Goal: Task Accomplishment & Management: Complete application form

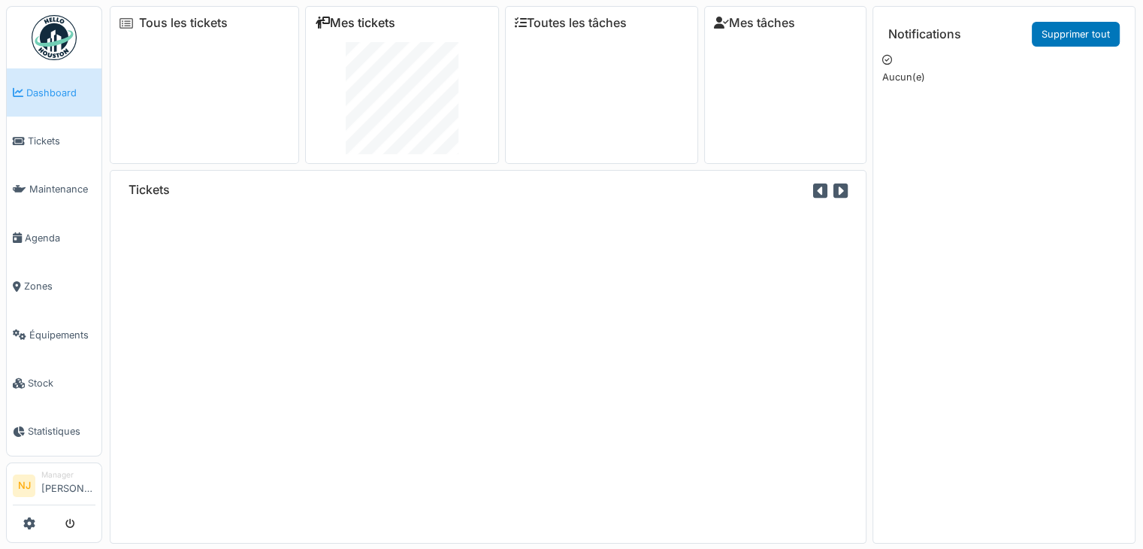
click at [381, 23] on link "Mes tickets" at bounding box center [355, 23] width 80 height 14
click at [364, 19] on link "Mes tickets" at bounding box center [350, 23] width 80 height 14
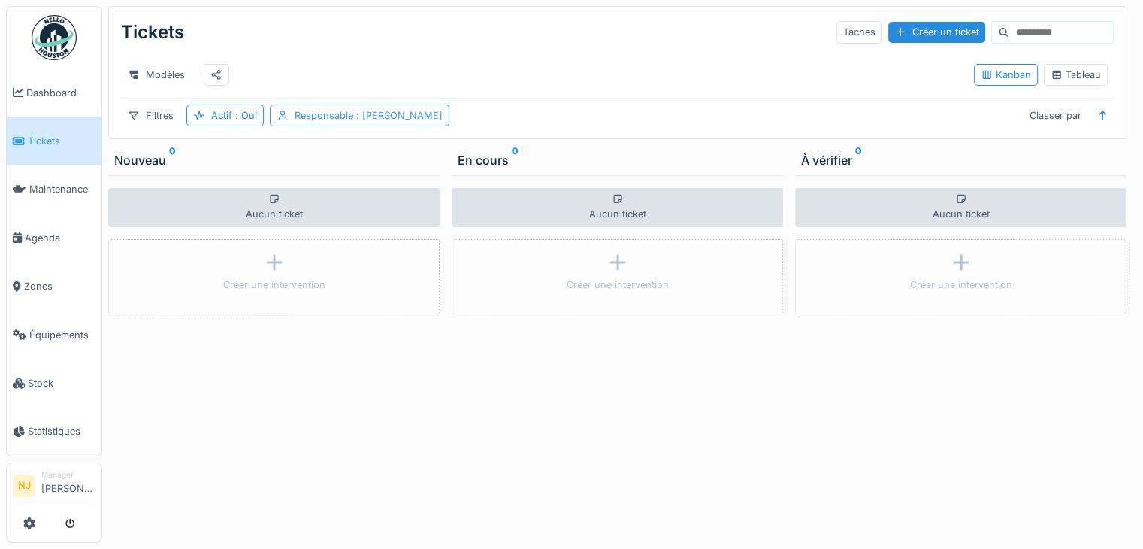
click at [407, 121] on span ": Nicolae Jitcu" at bounding box center [397, 115] width 89 height 11
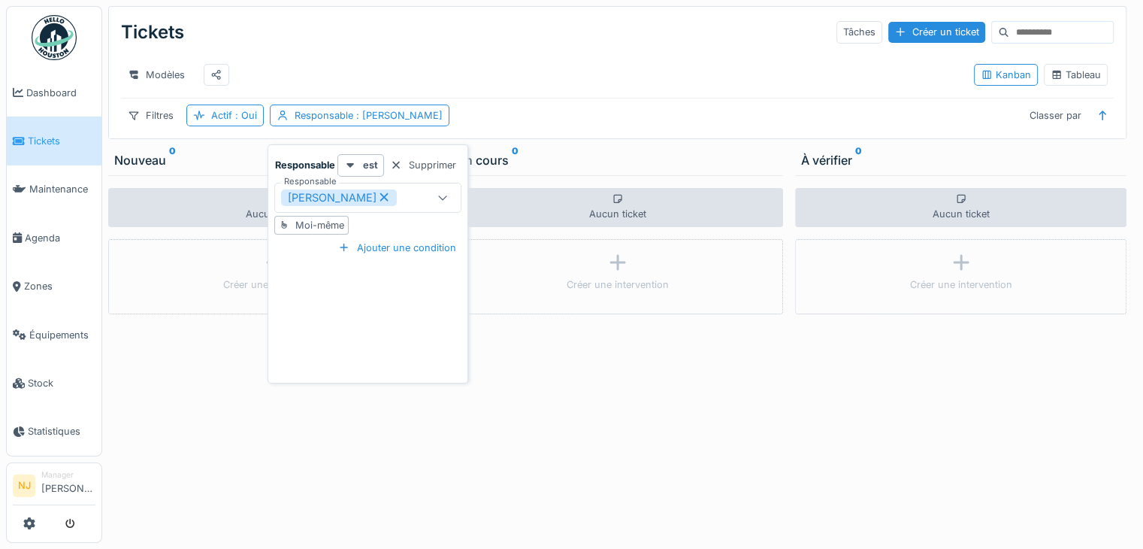
click at [440, 196] on icon at bounding box center [443, 197] width 8 height 5
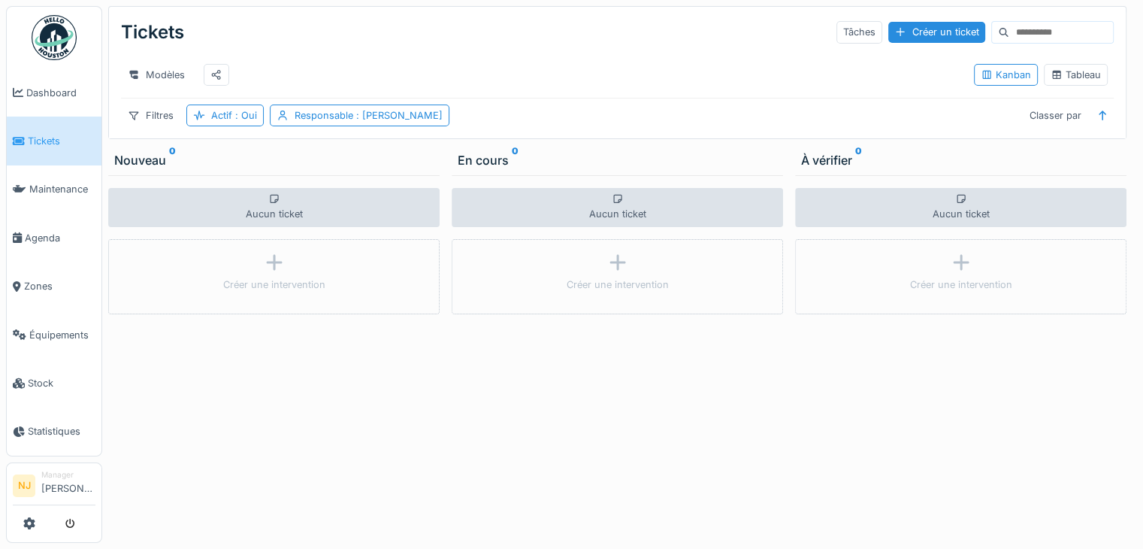
click at [630, 404] on div "Aucun ticket Créer une intervention" at bounding box center [617, 358] width 331 height 367
click at [888, 29] on div "Créer un ticket" at bounding box center [936, 32] width 97 height 20
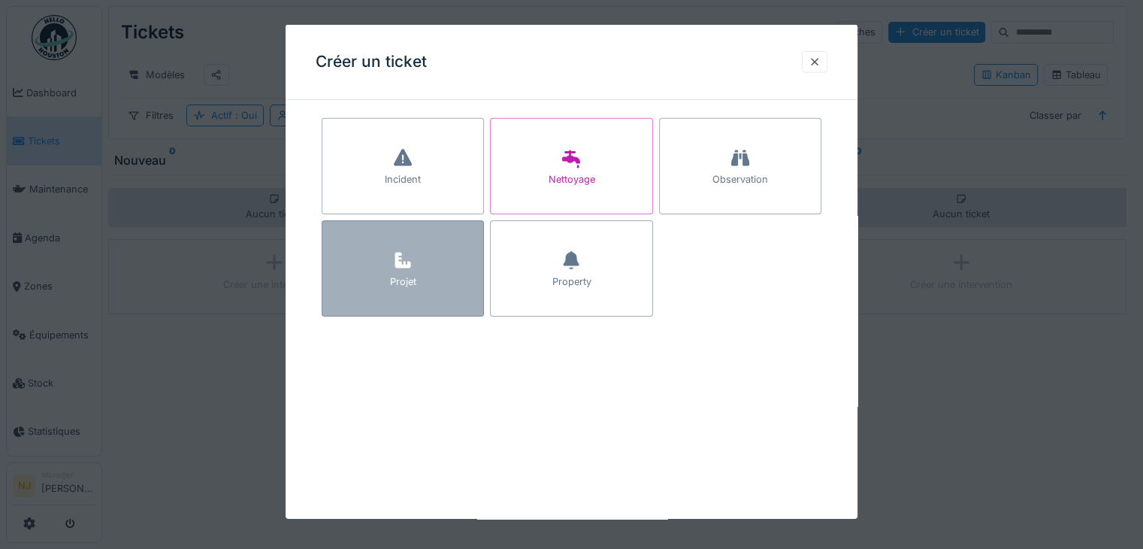
click at [407, 274] on div "Projet" at bounding box center [403, 281] width 26 height 14
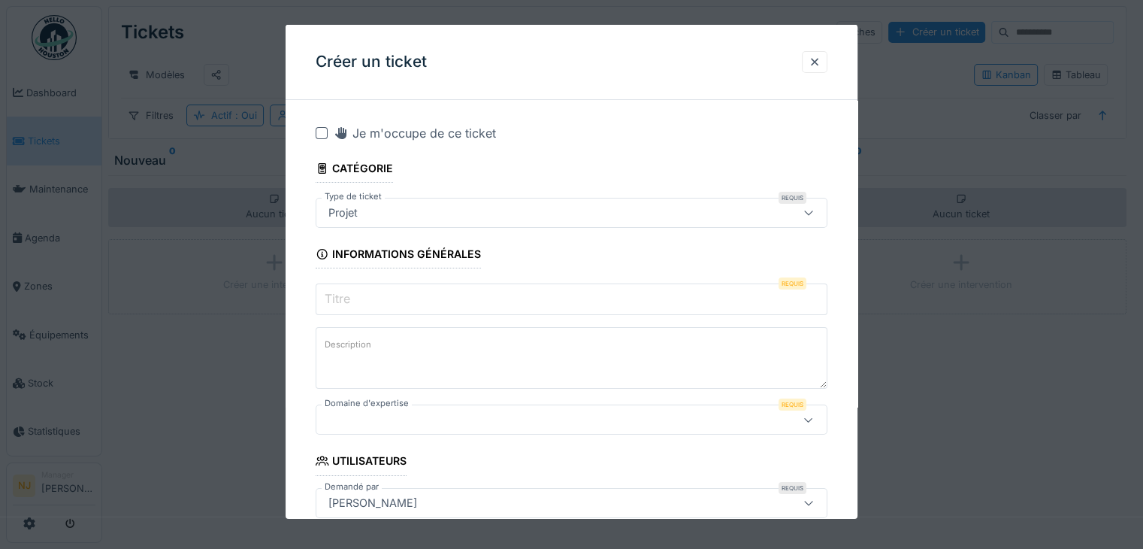
click at [812, 211] on icon at bounding box center [809, 212] width 12 height 10
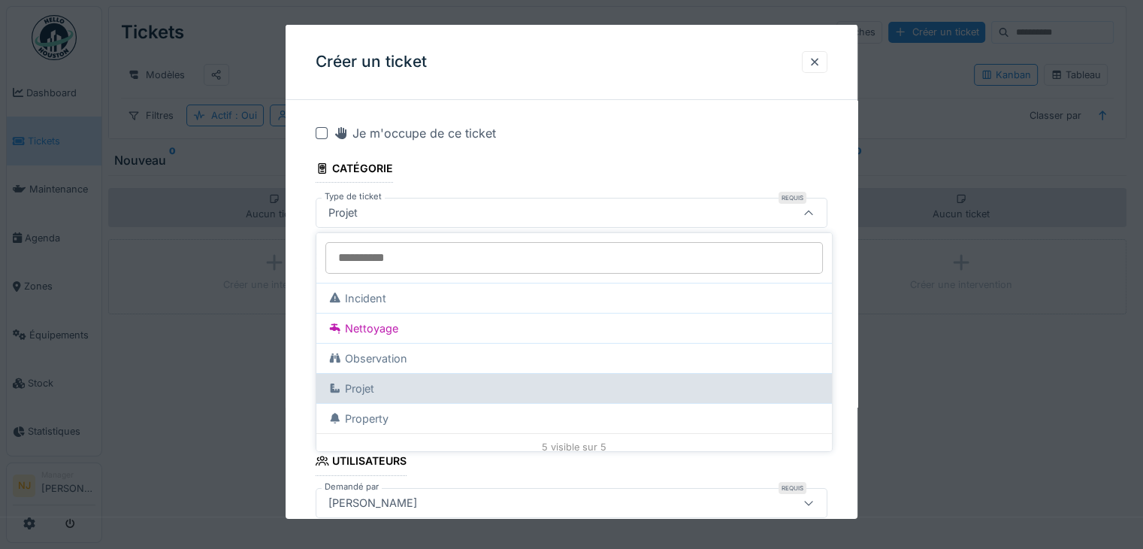
scroll to position [8, 0]
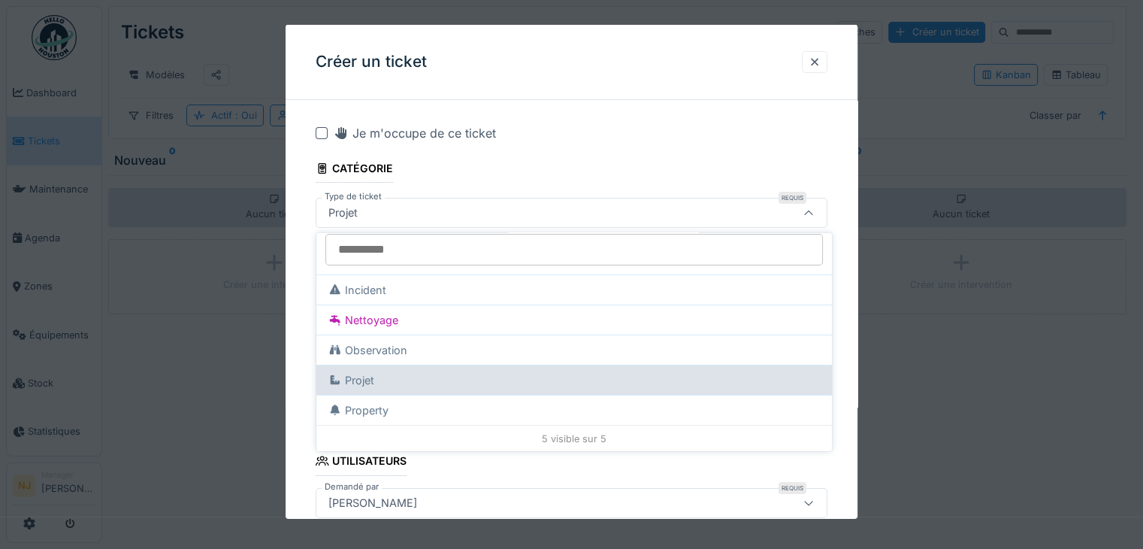
click at [363, 379] on div "Projet" at bounding box center [351, 379] width 46 height 17
click at [366, 377] on div "Projet" at bounding box center [351, 379] width 46 height 17
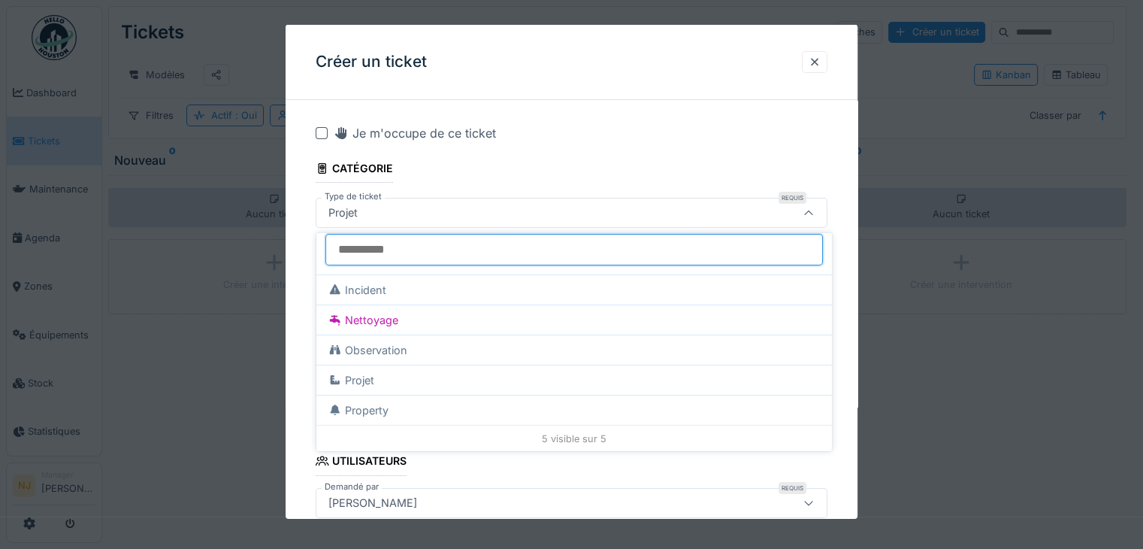
click at [592, 252] on input "Type de ticket" at bounding box center [574, 250] width 498 height 32
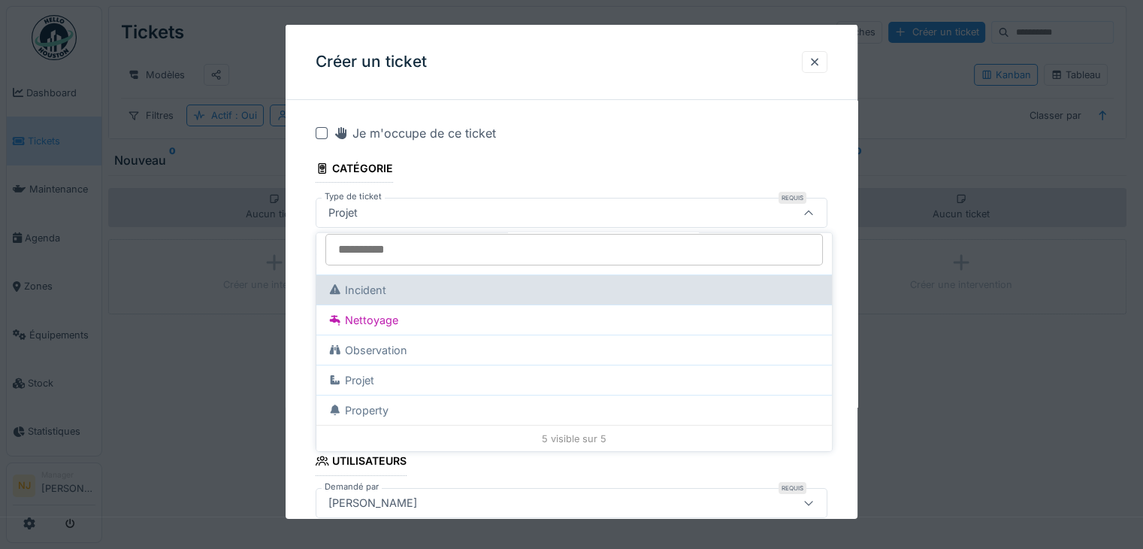
click at [520, 283] on div "Incident" at bounding box center [574, 289] width 516 height 30
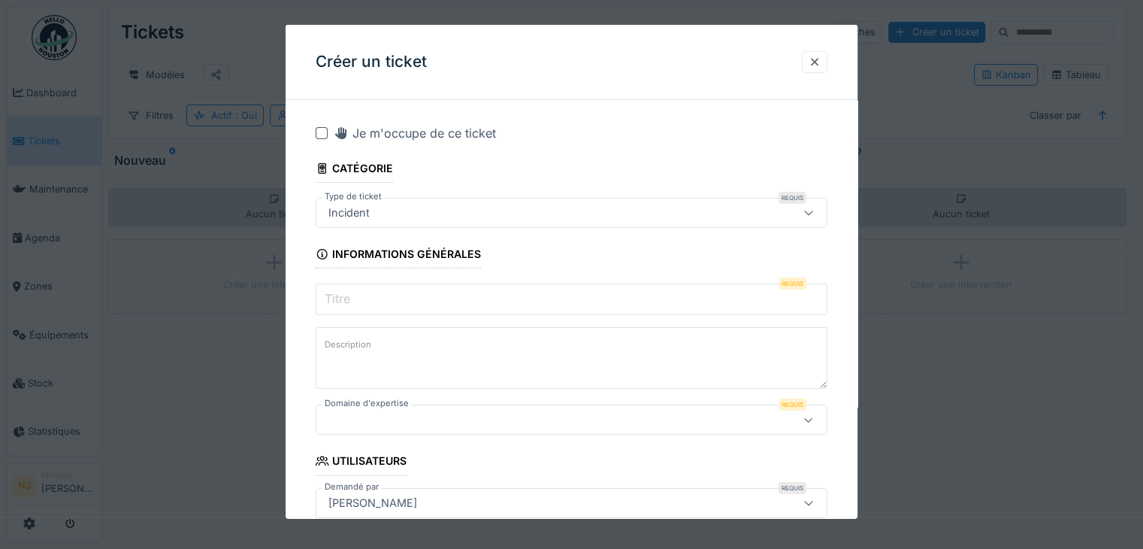
click at [812, 214] on icon at bounding box center [808, 212] width 8 height 5
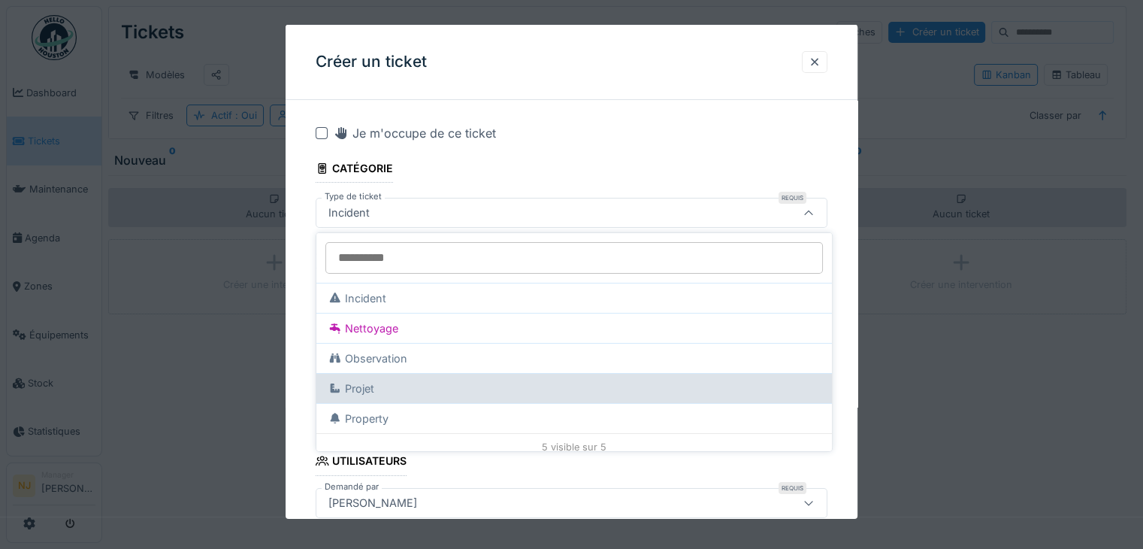
click at [452, 396] on div "Projet" at bounding box center [574, 388] width 516 height 30
type input "***"
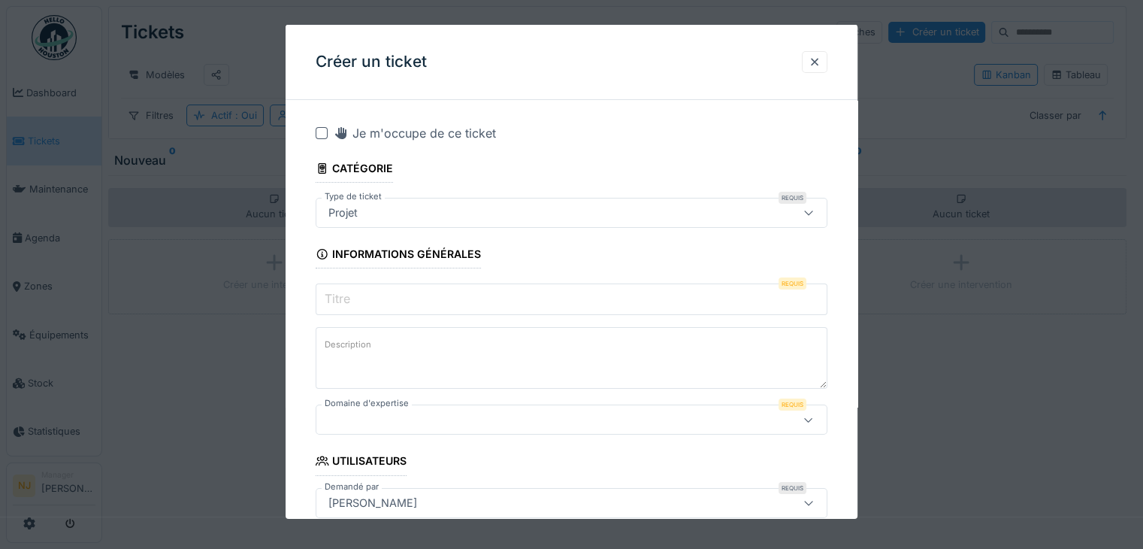
click at [386, 298] on input "Titre" at bounding box center [572, 299] width 512 height 32
click at [515, 367] on textarea "Description" at bounding box center [572, 358] width 512 height 62
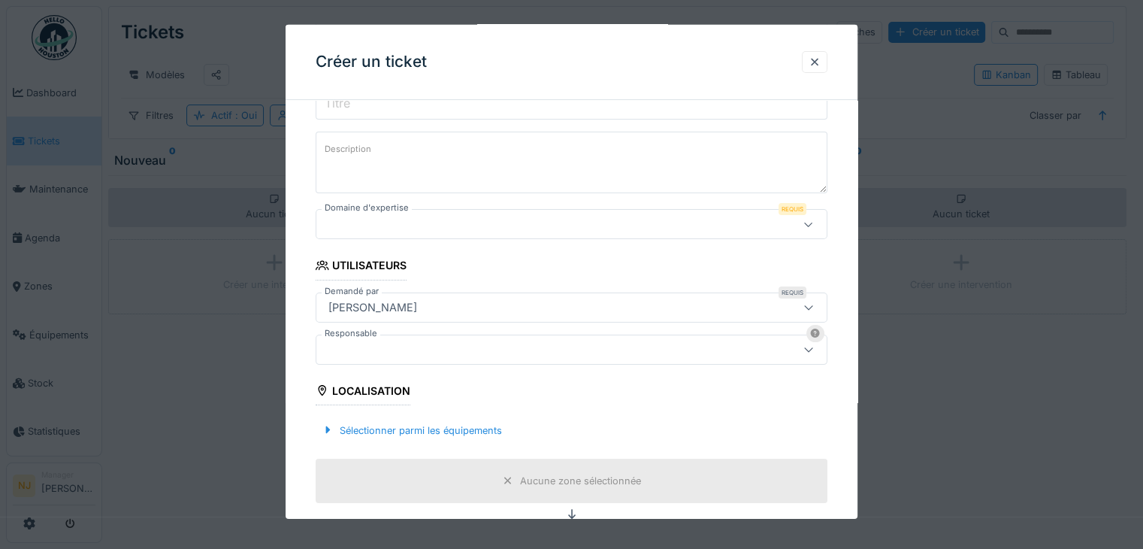
scroll to position [0, 0]
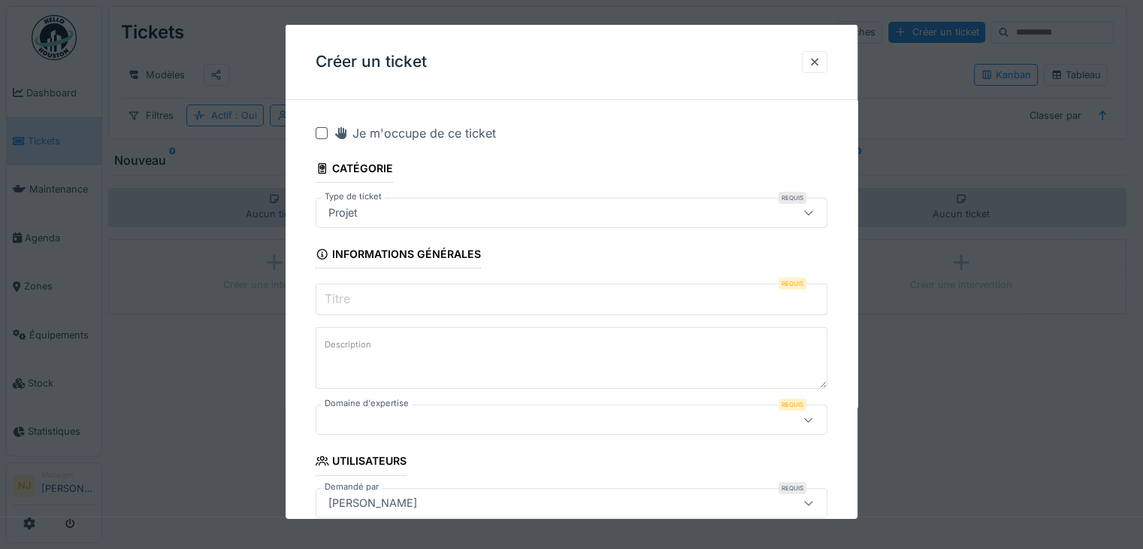
click at [797, 284] on div "Requis" at bounding box center [793, 283] width 28 height 12
click at [376, 343] on textarea "Description" at bounding box center [572, 358] width 512 height 62
click at [815, 59] on div at bounding box center [815, 62] width 12 height 14
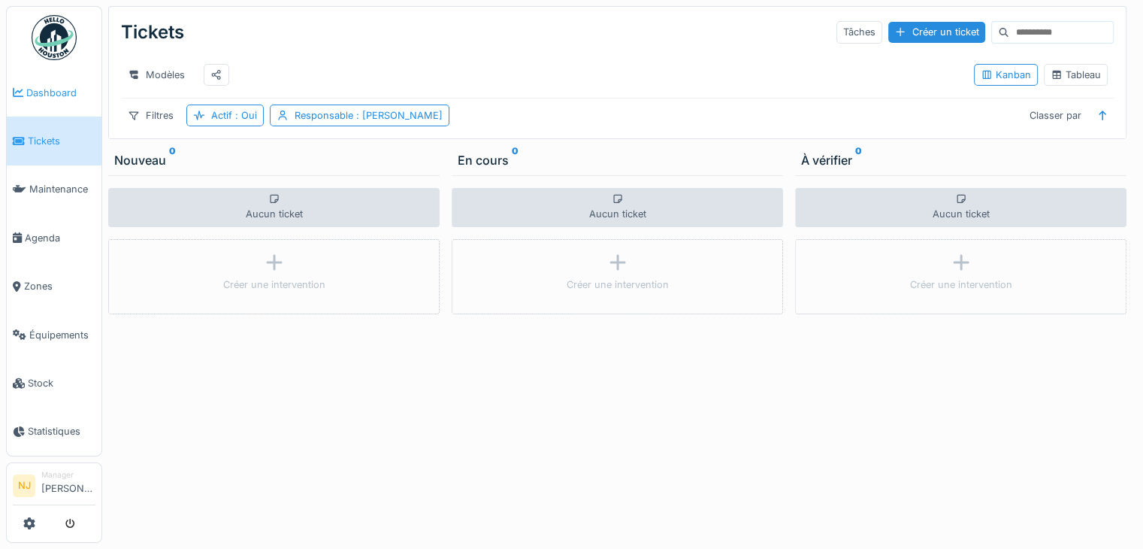
click at [45, 88] on span "Dashboard" at bounding box center [60, 93] width 69 height 14
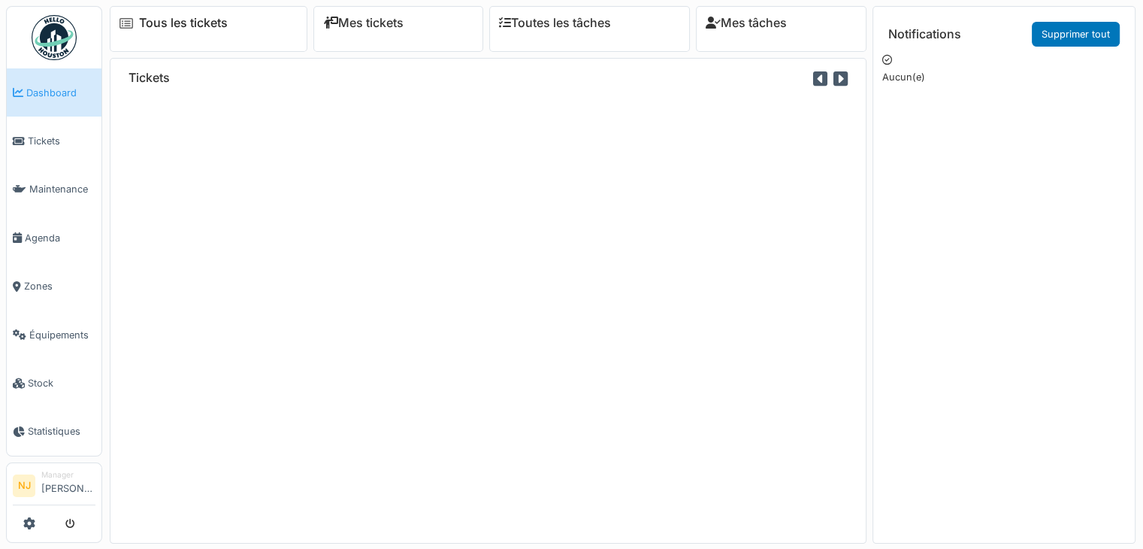
click at [198, 19] on link "Tous les tickets" at bounding box center [183, 23] width 89 height 14
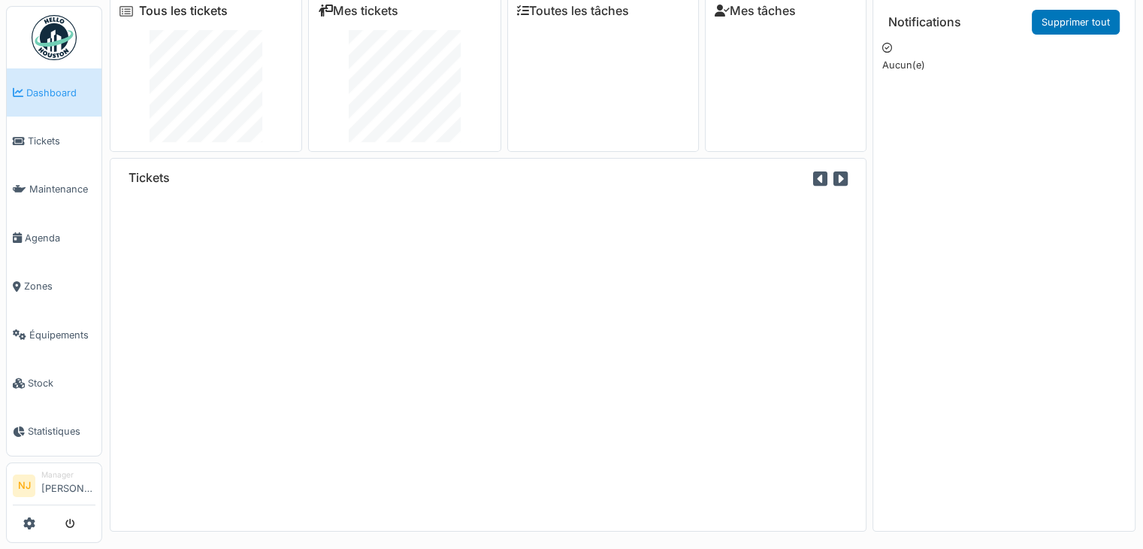
scroll to position [15, 0]
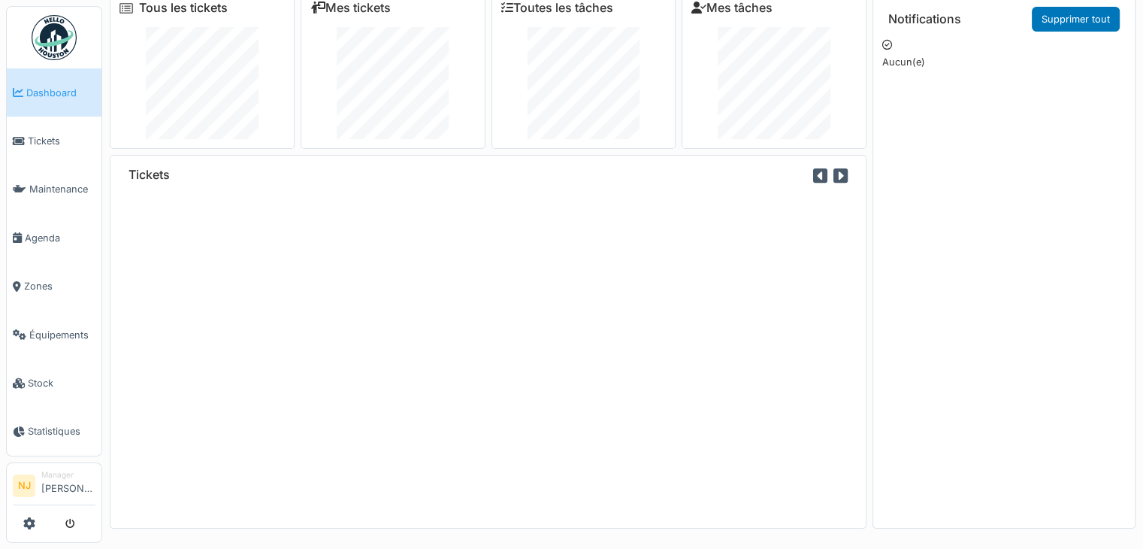
click at [204, 6] on link "Tous les tickets" at bounding box center [183, 8] width 89 height 14
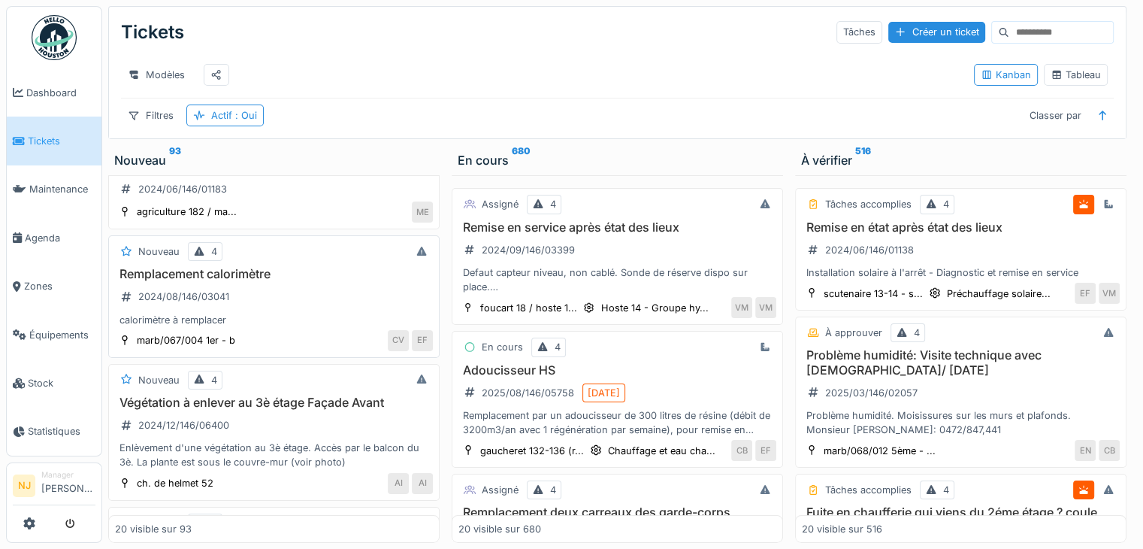
scroll to position [150, 0]
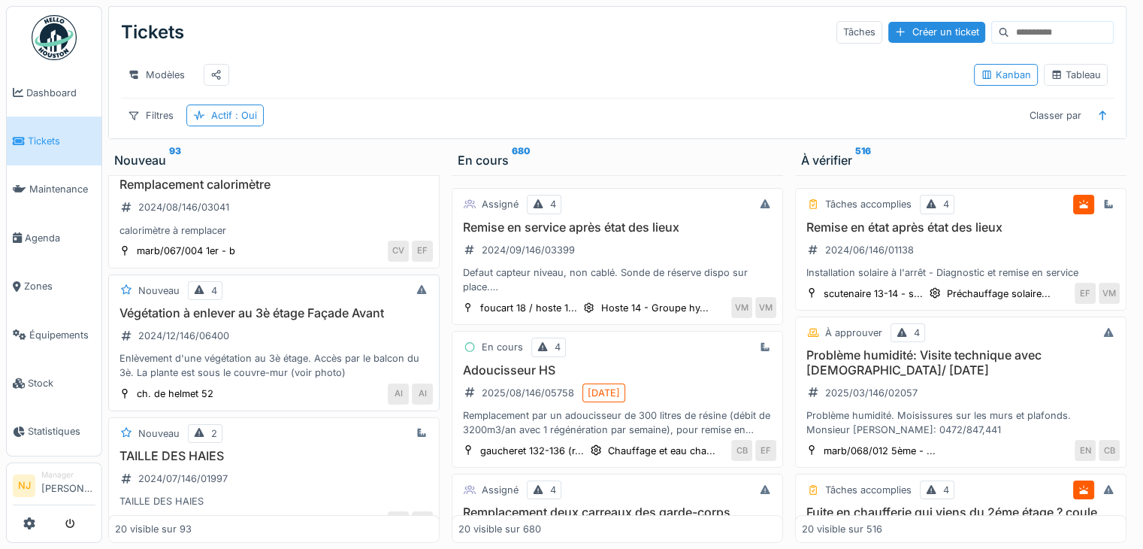
click at [170, 320] on h3 "Végétation à enlever au 3è étage Façade Avant" at bounding box center [274, 313] width 318 height 14
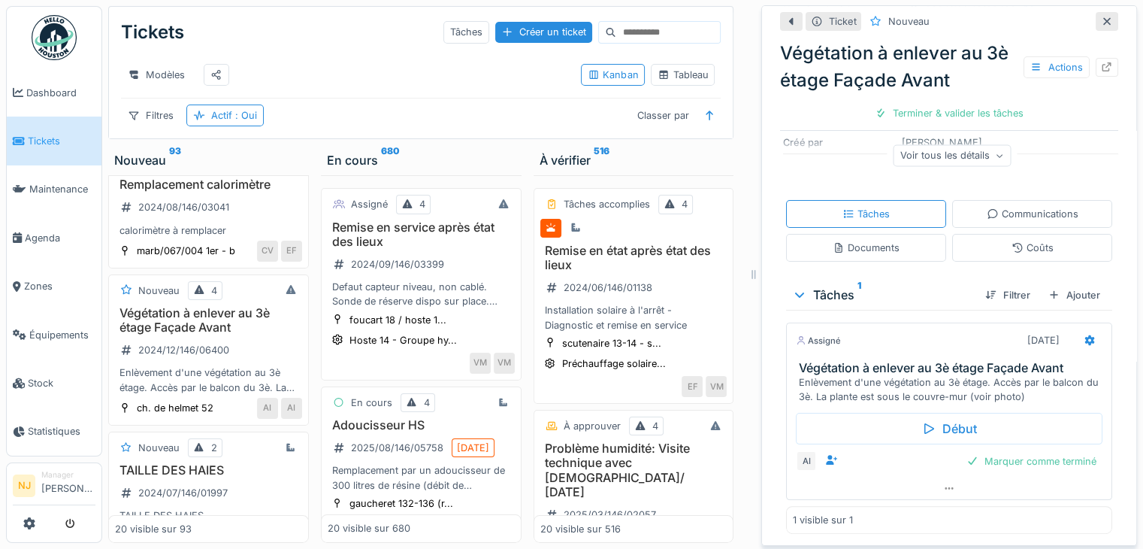
scroll to position [11, 0]
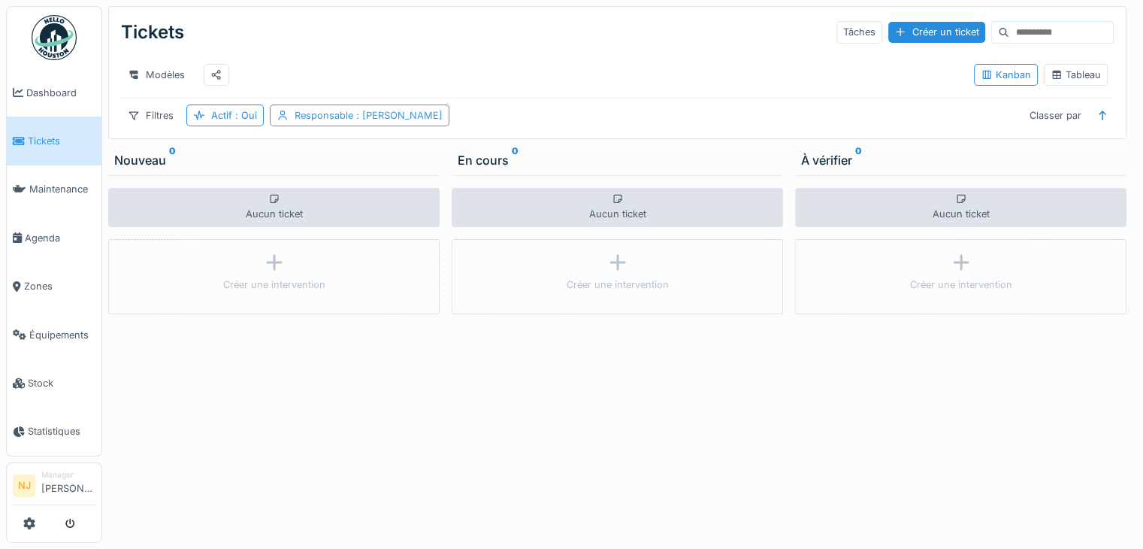
click at [379, 126] on div "Responsable : [PERSON_NAME]" at bounding box center [360, 115] width 180 height 22
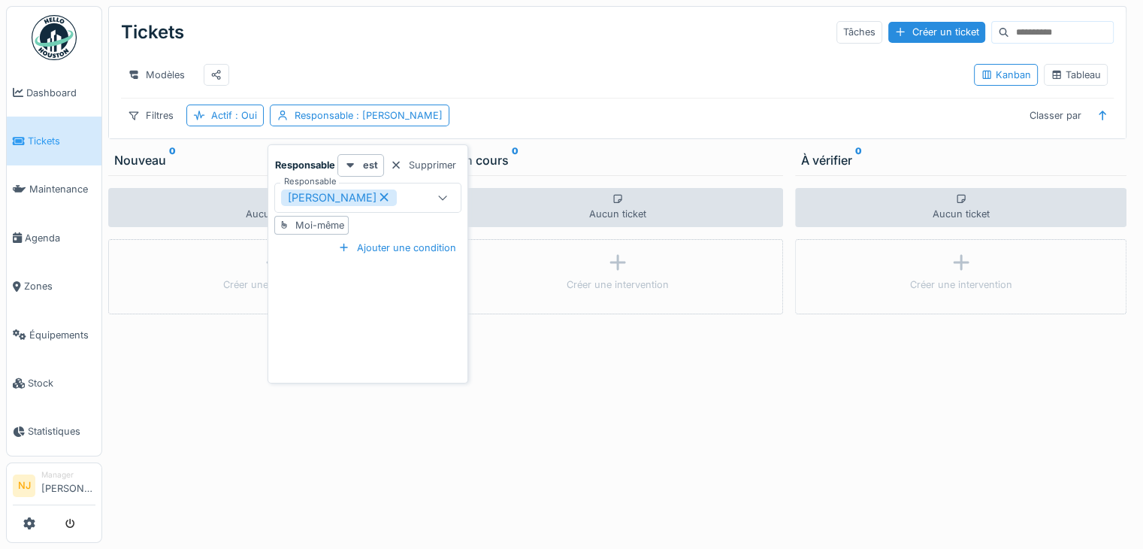
click at [377, 198] on icon at bounding box center [384, 197] width 14 height 11
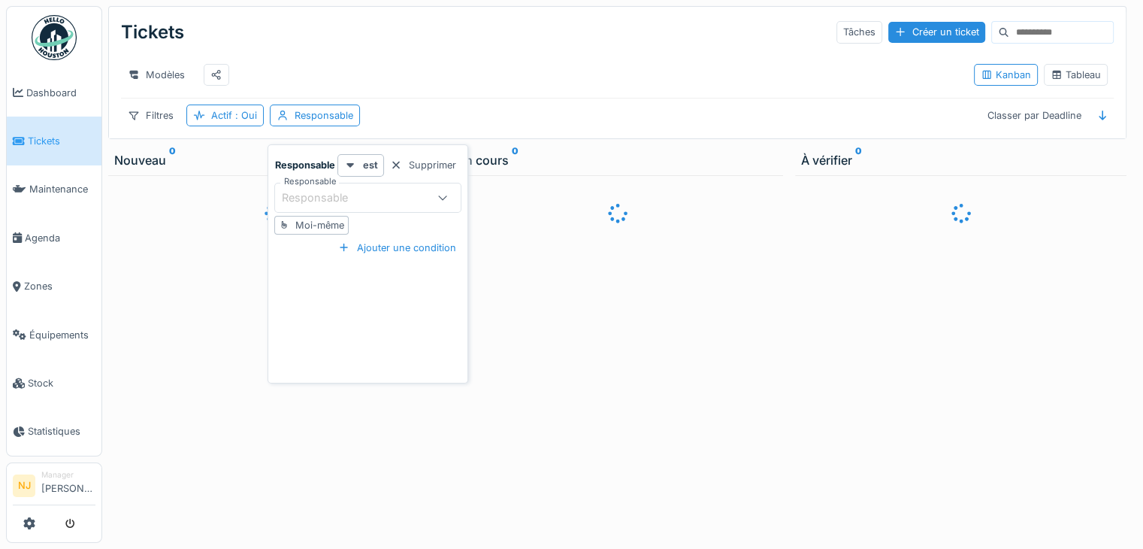
click at [442, 197] on icon at bounding box center [443, 197] width 12 height 10
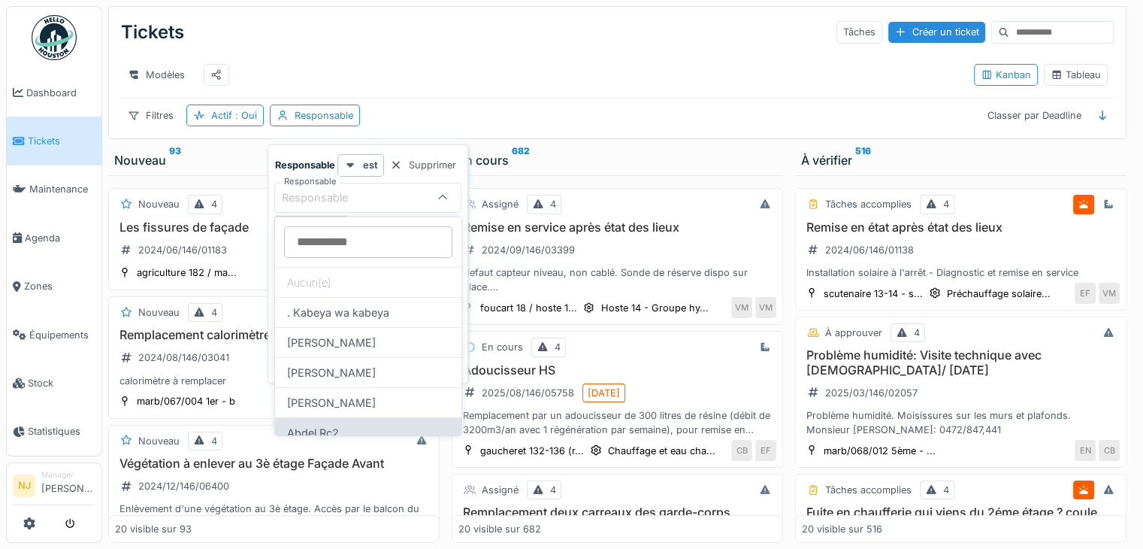
click at [348, 427] on div "Abdel Rc2" at bounding box center [368, 432] width 186 height 30
type input "*****"
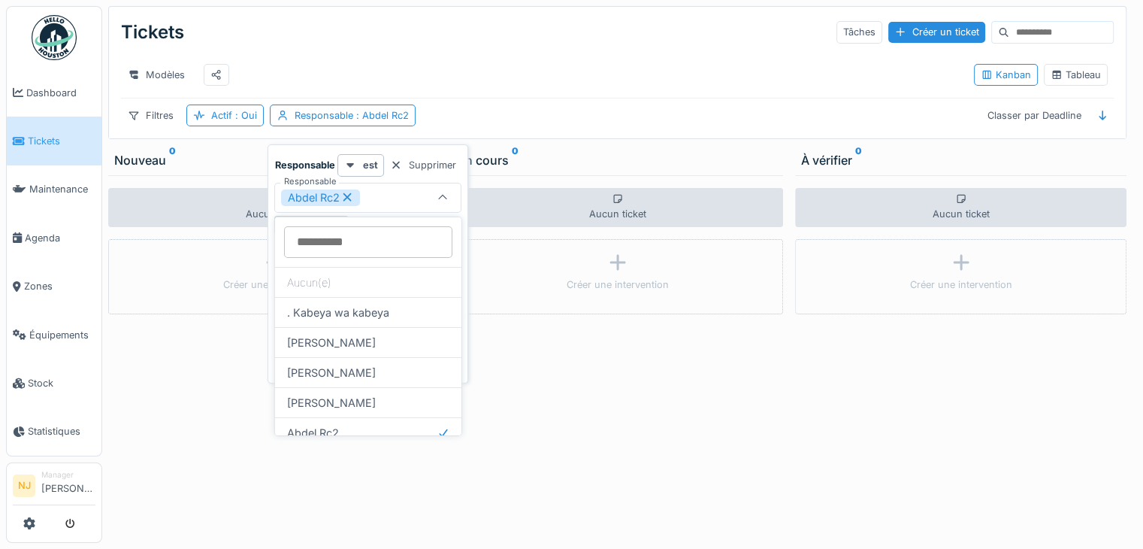
click at [531, 80] on div "Modèles" at bounding box center [541, 75] width 841 height 34
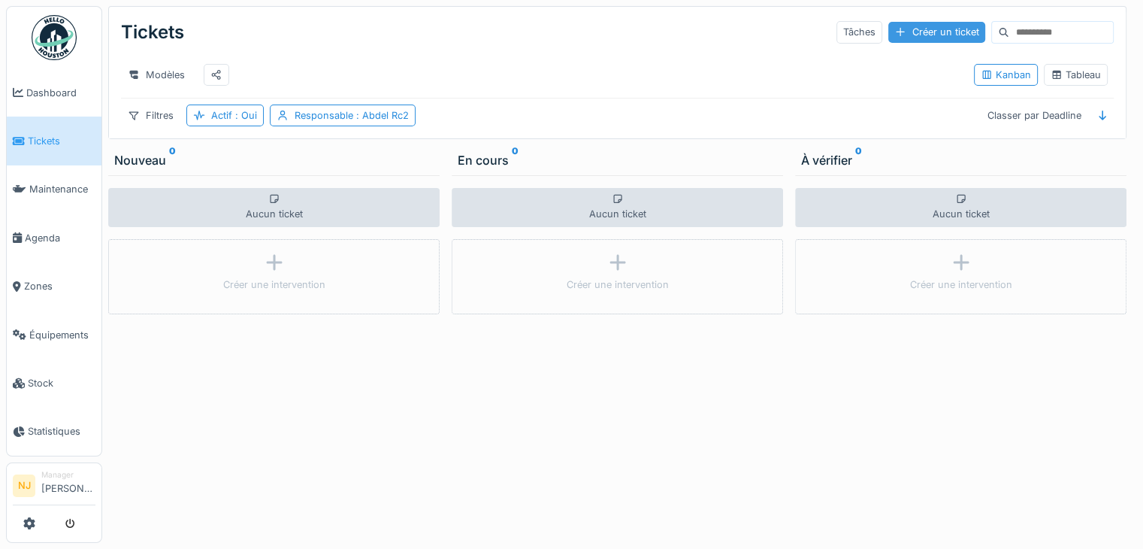
click at [888, 37] on div "Créer un ticket" at bounding box center [936, 32] width 97 height 20
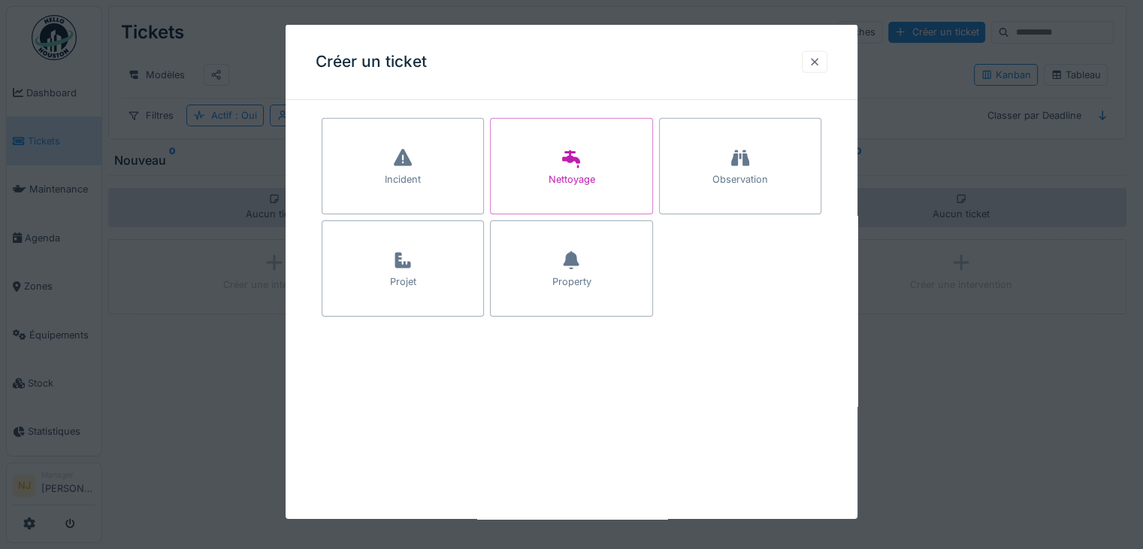
click at [827, 66] on div at bounding box center [815, 62] width 26 height 22
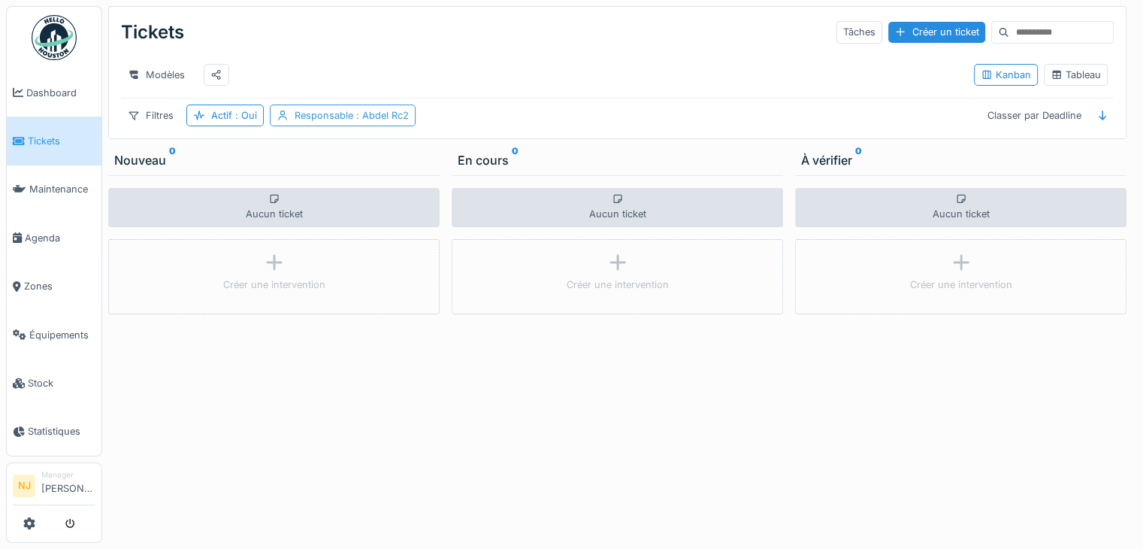
click at [387, 121] on span ": Abdel Rc2" at bounding box center [381, 115] width 56 height 11
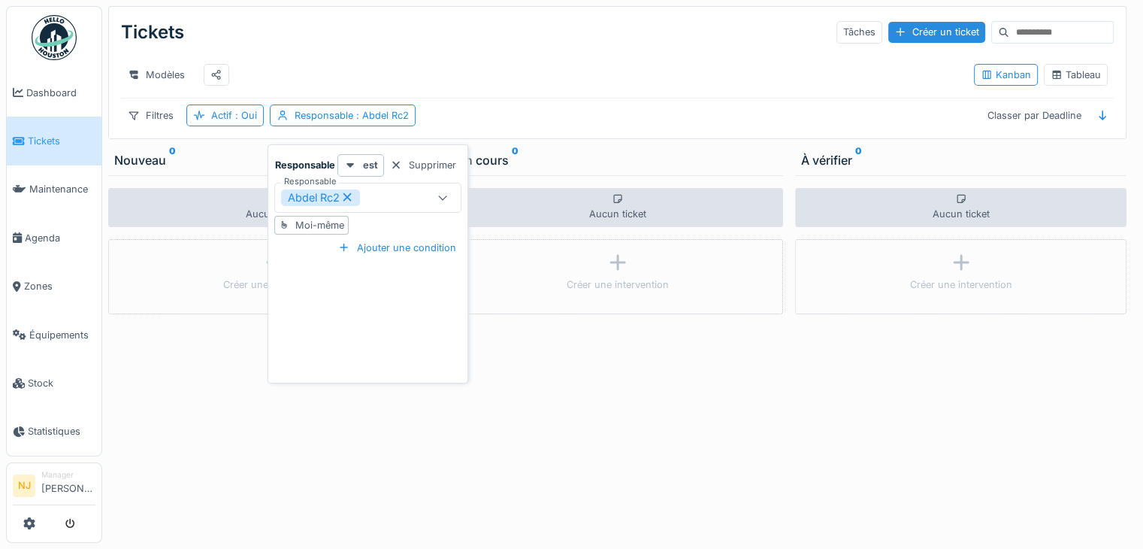
click at [349, 196] on icon at bounding box center [347, 197] width 8 height 8
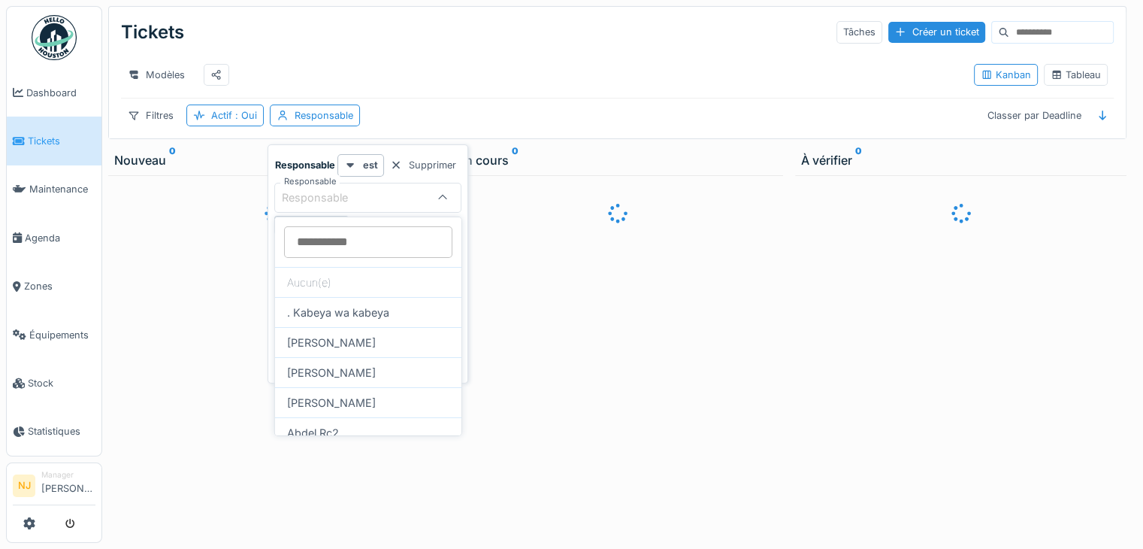
click at [368, 199] on div "Responsable" at bounding box center [353, 197] width 144 height 17
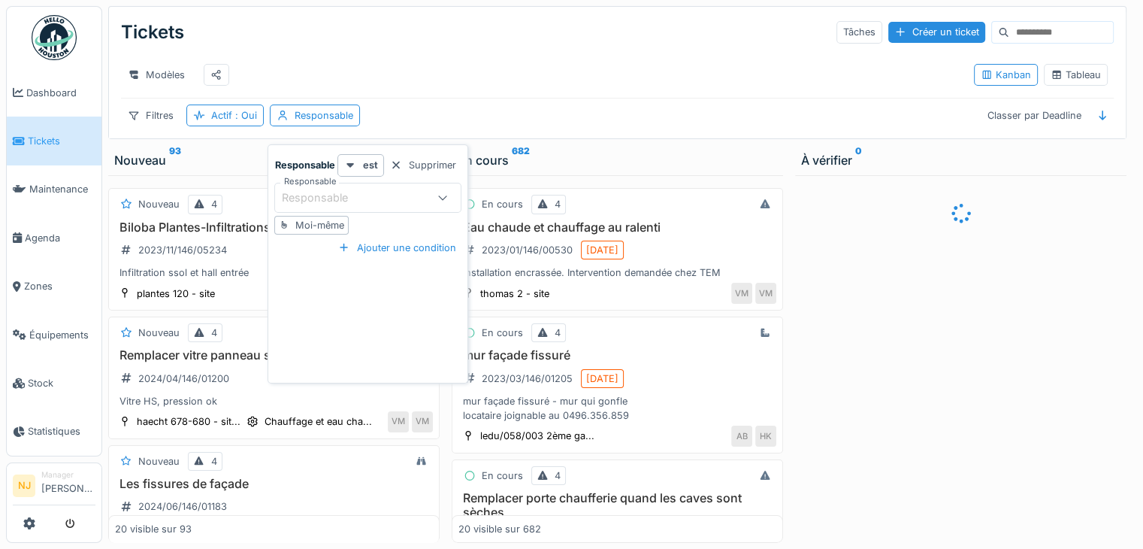
click at [307, 193] on div "Responsable" at bounding box center [324, 197] width 87 height 17
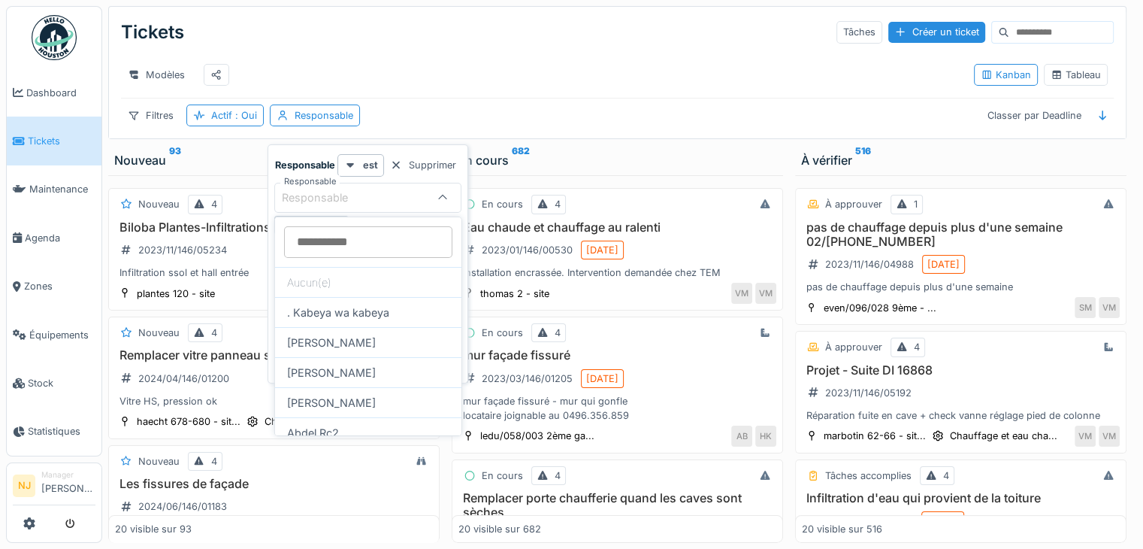
click at [337, 246] on input "Responsable" at bounding box center [368, 242] width 168 height 32
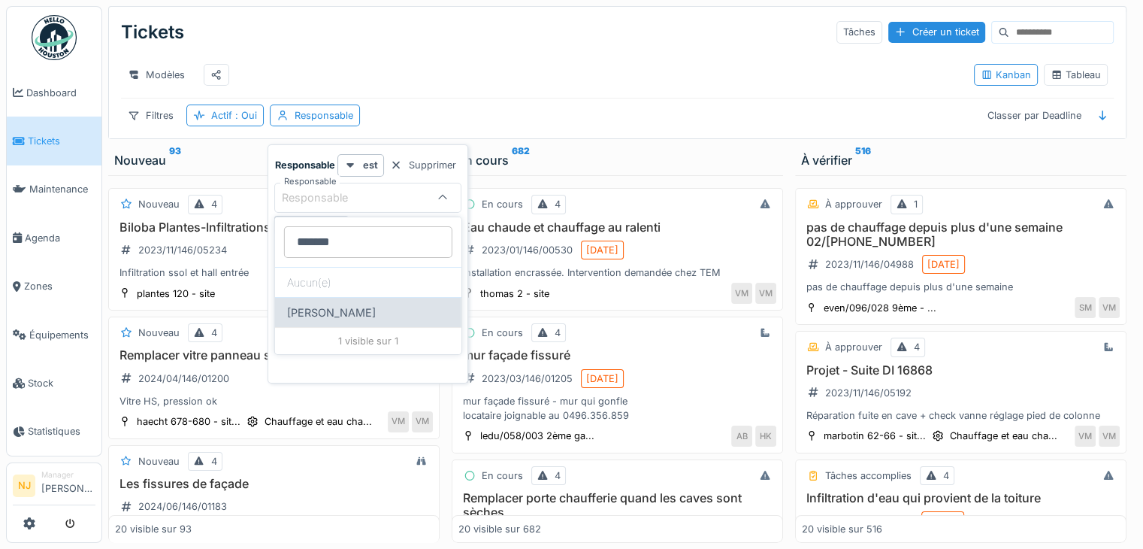
type input "*******"
click at [309, 314] on div "[PERSON_NAME]" at bounding box center [368, 312] width 186 height 30
type input "*****"
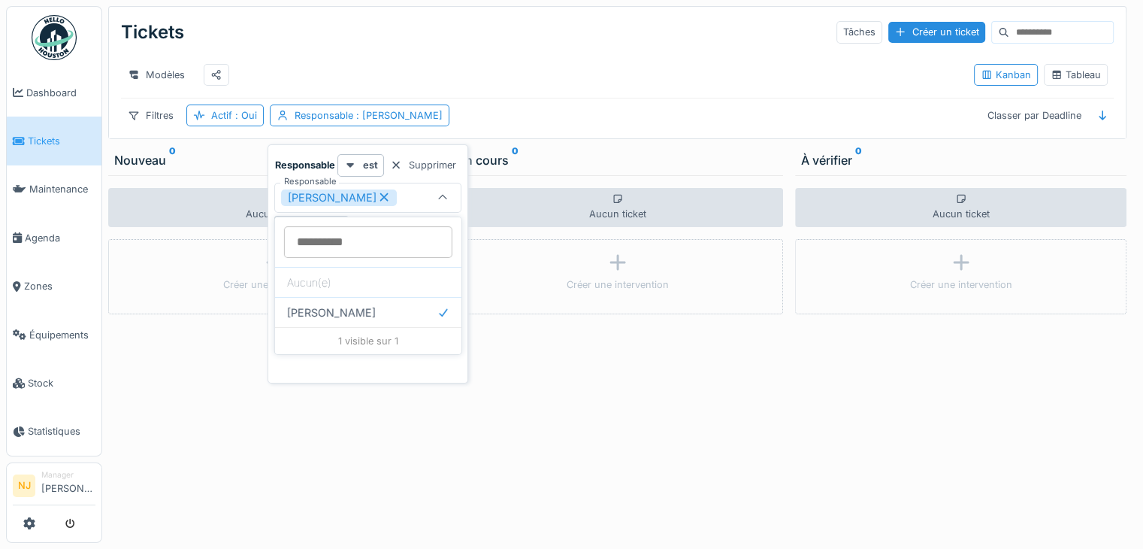
click at [623, 78] on div "Modèles" at bounding box center [541, 75] width 841 height 34
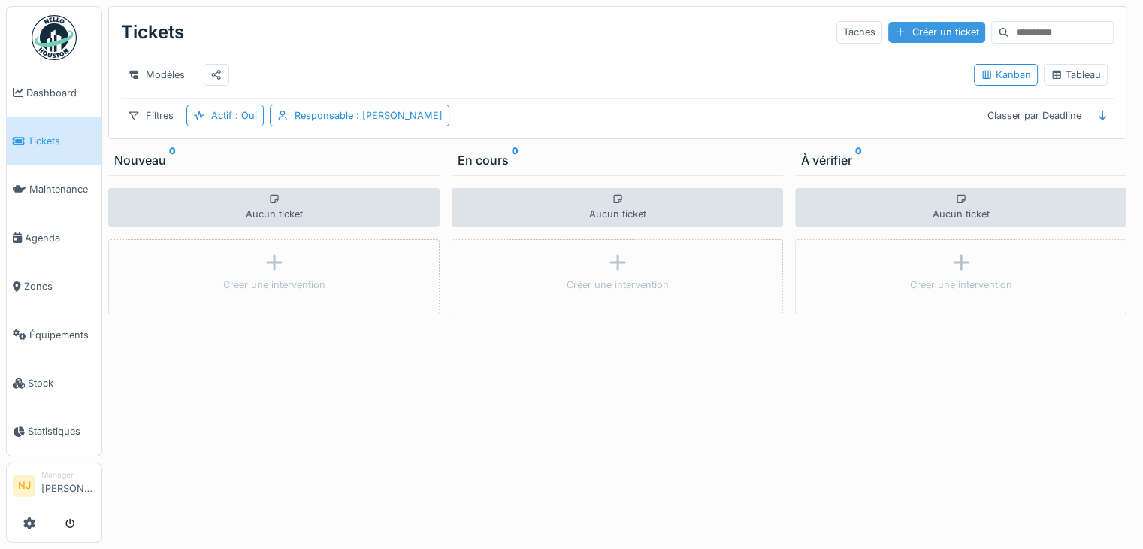
click at [901, 36] on div "Créer un ticket" at bounding box center [936, 32] width 97 height 20
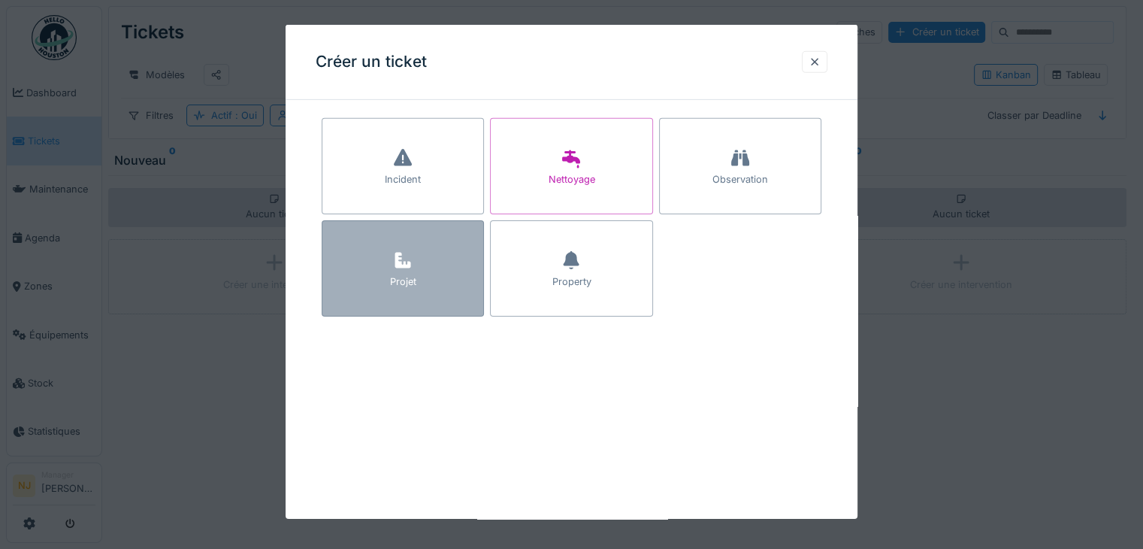
click at [386, 294] on div "Projet" at bounding box center [403, 268] width 162 height 96
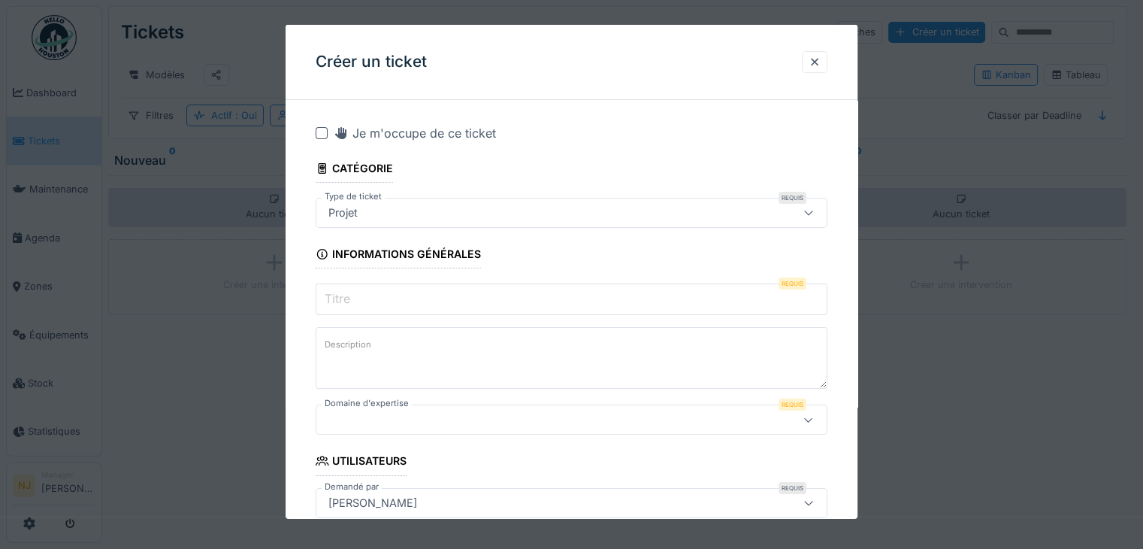
click at [809, 214] on icon at bounding box center [809, 212] width 12 height 10
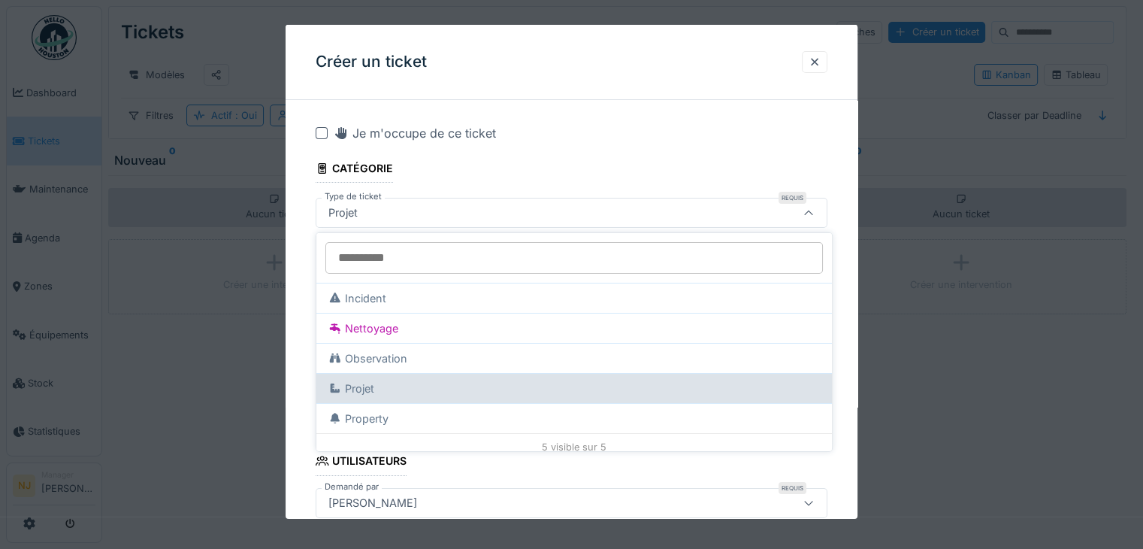
click at [385, 383] on div "Projet" at bounding box center [574, 388] width 516 height 30
click at [384, 383] on div "Projet" at bounding box center [574, 388] width 516 height 30
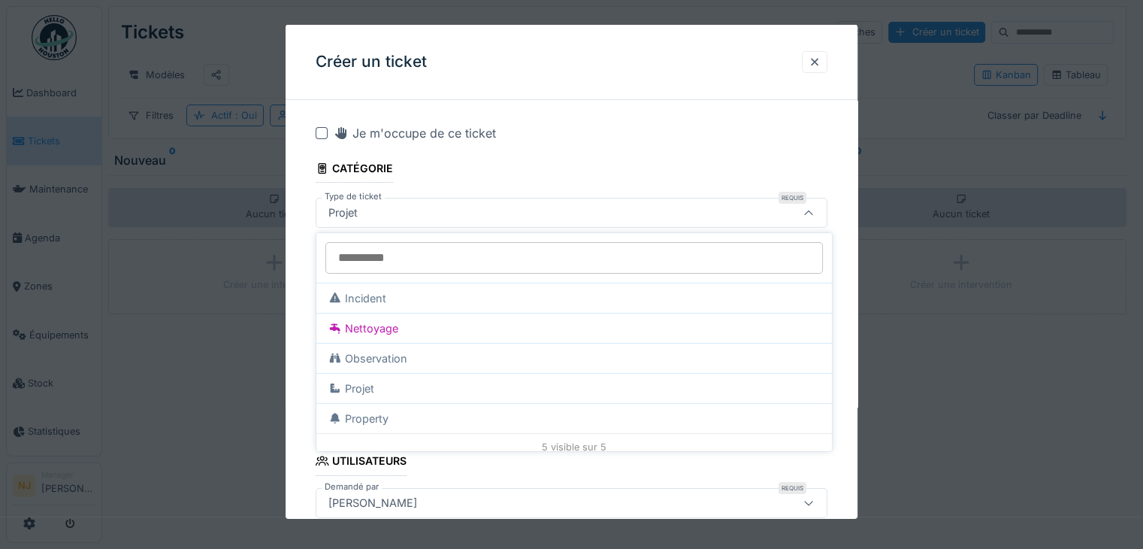
click at [511, 131] on div "Je m'occupe de ce ticket" at bounding box center [581, 133] width 494 height 18
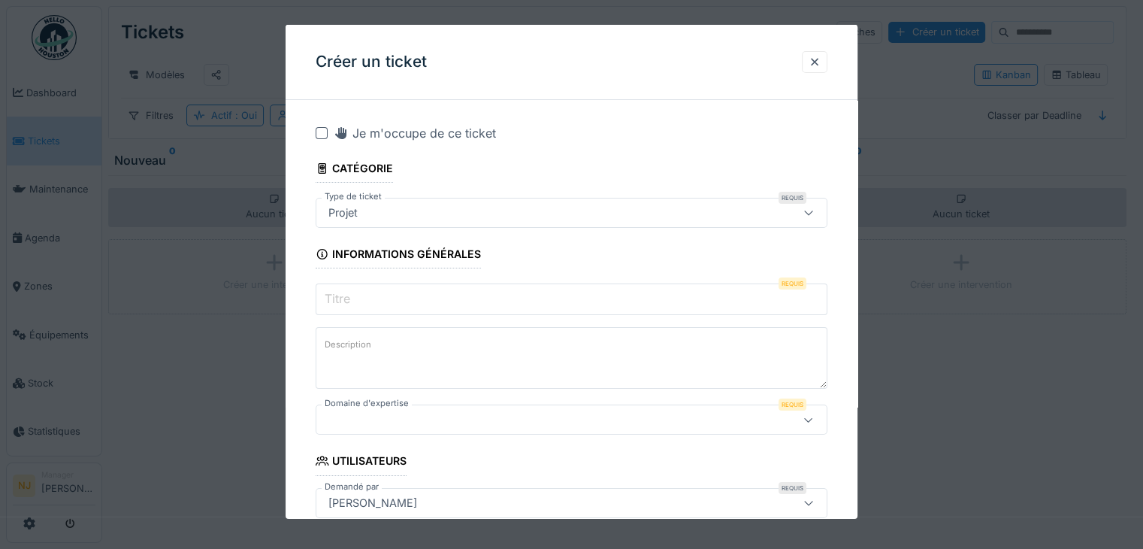
click at [436, 310] on input "Titre" at bounding box center [572, 299] width 512 height 32
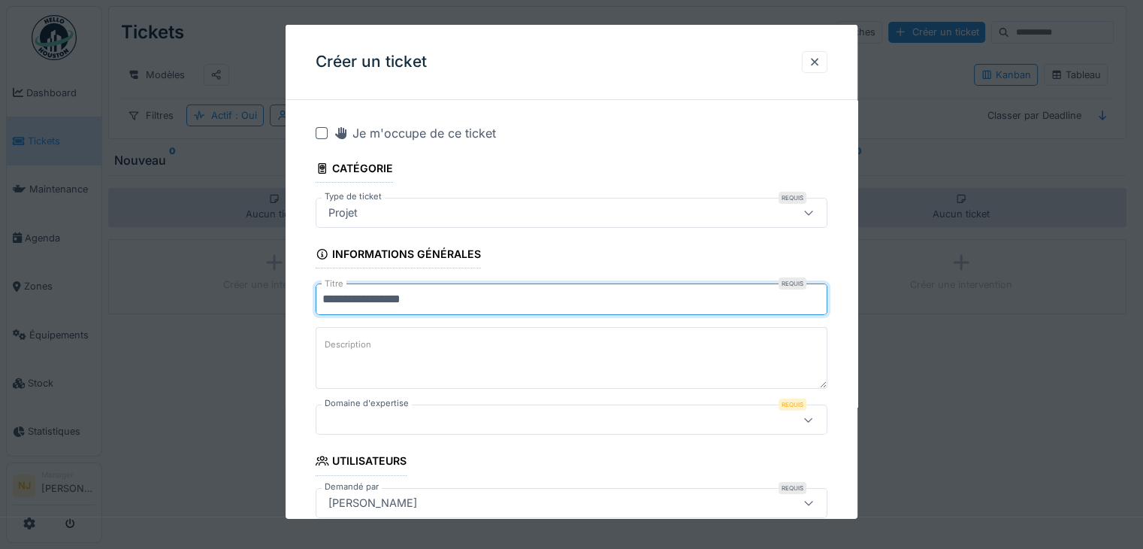
type input "**********"
click at [341, 374] on textarea "Description" at bounding box center [572, 358] width 512 height 62
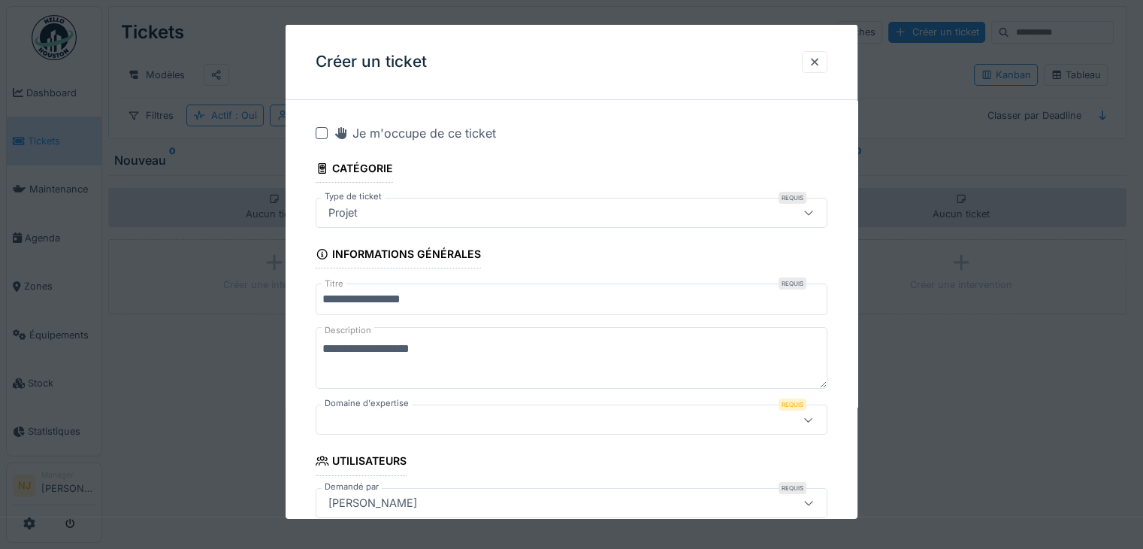
type textarea "**********"
click at [355, 418] on div at bounding box center [540, 419] width 436 height 17
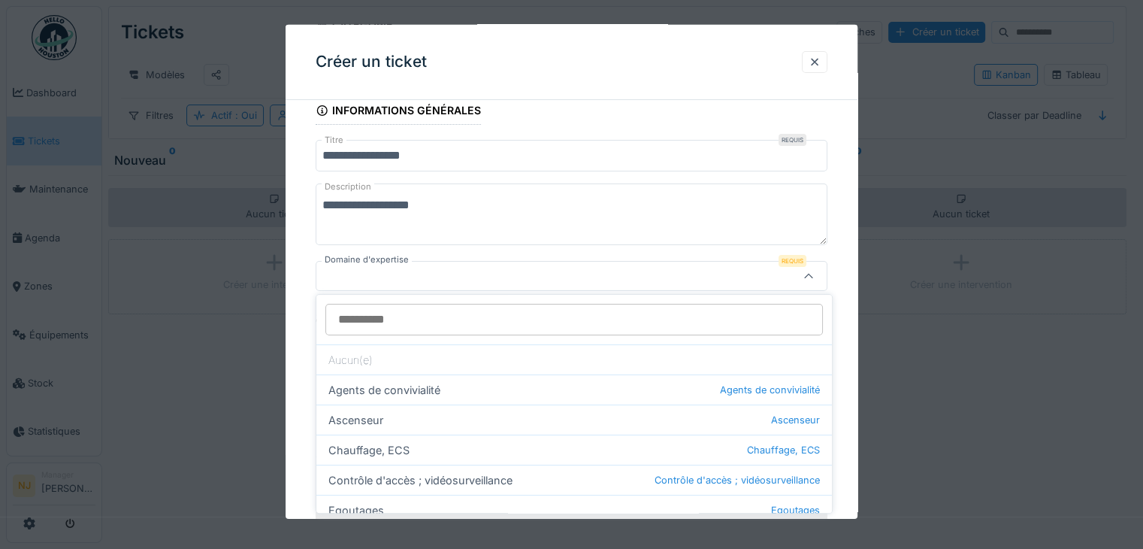
scroll to position [147, 0]
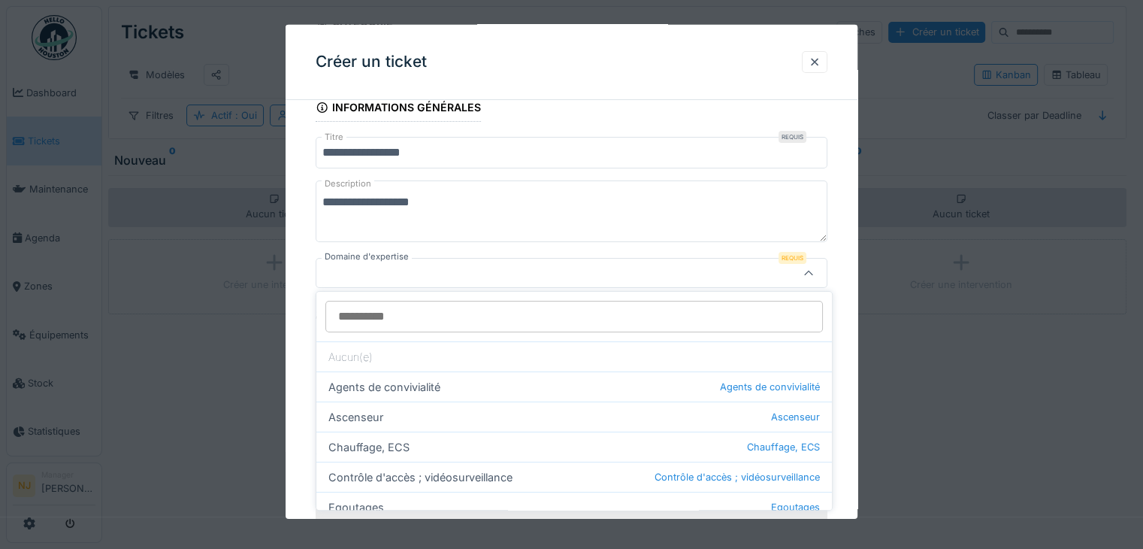
click at [382, 270] on div at bounding box center [540, 273] width 436 height 17
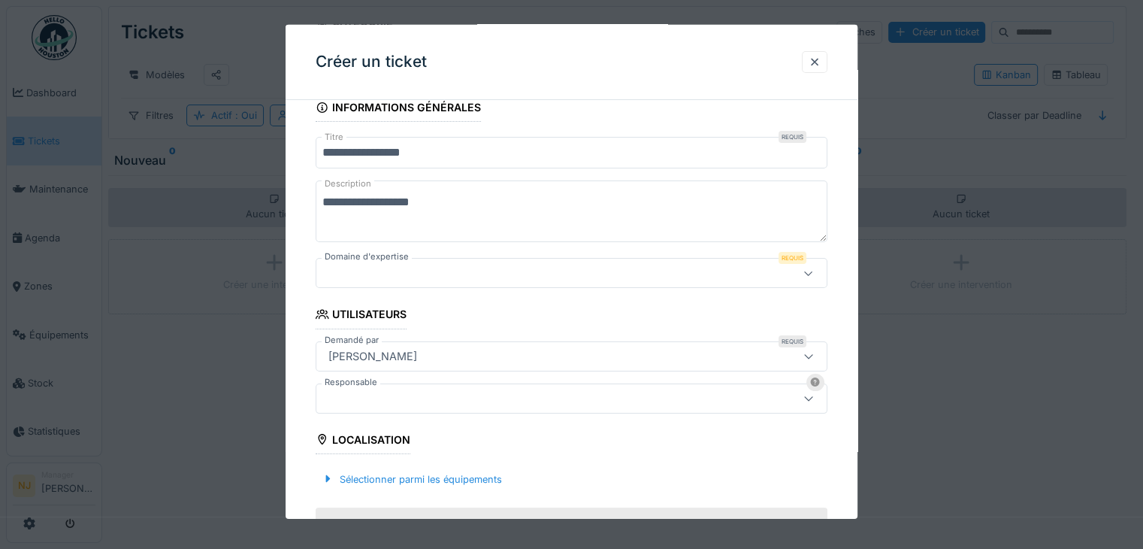
click at [815, 269] on icon at bounding box center [809, 273] width 12 height 10
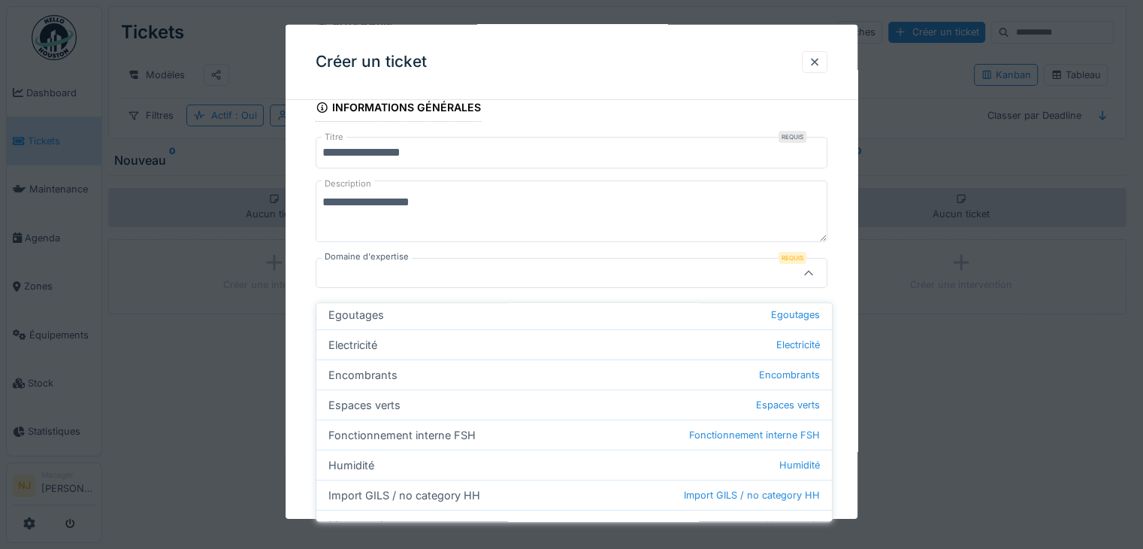
scroll to position [225, 0]
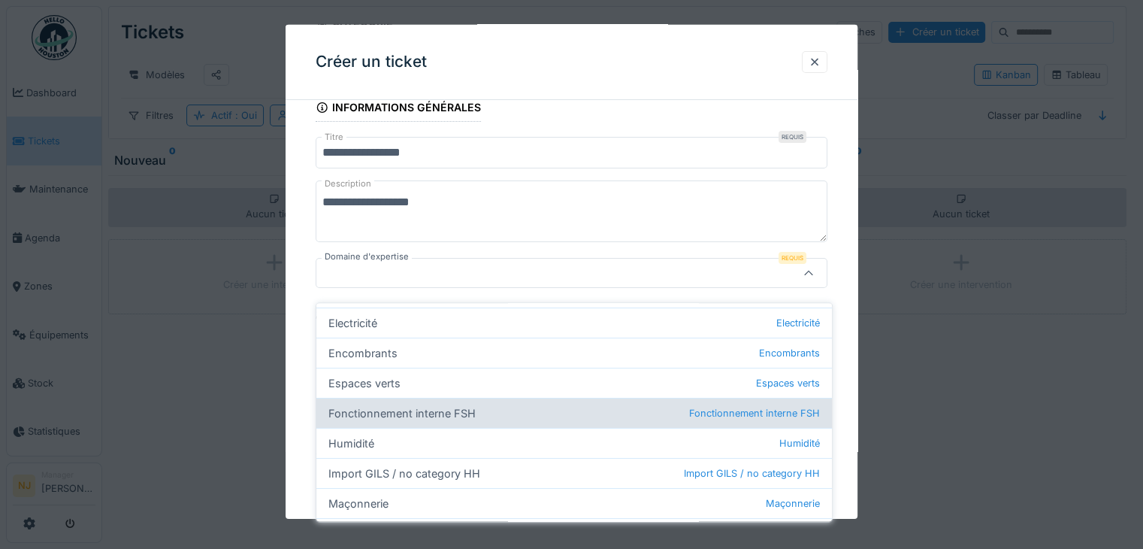
click at [424, 399] on div "Fonctionnement interne FSH Fonctionnement interne FSH" at bounding box center [574, 413] width 516 height 30
type input "***"
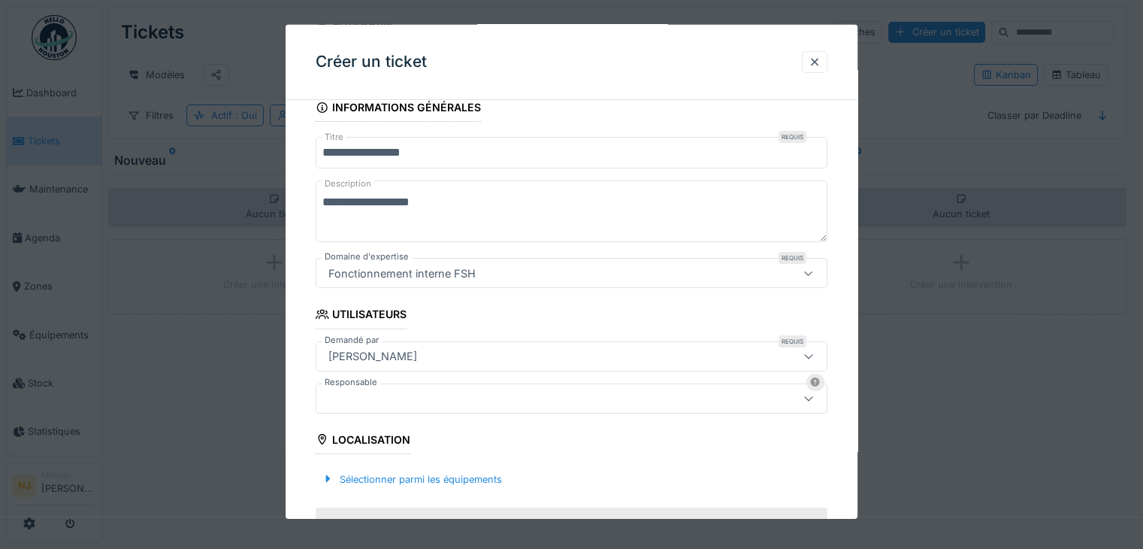
click at [806, 395] on div at bounding box center [809, 397] width 36 height 29
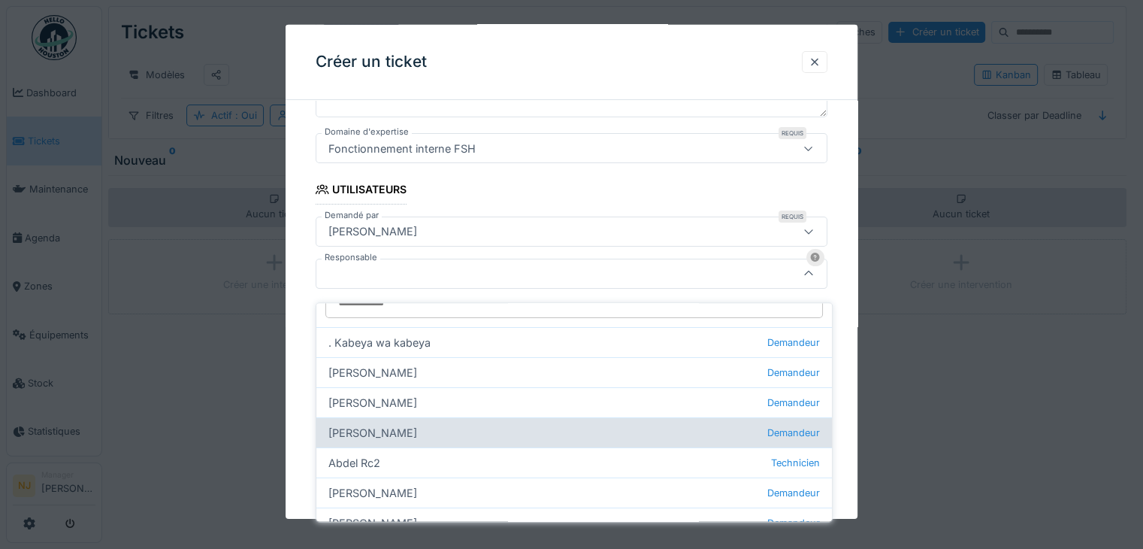
scroll to position [0, 0]
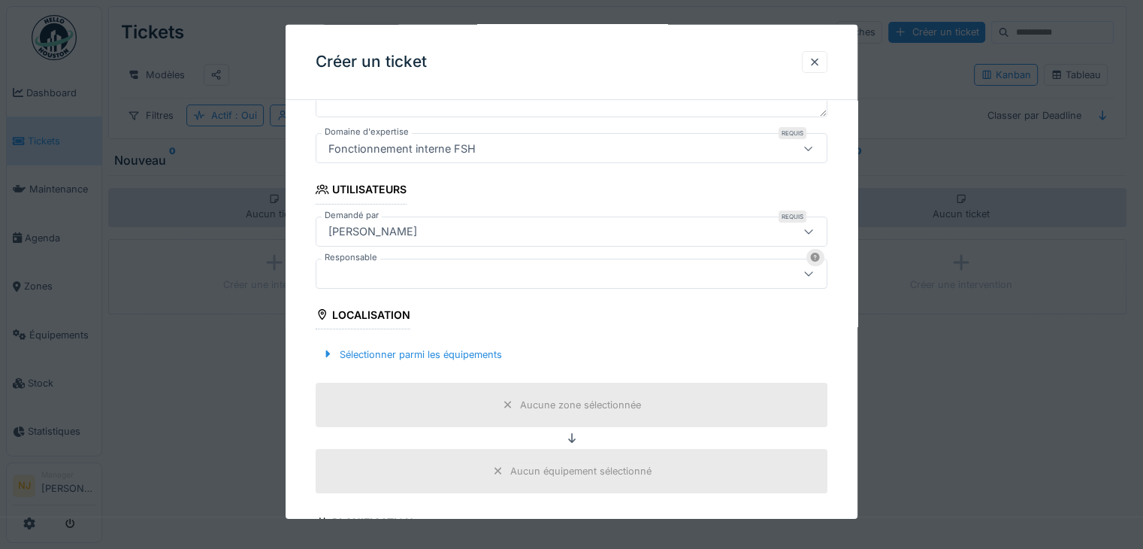
click at [815, 231] on icon at bounding box center [809, 231] width 12 height 10
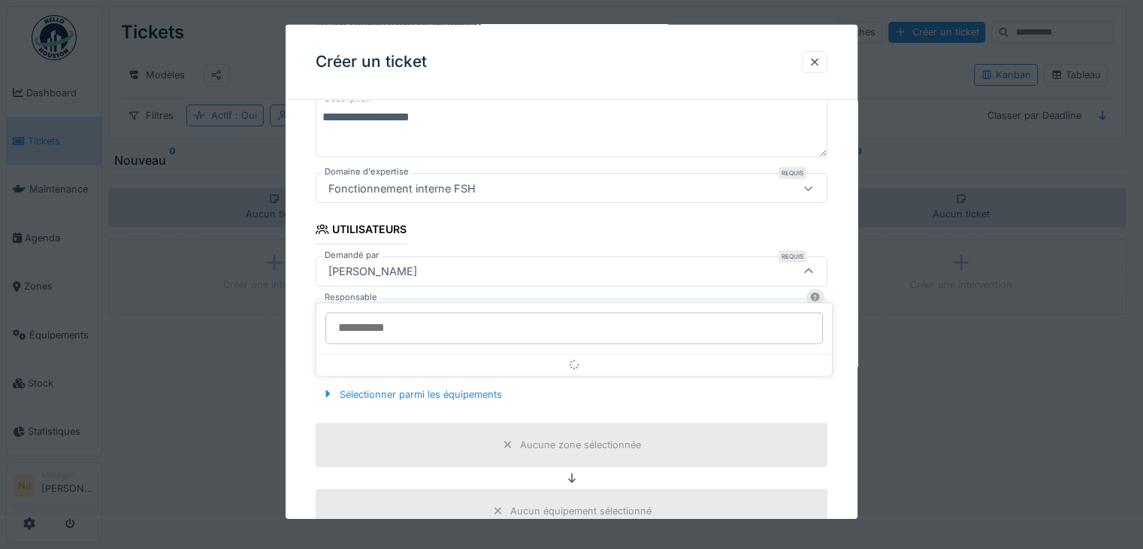
scroll to position [229, 0]
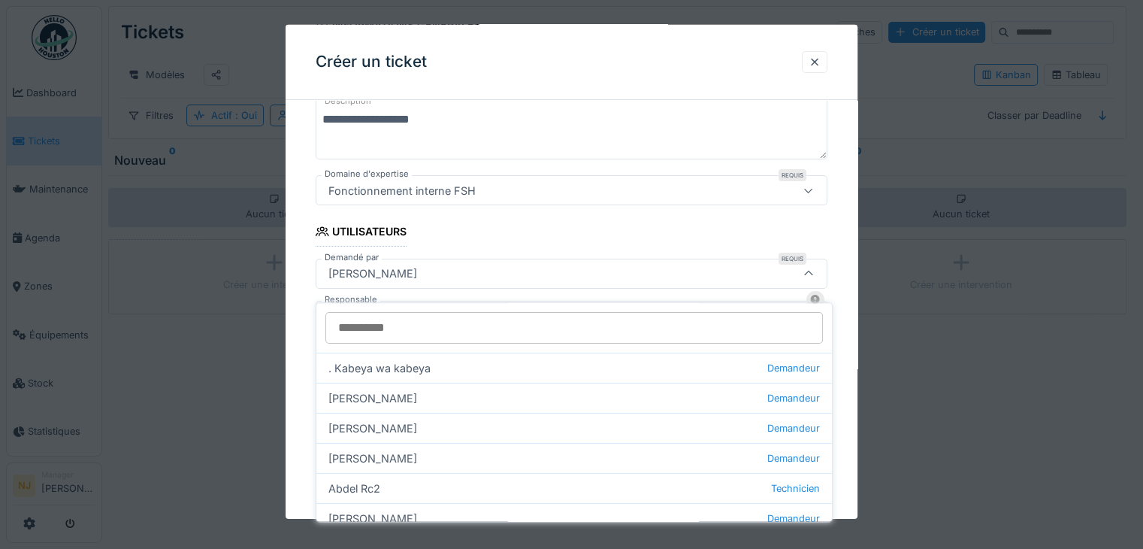
click at [812, 271] on icon at bounding box center [808, 273] width 8 height 5
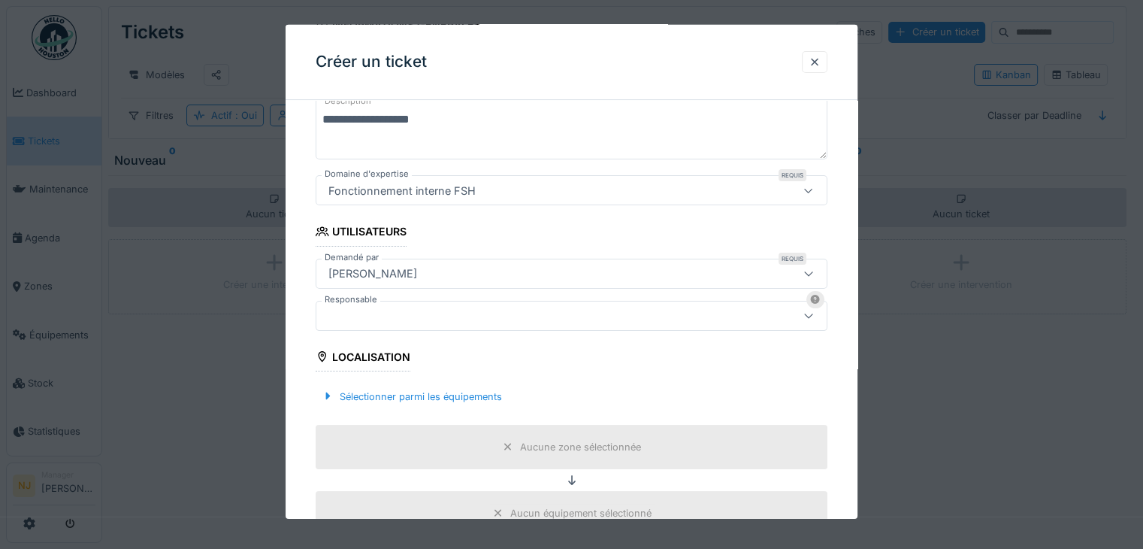
click at [812, 271] on icon at bounding box center [809, 273] width 12 height 10
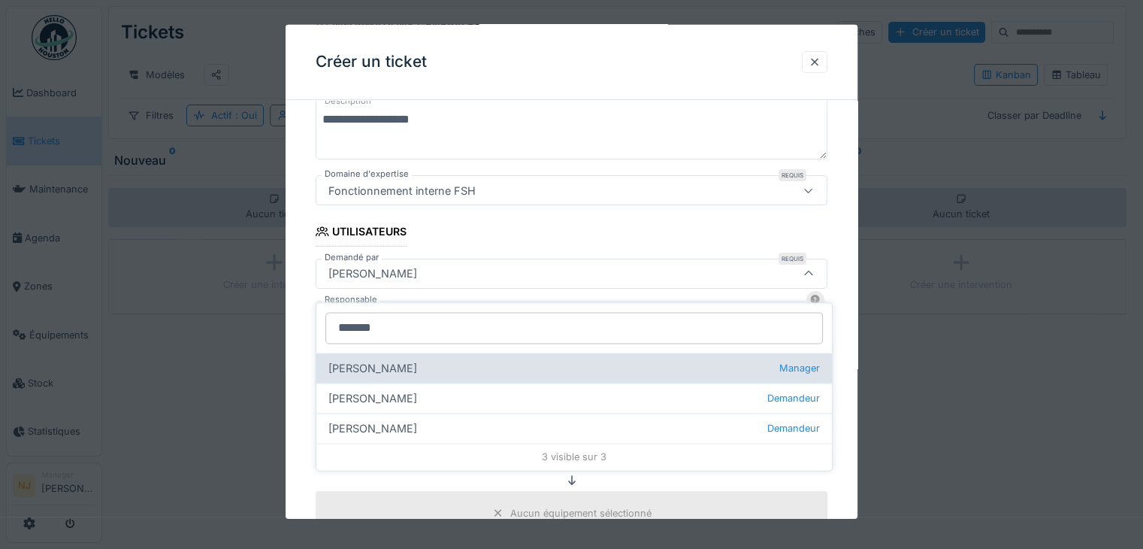
type input "*******"
click at [381, 352] on div "Olivier Hustin Manager" at bounding box center [574, 367] width 516 height 30
type input "****"
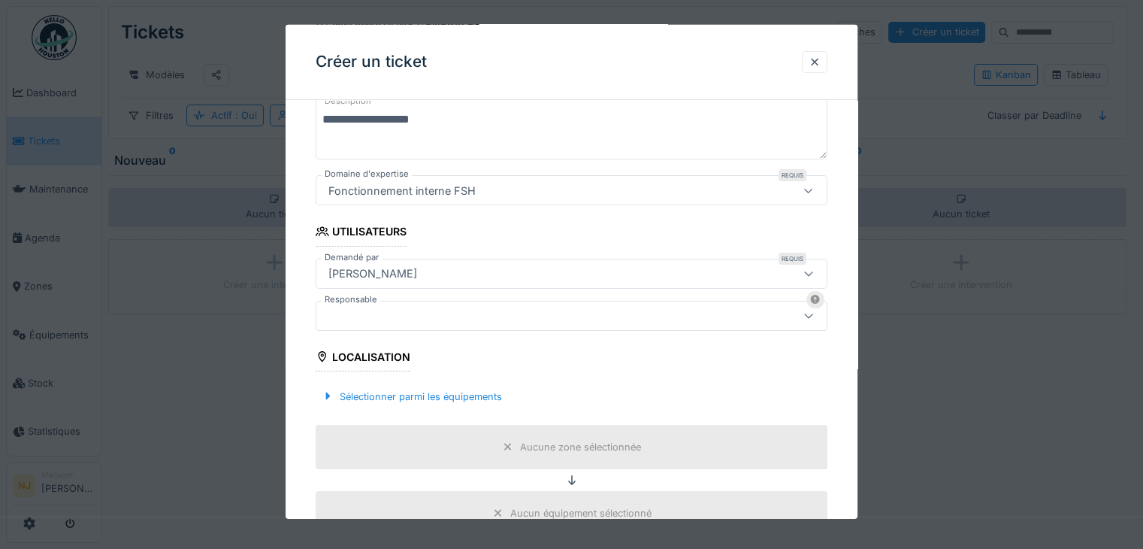
click at [815, 271] on icon at bounding box center [809, 273] width 12 height 10
click at [857, 274] on div "**********" at bounding box center [572, 555] width 572 height 1344
click at [815, 310] on icon at bounding box center [809, 315] width 12 height 10
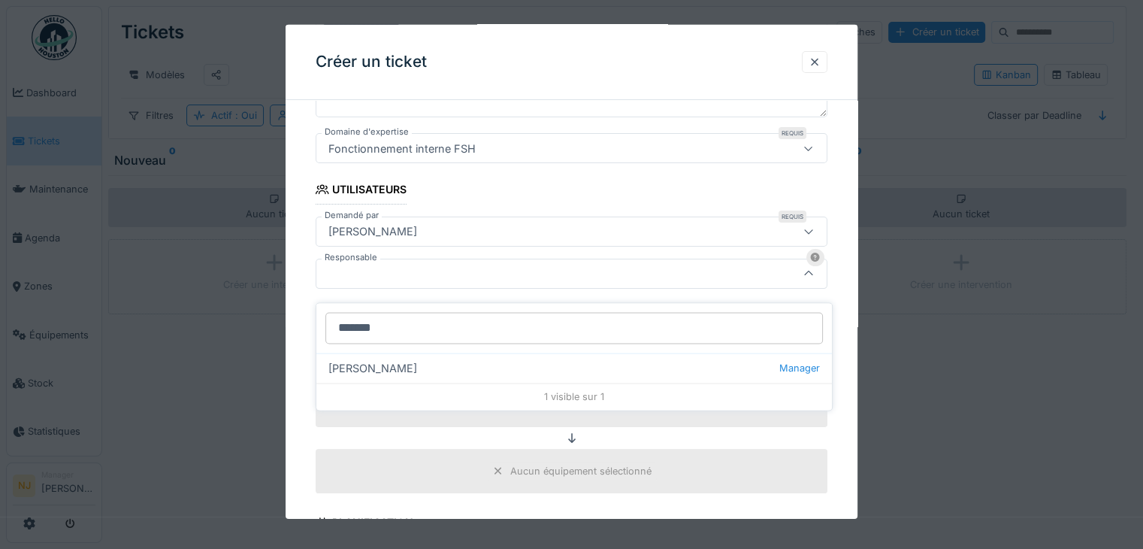
type input "*******"
click at [491, 383] on div "1 visible sur 1" at bounding box center [574, 396] width 516 height 27
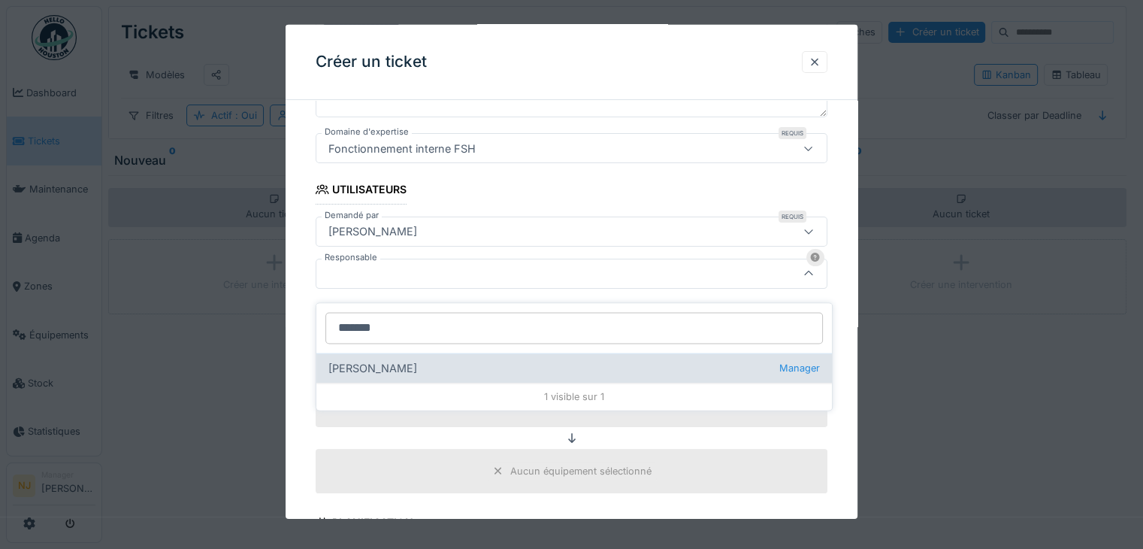
click at [489, 356] on div "Nicolae Jitcu Manager" at bounding box center [574, 367] width 516 height 30
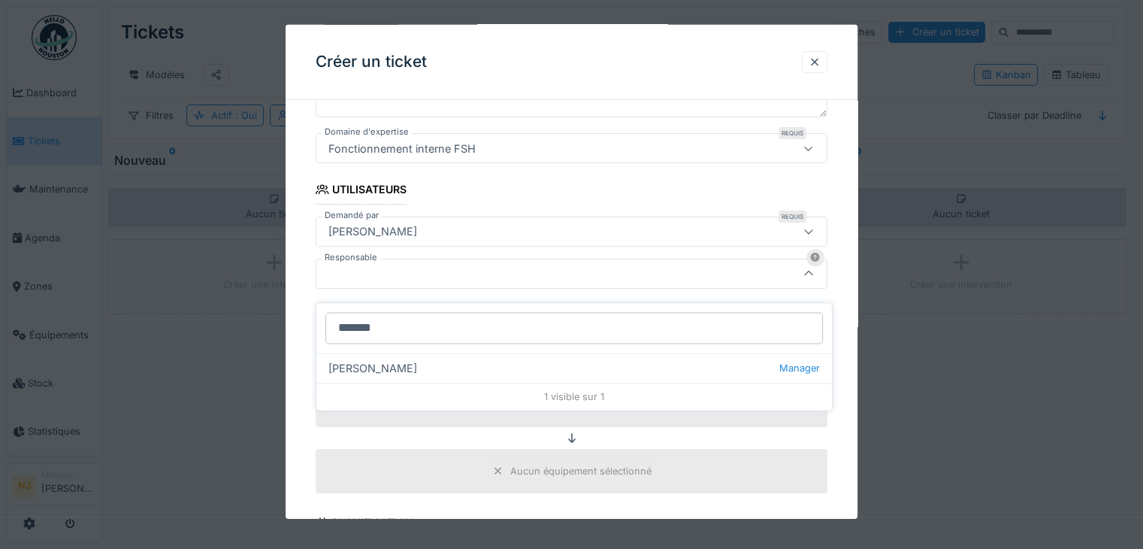
type input "*****"
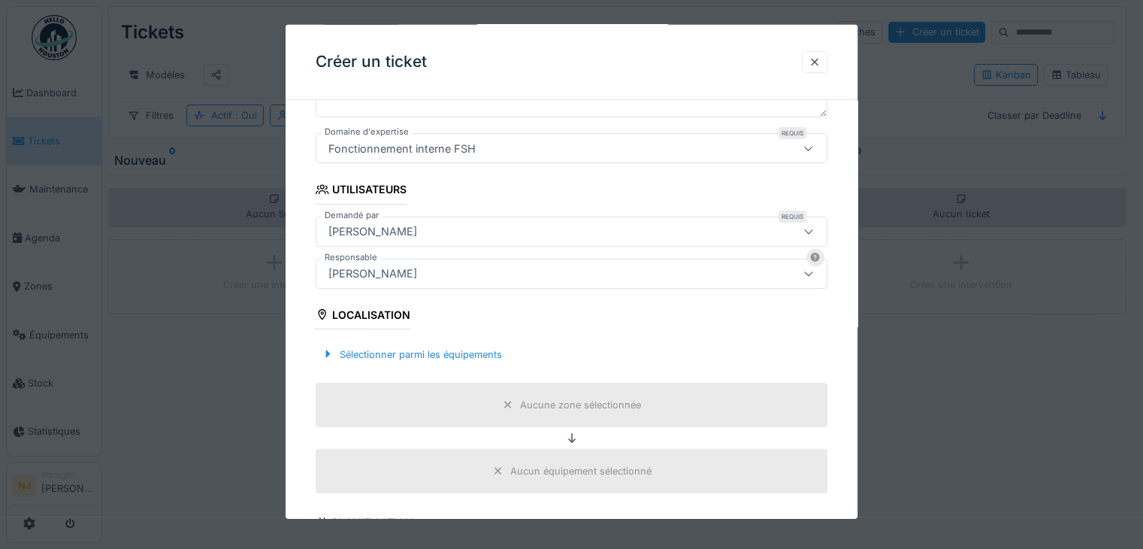
scroll to position [346, 0]
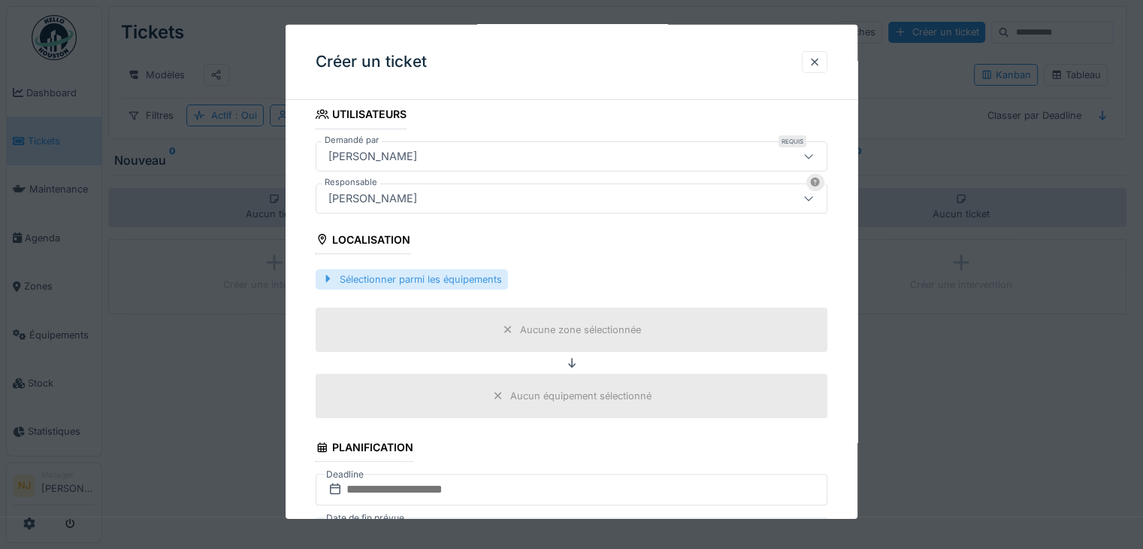
click at [330, 277] on div at bounding box center [328, 278] width 12 height 14
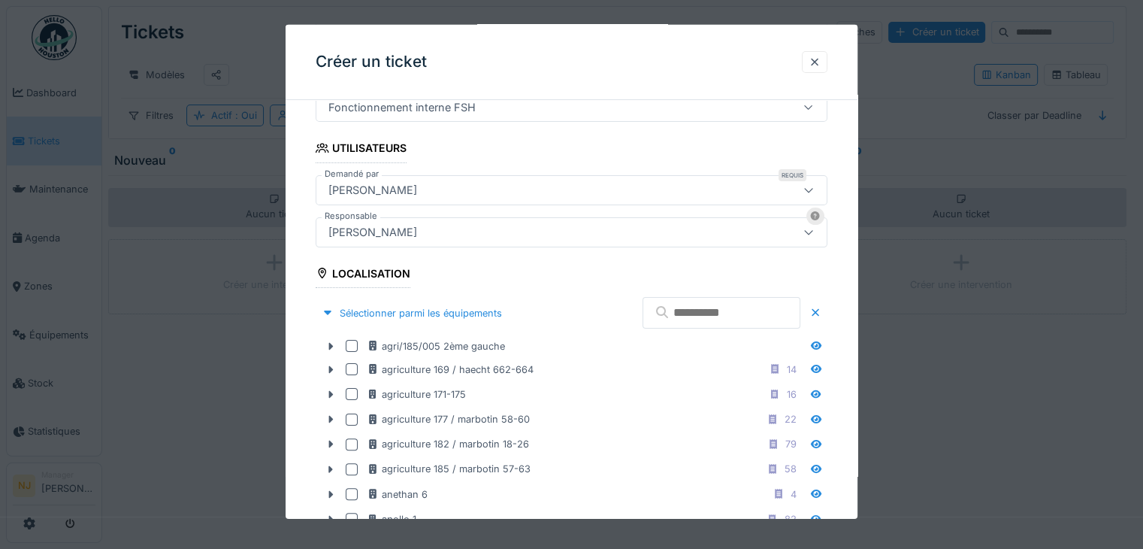
scroll to position [271, 0]
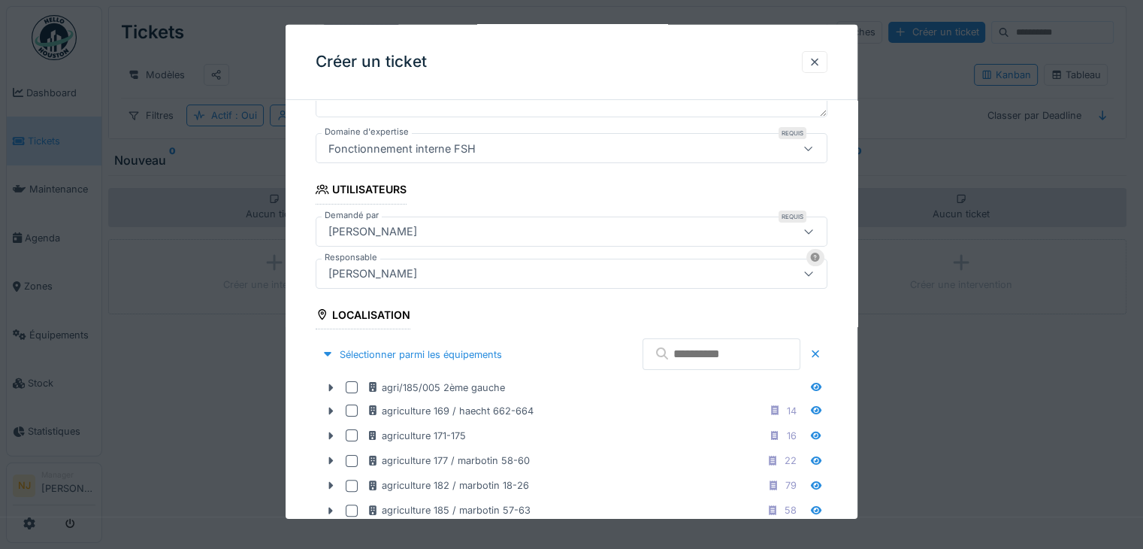
click at [673, 357] on input "text" at bounding box center [722, 354] width 158 height 32
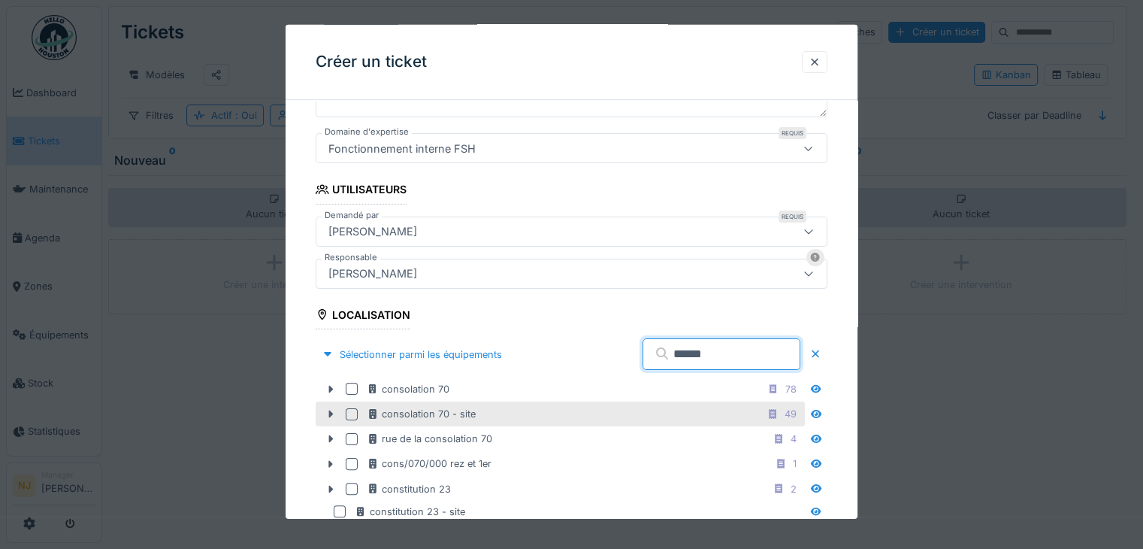
type input "******"
click at [413, 419] on div "consolation 70 - site 49" at bounding box center [584, 413] width 435 height 19
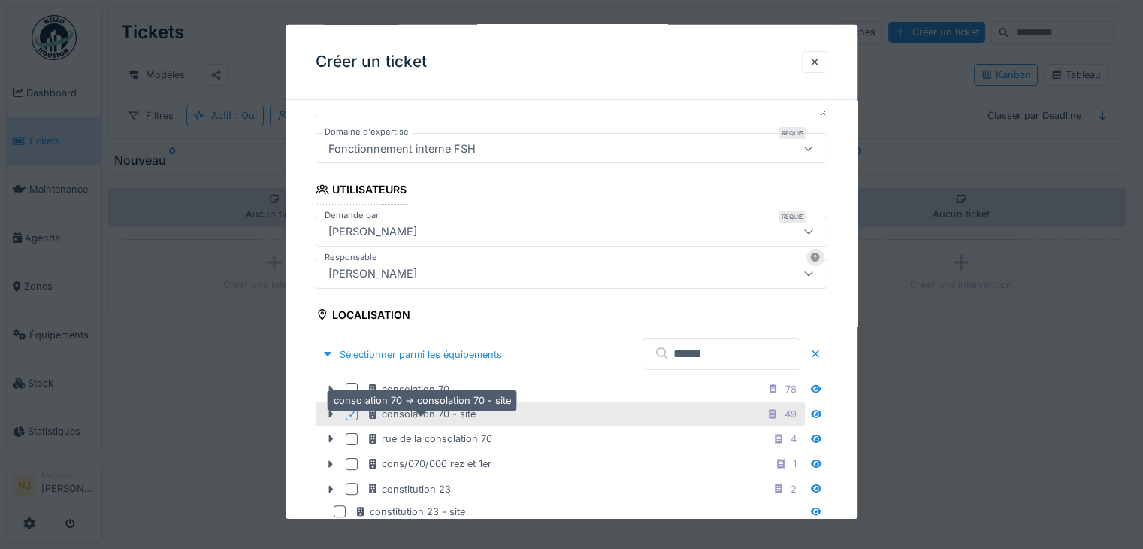
click at [413, 412] on div "consolation 70 - site" at bounding box center [421, 414] width 109 height 14
click at [398, 414] on div "consolation 70 - site" at bounding box center [421, 414] width 109 height 14
click at [574, 358] on div "Sélectionner parmi les équipements ******" at bounding box center [572, 353] width 512 height 44
click at [327, 410] on icon at bounding box center [331, 414] width 12 height 10
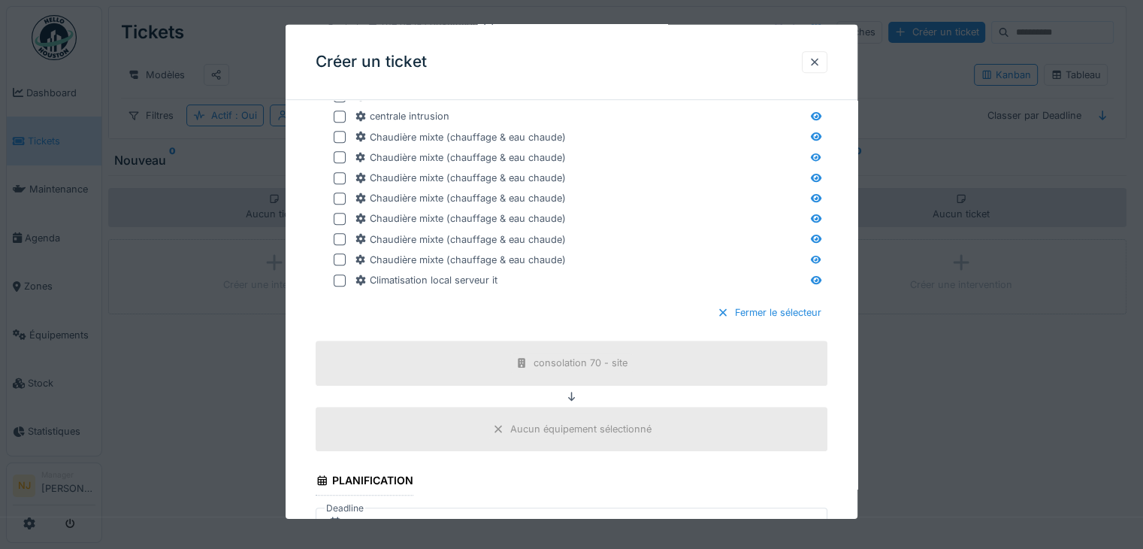
scroll to position [1023, 0]
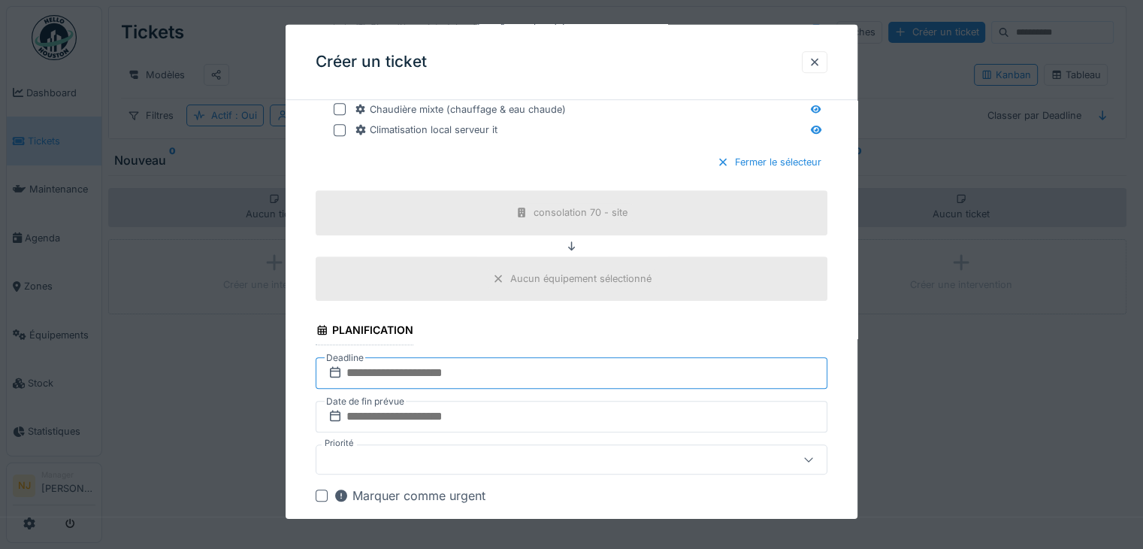
click at [381, 361] on input "text" at bounding box center [572, 372] width 512 height 32
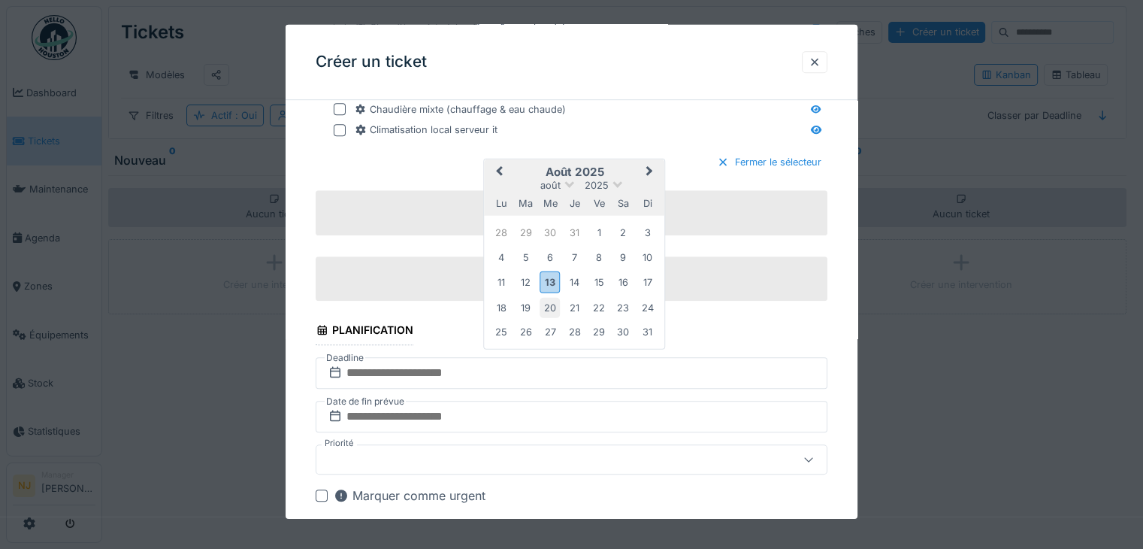
click at [547, 302] on div "20" at bounding box center [550, 307] width 20 height 20
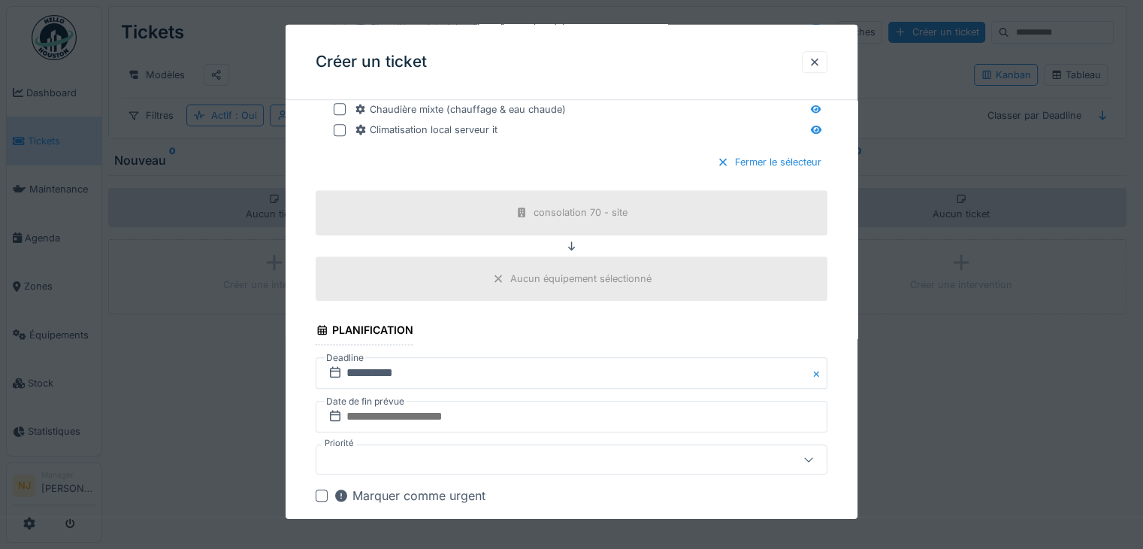
click at [356, 399] on label "Date de fin prévue" at bounding box center [365, 400] width 81 height 17
click at [364, 411] on input "text" at bounding box center [572, 416] width 512 height 32
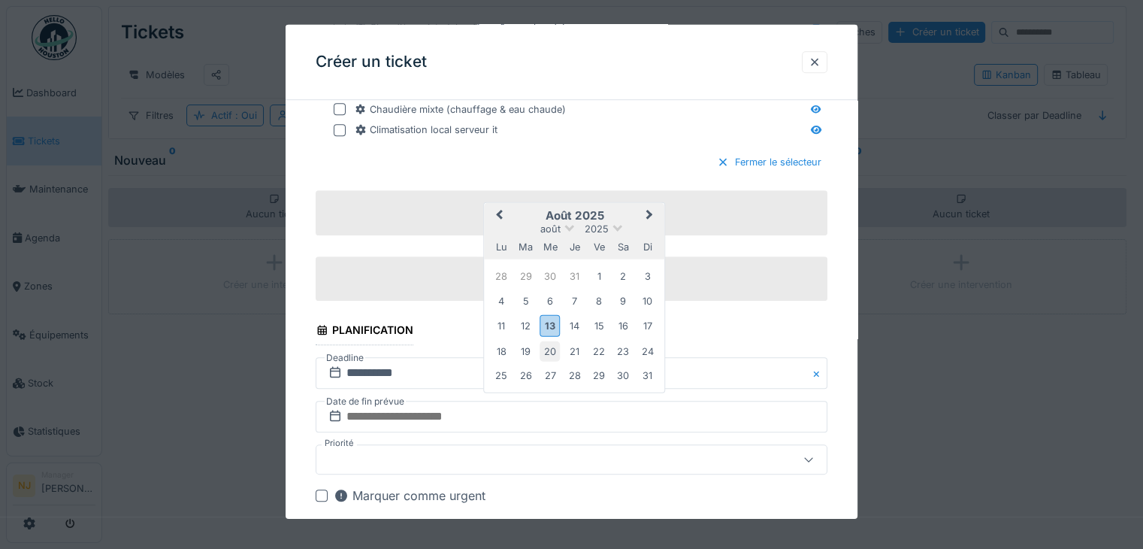
click at [548, 347] on div "20" at bounding box center [550, 350] width 20 height 20
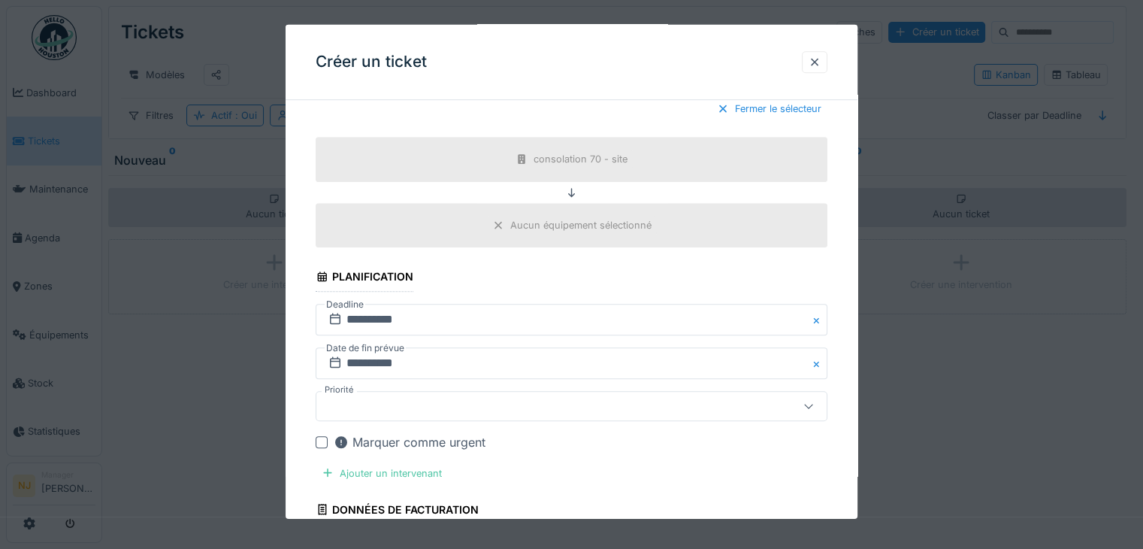
scroll to position [1098, 0]
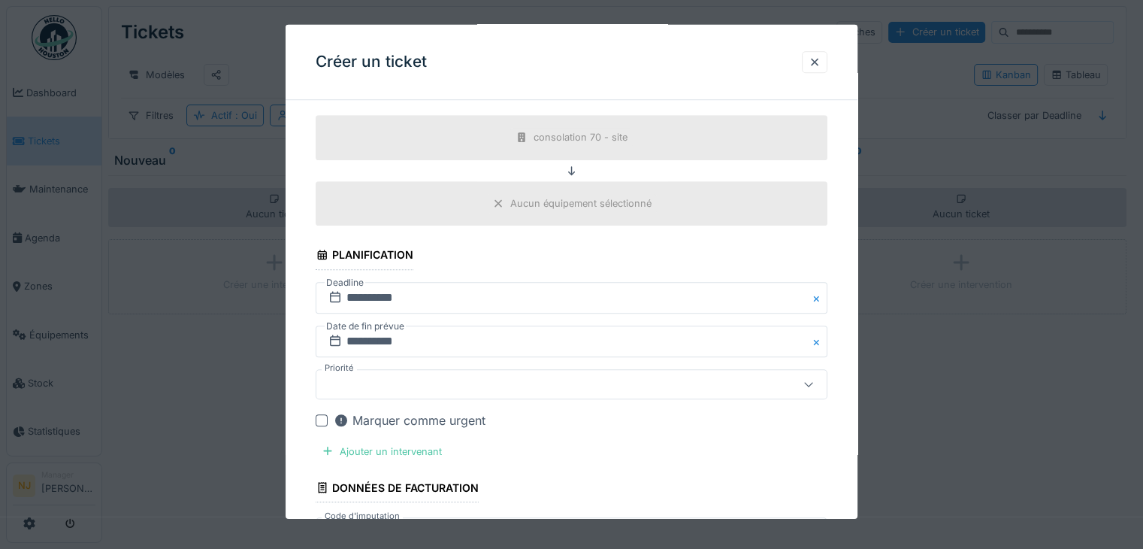
click at [812, 382] on icon at bounding box center [808, 384] width 8 height 5
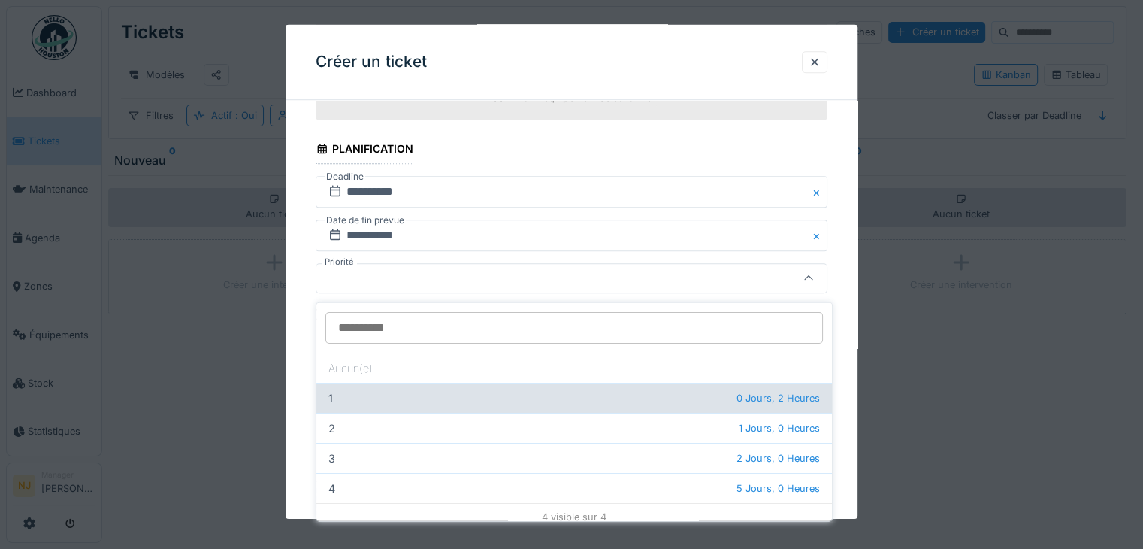
scroll to position [8, 0]
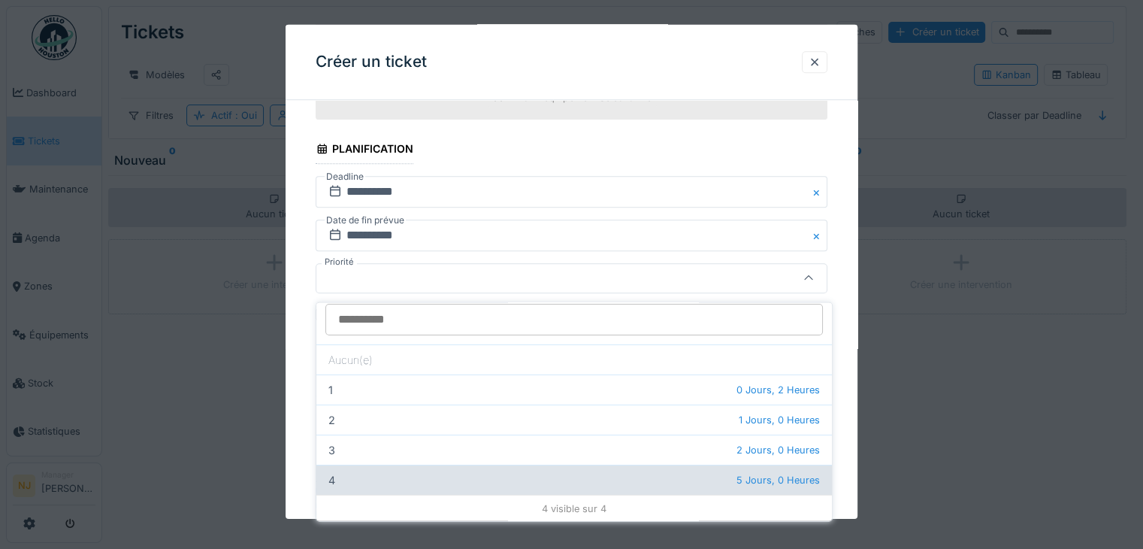
click at [744, 473] on span "5 Jours, 0 Heures" at bounding box center [777, 480] width 83 height 14
type input "***"
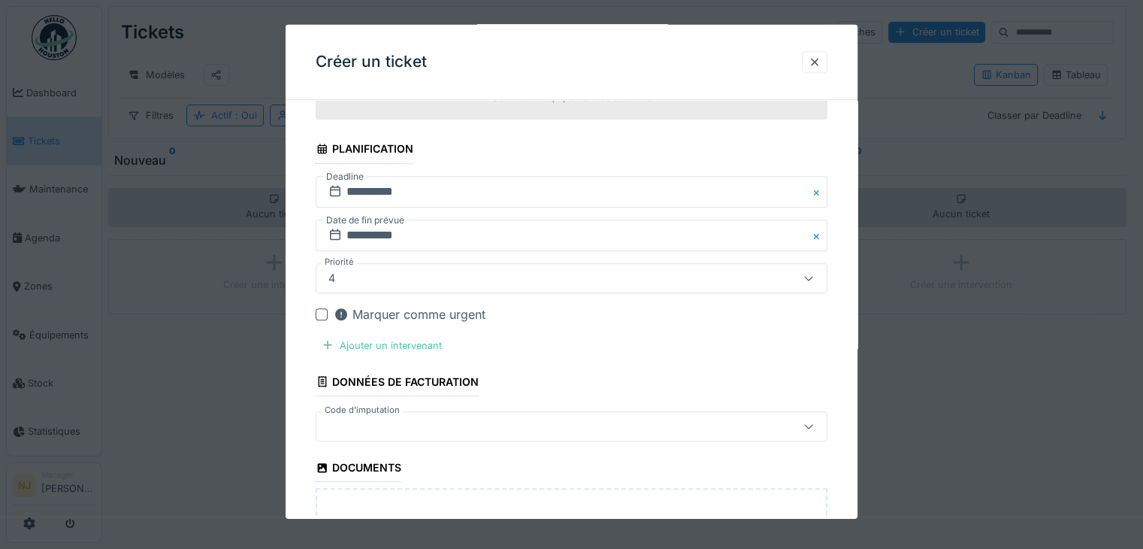
click at [323, 307] on div at bounding box center [322, 313] width 12 height 12
click at [319, 310] on icon at bounding box center [321, 314] width 9 height 8
click at [323, 307] on div at bounding box center [322, 313] width 12 height 12
click at [327, 341] on div at bounding box center [328, 344] width 12 height 14
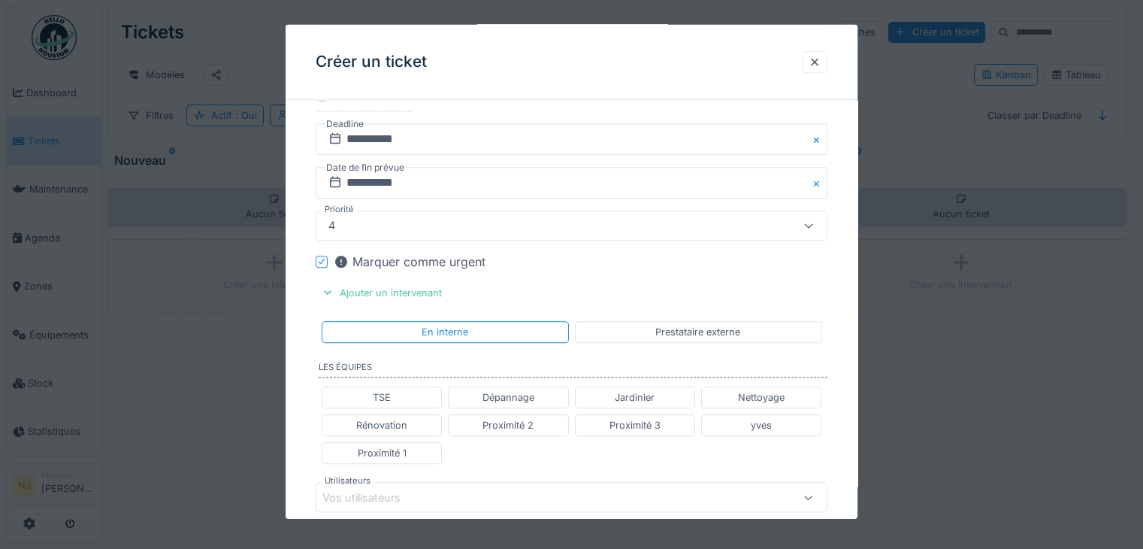
scroll to position [1354, 0]
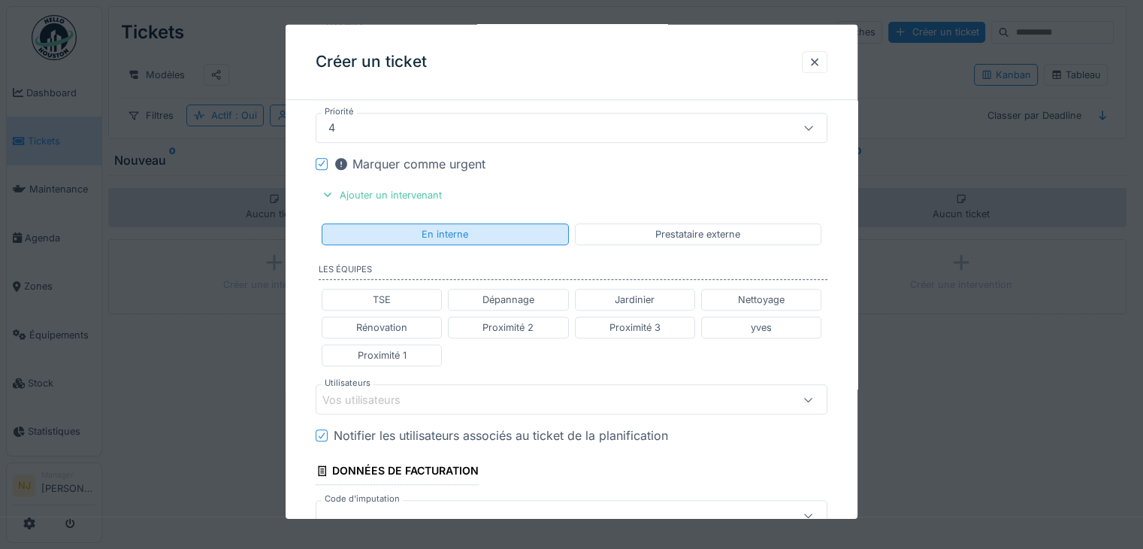
click at [440, 227] on div "En interne" at bounding box center [445, 234] width 47 height 14
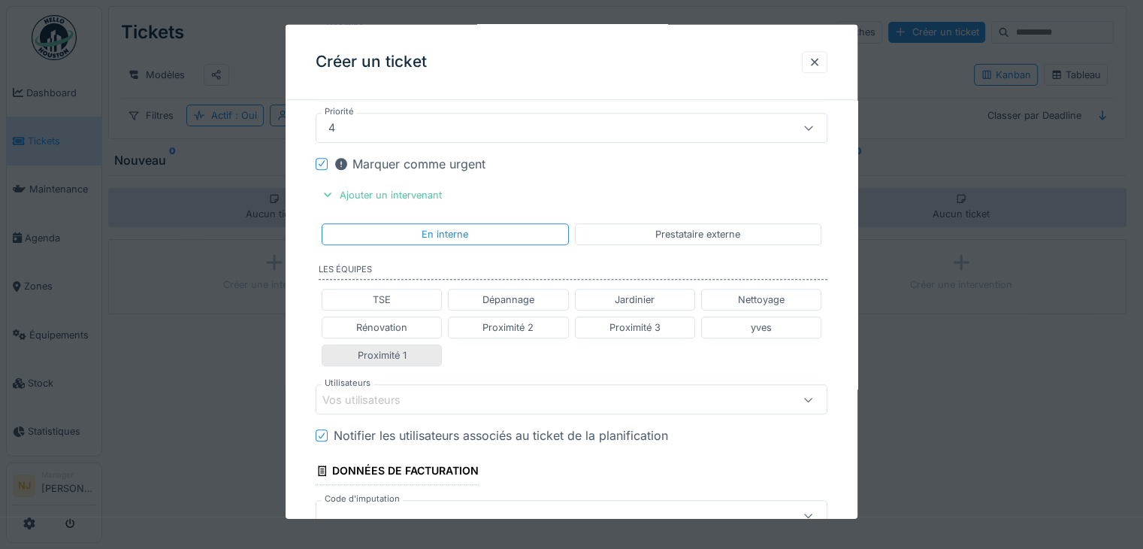
click at [388, 348] on div "Proximité 1" at bounding box center [382, 355] width 49 height 14
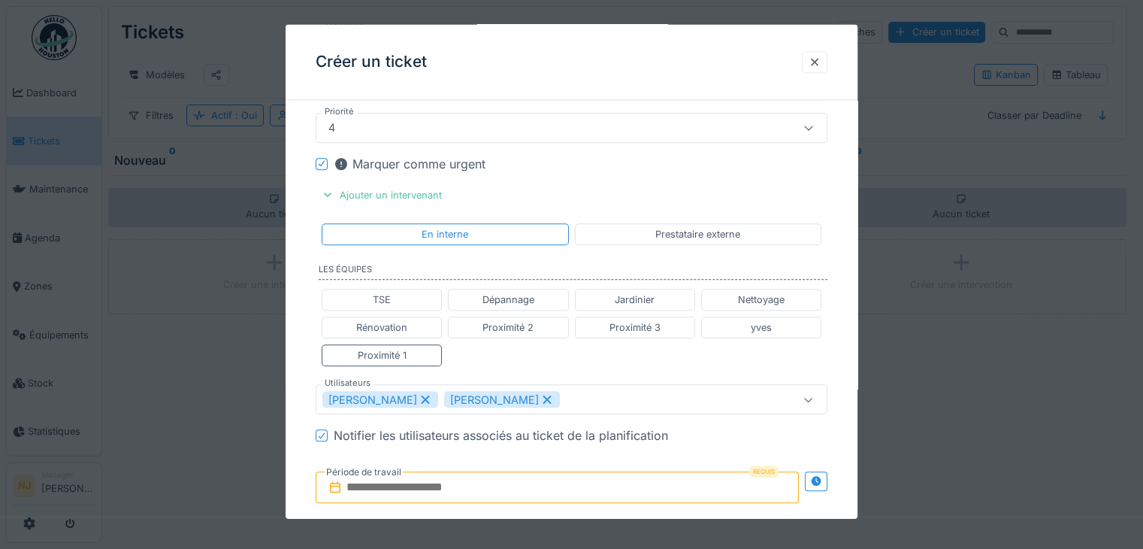
click at [422, 395] on icon at bounding box center [426, 399] width 8 height 8
type input "*****"
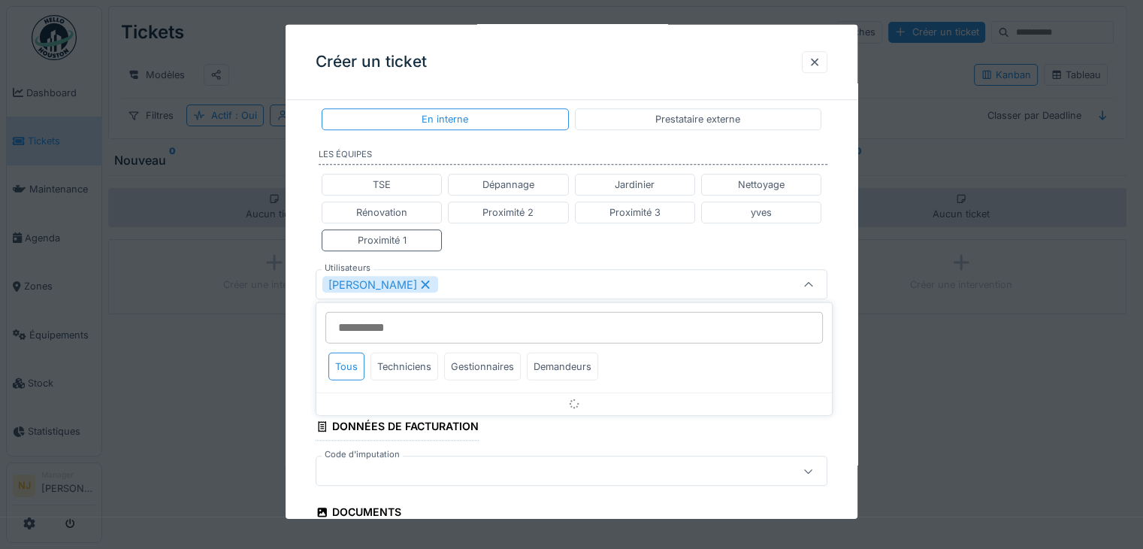
scroll to position [1474, 0]
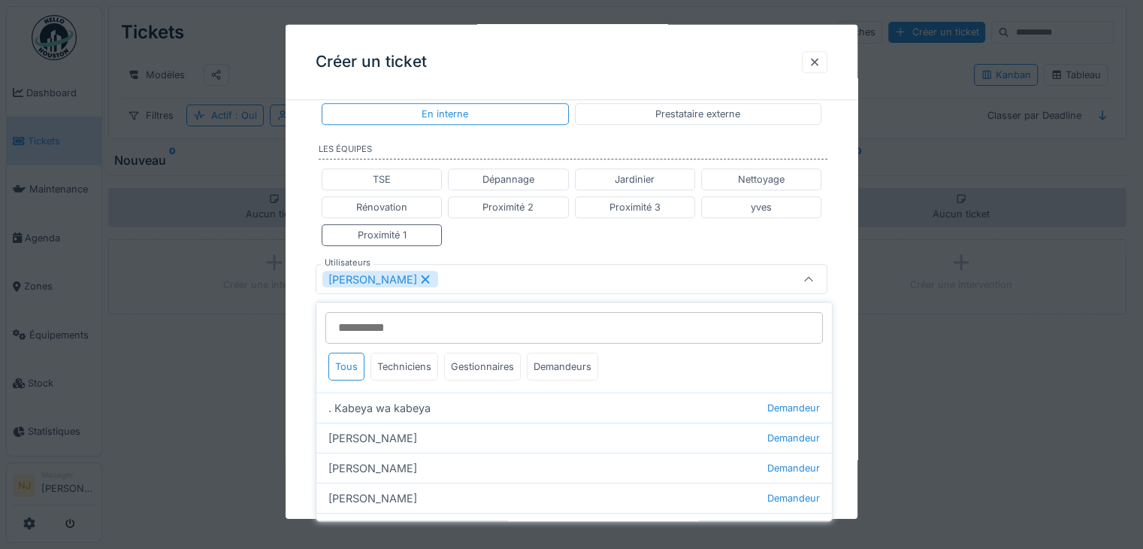
click at [422, 275] on icon at bounding box center [426, 279] width 8 height 8
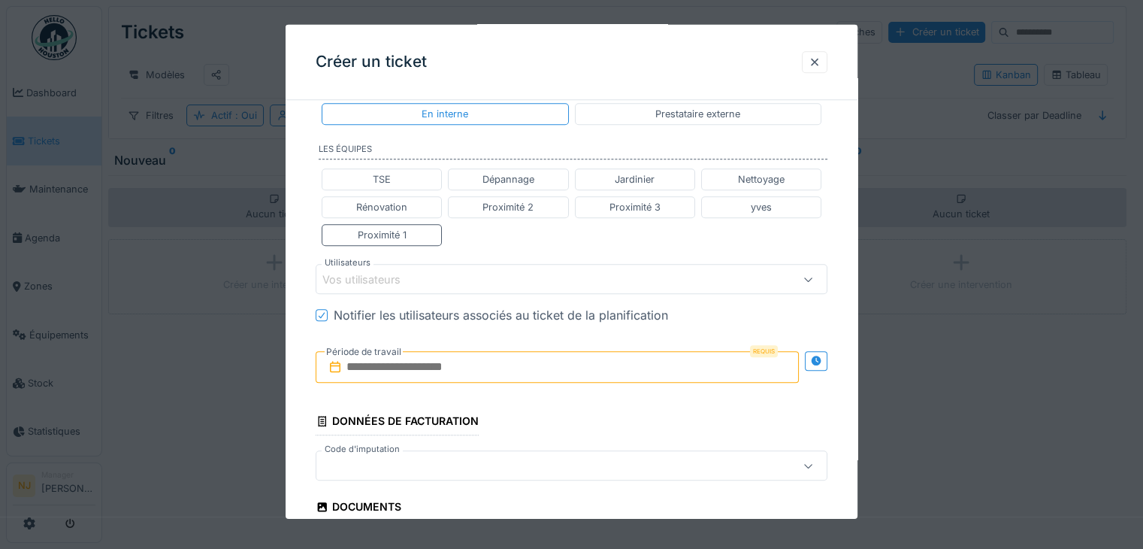
click at [349, 258] on label "Utilisateurs" at bounding box center [348, 262] width 52 height 13
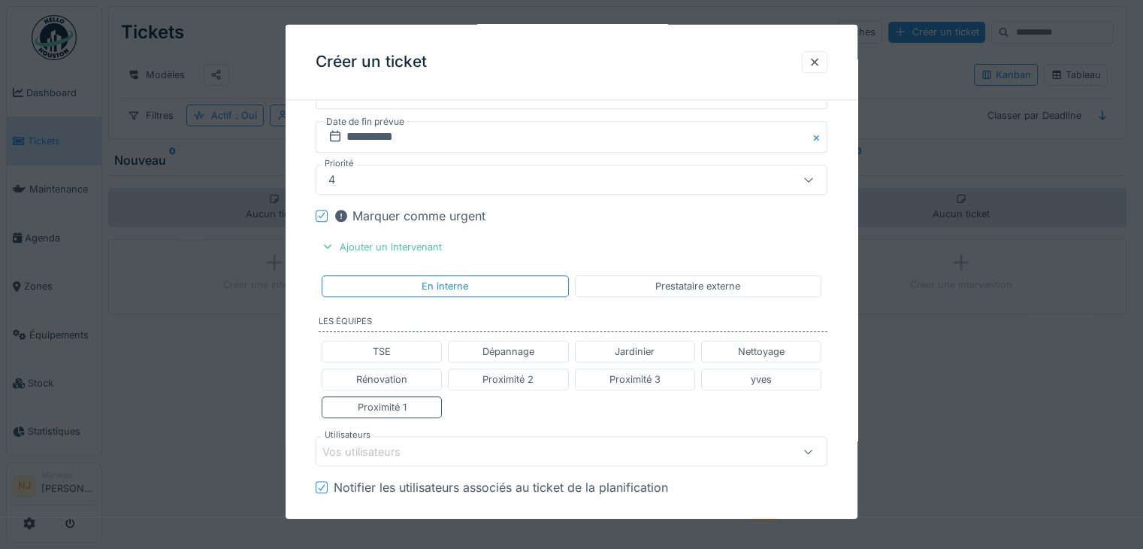
scroll to position [1324, 0]
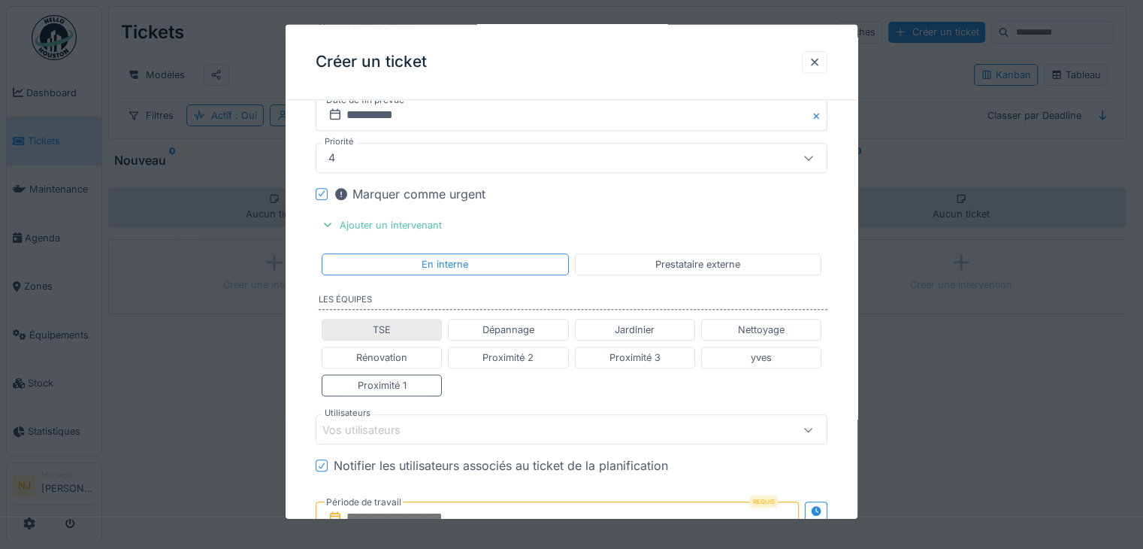
click at [392, 319] on div "TSE" at bounding box center [382, 330] width 120 height 22
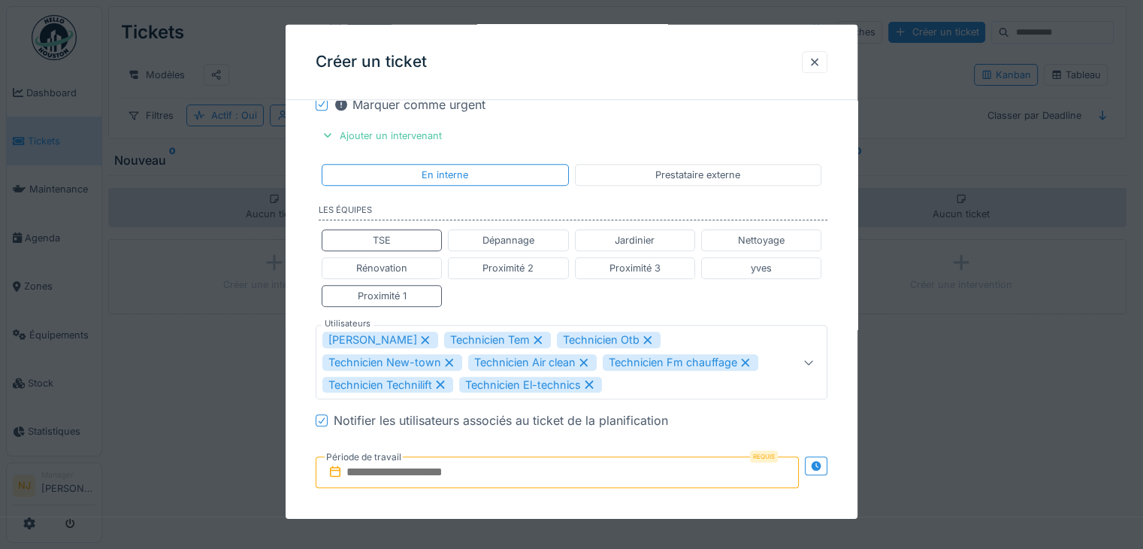
scroll to position [1399, 0]
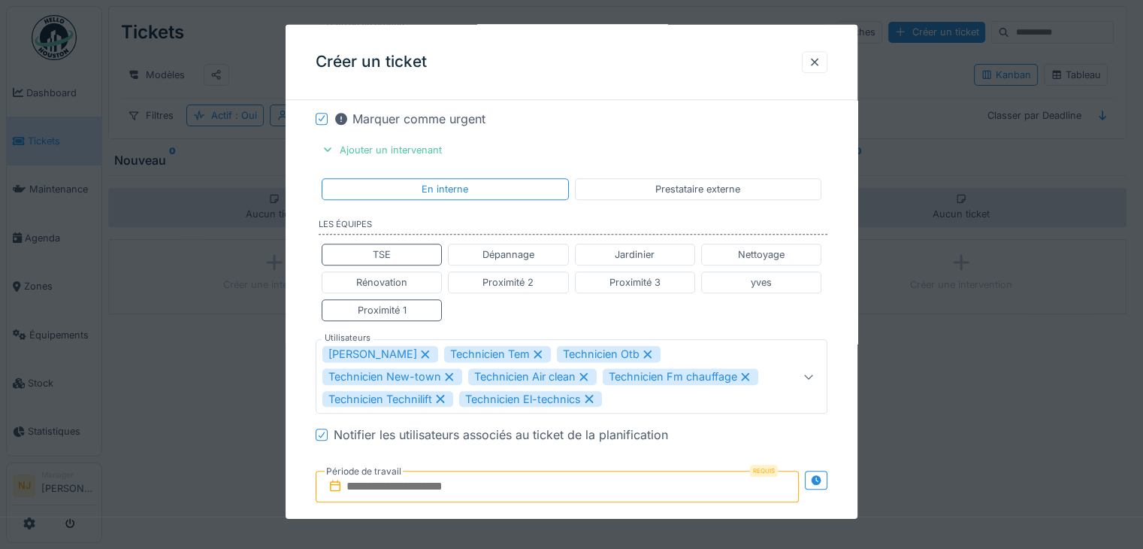
click at [419, 349] on icon at bounding box center [426, 354] width 14 height 11
click at [411, 349] on icon at bounding box center [417, 354] width 14 height 11
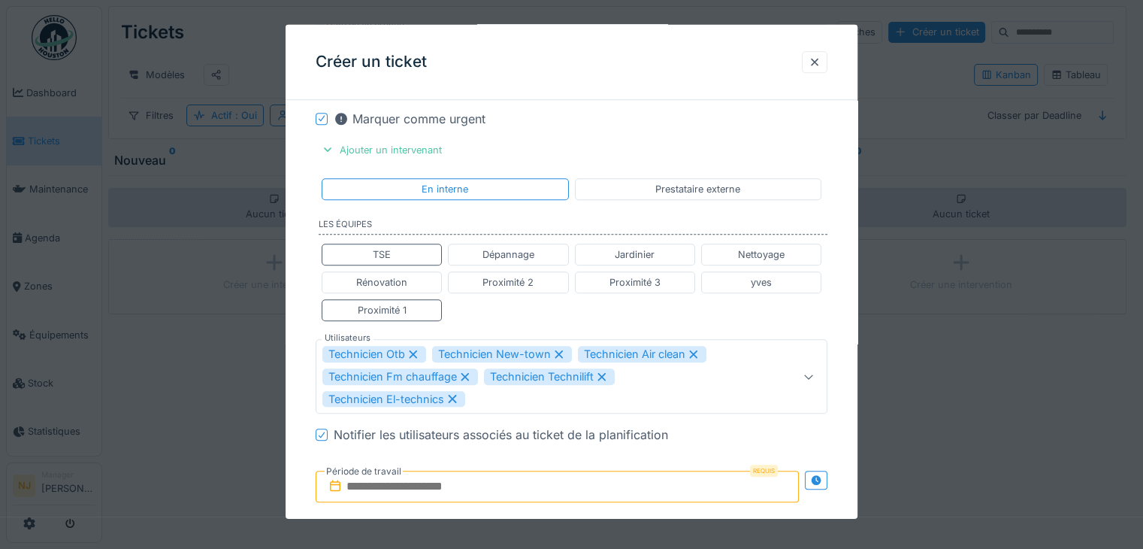
click at [414, 350] on icon at bounding box center [414, 354] width 8 height 8
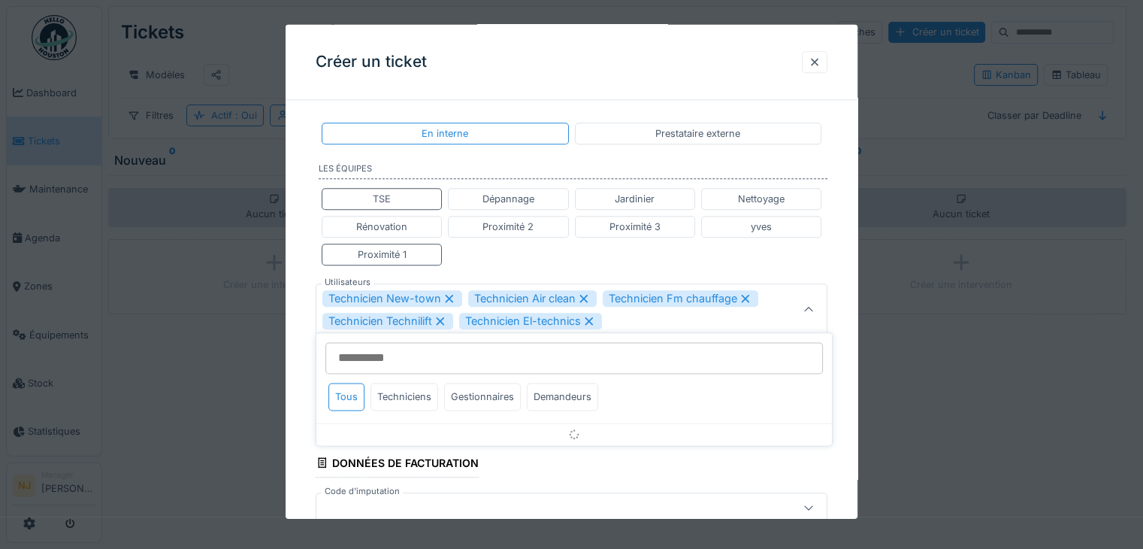
scroll to position [1485, 0]
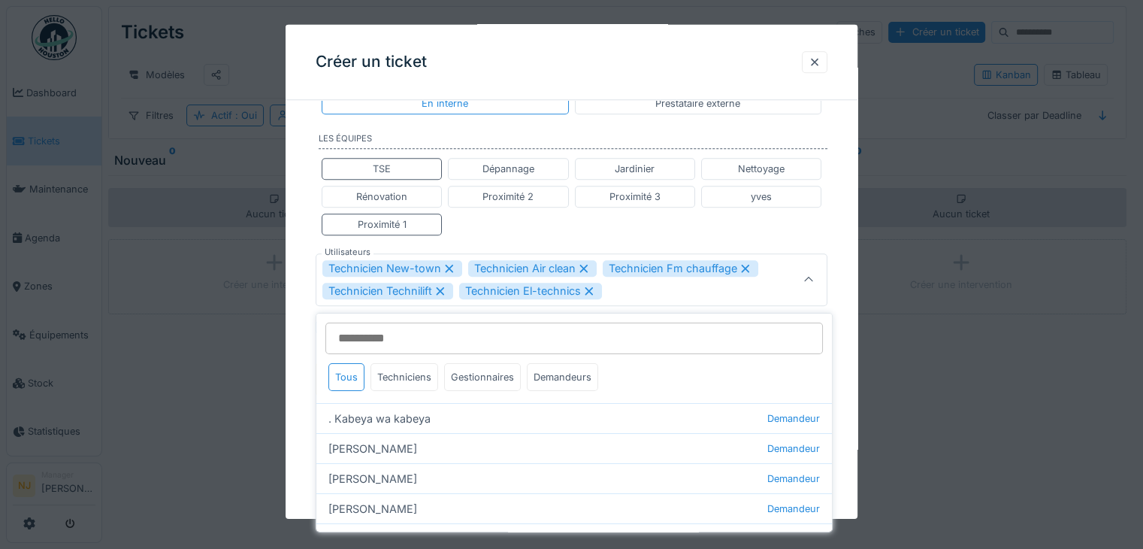
click at [447, 263] on icon at bounding box center [450, 268] width 14 height 11
click at [436, 263] on icon at bounding box center [438, 268] width 14 height 11
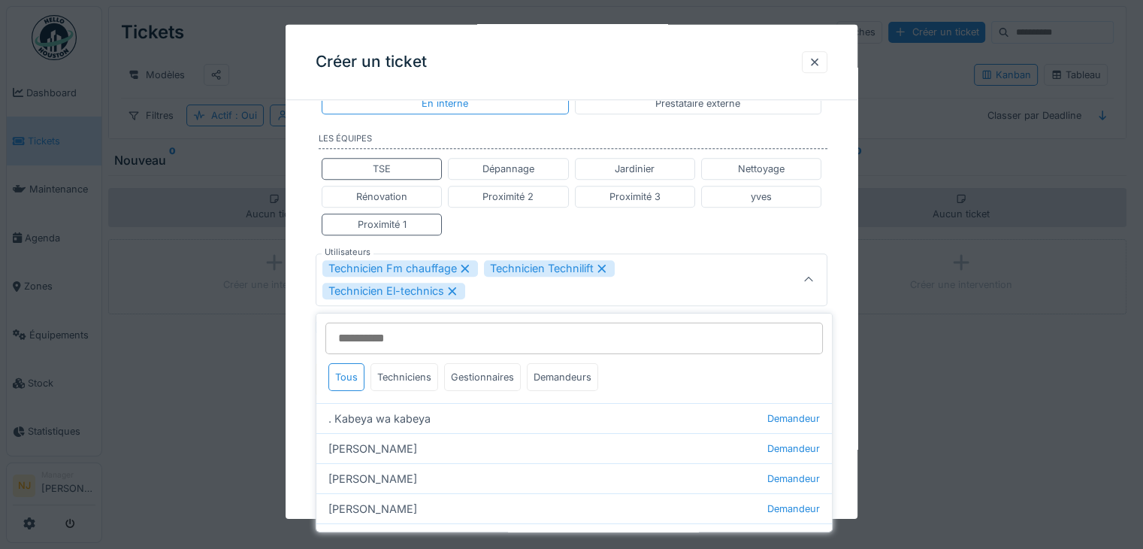
click at [463, 265] on icon at bounding box center [465, 269] width 8 height 8
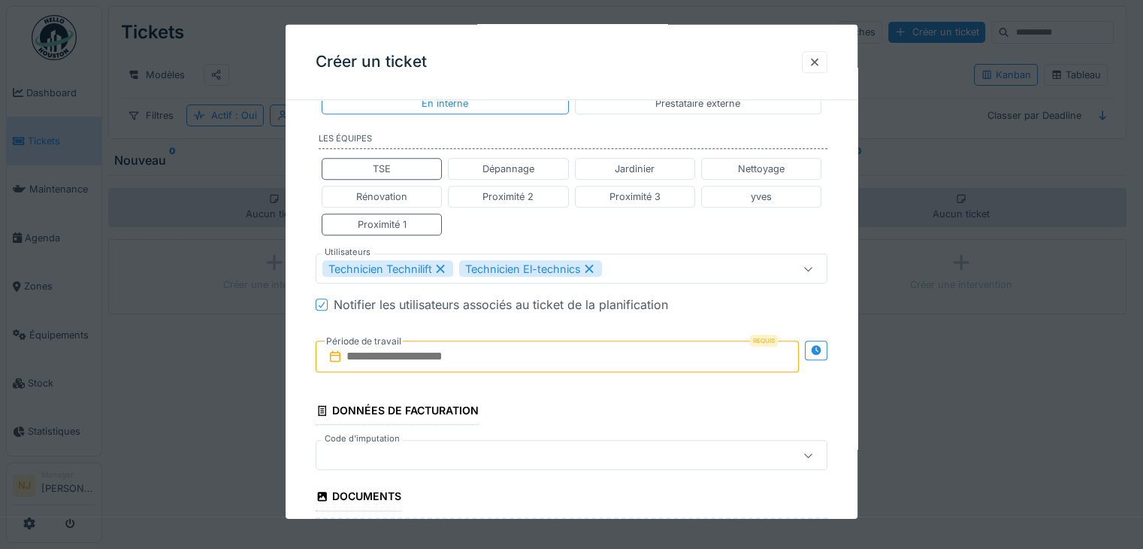
click at [439, 263] on icon at bounding box center [441, 268] width 14 height 11
type input "*****"
click at [444, 260] on div "Technicien El-technics" at bounding box center [393, 268] width 143 height 17
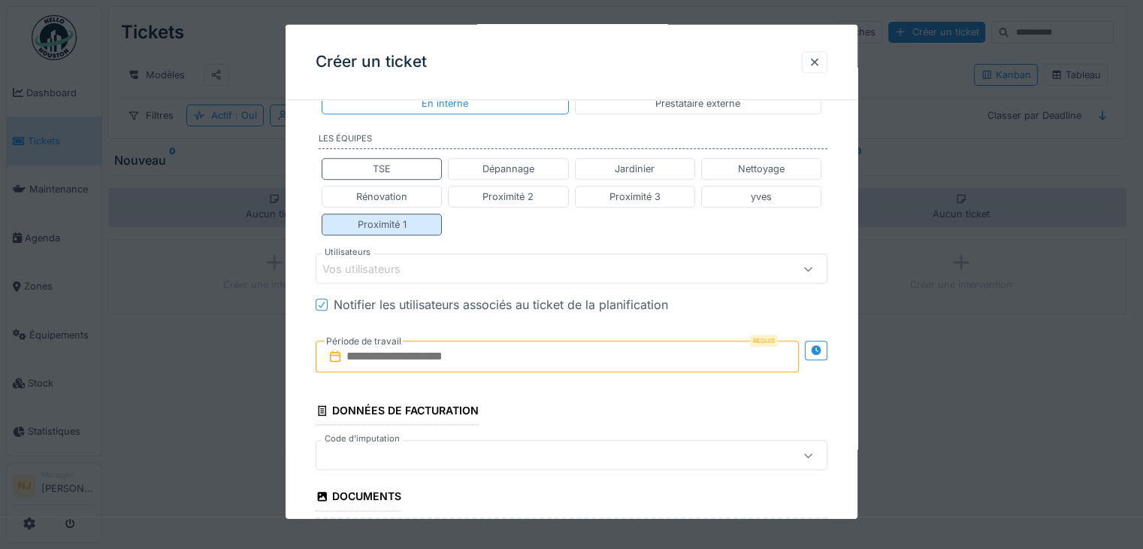
click at [385, 220] on div "Proximité 1" at bounding box center [382, 224] width 49 height 14
click at [389, 217] on div "Proximité 1" at bounding box center [382, 224] width 49 height 14
type input "**********"
click at [389, 217] on div "Proximité 1" at bounding box center [382, 224] width 49 height 14
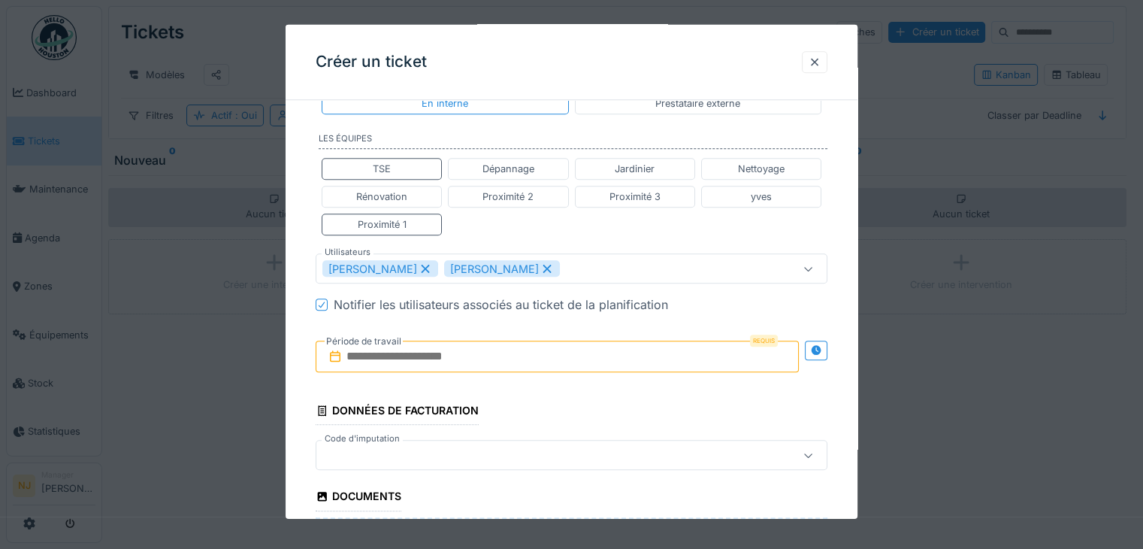
click at [422, 265] on icon at bounding box center [426, 269] width 8 height 8
type input "*****"
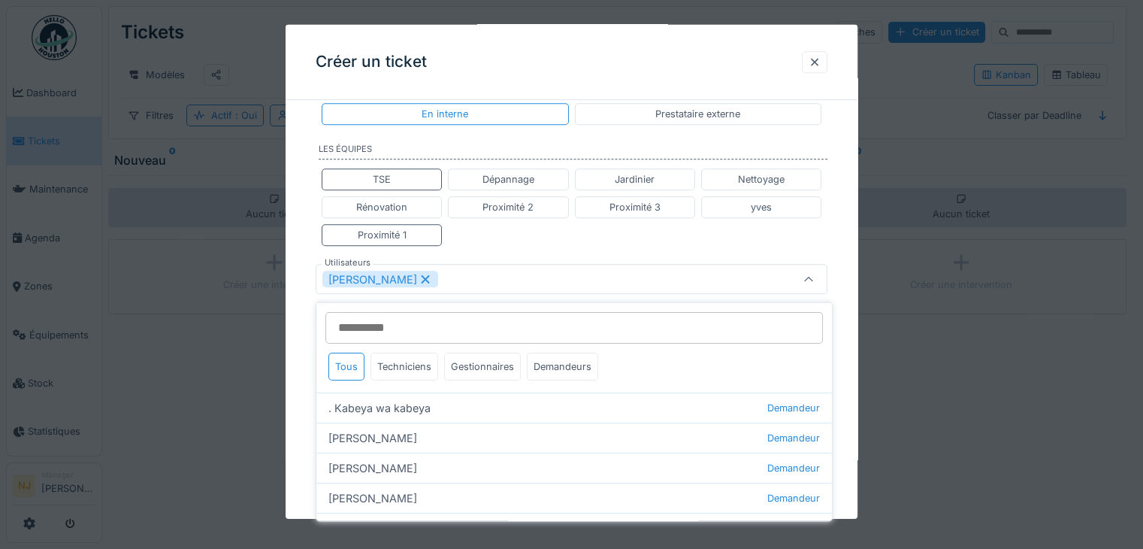
click at [419, 274] on icon at bounding box center [426, 279] width 14 height 11
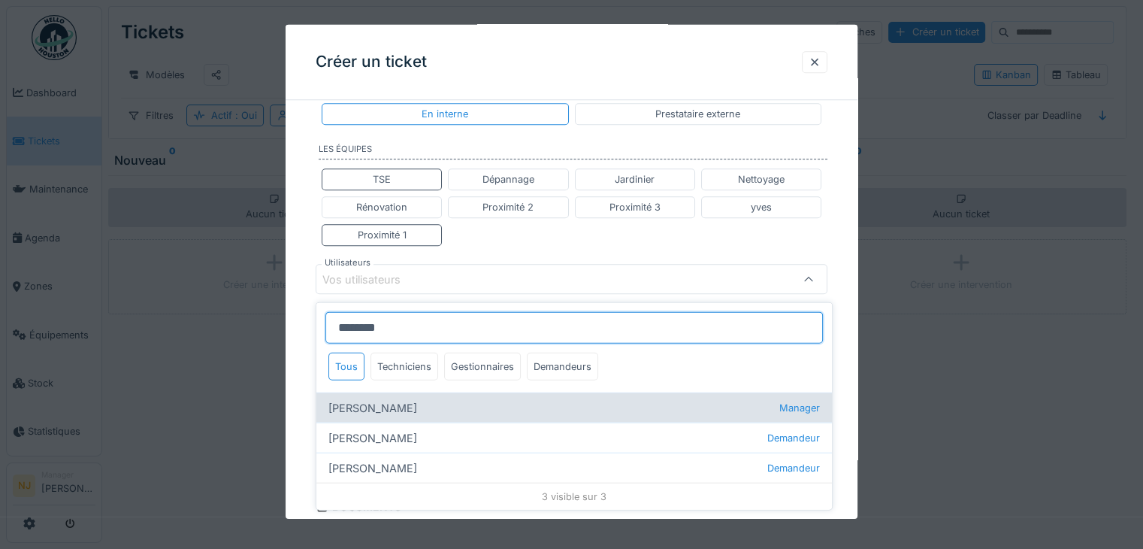
type input "*******"
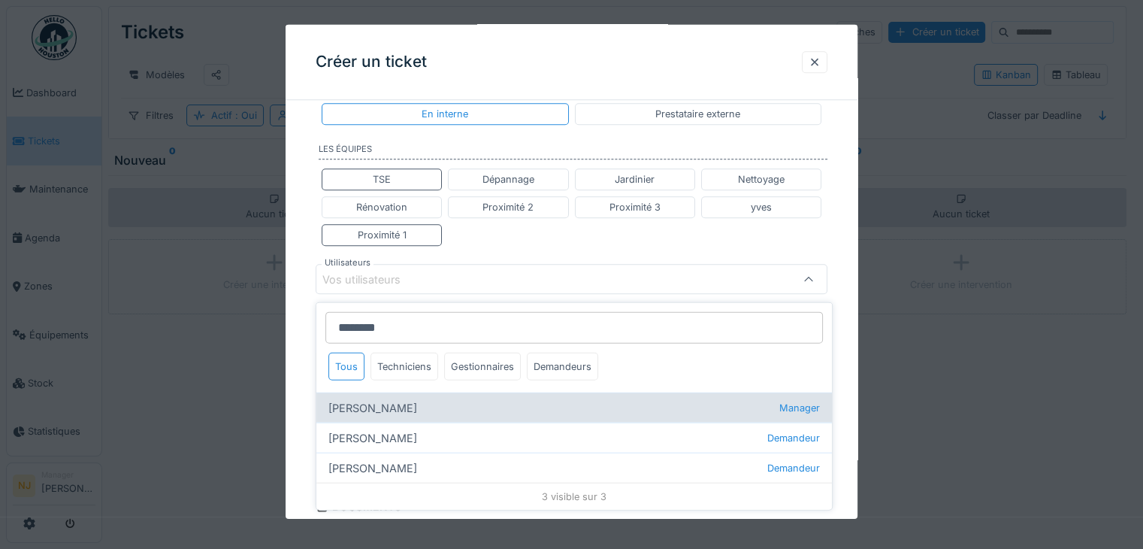
click at [779, 401] on span "Manager" at bounding box center [799, 408] width 41 height 14
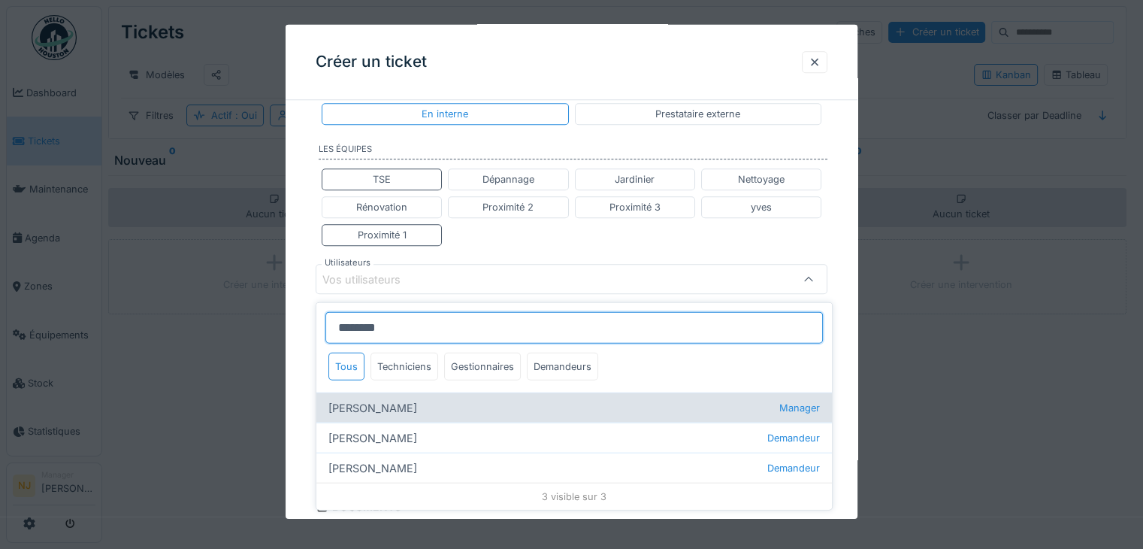
type input "****"
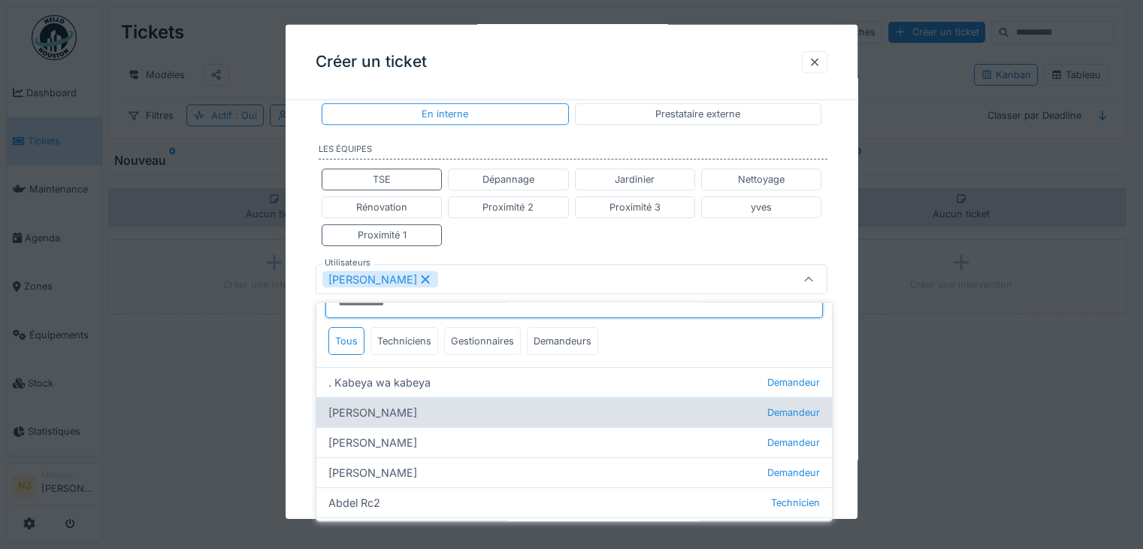
scroll to position [0, 0]
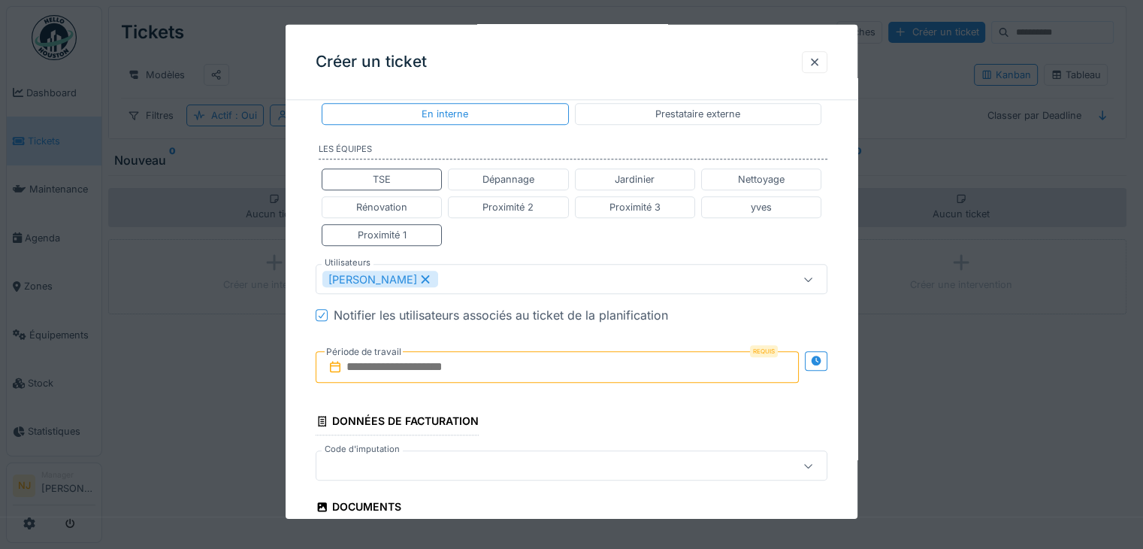
click at [346, 358] on input "text" at bounding box center [557, 367] width 483 height 32
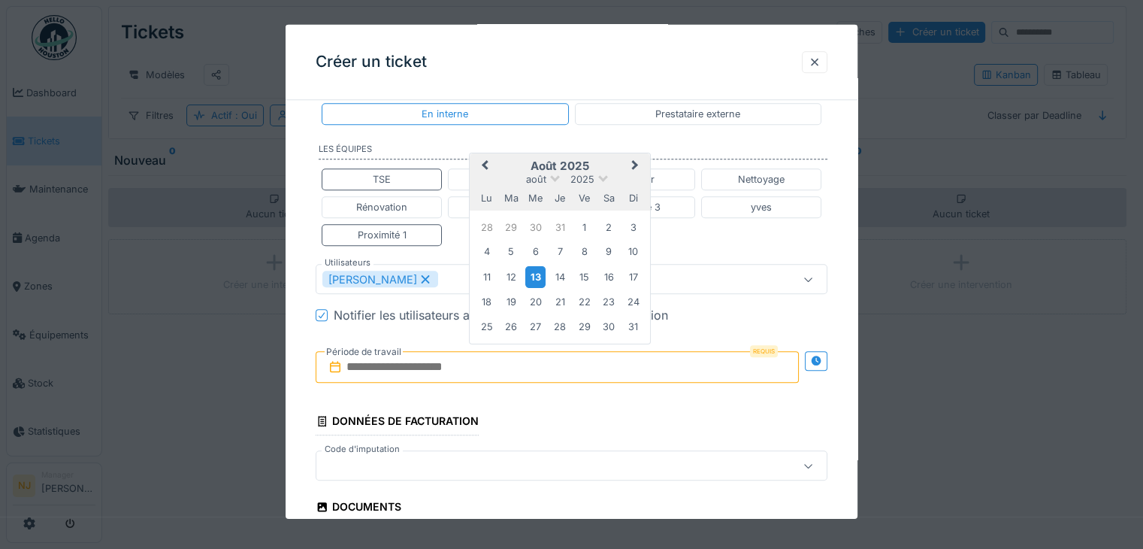
click at [534, 267] on div "13" at bounding box center [535, 276] width 20 height 22
click at [536, 295] on div "20" at bounding box center [535, 302] width 20 height 20
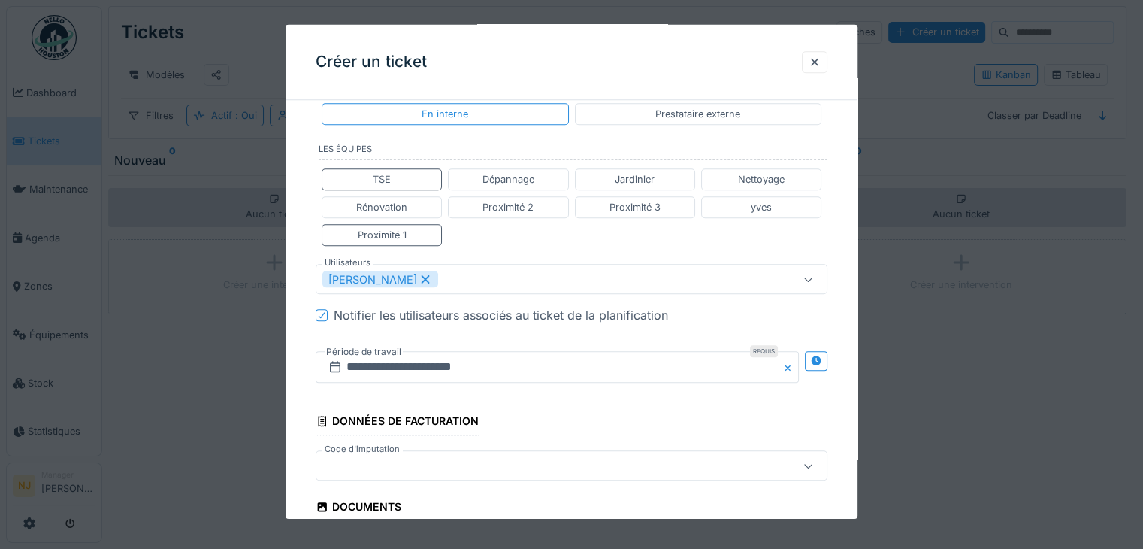
scroll to position [1625, 0]
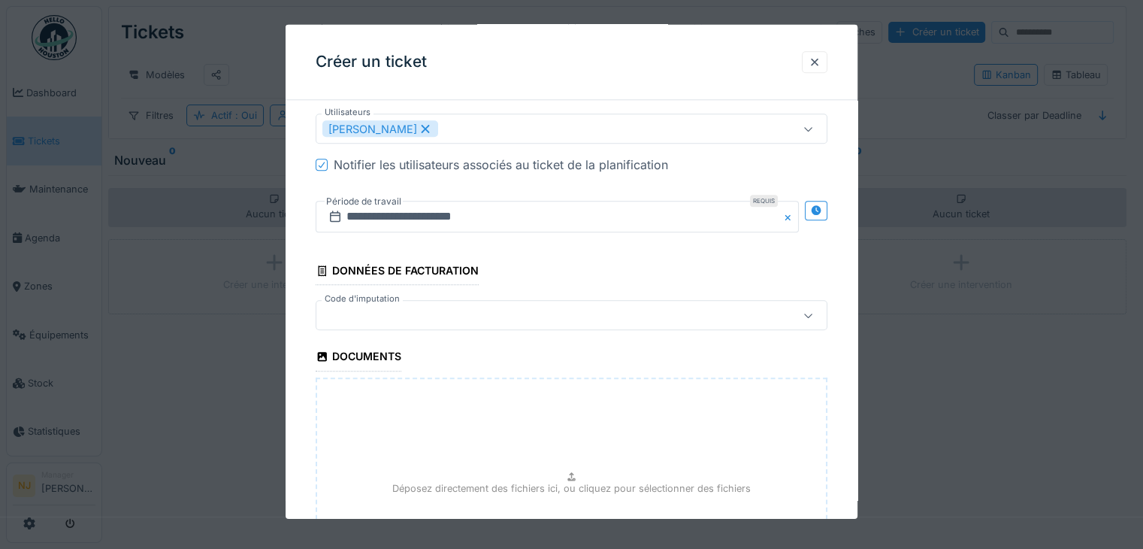
click at [813, 312] on div at bounding box center [809, 315] width 12 height 14
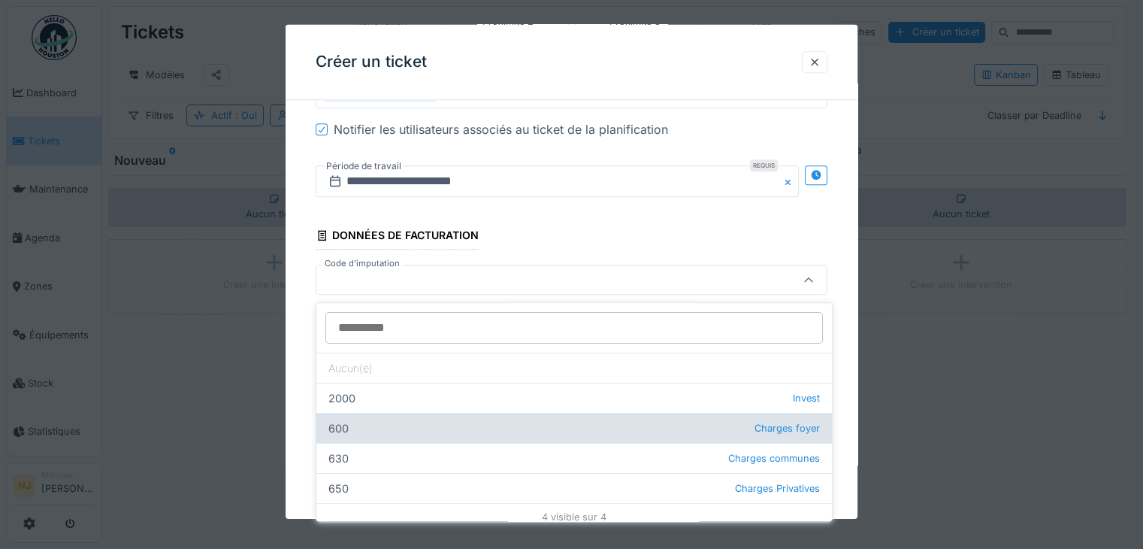
scroll to position [8, 0]
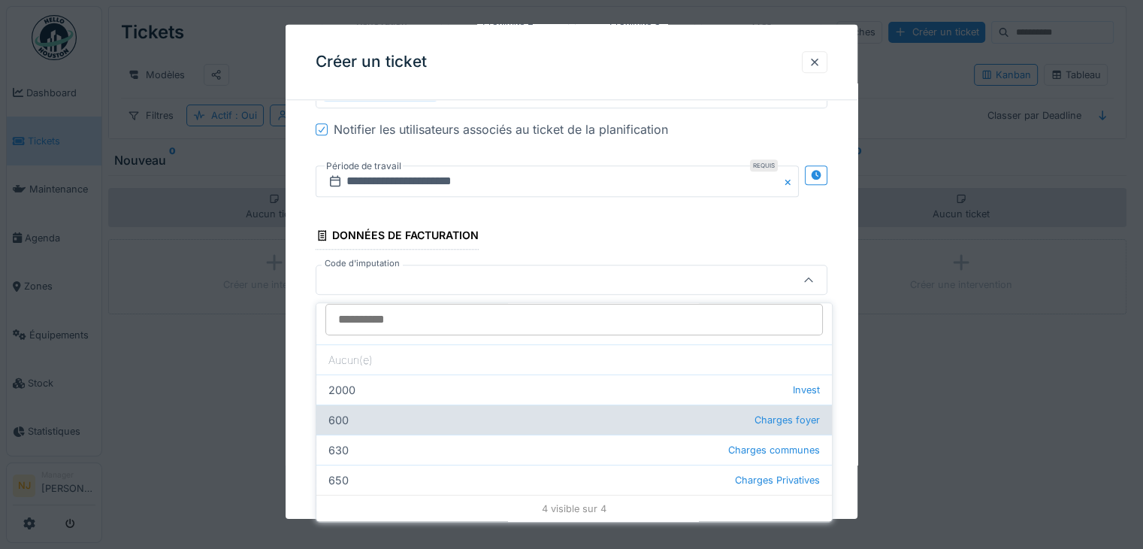
click at [776, 413] on span "Charges foyer" at bounding box center [787, 420] width 65 height 14
type input "***"
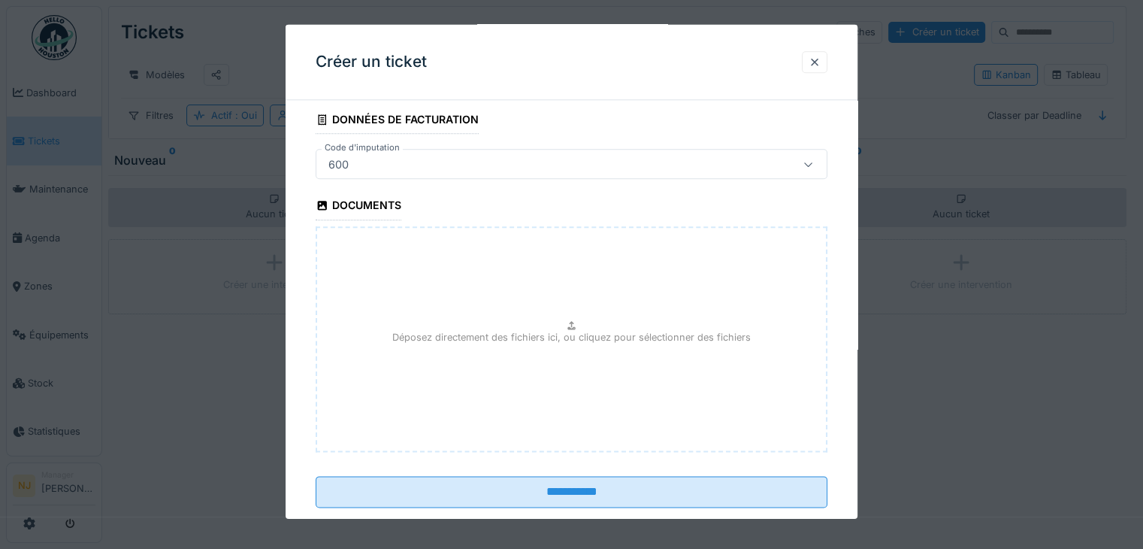
scroll to position [1798, 0]
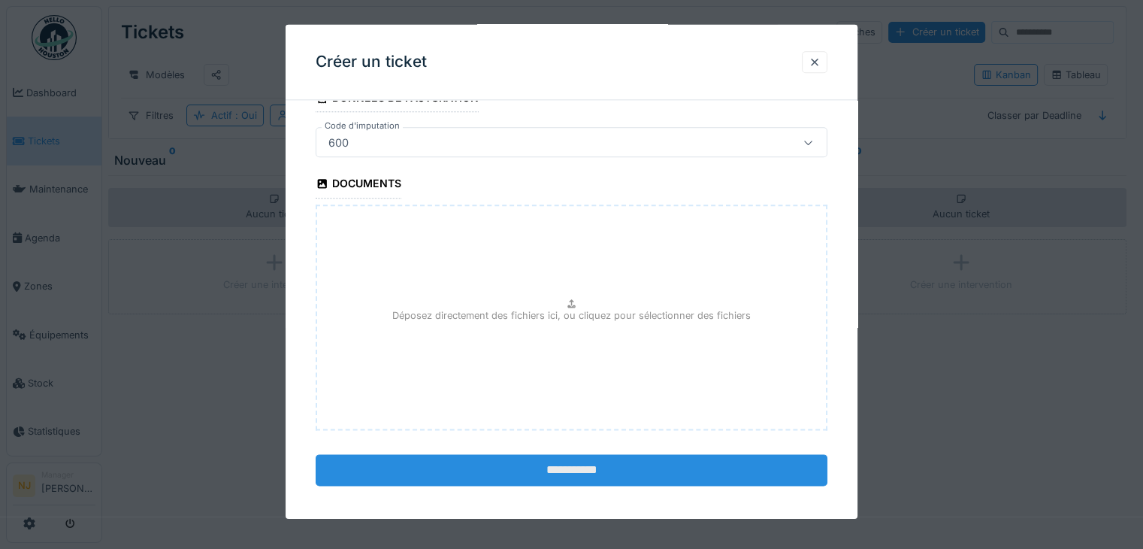
click at [584, 455] on input "**********" at bounding box center [572, 469] width 512 height 32
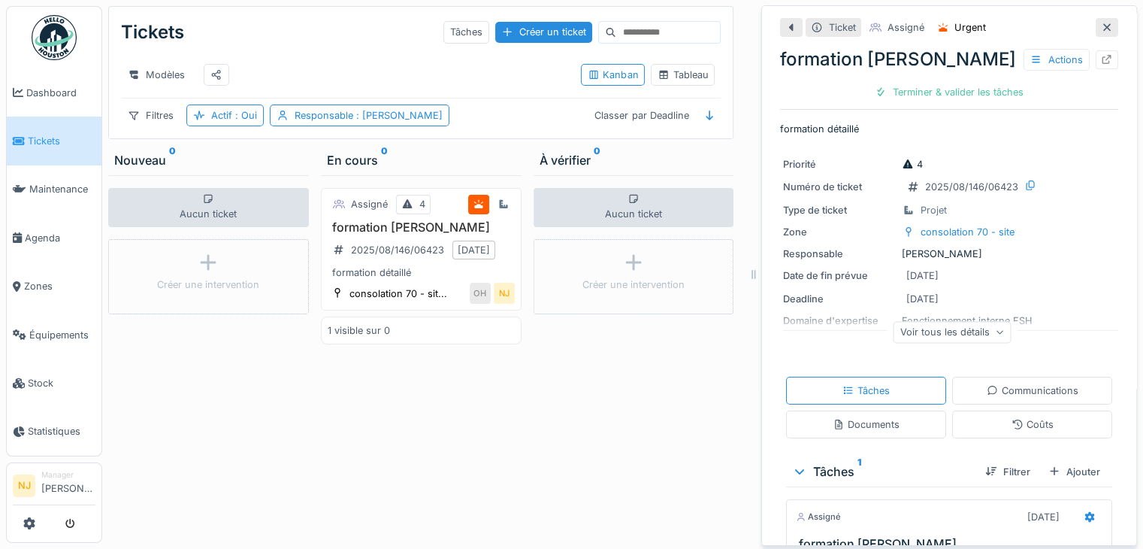
click at [1103, 24] on icon at bounding box center [1107, 28] width 8 height 8
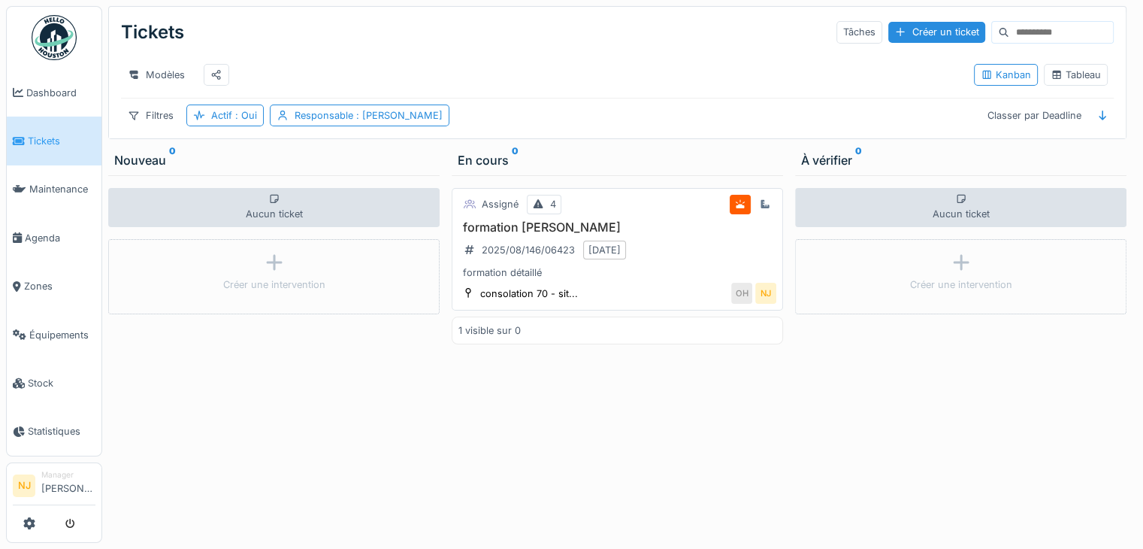
click at [682, 253] on div "formation Nicolae 2025/08/146/06423 20/08/2025 formation détaillé" at bounding box center [617, 250] width 318 height 60
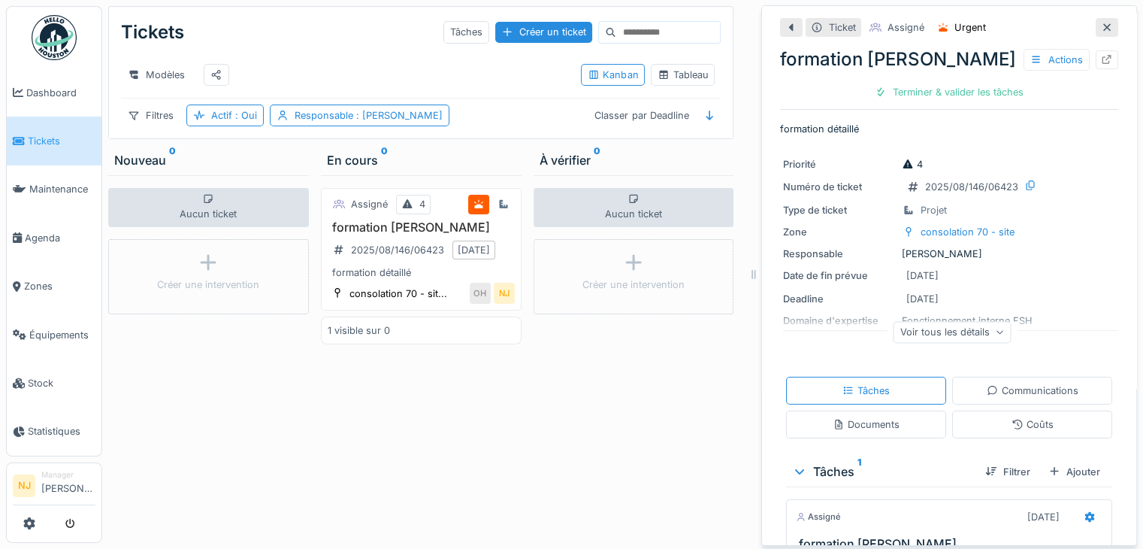
click at [1102, 55] on icon at bounding box center [1107, 60] width 10 height 10
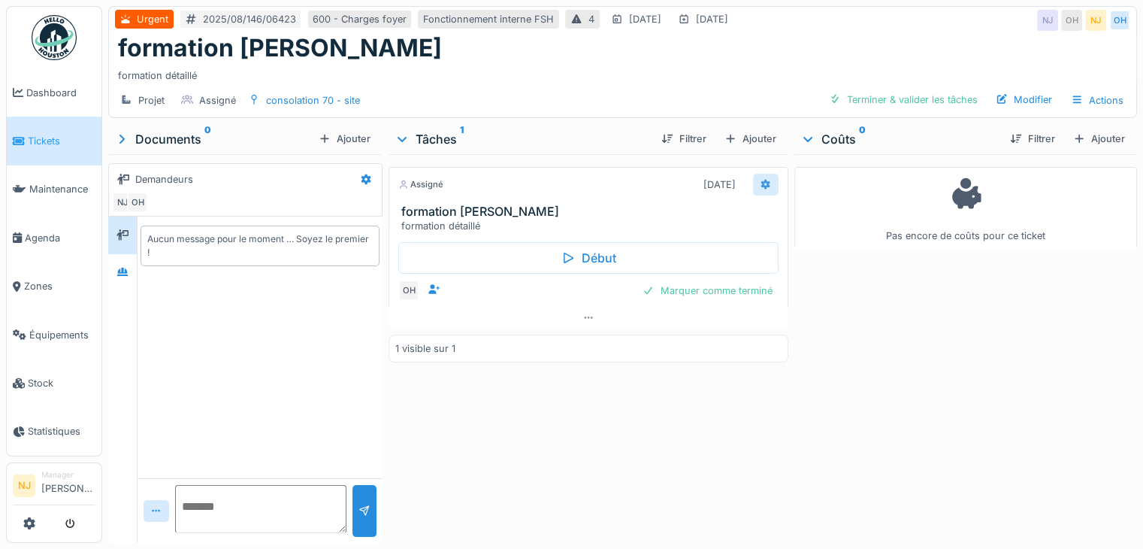
click at [761, 183] on icon at bounding box center [766, 184] width 10 height 11
click at [785, 163] on div "Tâches 1 Filtrer Ajouter Assigné [DATE] formation Nicolae formation détaillé Dé…" at bounding box center [589, 333] width 412 height 419
click at [588, 319] on icon at bounding box center [588, 318] width 12 height 10
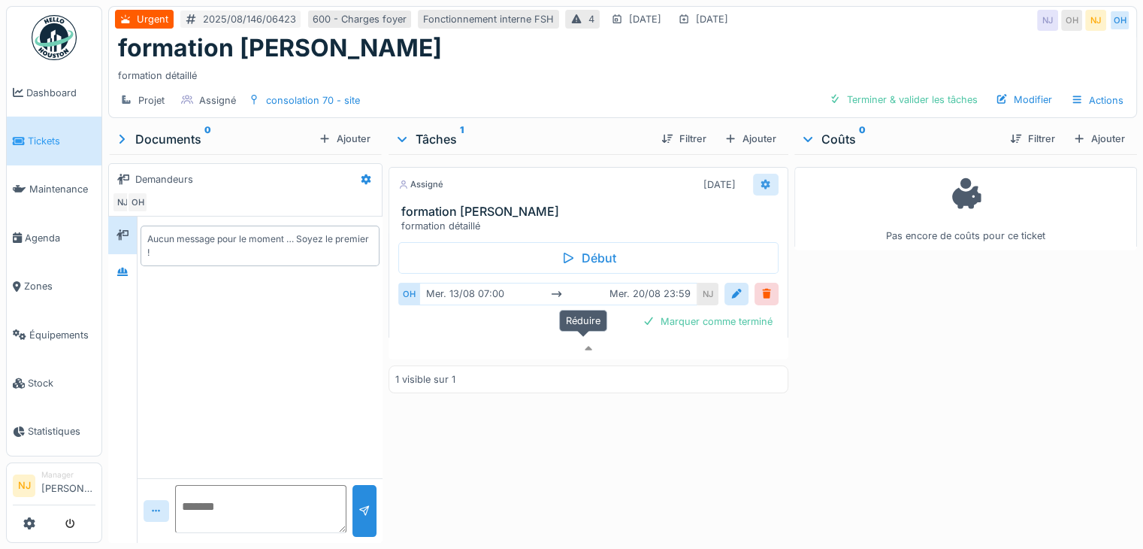
click at [761, 179] on icon at bounding box center [766, 184] width 10 height 11
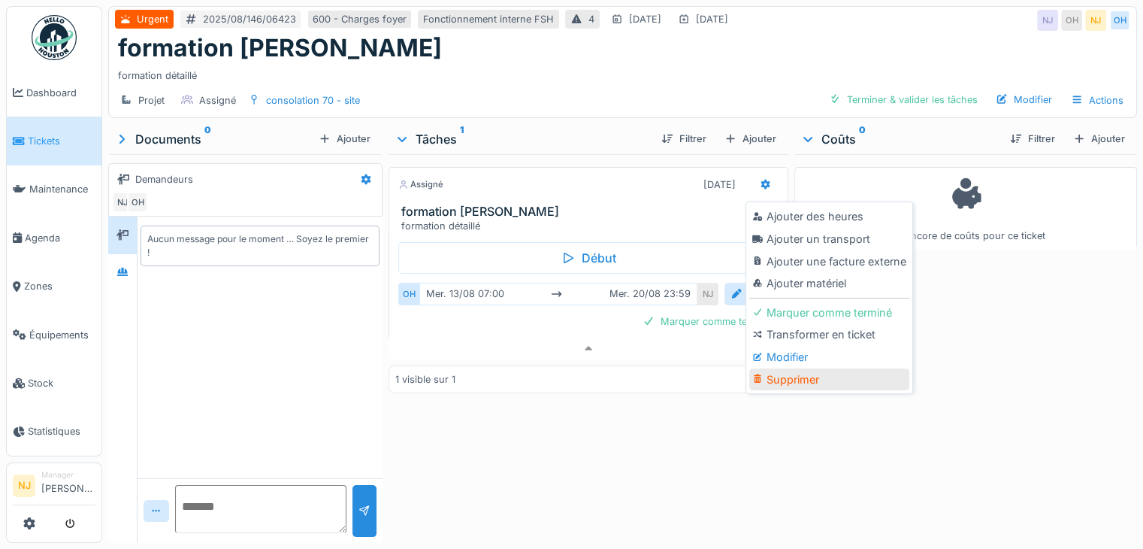
click at [795, 368] on div "Supprimer" at bounding box center [829, 379] width 160 height 23
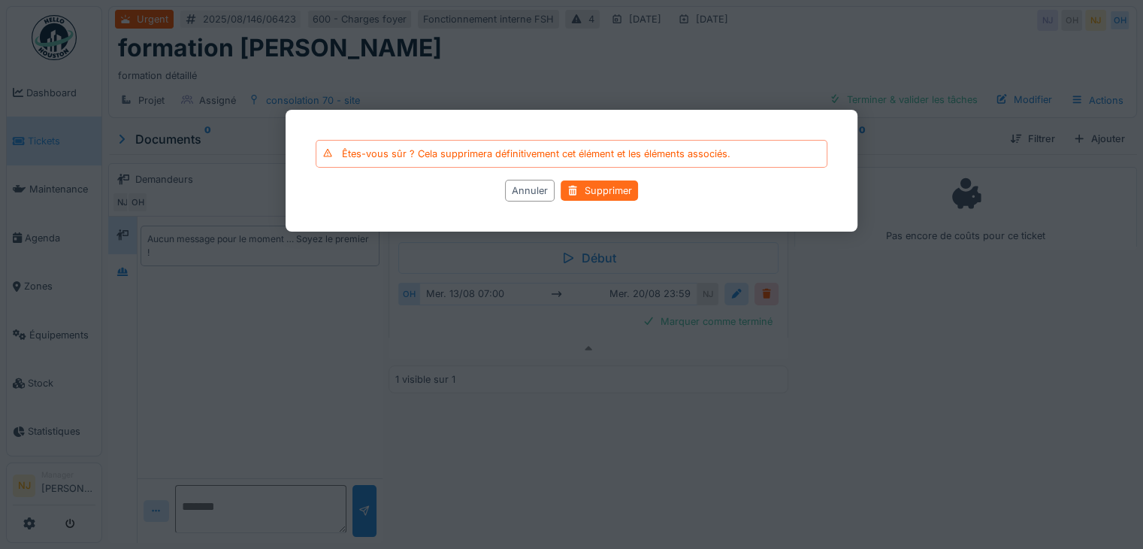
click at [601, 190] on div "Supprimer" at bounding box center [599, 190] width 77 height 20
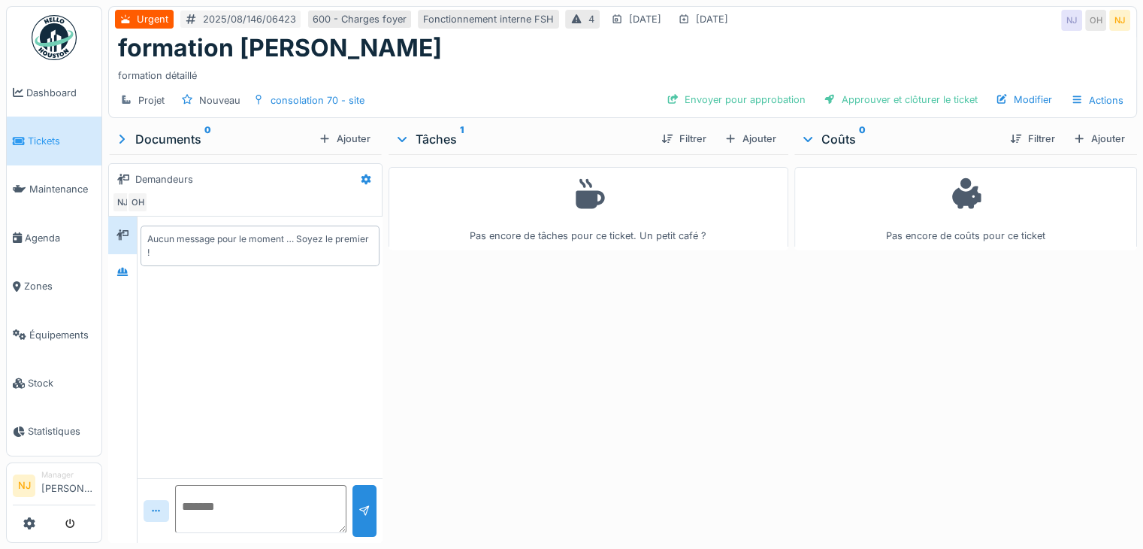
click at [1061, 11] on div "NJ" at bounding box center [1071, 20] width 21 height 21
click at [1085, 17] on div "OH" at bounding box center [1095, 20] width 21 height 21
click at [1112, 14] on div "NJ" at bounding box center [1119, 20] width 21 height 21
click at [944, 62] on div "formation détaillé" at bounding box center [622, 72] width 1009 height 20
click at [401, 137] on icon at bounding box center [402, 139] width 9 height 5
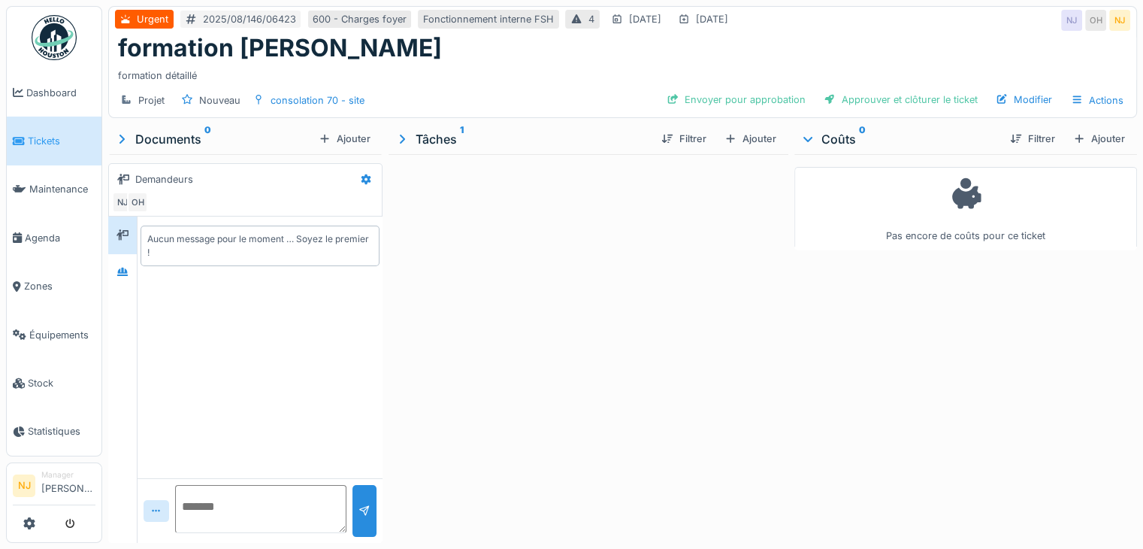
click at [401, 135] on icon at bounding box center [402, 139] width 5 height 9
click at [434, 130] on div "Tâches 1" at bounding box center [522, 139] width 255 height 18
click at [409, 132] on div "Tâches 1" at bounding box center [522, 139] width 255 height 18
click at [61, 147] on link "Tickets" at bounding box center [54, 140] width 95 height 48
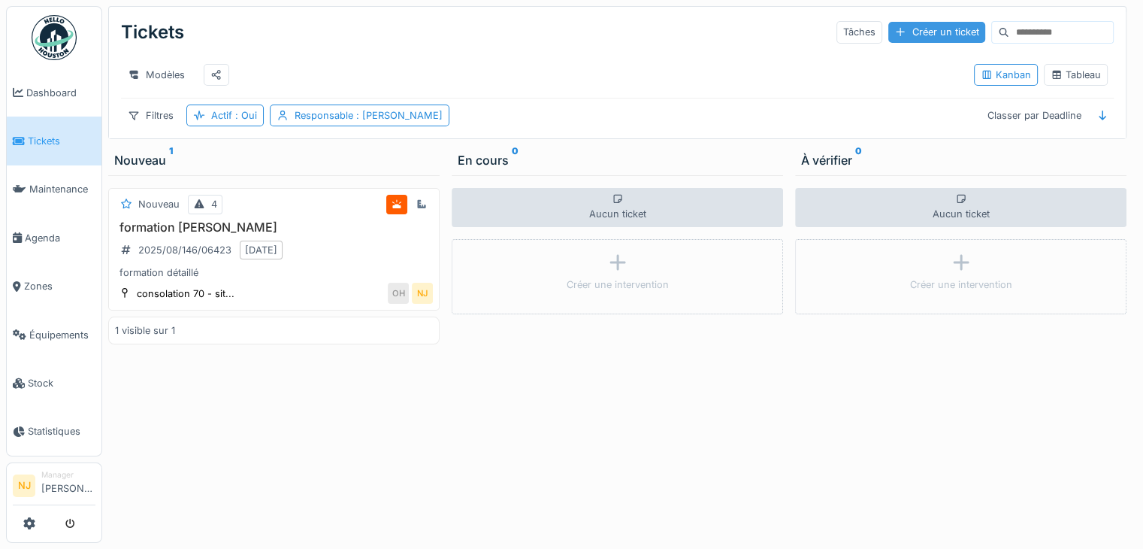
click at [908, 35] on div "Créer un ticket" at bounding box center [936, 32] width 97 height 20
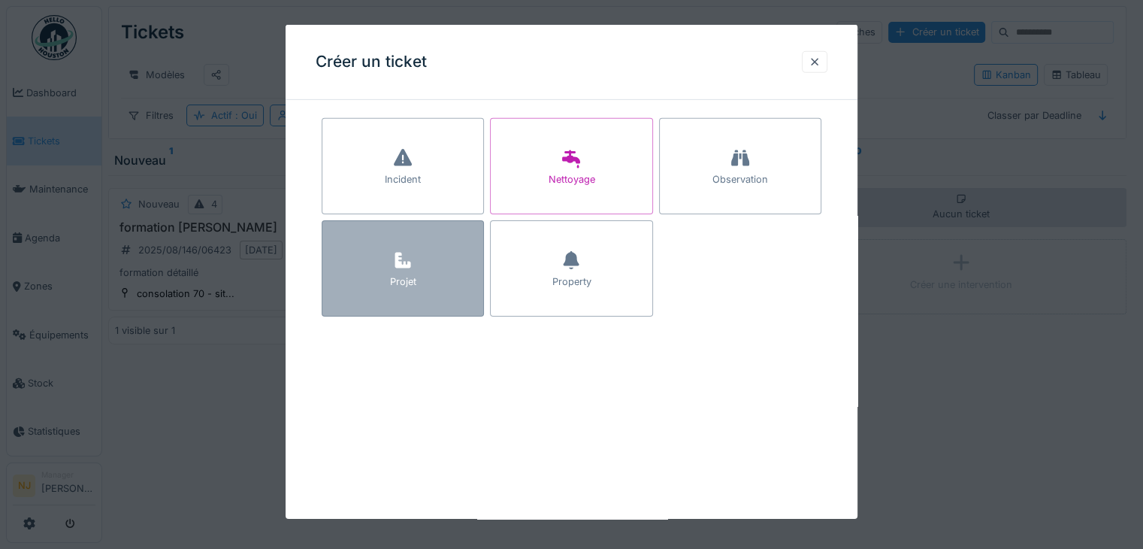
click at [420, 272] on div "Projet" at bounding box center [403, 268] width 162 height 96
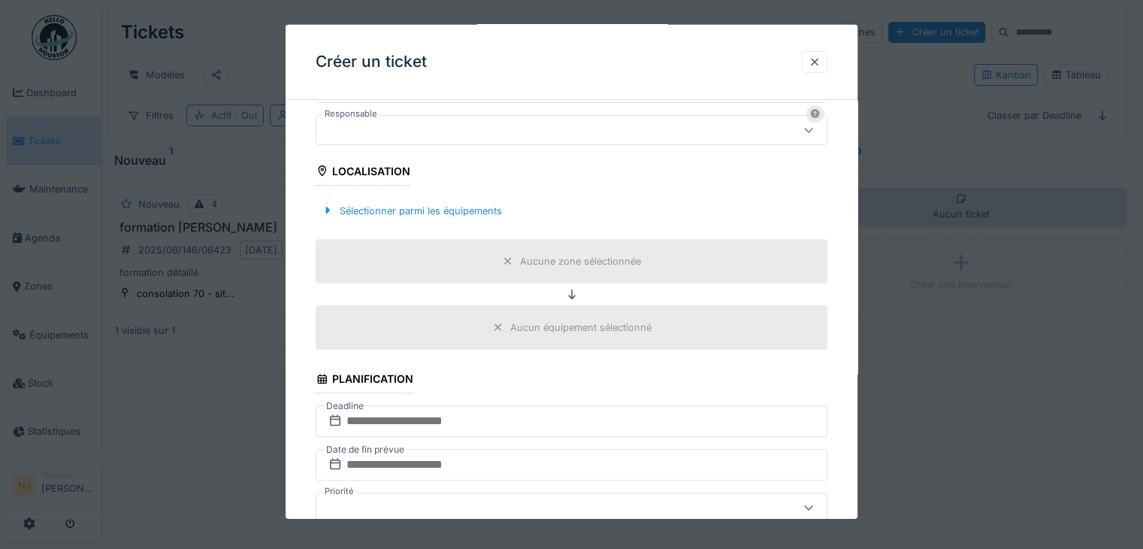
scroll to position [230, 0]
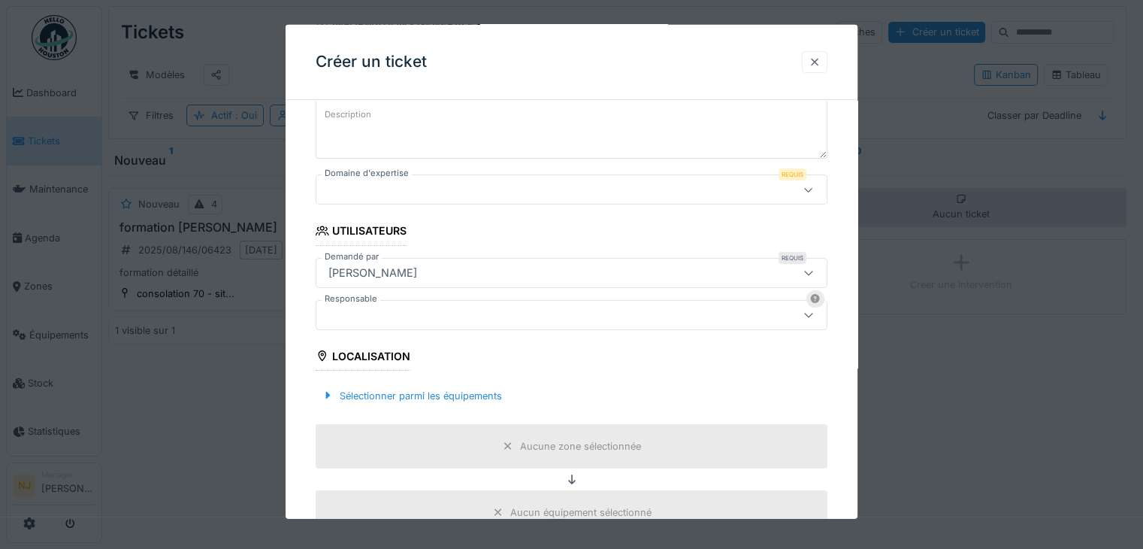
click at [821, 60] on div at bounding box center [815, 62] width 12 height 14
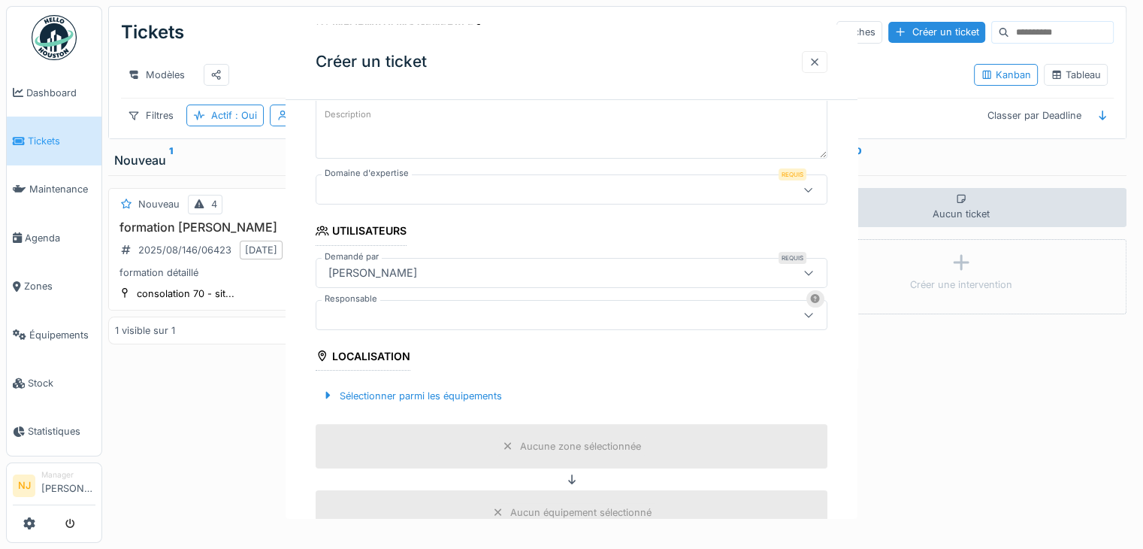
scroll to position [0, 0]
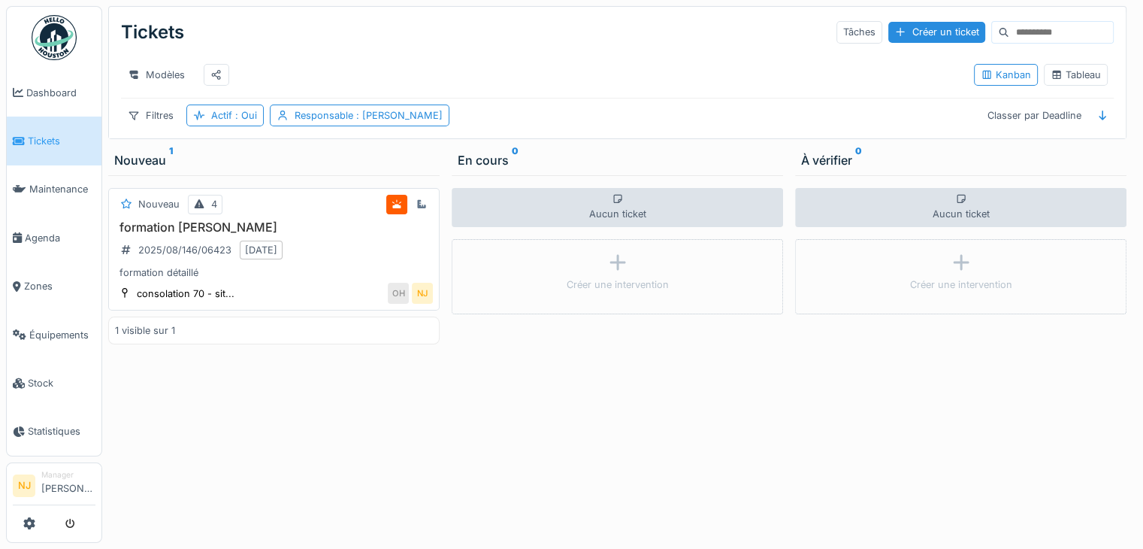
click at [340, 250] on div "formation Nicolae 2025/08/146/06423 20/08/2025 formation détaillé" at bounding box center [274, 250] width 318 height 60
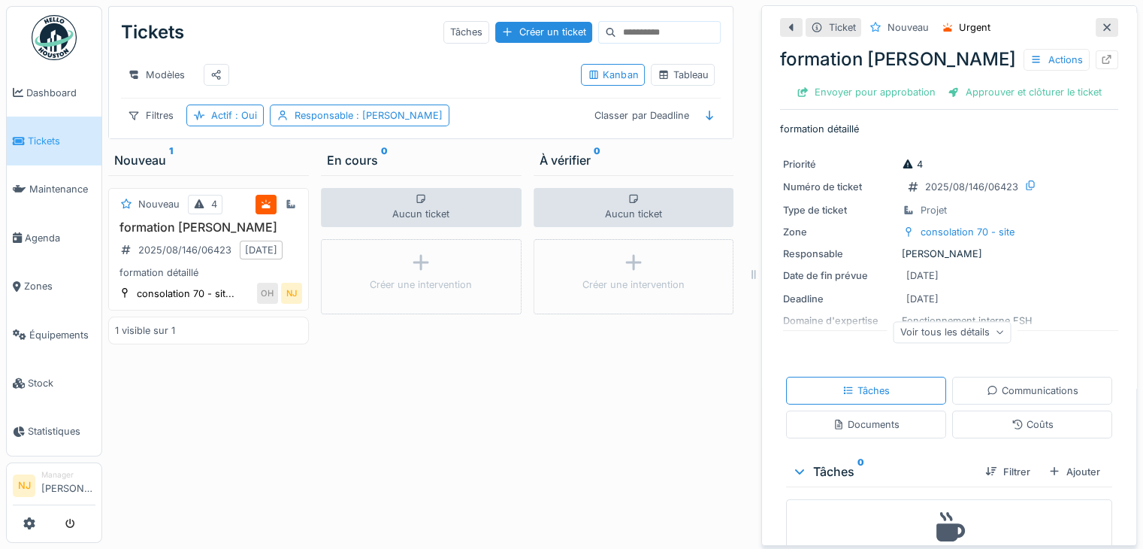
click at [1096, 68] on div at bounding box center [1107, 59] width 23 height 19
click at [262, 268] on div "formation Nicolae 2025/08/146/06423 20/08/2025 formation détaillé" at bounding box center [208, 250] width 187 height 60
click at [1101, 59] on icon at bounding box center [1107, 60] width 12 height 10
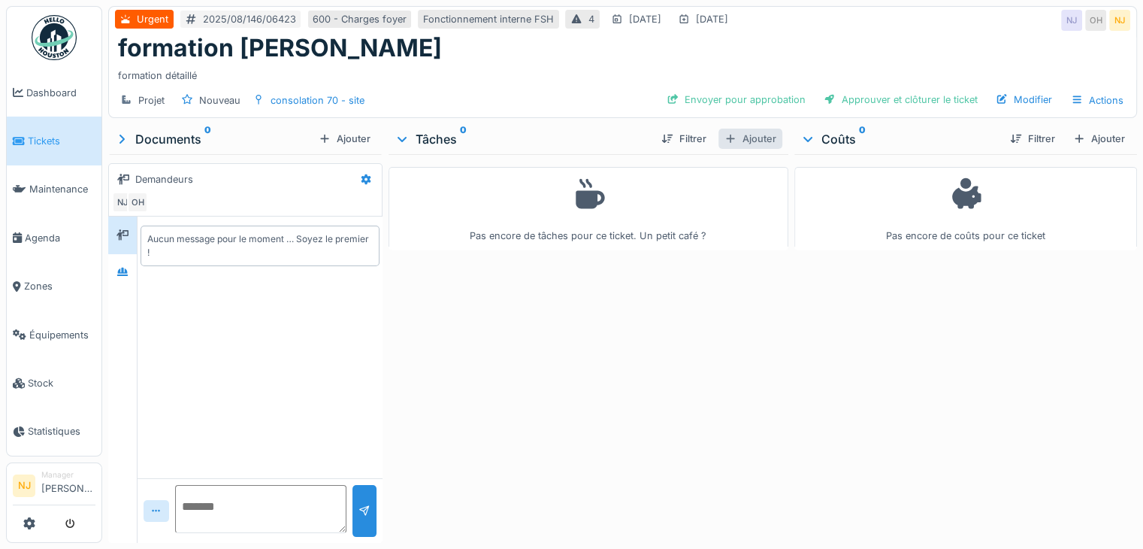
click at [750, 132] on div "Ajouter" at bounding box center [750, 139] width 64 height 20
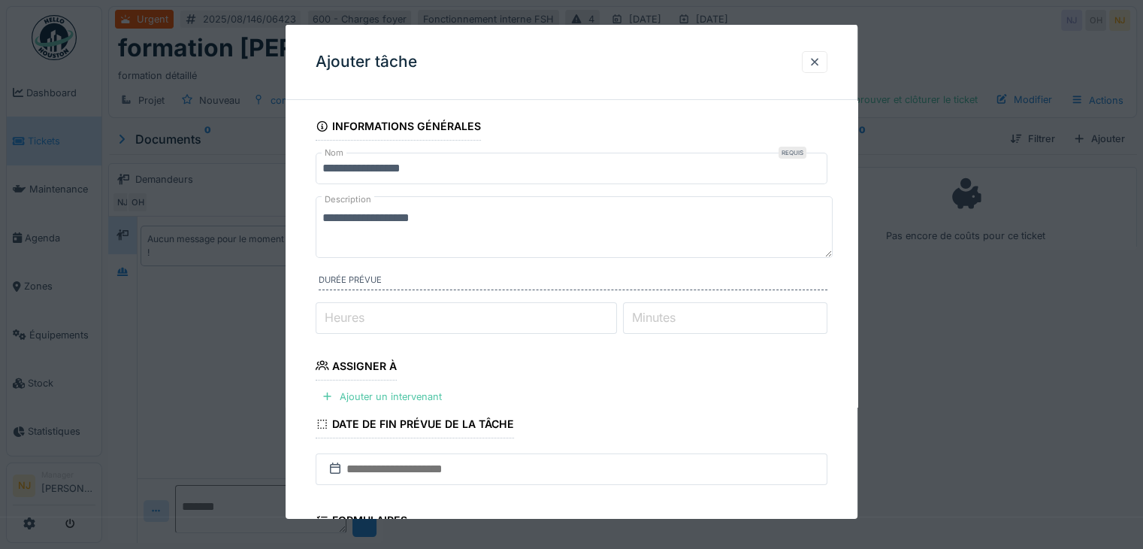
click at [424, 168] on input "**********" at bounding box center [572, 169] width 512 height 32
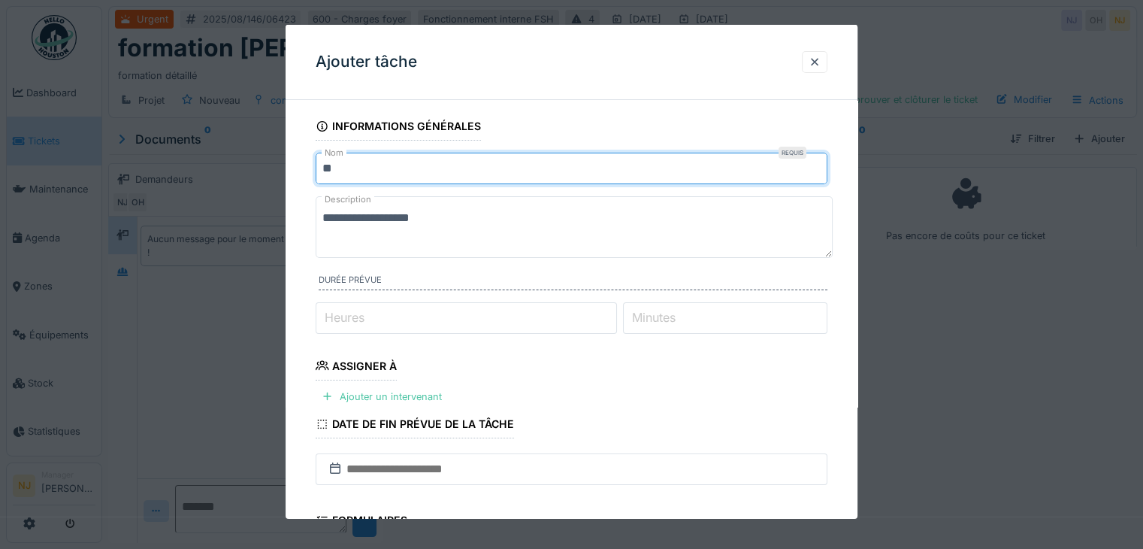
type input "*"
type input "**********"
click at [428, 217] on textarea "**********" at bounding box center [574, 227] width 517 height 62
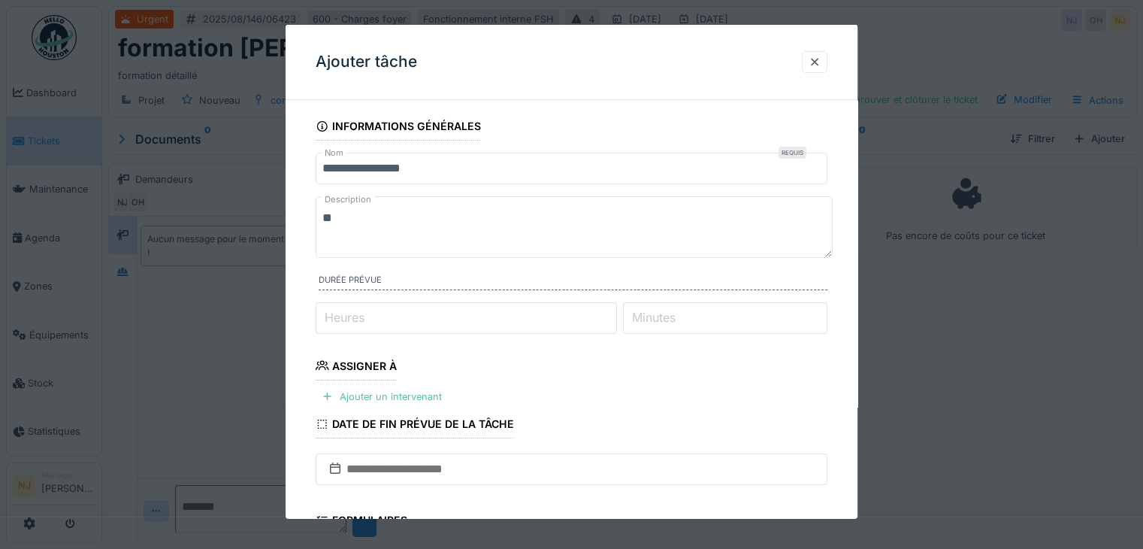
type textarea "*"
type textarea "**********"
click at [609, 324] on input "**" at bounding box center [466, 318] width 301 height 32
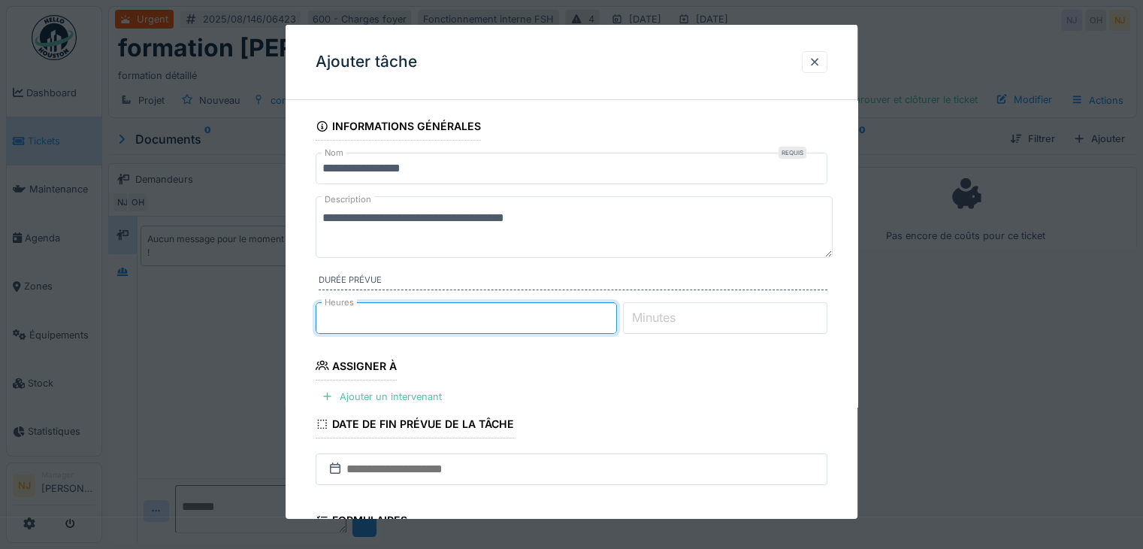
click at [613, 313] on input "*" at bounding box center [466, 318] width 301 height 32
type input "*"
click at [613, 313] on input "*" at bounding box center [466, 318] width 301 height 32
click at [638, 386] on fieldset "**********" at bounding box center [572, 425] width 512 height 627
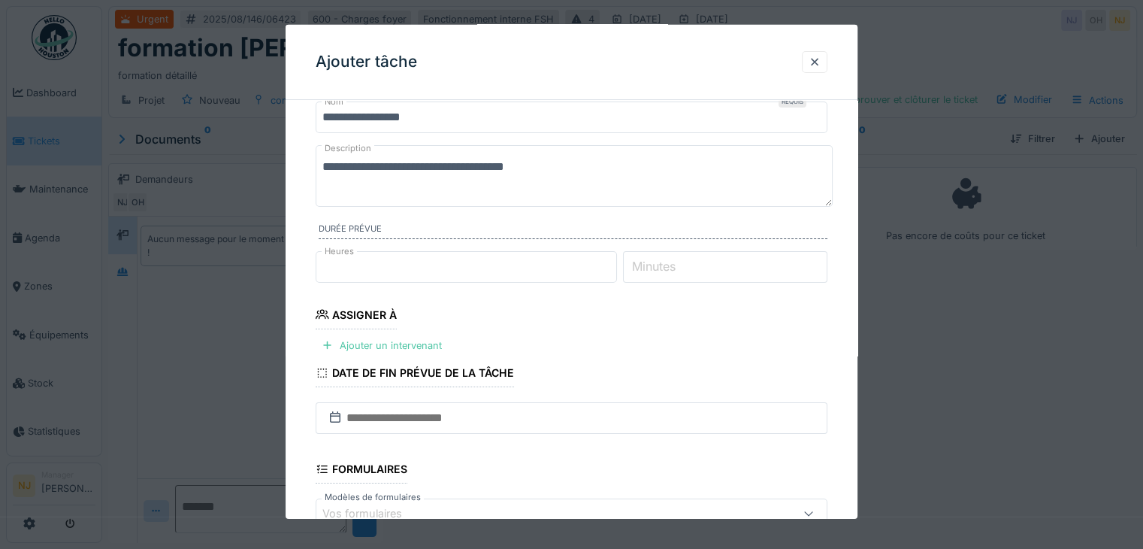
scroll to position [75, 0]
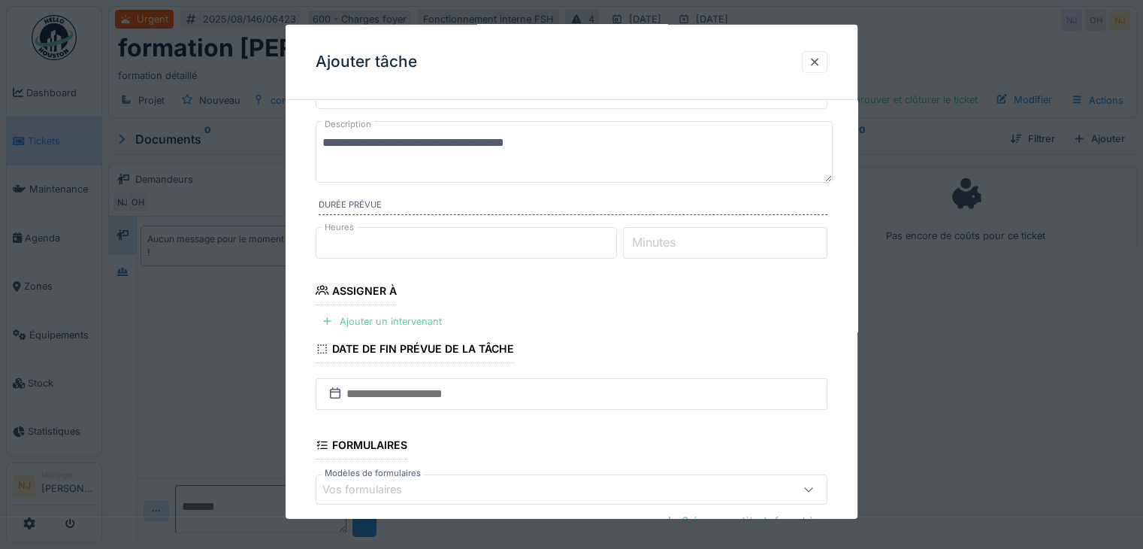
click at [328, 322] on div at bounding box center [328, 321] width 12 height 14
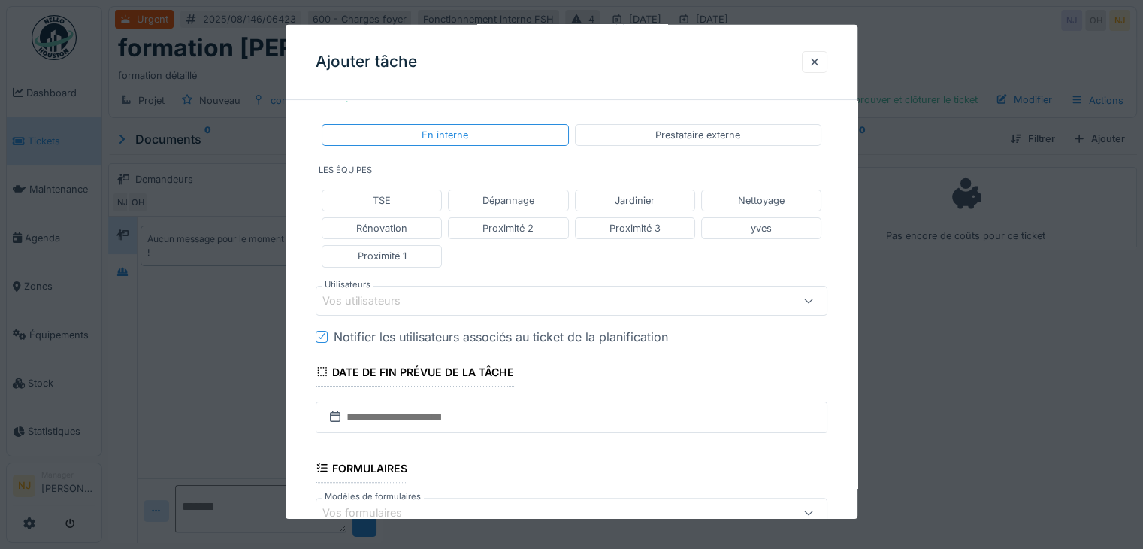
scroll to position [225, 0]
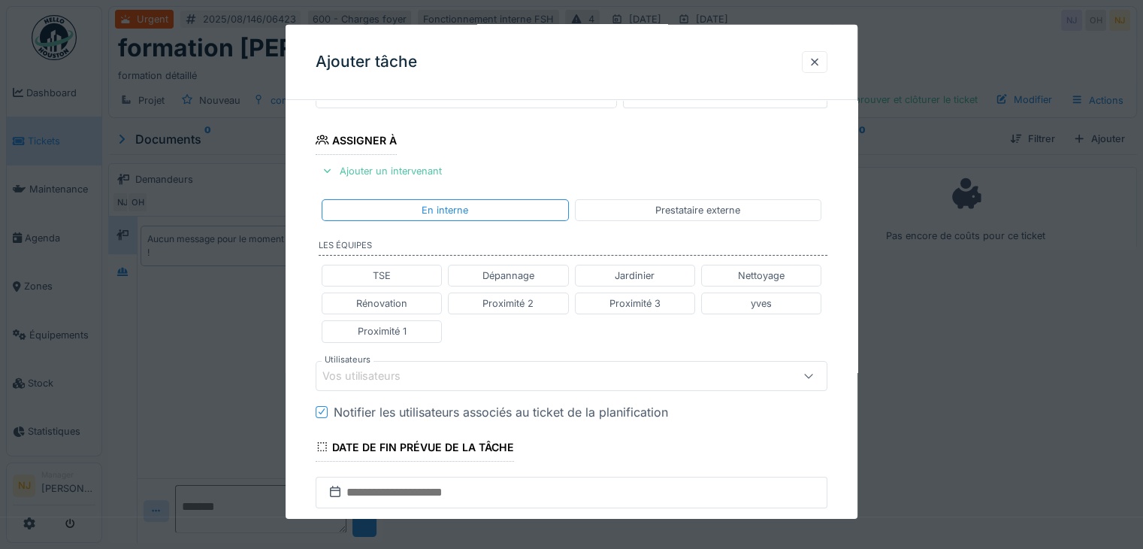
click at [359, 369] on div "Vos utilisateurs" at bounding box center [371, 375] width 99 height 17
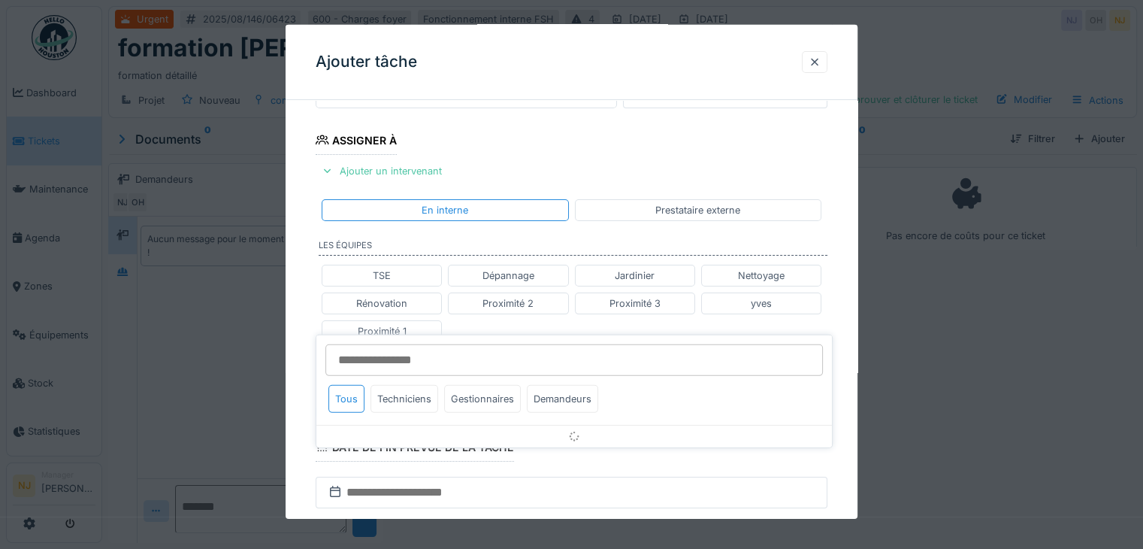
scroll to position [326, 0]
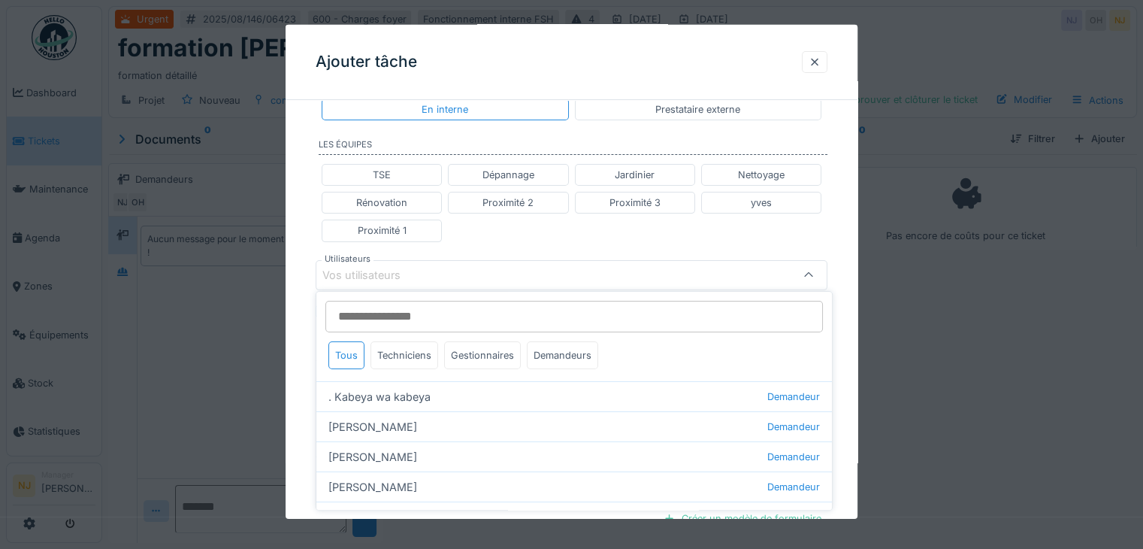
click at [385, 271] on div "Vos utilisateurs" at bounding box center [371, 275] width 99 height 17
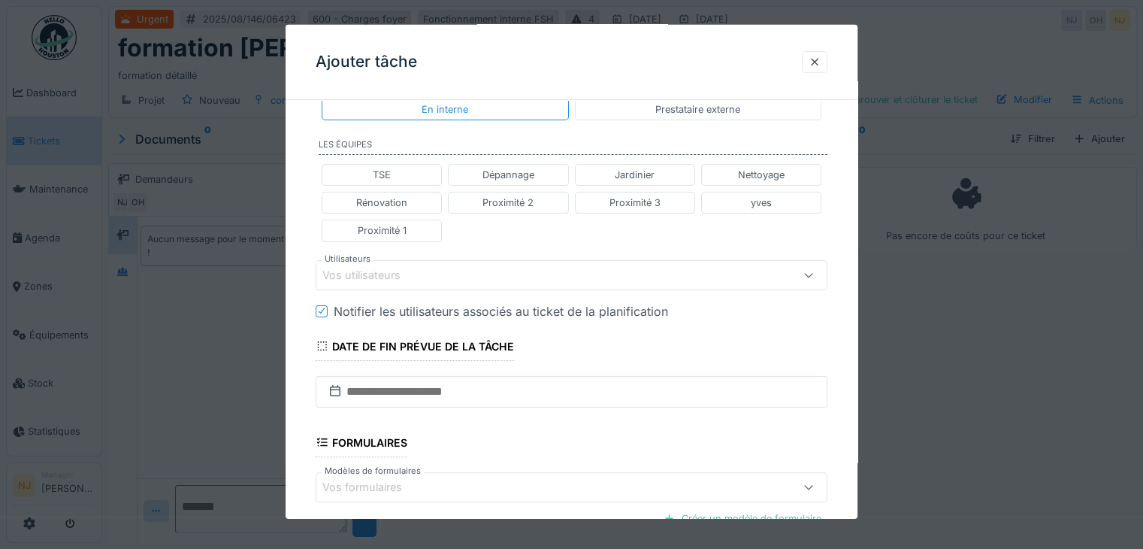
click at [385, 268] on div "Vos utilisateurs" at bounding box center [371, 275] width 99 height 17
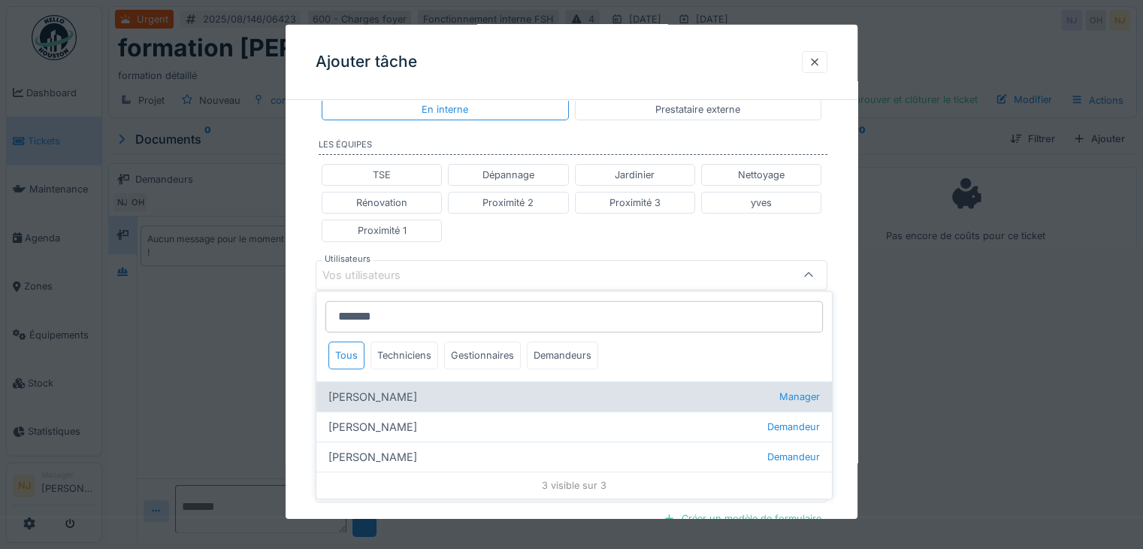
type input "*******"
click at [392, 404] on div "Olivier Hustin Manager" at bounding box center [574, 396] width 516 height 30
type input "****"
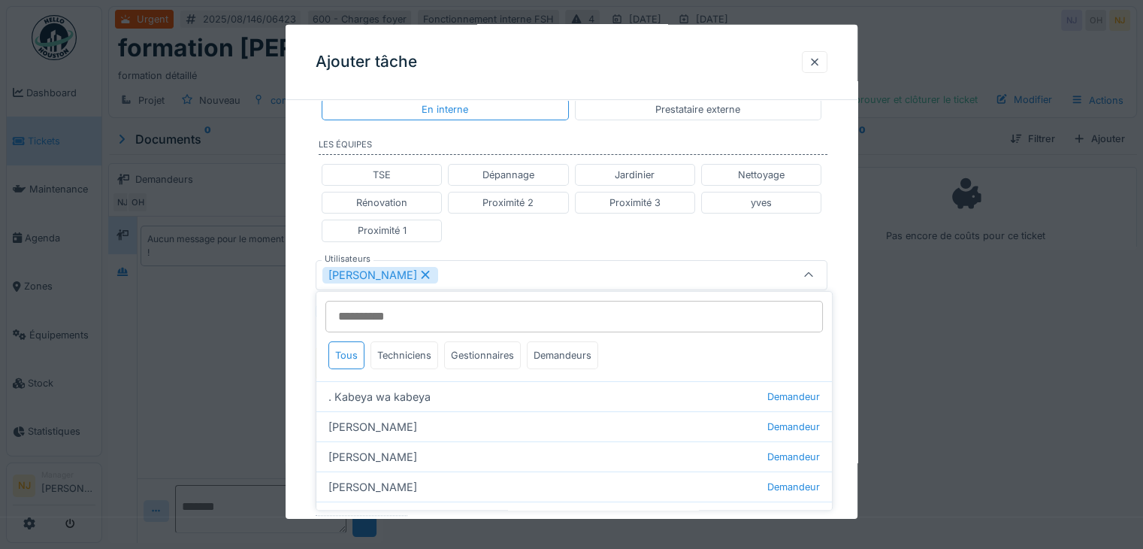
click at [307, 396] on div "**********" at bounding box center [572, 267] width 572 height 963
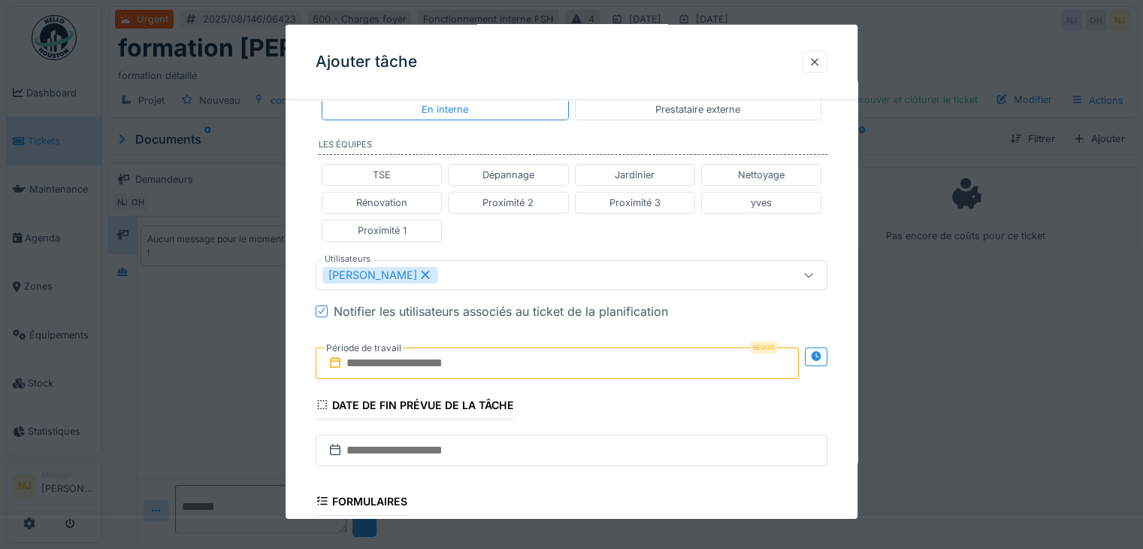
click at [406, 355] on input "text" at bounding box center [557, 362] width 483 height 32
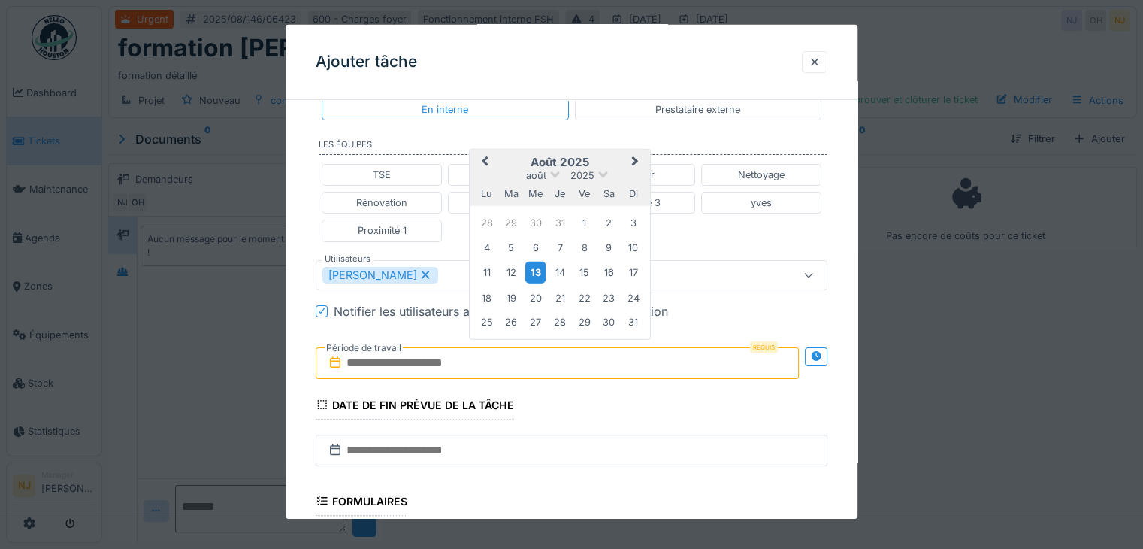
click at [537, 268] on div "13" at bounding box center [535, 273] width 20 height 22
click at [536, 290] on div "20" at bounding box center [535, 297] width 20 height 20
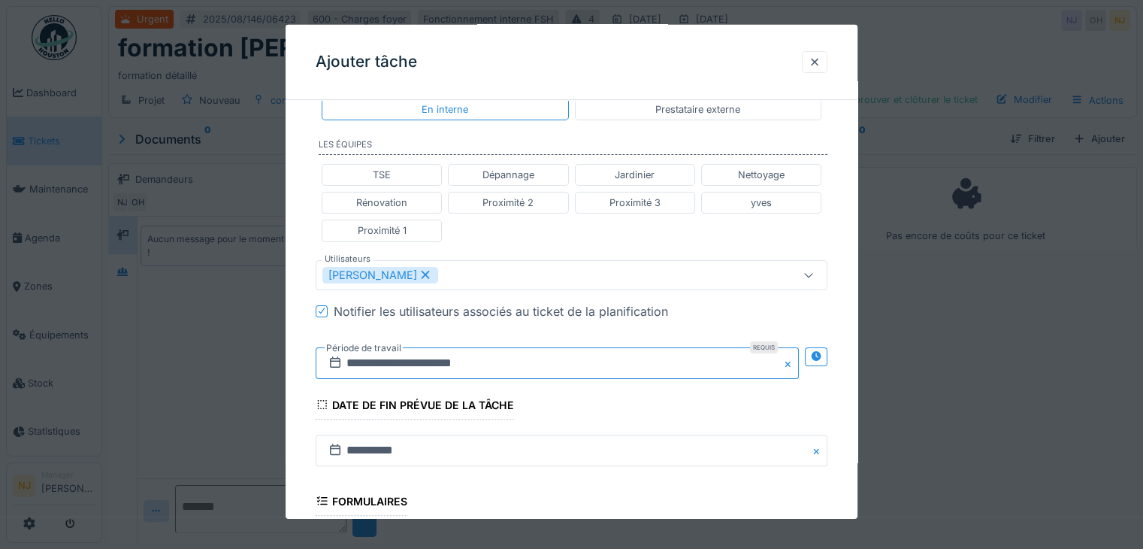
click at [352, 360] on input "**********" at bounding box center [557, 362] width 483 height 32
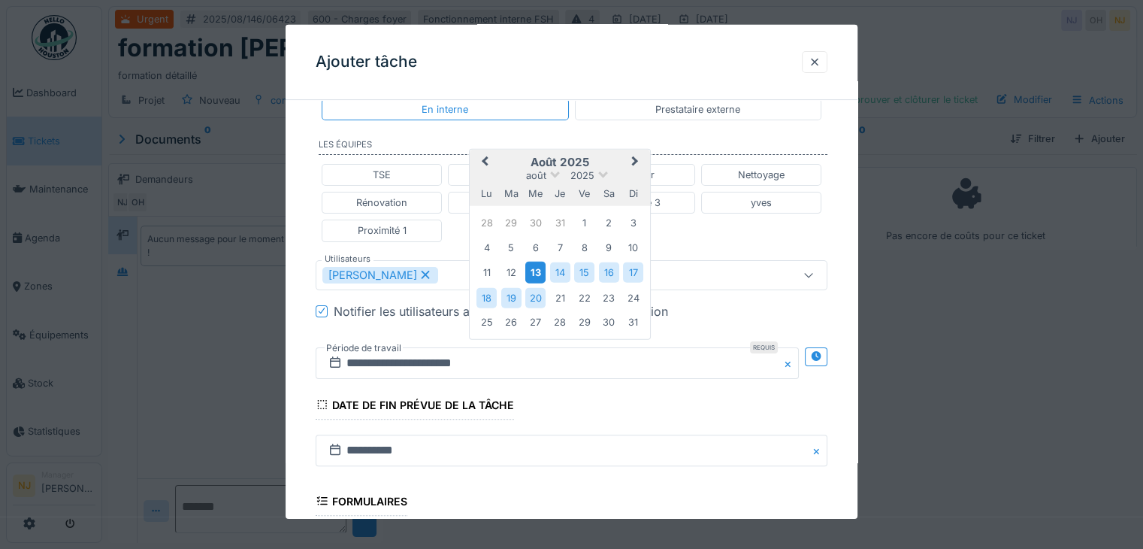
click at [534, 268] on div "13" at bounding box center [535, 273] width 20 height 22
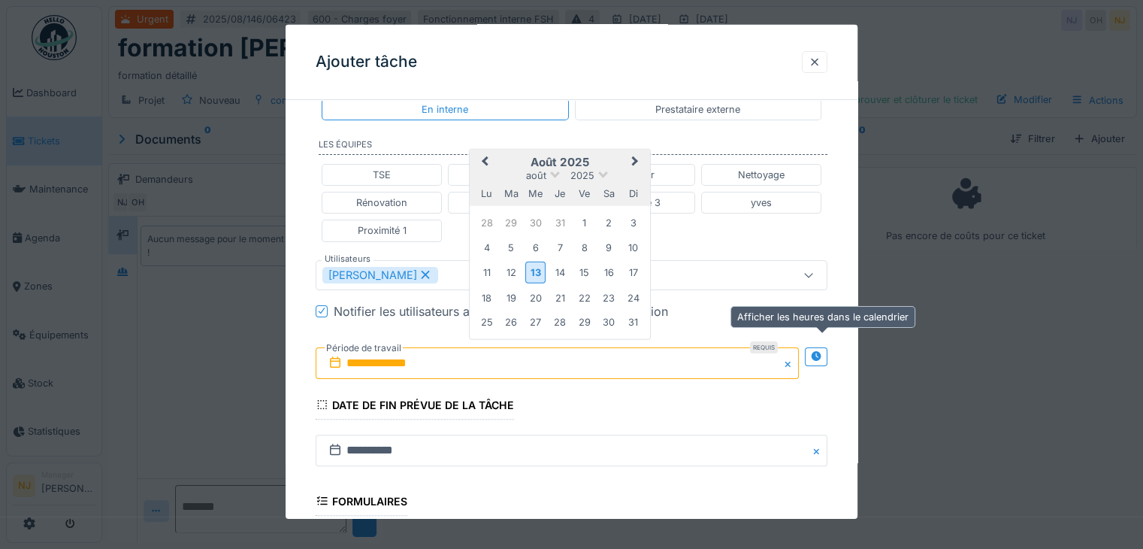
click at [819, 355] on icon at bounding box center [816, 356] width 10 height 10
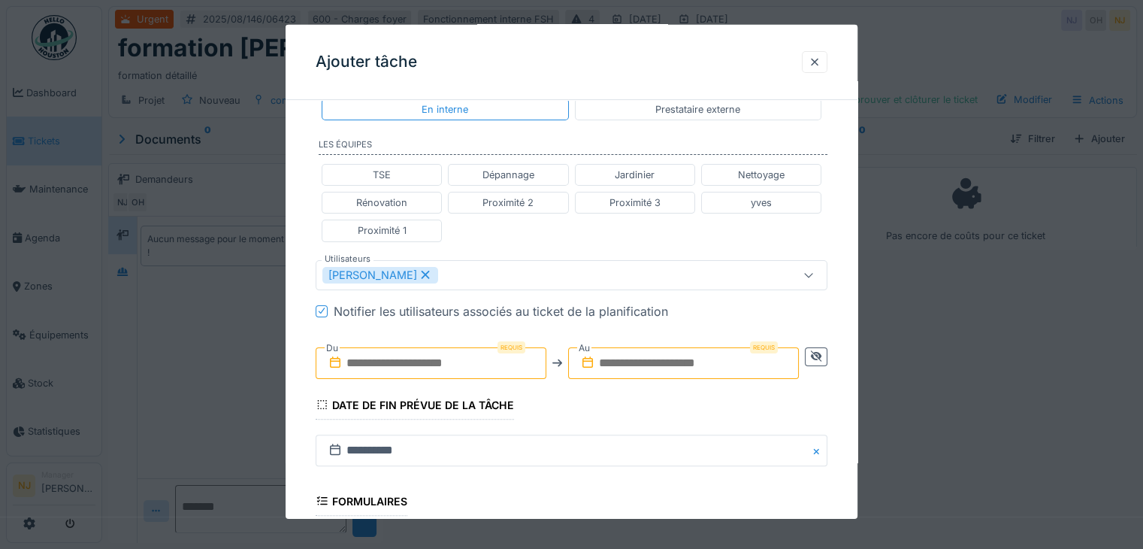
click at [424, 355] on input "text" at bounding box center [431, 362] width 231 height 32
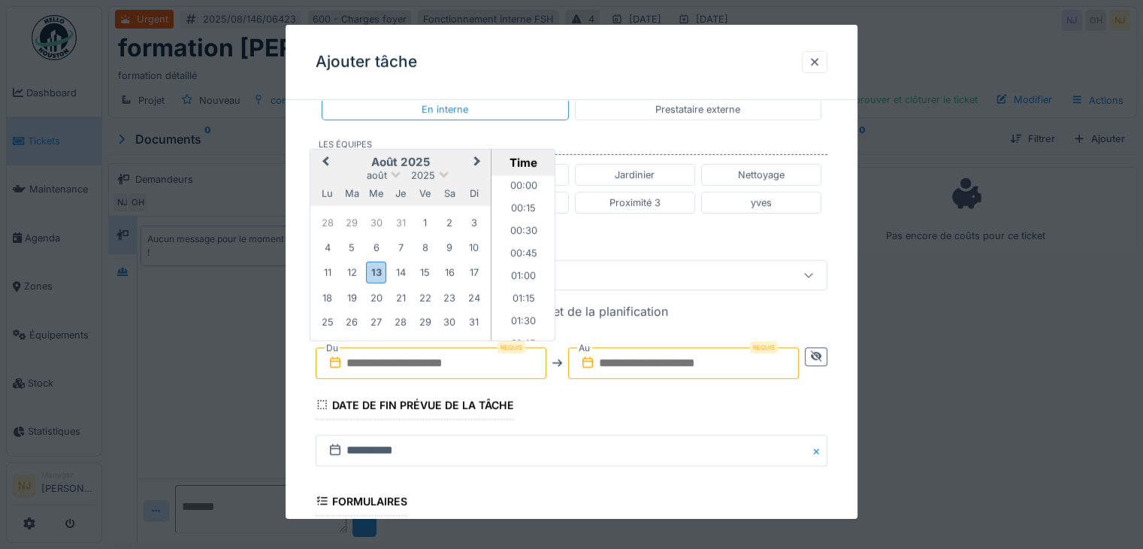
scroll to position [921, 0]
click at [374, 268] on div "13" at bounding box center [376, 273] width 20 height 22
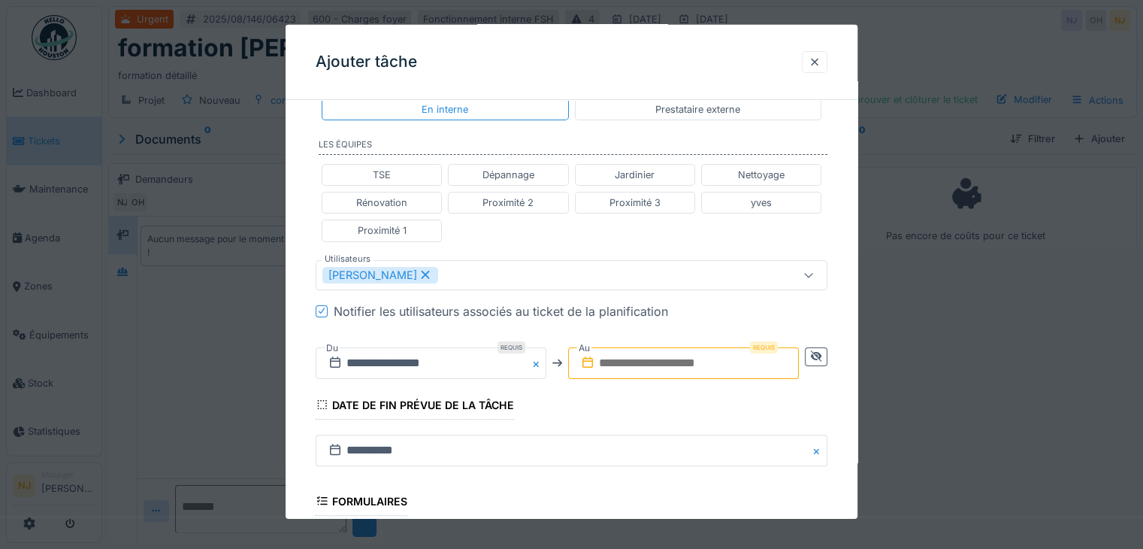
click at [664, 357] on input "text" at bounding box center [683, 362] width 231 height 32
click at [291, 346] on div "**********" at bounding box center [572, 267] width 572 height 963
click at [536, 358] on button "Close" at bounding box center [538, 362] width 17 height 32
click at [454, 360] on input "text" at bounding box center [431, 362] width 231 height 32
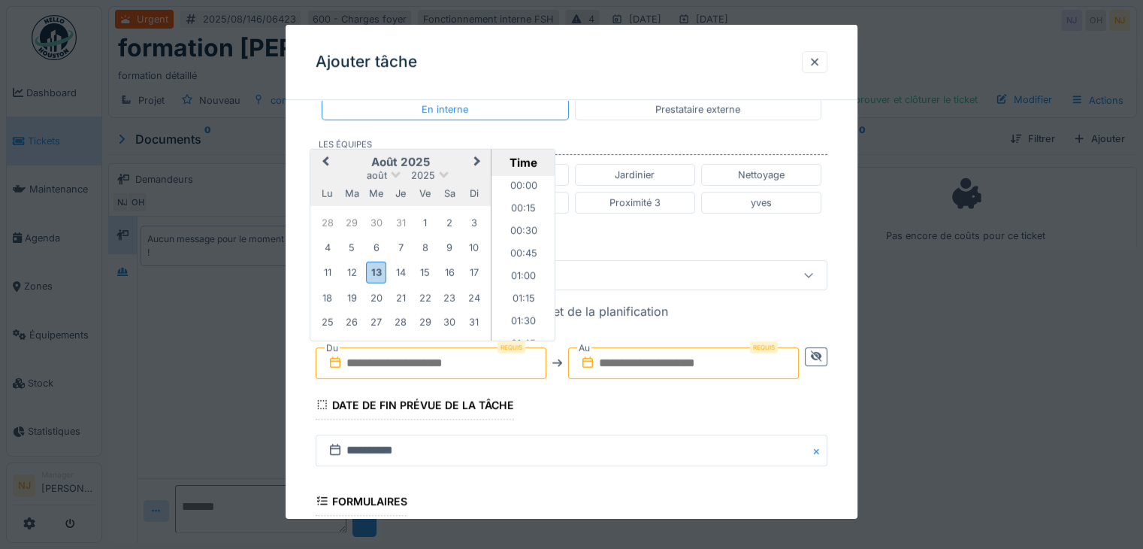
scroll to position [943, 0]
click at [374, 262] on div "13" at bounding box center [376, 273] width 20 height 22
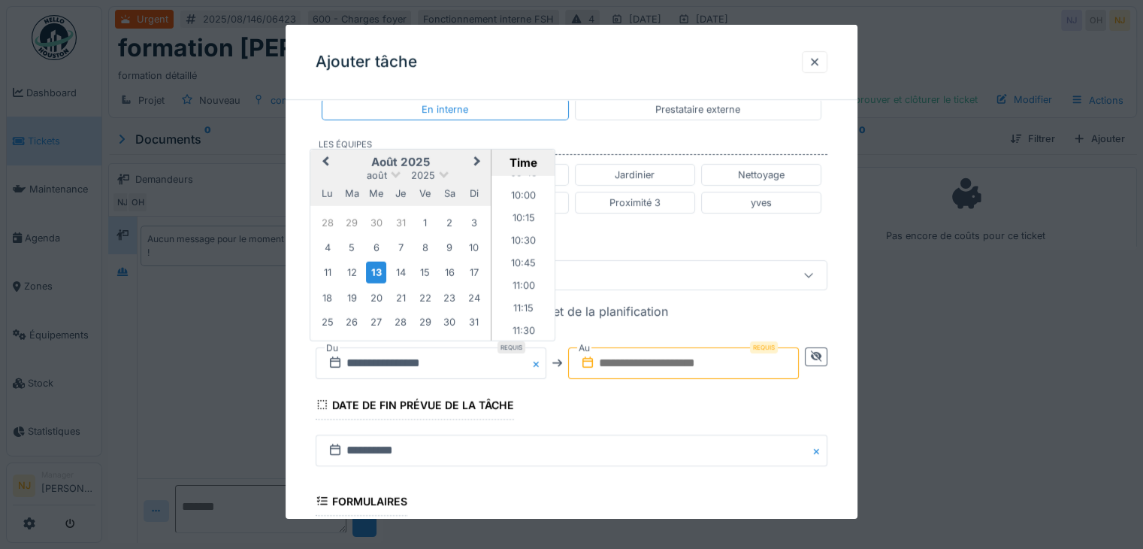
scroll to position [883, 0]
click at [517, 200] on li "10:00" at bounding box center [523, 205] width 64 height 23
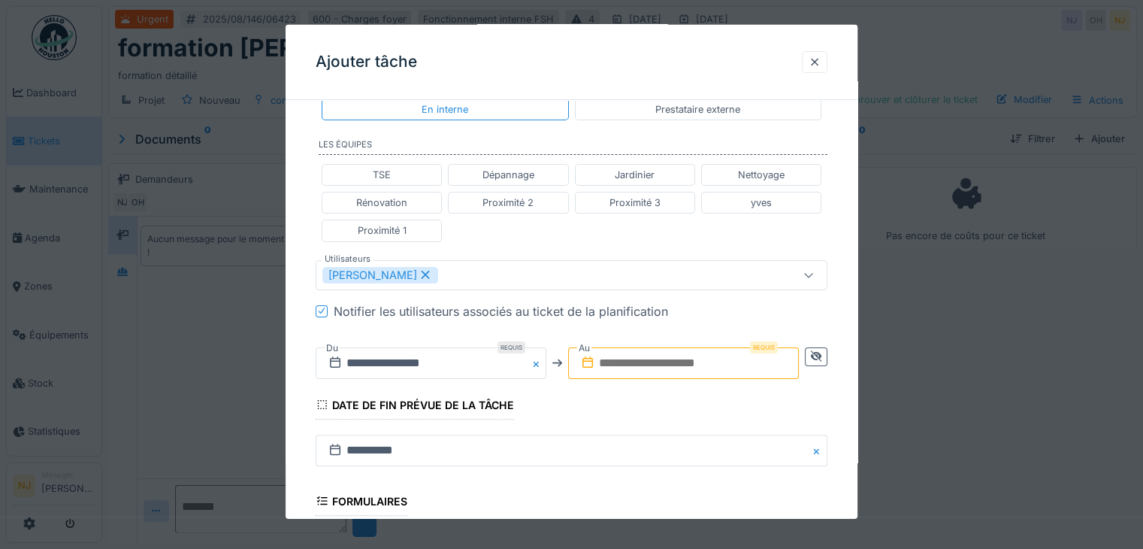
click at [718, 356] on input "text" at bounding box center [683, 362] width 231 height 32
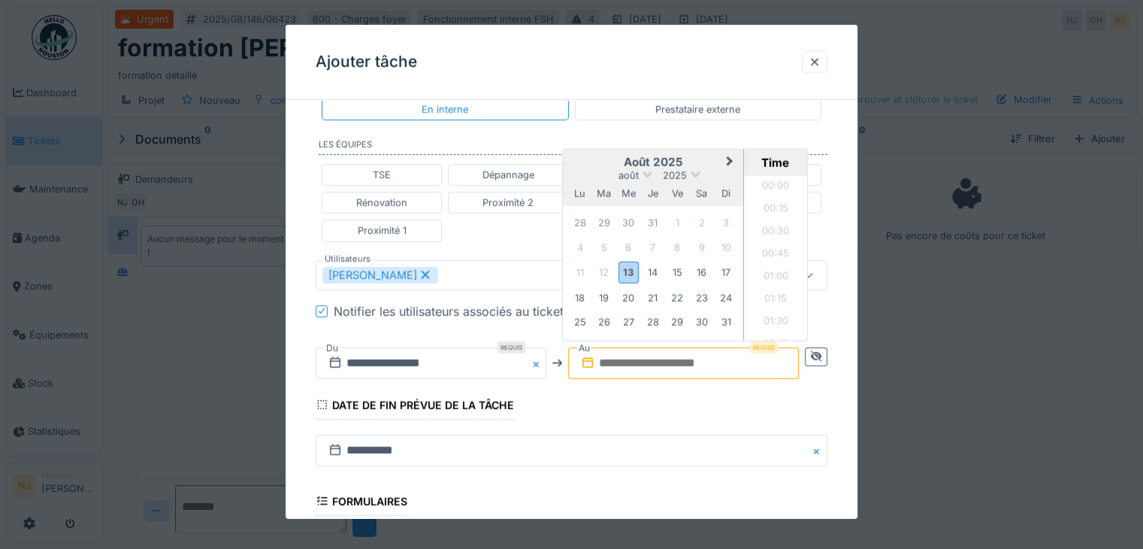
scroll to position [943, 0]
click at [631, 271] on div "13" at bounding box center [628, 273] width 20 height 22
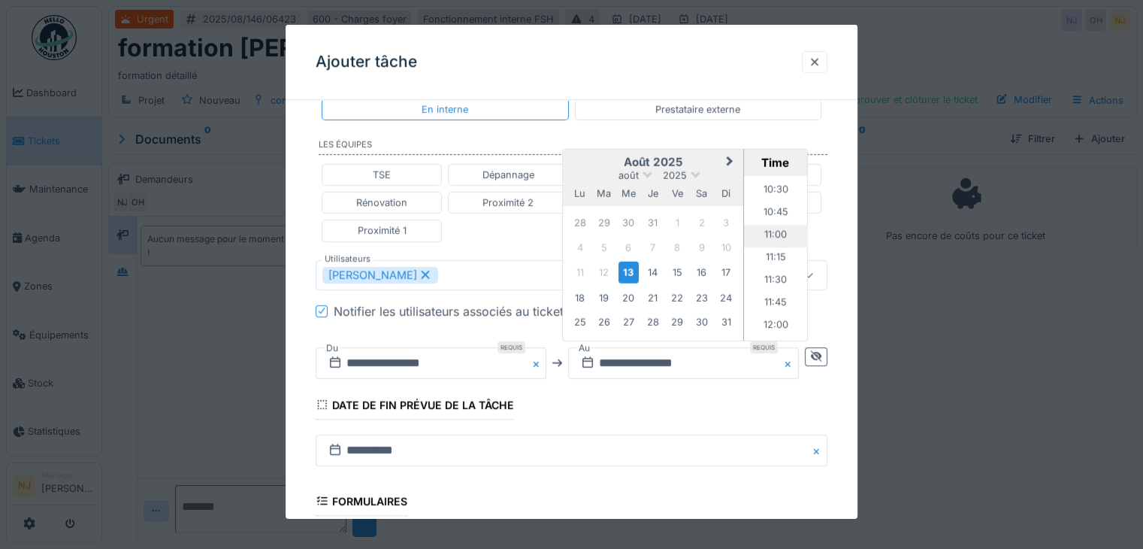
click at [782, 225] on li "11:00" at bounding box center [776, 235] width 64 height 23
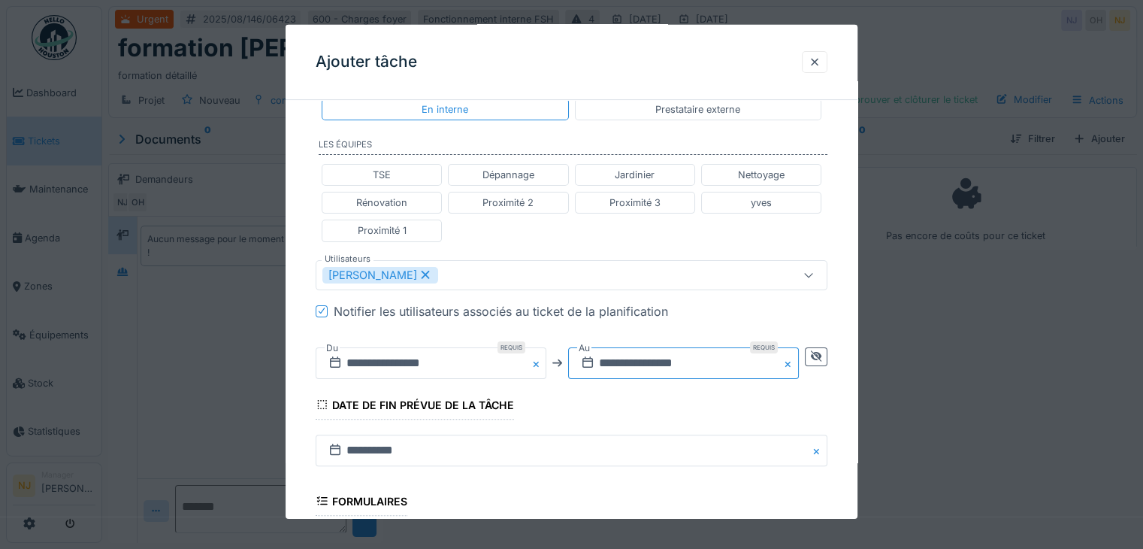
click at [721, 361] on input "**********" at bounding box center [683, 362] width 231 height 32
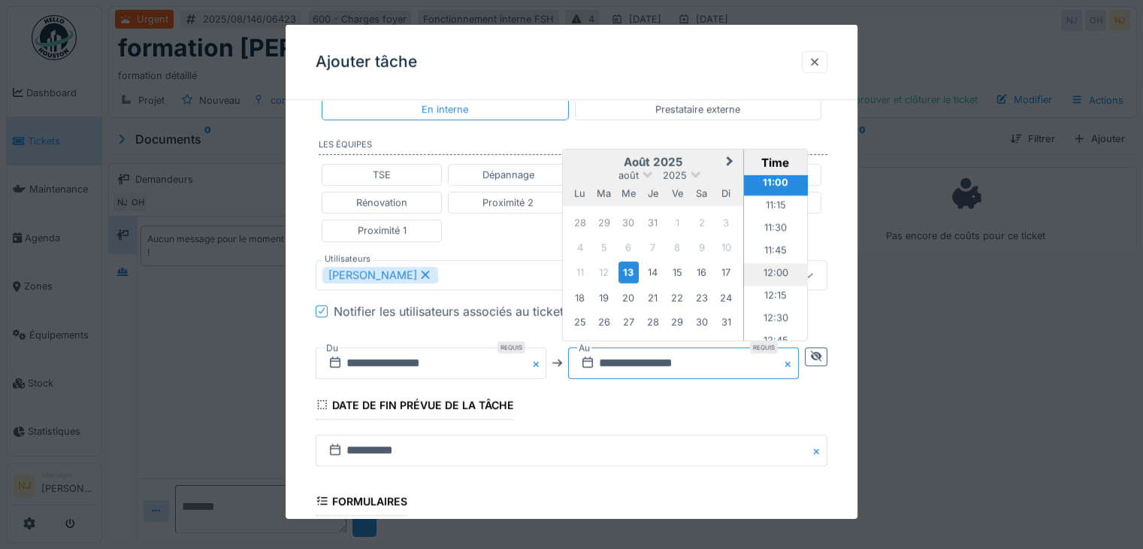
scroll to position [996, 0]
click at [772, 247] on li "11:45" at bounding box center [776, 250] width 64 height 23
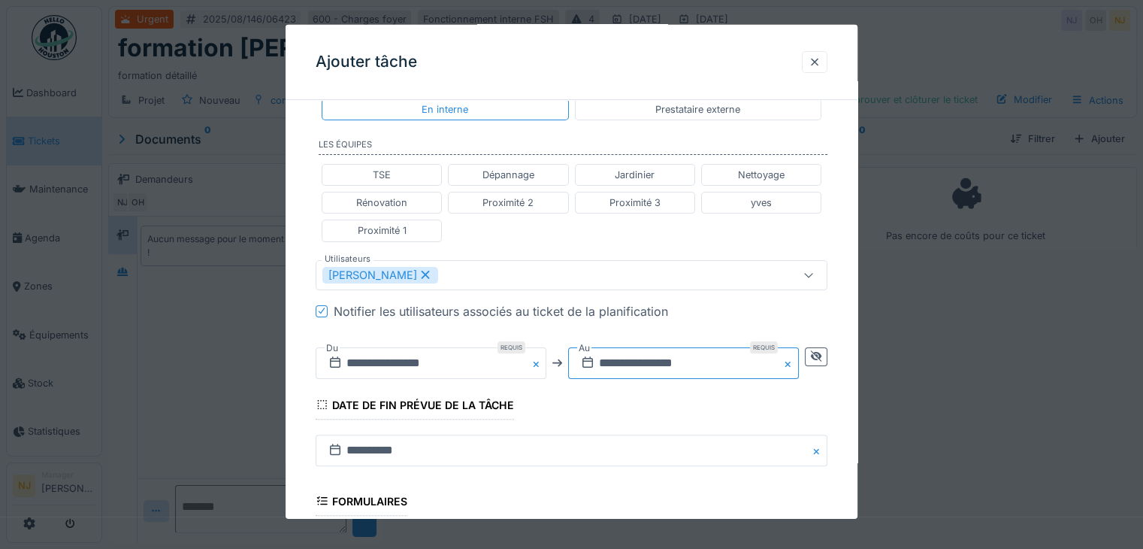
click at [685, 358] on input "**********" at bounding box center [683, 362] width 231 height 32
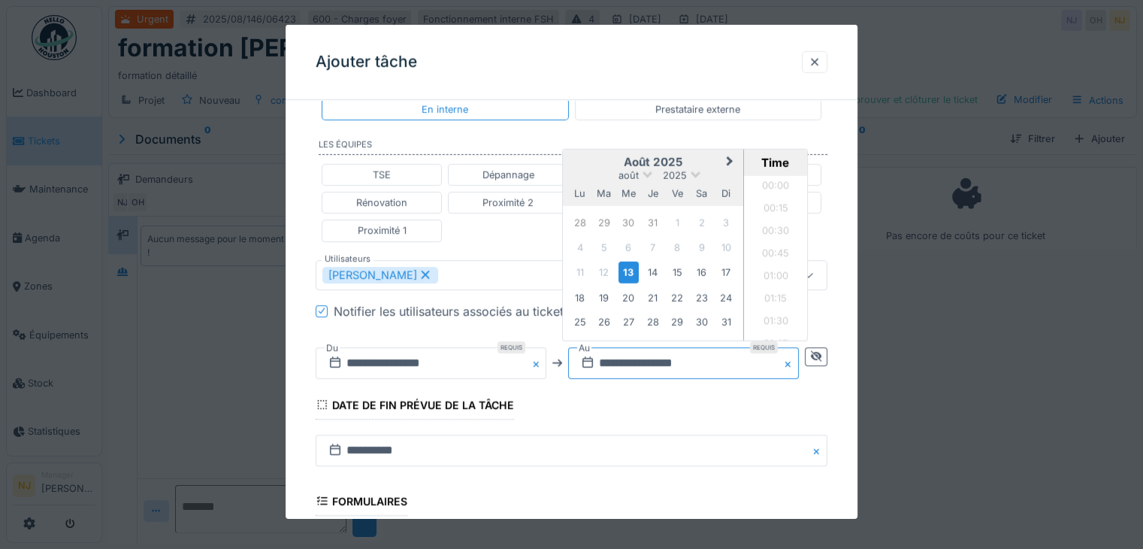
scroll to position [988, 0]
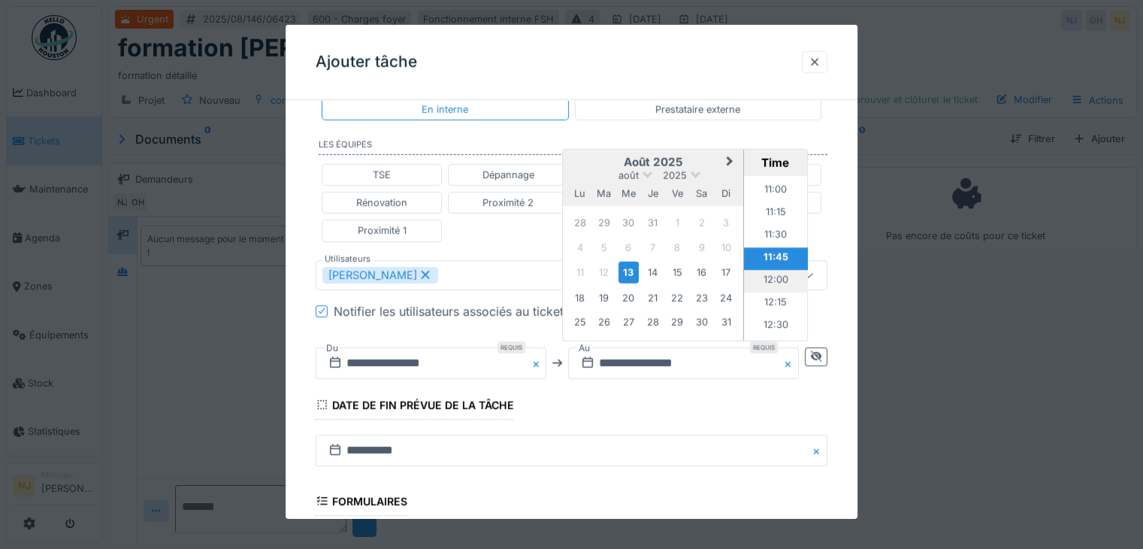
click at [772, 280] on li "12:00" at bounding box center [776, 280] width 64 height 23
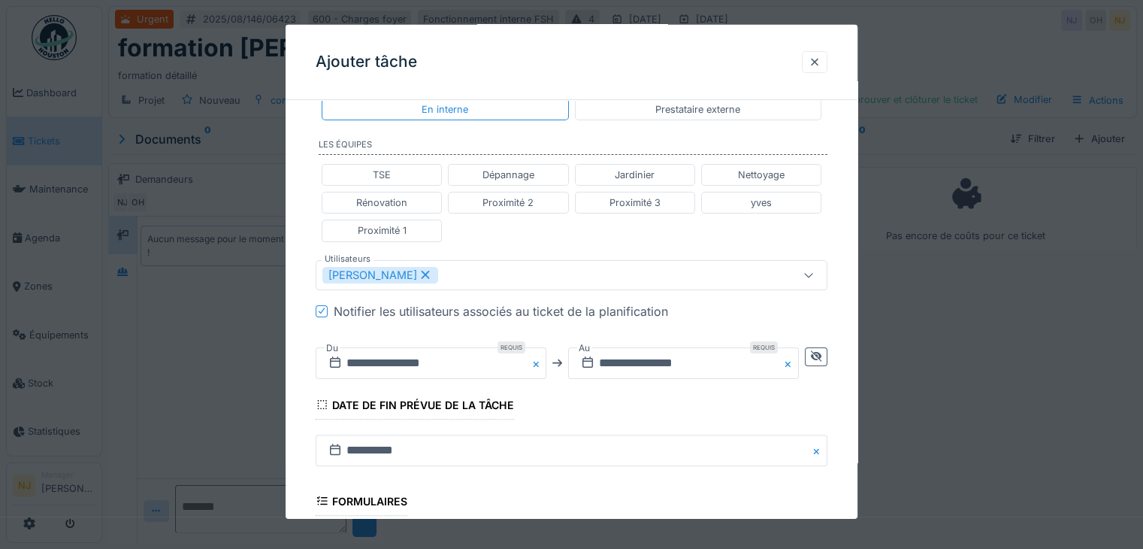
scroll to position [401, 0]
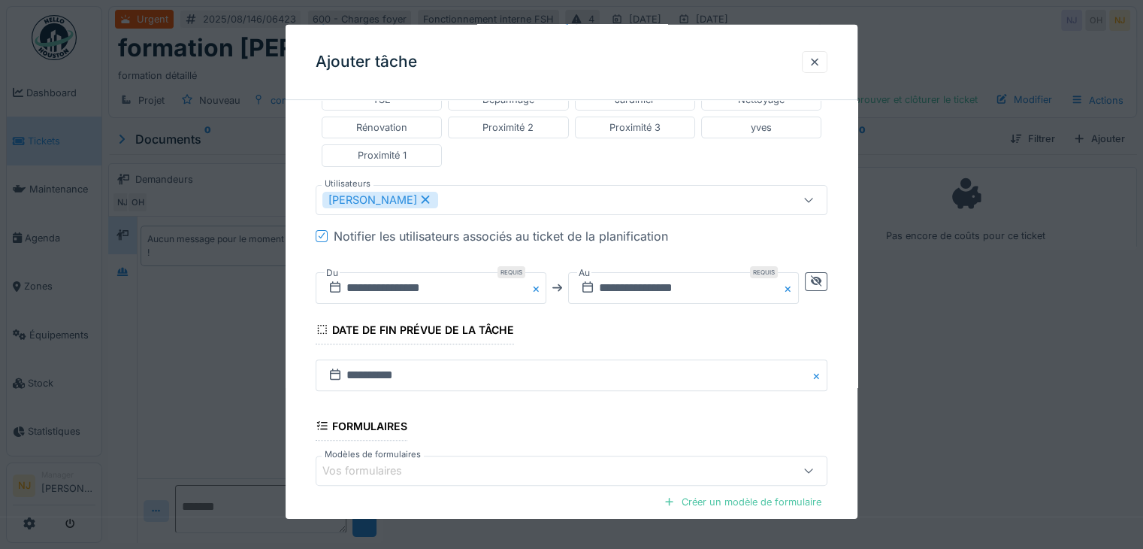
click at [480, 325] on div "Date de fin prévue de la tâche" at bounding box center [415, 331] width 198 height 26
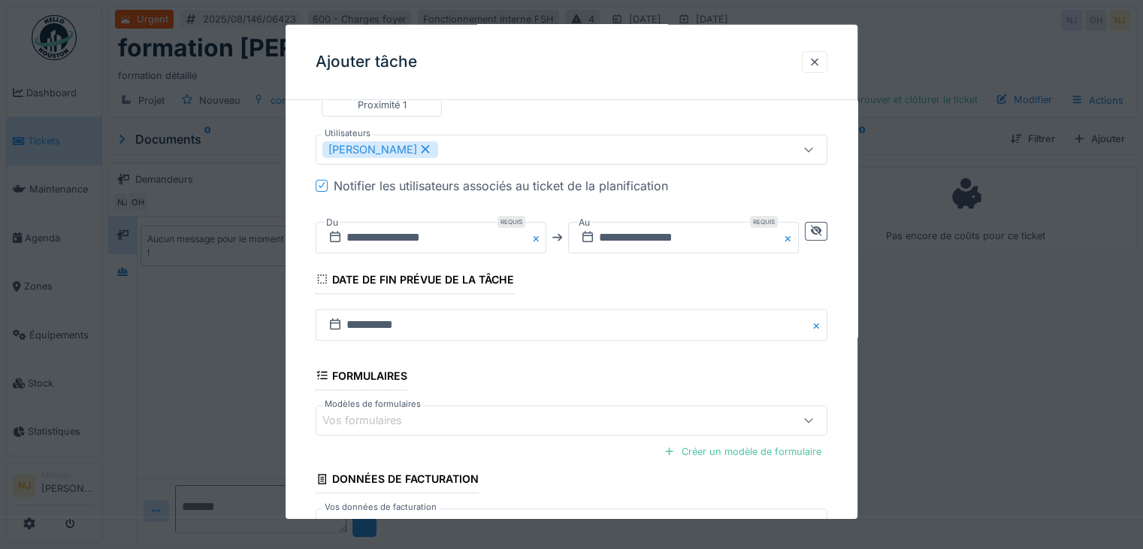
scroll to position [552, 0]
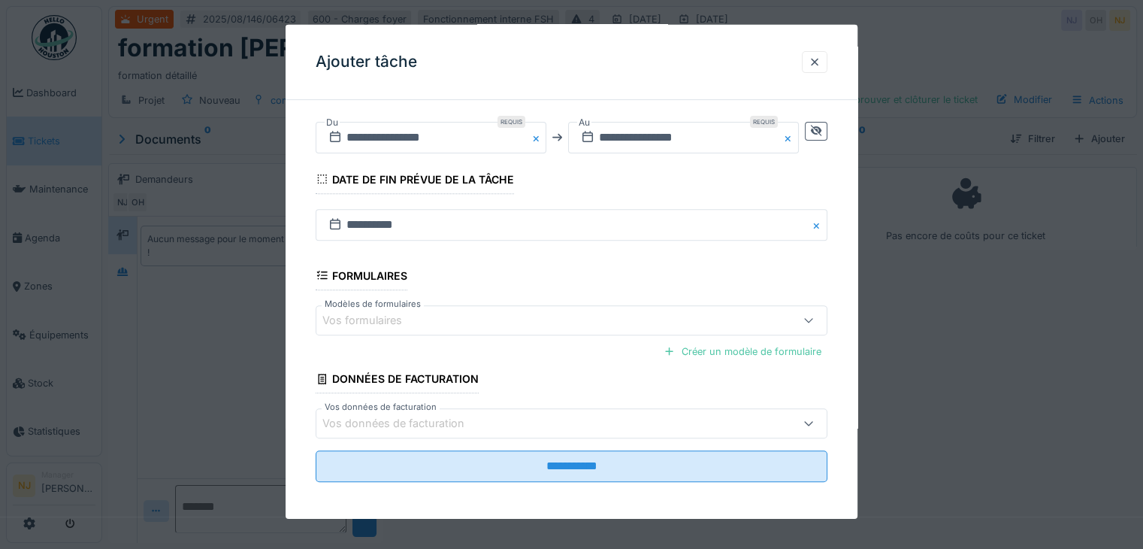
click at [812, 315] on icon at bounding box center [809, 320] width 12 height 10
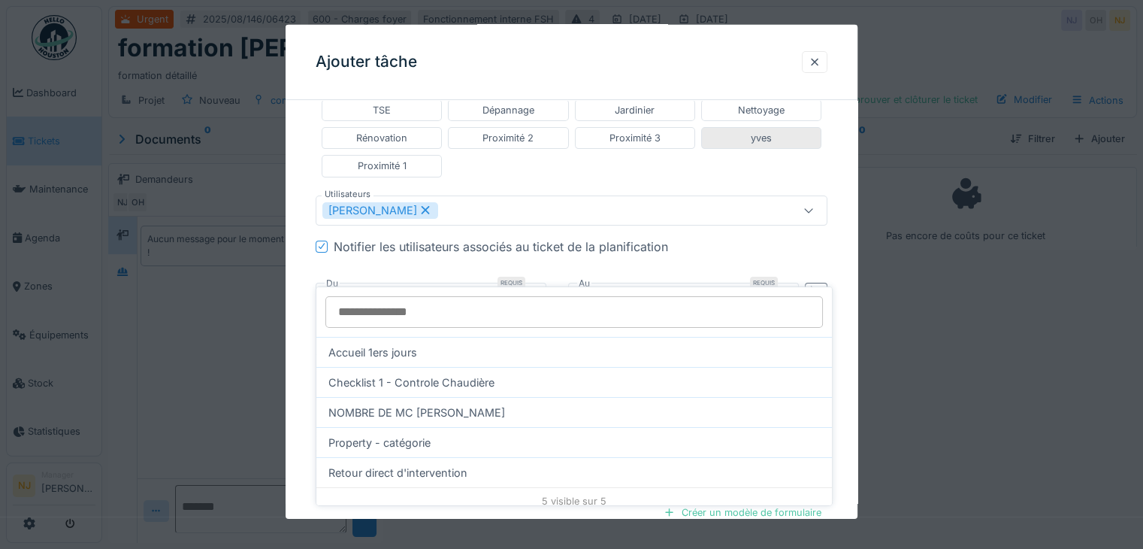
scroll to position [403, 0]
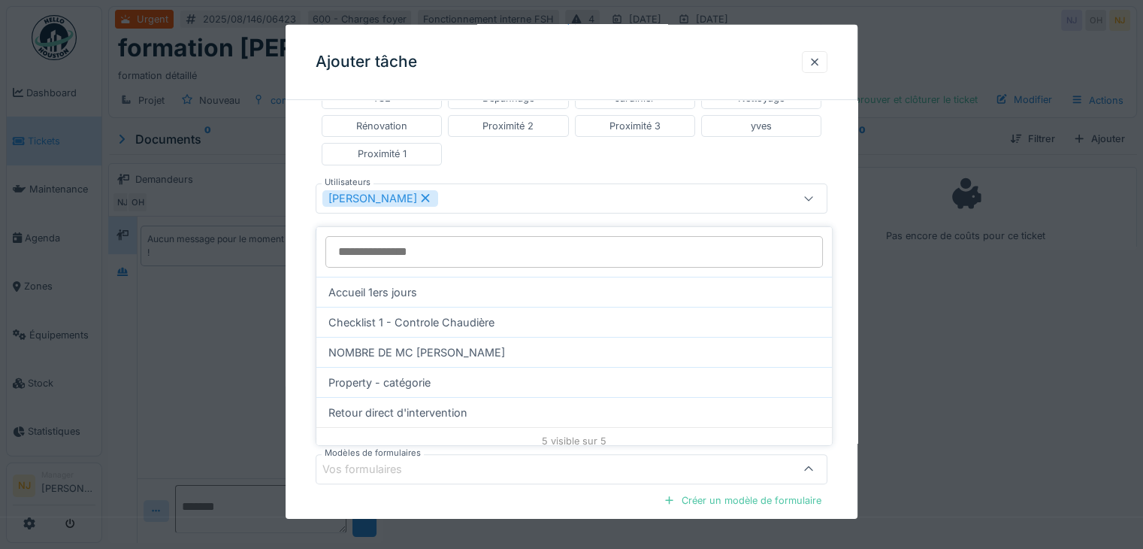
click at [840, 336] on div "**********" at bounding box center [572, 190] width 572 height 963
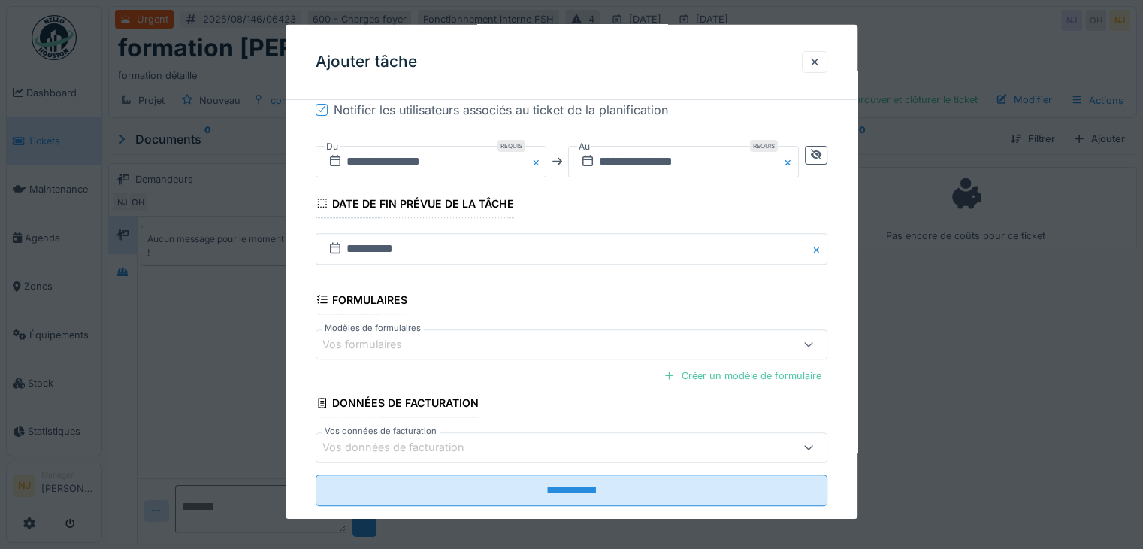
scroll to position [553, 0]
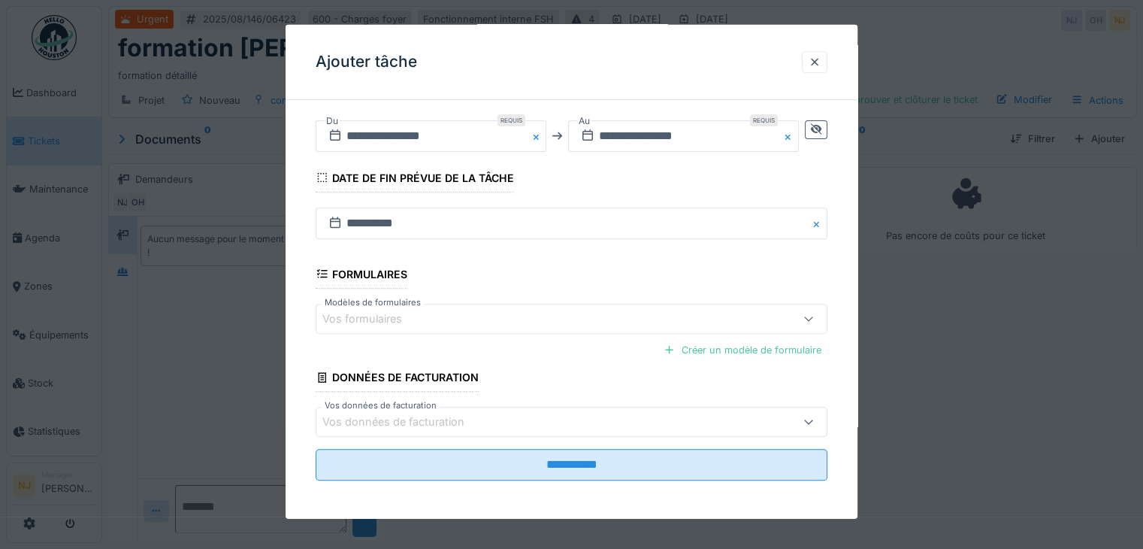
click at [815, 418] on icon at bounding box center [809, 421] width 12 height 10
click at [857, 364] on div "**********" at bounding box center [572, 40] width 572 height 963
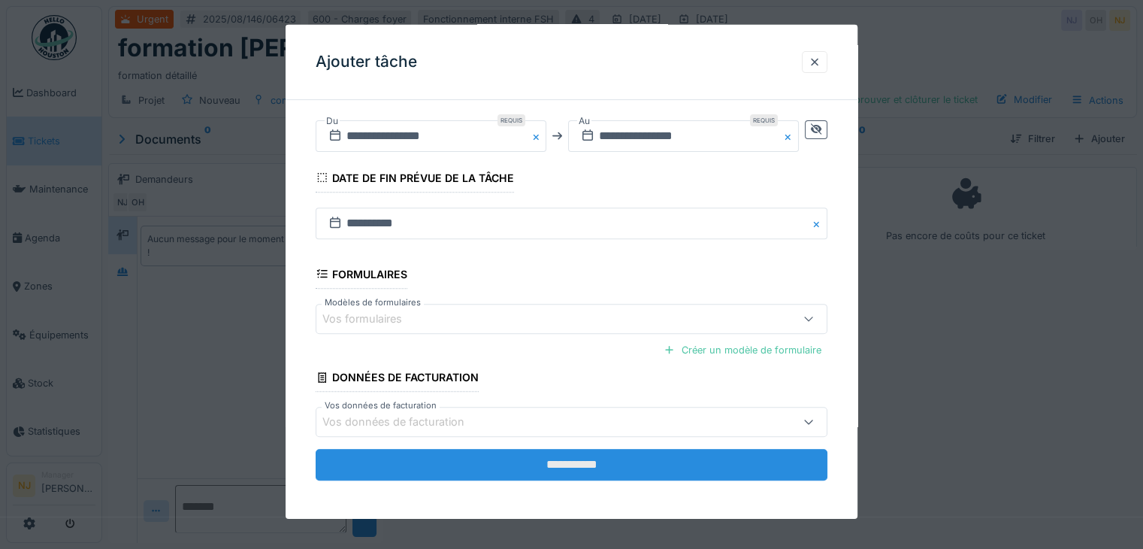
click at [585, 459] on input "**********" at bounding box center [572, 465] width 512 height 32
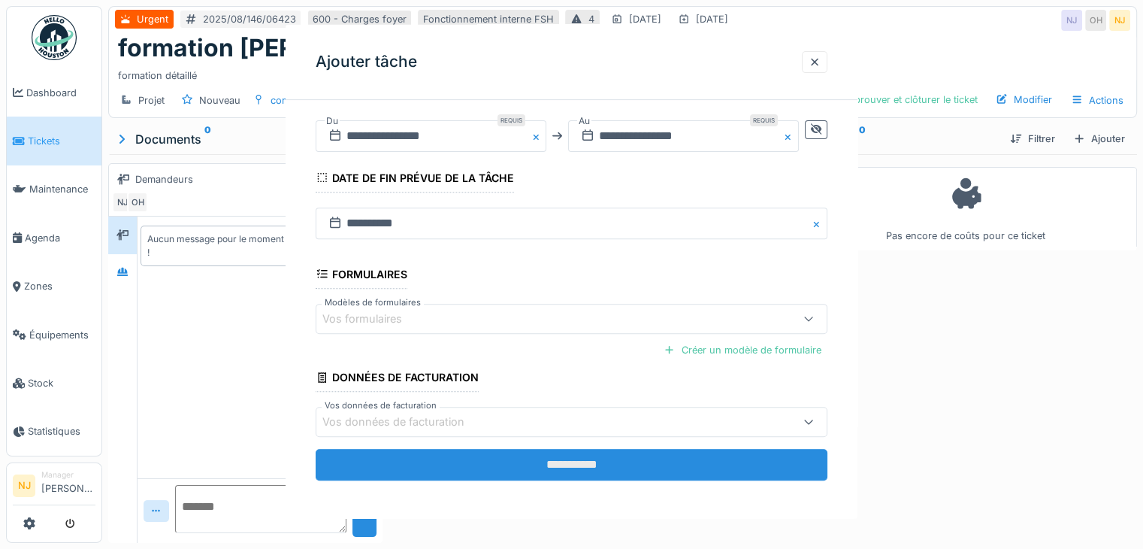
scroll to position [0, 0]
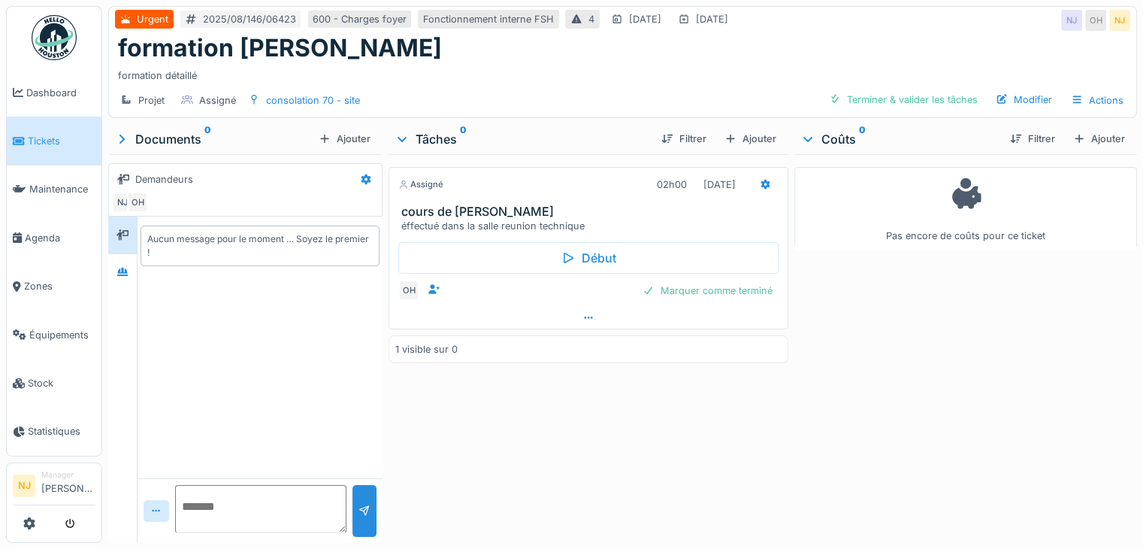
click at [588, 313] on icon at bounding box center [588, 318] width 12 height 10
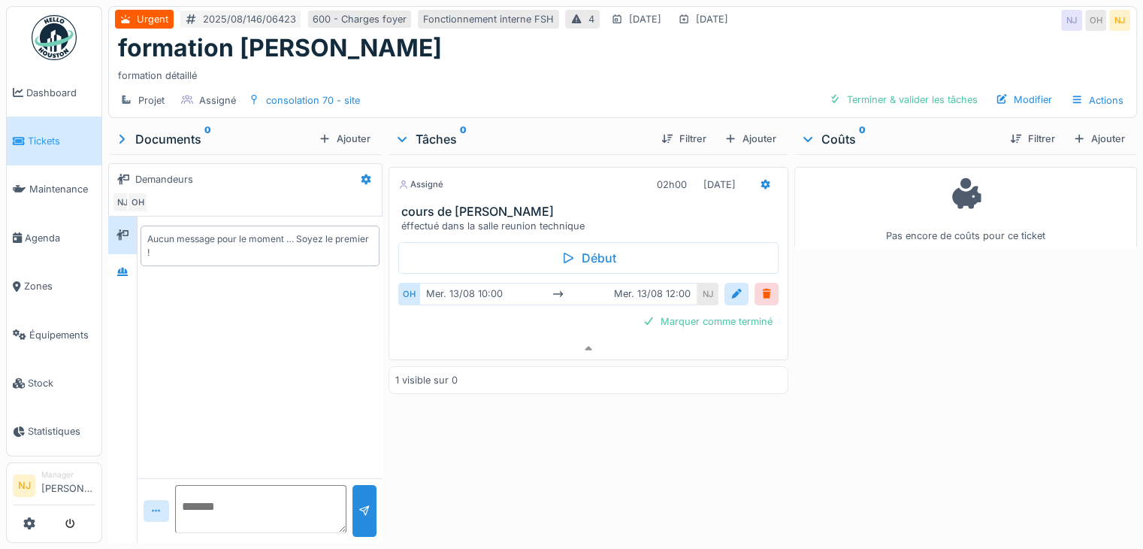
click at [552, 289] on icon at bounding box center [558, 294] width 12 height 10
click at [41, 231] on span "Agenda" at bounding box center [60, 238] width 71 height 14
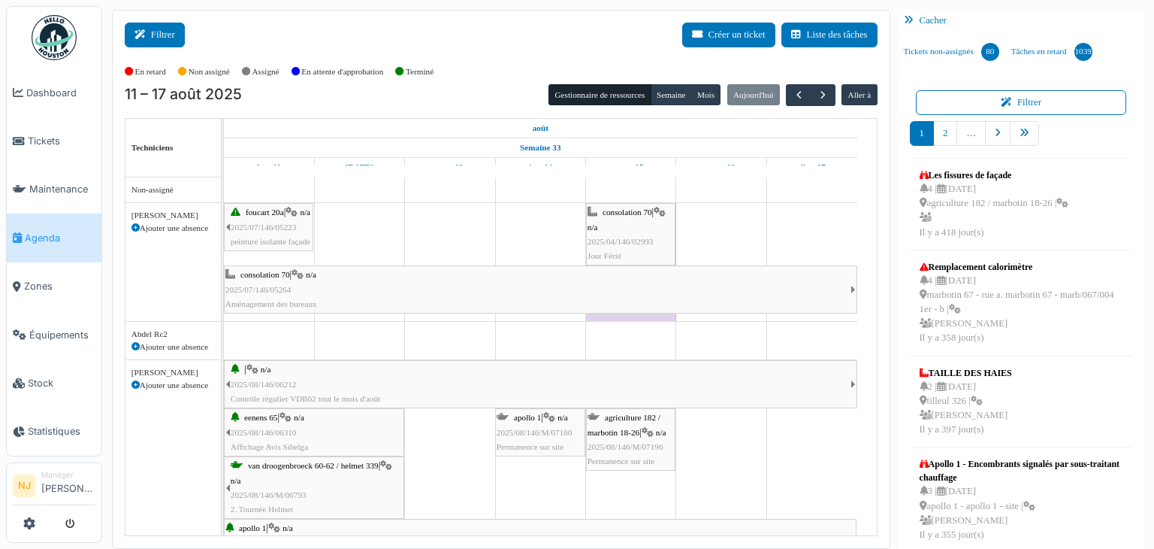
click at [151, 35] on button "Filtrer" at bounding box center [155, 35] width 60 height 25
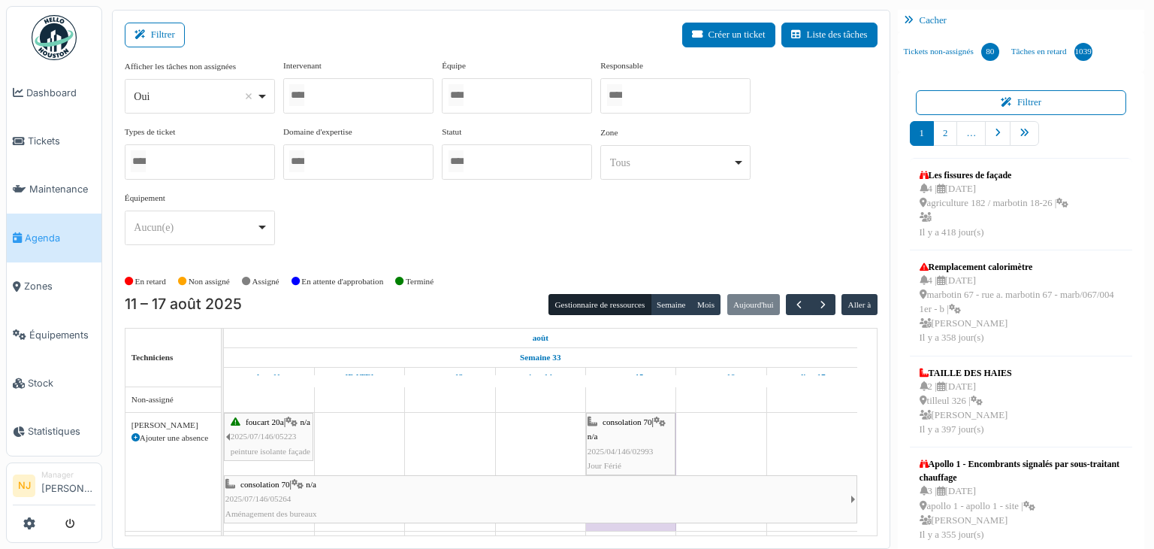
click at [268, 97] on div "Oui Remove item" at bounding box center [200, 97] width 138 height 22
select select "**"
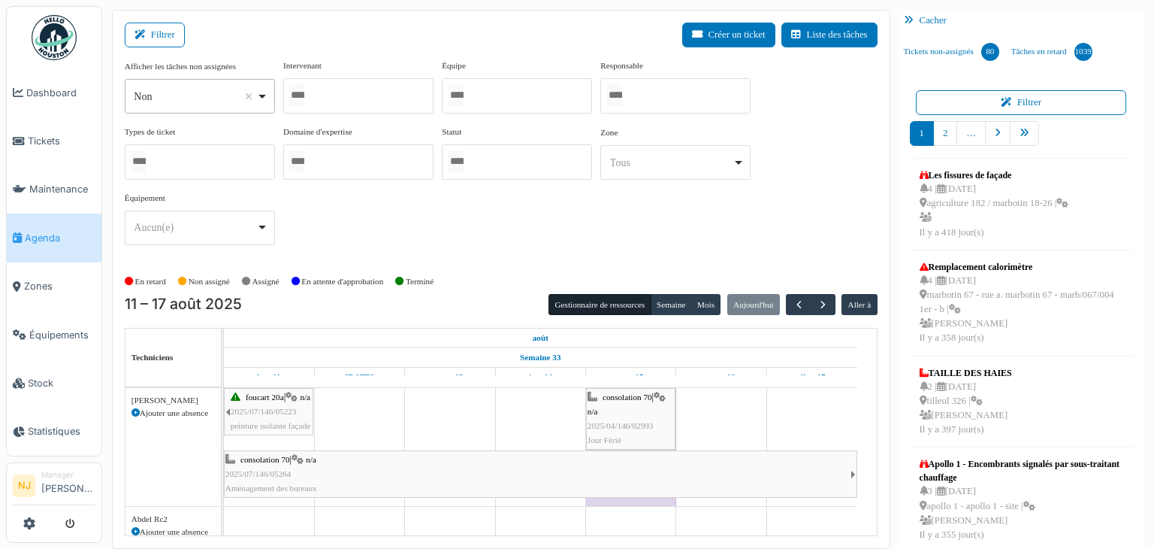
click at [330, 95] on div at bounding box center [358, 95] width 150 height 35
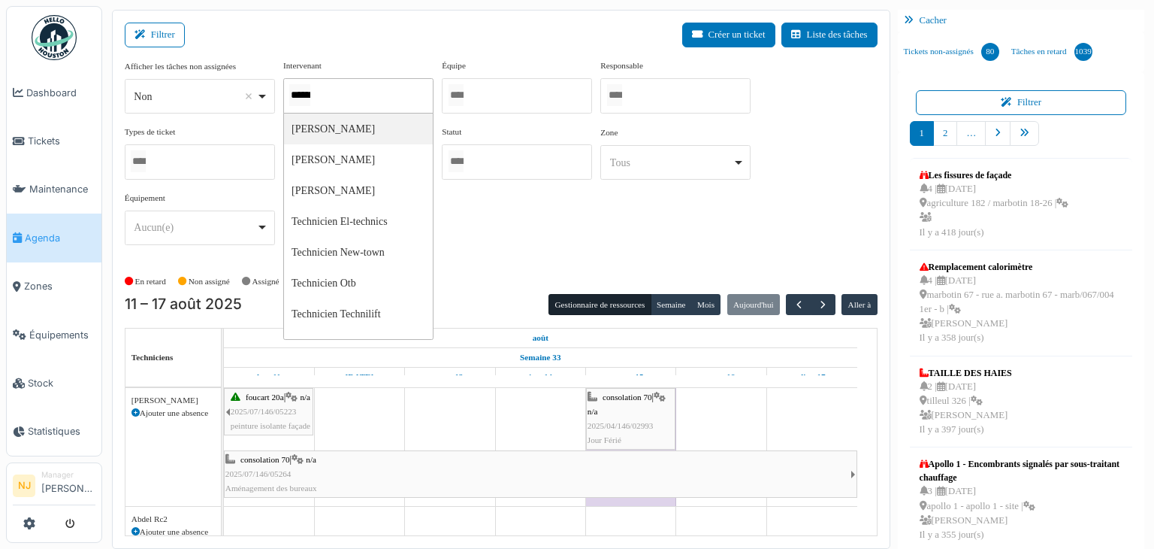
type input "*******"
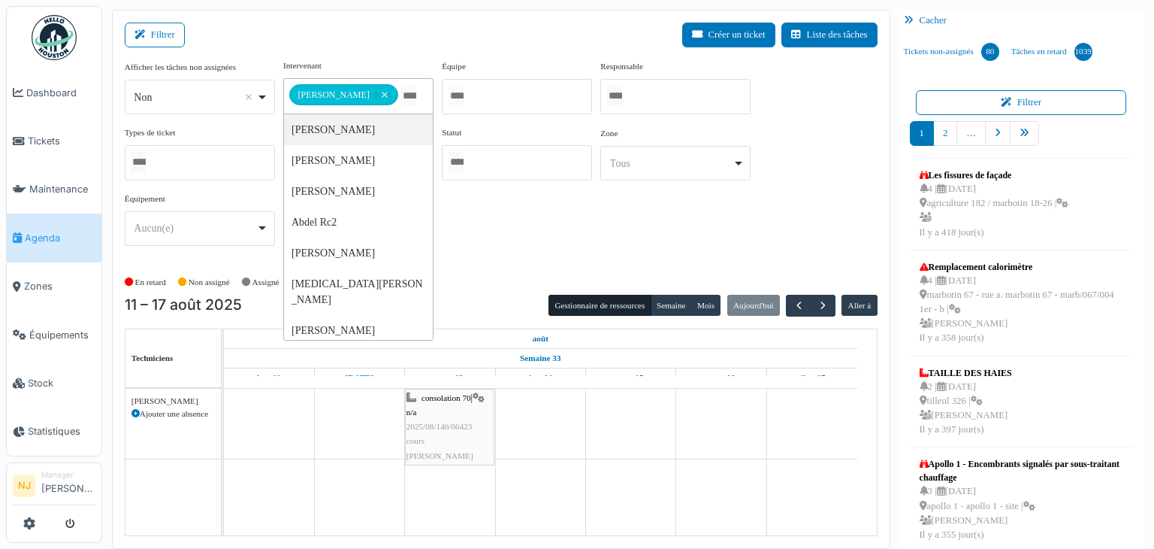
click at [528, 94] on div at bounding box center [517, 96] width 150 height 35
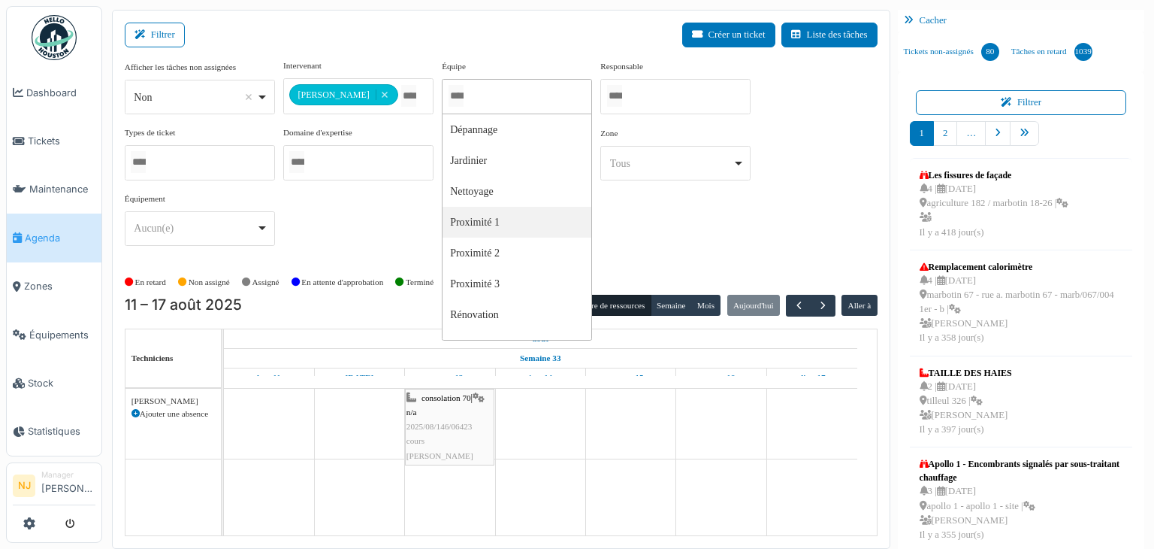
click at [683, 225] on div "**********" at bounding box center [501, 158] width 753 height 198
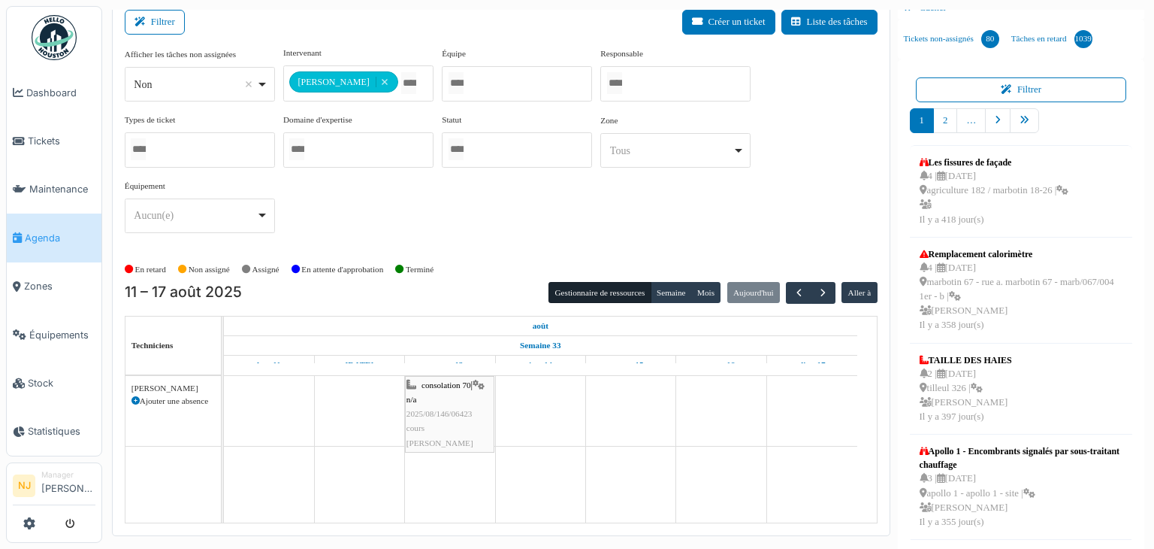
scroll to position [17, 0]
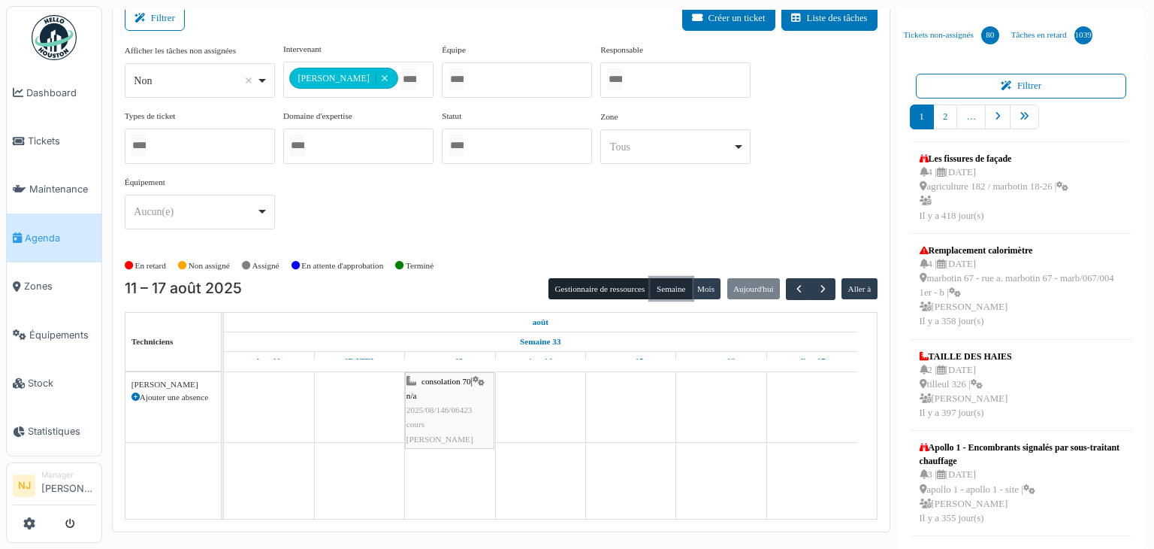
click at [666, 286] on button "Semaine" at bounding box center [671, 288] width 41 height 21
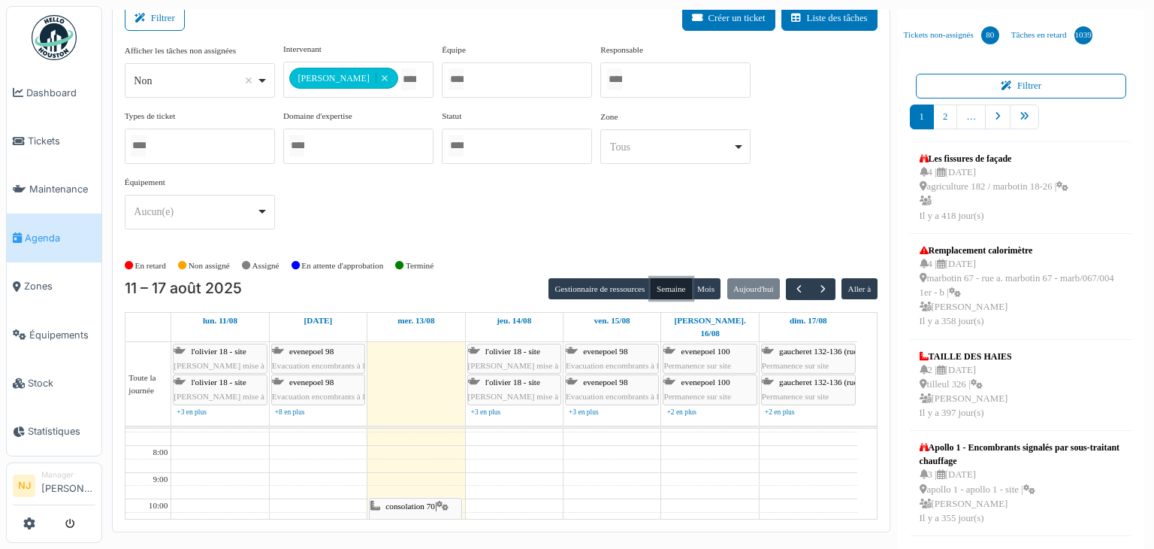
scroll to position [32, 0]
click at [526, 83] on div at bounding box center [517, 79] width 150 height 35
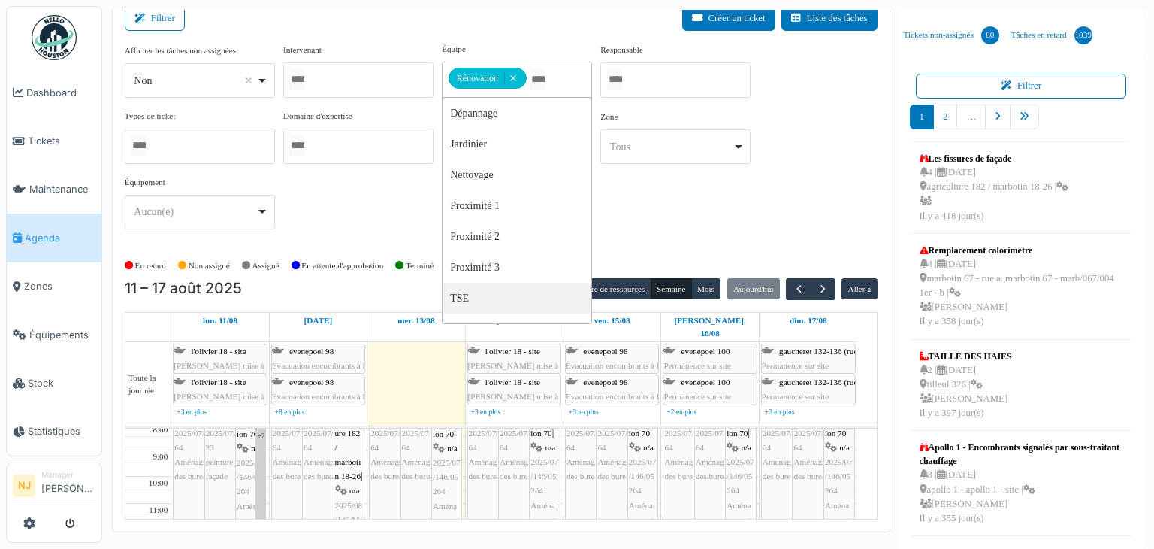
click at [711, 228] on div "Afficher les tâches non assignées *** Non Remove item Oui Non Intervenant Abdel…" at bounding box center [501, 142] width 753 height 198
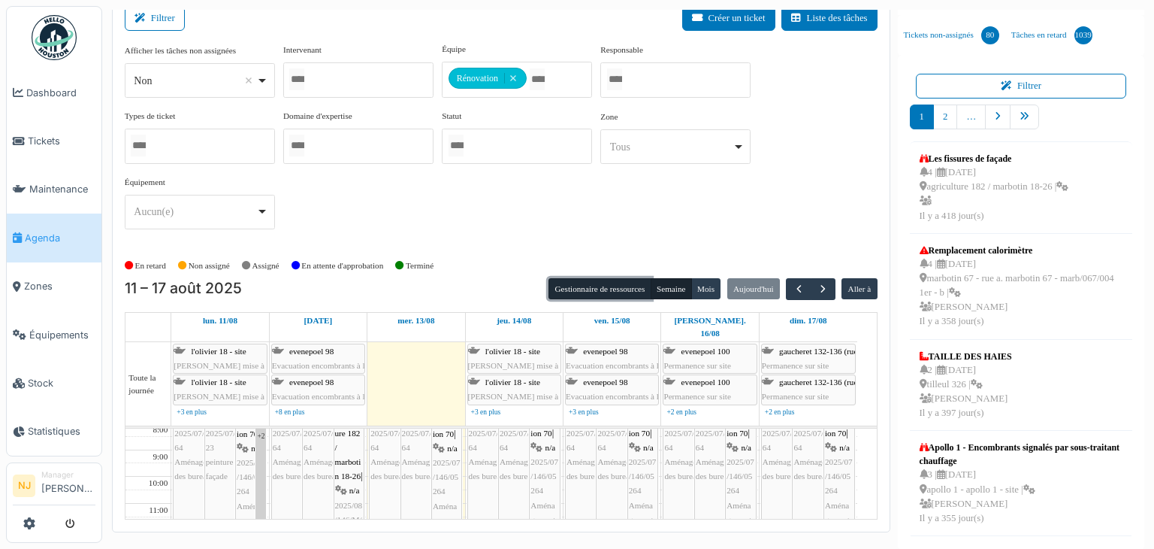
click at [598, 292] on button "Gestionnaire de ressources" at bounding box center [600, 288] width 102 height 21
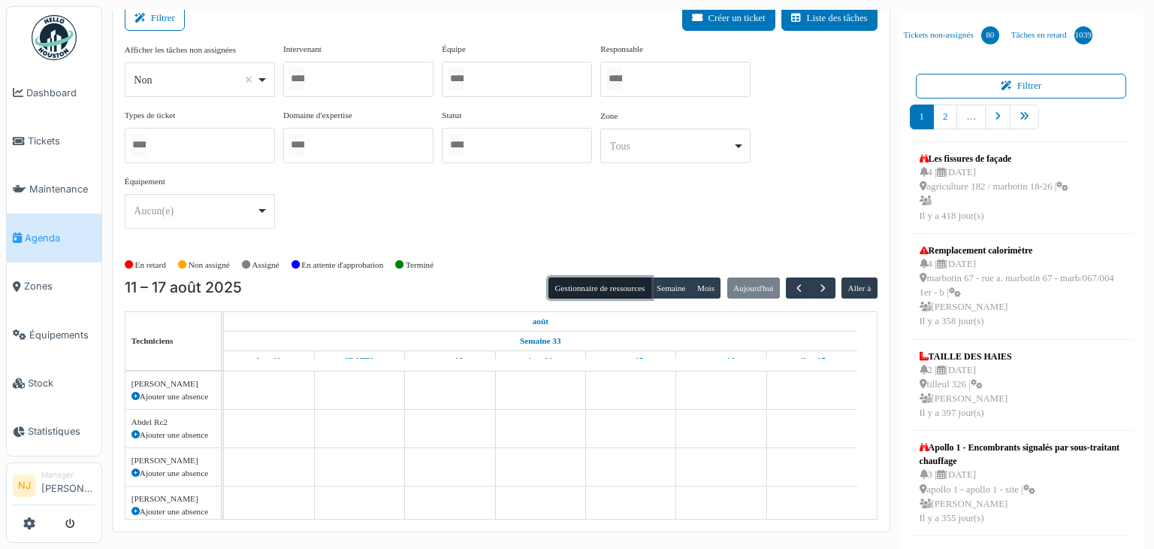
click at [494, 83] on div at bounding box center [517, 79] width 150 height 35
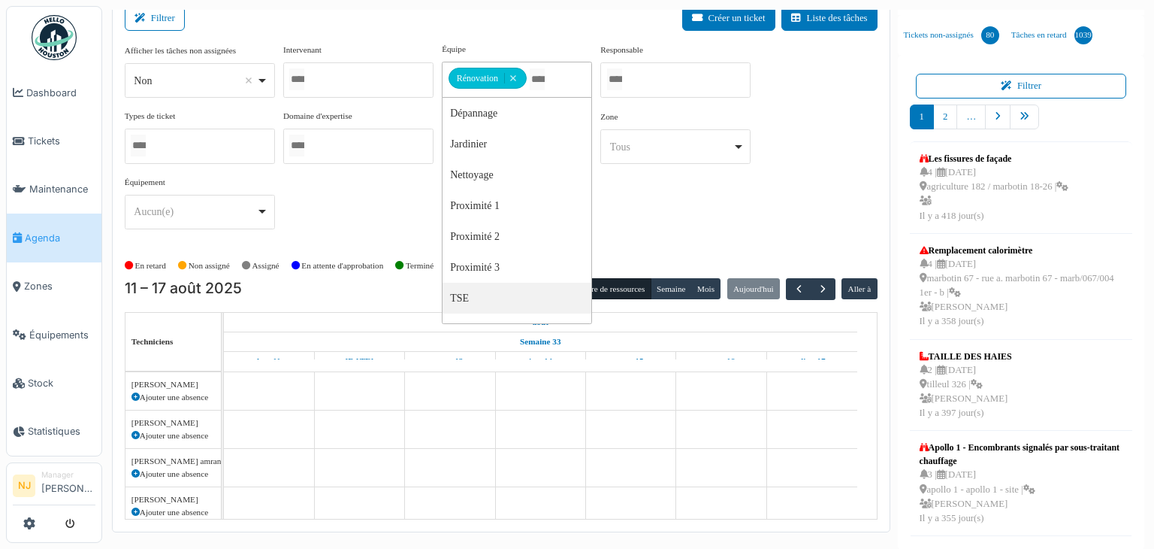
click at [655, 207] on div "Afficher les tâches non assignées *** Non Remove item Oui Non Intervenant Abdel…" at bounding box center [501, 142] width 753 height 198
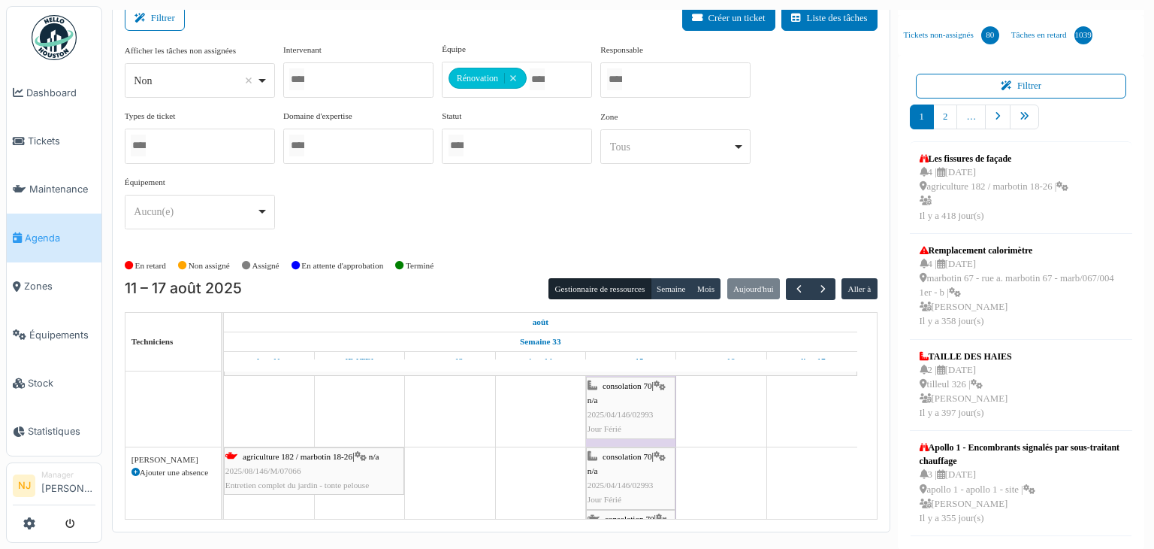
scroll to position [0, 0]
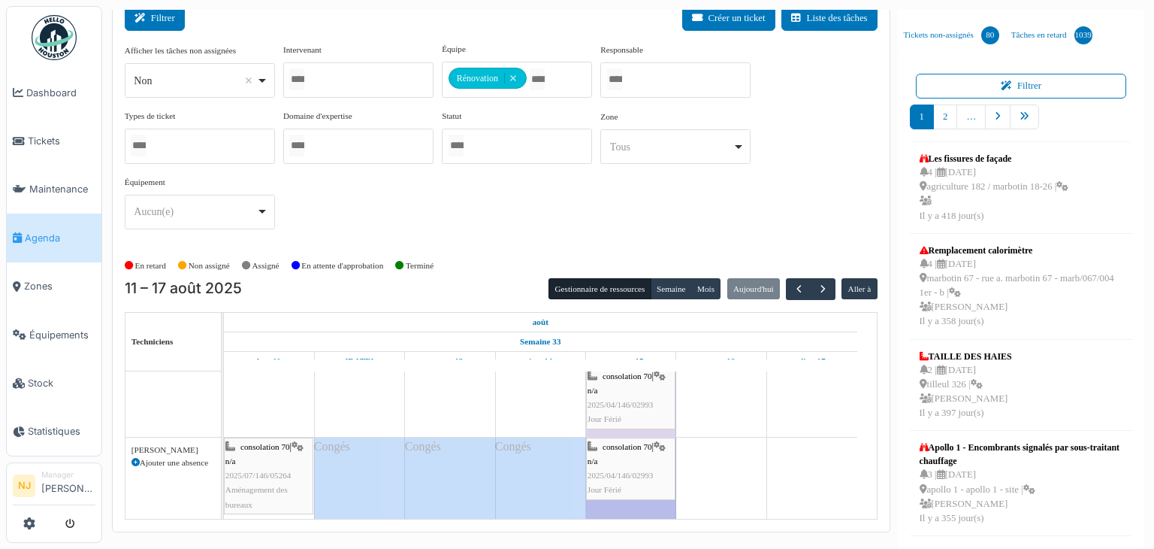
click at [174, 24] on button "Filtrer" at bounding box center [155, 18] width 60 height 25
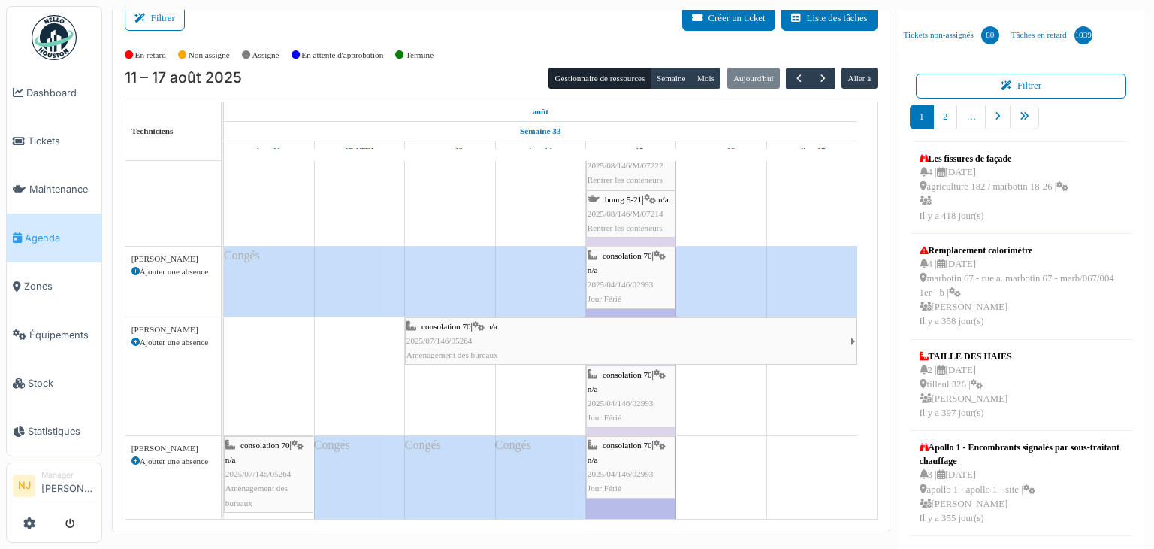
click at [135, 340] on icon at bounding box center [136, 342] width 8 height 8
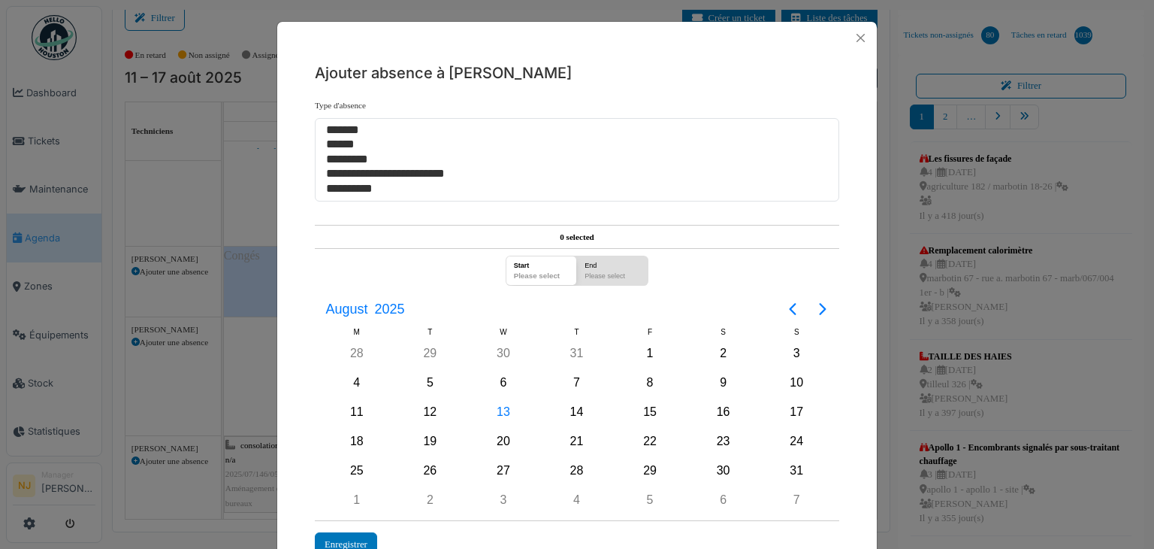
click at [571, 380] on div "7" at bounding box center [576, 382] width 23 height 23
click at [428, 410] on div "12" at bounding box center [430, 412] width 23 height 23
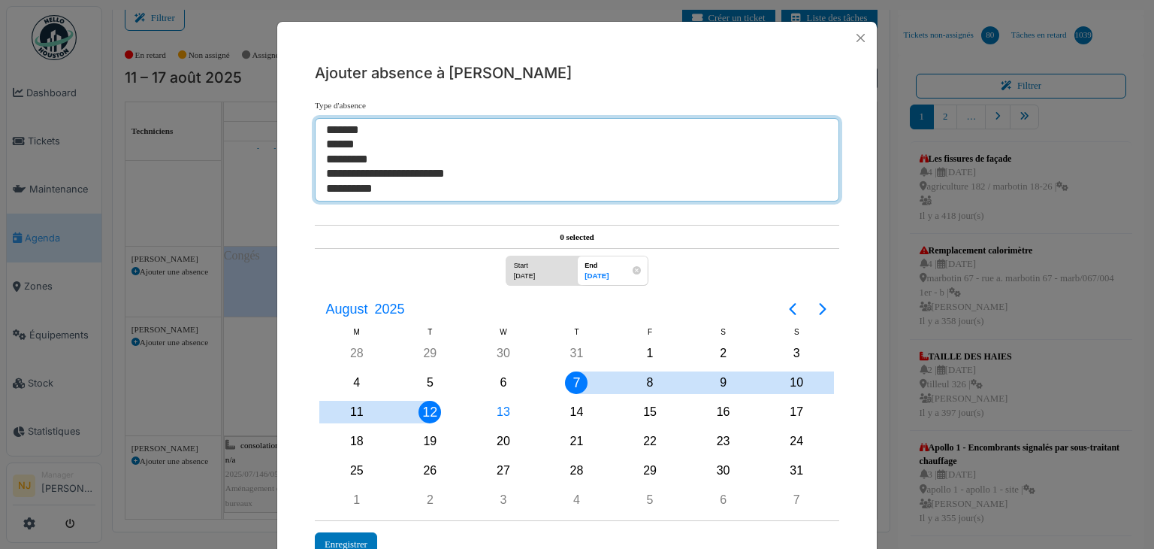
select select "**"
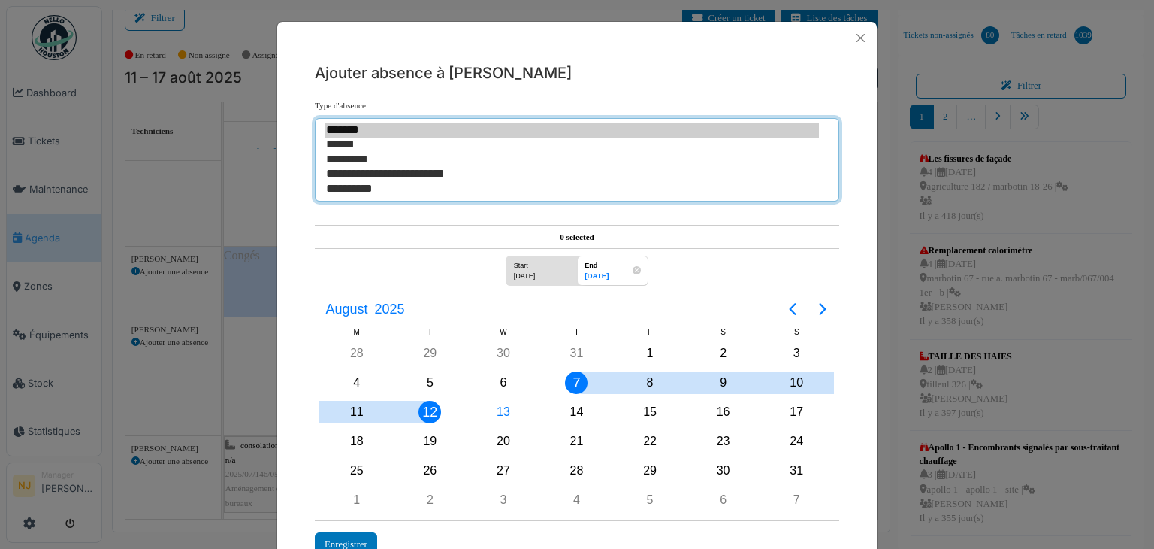
click at [358, 128] on option "*******" at bounding box center [572, 130] width 494 height 14
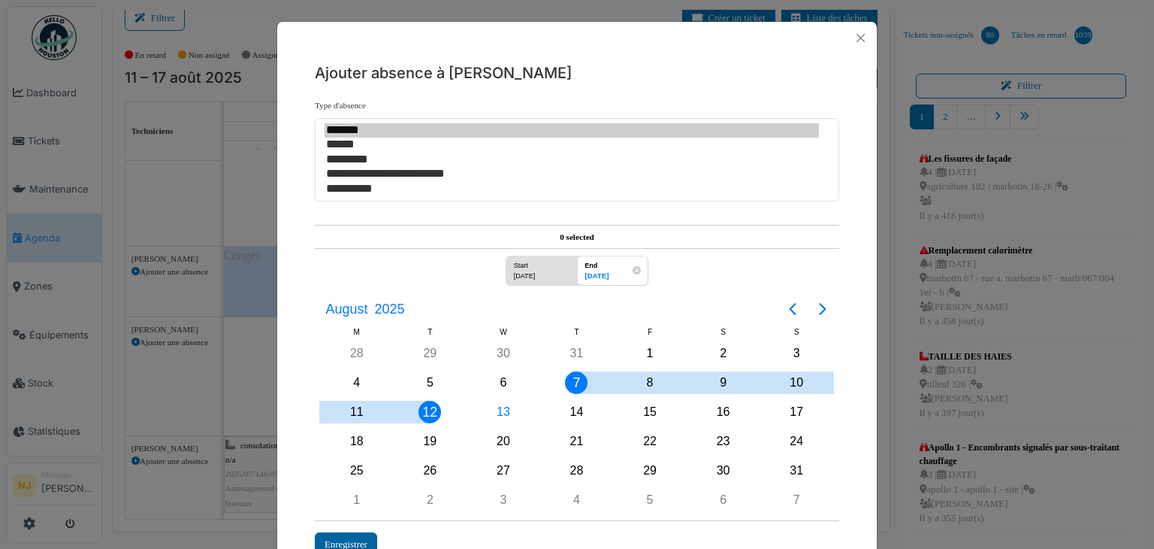
click at [346, 533] on div "Enregistrer" at bounding box center [346, 544] width 62 height 25
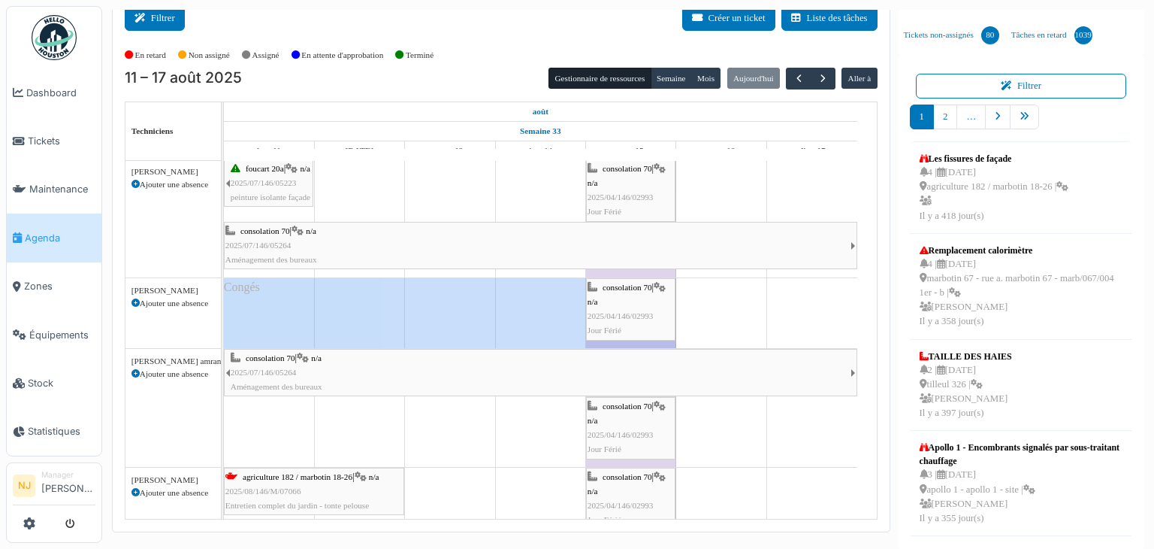
click at [171, 27] on button "Filtrer" at bounding box center [155, 18] width 60 height 25
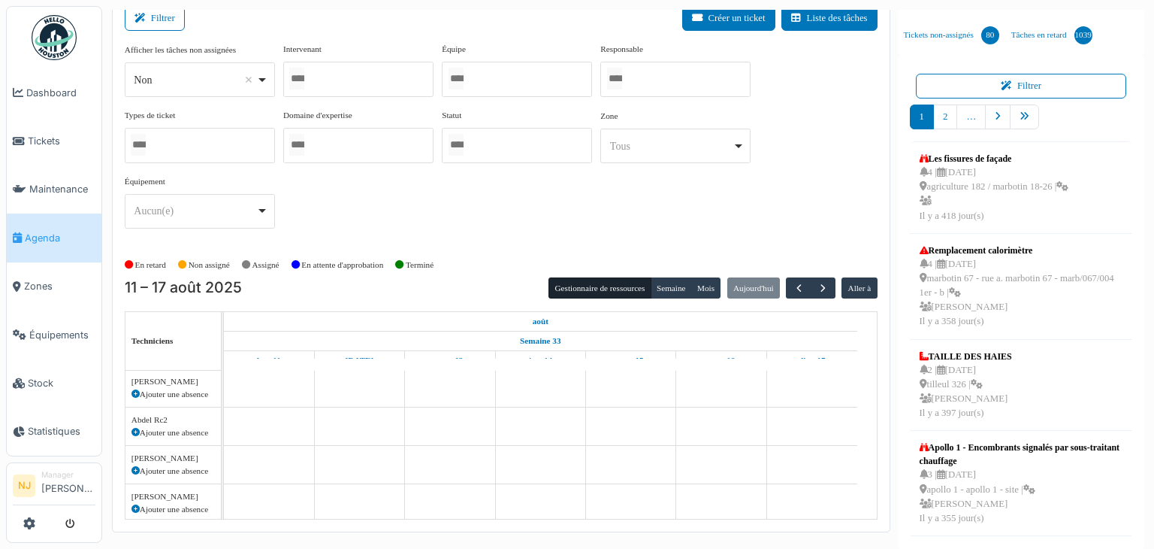
click at [336, 78] on div at bounding box center [358, 79] width 150 height 35
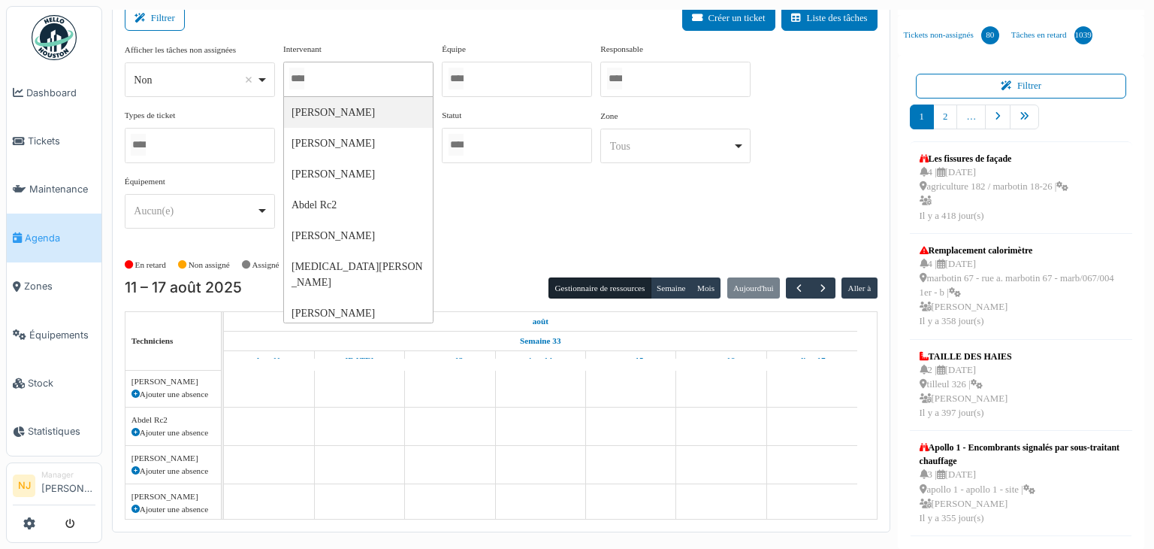
click at [334, 79] on div at bounding box center [358, 79] width 150 height 35
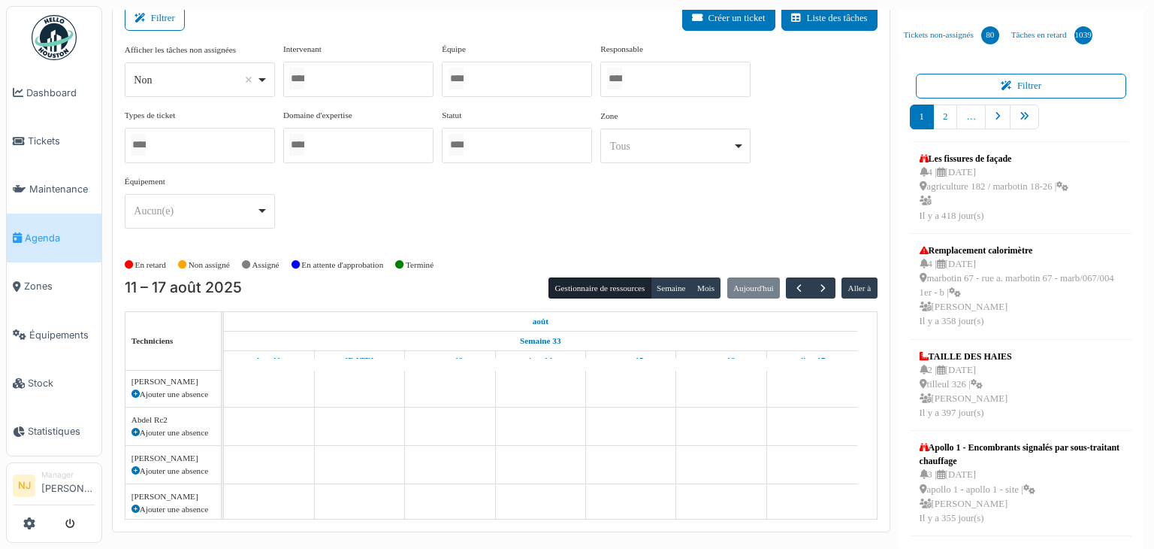
click at [1130, 490] on div "**********" at bounding box center [1021, 303] width 247 height 494
click at [325, 68] on div at bounding box center [358, 79] width 150 height 35
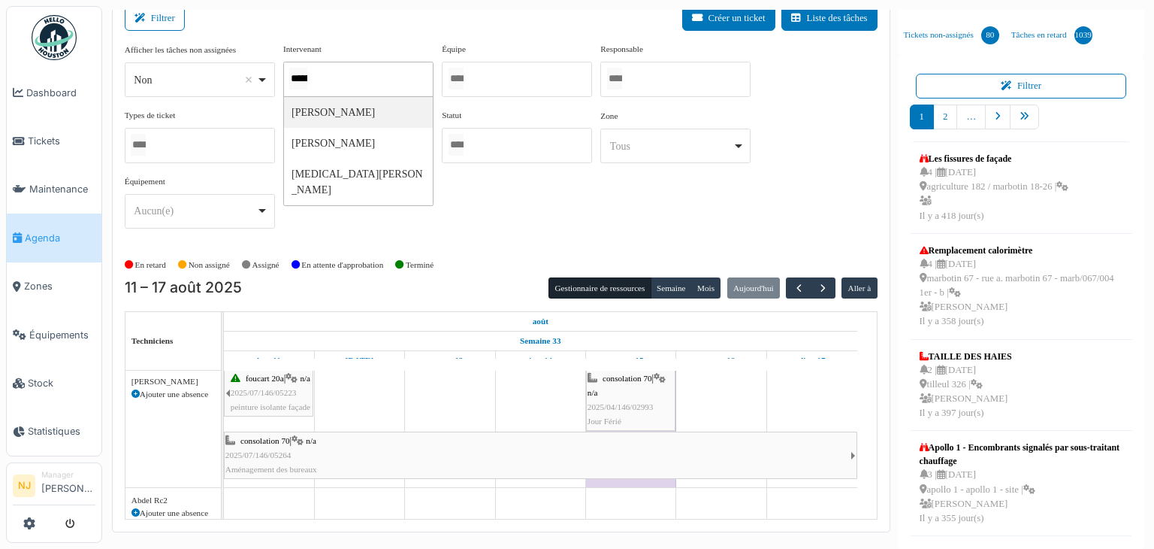
type input "*******"
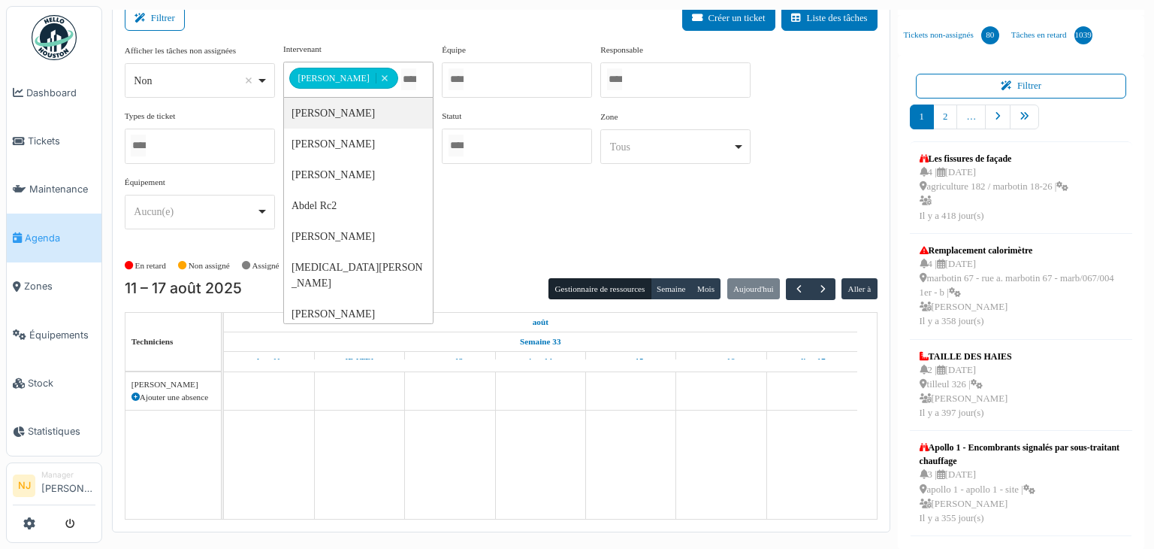
click at [546, 223] on div "**********" at bounding box center [501, 142] width 753 height 198
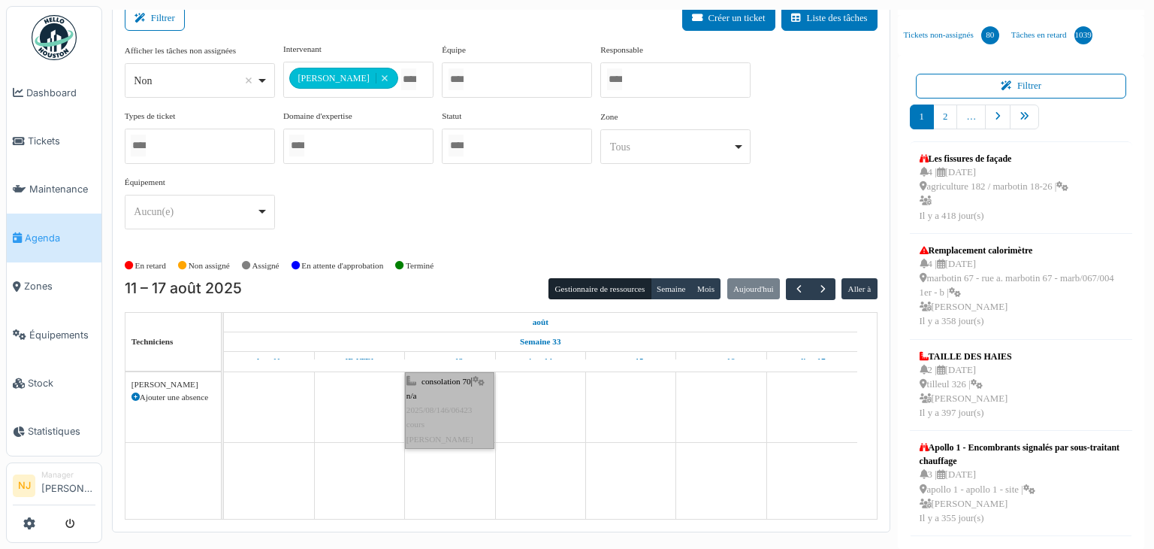
click at [443, 402] on link "consolation 70 | n/a 2025/08/146/06423 cours de Olivier" at bounding box center [449, 410] width 89 height 77
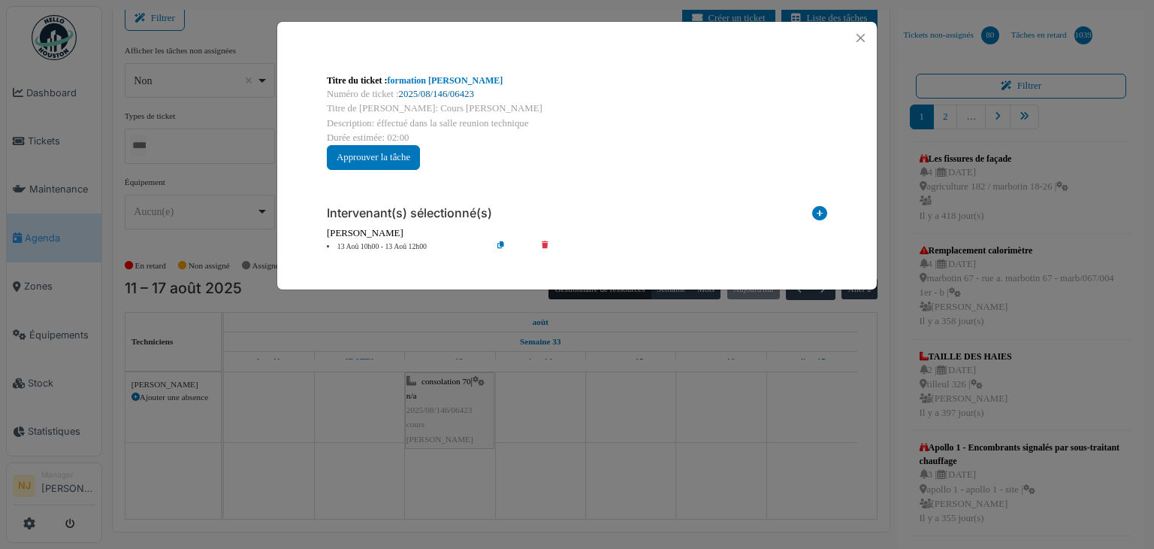
click at [458, 91] on link "2025/08/146/06423" at bounding box center [436, 94] width 75 height 11
click at [860, 37] on button "Close" at bounding box center [861, 38] width 20 height 20
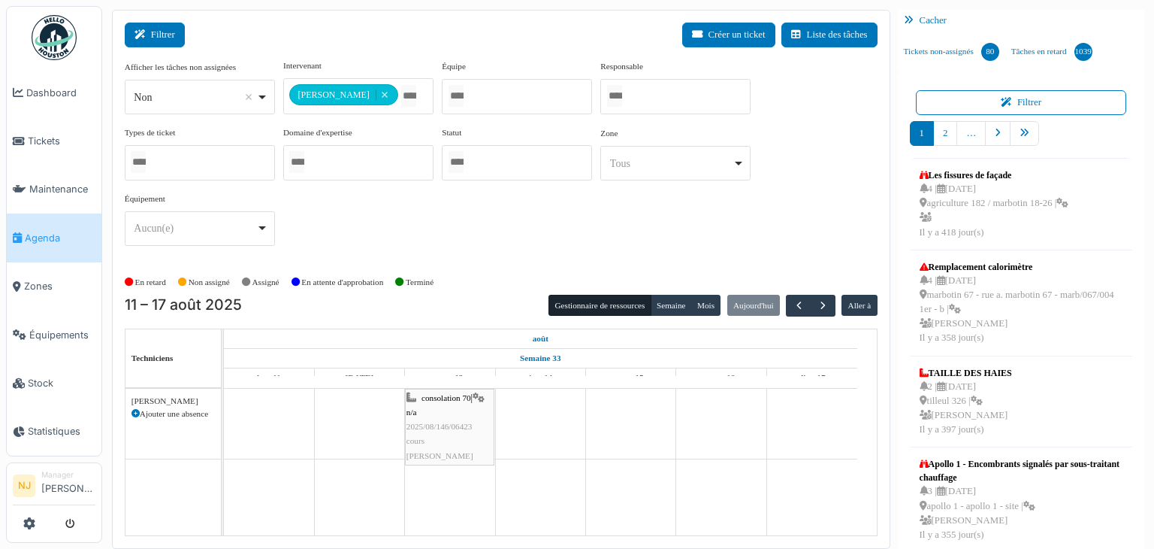
click at [164, 33] on button "Filtrer" at bounding box center [155, 35] width 60 height 25
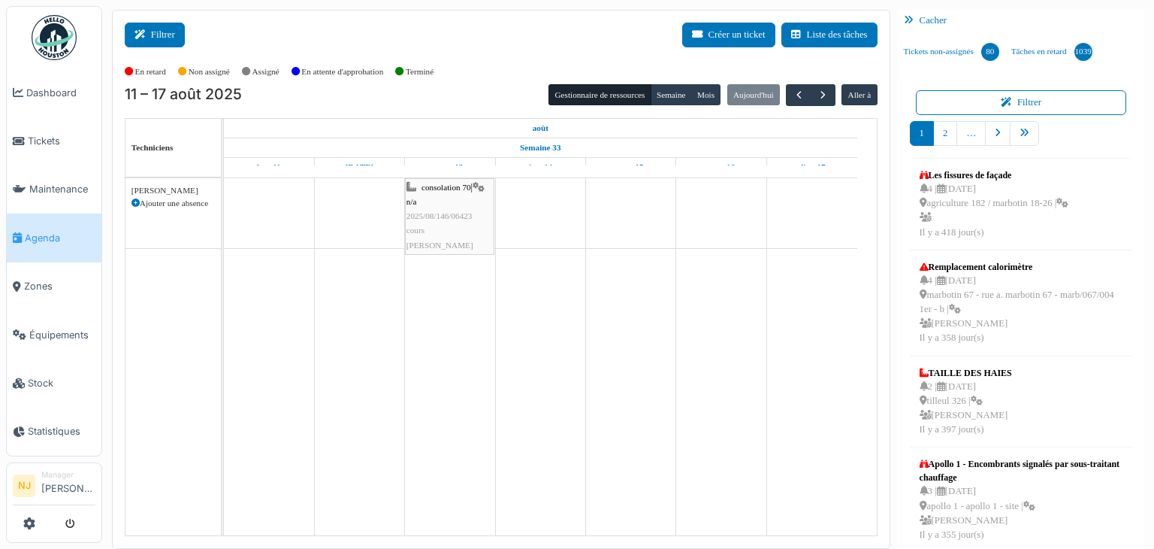
click at [147, 28] on button "Filtrer" at bounding box center [155, 35] width 60 height 25
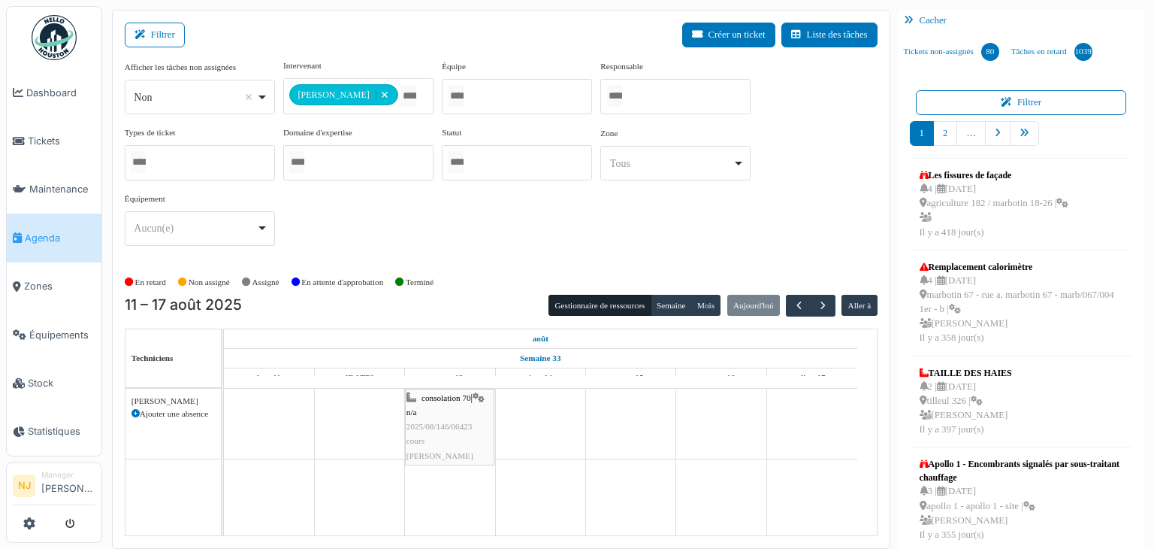
scroll to position [511, 0]
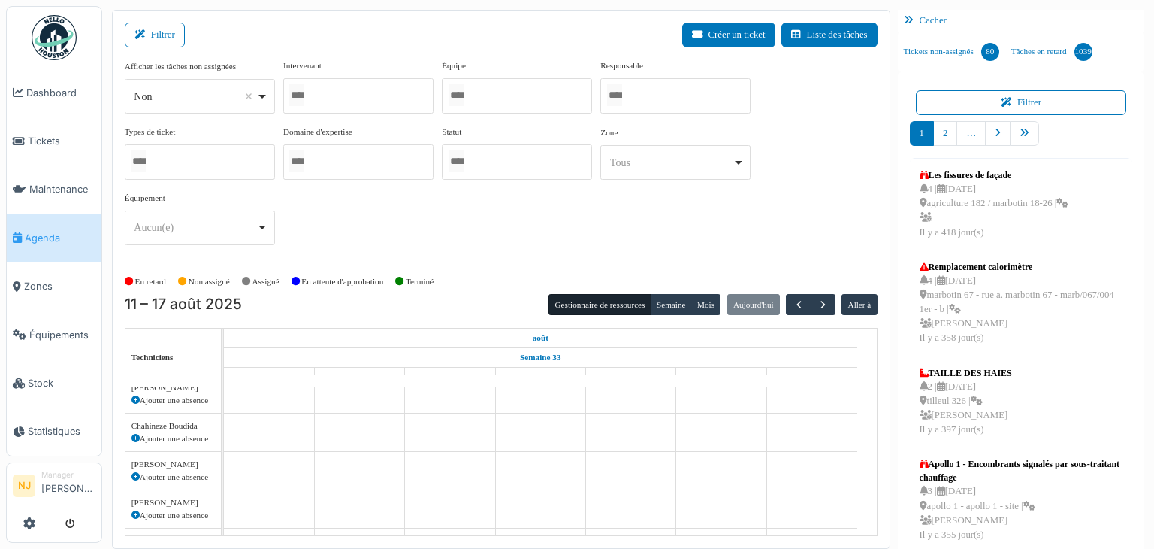
click at [363, 94] on div at bounding box center [358, 95] width 150 height 35
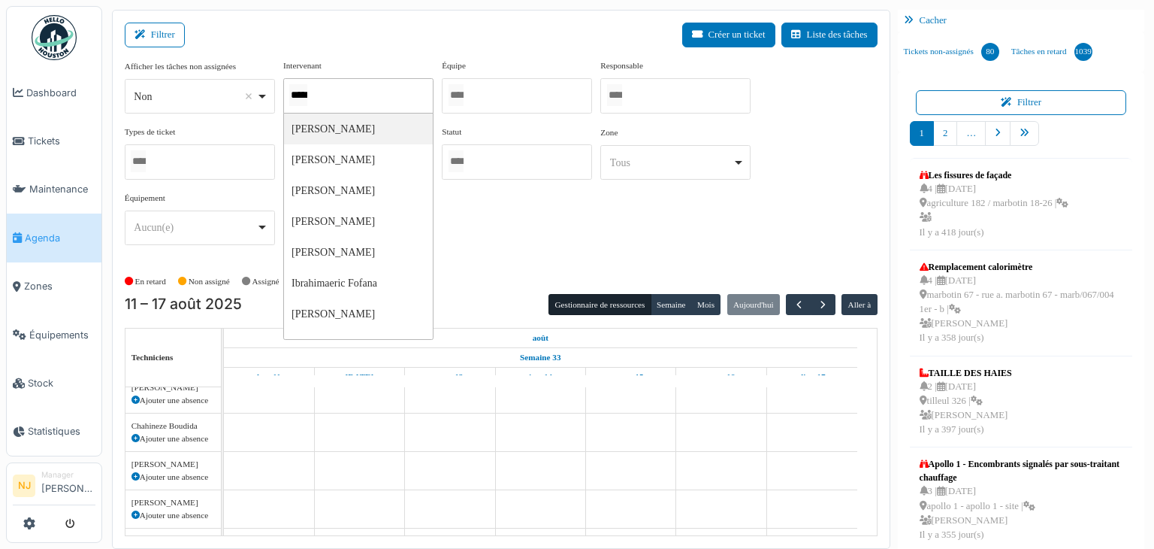
type input "******"
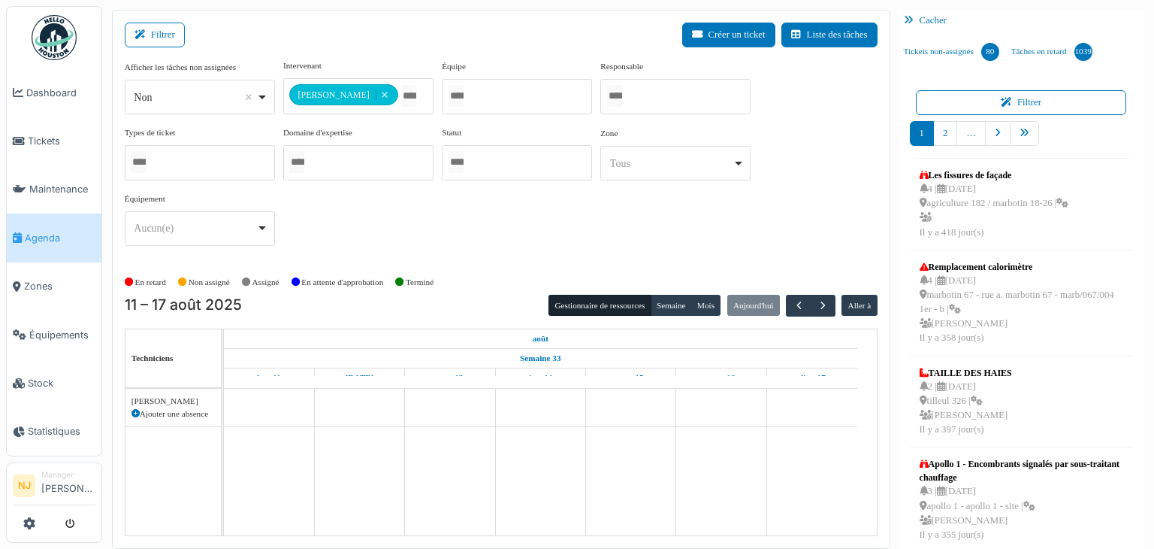
click at [424, 17] on div "**********" at bounding box center [501, 279] width 779 height 539
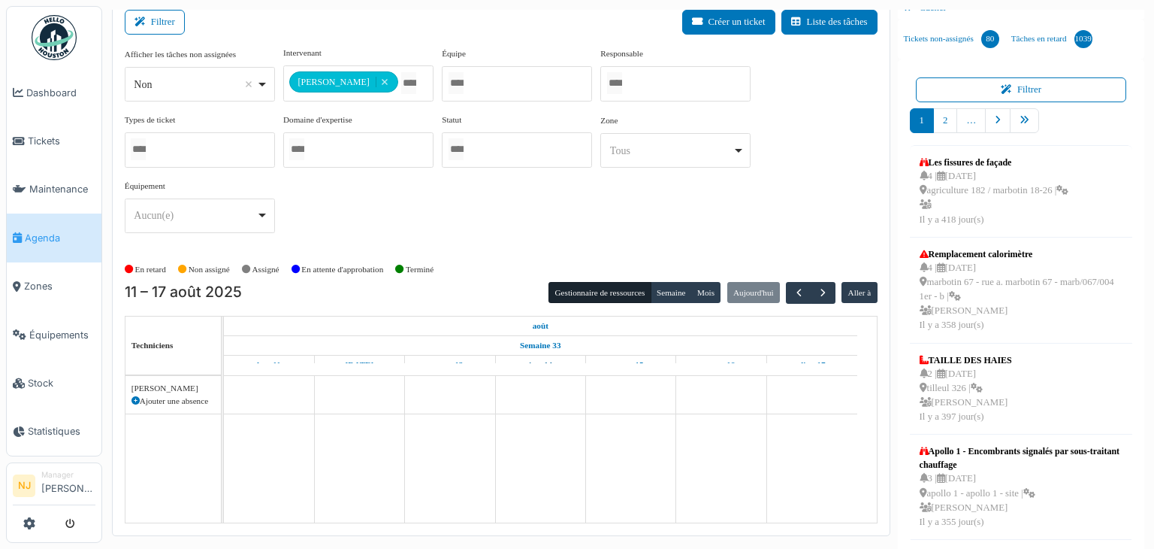
scroll to position [17, 0]
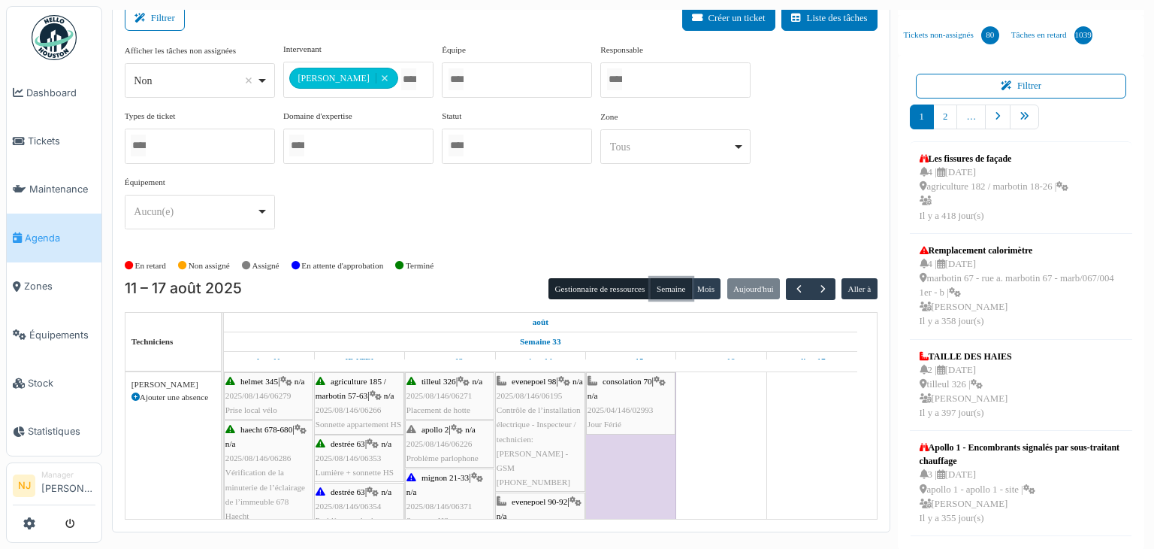
click at [673, 280] on button "Semaine" at bounding box center [671, 288] width 41 height 21
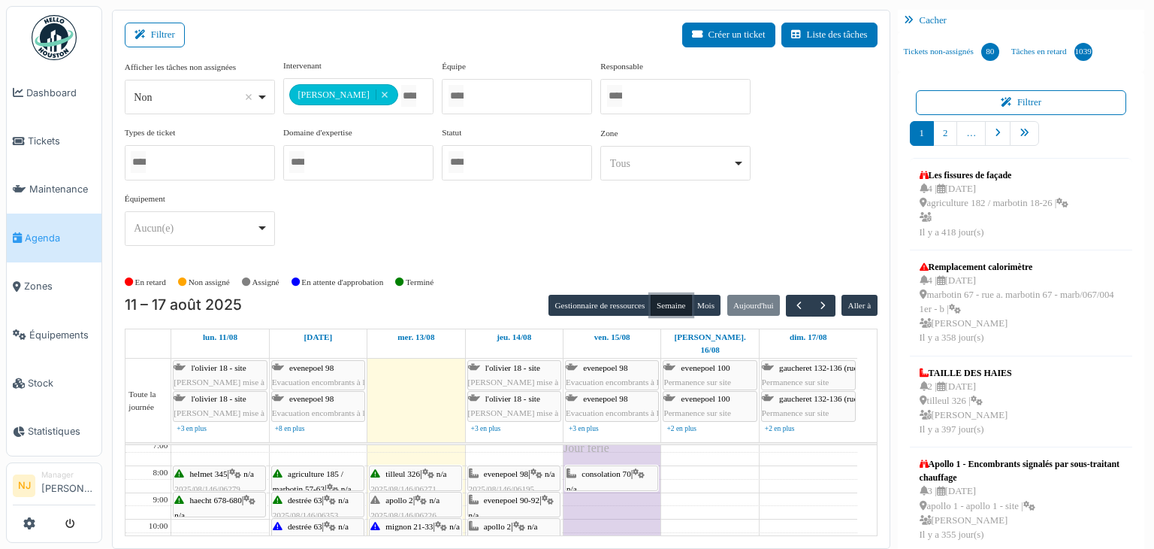
scroll to position [0, 0]
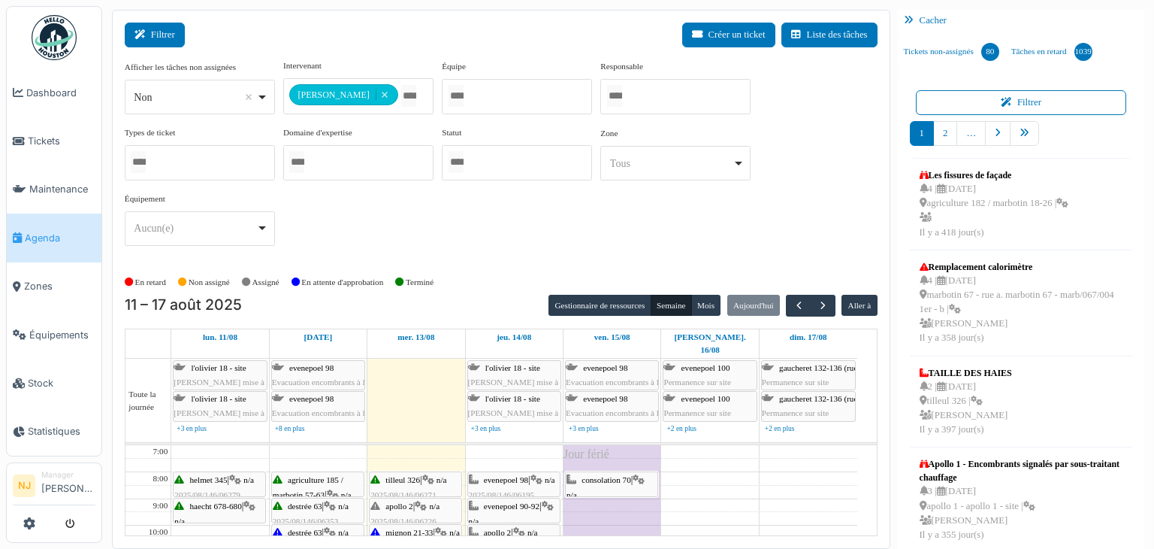
click at [150, 26] on button "Filtrer" at bounding box center [155, 35] width 60 height 25
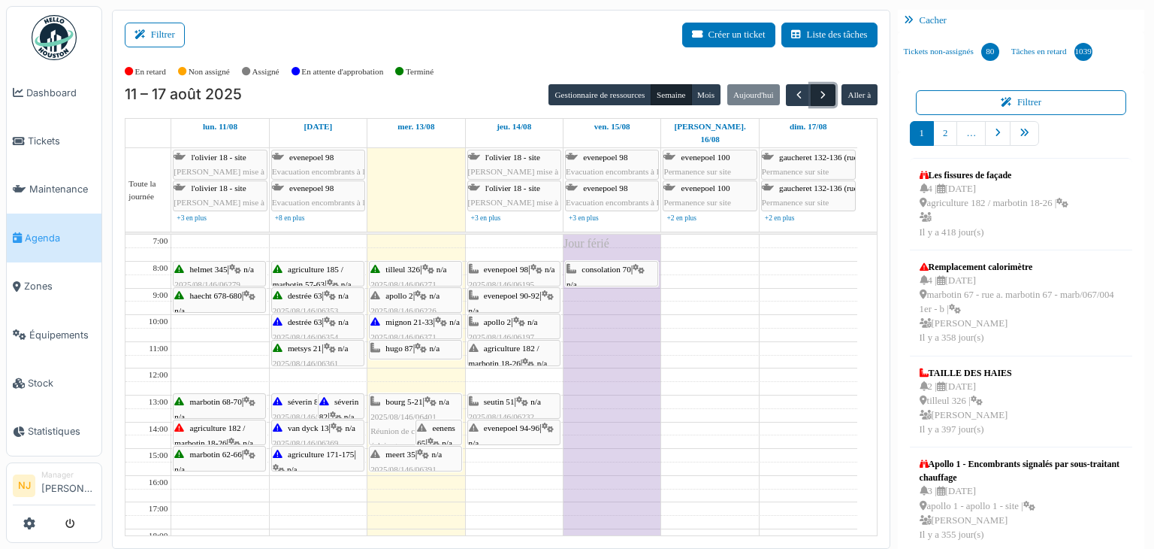
click at [817, 93] on span "button" at bounding box center [823, 95] width 13 height 13
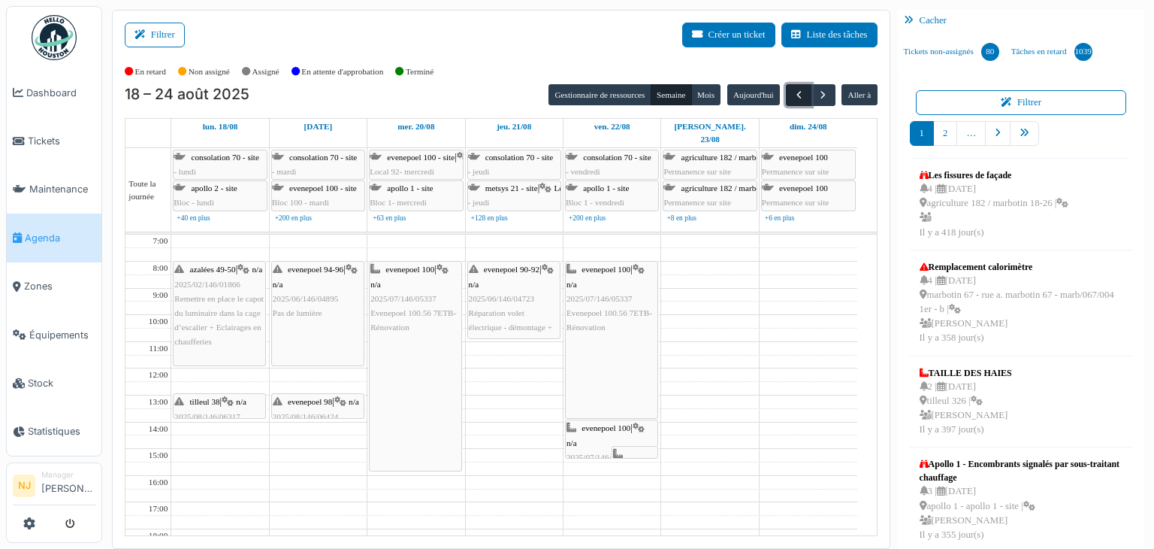
click at [786, 93] on button "button" at bounding box center [798, 95] width 25 height 22
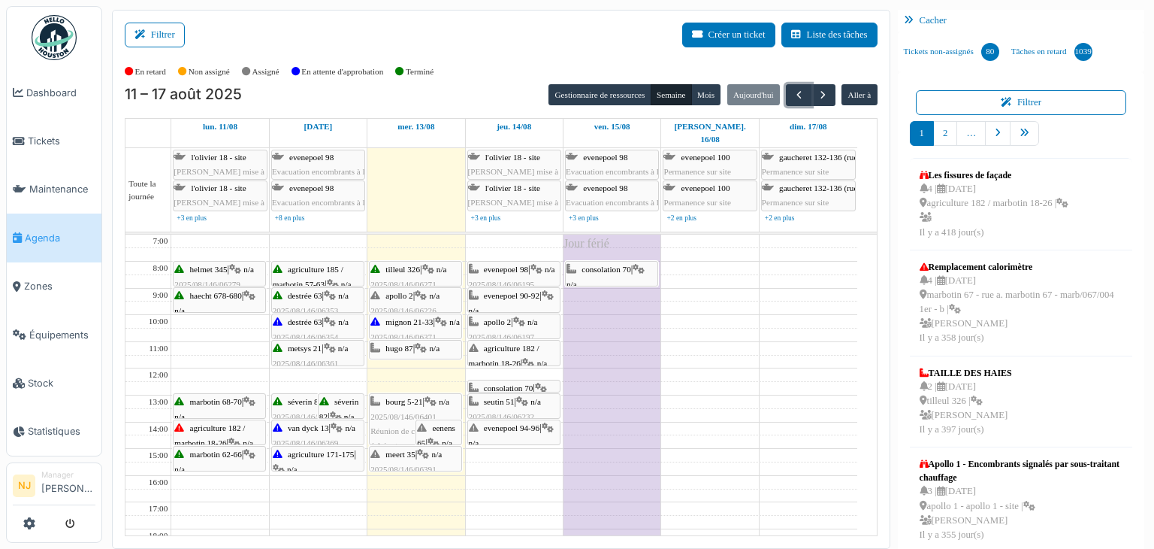
click at [508, 383] on span "consolation 70" at bounding box center [509, 387] width 50 height 9
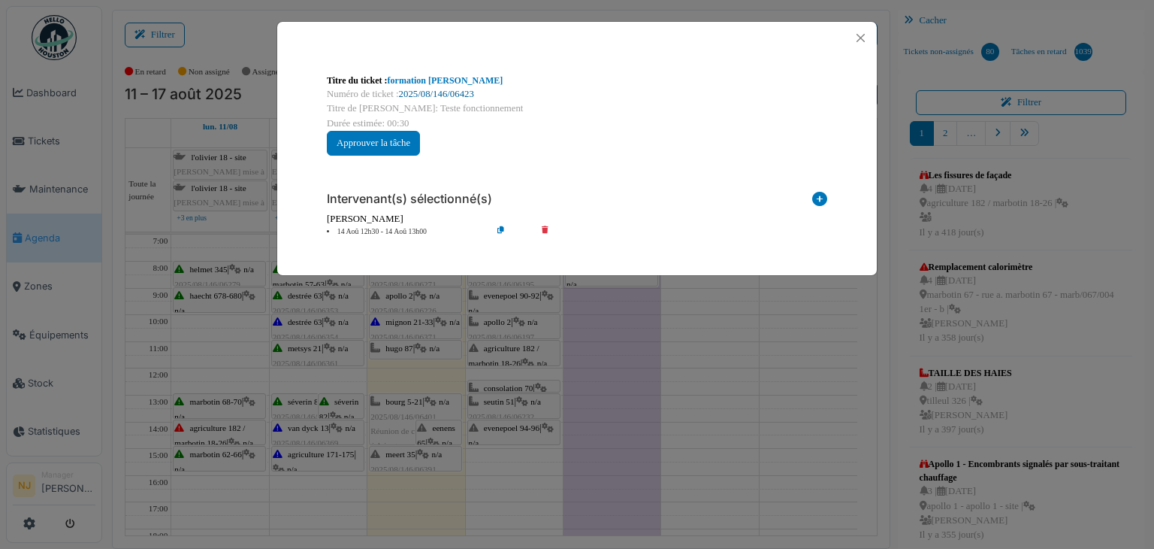
click at [453, 95] on link "2025/08/146/06423" at bounding box center [436, 94] width 75 height 11
click at [866, 42] on button "Close" at bounding box center [861, 38] width 20 height 20
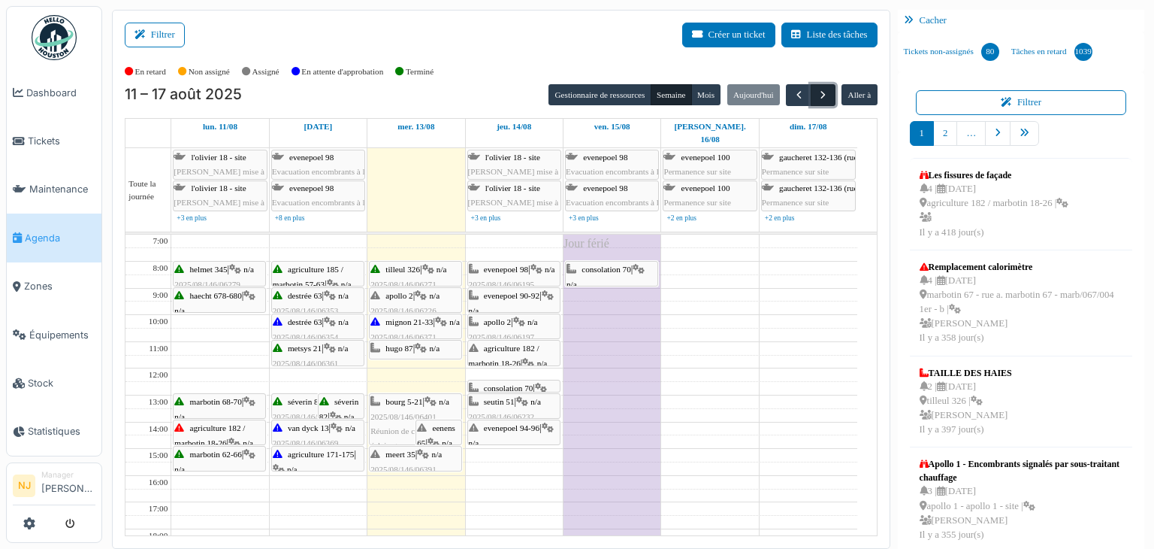
click at [818, 95] on span "button" at bounding box center [823, 95] width 13 height 13
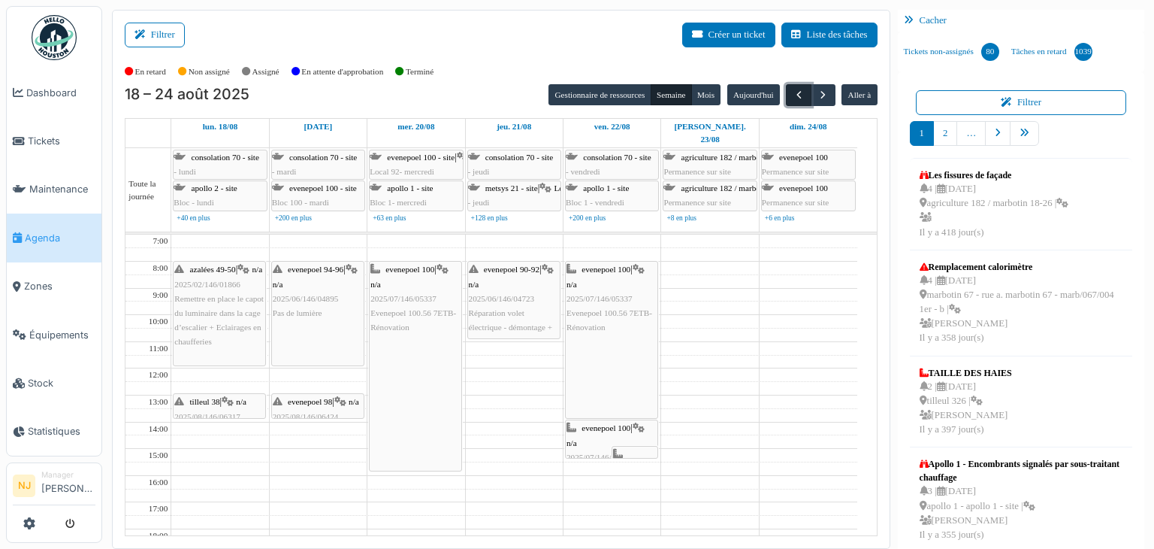
click at [793, 93] on span "button" at bounding box center [799, 95] width 13 height 13
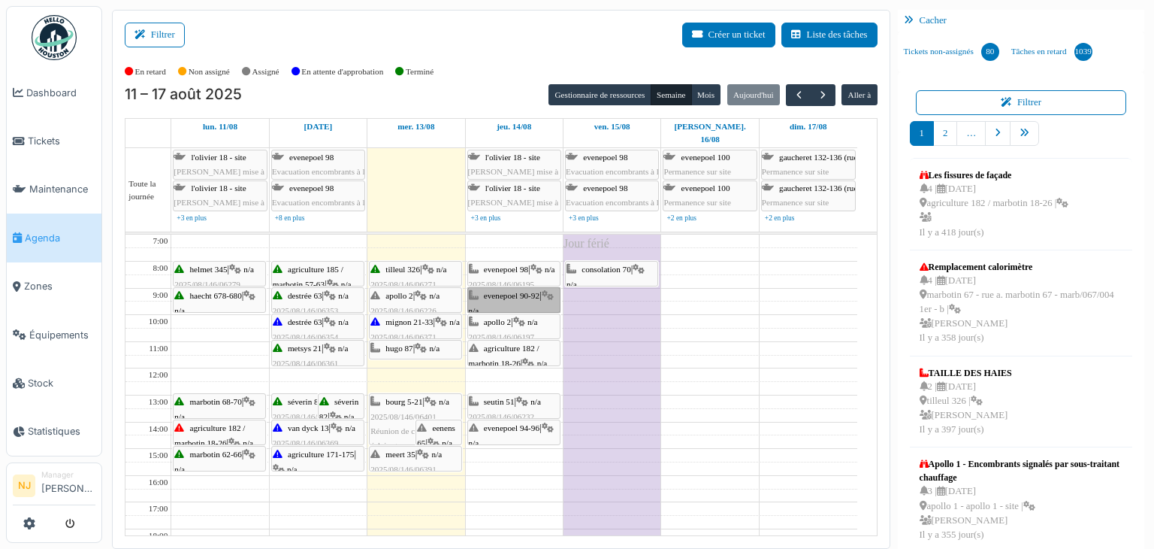
click at [517, 287] on link "evenepoel 90-92 | n/a 2025/08/146/06196 Contrôle de l’installation électrique d…" at bounding box center [513, 300] width 93 height 26
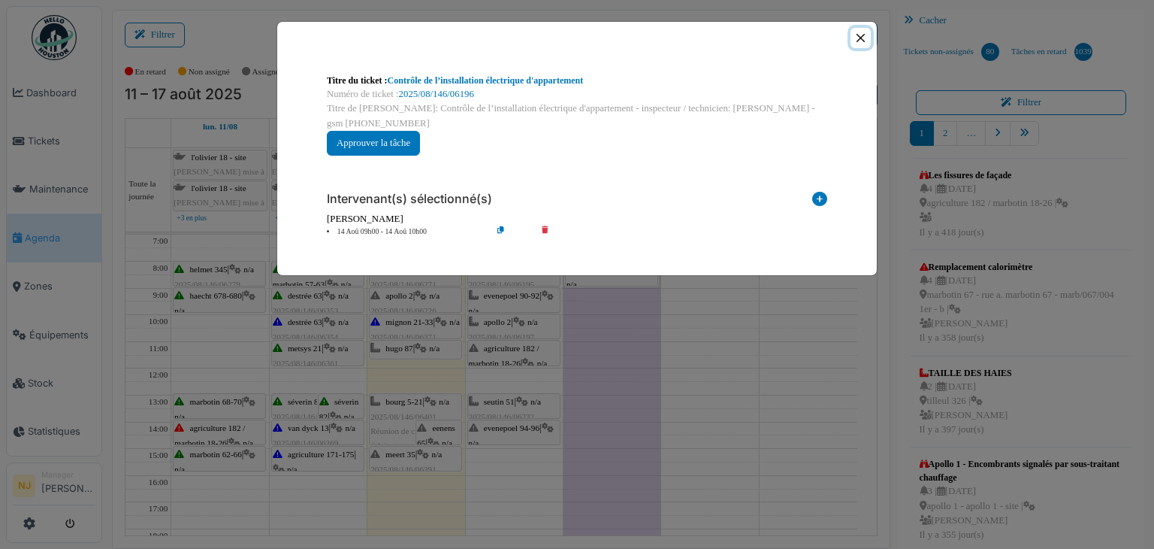
click at [866, 39] on button "Close" at bounding box center [861, 38] width 20 height 20
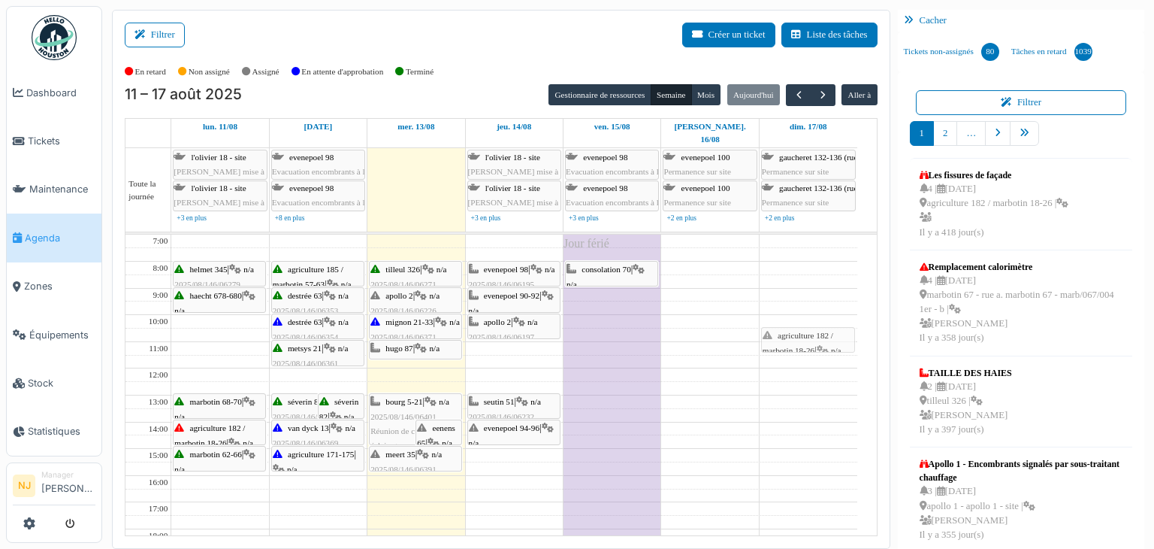
drag, startPoint x: 504, startPoint y: 336, endPoint x: 753, endPoint y: 325, distance: 249.0
click at [754, 325] on div "7:00 8:00 9:00 10:00 11:00 12:00 13:00 14:00 15:00 16:00 17:00 18:00 19:00 20:0…" at bounding box center [492, 461] width 732 height 454
drag, startPoint x: 796, startPoint y: 324, endPoint x: 513, endPoint y: 341, distance: 283.1
click at [513, 341] on tr "helmet 345 | n/a 2025/08/146/06279 Prise local vélo haecht 678-680 | n/a 2025/0…" at bounding box center [492, 461] width 732 height 454
drag, startPoint x: 494, startPoint y: 342, endPoint x: 520, endPoint y: 343, distance: 25.6
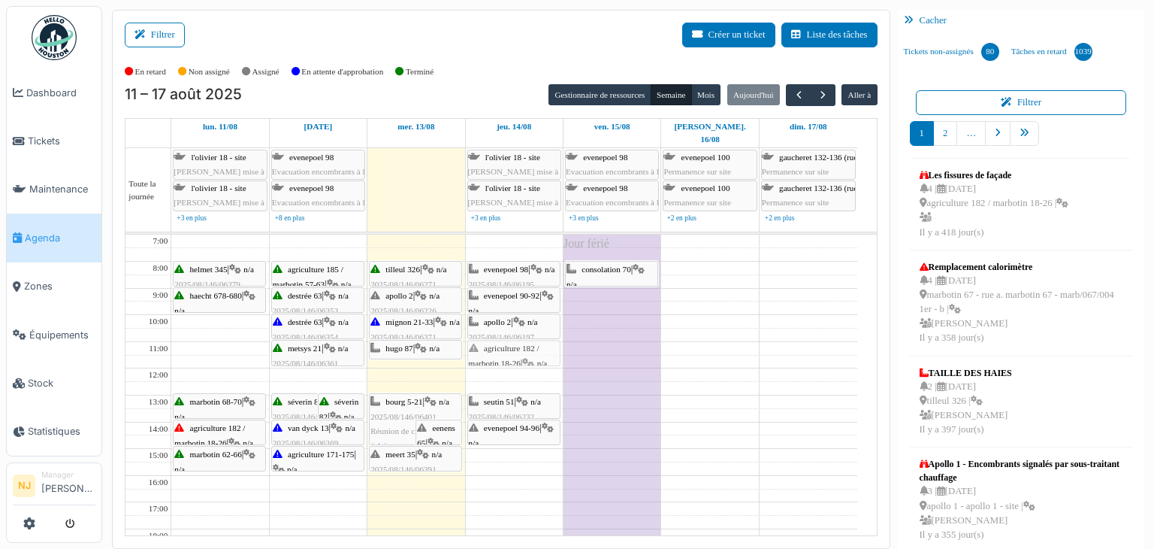
click at [520, 343] on div "evenepoel 98 | n/a 2025/08/146/06195 Contrôle de l’installation électrique - In…" at bounding box center [514, 461] width 97 height 454
click at [652, 328] on div "Jour férié" at bounding box center [612, 458] width 97 height 449
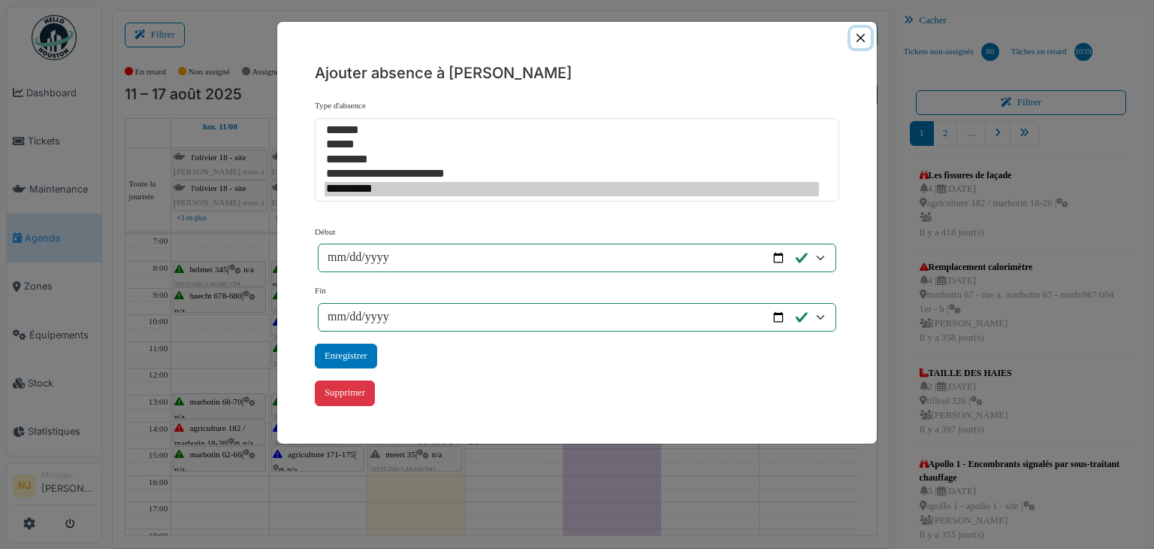
click at [858, 37] on button "Close" at bounding box center [861, 38] width 20 height 20
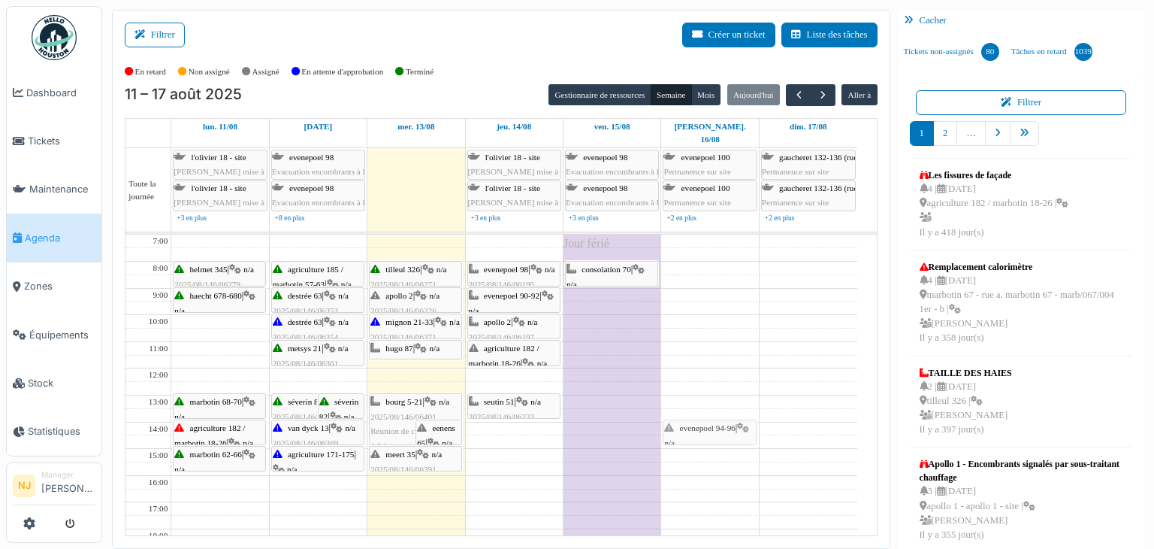
drag, startPoint x: 532, startPoint y: 416, endPoint x: 708, endPoint y: 416, distance: 175.9
click at [708, 416] on tr "helmet 345 | n/a 2025/08/146/06279 Prise local vélo haecht 678-680 | n/a 2025/0…" at bounding box center [492, 461] width 732 height 454
drag, startPoint x: 705, startPoint y: 411, endPoint x: 511, endPoint y: 407, distance: 193.9
click at [511, 408] on tr "helmet 345 | n/a 2025/08/146/06279 Prise local vélo haecht 678-680 | n/a 2025/0…" at bounding box center [492, 461] width 732 height 454
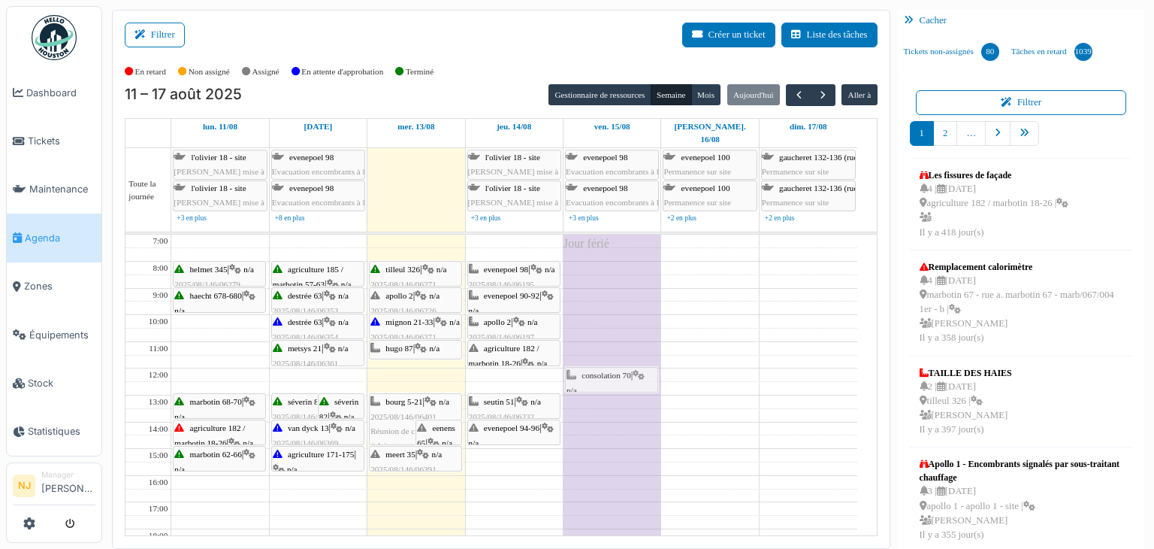
drag, startPoint x: 596, startPoint y: 262, endPoint x: 594, endPoint y: 345, distance: 82.7
click at [606, 373] on div "Jour férié consolation 70 | n/a 2025/04/146/02993 Jour Férié consolation 70 | n…" at bounding box center [612, 461] width 97 height 454
drag, startPoint x: 590, startPoint y: 361, endPoint x: 593, endPoint y: 259, distance: 103.0
click at [593, 259] on div "Jour férié consolation 70 | n/a 2025/04/146/02993 Jour Férié consolation 70 | n…" at bounding box center [612, 461] width 97 height 454
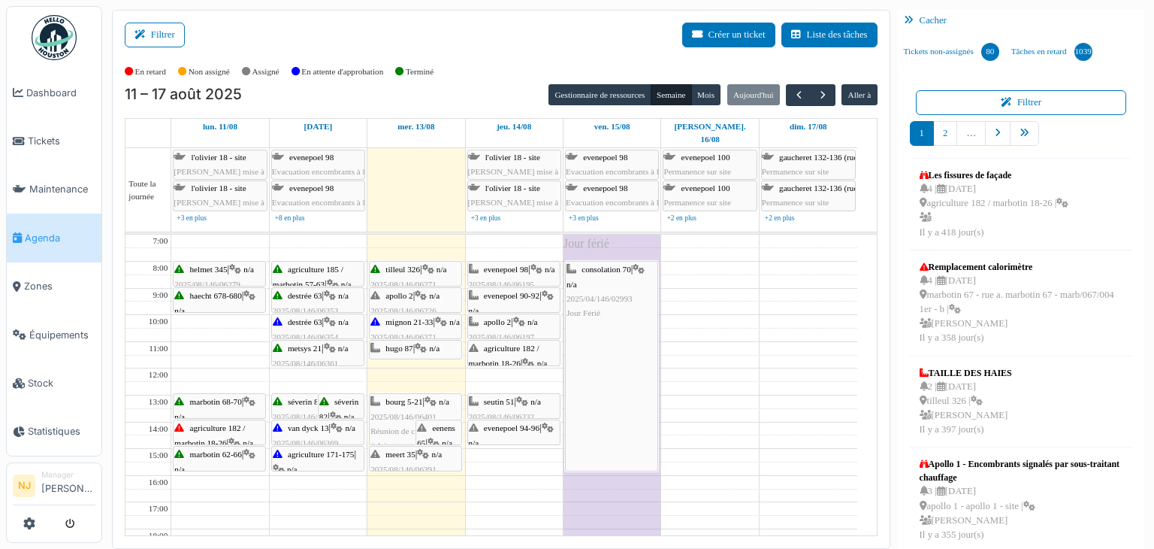
drag, startPoint x: 602, startPoint y: 272, endPoint x: 607, endPoint y: 450, distance: 178.2
click at [612, 452] on div "Jour férié consolation 70 | n/a 2025/04/146/02993 Jour Férié consolation 70 | n…" at bounding box center [612, 461] width 97 height 454
click at [167, 41] on button "Filtrer" at bounding box center [155, 35] width 60 height 25
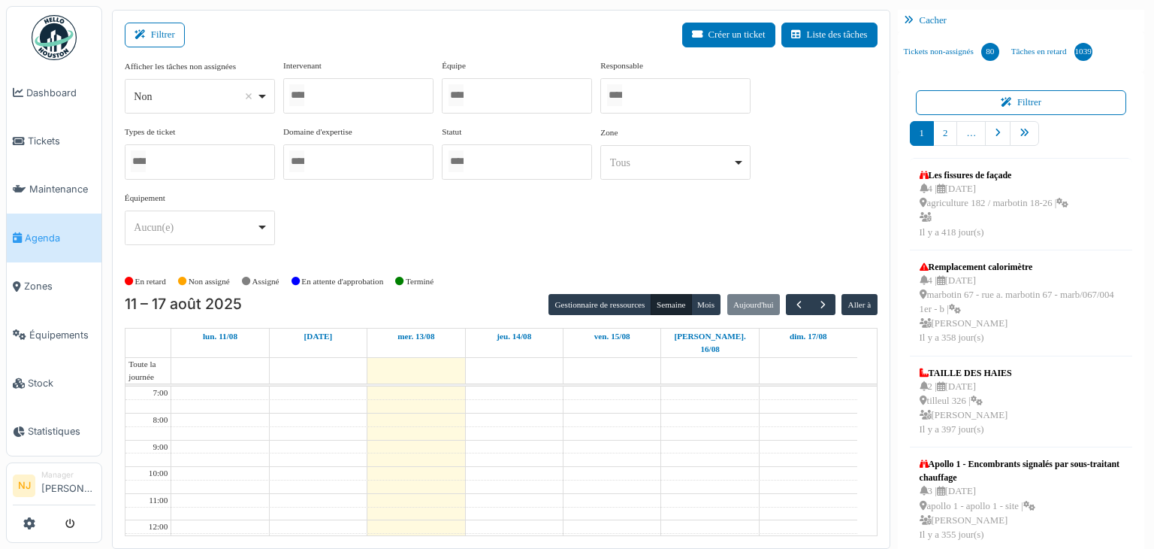
click at [360, 95] on div at bounding box center [358, 95] width 150 height 35
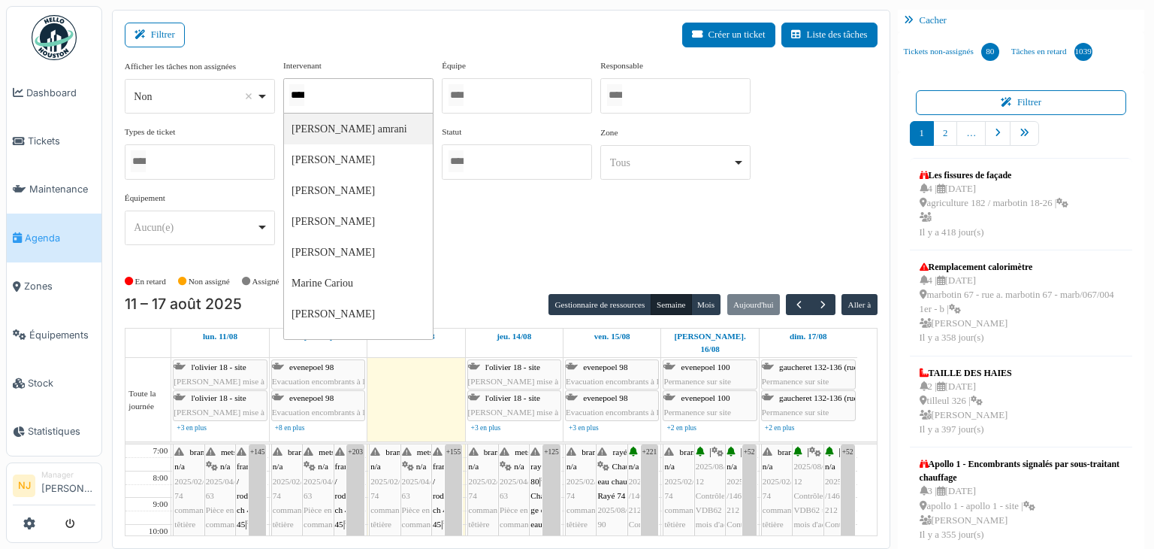
type input "*****"
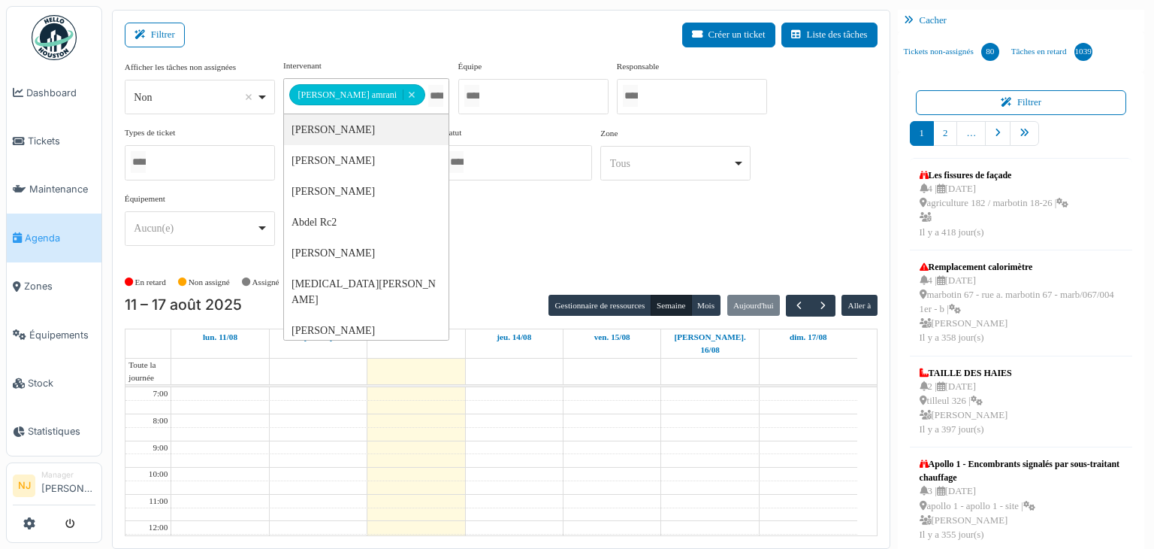
click at [566, 231] on div "**********" at bounding box center [501, 158] width 753 height 198
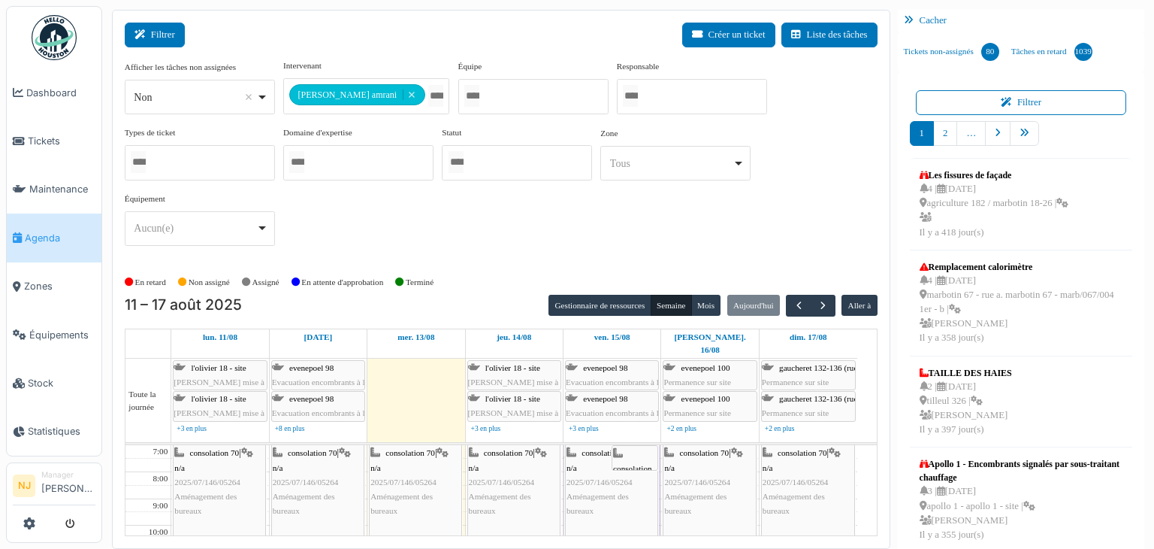
click at [153, 32] on button "Filtrer" at bounding box center [155, 35] width 60 height 25
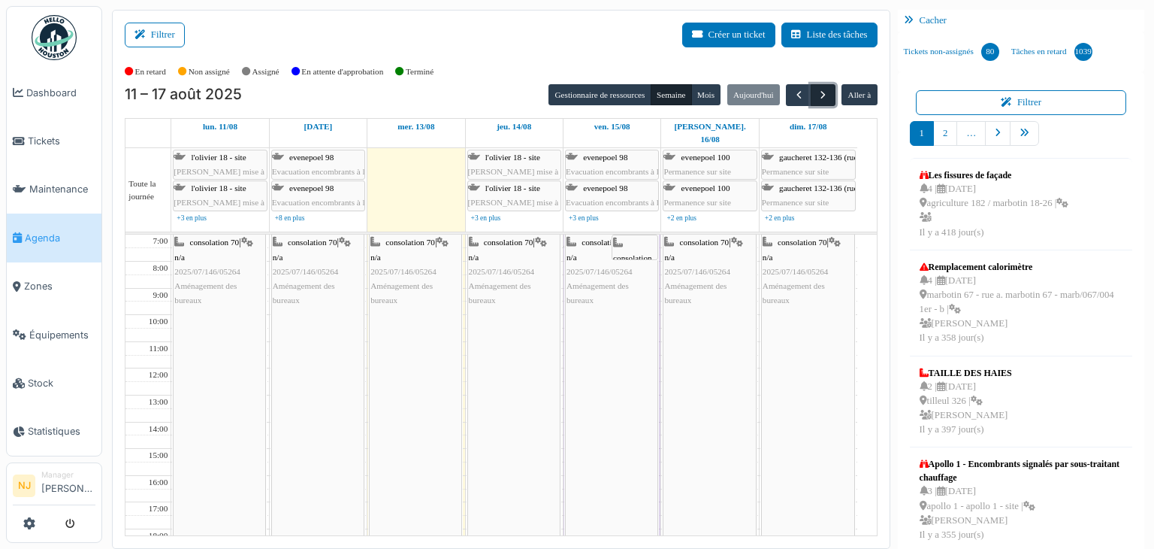
click at [817, 97] on span "button" at bounding box center [823, 95] width 13 height 13
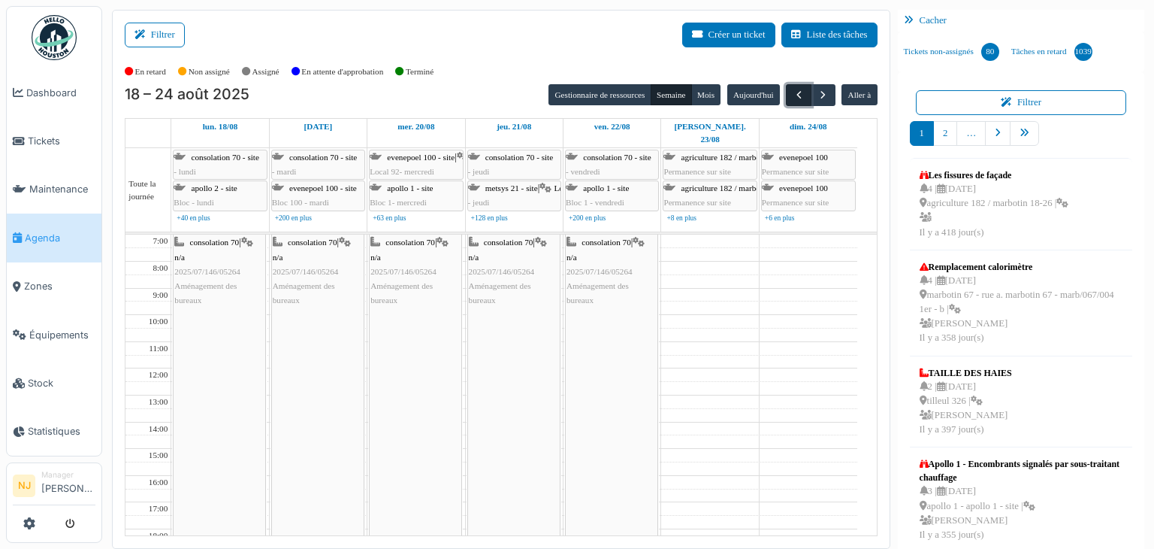
click at [793, 90] on span "button" at bounding box center [799, 95] width 13 height 13
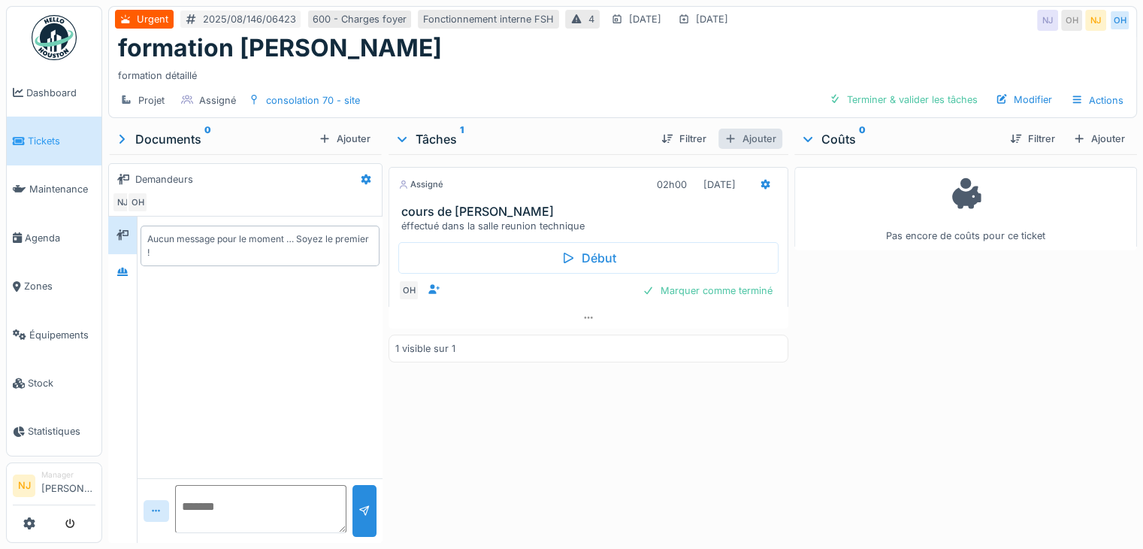
click at [747, 134] on div "Ajouter" at bounding box center [750, 139] width 64 height 20
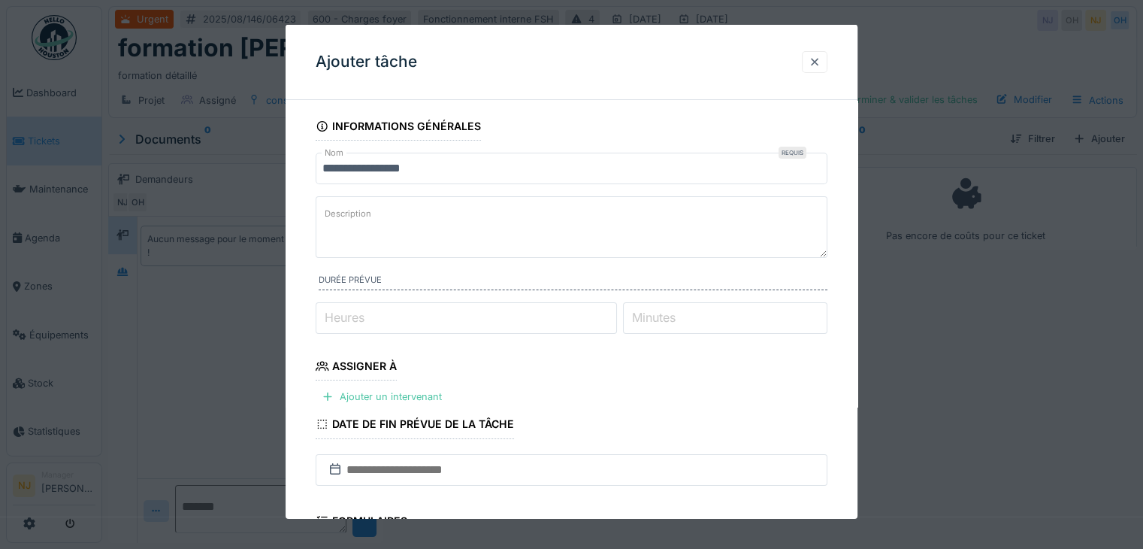
click at [818, 64] on div at bounding box center [815, 62] width 12 height 14
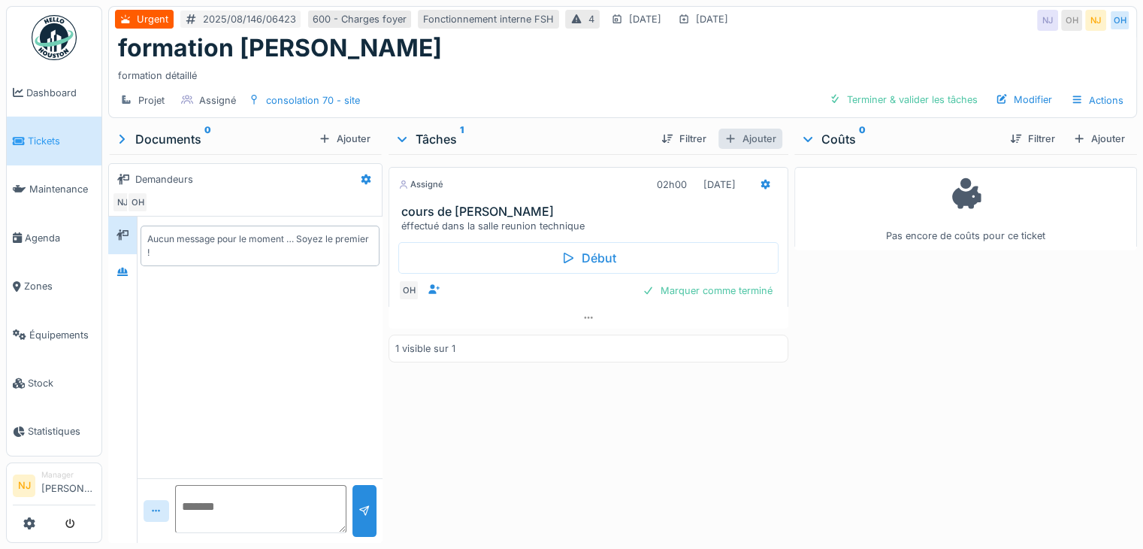
click at [745, 135] on div "Ajouter" at bounding box center [750, 139] width 64 height 20
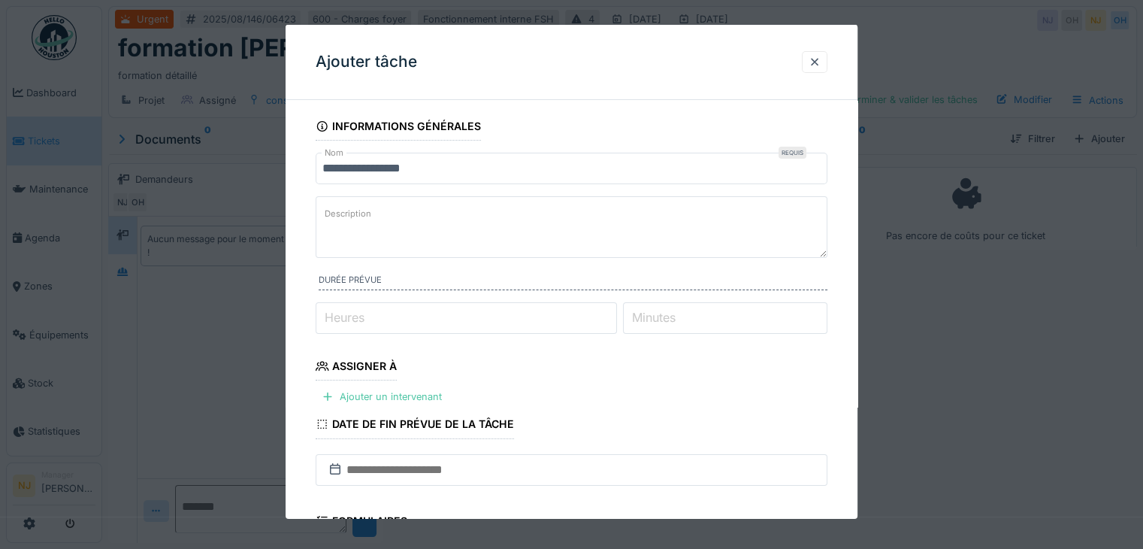
click at [391, 224] on textarea "Description" at bounding box center [572, 227] width 512 height 62
click at [821, 58] on div at bounding box center [815, 62] width 12 height 14
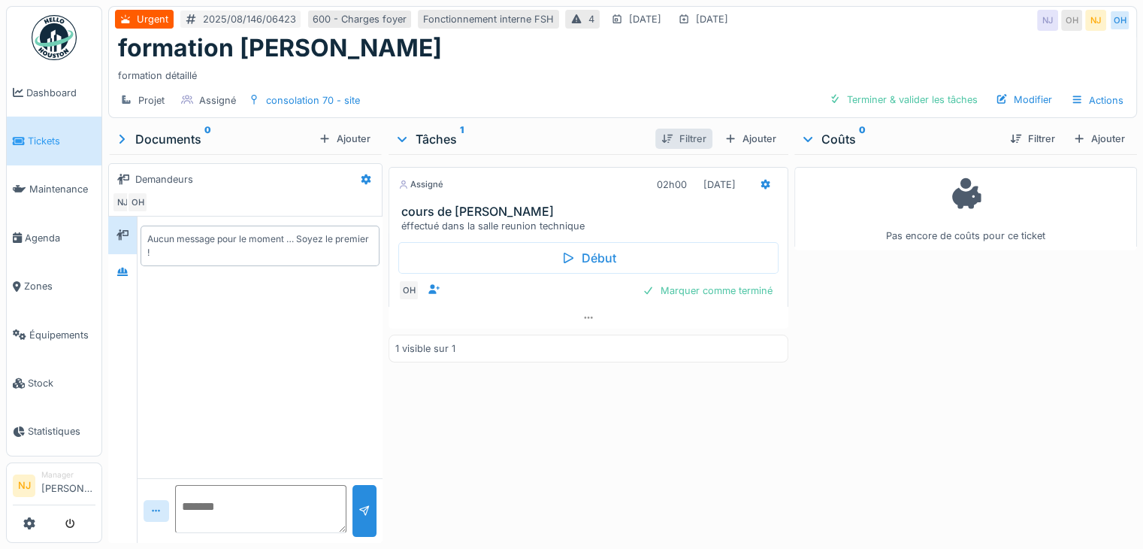
click at [667, 138] on div "Filtrer" at bounding box center [683, 139] width 57 height 20
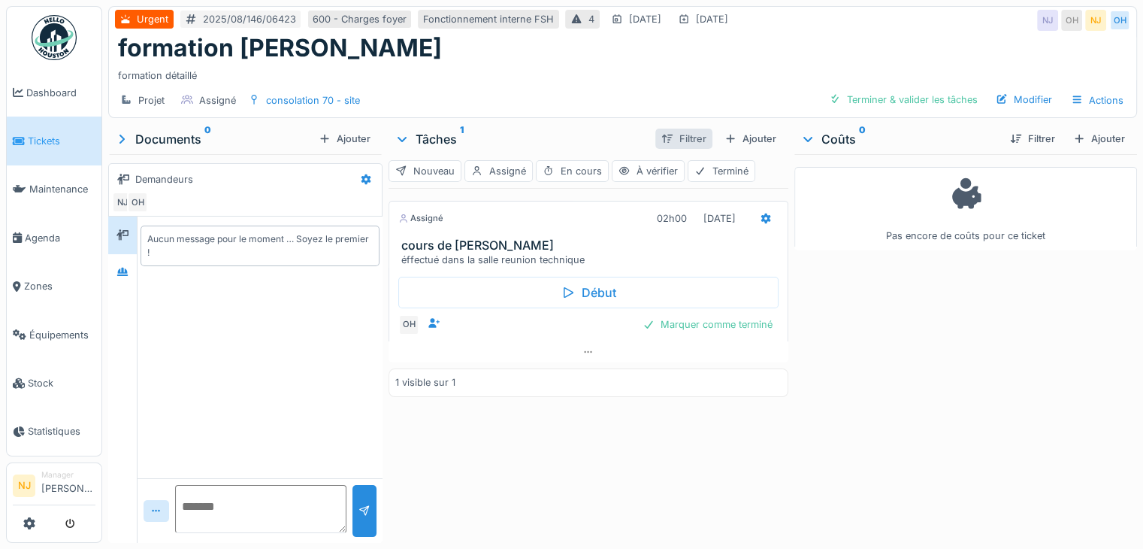
click at [667, 138] on div "Filtrer" at bounding box center [683, 139] width 57 height 20
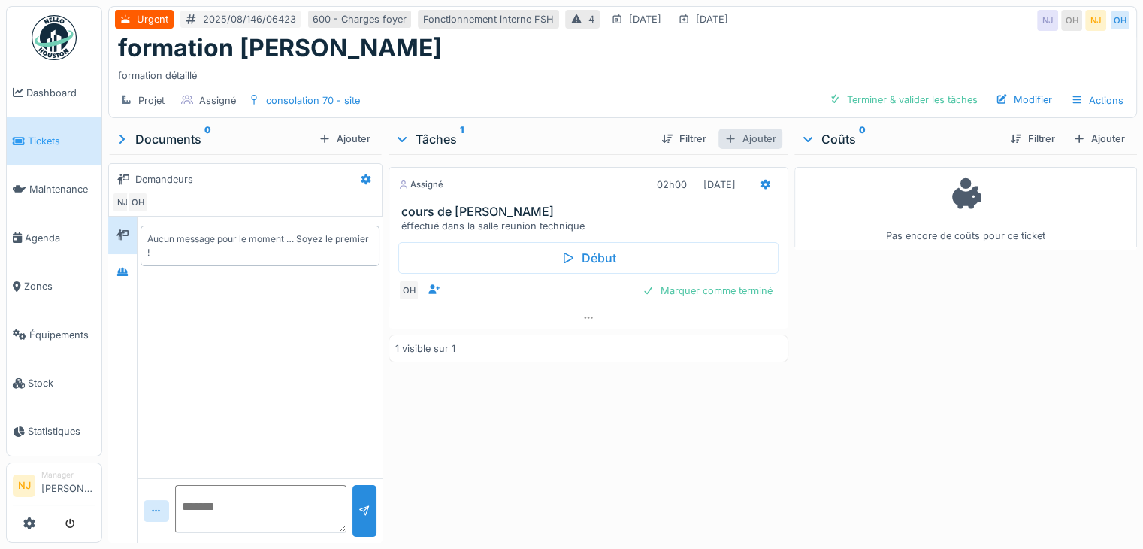
click at [763, 130] on div "Ajouter" at bounding box center [750, 139] width 64 height 20
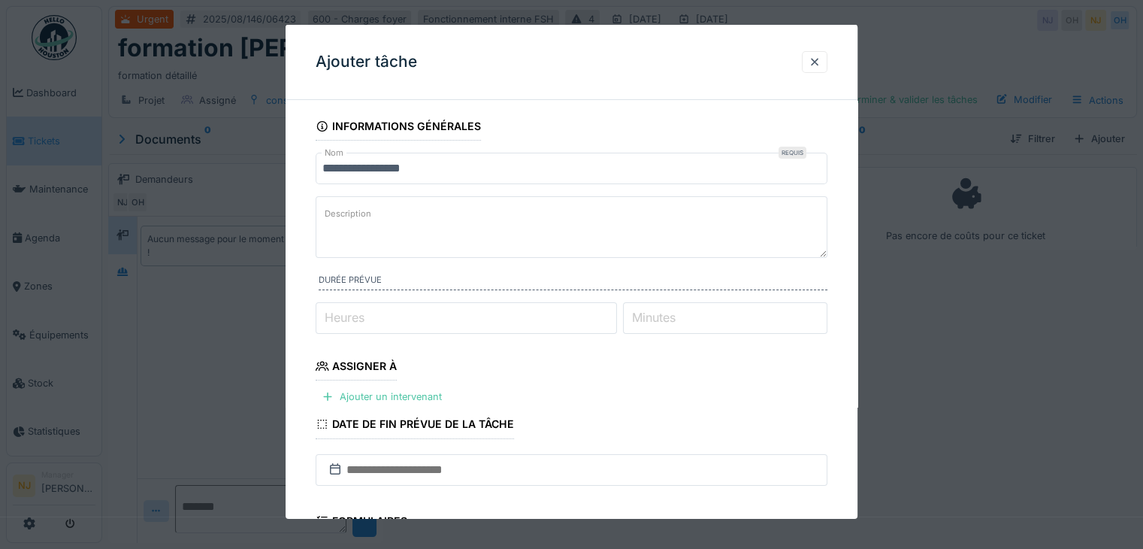
click at [443, 281] on label "Durée prévue" at bounding box center [573, 282] width 509 height 17
click at [611, 310] on input "*" at bounding box center [466, 318] width 301 height 32
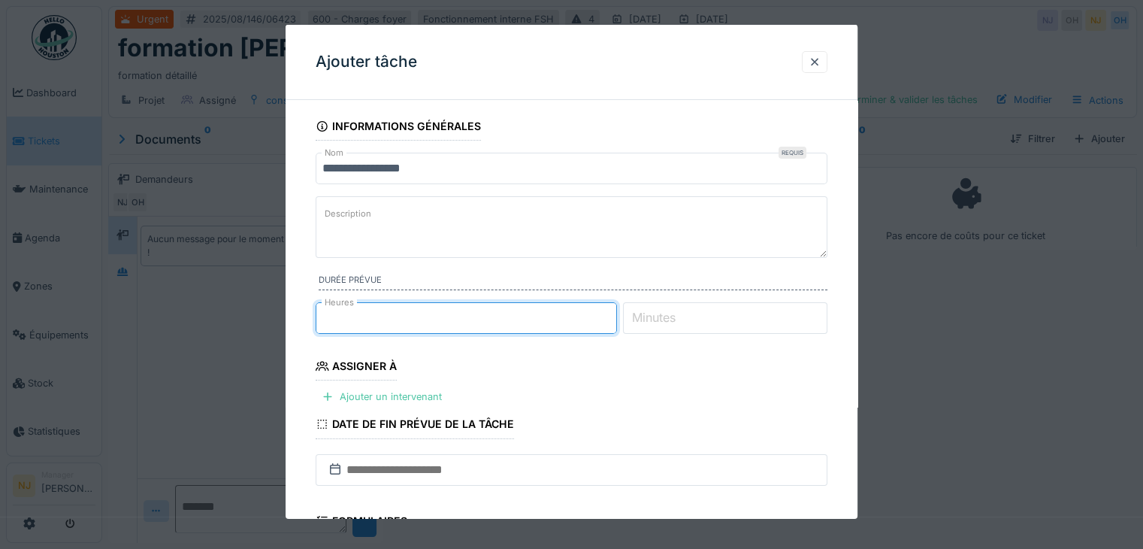
type input "*"
click at [611, 310] on input "*" at bounding box center [466, 318] width 301 height 32
click at [373, 394] on div "Ajouter un intervenant" at bounding box center [382, 396] width 132 height 20
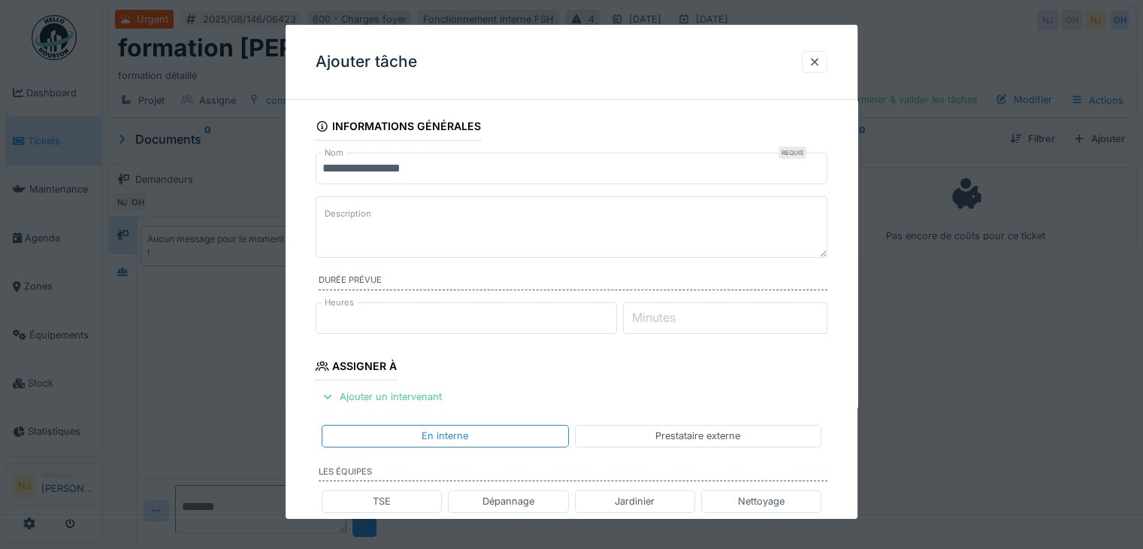
click at [354, 212] on label "Description" at bounding box center [348, 213] width 53 height 19
click at [354, 212] on textarea "Description" at bounding box center [572, 227] width 512 height 62
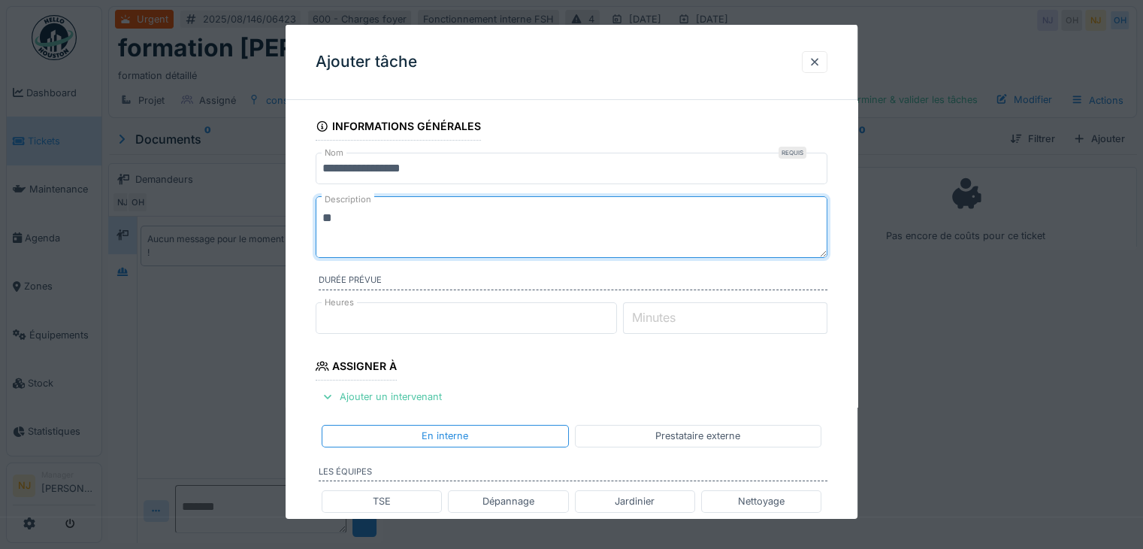
type textarea "*"
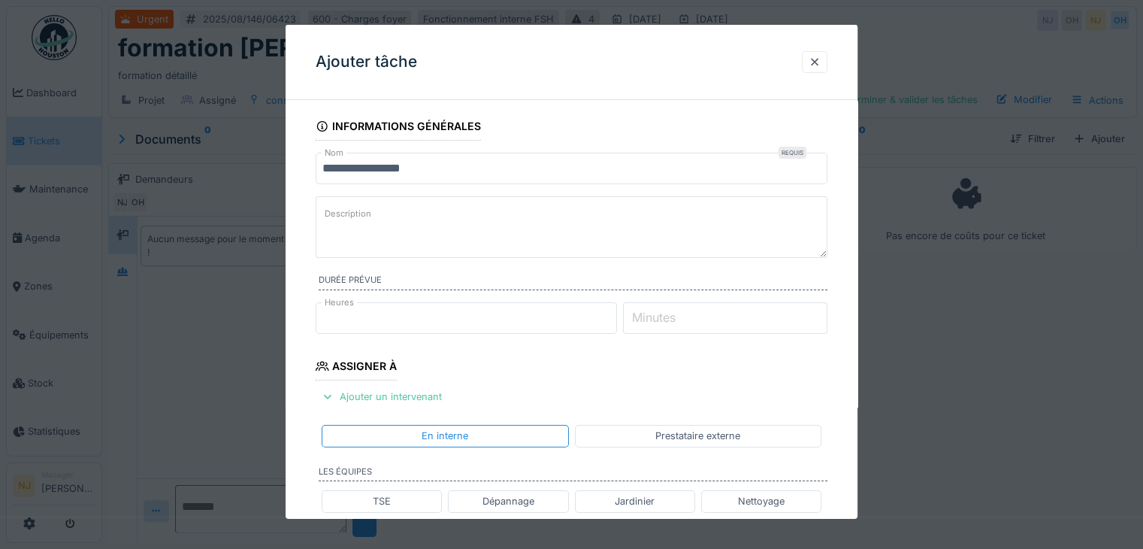
click at [434, 168] on input "**********" at bounding box center [572, 169] width 512 height 32
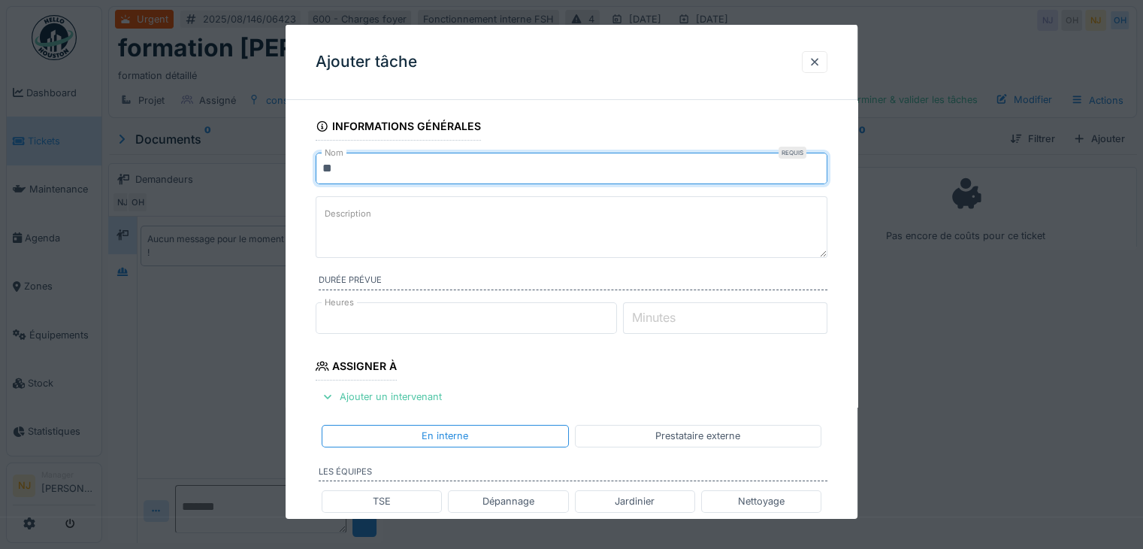
type input "*"
type input "**********"
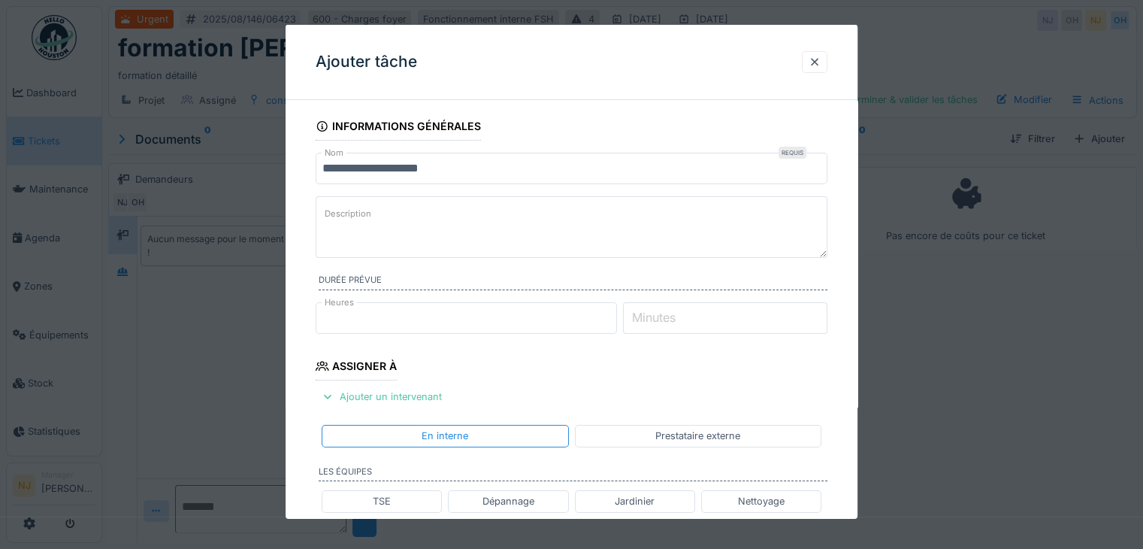
click at [370, 212] on label "Description" at bounding box center [348, 213] width 53 height 19
click at [370, 212] on textarea "Description" at bounding box center [572, 227] width 512 height 62
click at [403, 389] on div "Ajouter un intervenant" at bounding box center [382, 396] width 132 height 20
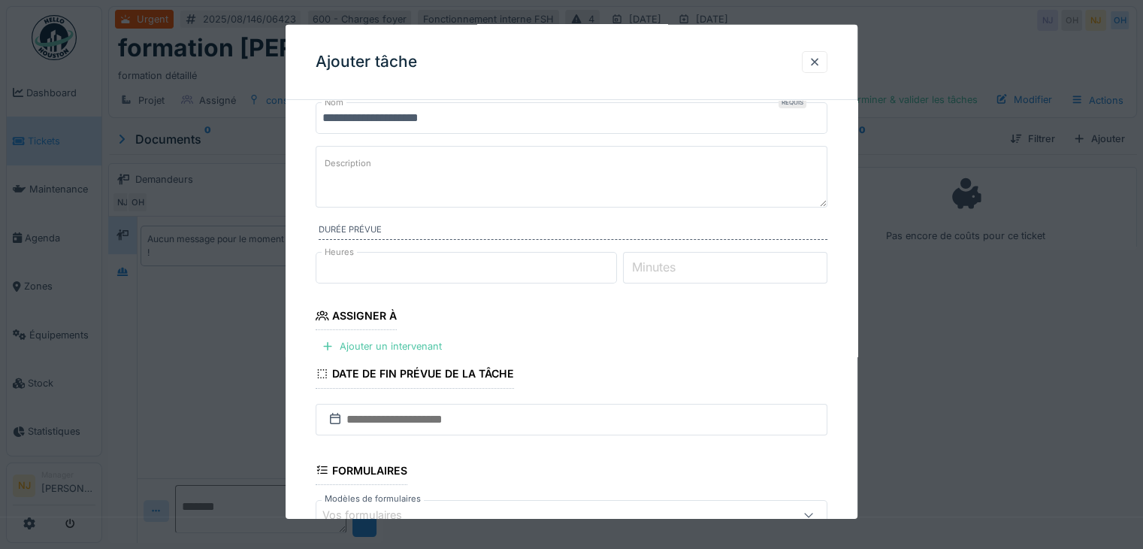
scroll to position [75, 0]
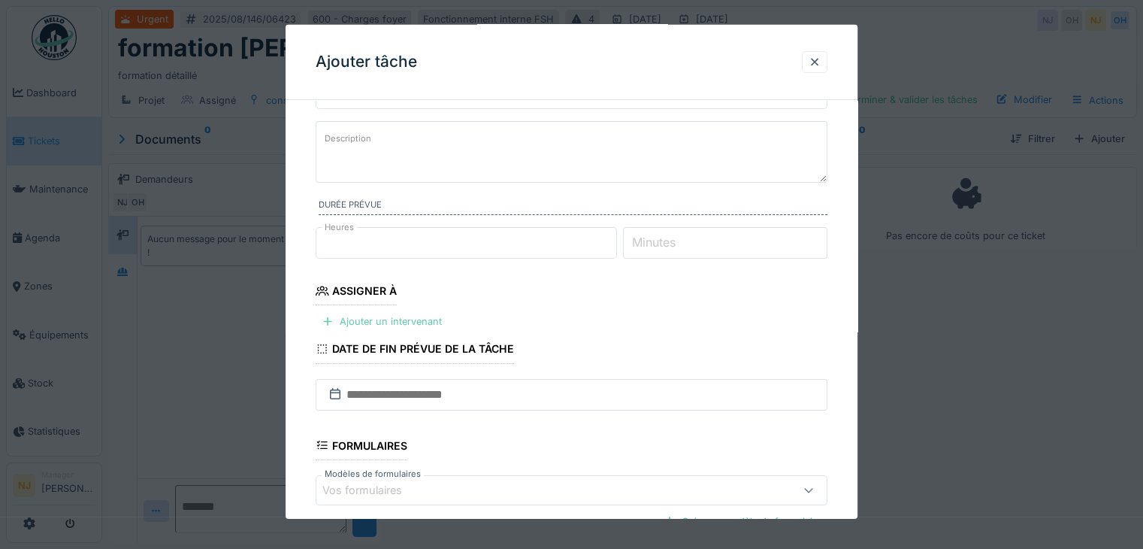
click at [351, 319] on div "Ajouter un intervenant" at bounding box center [382, 321] width 132 height 20
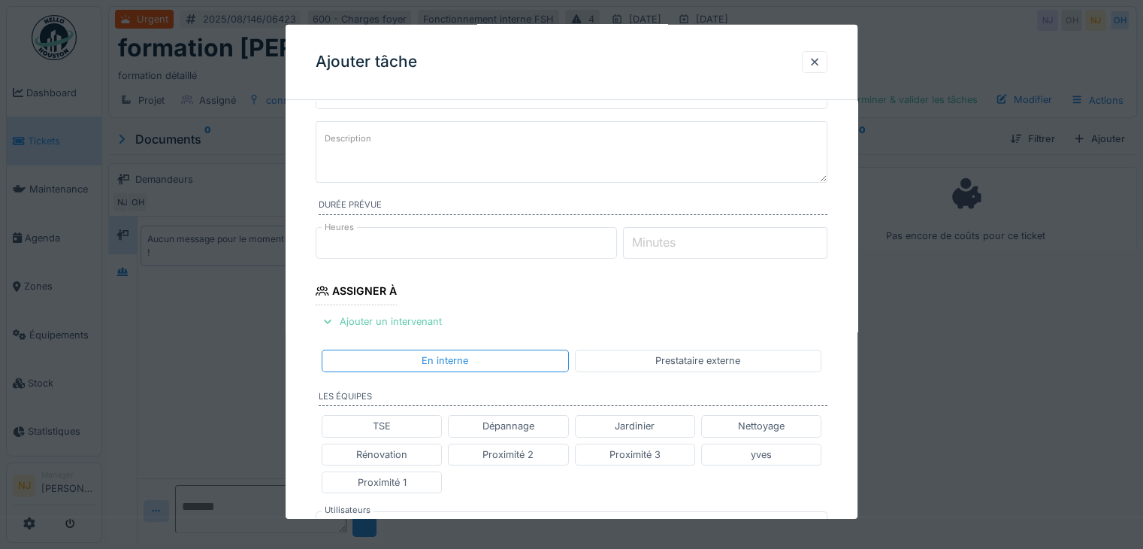
click at [378, 322] on div "Ajouter un intervenant" at bounding box center [382, 321] width 132 height 20
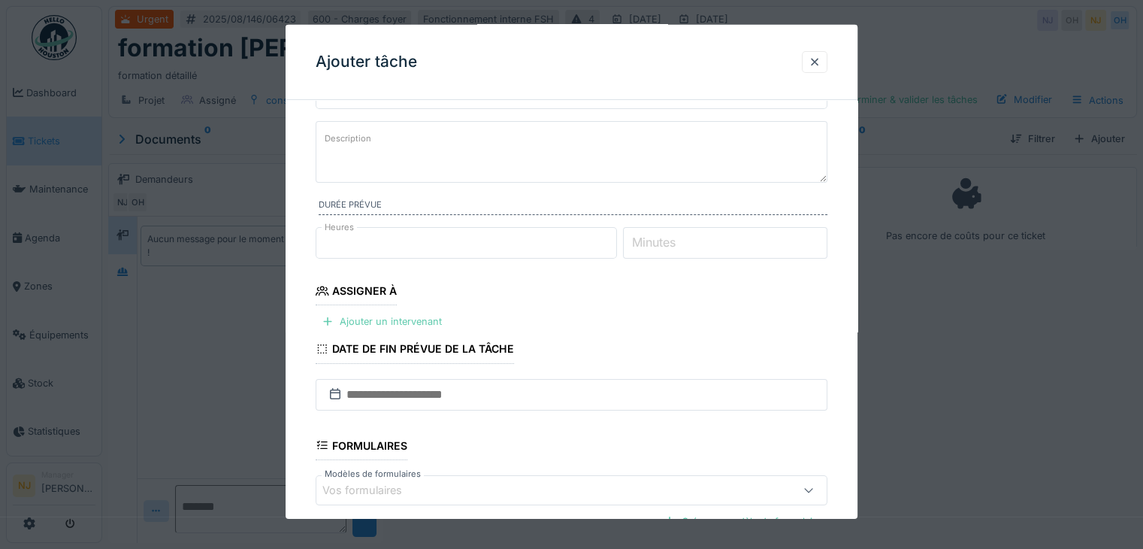
click at [316, 316] on div "Ajouter un intervenant" at bounding box center [382, 321] width 132 height 20
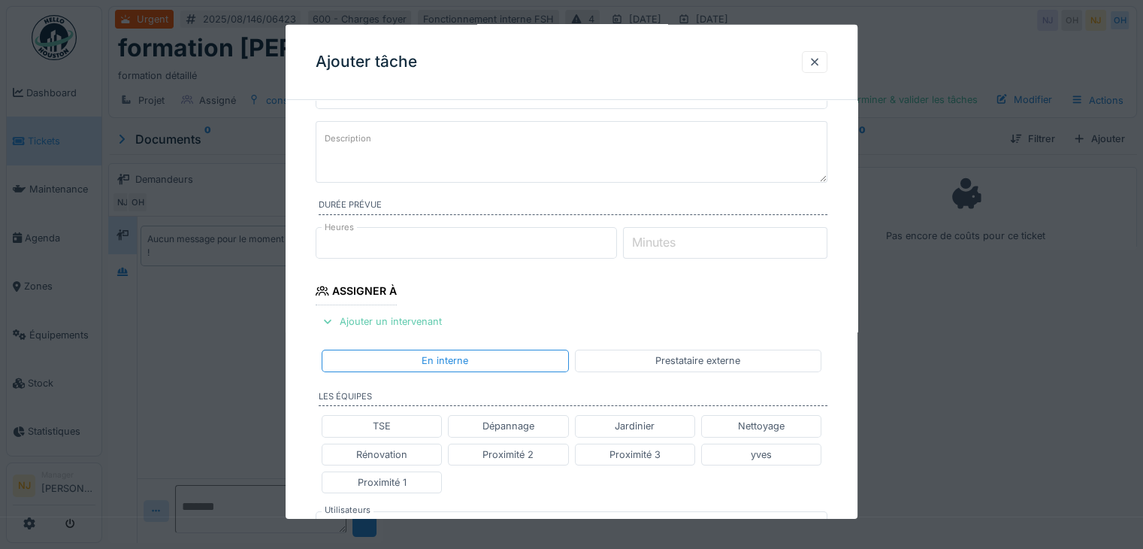
click at [335, 322] on div "Ajouter un intervenant" at bounding box center [382, 321] width 132 height 20
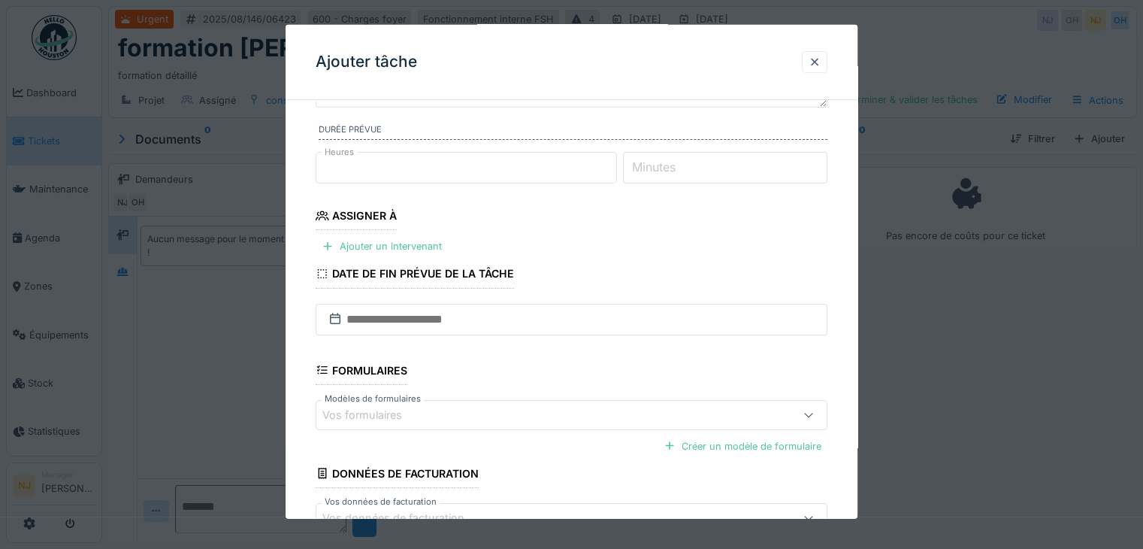
scroll to position [225, 0]
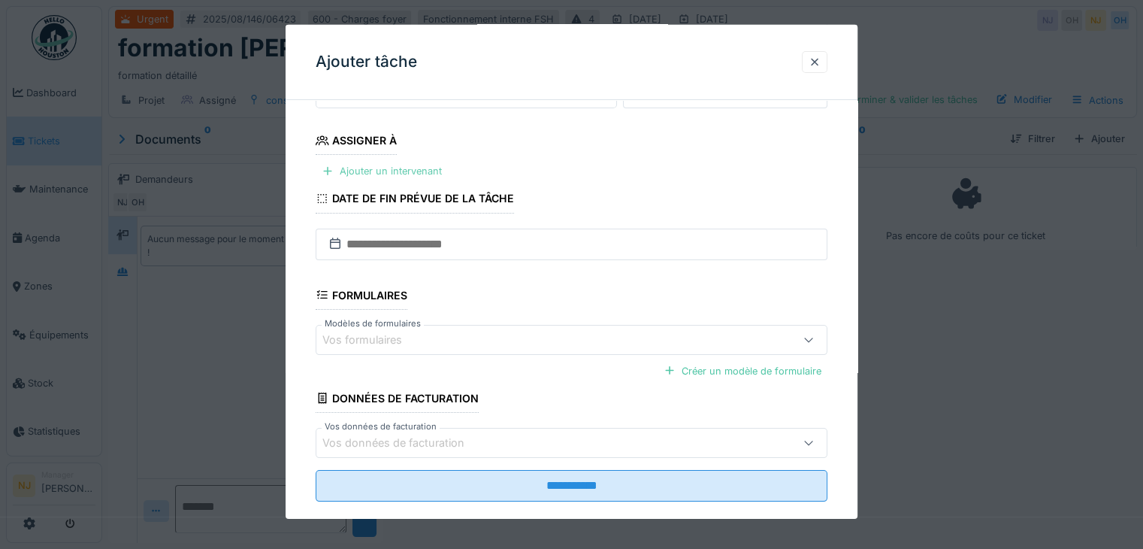
click at [359, 167] on div "Ajouter un intervenant" at bounding box center [382, 171] width 132 height 20
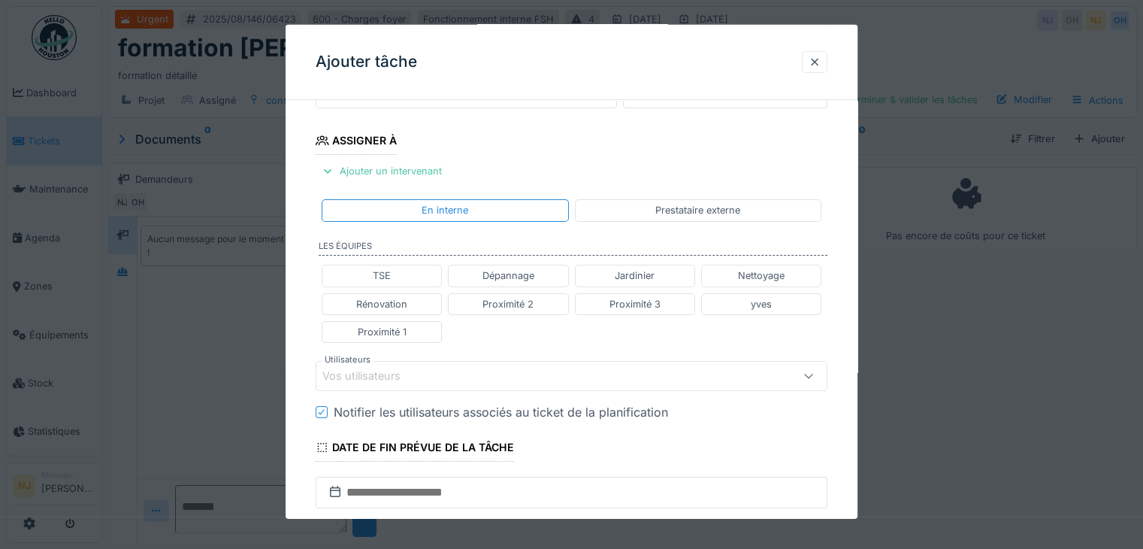
click at [374, 373] on div "Vos utilisateurs" at bounding box center [371, 375] width 99 height 17
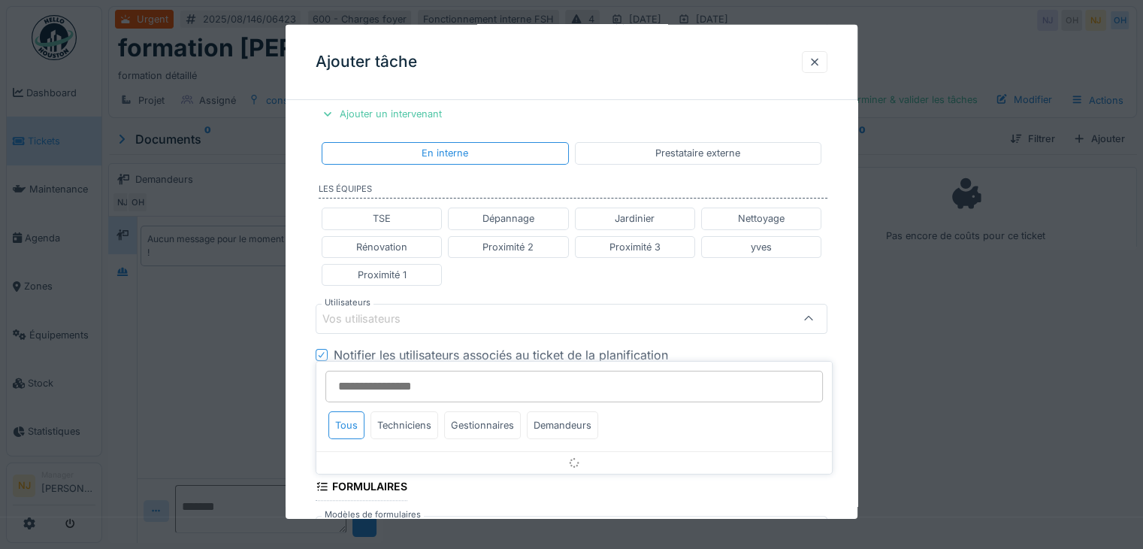
scroll to position [326, 0]
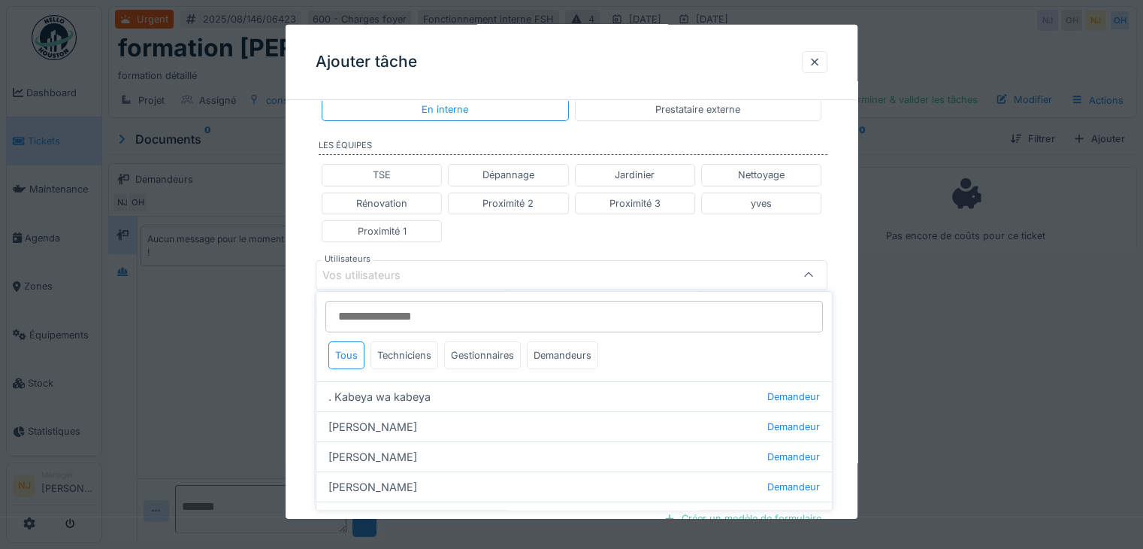
click at [380, 271] on div "Vos utilisateurs" at bounding box center [371, 275] width 99 height 17
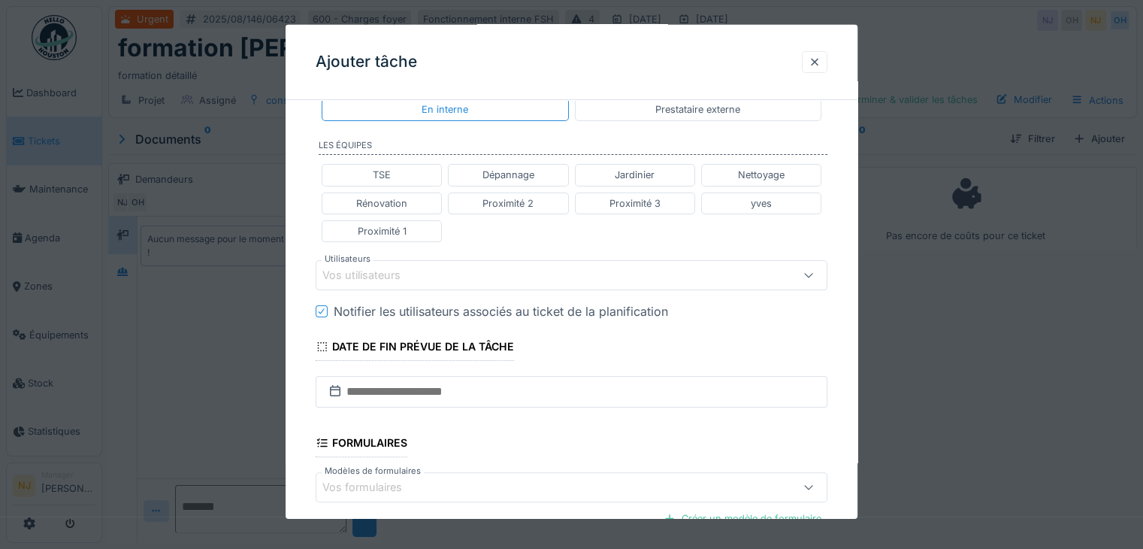
click at [380, 268] on div "Vos utilisateurs" at bounding box center [371, 275] width 99 height 17
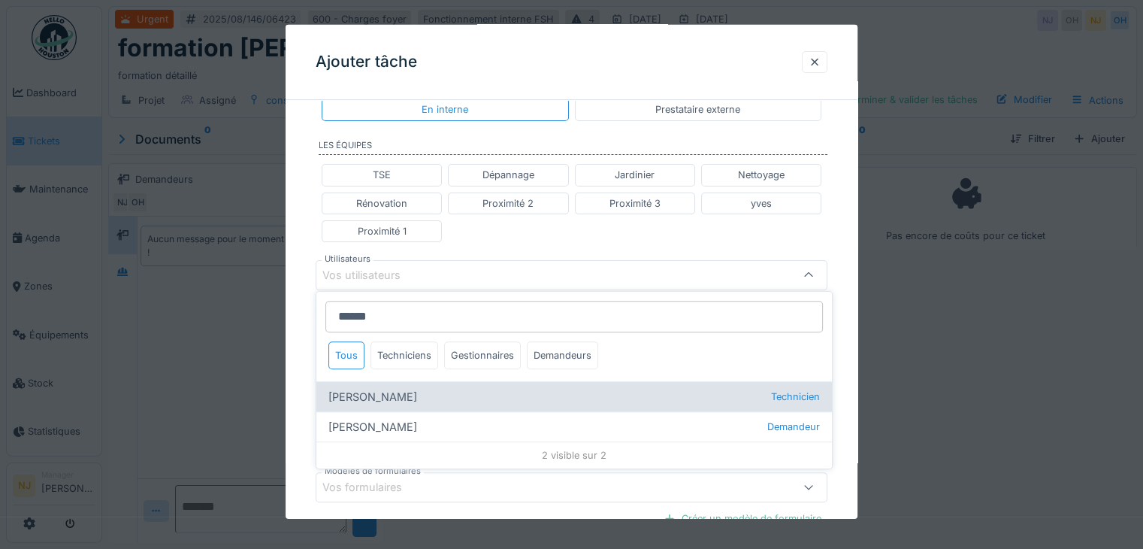
type input "******"
click at [429, 401] on div "Robert Gaspar Technicien" at bounding box center [574, 396] width 516 height 30
type input "****"
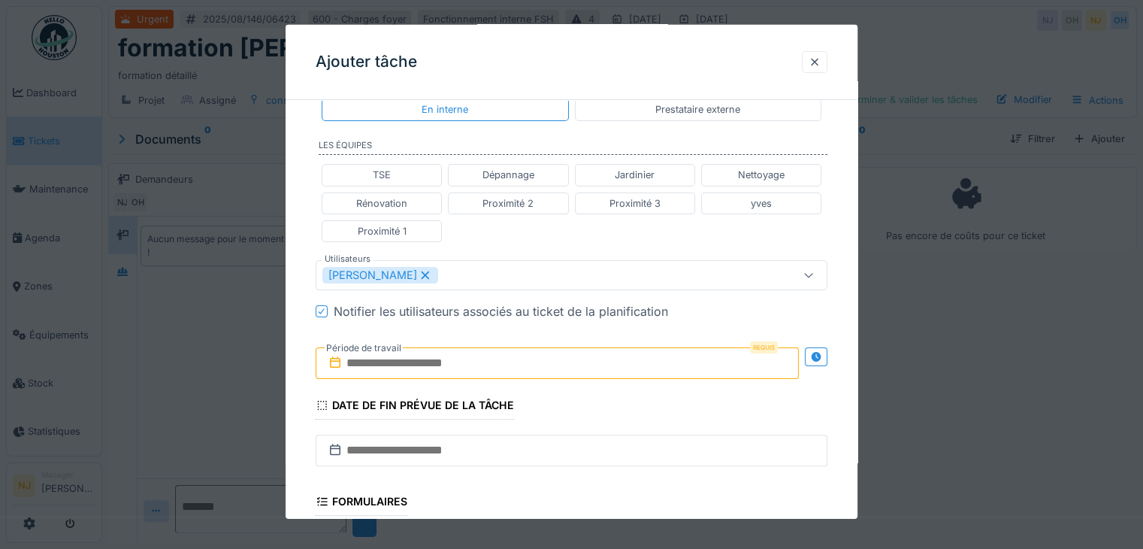
click at [292, 360] on div "**********" at bounding box center [572, 267] width 572 height 963
click at [433, 359] on input "text" at bounding box center [557, 363] width 483 height 32
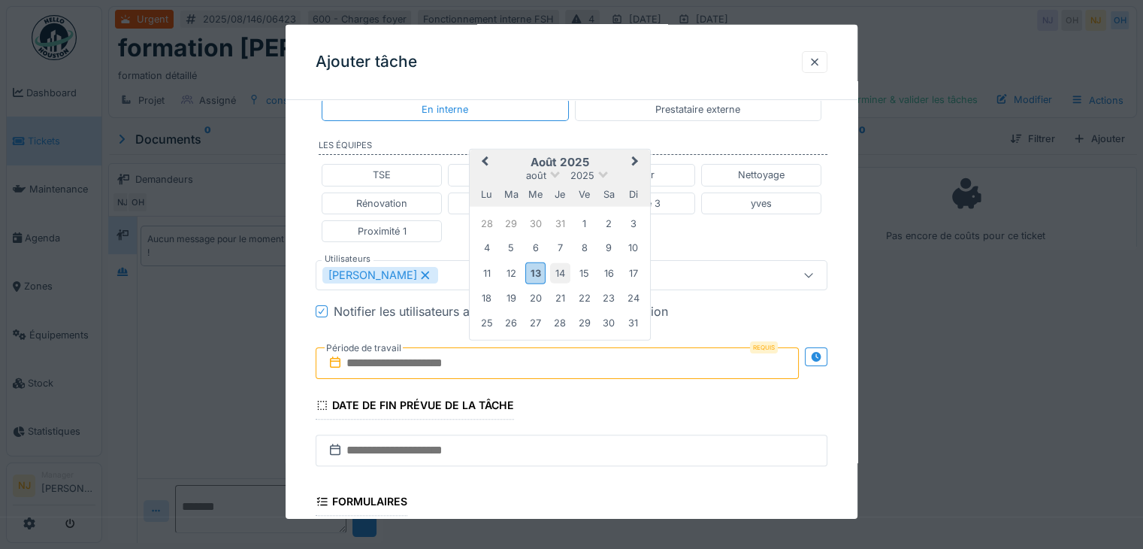
click at [562, 269] on div "14" at bounding box center [560, 272] width 20 height 20
click at [560, 268] on div "14" at bounding box center [560, 272] width 20 height 20
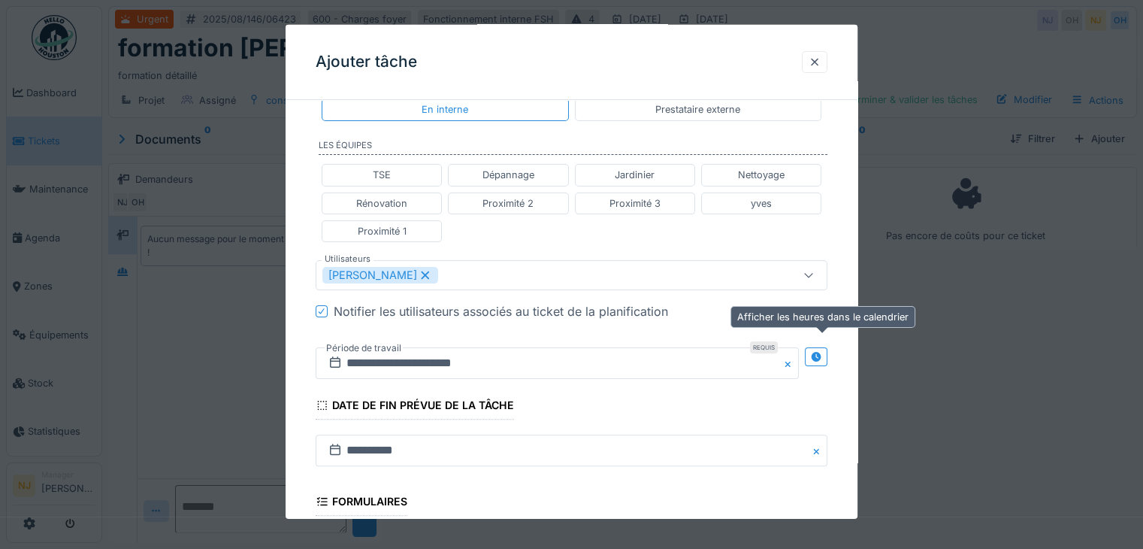
click at [816, 352] on icon at bounding box center [816, 357] width 12 height 10
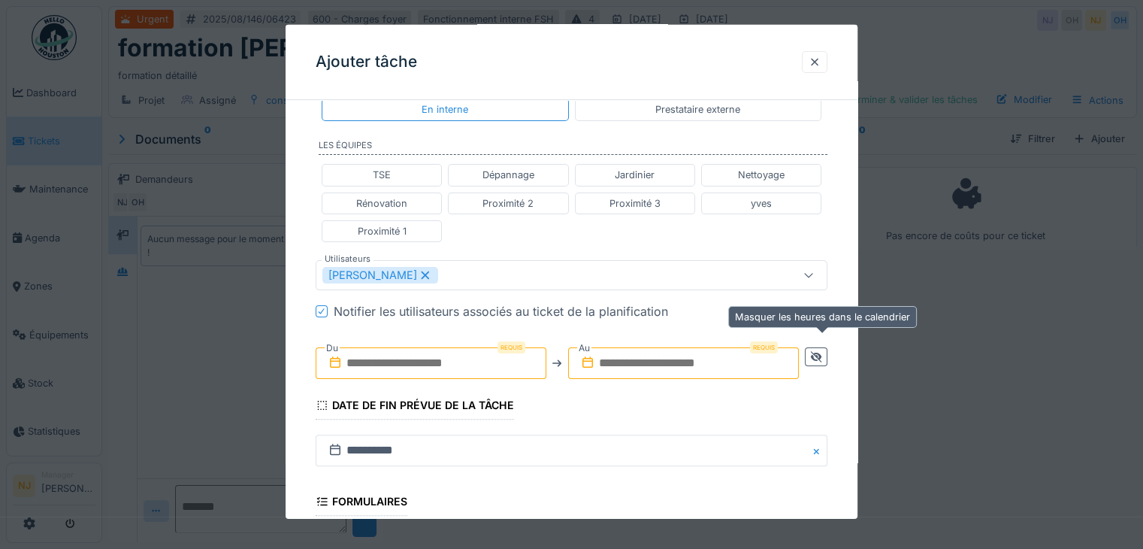
click at [824, 347] on div at bounding box center [816, 356] width 23 height 19
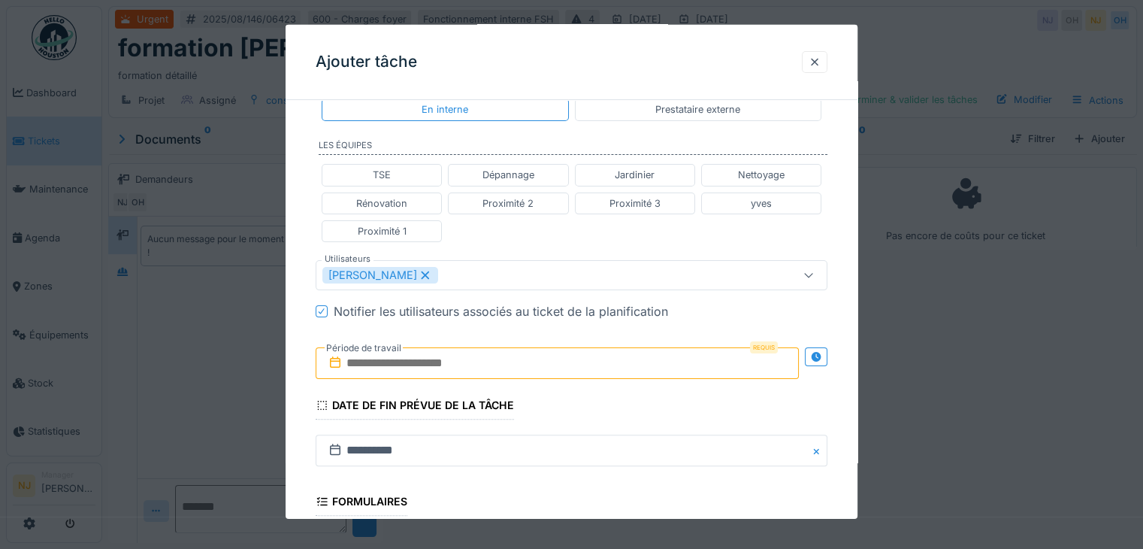
click at [442, 355] on input "text" at bounding box center [557, 363] width 483 height 32
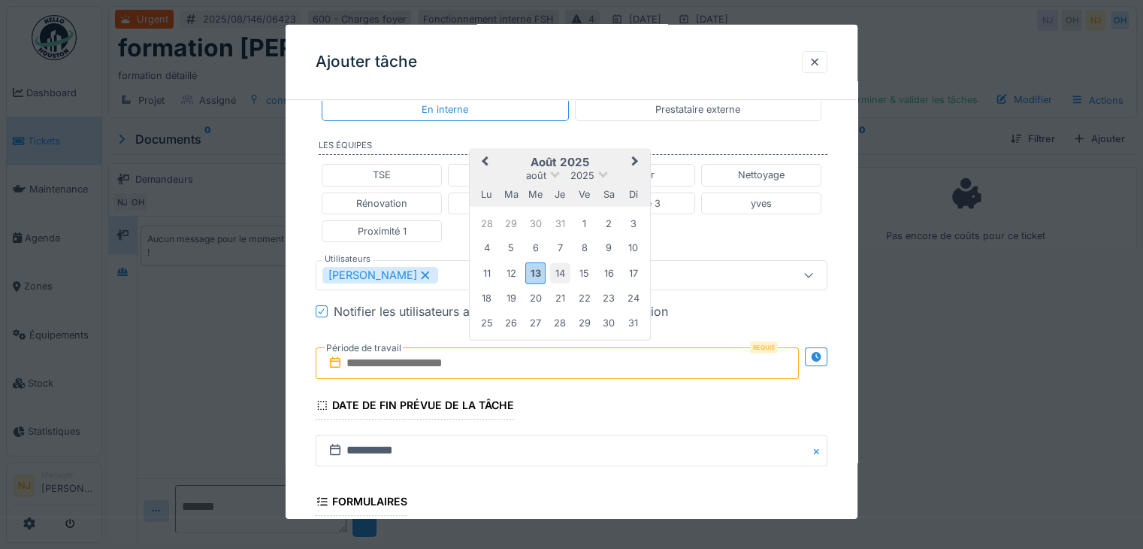
click at [558, 262] on div "14" at bounding box center [560, 272] width 20 height 20
click at [559, 271] on div "14" at bounding box center [560, 272] width 20 height 20
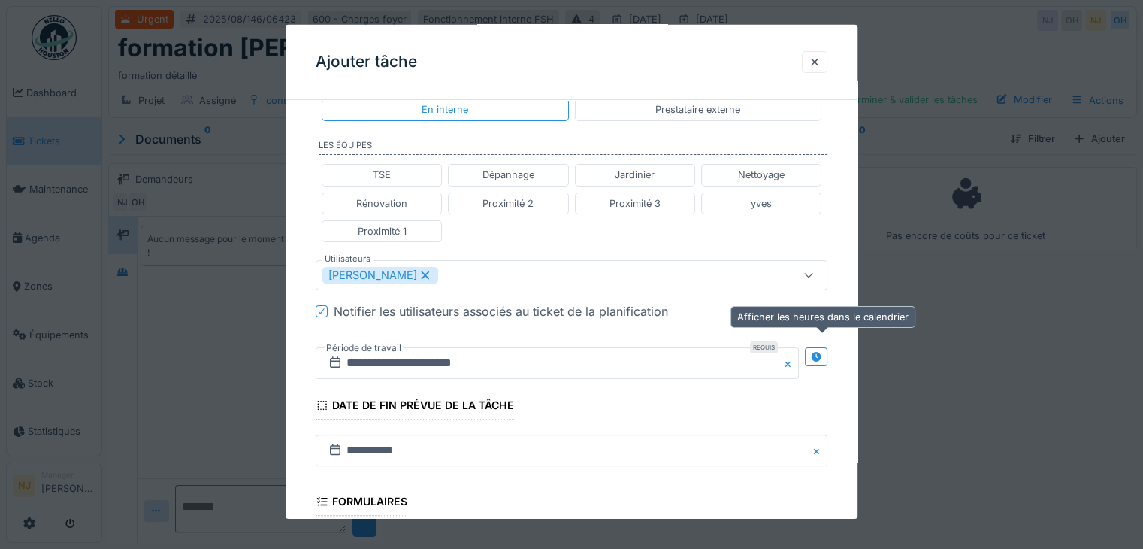
click at [818, 353] on icon at bounding box center [816, 357] width 10 height 10
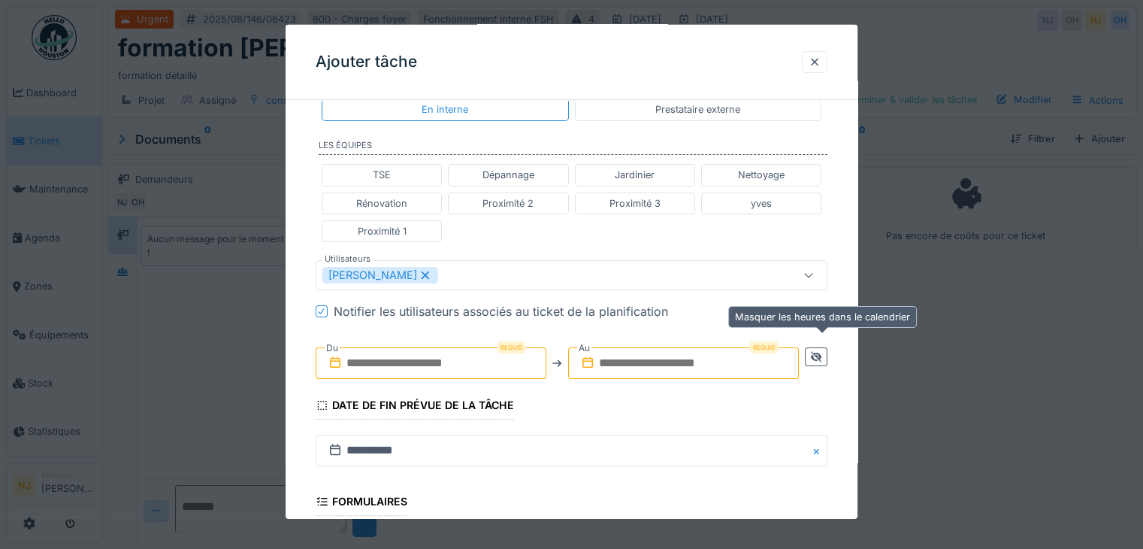
click at [817, 351] on icon at bounding box center [816, 356] width 11 height 11
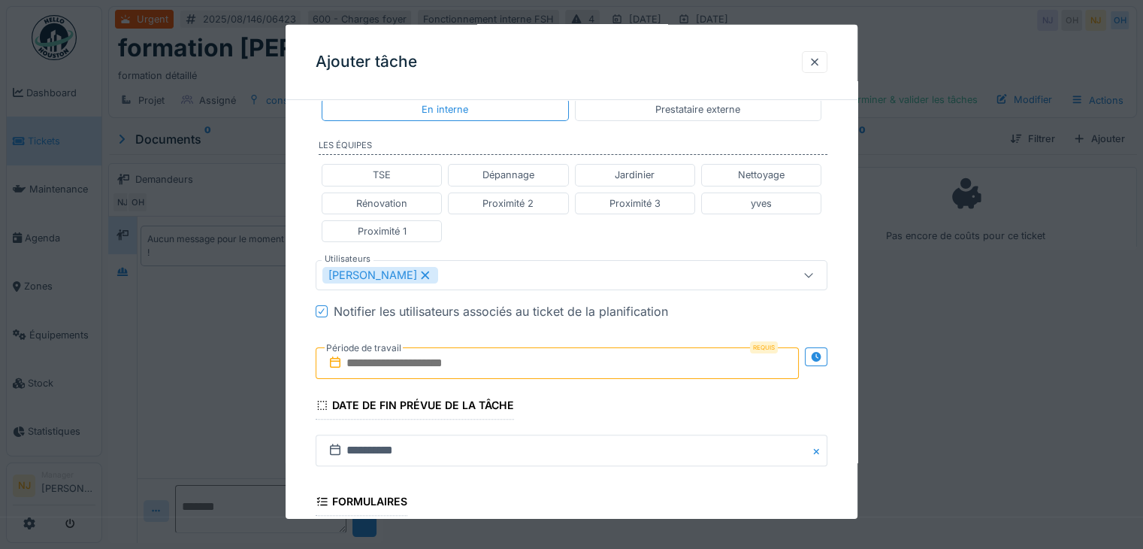
click at [467, 354] on input "text" at bounding box center [557, 363] width 483 height 32
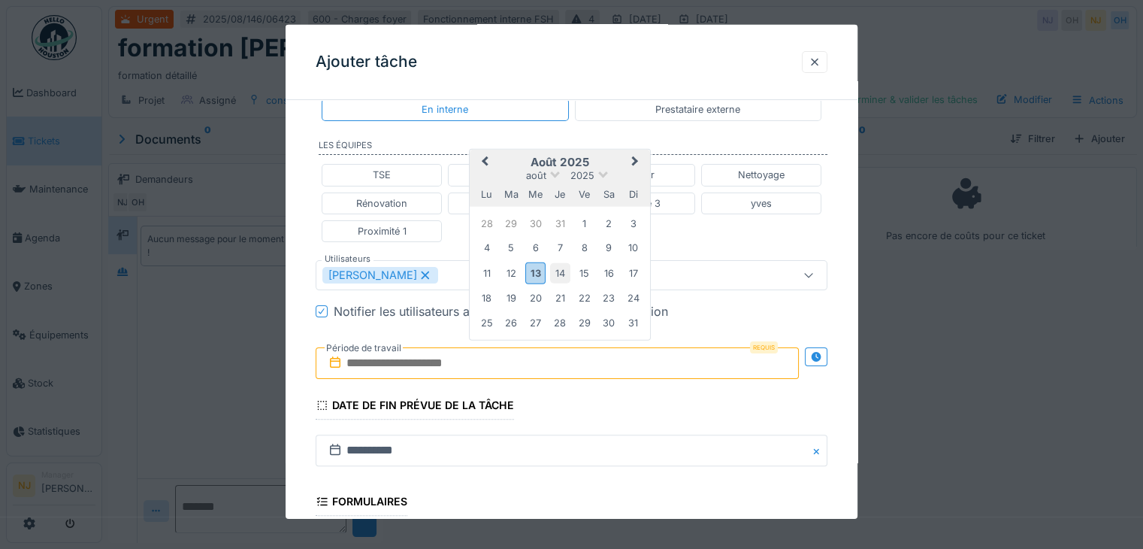
click at [556, 269] on div "14" at bounding box center [560, 272] width 20 height 20
click at [556, 270] on div "14" at bounding box center [560, 272] width 20 height 20
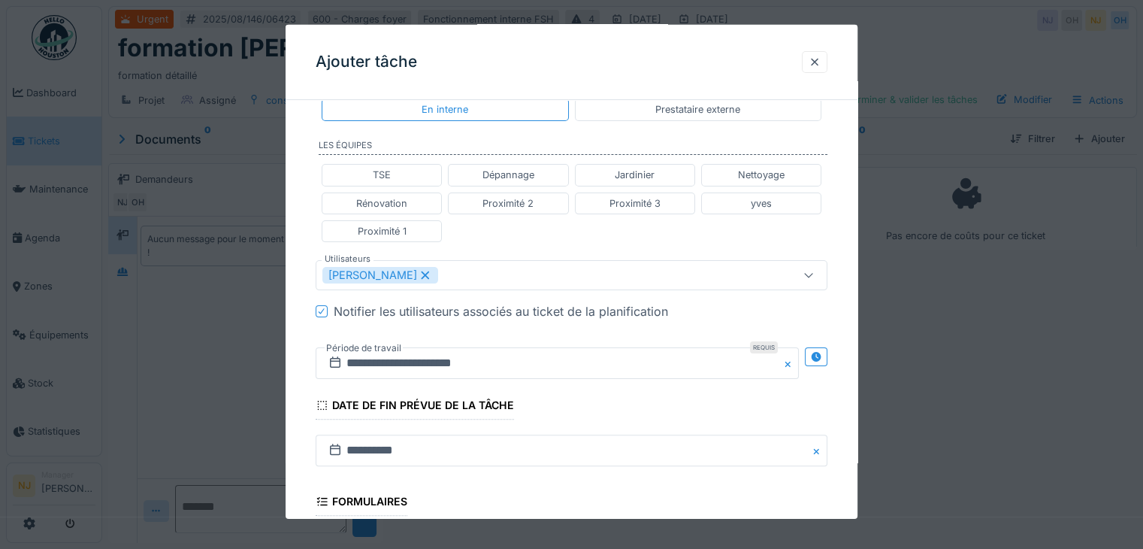
click at [337, 358] on icon at bounding box center [335, 362] width 15 height 12
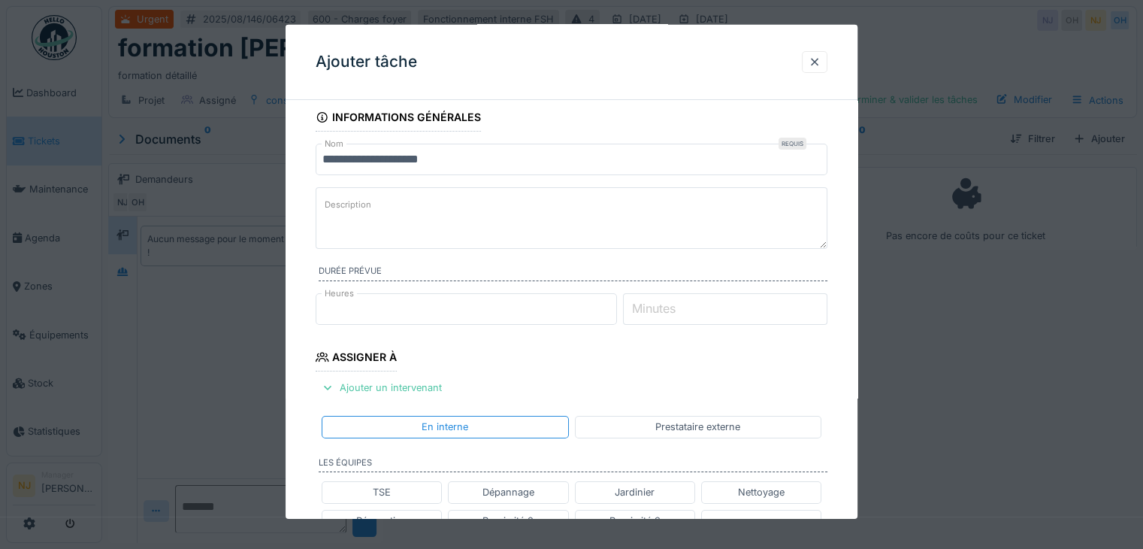
scroll to position [0, 0]
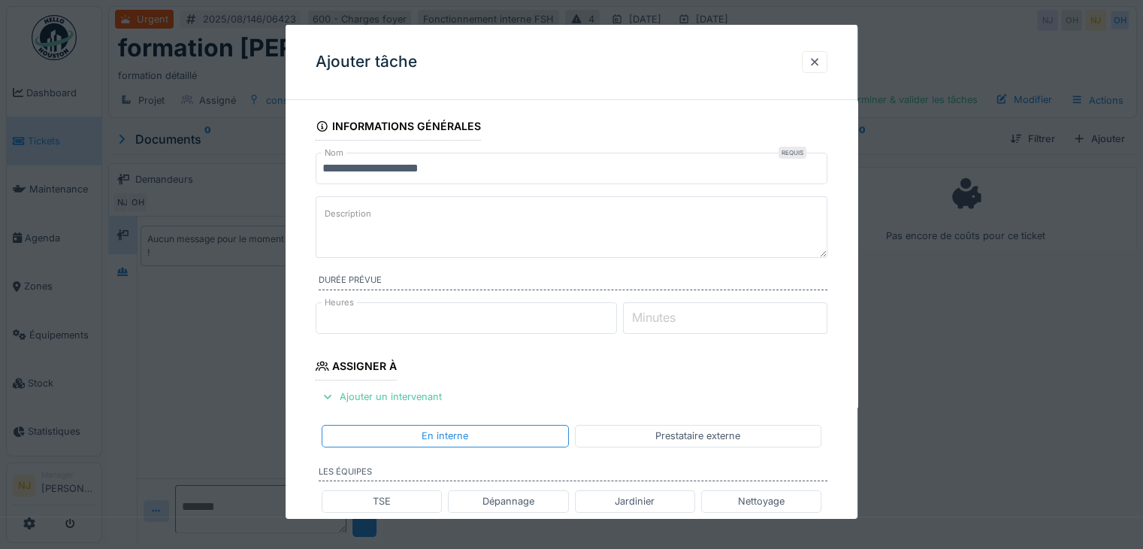
click at [612, 322] on input "*" at bounding box center [466, 318] width 301 height 32
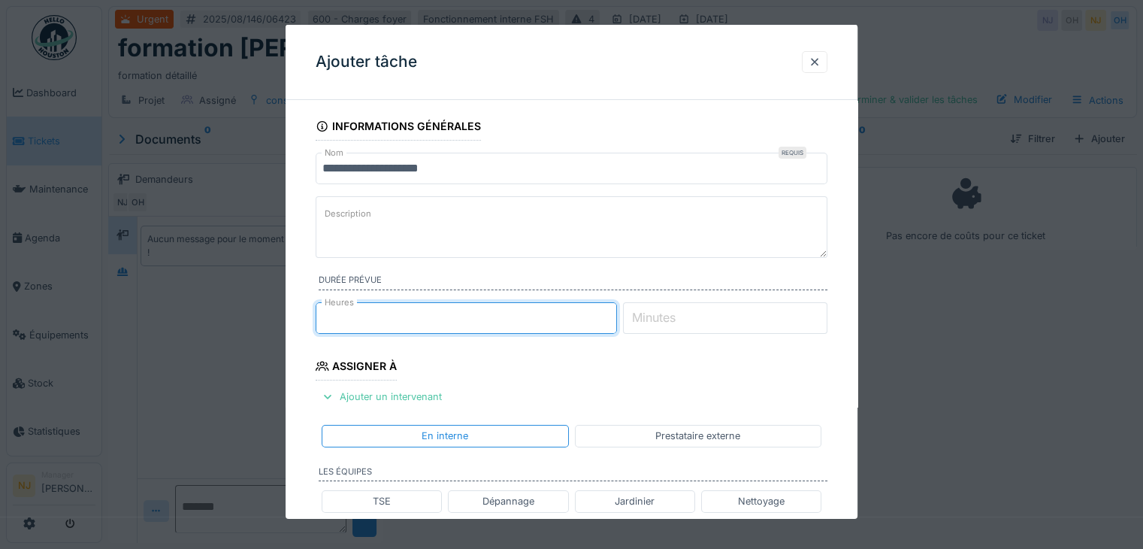
click at [610, 310] on input "*" at bounding box center [466, 318] width 301 height 32
click at [612, 321] on input "*" at bounding box center [466, 318] width 301 height 32
type input "*"
click at [610, 322] on input "*" at bounding box center [466, 318] width 301 height 32
click at [821, 310] on input "*" at bounding box center [725, 318] width 204 height 32
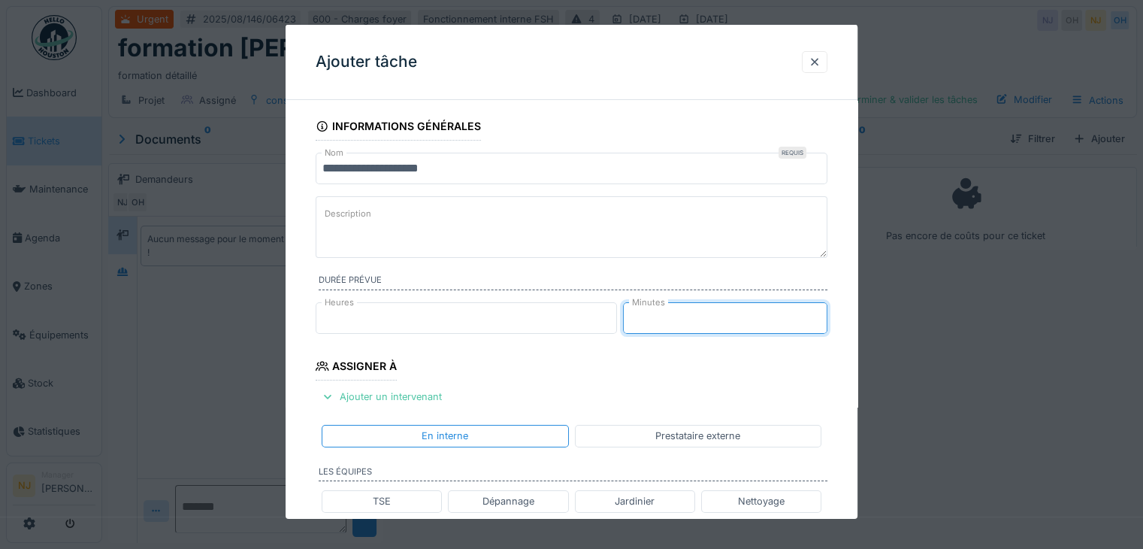
click at [818, 321] on input "*" at bounding box center [725, 318] width 204 height 32
click at [822, 310] on input "*" at bounding box center [725, 318] width 204 height 32
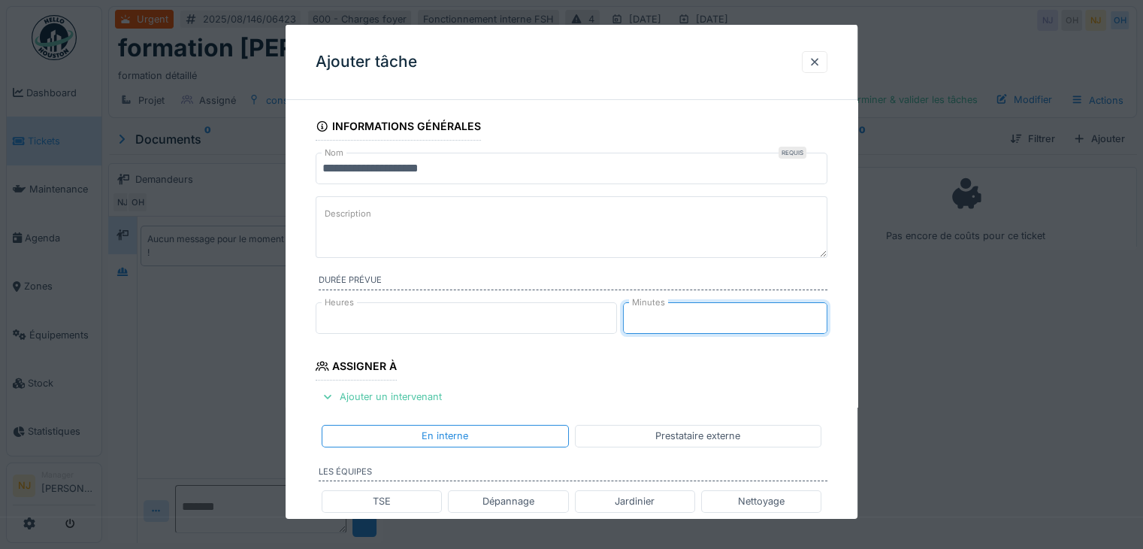
click at [822, 310] on input "*" at bounding box center [725, 318] width 204 height 32
click at [822, 320] on input "*" at bounding box center [725, 318] width 204 height 32
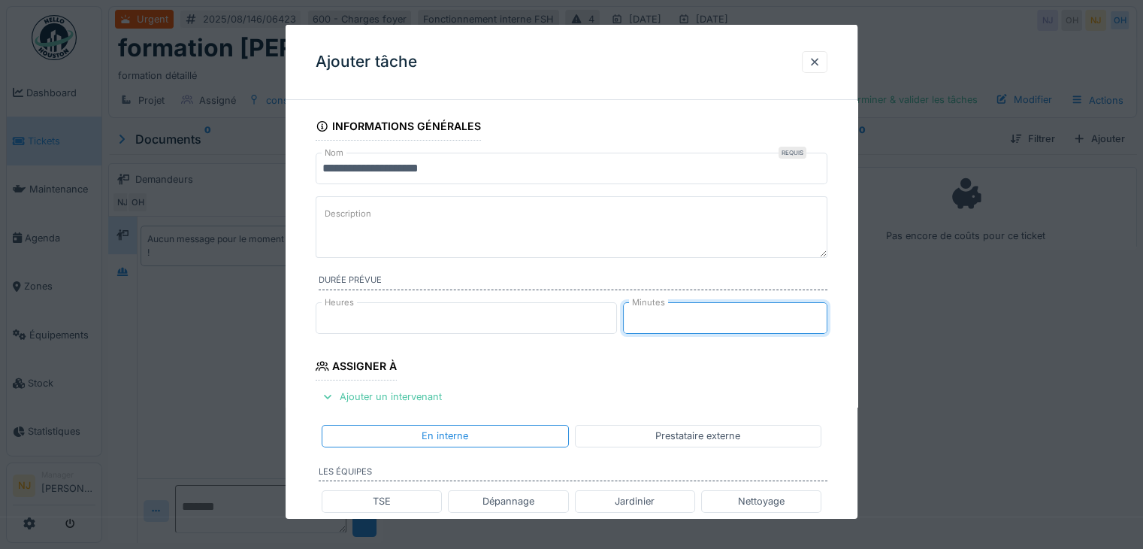
click at [820, 322] on input "*" at bounding box center [725, 318] width 204 height 32
type input "*"
click at [820, 322] on input "*" at bounding box center [725, 318] width 204 height 32
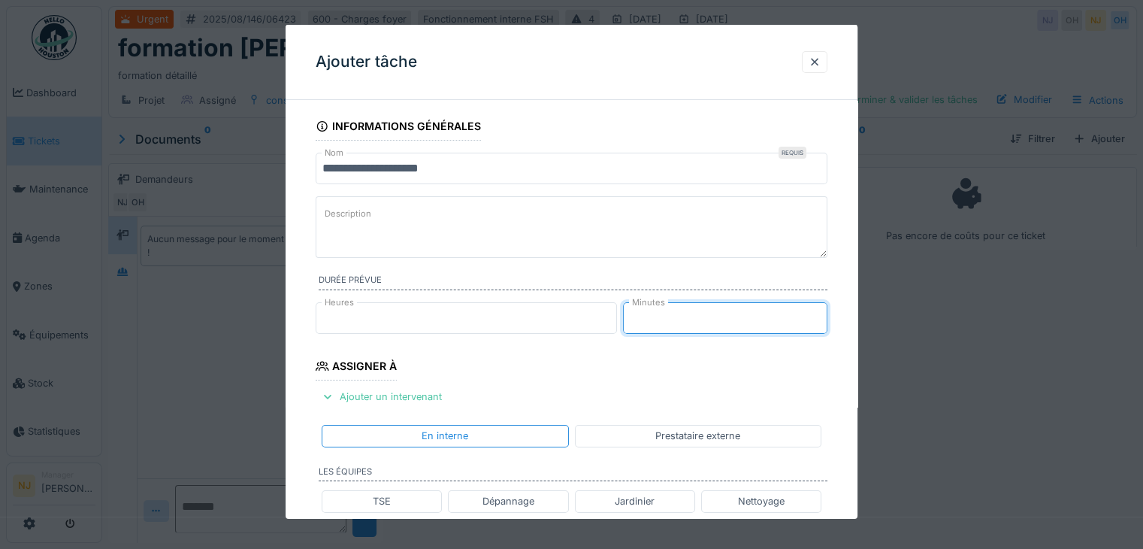
click at [820, 305] on input "*" at bounding box center [725, 318] width 204 height 32
click at [503, 310] on input "*" at bounding box center [466, 318] width 301 height 32
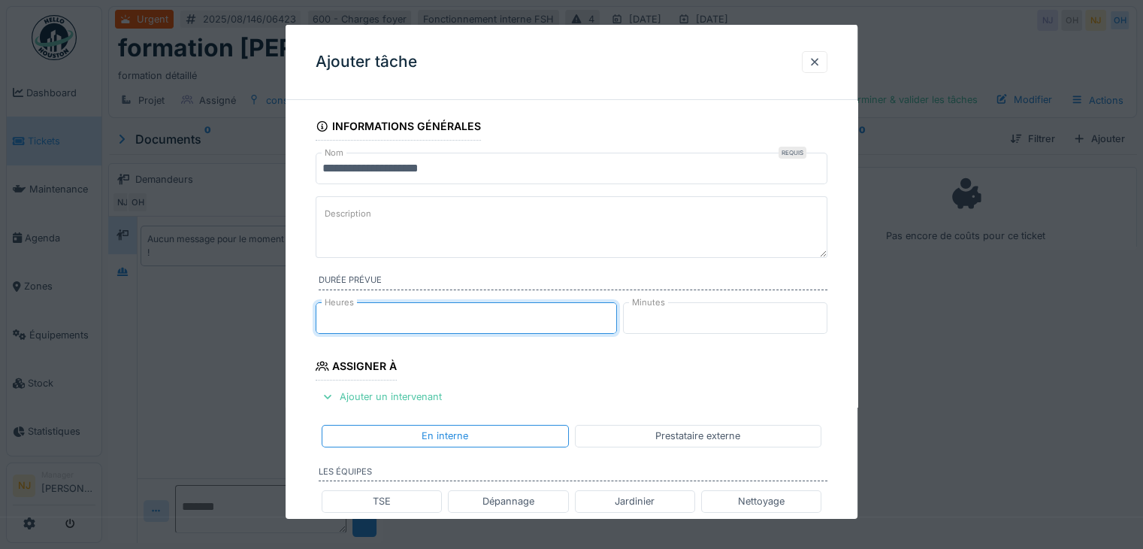
click at [611, 310] on input "*" at bounding box center [466, 318] width 301 height 32
click at [613, 319] on input "*" at bounding box center [466, 318] width 301 height 32
click at [613, 319] on input "**" at bounding box center [466, 318] width 301 height 32
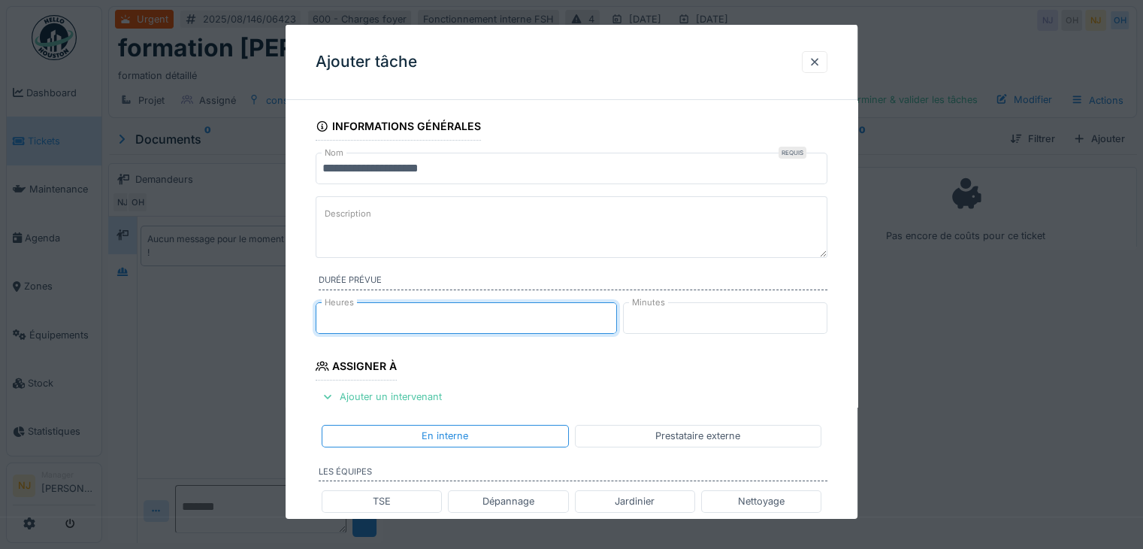
click at [613, 319] on input "**" at bounding box center [466, 318] width 301 height 32
click at [610, 310] on input "**" at bounding box center [466, 318] width 301 height 32
click at [610, 310] on input "*" at bounding box center [466, 318] width 301 height 32
click at [612, 310] on input "*" at bounding box center [466, 318] width 301 height 32
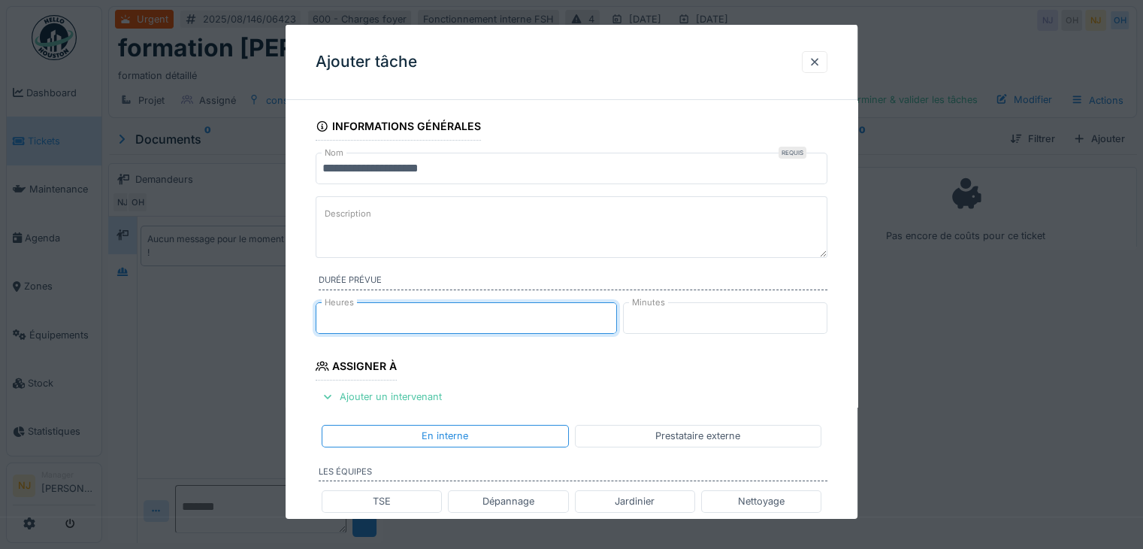
click at [612, 322] on input "*" at bounding box center [466, 318] width 301 height 32
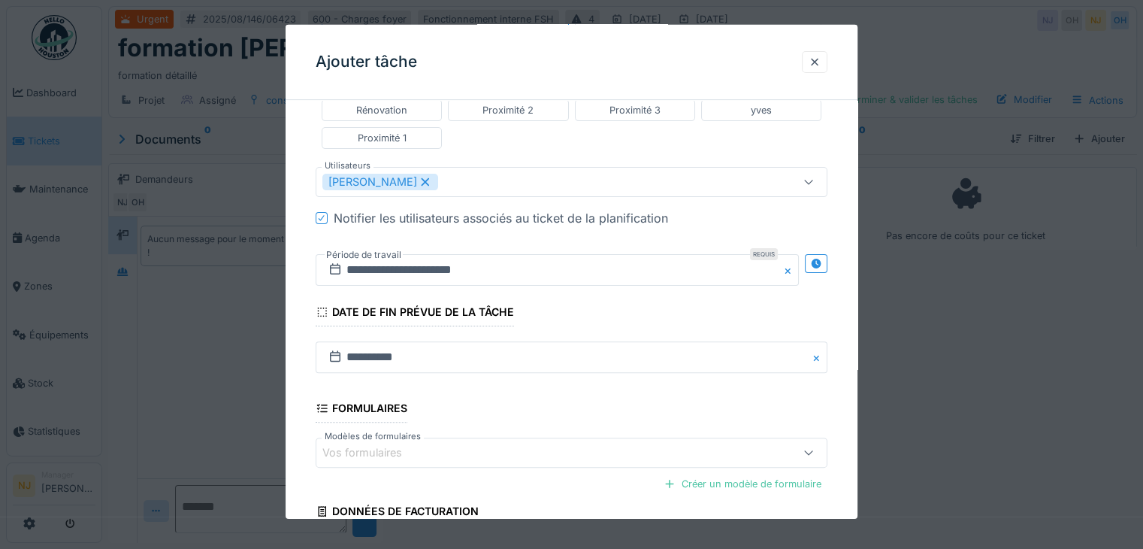
scroll to position [403, 0]
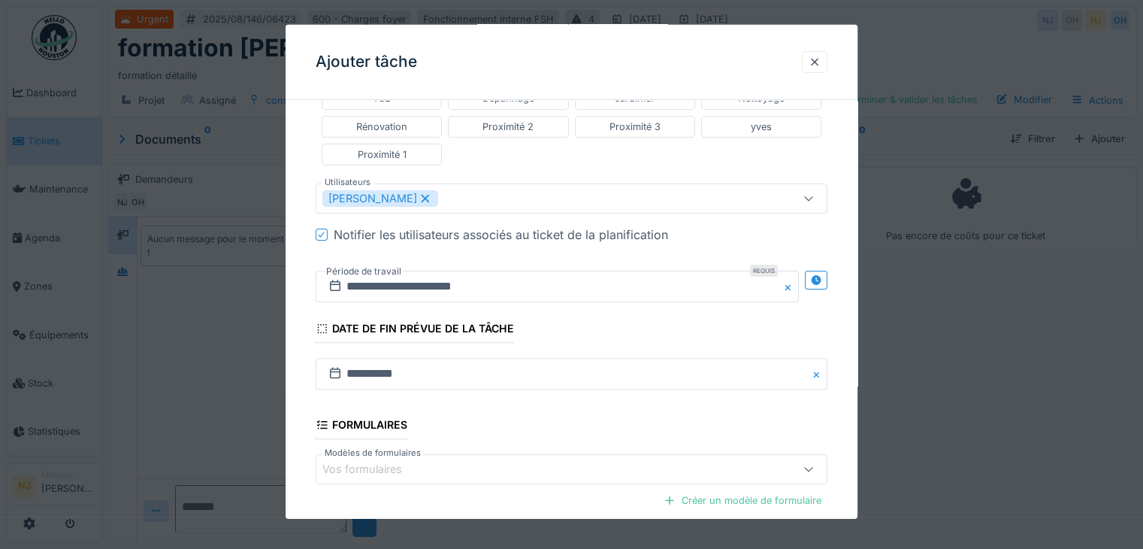
click at [331, 280] on icon at bounding box center [335, 286] width 15 height 12
click at [818, 277] on icon at bounding box center [816, 280] width 10 height 10
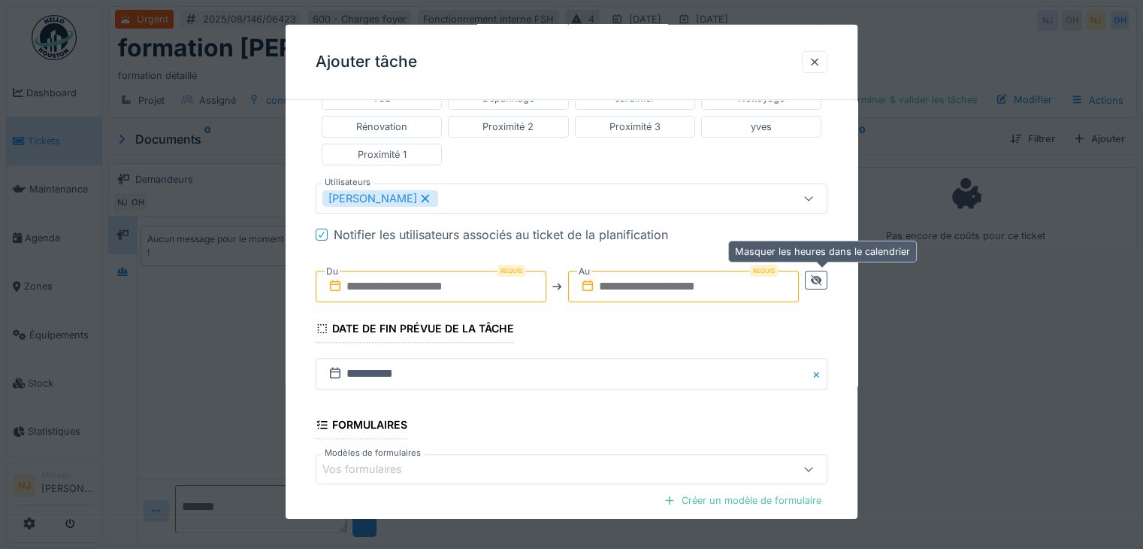
click at [822, 275] on icon at bounding box center [816, 280] width 12 height 10
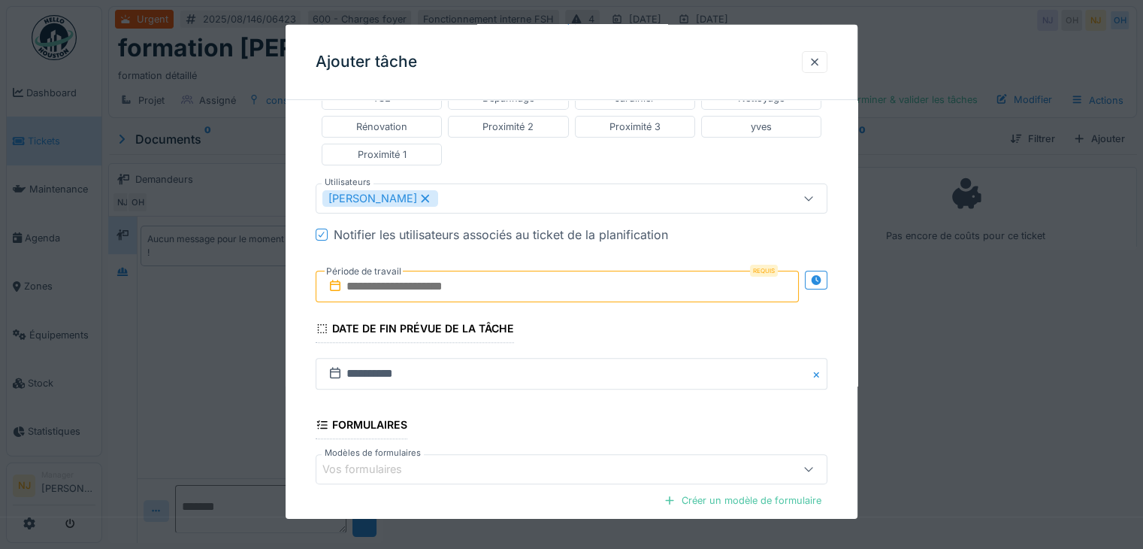
click at [473, 278] on input "text" at bounding box center [557, 287] width 483 height 32
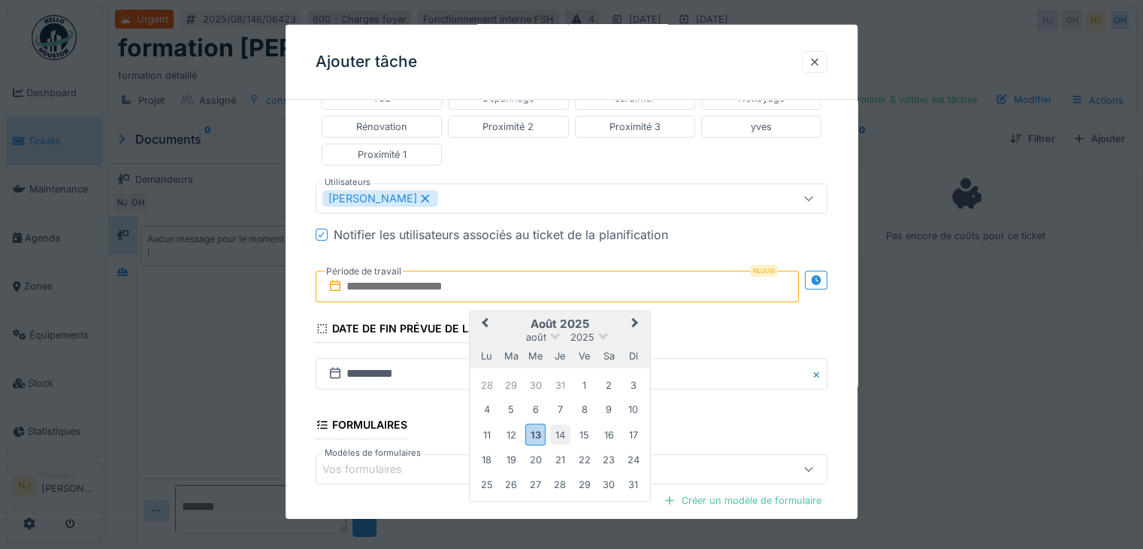
click at [558, 432] on div "14" at bounding box center [560, 434] width 20 height 20
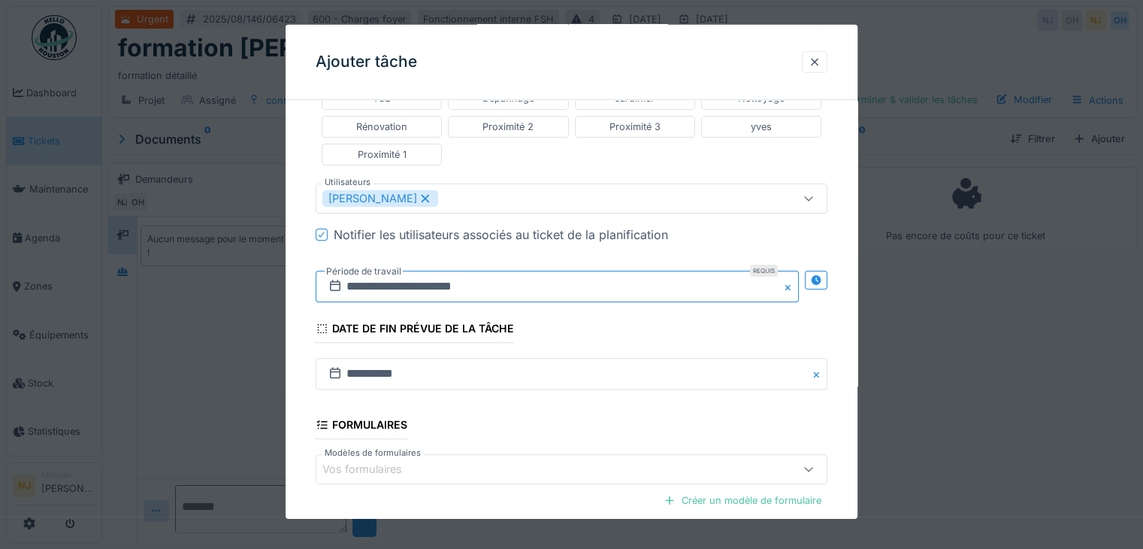
click at [461, 280] on input "**********" at bounding box center [557, 287] width 483 height 32
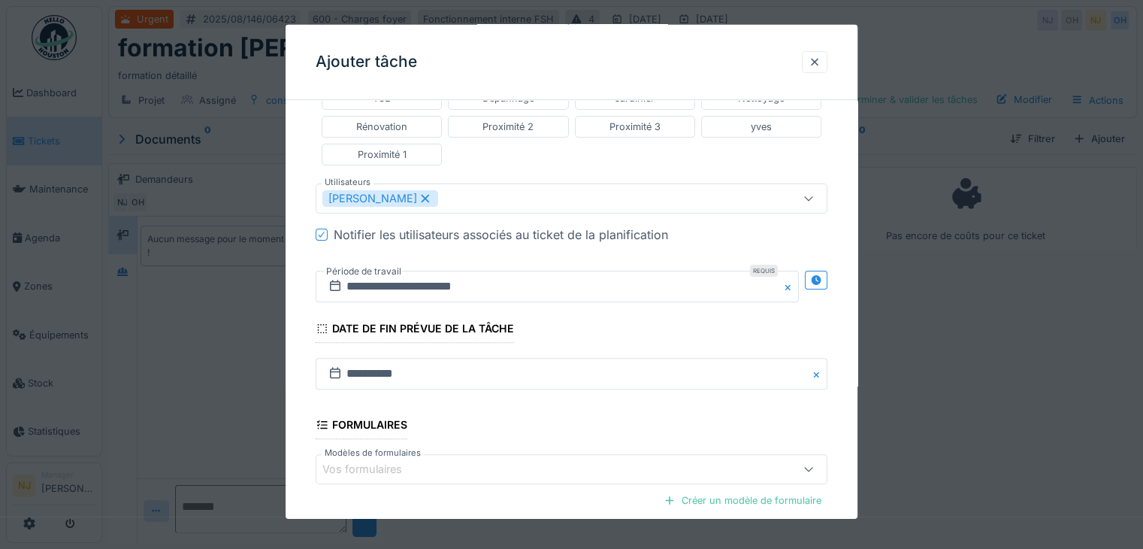
click at [708, 319] on fieldset "**********" at bounding box center [572, 175] width 512 height 933
click at [819, 275] on icon at bounding box center [816, 280] width 10 height 10
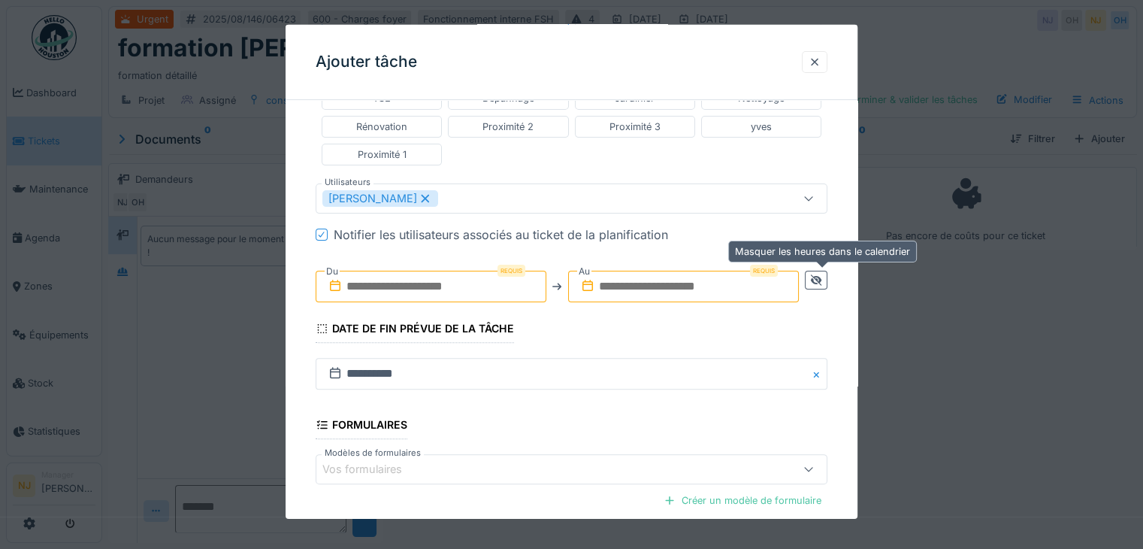
click at [819, 276] on icon at bounding box center [816, 280] width 12 height 10
click at [819, 276] on icon at bounding box center [816, 280] width 10 height 10
click at [819, 276] on icon at bounding box center [816, 280] width 12 height 10
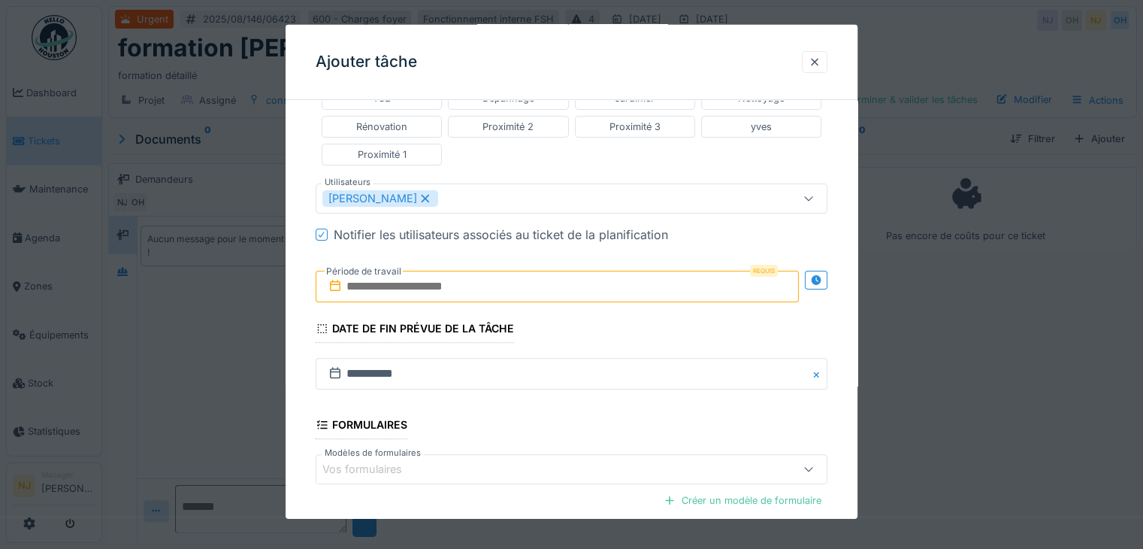
click at [454, 283] on input "text" at bounding box center [557, 287] width 483 height 32
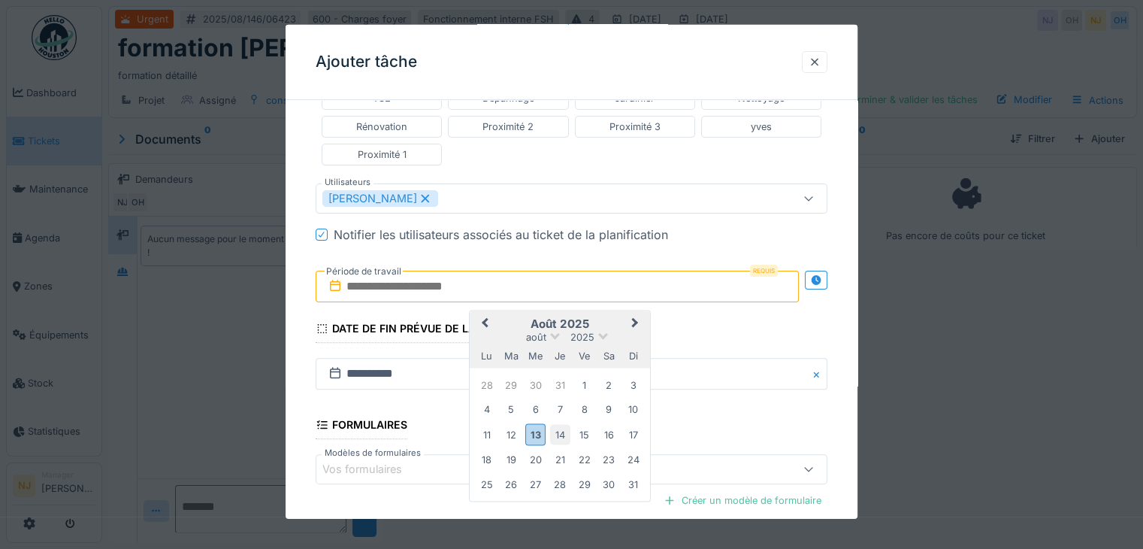
click at [562, 427] on div "14" at bounding box center [560, 434] width 20 height 20
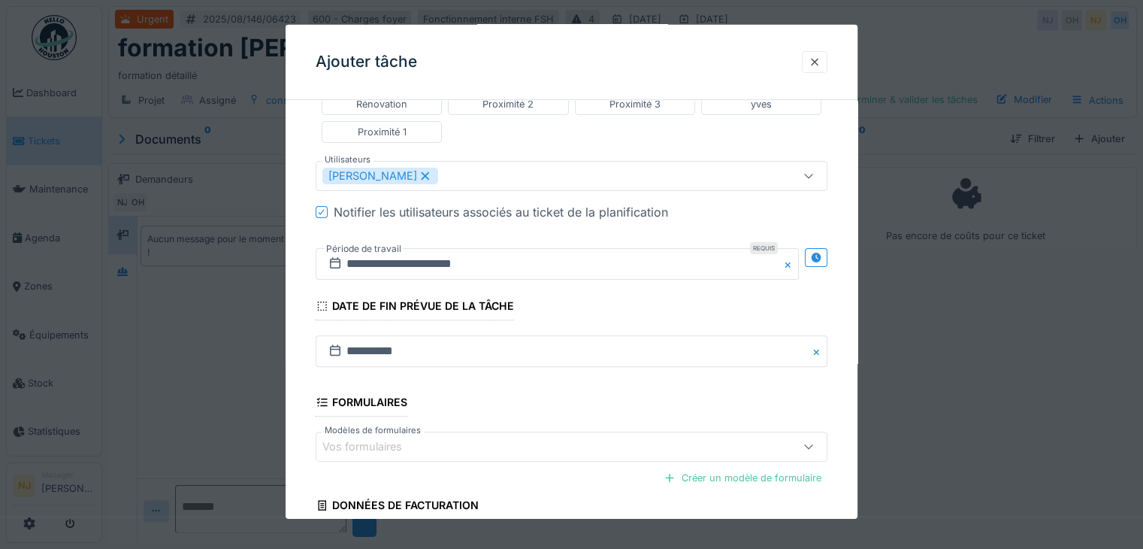
scroll to position [451, 0]
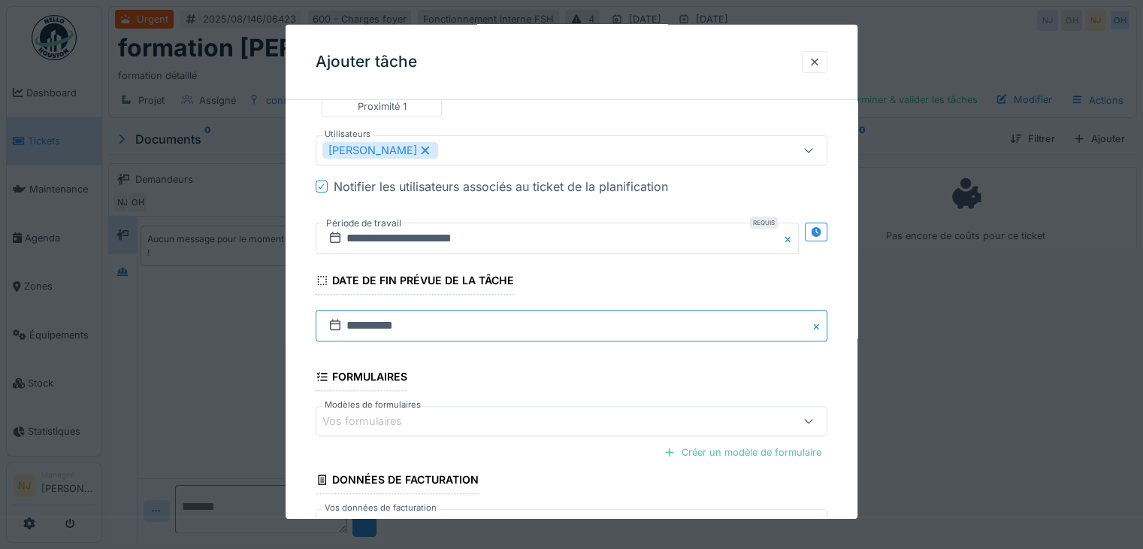
click at [468, 322] on input "**********" at bounding box center [572, 326] width 512 height 32
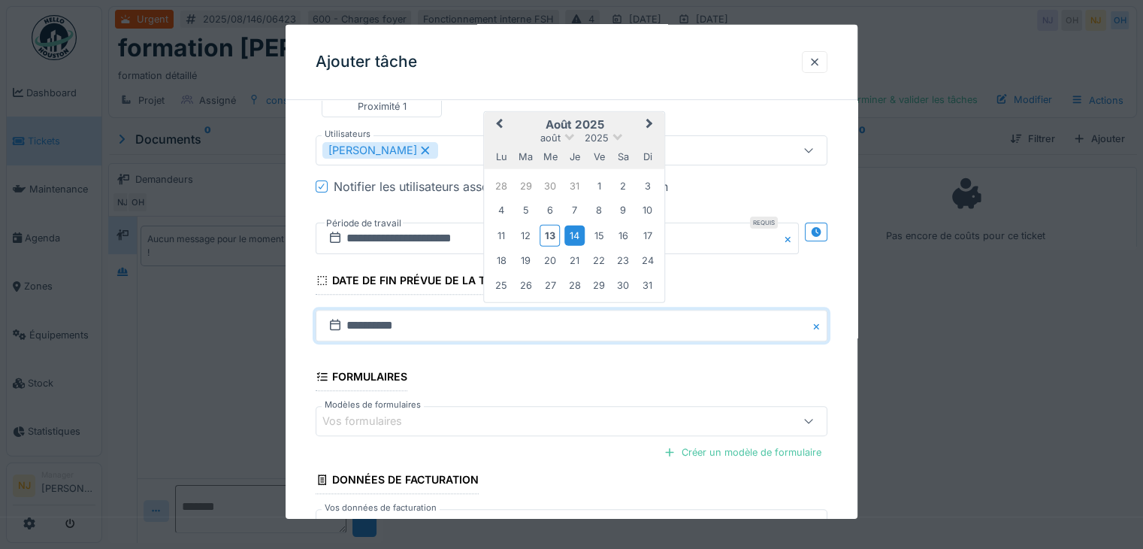
click at [516, 379] on fieldset "**********" at bounding box center [572, 127] width 512 height 933
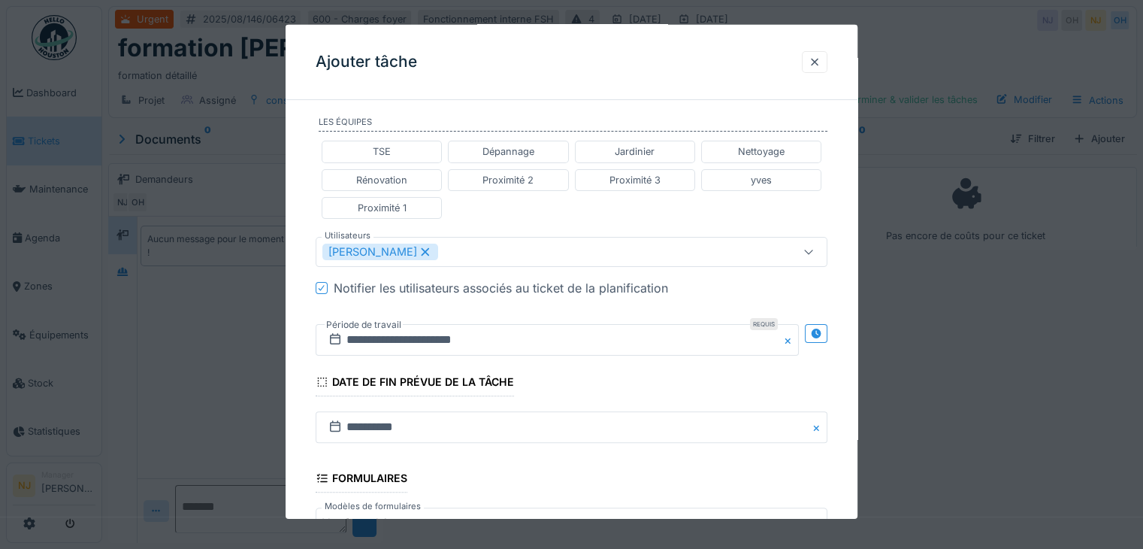
scroll to position [376, 0]
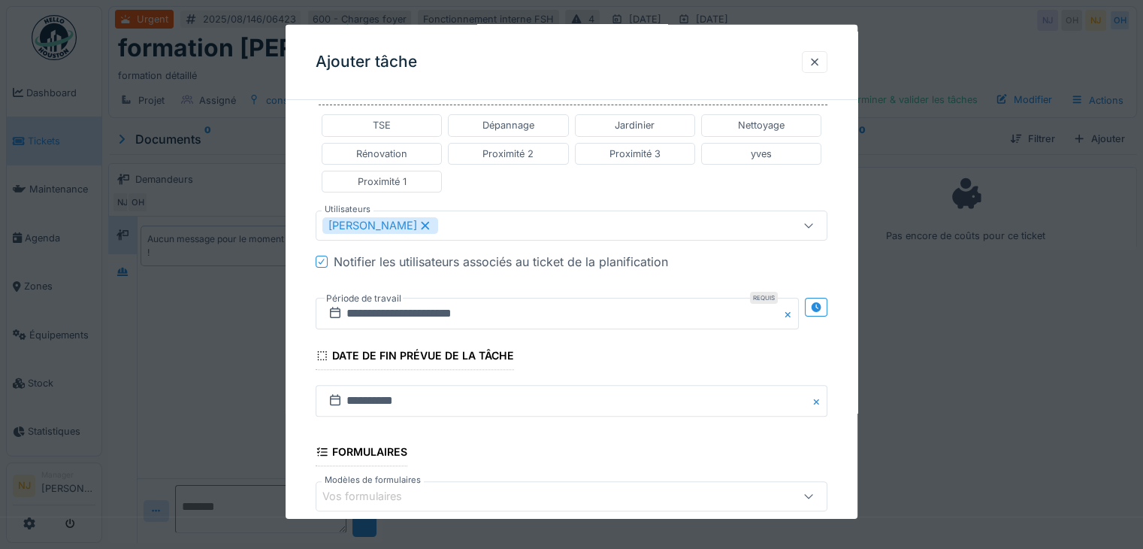
click at [768, 295] on div "Requis" at bounding box center [764, 298] width 28 height 12
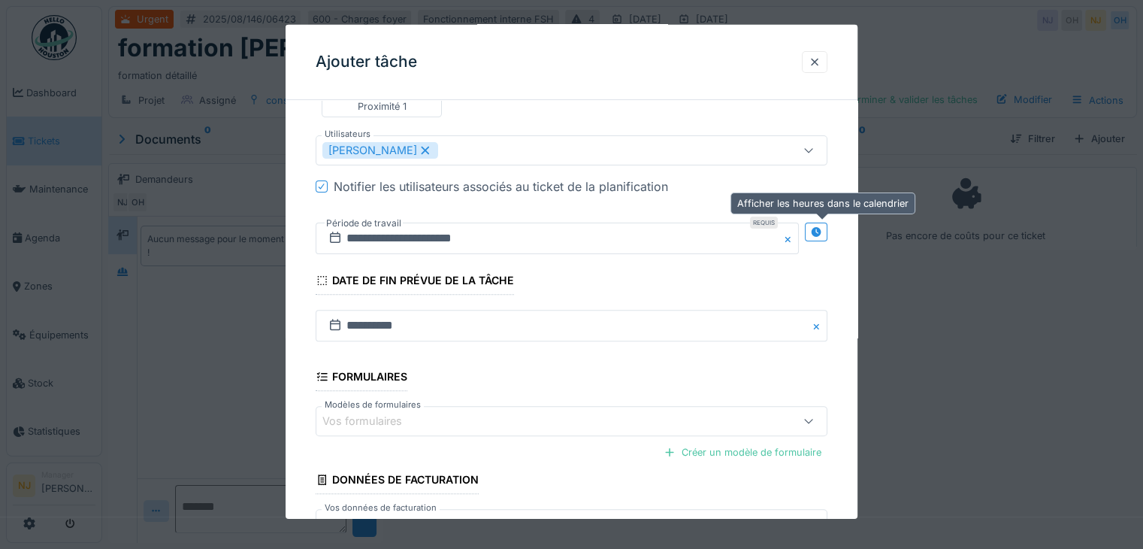
click at [817, 227] on icon at bounding box center [816, 232] width 12 height 10
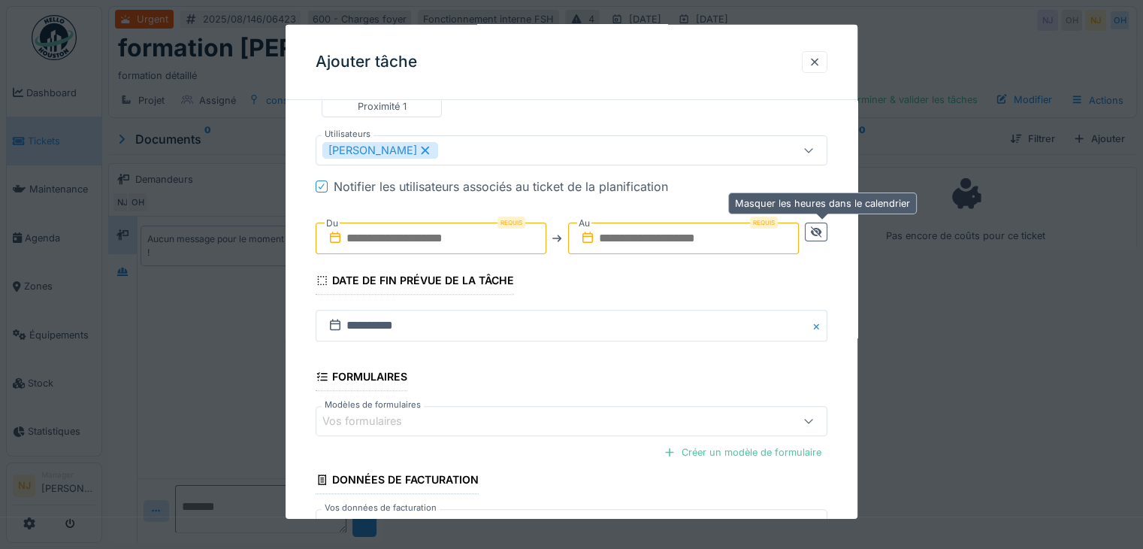
click at [816, 227] on icon at bounding box center [816, 232] width 12 height 10
drag, startPoint x: 821, startPoint y: 228, endPoint x: 833, endPoint y: 228, distance: 12.0
click at [827, 228] on div at bounding box center [816, 231] width 23 height 19
click at [407, 238] on input "text" at bounding box center [431, 238] width 231 height 32
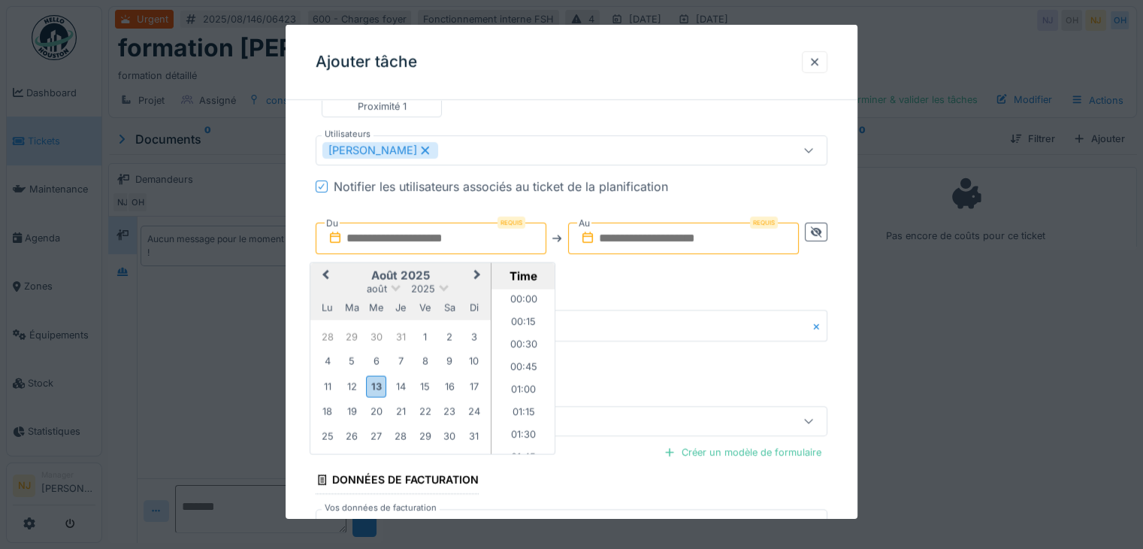
scroll to position [988, 0]
click at [403, 386] on div "14" at bounding box center [401, 386] width 20 height 20
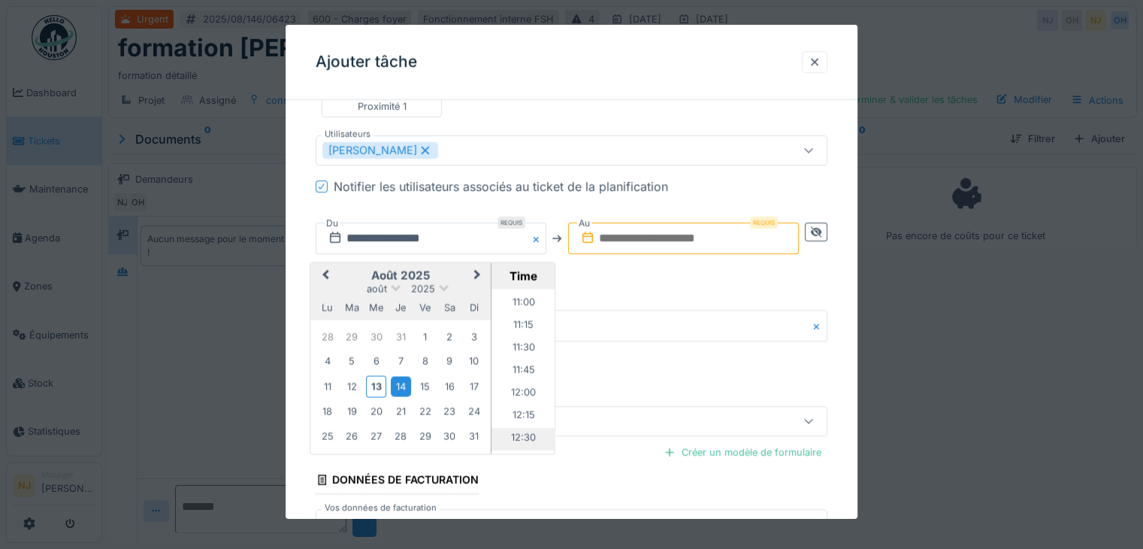
click at [516, 431] on li "12:30" at bounding box center [523, 439] width 64 height 23
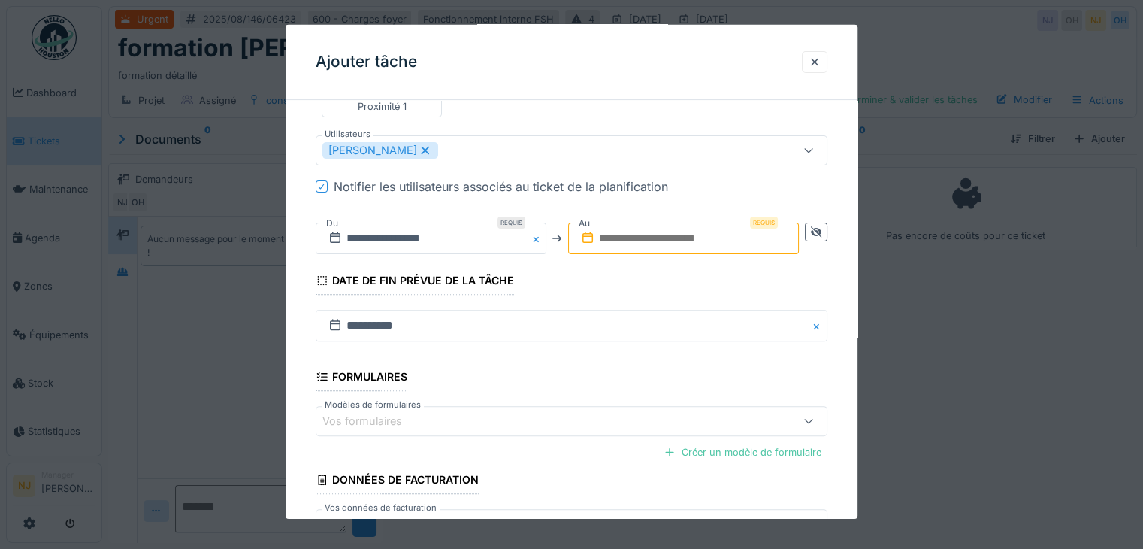
click at [658, 232] on input "text" at bounding box center [683, 238] width 231 height 32
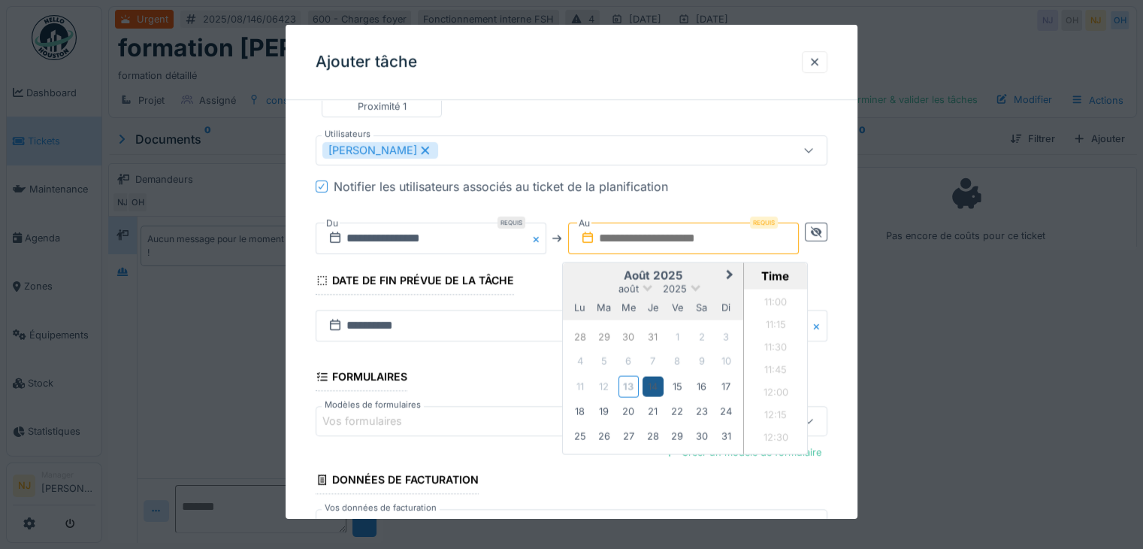
click at [653, 380] on div "14" at bounding box center [653, 386] width 20 height 20
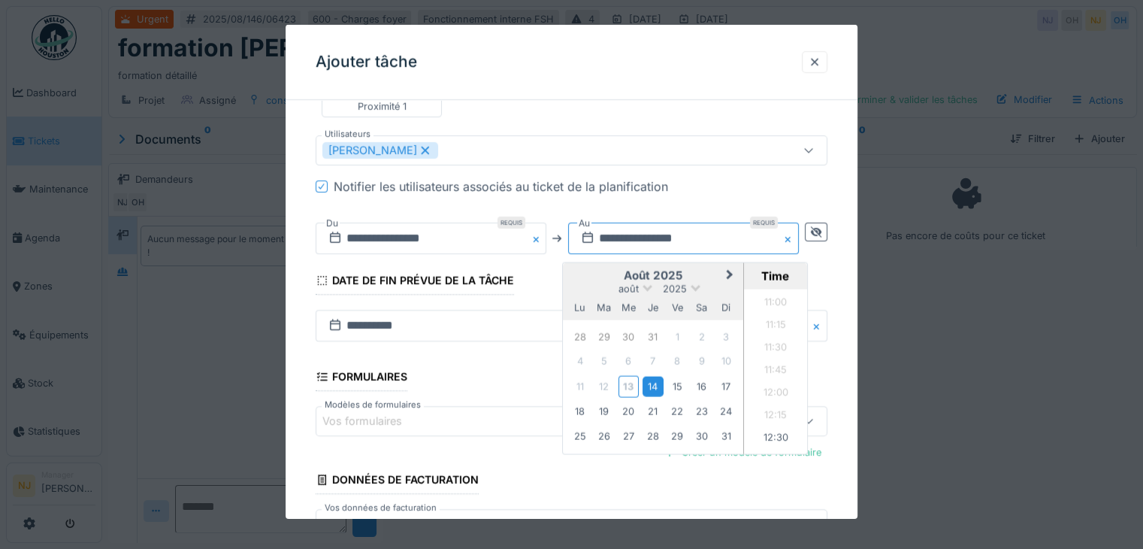
click at [643, 232] on input "**********" at bounding box center [683, 238] width 231 height 32
click at [766, 413] on li "13:00" at bounding box center [776, 420] width 64 height 23
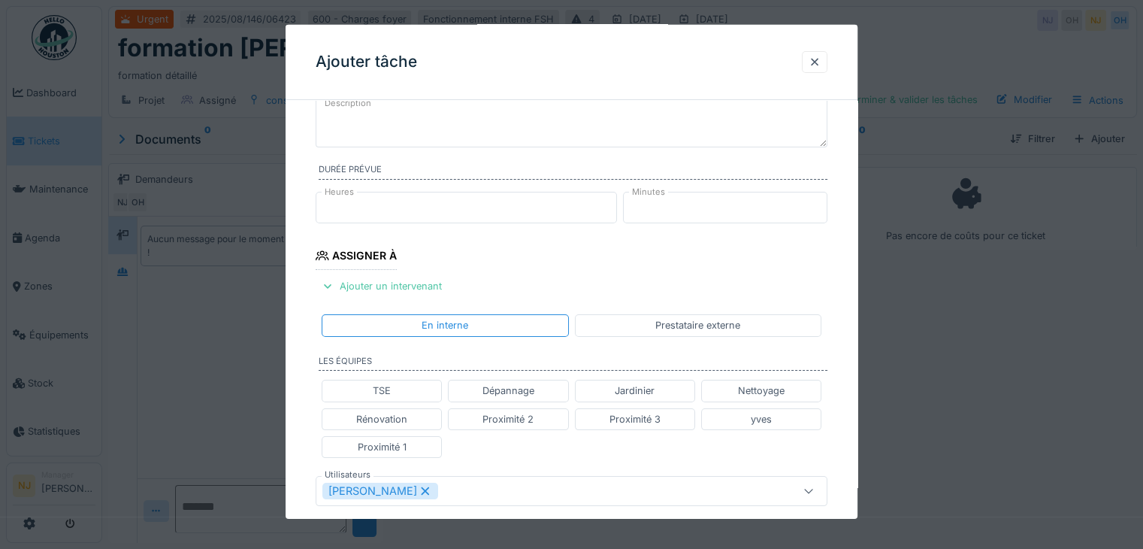
scroll to position [75, 0]
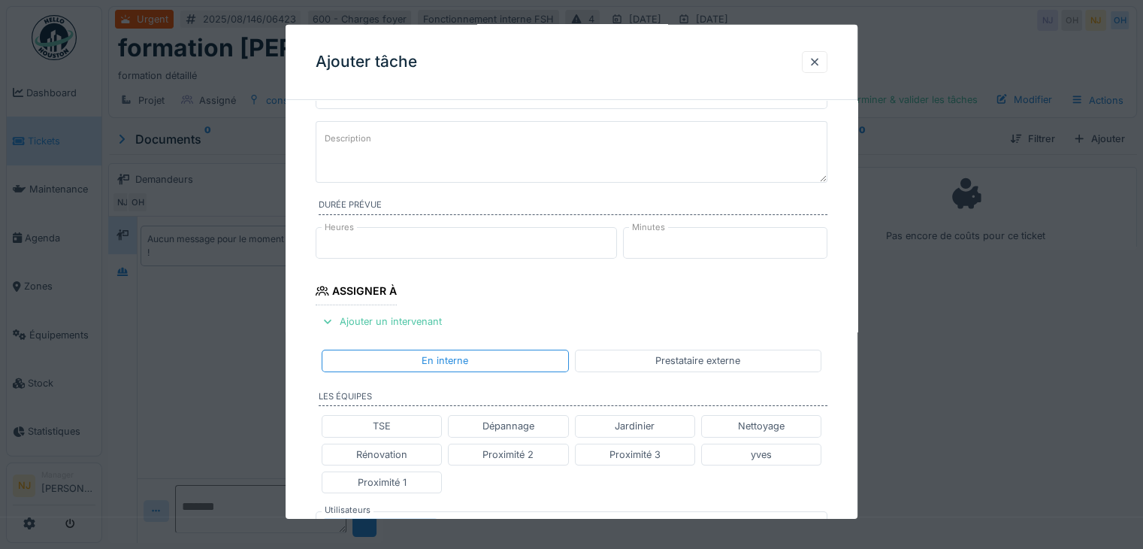
click at [608, 235] on input "*" at bounding box center [466, 243] width 301 height 32
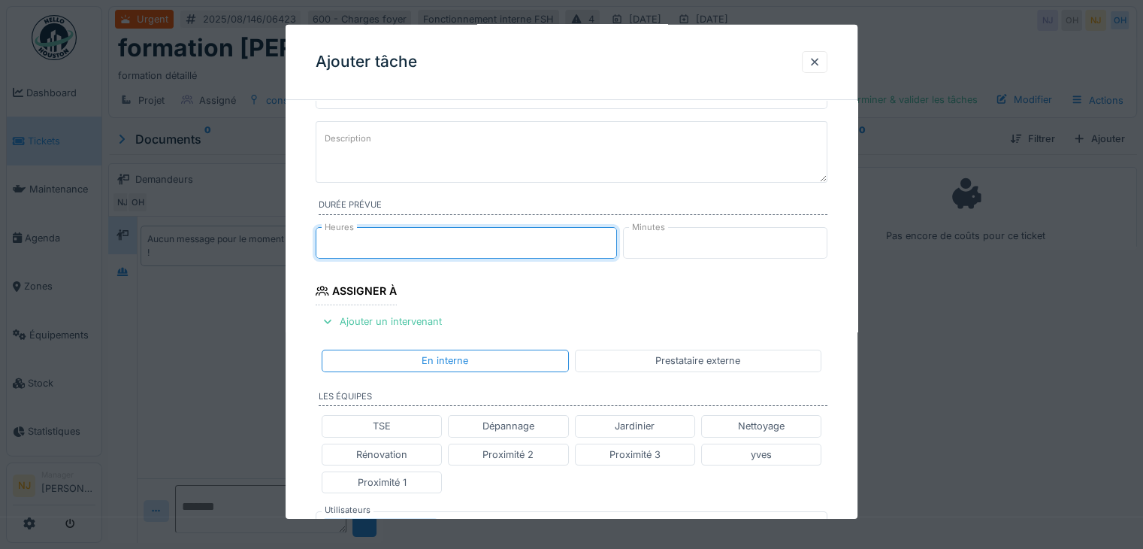
type input "*"
click at [612, 247] on input "*" at bounding box center [466, 243] width 301 height 32
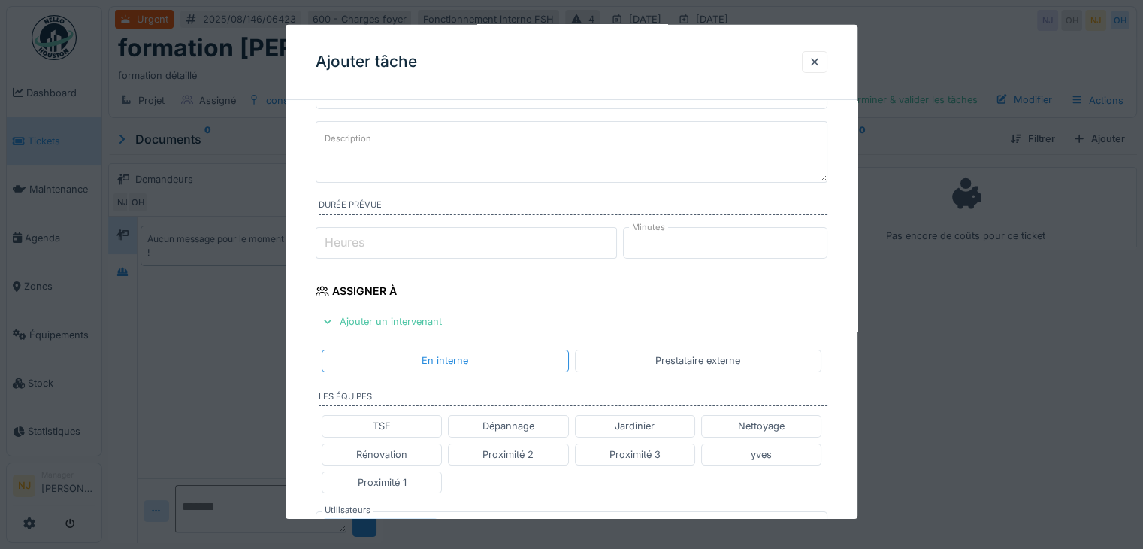
type input "*"
click at [643, 286] on fieldset "**********" at bounding box center [572, 503] width 512 height 933
click at [493, 244] on input "***" at bounding box center [466, 243] width 301 height 32
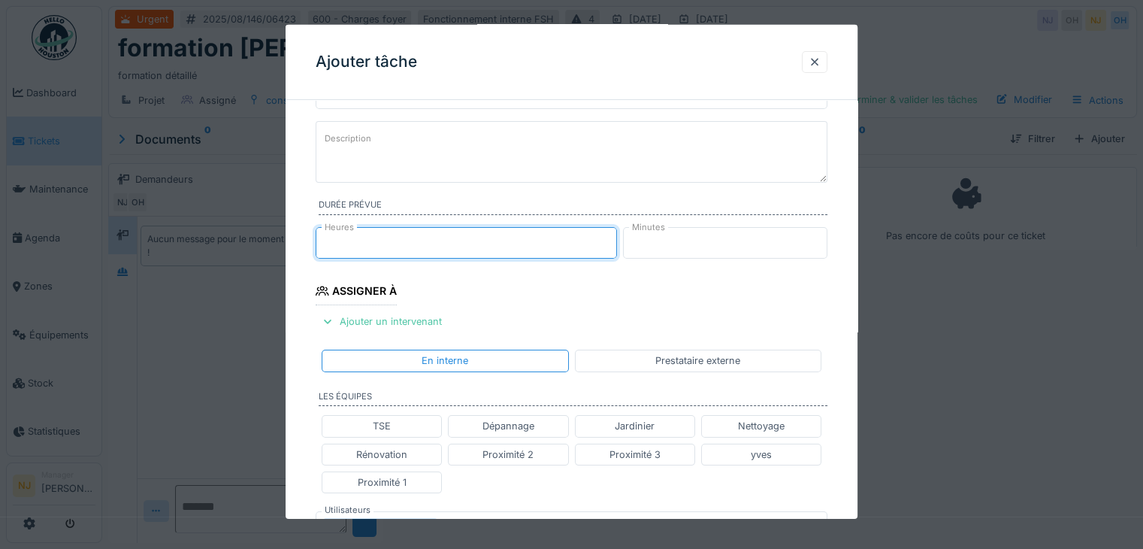
click at [615, 235] on input "***" at bounding box center [466, 243] width 301 height 32
type input "*"
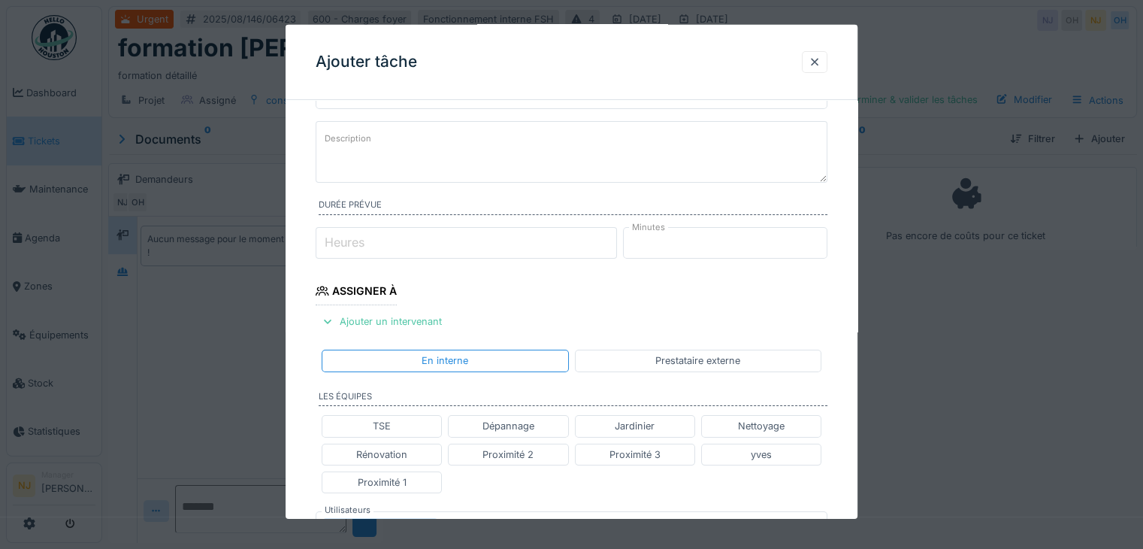
click at [822, 234] on input "*" at bounding box center [725, 243] width 204 height 32
click at [821, 235] on input "*" at bounding box center [725, 243] width 204 height 32
click at [821, 235] on input "**" at bounding box center [725, 243] width 204 height 32
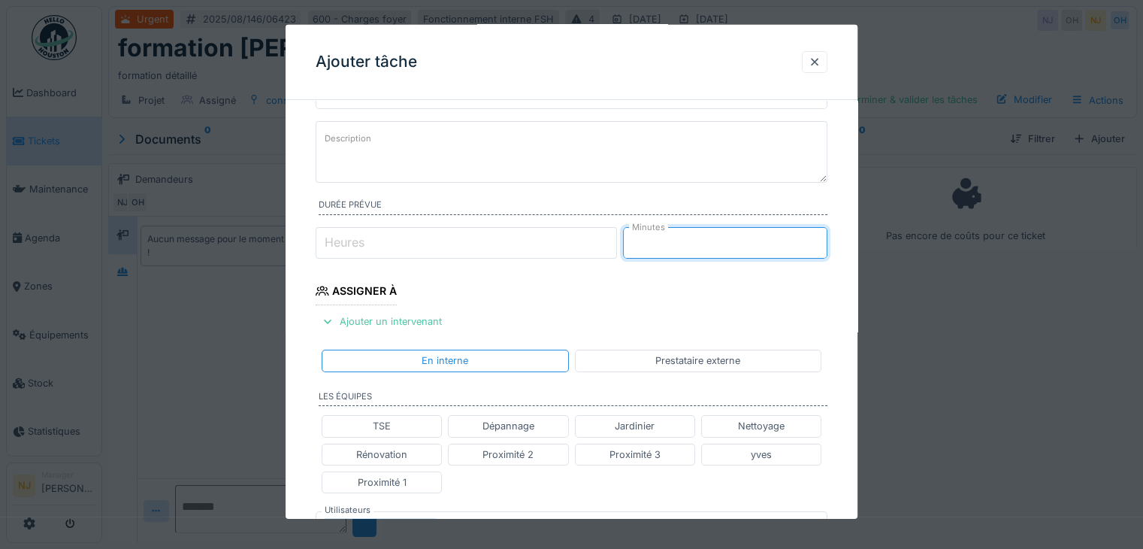
click at [820, 236] on input "**" at bounding box center [725, 243] width 204 height 32
type input "**"
click at [820, 236] on input "**" at bounding box center [725, 243] width 204 height 32
click at [624, 297] on fieldset "**********" at bounding box center [572, 503] width 512 height 933
click at [649, 297] on fieldset "**********" at bounding box center [572, 503] width 512 height 933
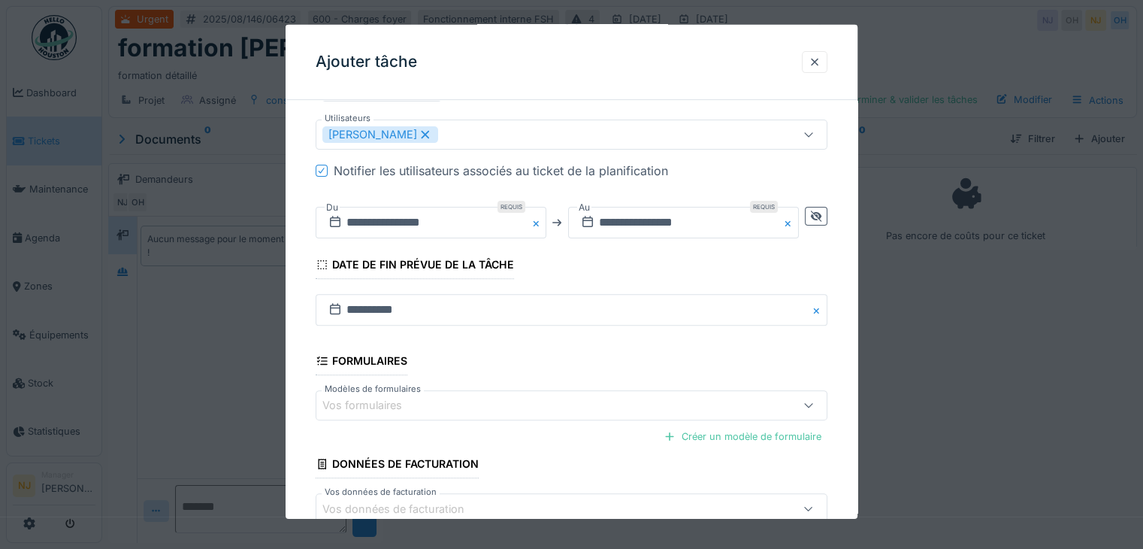
scroll to position [553, 0]
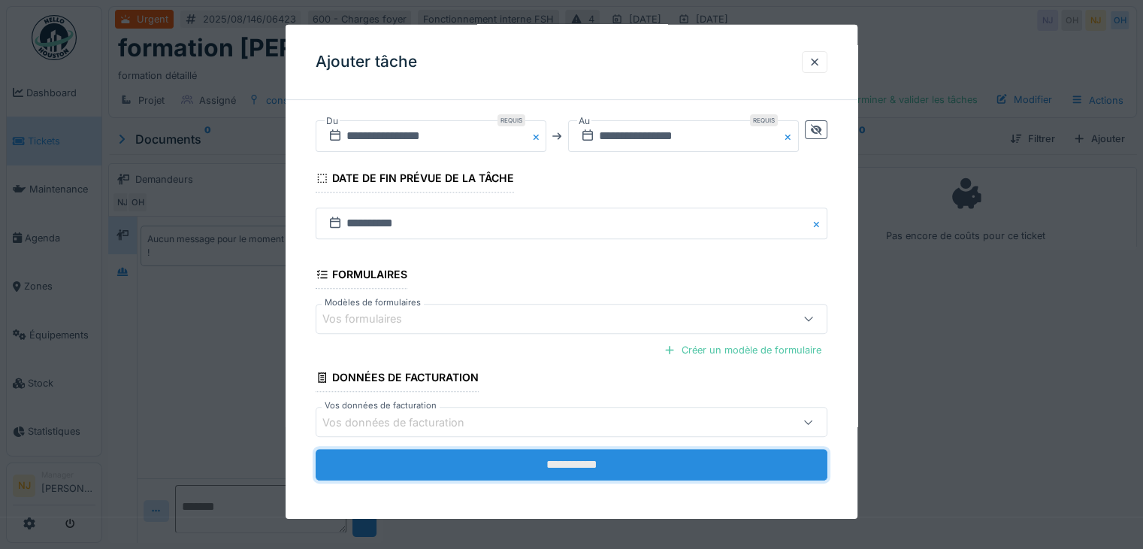
click at [586, 455] on input "**********" at bounding box center [572, 465] width 512 height 32
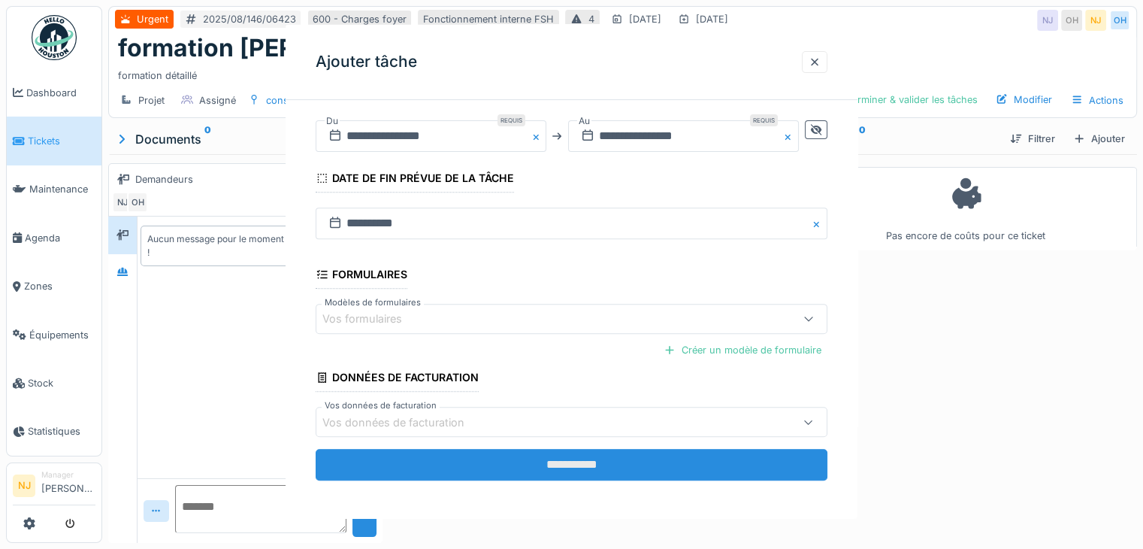
scroll to position [0, 0]
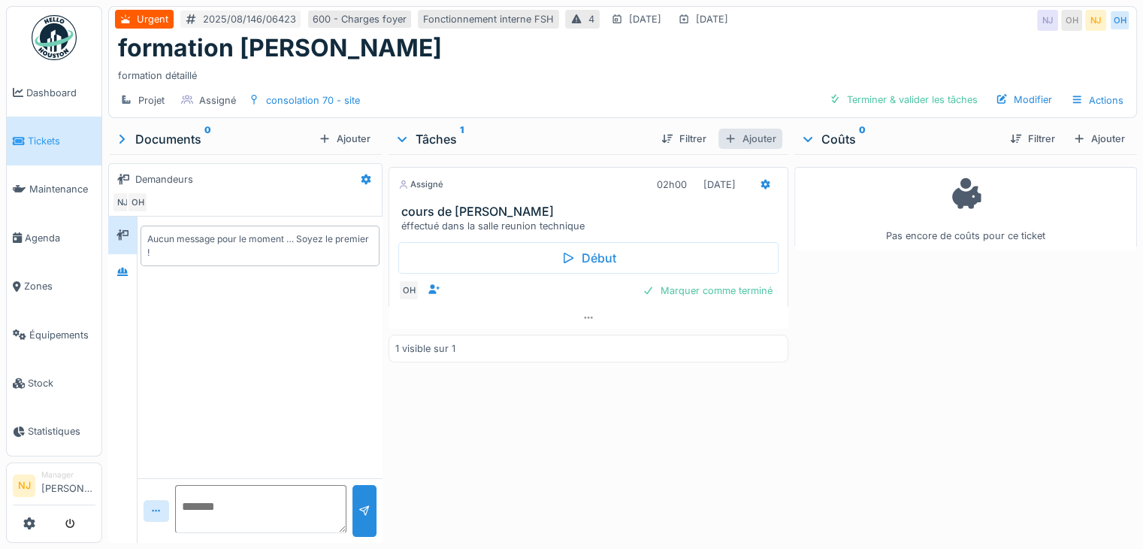
click at [727, 136] on div at bounding box center [730, 139] width 12 height 14
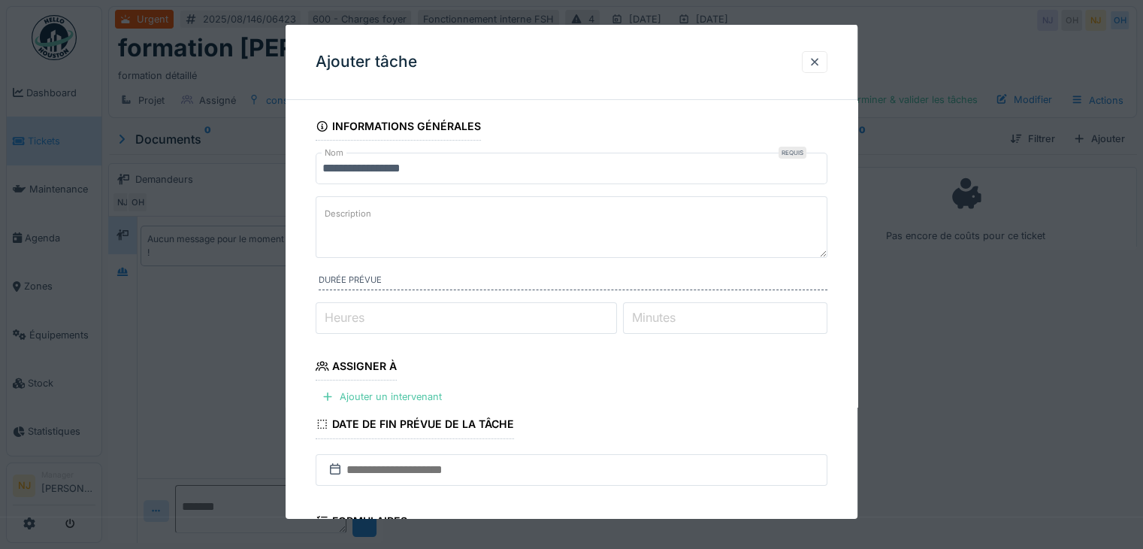
click at [430, 171] on input "**********" at bounding box center [572, 169] width 512 height 32
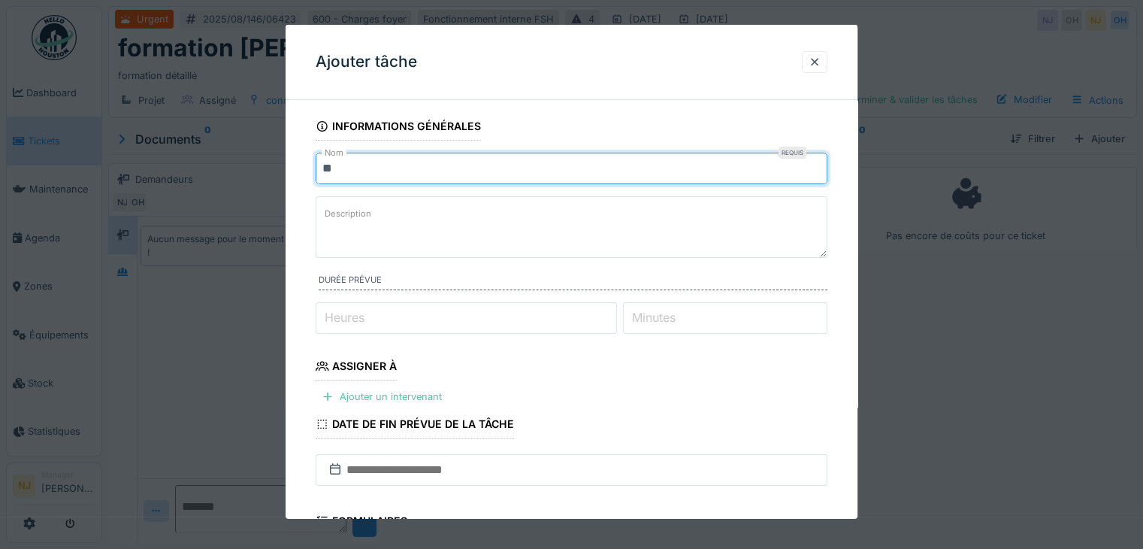
type input "*"
type input "**********"
click at [330, 209] on label "Description" at bounding box center [348, 213] width 53 height 19
click at [330, 209] on textarea "Description" at bounding box center [572, 227] width 512 height 62
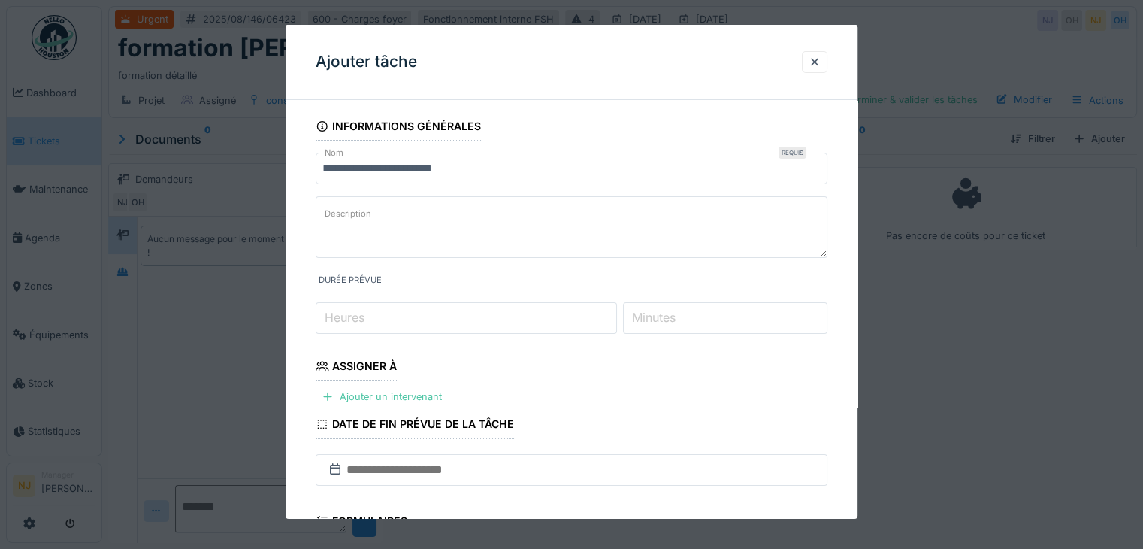
click at [383, 306] on input "Heures" at bounding box center [466, 318] width 301 height 32
click at [612, 322] on input "**" at bounding box center [466, 318] width 301 height 32
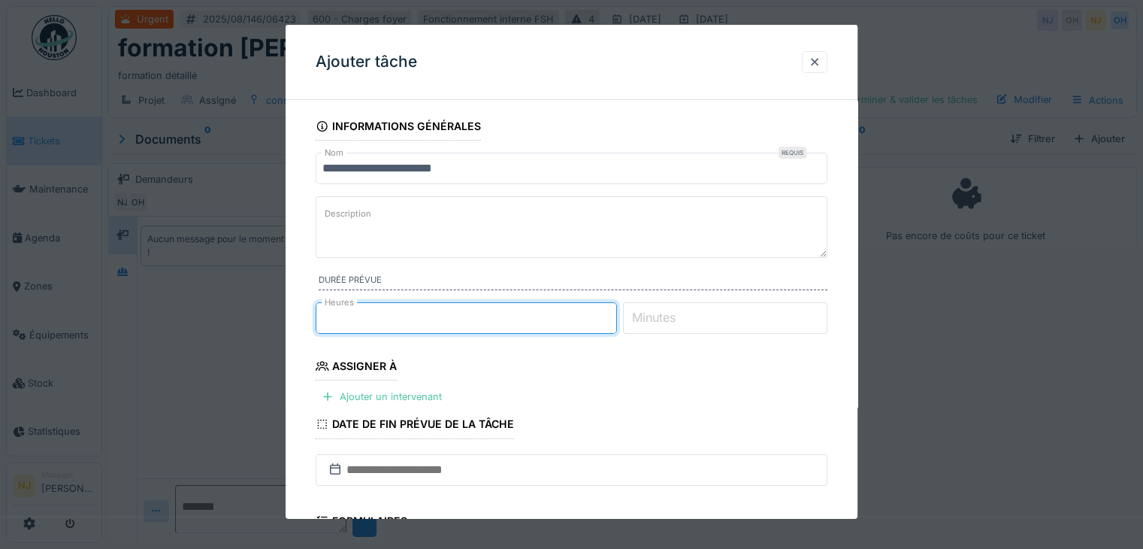
click at [613, 312] on input "*" at bounding box center [466, 318] width 301 height 32
click at [611, 312] on input "*" at bounding box center [466, 318] width 301 height 32
type input "*"
click at [611, 312] on input "*" at bounding box center [466, 318] width 301 height 32
click at [328, 392] on div at bounding box center [328, 396] width 12 height 14
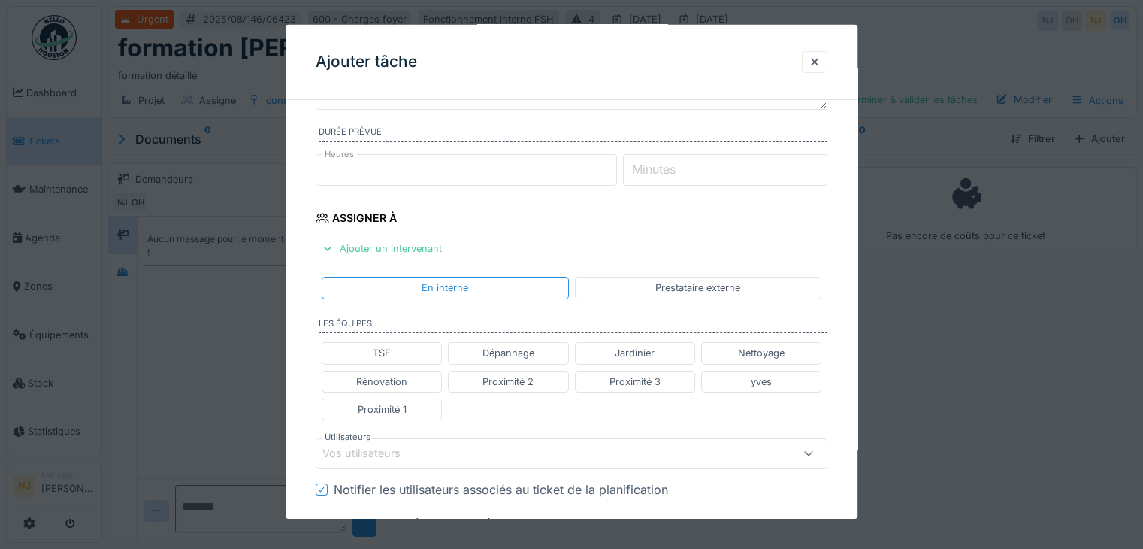
scroll to position [150, 0]
click at [388, 345] on div "TSE" at bounding box center [382, 350] width 18 height 14
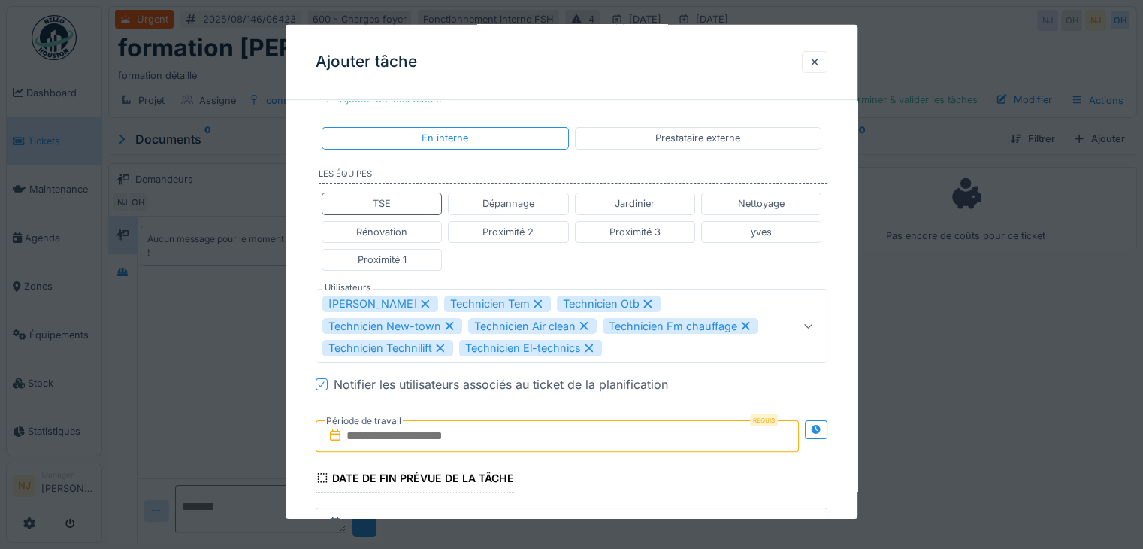
scroll to position [301, 0]
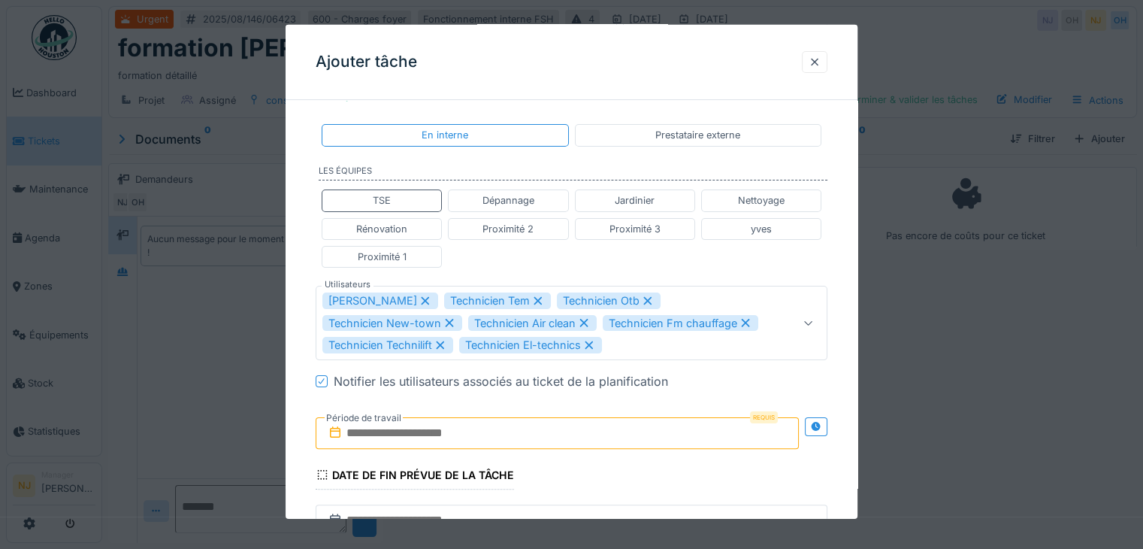
click at [439, 340] on icon at bounding box center [441, 345] width 14 height 11
click at [443, 320] on icon at bounding box center [450, 322] width 14 height 11
click at [419, 296] on icon at bounding box center [426, 300] width 14 height 11
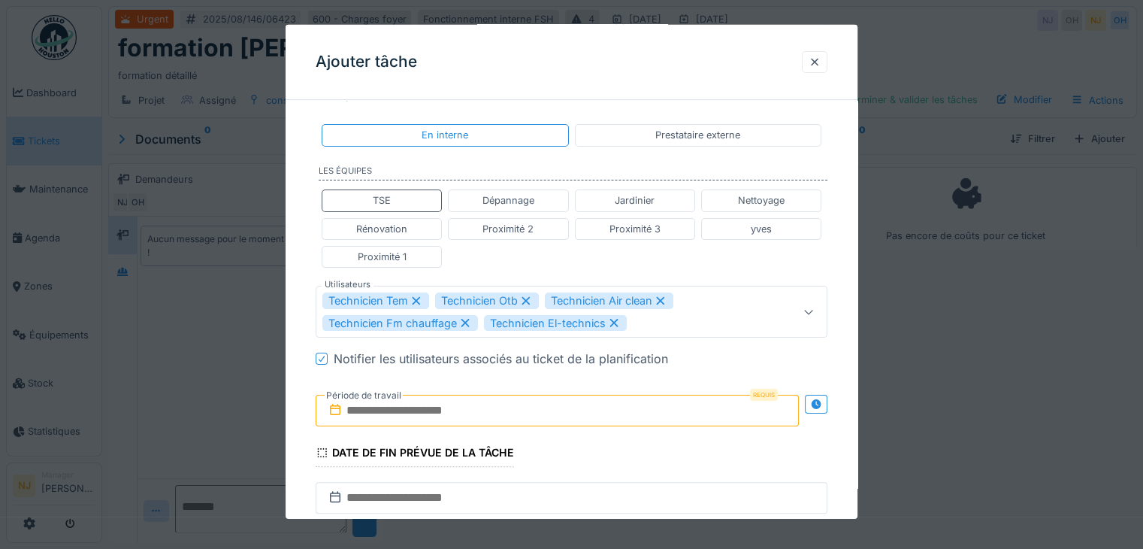
click at [418, 295] on icon at bounding box center [417, 300] width 14 height 11
click at [413, 288] on div "Technicien Otb Technicien Air clean Technicien Fm chauffage Technicien El-techn…" at bounding box center [572, 312] width 512 height 52
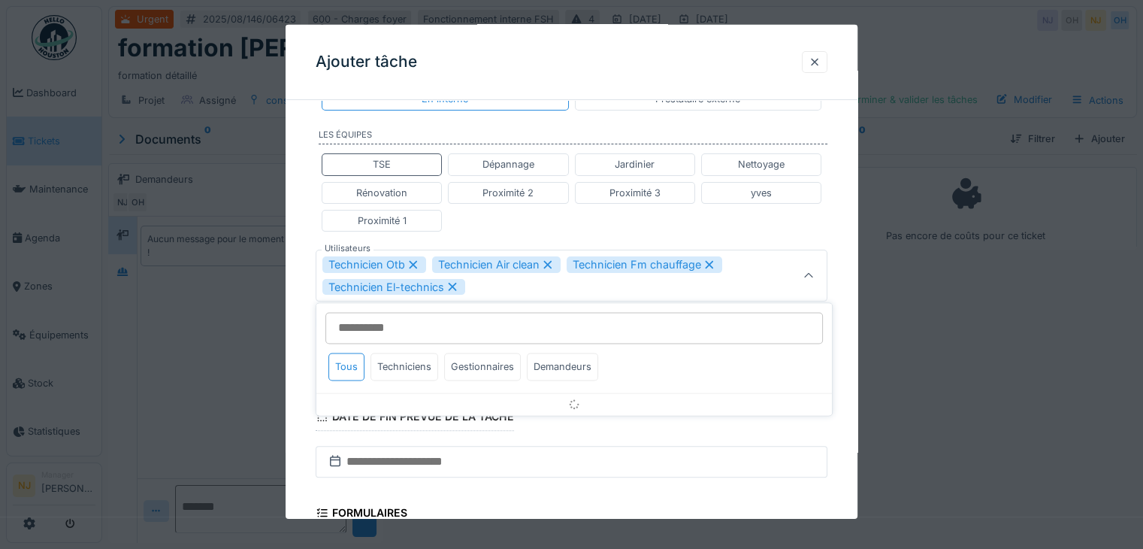
scroll to position [337, 0]
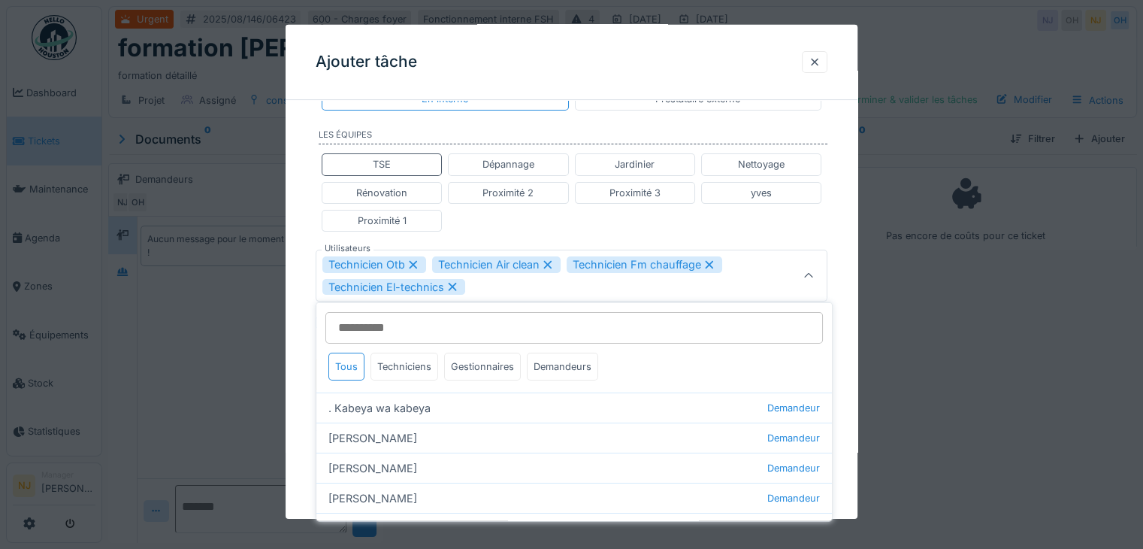
click at [412, 260] on icon at bounding box center [414, 264] width 8 height 8
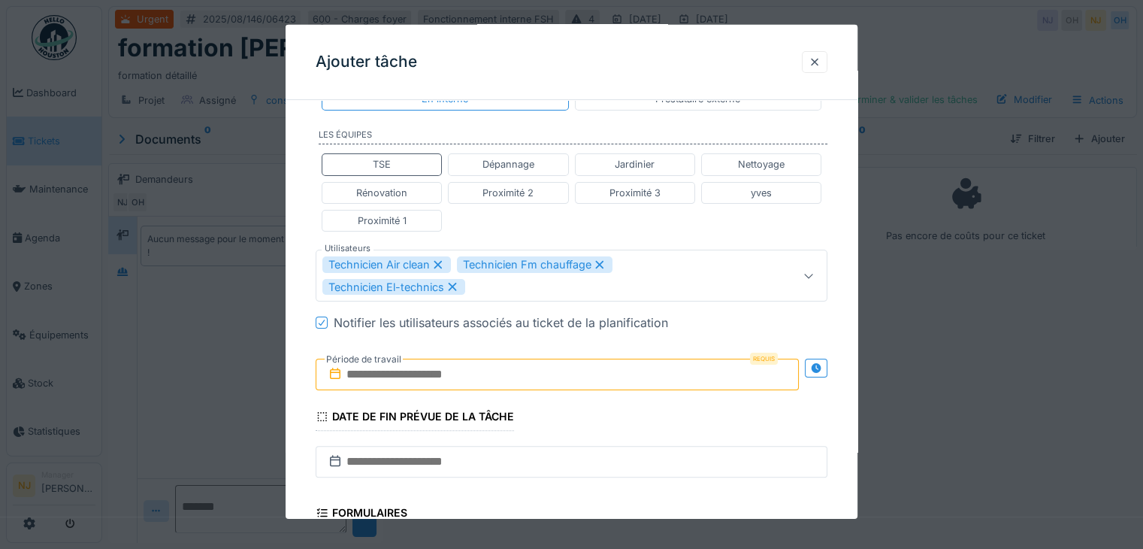
click at [442, 260] on icon at bounding box center [438, 264] width 14 height 11
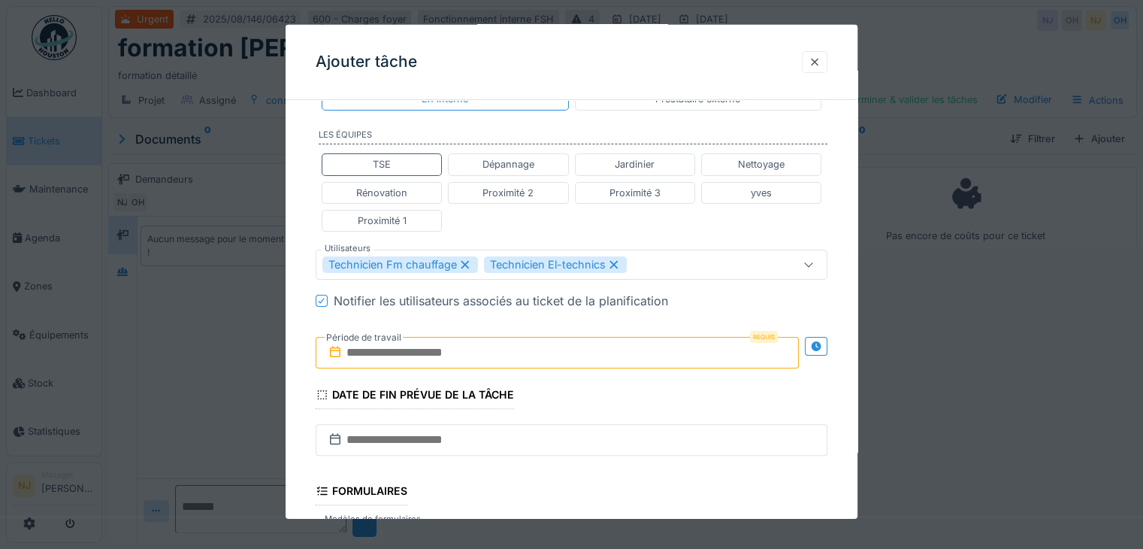
click at [466, 259] on icon at bounding box center [465, 264] width 14 height 11
type input "*****"
click at [454, 262] on icon at bounding box center [453, 264] width 14 height 11
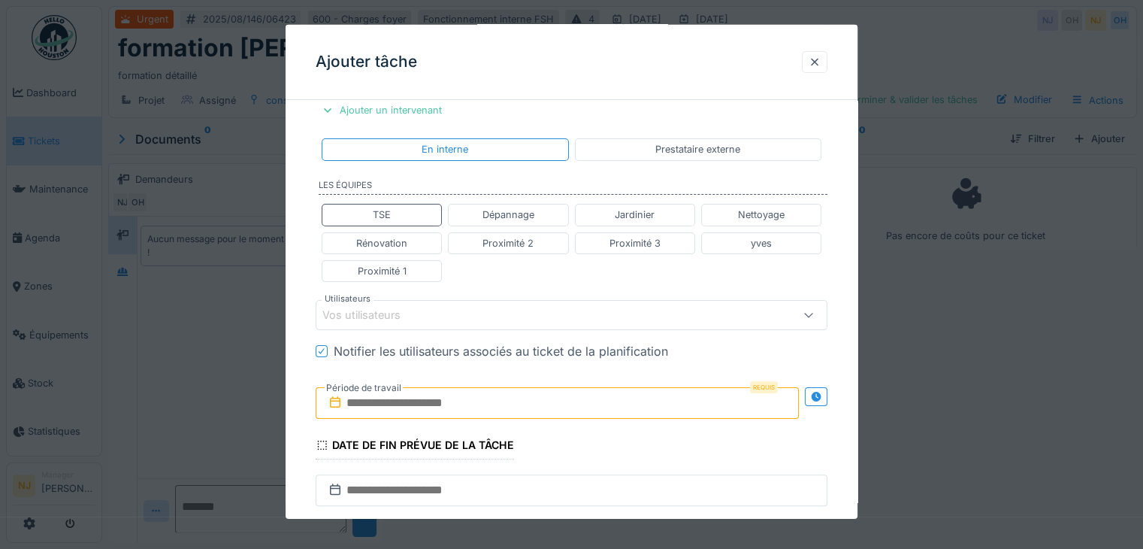
scroll to position [262, 0]
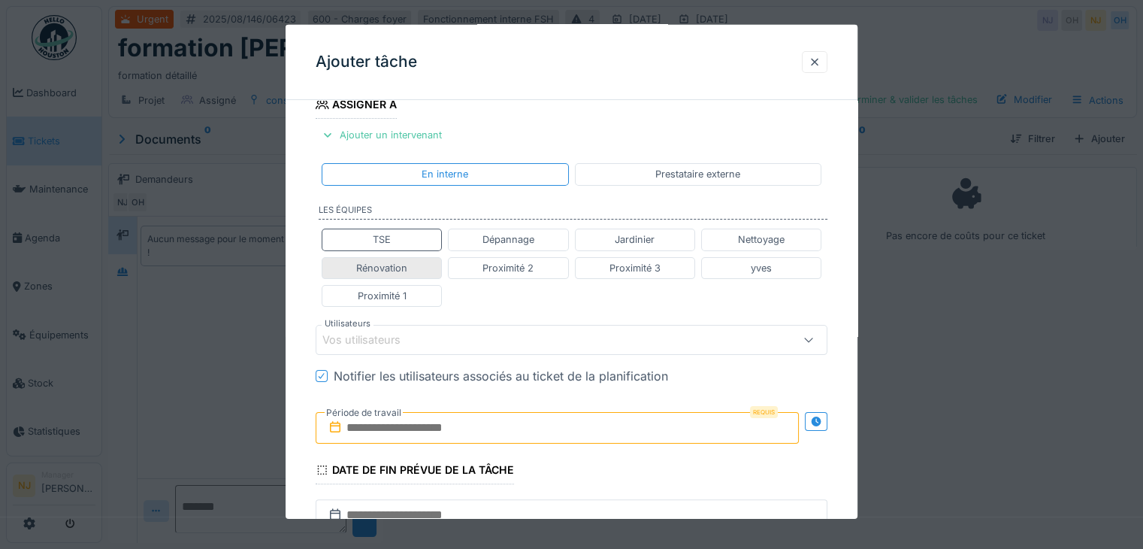
click at [389, 263] on div "Rénovation" at bounding box center [381, 267] width 51 height 14
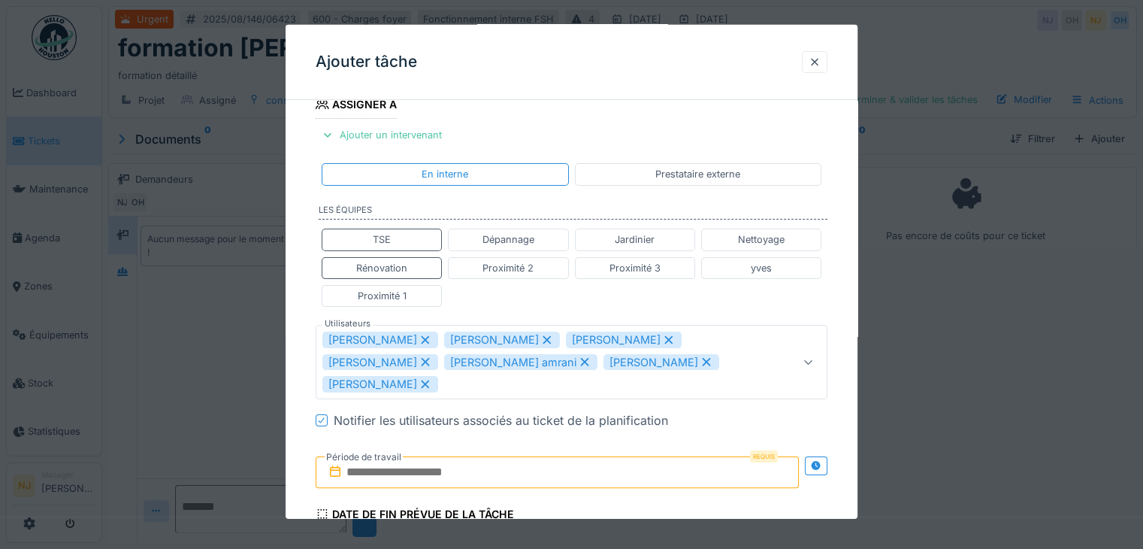
click at [419, 335] on icon at bounding box center [426, 339] width 14 height 11
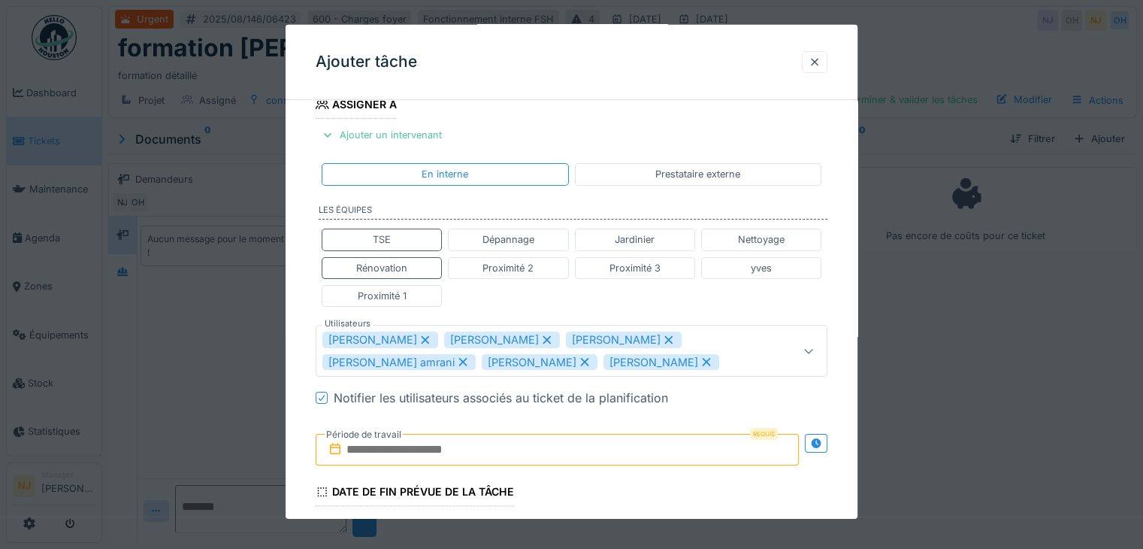
click at [432, 334] on icon at bounding box center [426, 339] width 14 height 11
click at [424, 334] on icon at bounding box center [426, 339] width 14 height 11
click at [419, 334] on icon at bounding box center [426, 339] width 14 height 11
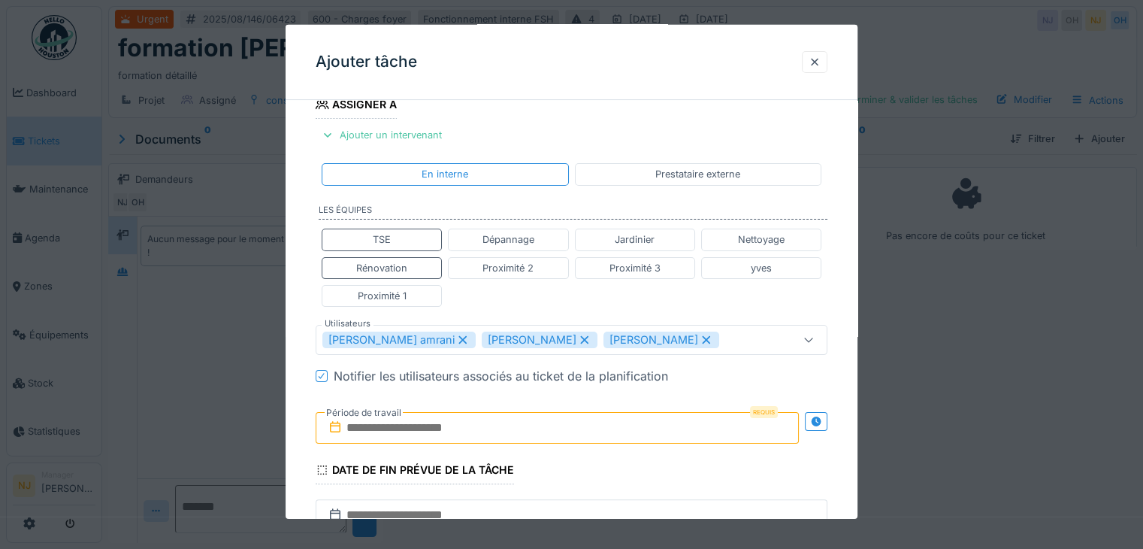
click at [456, 334] on icon at bounding box center [463, 339] width 14 height 11
click at [415, 335] on div "[PERSON_NAME]" at bounding box center [380, 339] width 116 height 17
type input "****"
click at [430, 335] on icon at bounding box center [426, 339] width 8 height 8
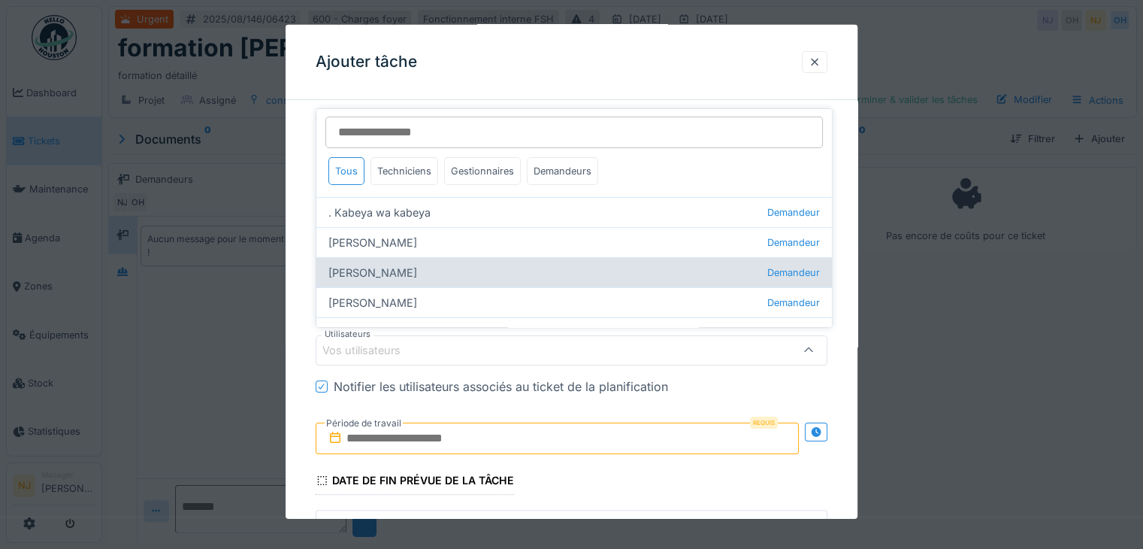
scroll to position [0, 0]
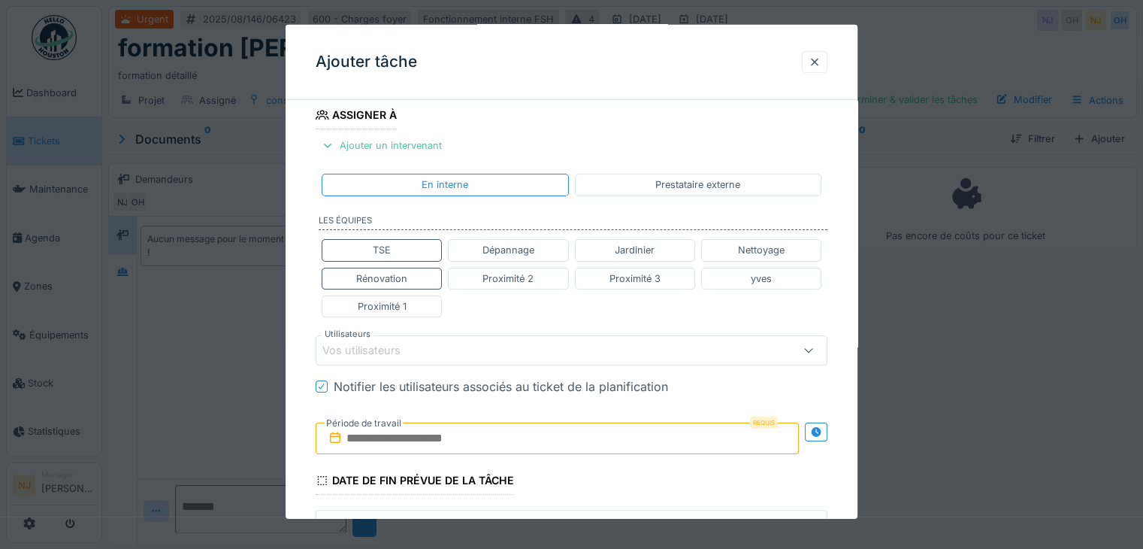
click at [836, 77] on div "Ajouter tâche" at bounding box center [572, 62] width 572 height 75
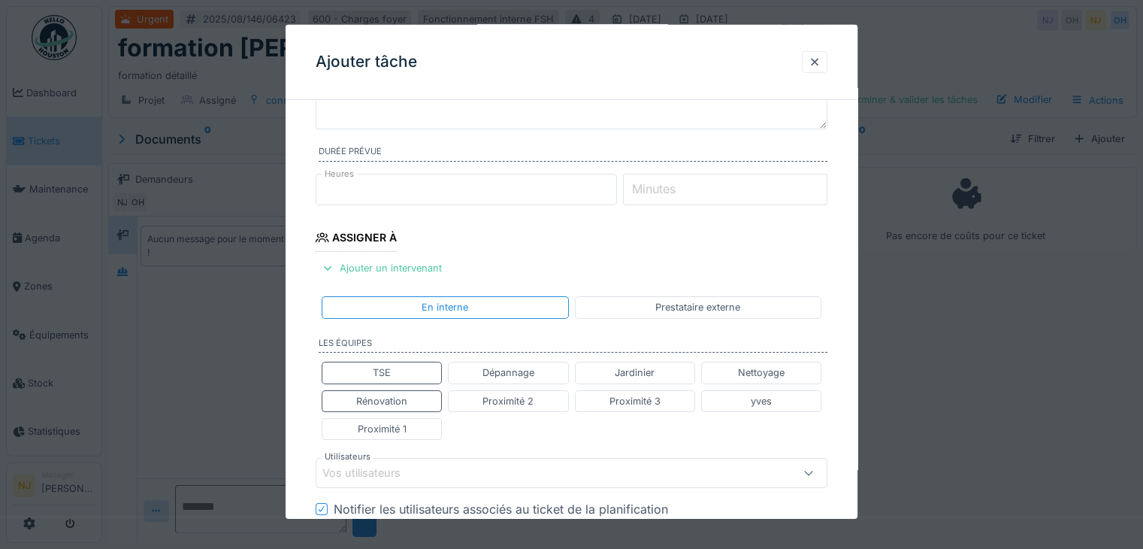
scroll to position [101, 0]
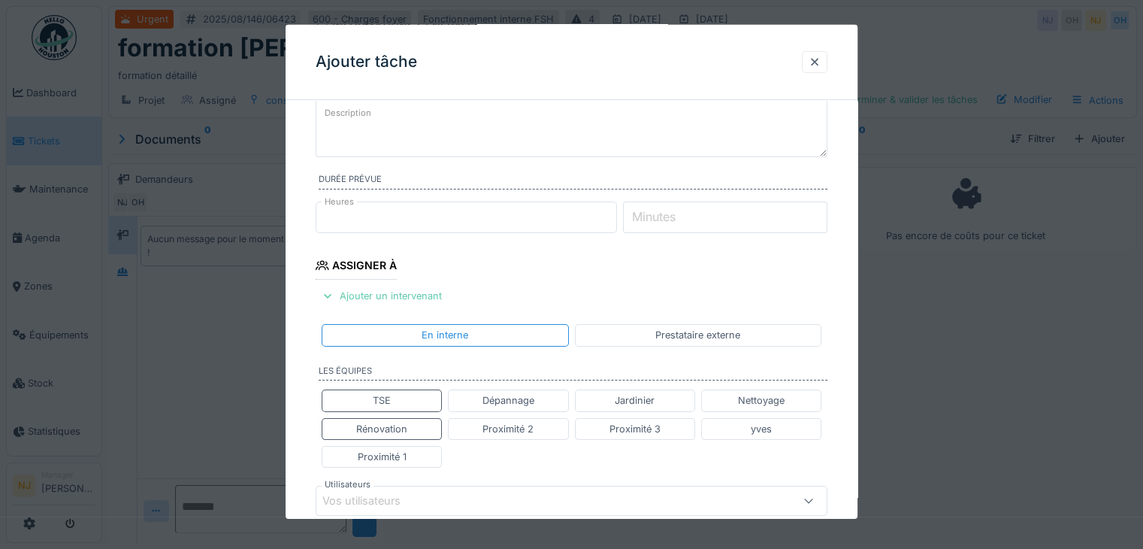
click at [332, 292] on div at bounding box center [328, 296] width 12 height 14
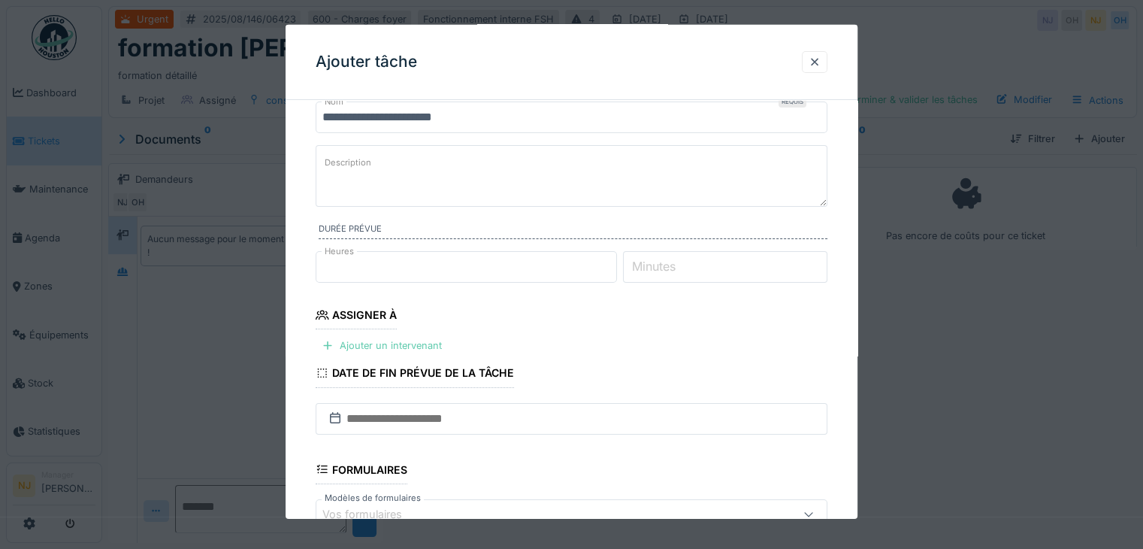
scroll to position [75, 0]
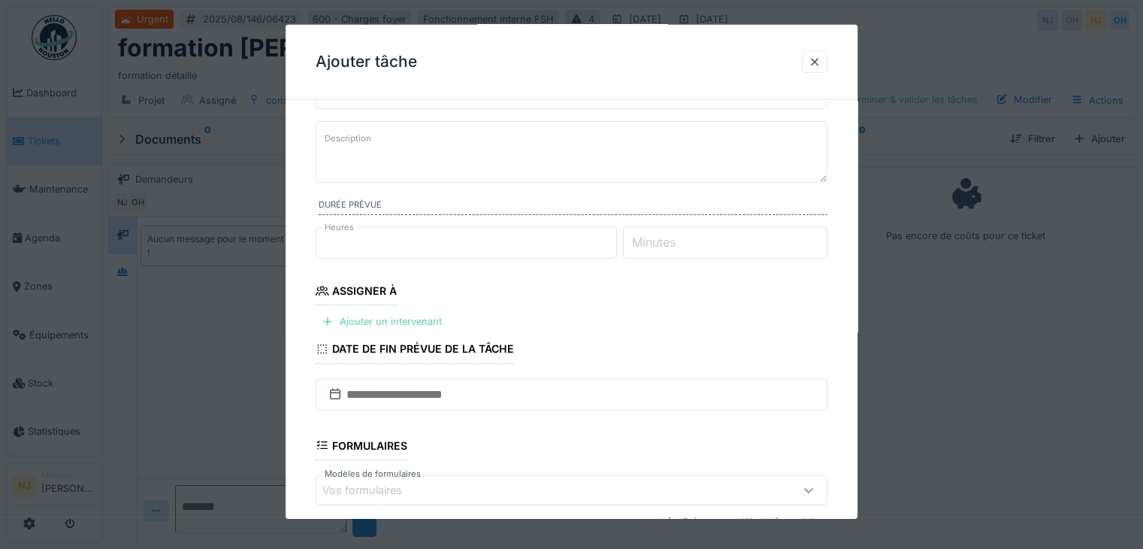
click at [330, 319] on div at bounding box center [328, 321] width 12 height 14
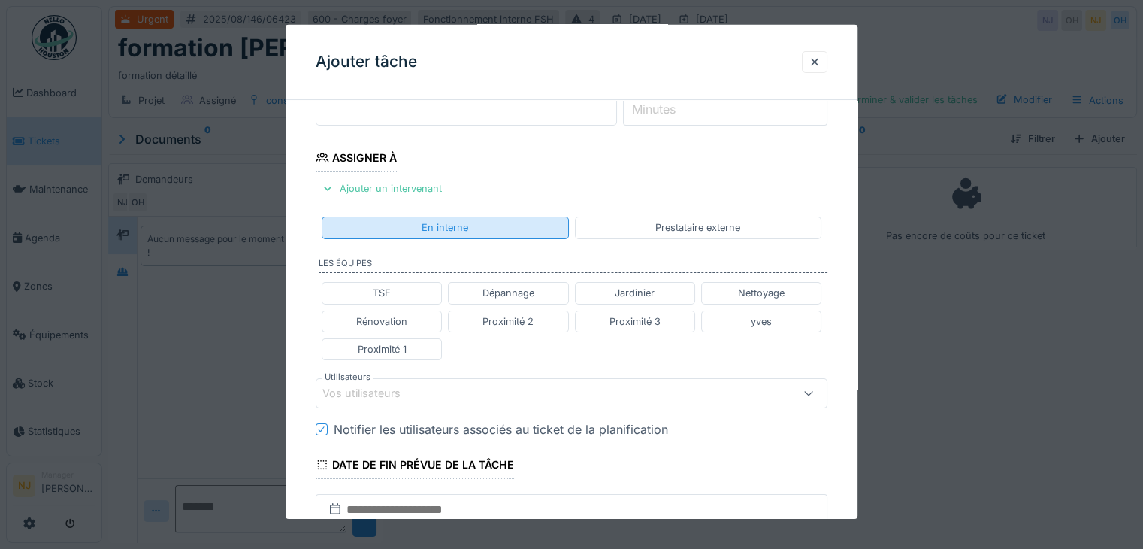
scroll to position [225, 0]
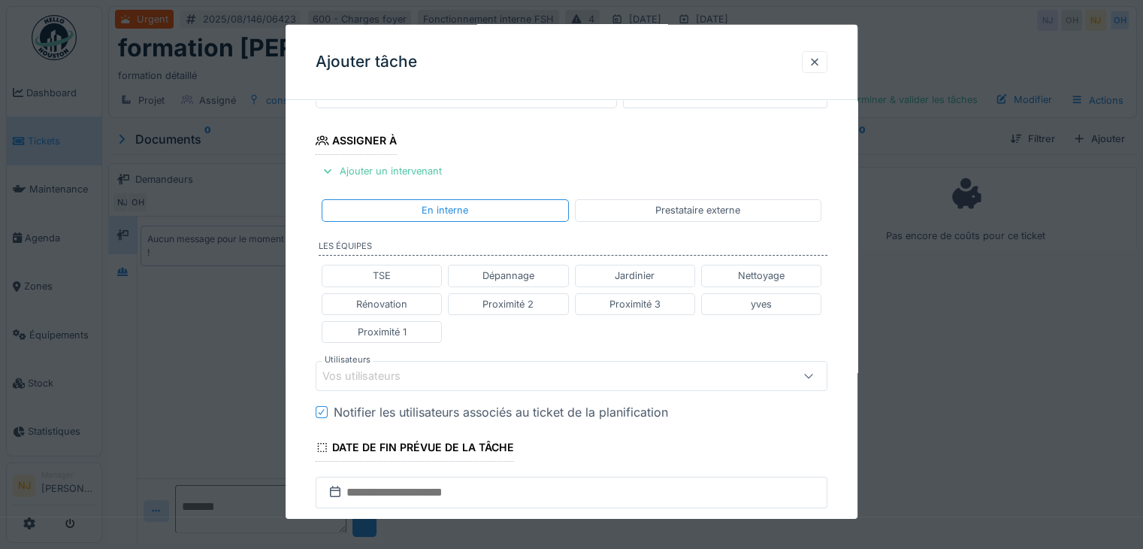
click at [352, 367] on div "Vos utilisateurs" at bounding box center [371, 375] width 99 height 17
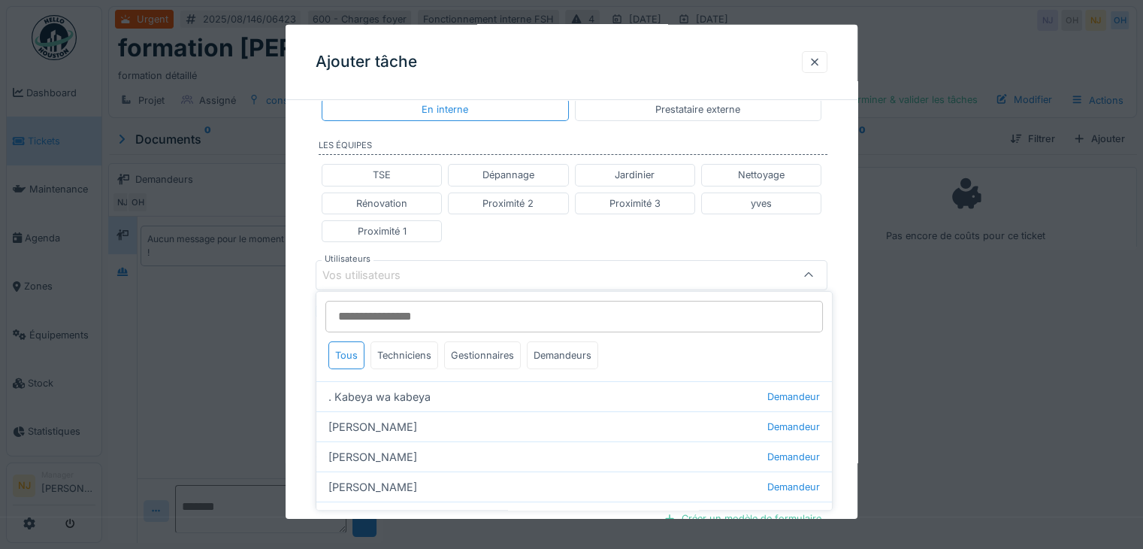
click at [358, 267] on div "Vos utilisateurs" at bounding box center [371, 275] width 99 height 17
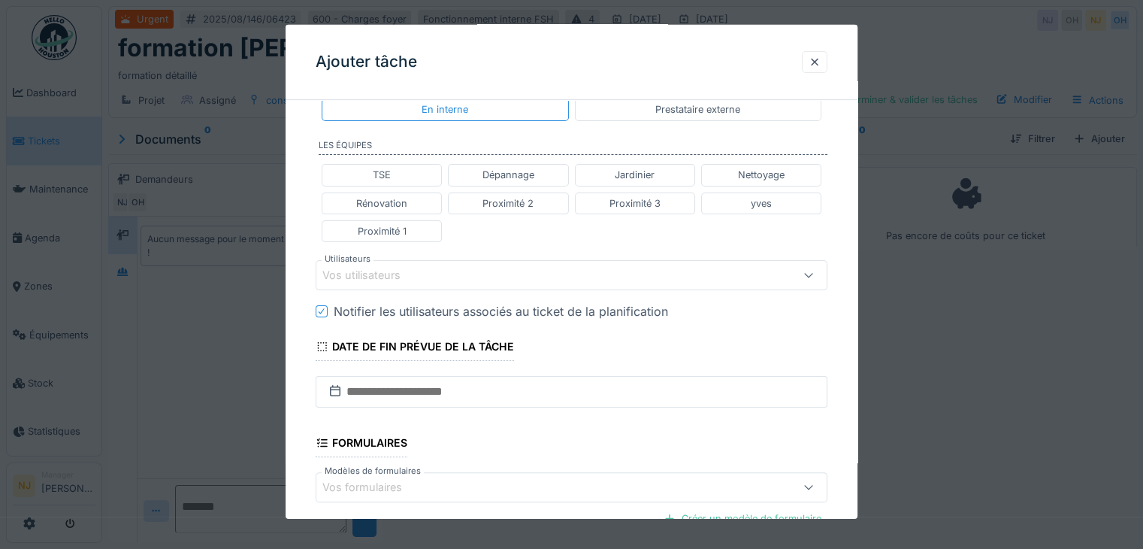
click at [361, 267] on div "Vos utilisateurs" at bounding box center [540, 275] width 436 height 17
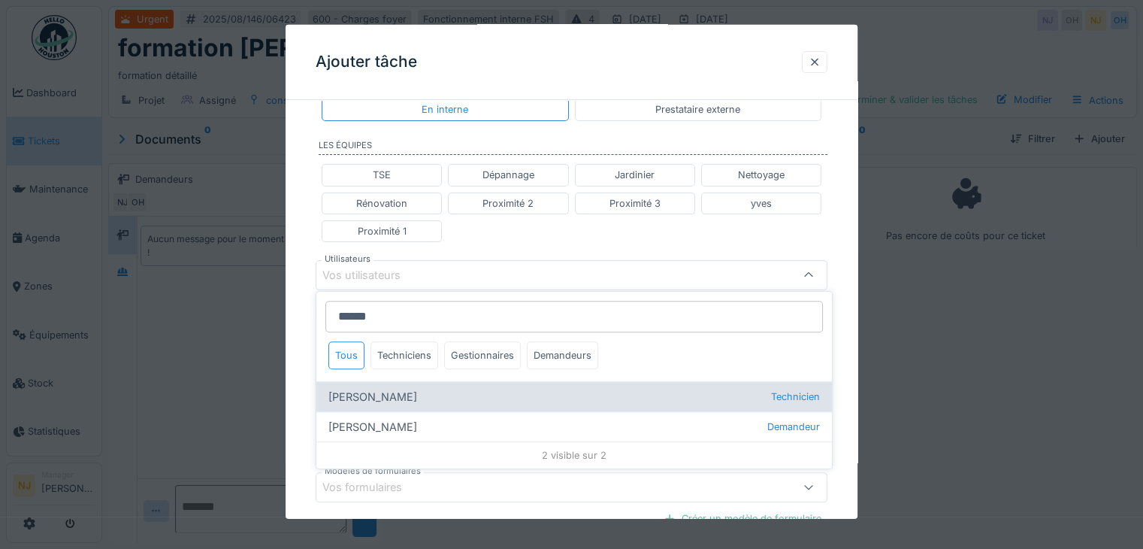
type input "******"
click at [389, 399] on div "[PERSON_NAME] Technicien" at bounding box center [574, 396] width 516 height 30
type input "****"
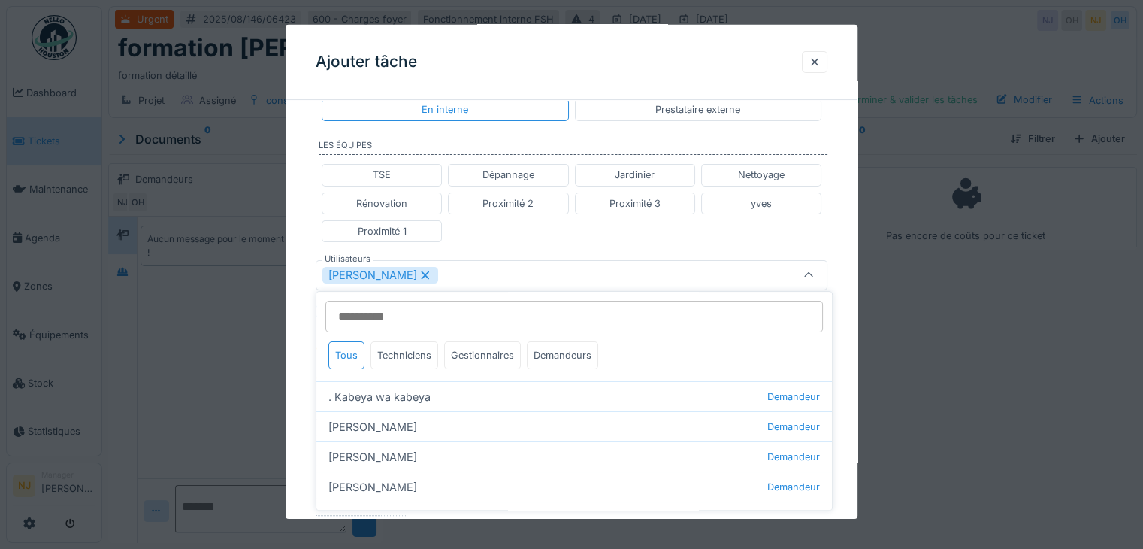
click at [292, 349] on div "**********" at bounding box center [572, 267] width 572 height 963
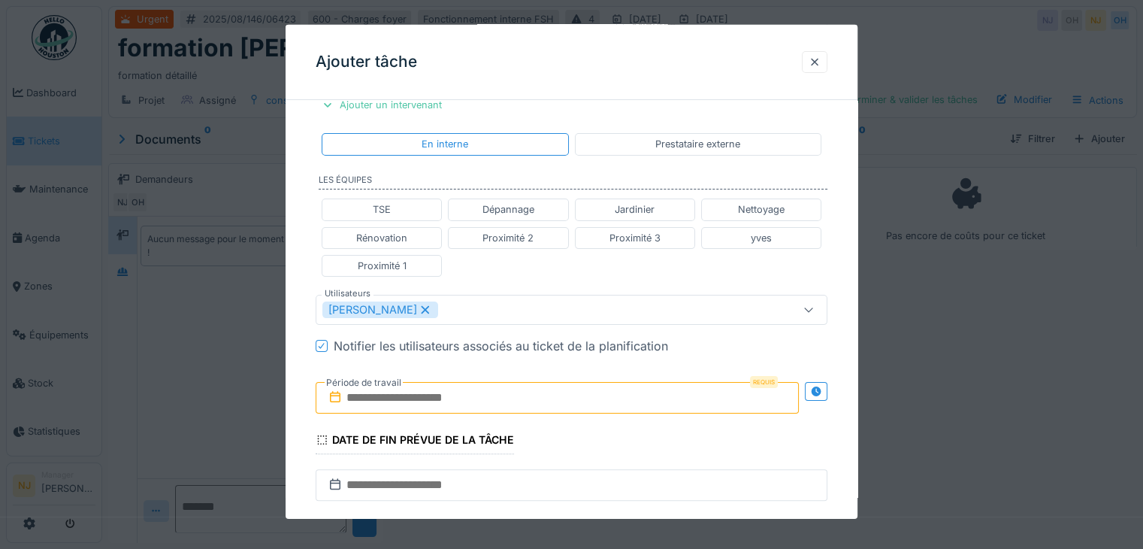
scroll to position [253, 0]
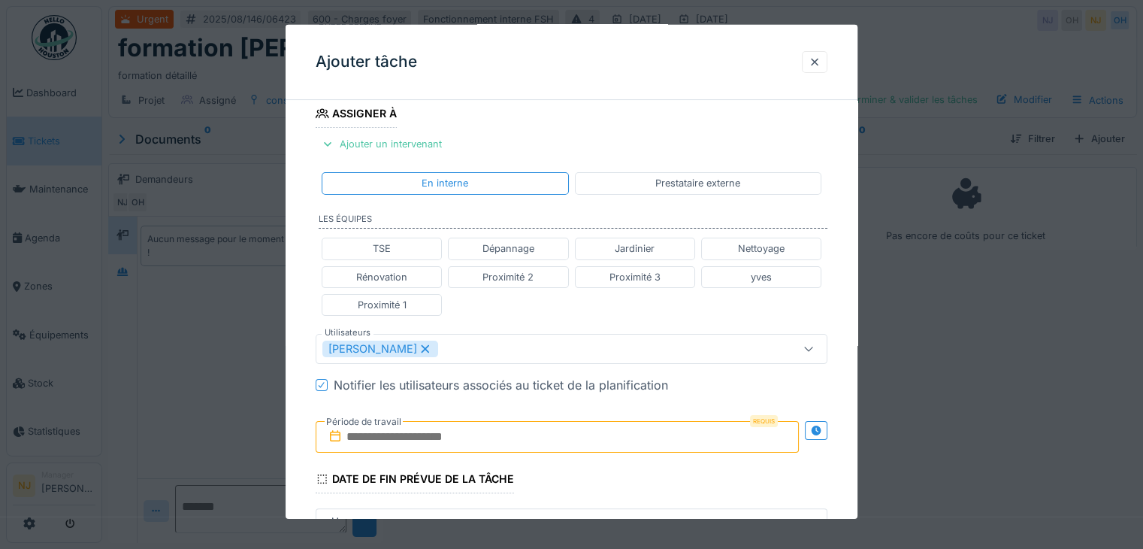
click at [220, 363] on div at bounding box center [571, 274] width 1143 height 549
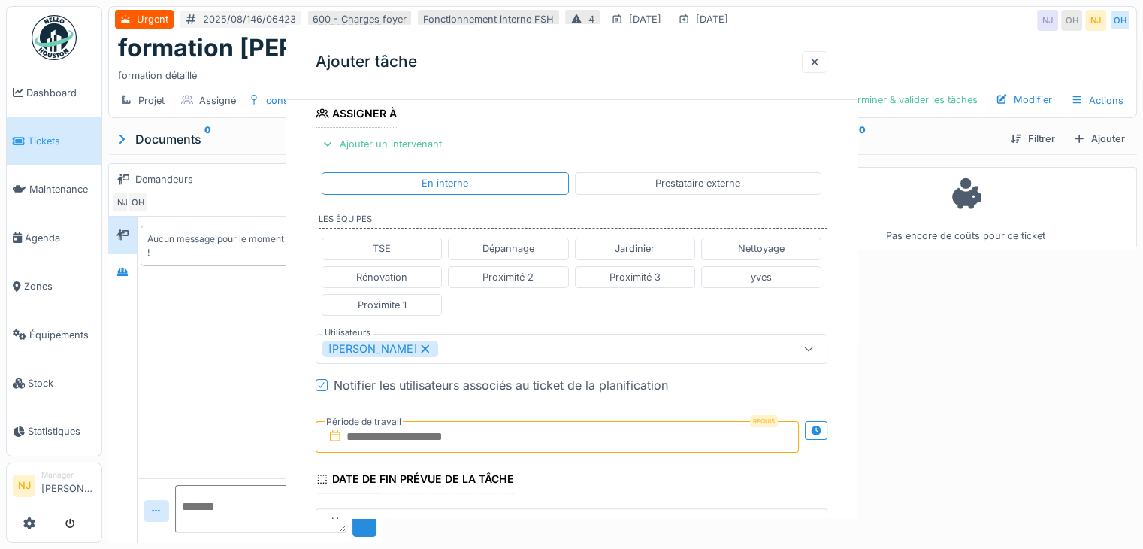
scroll to position [0, 0]
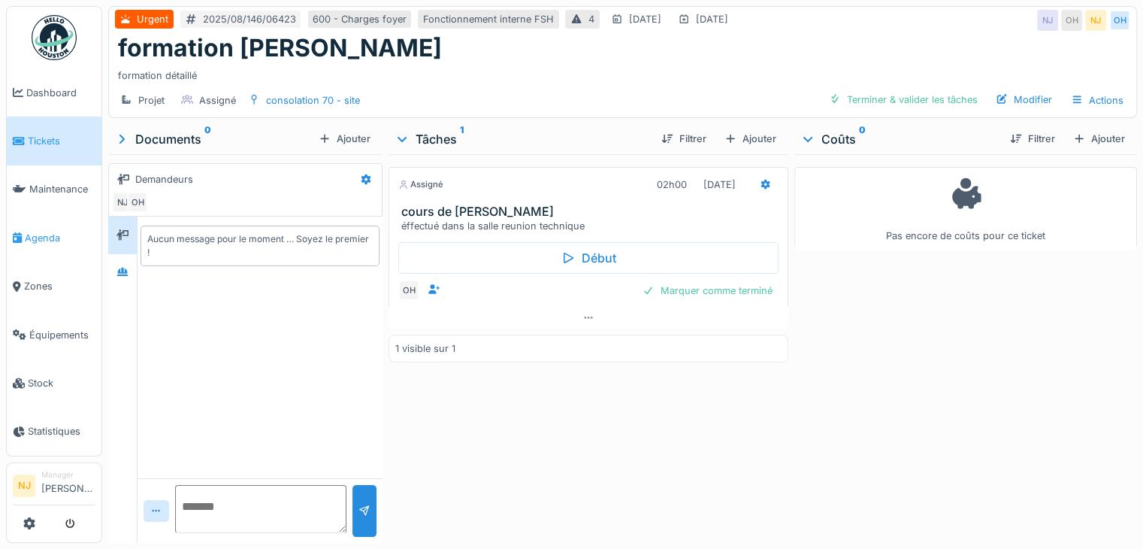
click at [50, 232] on span "Agenda" at bounding box center [60, 238] width 71 height 14
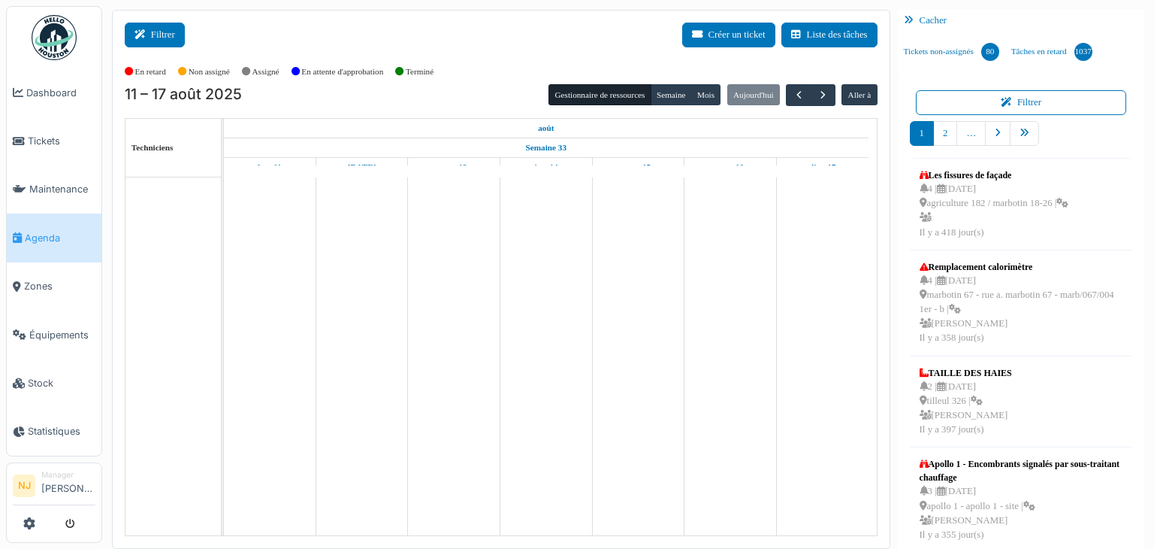
click at [162, 32] on button "Filtrer" at bounding box center [155, 35] width 60 height 25
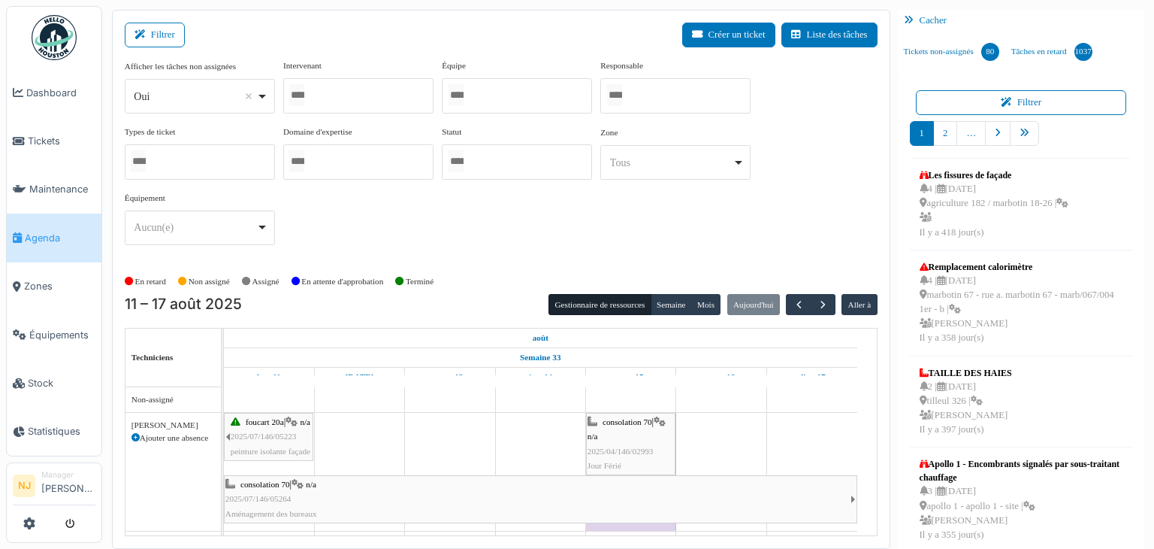
click at [329, 97] on div at bounding box center [358, 95] width 150 height 35
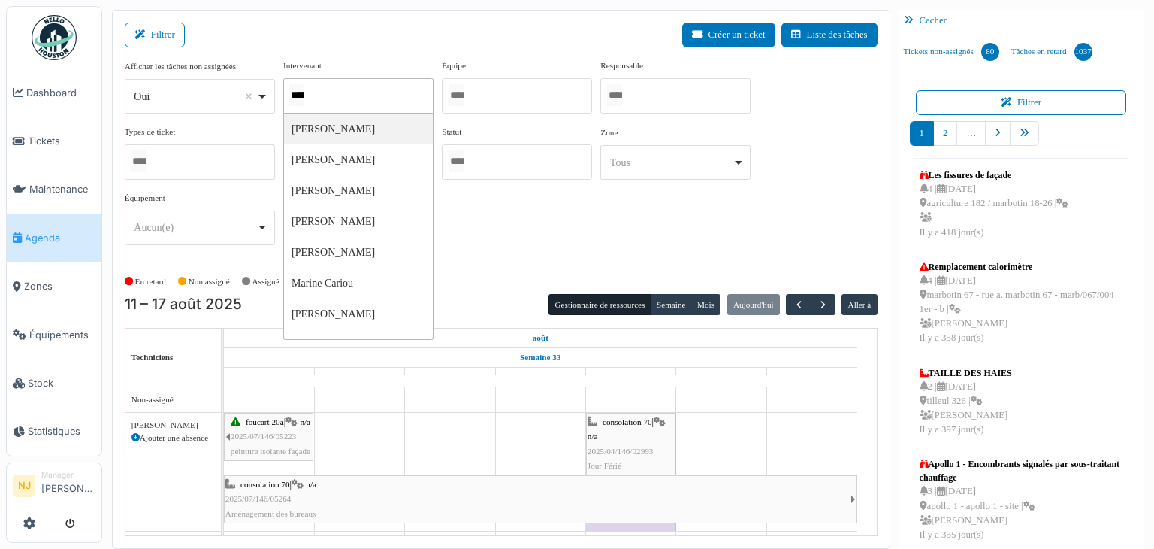
type input "******"
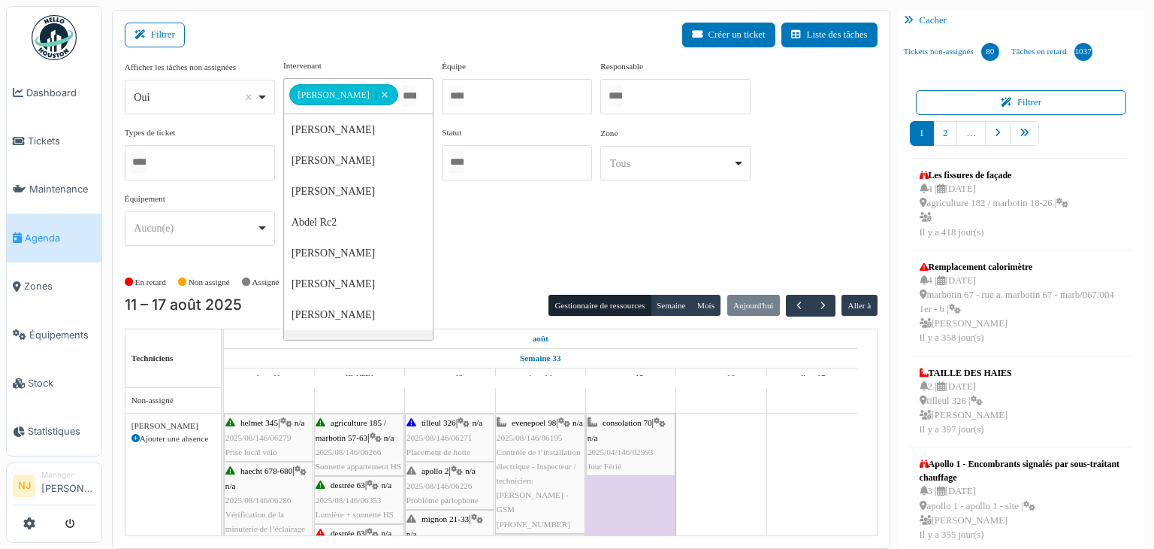
click at [477, 270] on div "En retard Non assigné Assigné En attente d'approbation Terminé" at bounding box center [501, 282] width 753 height 25
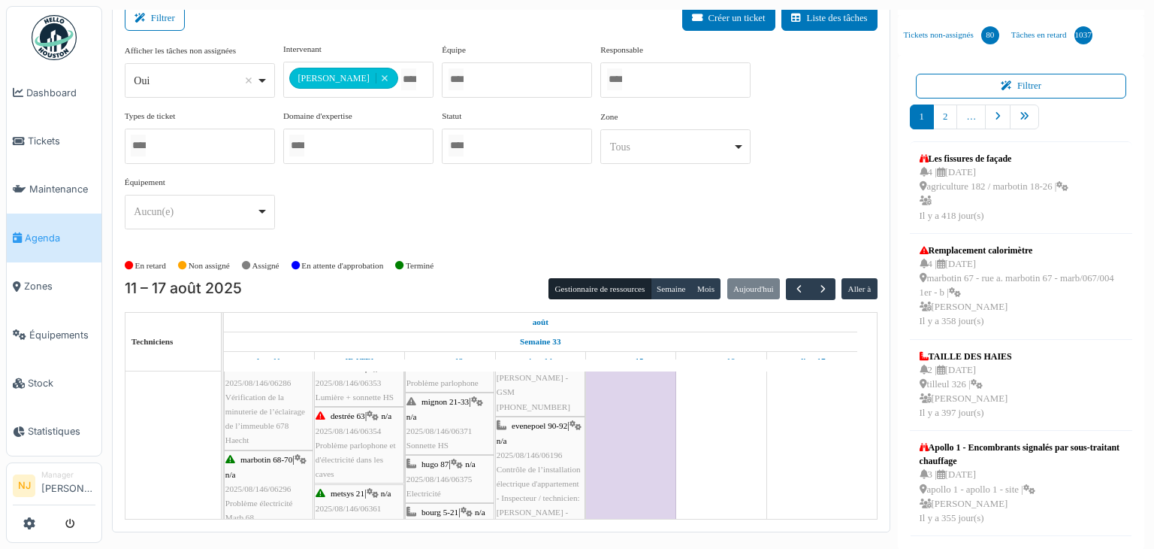
scroll to position [150, 0]
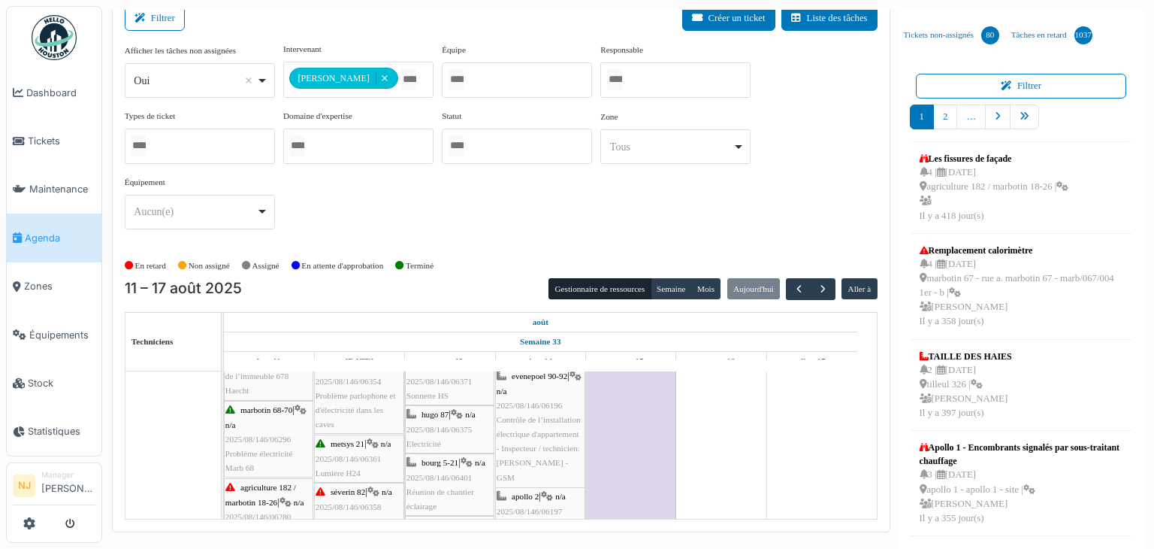
click at [524, 410] on div "evenepoel 90-92 | n/a 2025/08/146/06196 Contrôle de l’installation électrique d…" at bounding box center [540, 434] width 87 height 130
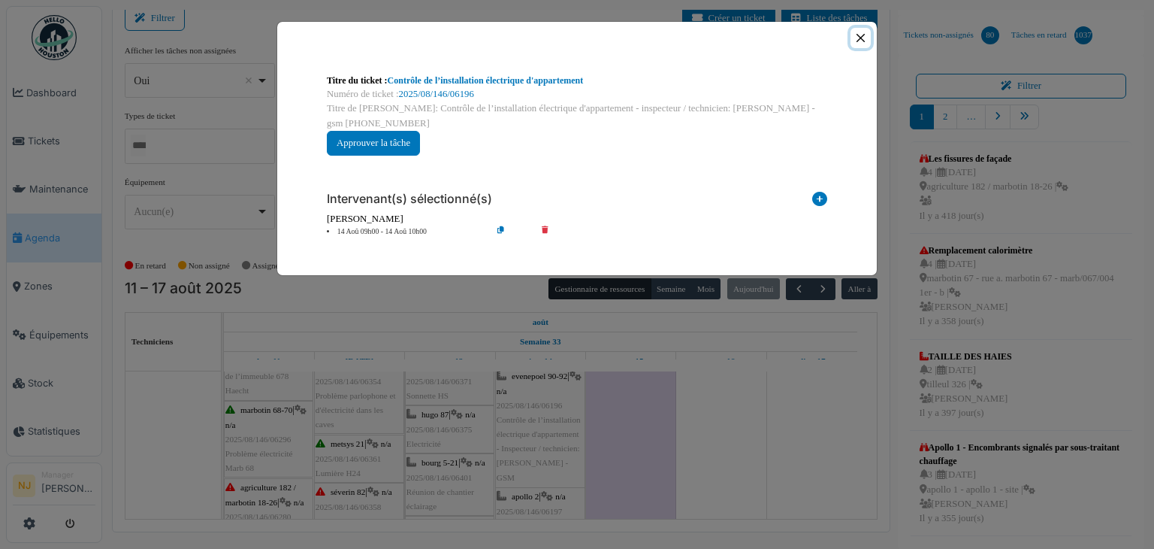
click at [863, 35] on button "Close" at bounding box center [861, 38] width 20 height 20
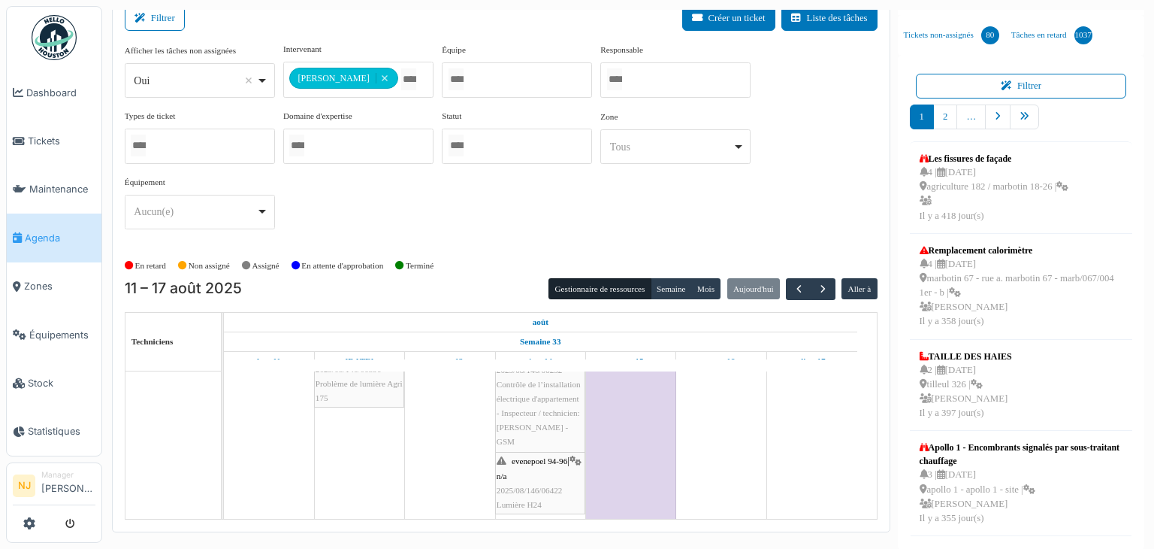
scroll to position [0, 0]
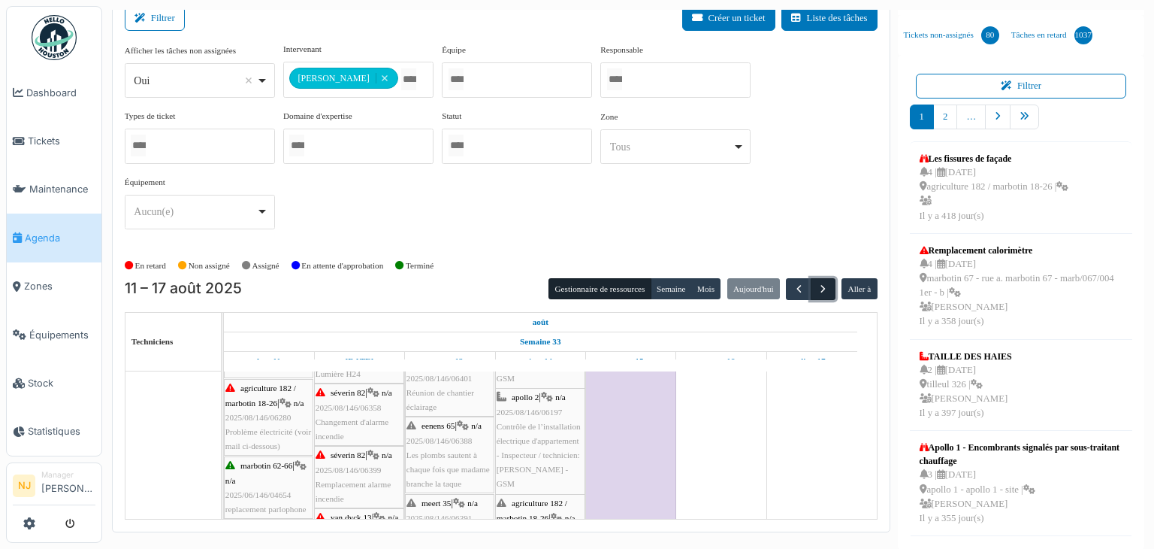
click at [817, 283] on span "button" at bounding box center [823, 289] width 13 height 13
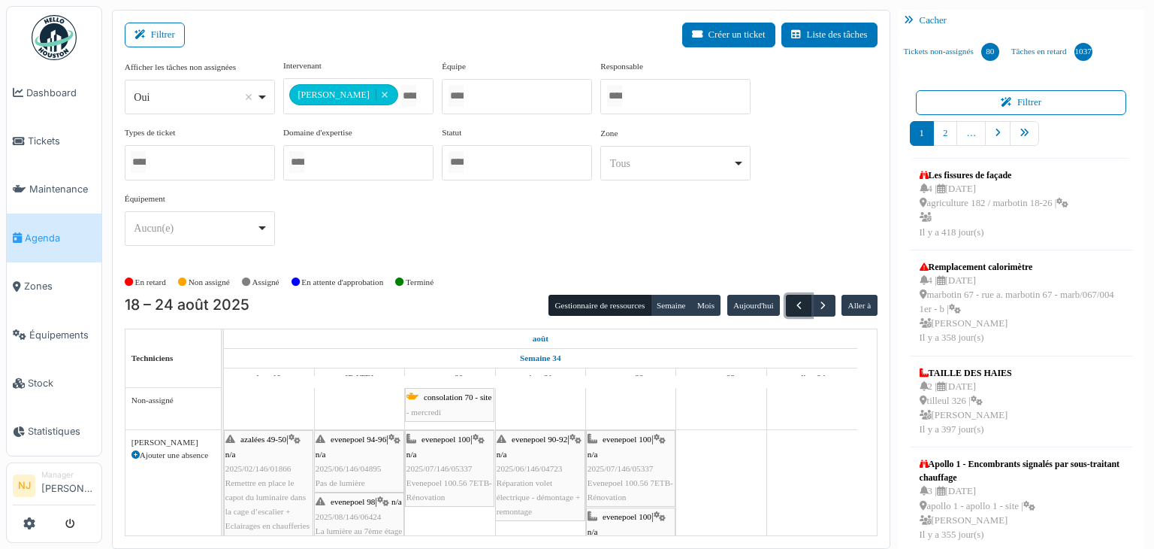
click at [793, 300] on span "button" at bounding box center [799, 305] width 13 height 13
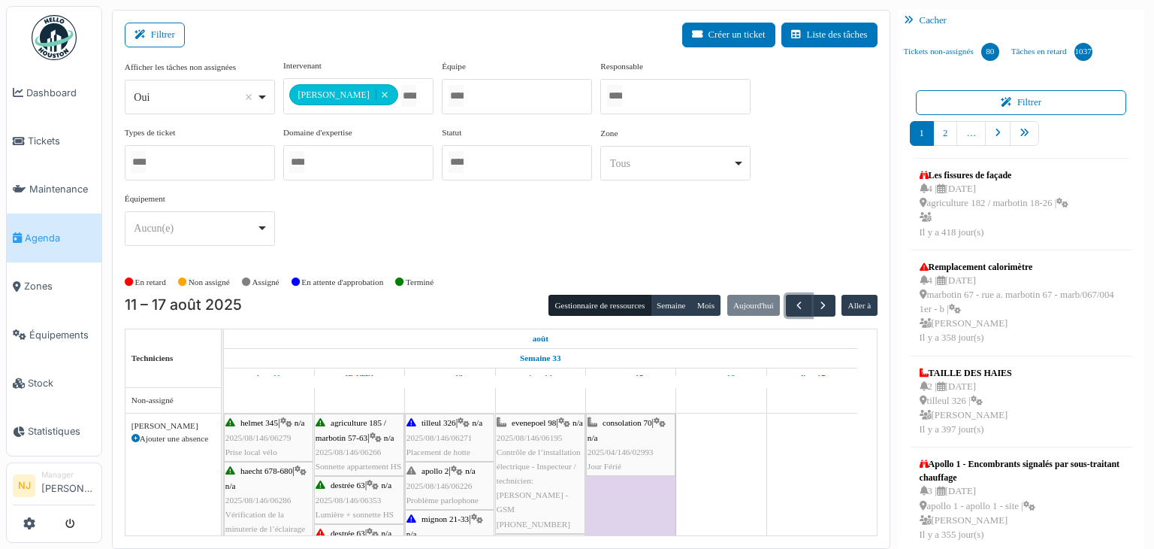
click at [521, 442] on span "2025/08/146/06195" at bounding box center [530, 437] width 66 height 9
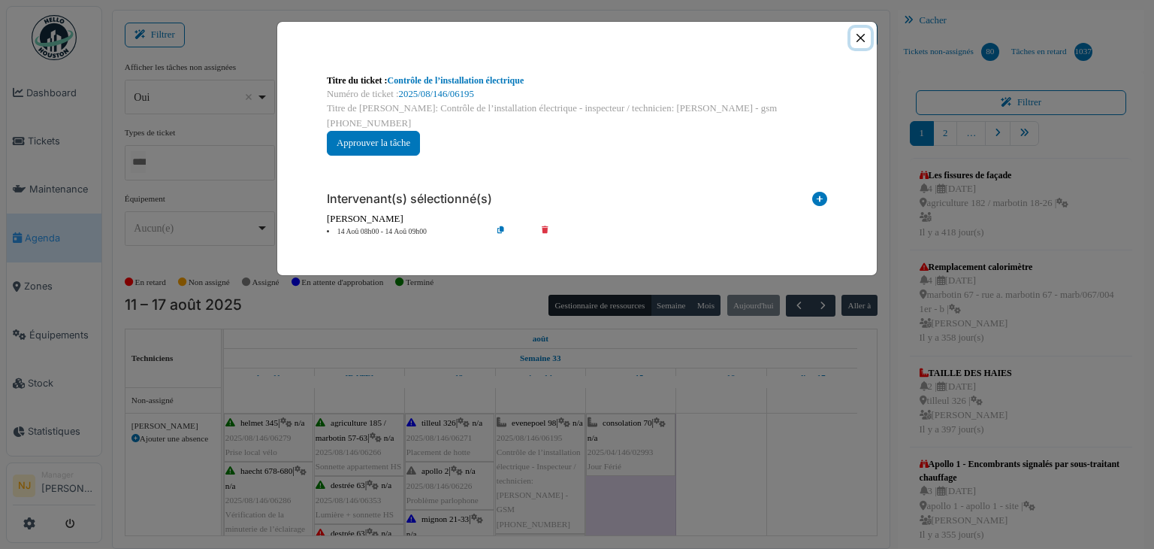
click at [859, 36] on button "Close" at bounding box center [861, 38] width 20 height 20
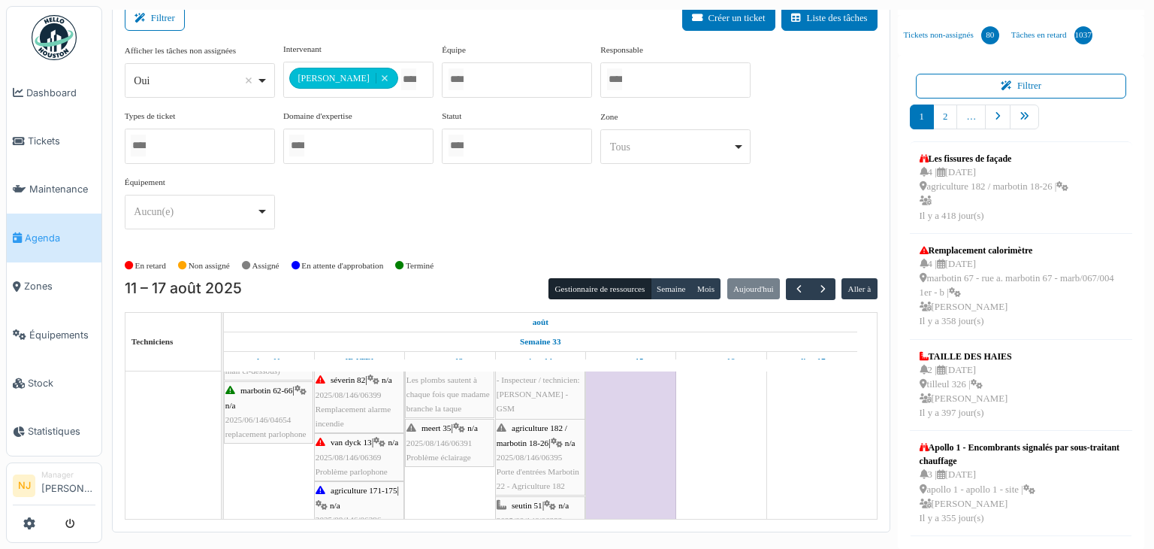
scroll to position [400, 0]
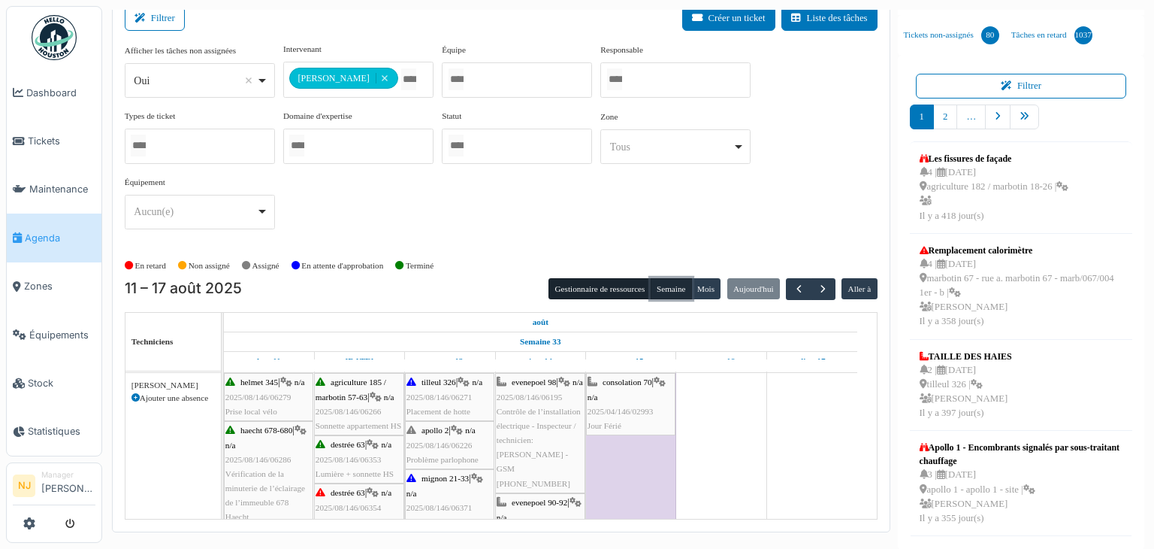
click at [661, 283] on button "Semaine" at bounding box center [671, 288] width 41 height 21
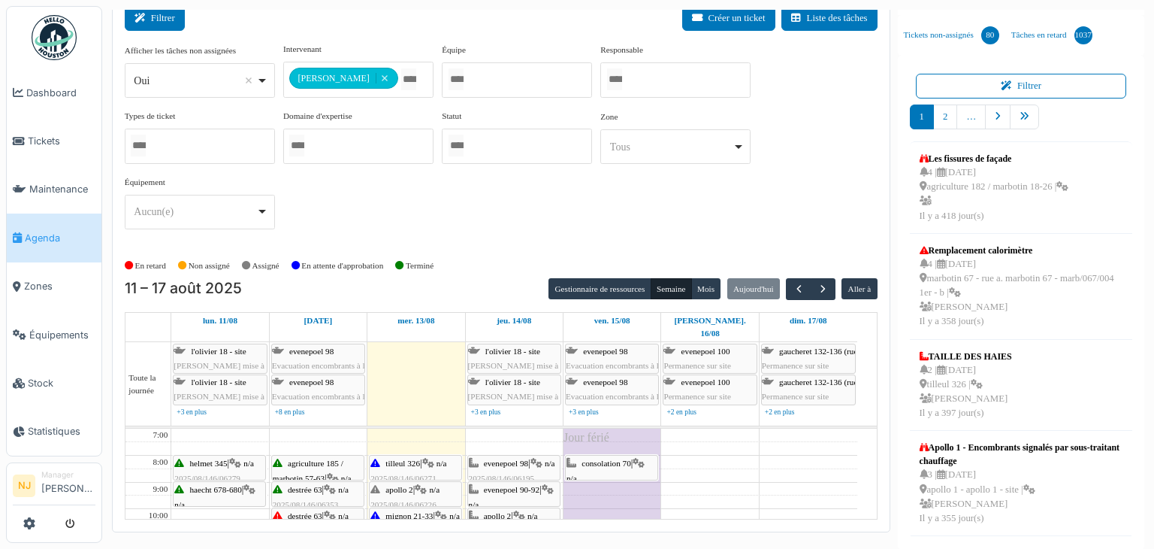
click at [155, 24] on button "Filtrer" at bounding box center [155, 18] width 60 height 25
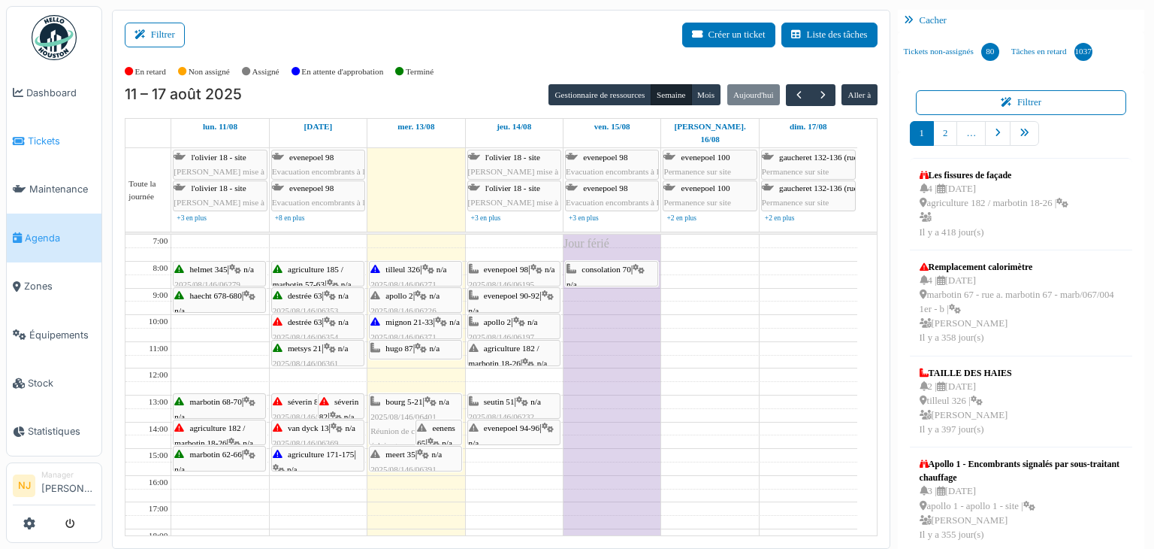
click at [47, 139] on span "Tickets" at bounding box center [62, 141] width 68 height 14
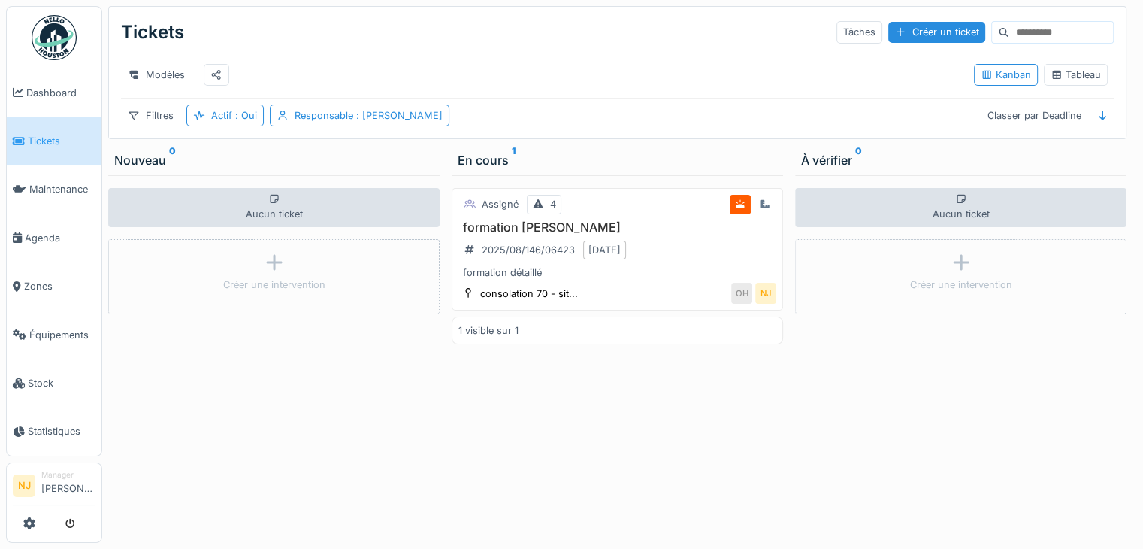
click at [37, 136] on span "Tickets" at bounding box center [62, 141] width 68 height 14
click at [517, 245] on div "formation [PERSON_NAME] 2025/08/146/06423 [DATE] formation détaillé" at bounding box center [617, 250] width 318 height 60
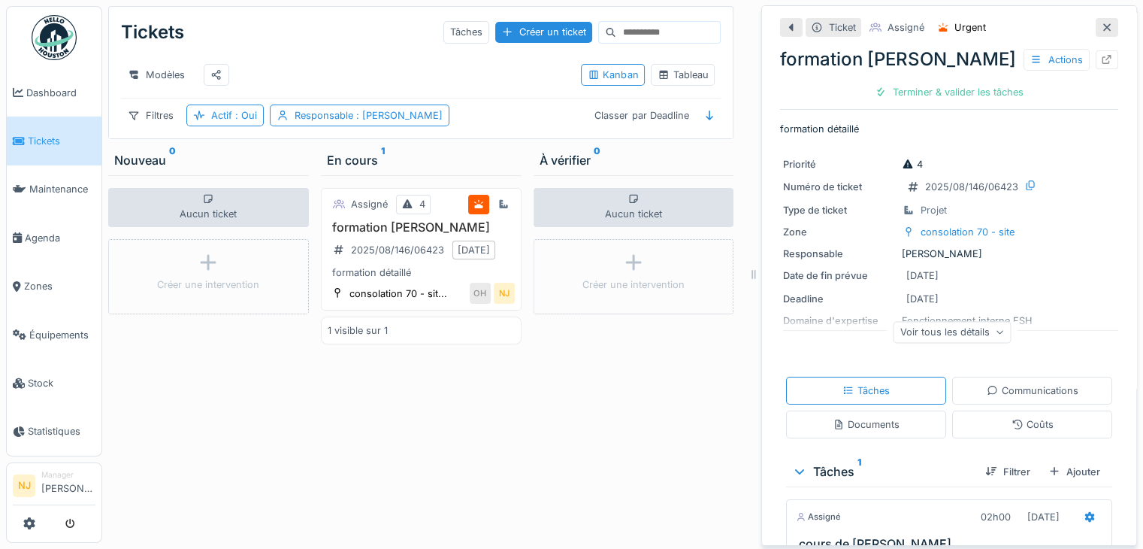
click at [1061, 246] on div "Responsable [PERSON_NAME]" at bounding box center [949, 253] width 332 height 14
click at [476, 265] on div "formation [PERSON_NAME] 2025/08/146/06423 [DATE] formation détaillé" at bounding box center [421, 250] width 187 height 60
click at [466, 269] on div "formation [PERSON_NAME] 2025/08/146/06423 [DATE] formation détaillé" at bounding box center [421, 250] width 187 height 60
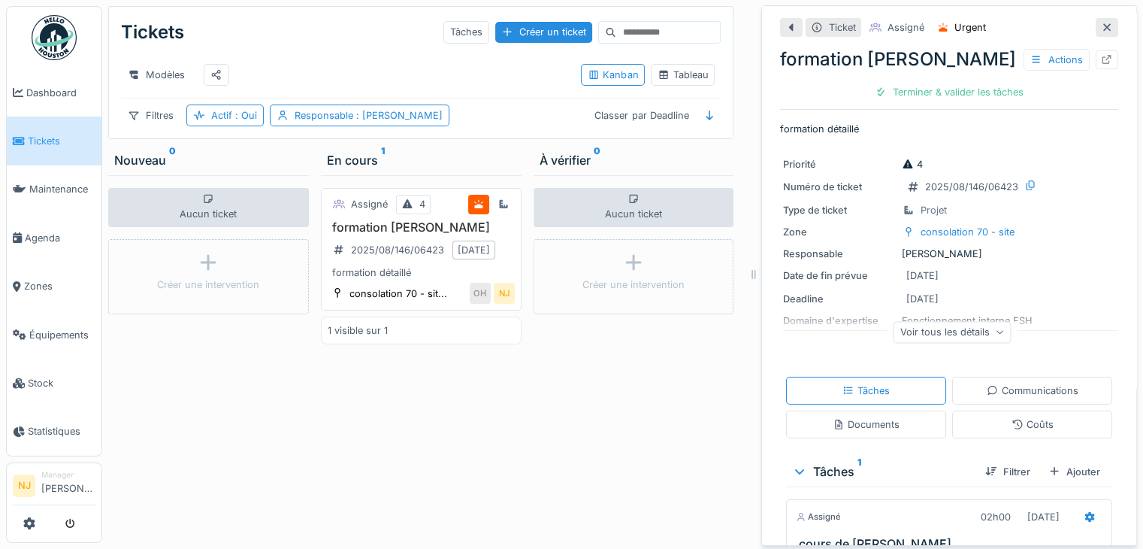
click at [474, 262] on div "formation [PERSON_NAME] 2025/08/146/06423 [DATE] formation détaillé" at bounding box center [421, 250] width 187 height 60
click at [131, 120] on icon at bounding box center [134, 115] width 12 height 10
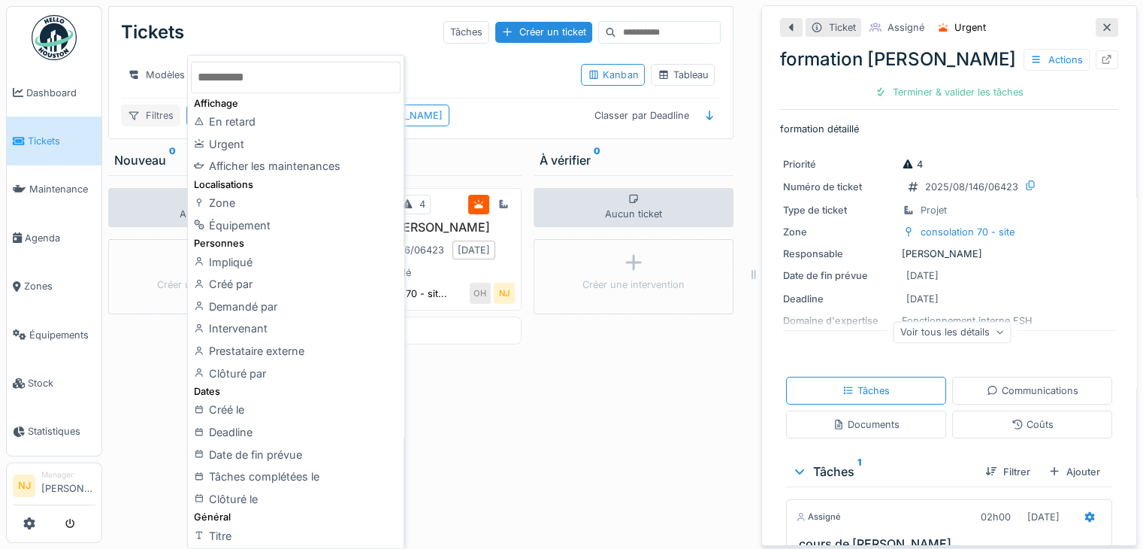
click at [132, 120] on icon at bounding box center [134, 115] width 12 height 10
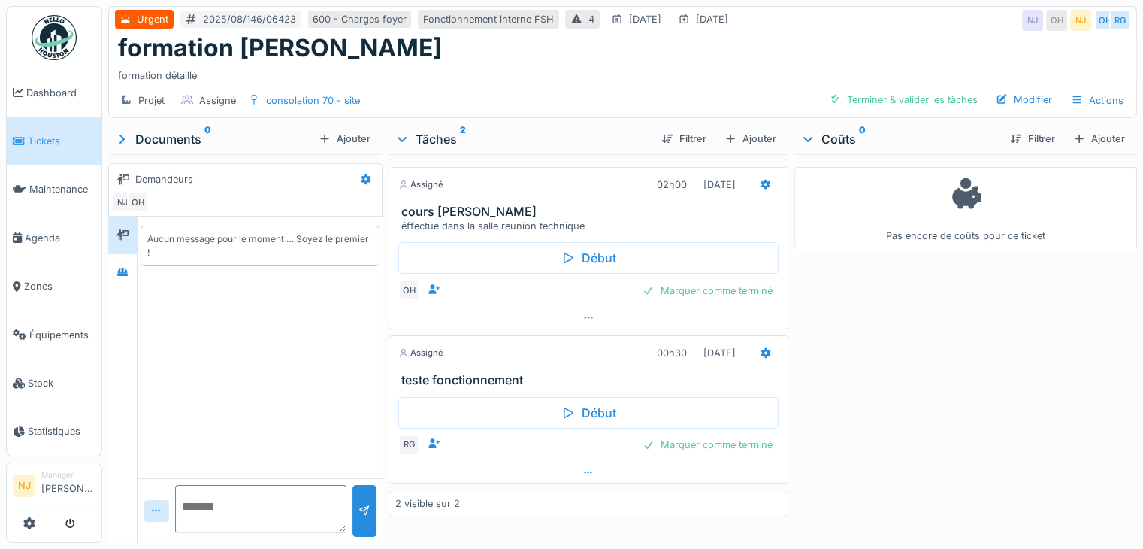
click at [584, 470] on icon at bounding box center [588, 471] width 8 height 2
click at [745, 491] on div at bounding box center [591, 498] width 374 height 14
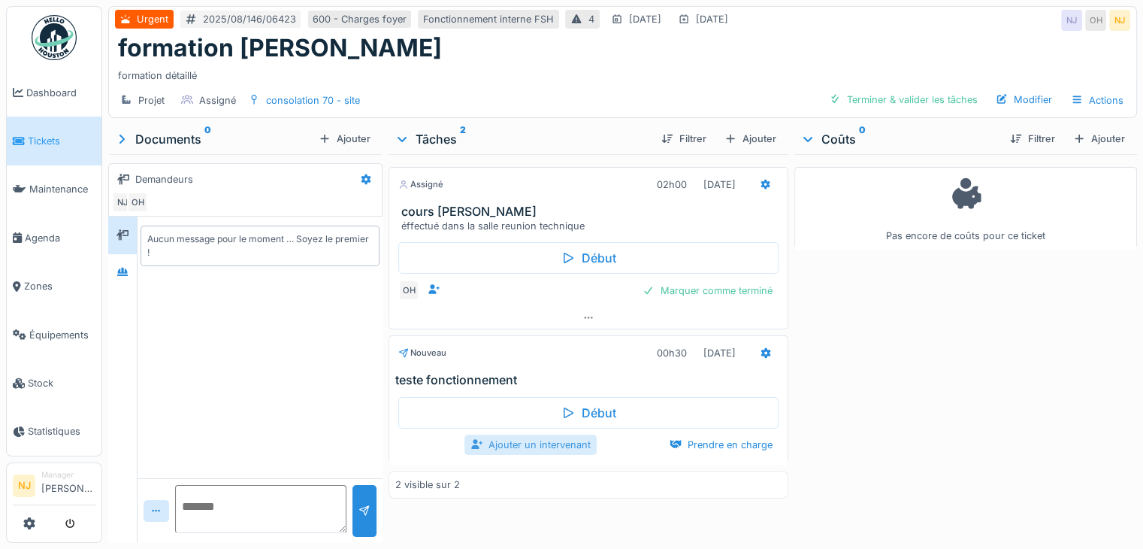
click at [520, 434] on div "Ajouter un intervenant" at bounding box center [530, 444] width 132 height 20
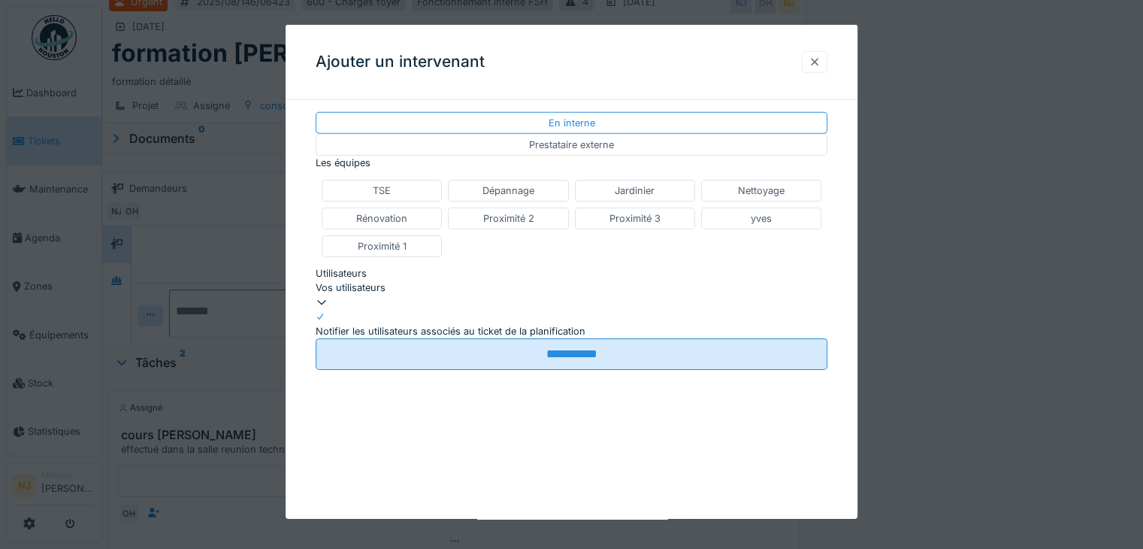
click at [818, 58] on div at bounding box center [815, 62] width 12 height 14
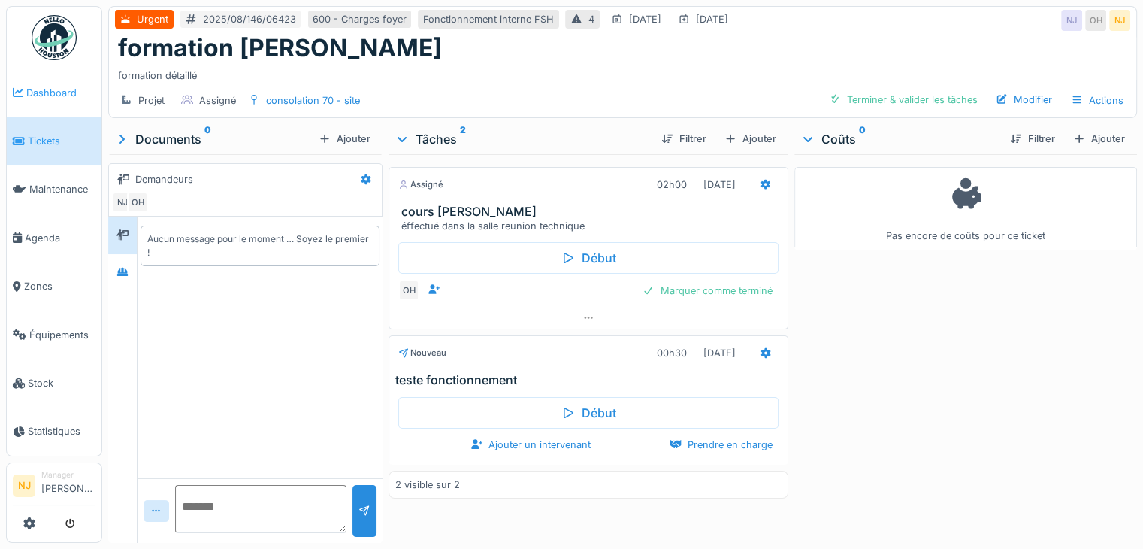
click at [51, 94] on span "Dashboard" at bounding box center [60, 93] width 69 height 14
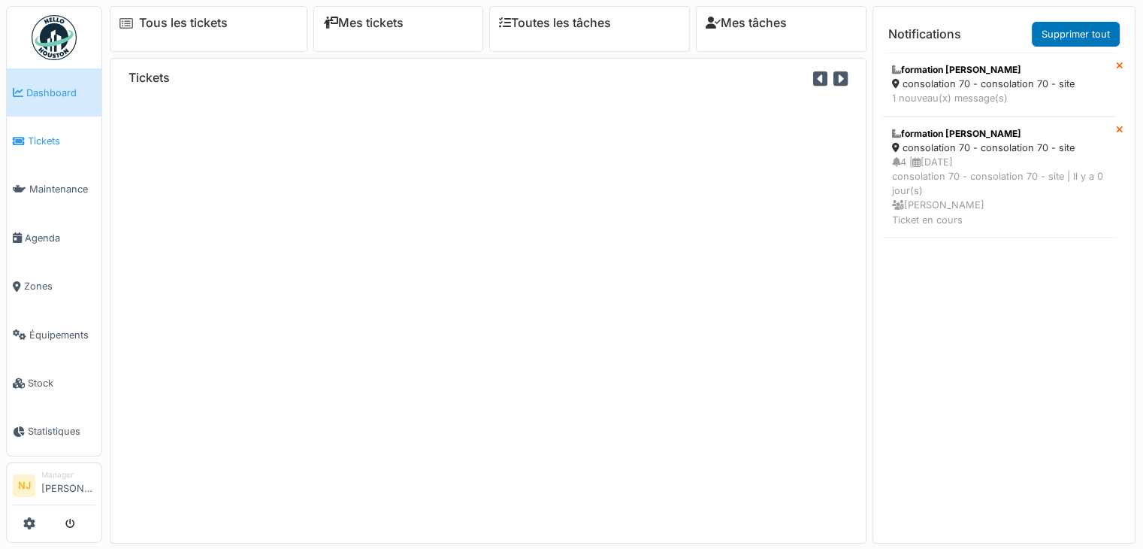
click at [49, 144] on span "Tickets" at bounding box center [62, 141] width 68 height 14
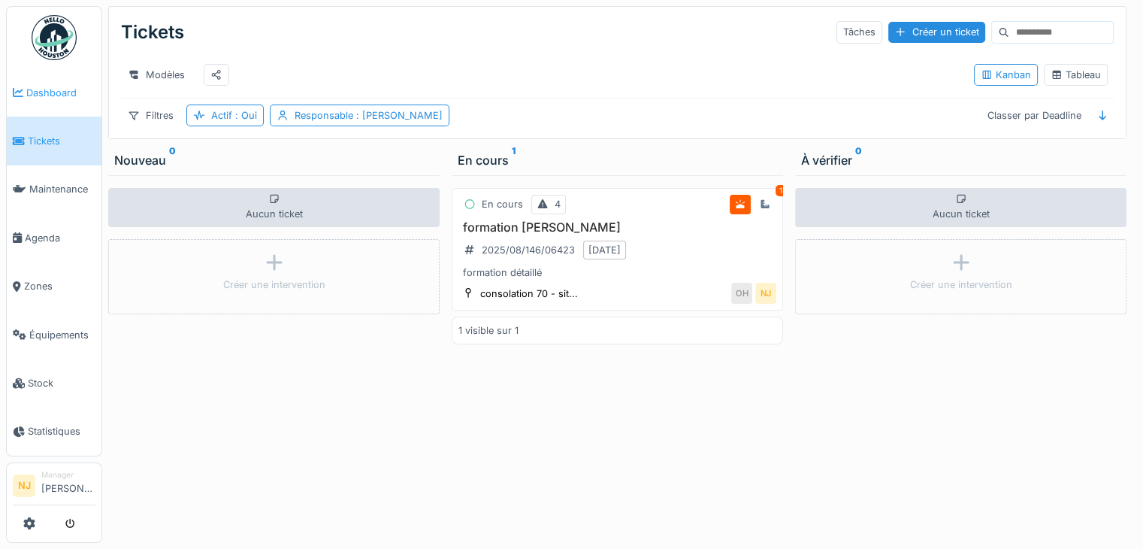
click at [67, 102] on link "Dashboard" at bounding box center [54, 92] width 95 height 48
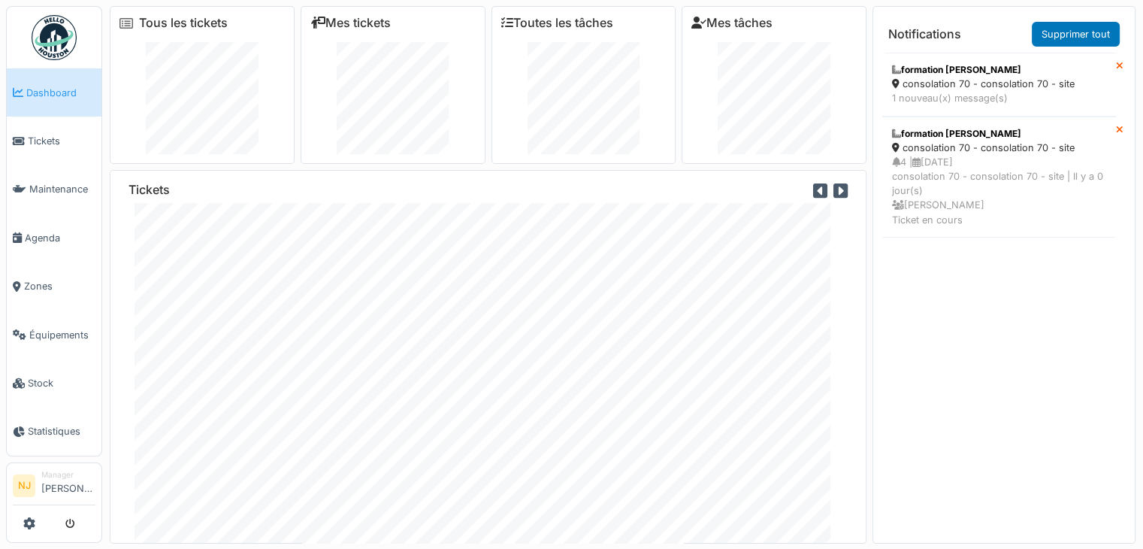
click at [1116, 127] on icon at bounding box center [1120, 131] width 8 height 10
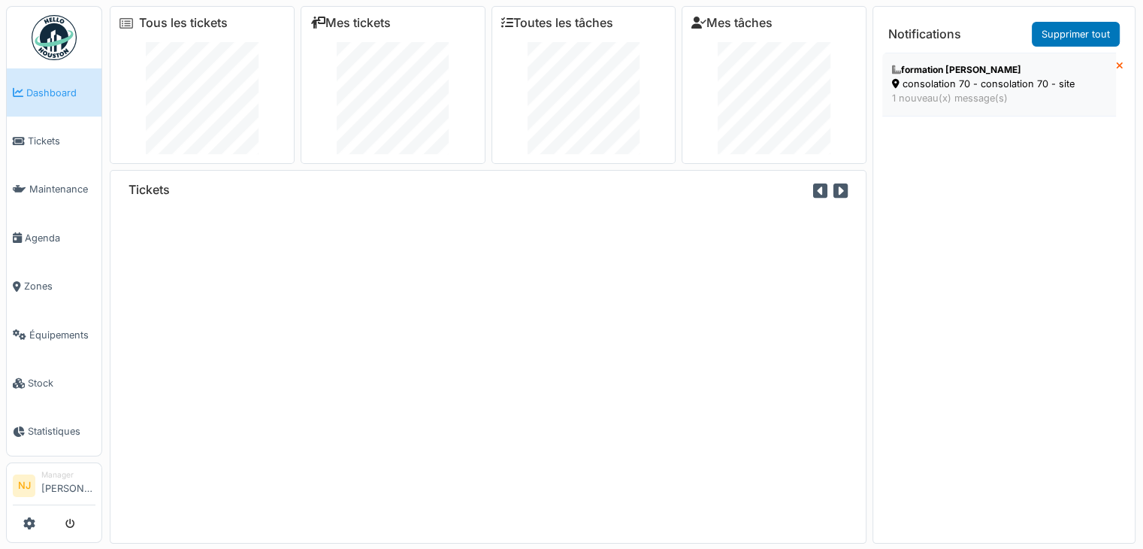
click at [978, 84] on div "consolation 70 - consolation 70 - site" at bounding box center [999, 84] width 214 height 14
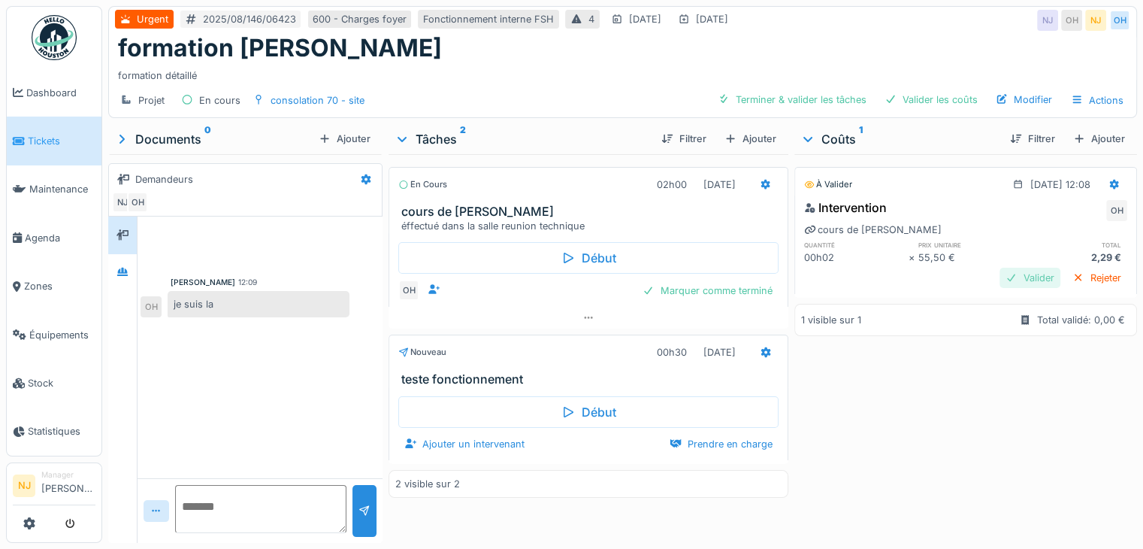
click at [1000, 280] on div "Valider" at bounding box center [1030, 278] width 61 height 20
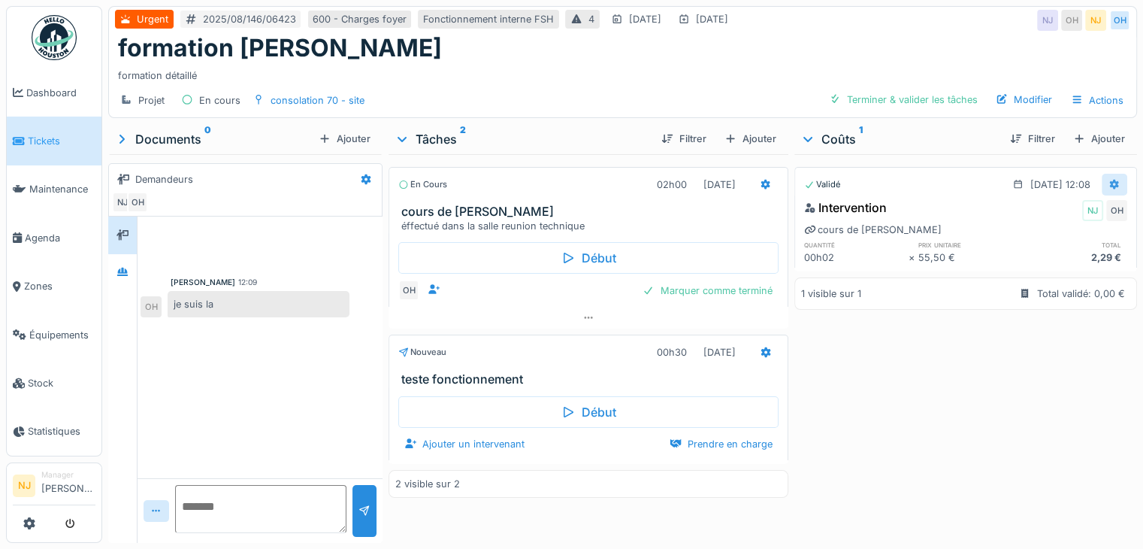
click at [1108, 180] on icon at bounding box center [1114, 185] width 12 height 10
click at [1044, 213] on div "Rouvrir" at bounding box center [1041, 216] width 73 height 23
click at [1110, 183] on icon at bounding box center [1115, 184] width 10 height 11
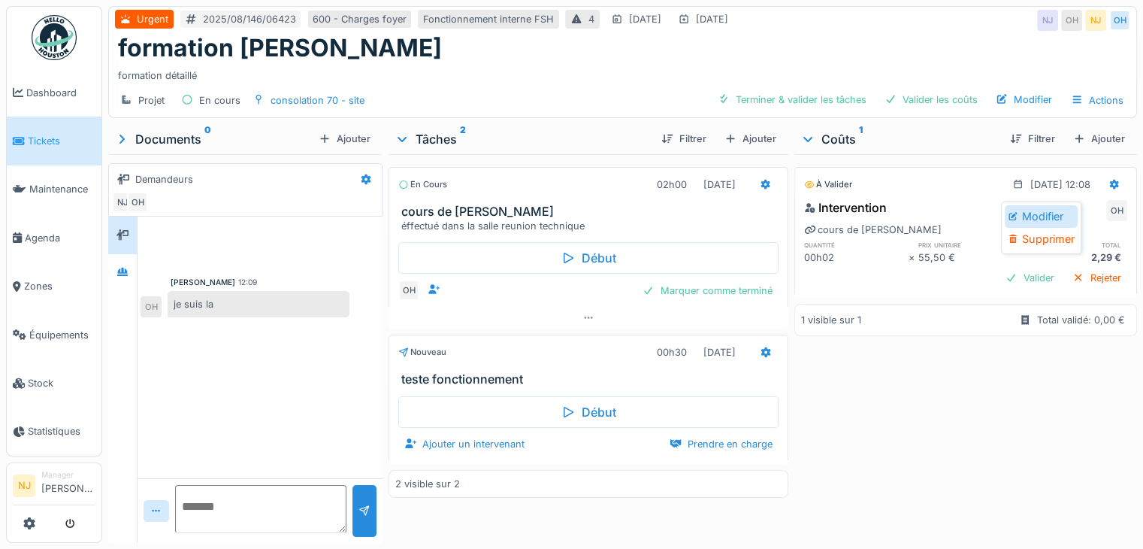
click at [1046, 217] on div "Modifier" at bounding box center [1041, 216] width 73 height 23
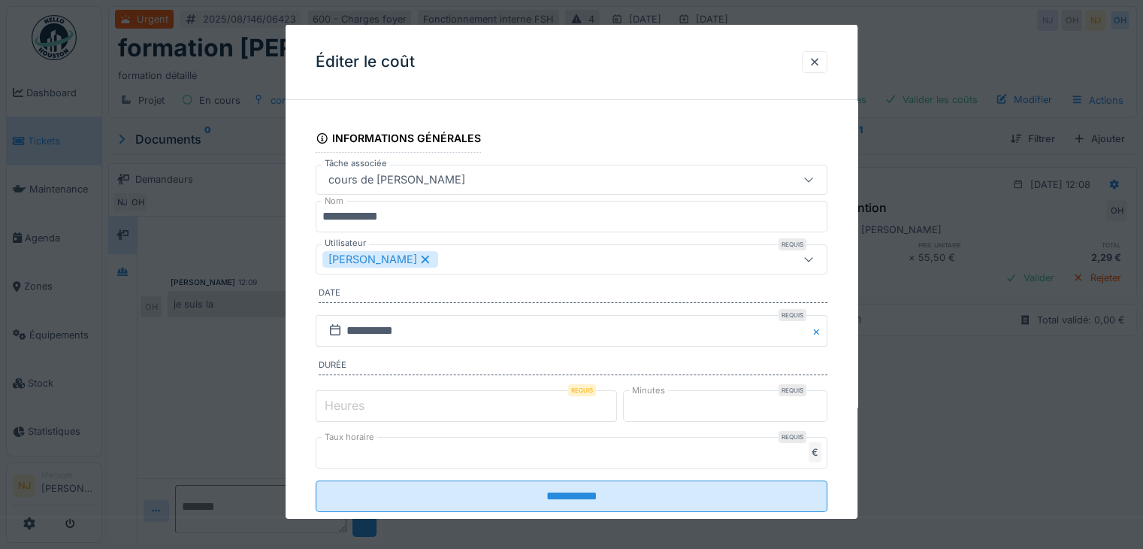
click at [365, 398] on label "Heures" at bounding box center [345, 405] width 46 height 18
click at [365, 398] on input "*" at bounding box center [466, 406] width 301 height 32
type input "**"
click at [714, 401] on input "*" at bounding box center [725, 406] width 204 height 32
type input "*"
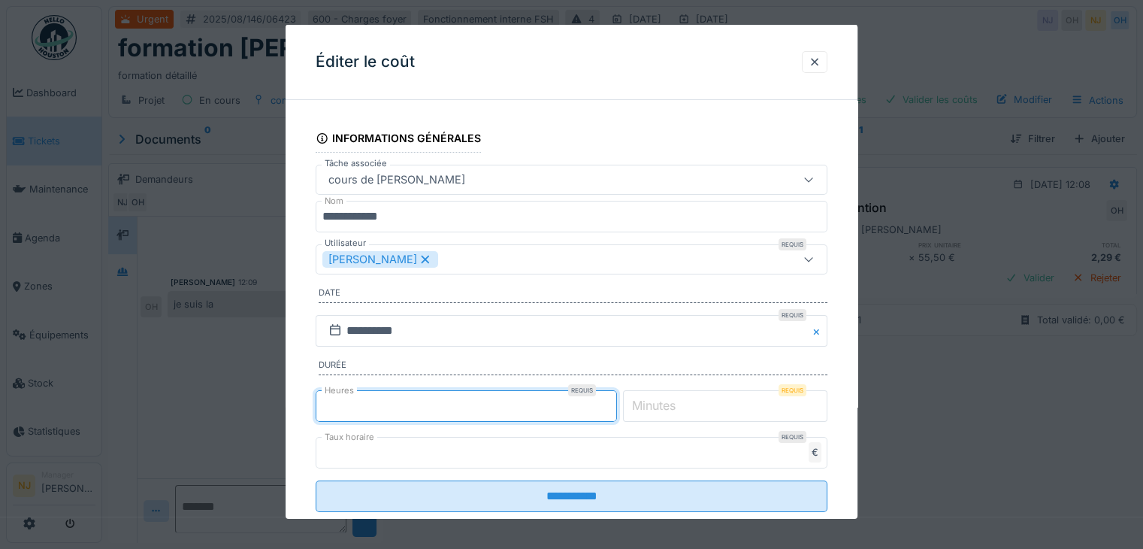
click at [612, 401] on input "*" at bounding box center [466, 406] width 301 height 32
type input "*"
click at [827, 374] on label "Durée" at bounding box center [573, 366] width 509 height 17
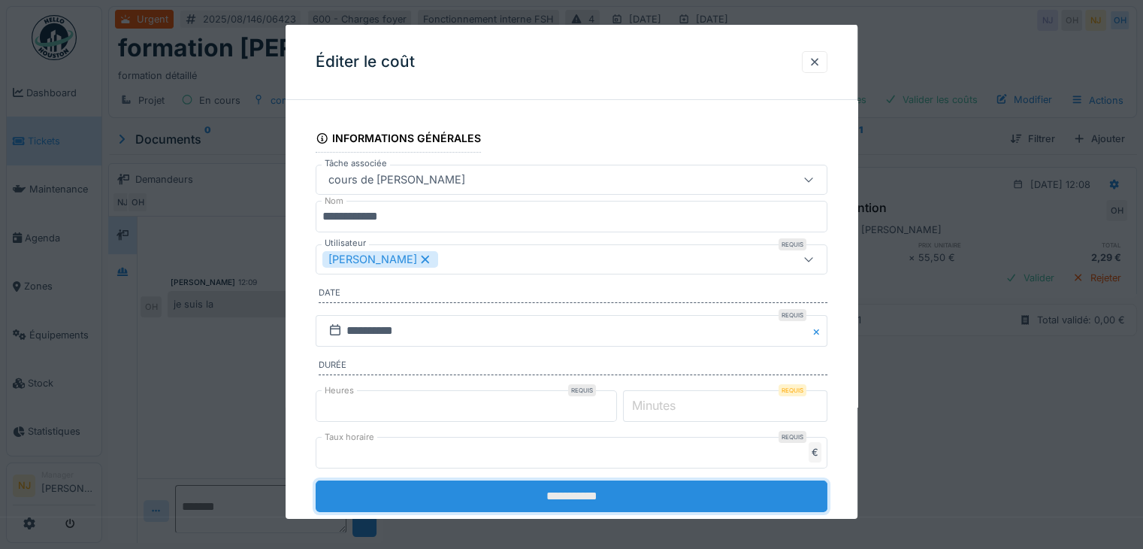
click at [583, 490] on input "**********" at bounding box center [572, 496] width 512 height 32
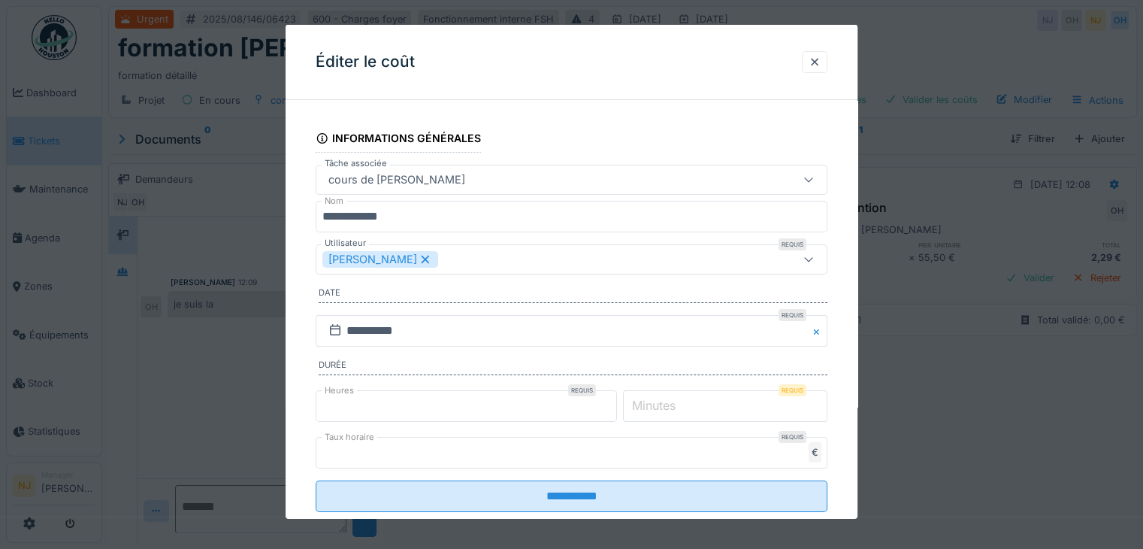
click at [670, 398] on label "Minutes" at bounding box center [654, 405] width 50 height 18
click at [670, 398] on input "Minutes" at bounding box center [725, 406] width 204 height 32
type input "*"
click at [854, 431] on div "**********" at bounding box center [572, 333] width 572 height 442
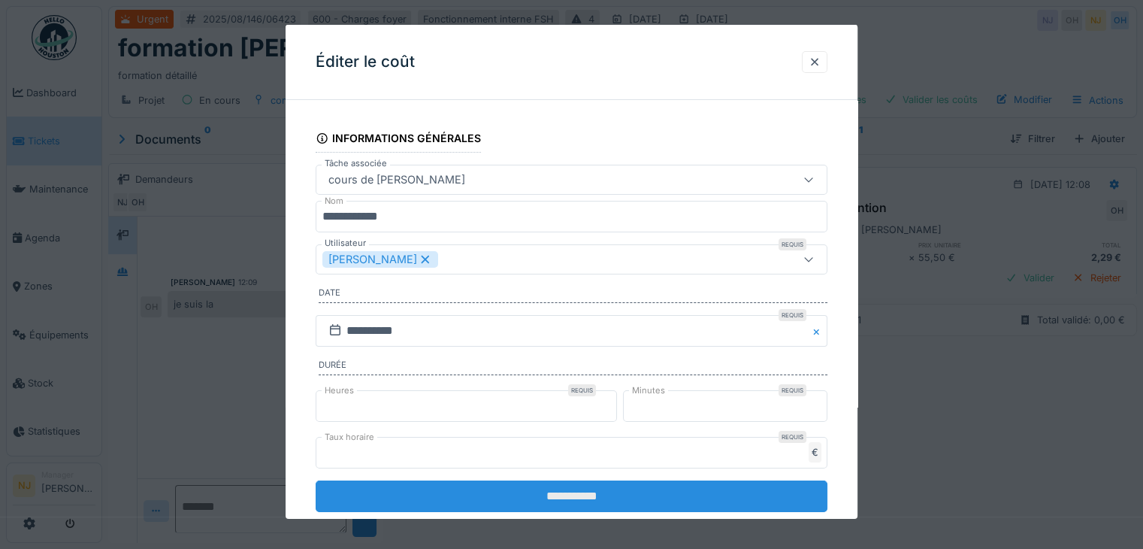
click at [537, 494] on input "**********" at bounding box center [572, 496] width 512 height 32
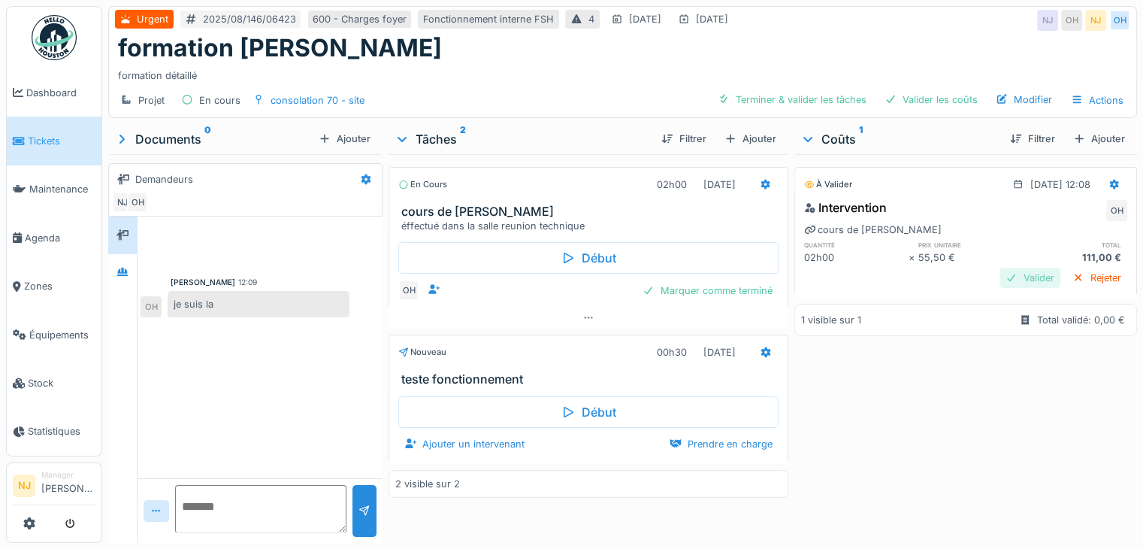
click at [1000, 273] on div "Valider" at bounding box center [1030, 278] width 61 height 20
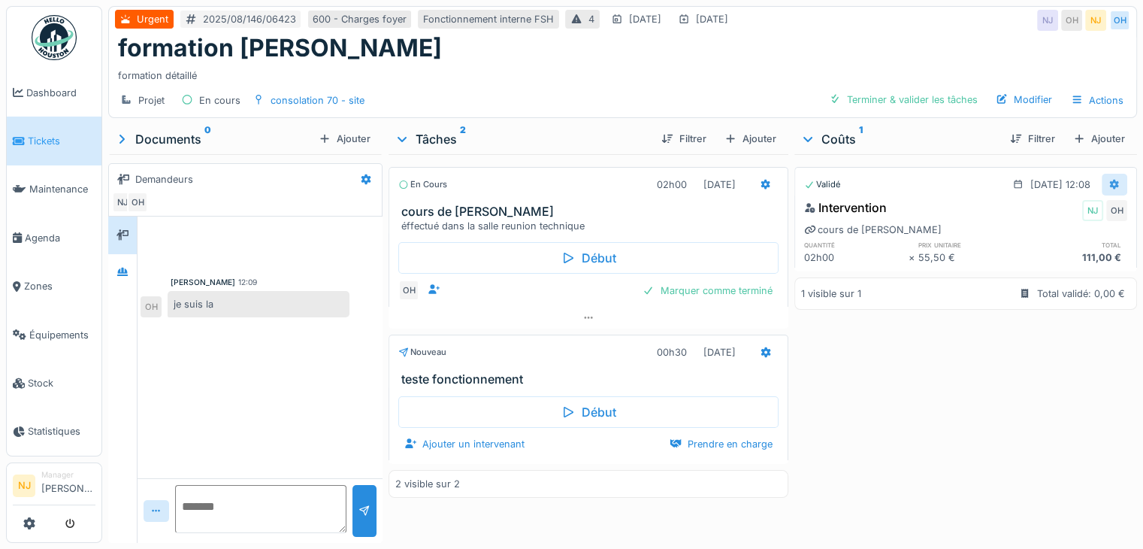
click at [1110, 181] on icon at bounding box center [1115, 184] width 10 height 11
click at [977, 355] on div "Validé 13/08/2025 @ 12:08 Intervention NJ OH cours de Olivier quantité prix uni…" at bounding box center [965, 345] width 343 height 383
click at [1078, 141] on div "Ajouter" at bounding box center [1099, 139] width 64 height 20
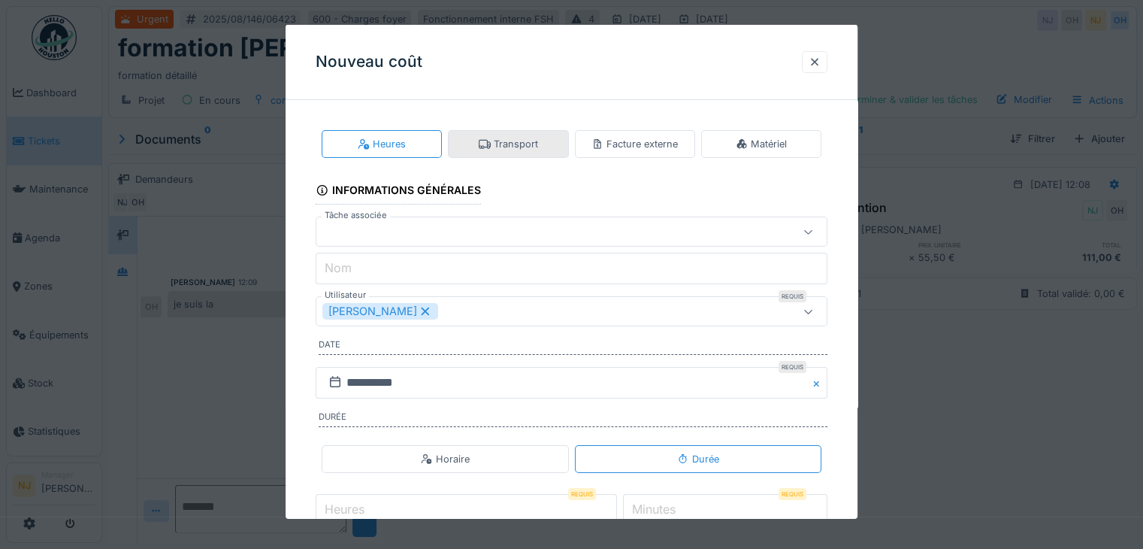
click at [508, 142] on div "Transport" at bounding box center [508, 144] width 59 height 14
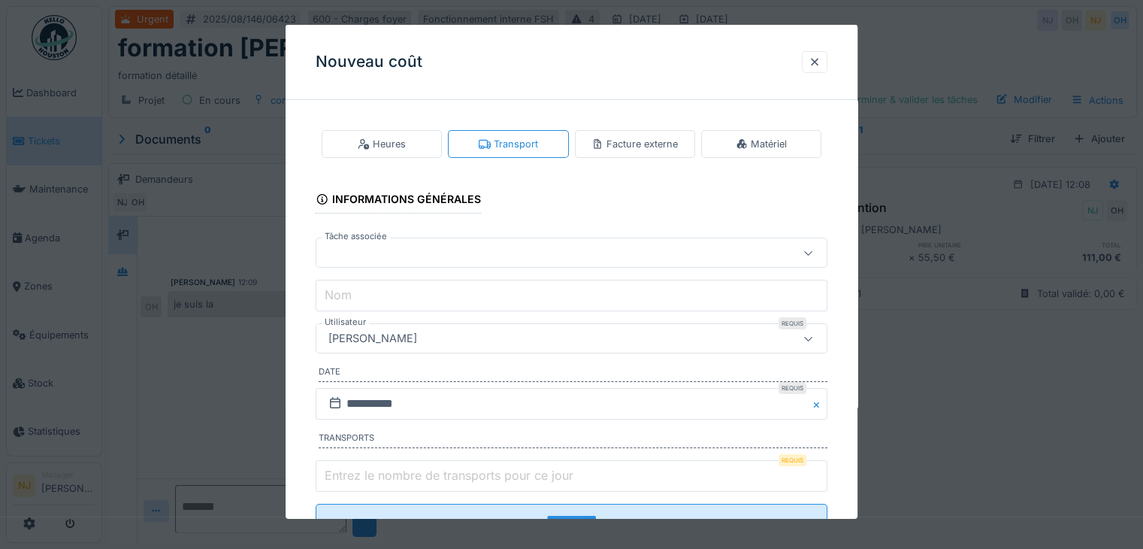
click at [809, 253] on icon at bounding box center [809, 252] width 12 height 10
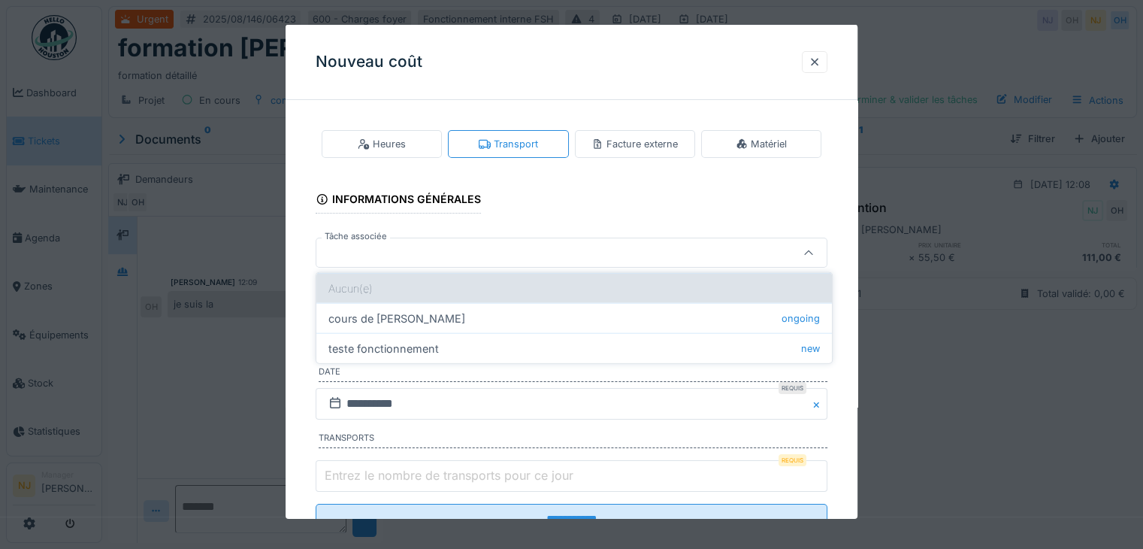
drag, startPoint x: 429, startPoint y: 313, endPoint x: 424, endPoint y: 292, distance: 22.4
click at [428, 292] on div "Aucun(e) cours de Olivier ongoing teste fonctionnement new" at bounding box center [574, 318] width 516 height 90
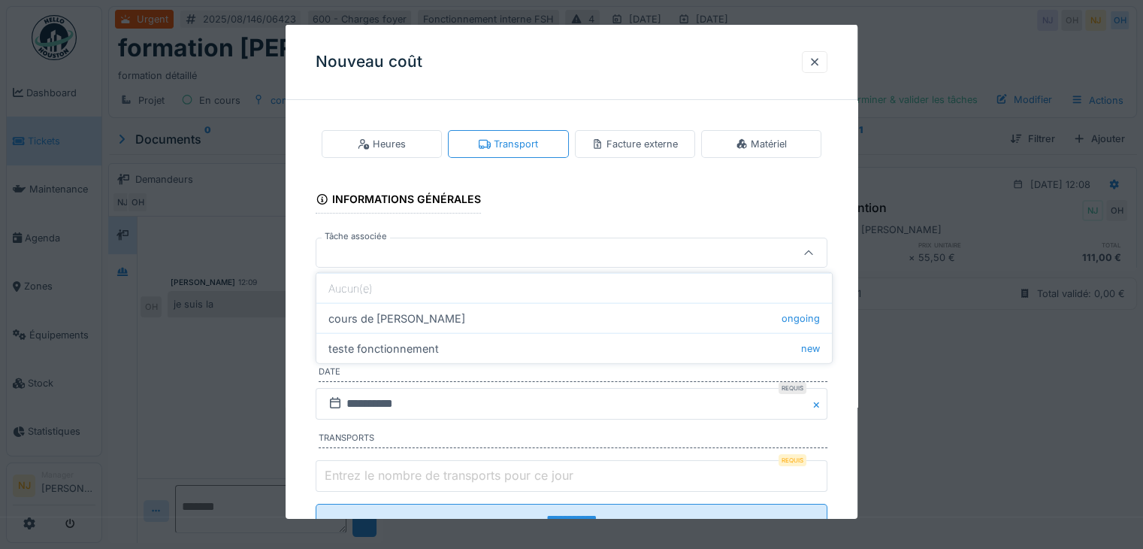
click at [415, 313] on div "cours de Olivier ongoing" at bounding box center [574, 318] width 516 height 30
type input "******"
type input "**********"
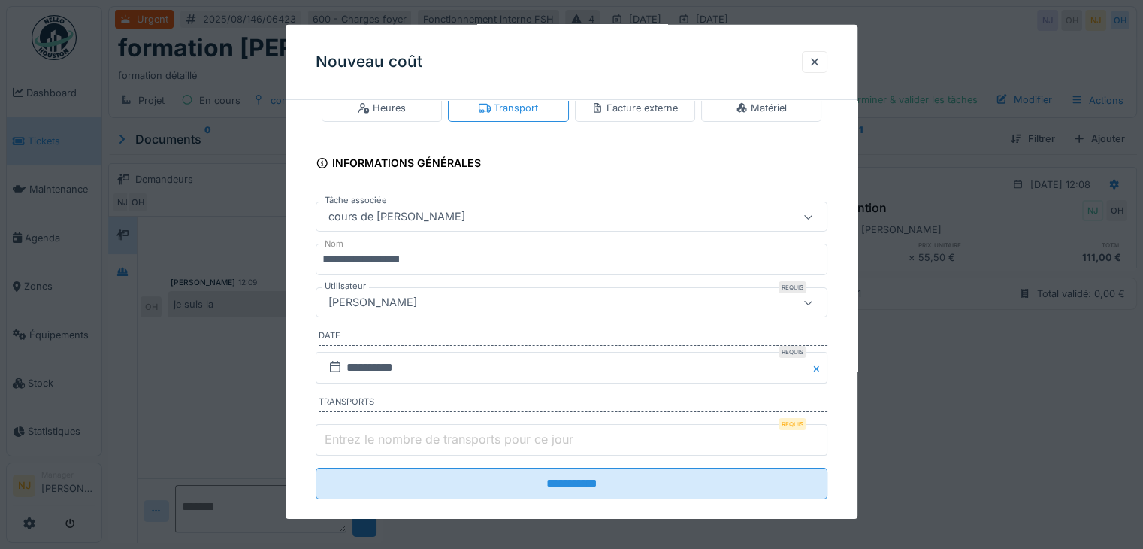
scroll to position [56, 0]
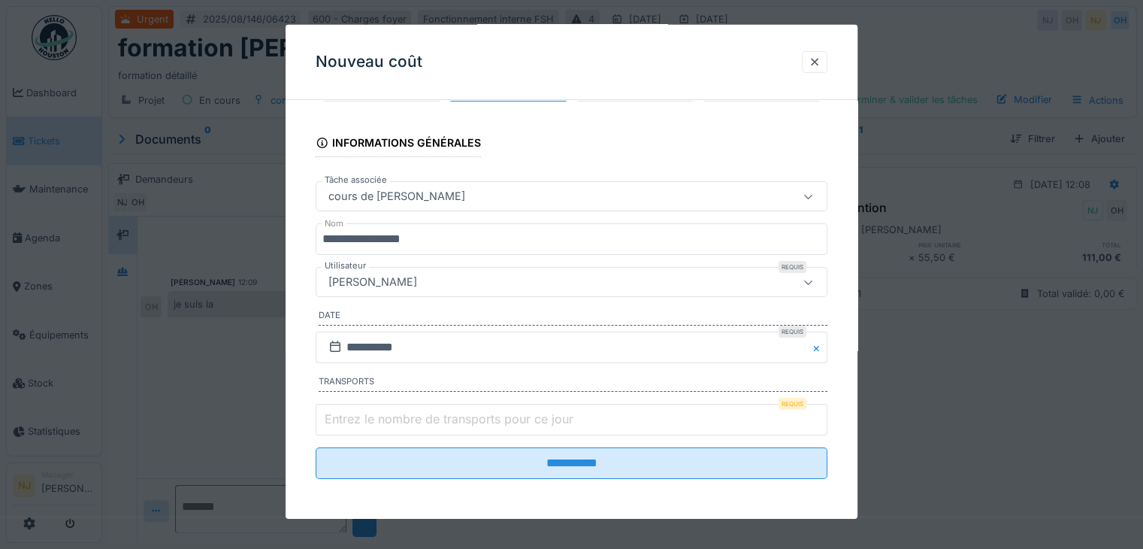
click at [812, 280] on icon at bounding box center [809, 282] width 12 height 10
click at [488, 274] on div "[PERSON_NAME]" at bounding box center [540, 282] width 436 height 17
click at [492, 278] on div "[PERSON_NAME]" at bounding box center [540, 282] width 436 height 17
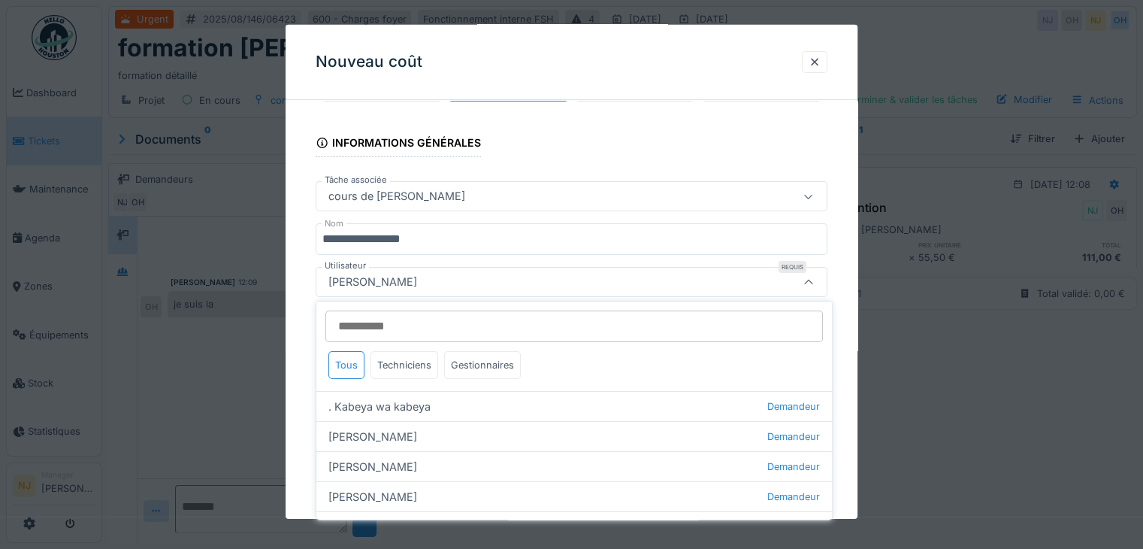
click at [409, 274] on div "[PERSON_NAME]" at bounding box center [540, 282] width 436 height 17
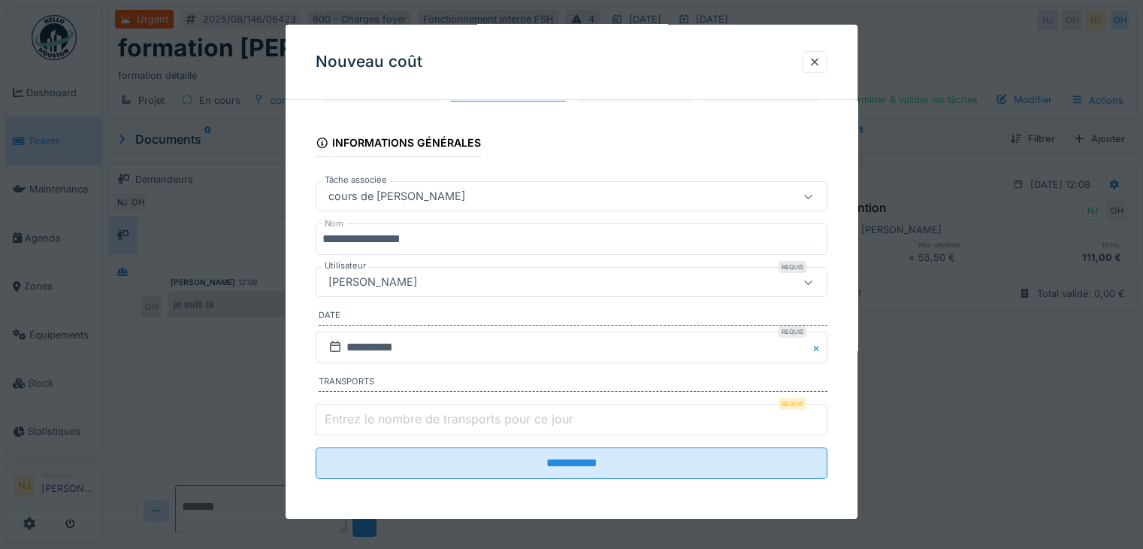
click at [407, 283] on div "[PERSON_NAME]" at bounding box center [540, 282] width 436 height 17
click at [402, 277] on div "[PERSON_NAME]" at bounding box center [540, 282] width 436 height 17
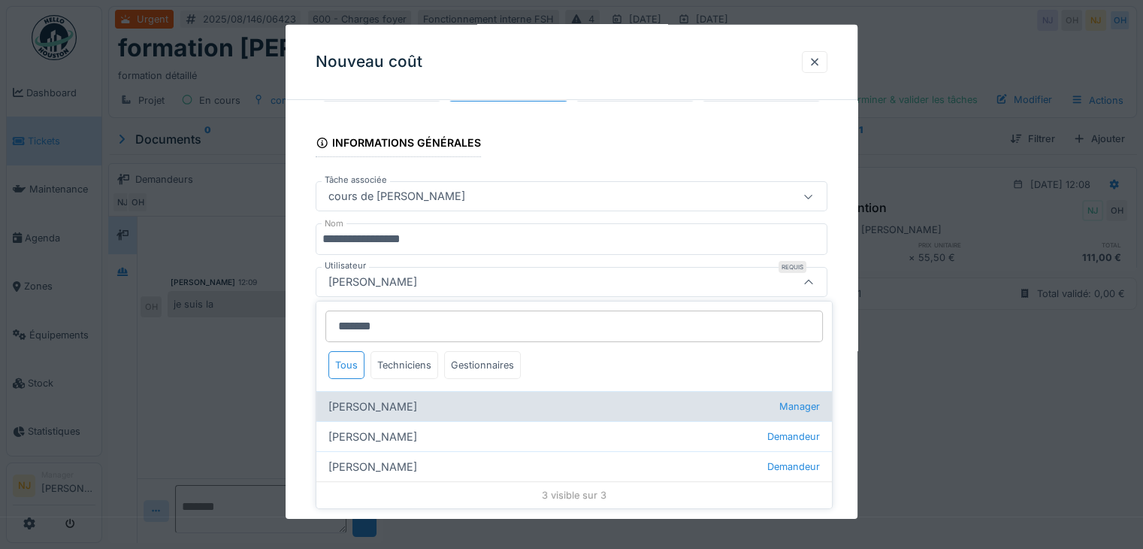
type input "*******"
click at [429, 402] on div "Olivier Hustin Manager" at bounding box center [574, 406] width 516 height 30
type input "****"
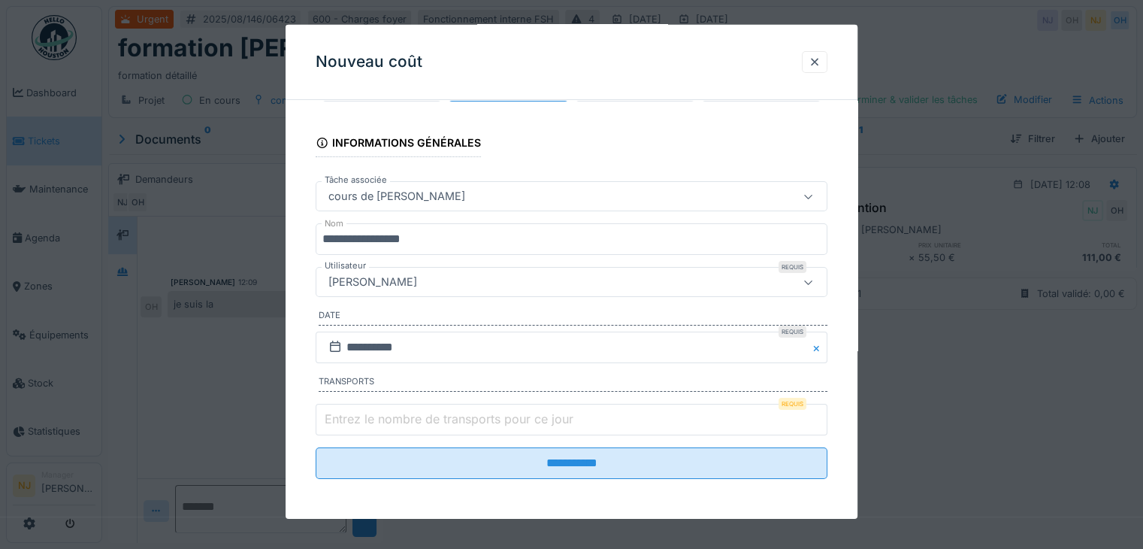
click at [821, 422] on input "**" at bounding box center [572, 420] width 512 height 32
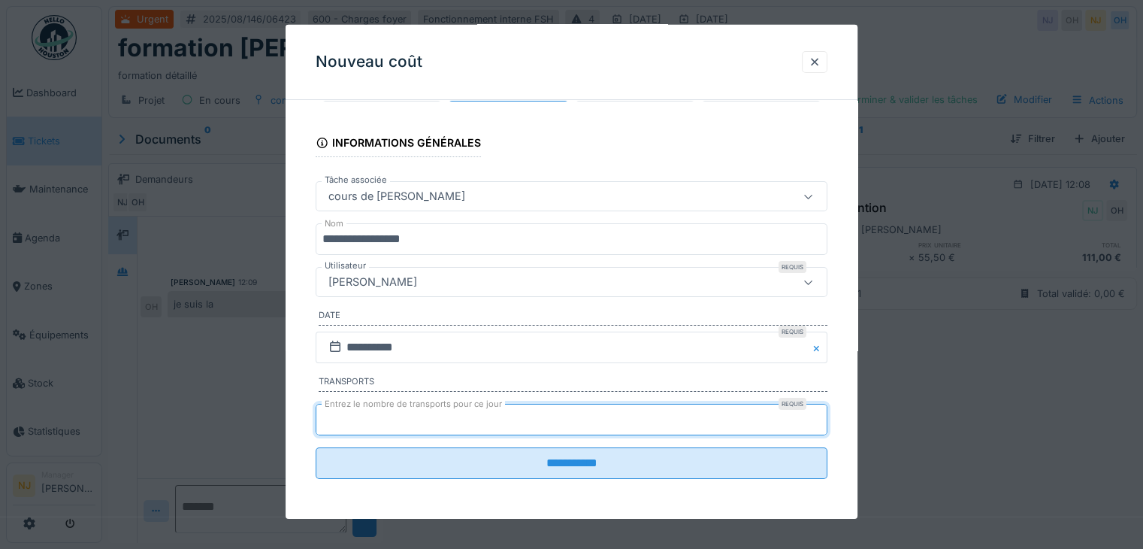
click at [823, 410] on input "*" at bounding box center [572, 420] width 512 height 32
click at [818, 421] on input "**" at bounding box center [572, 420] width 512 height 32
click at [820, 410] on input "*" at bounding box center [572, 420] width 512 height 32
type input "*"
click at [820, 410] on input "*" at bounding box center [572, 420] width 512 height 32
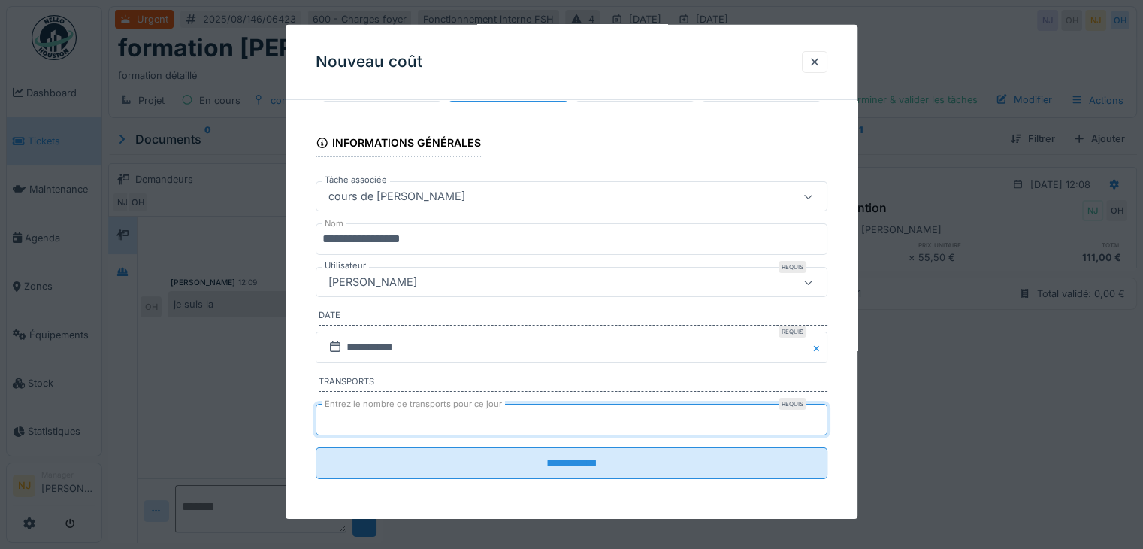
scroll to position [11, 0]
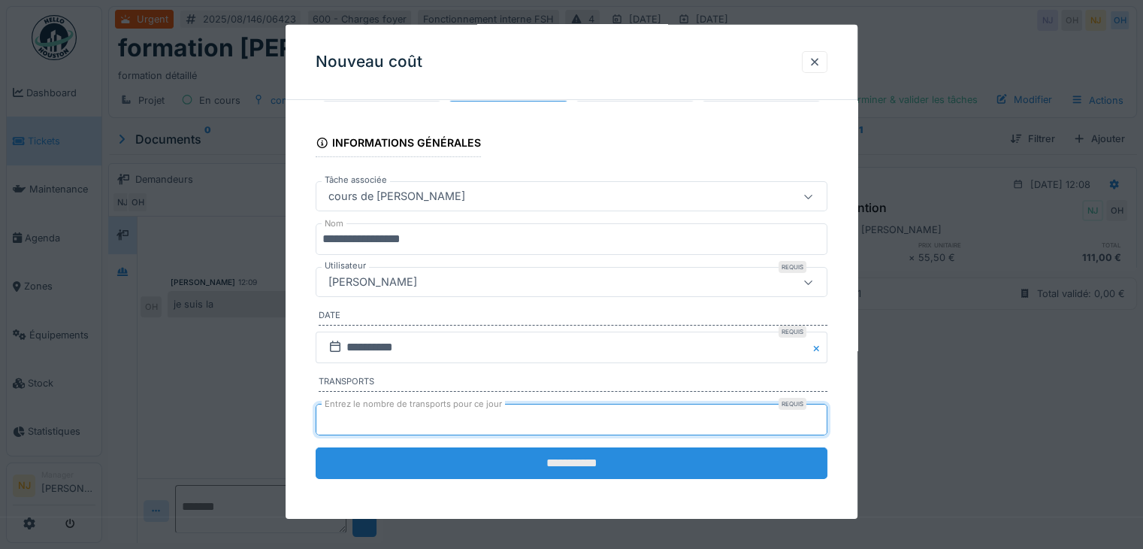
click at [619, 461] on input "**********" at bounding box center [572, 463] width 512 height 32
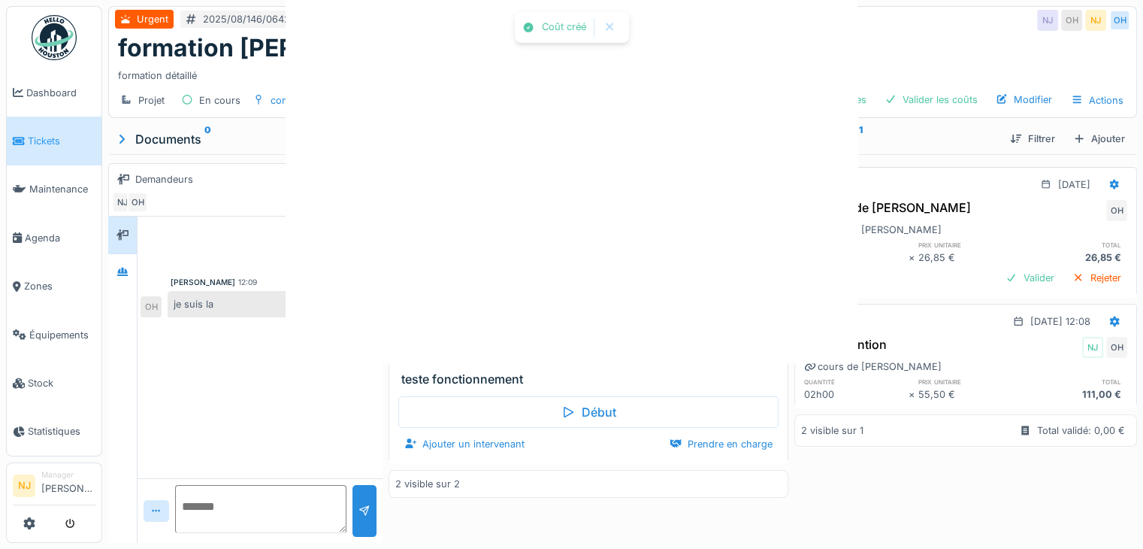
scroll to position [0, 0]
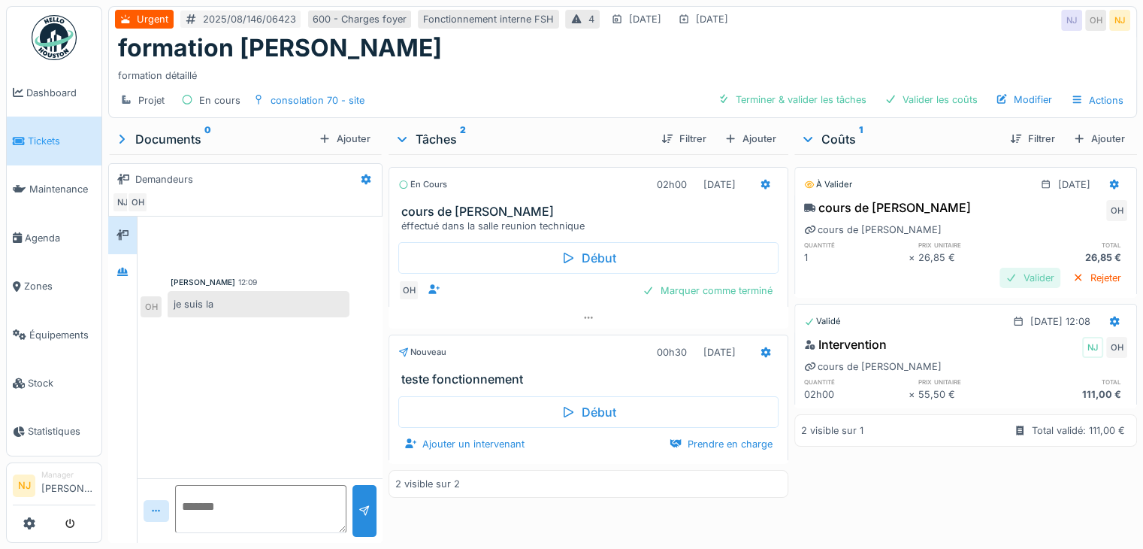
click at [1000, 268] on div "Valider" at bounding box center [1030, 278] width 61 height 20
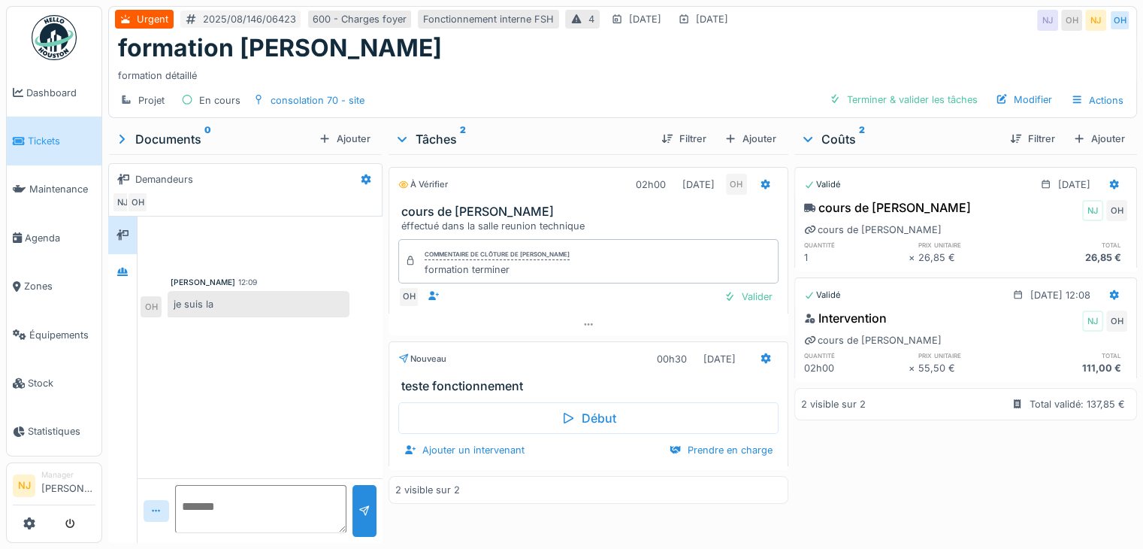
click at [413, 183] on div "À vérifier" at bounding box center [423, 184] width 50 height 13
click at [761, 180] on icon at bounding box center [766, 184] width 10 height 11
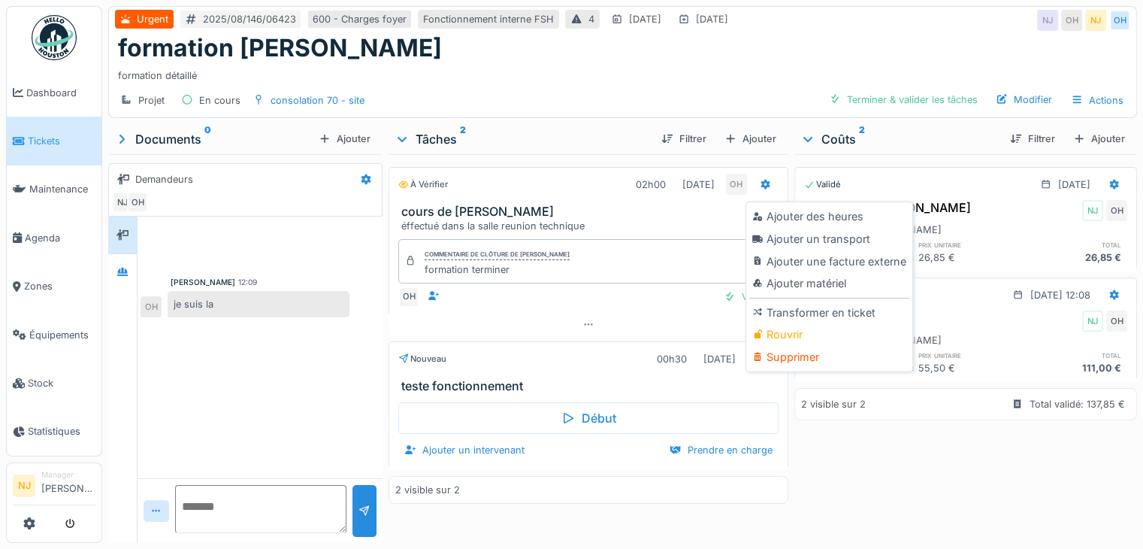
click at [655, 201] on div "À vérifier 02h00 [DATE] OH cours de [PERSON_NAME] éffectué dans la salle reunio…" at bounding box center [589, 200] width 400 height 67
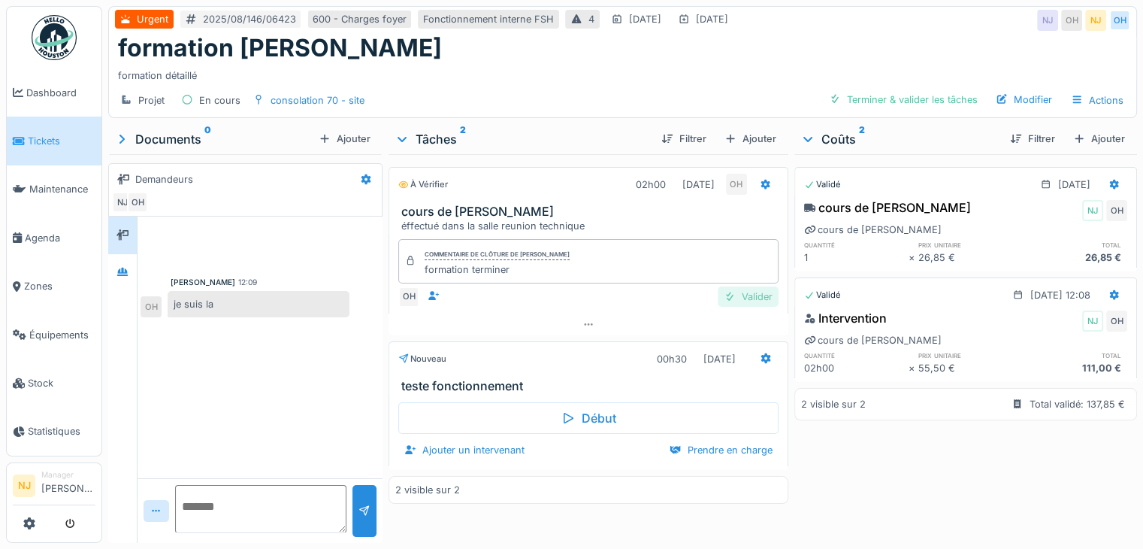
click at [754, 298] on div "Valider" at bounding box center [748, 296] width 61 height 20
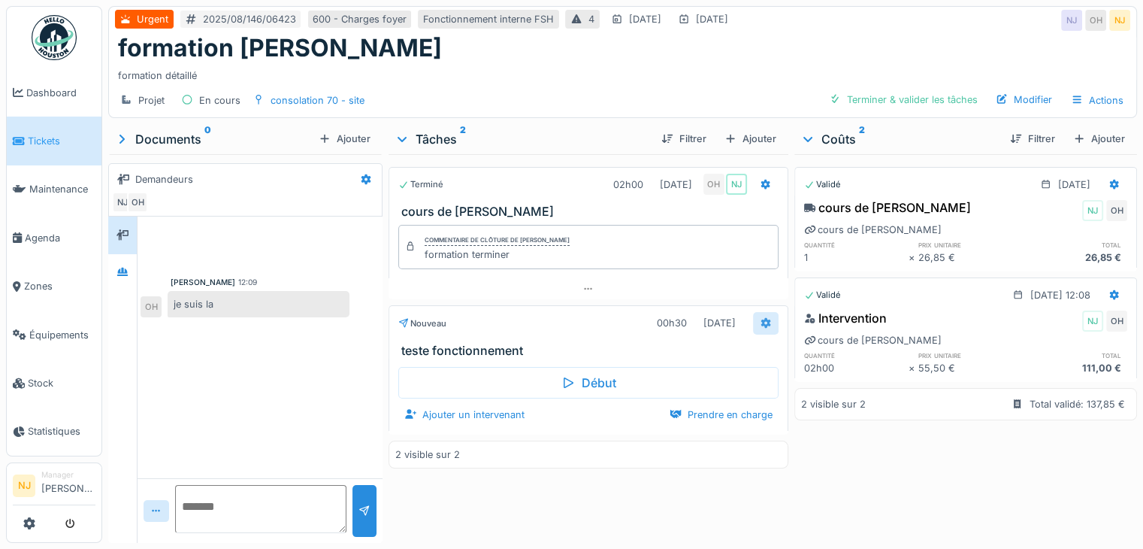
click at [760, 322] on icon at bounding box center [766, 323] width 12 height 10
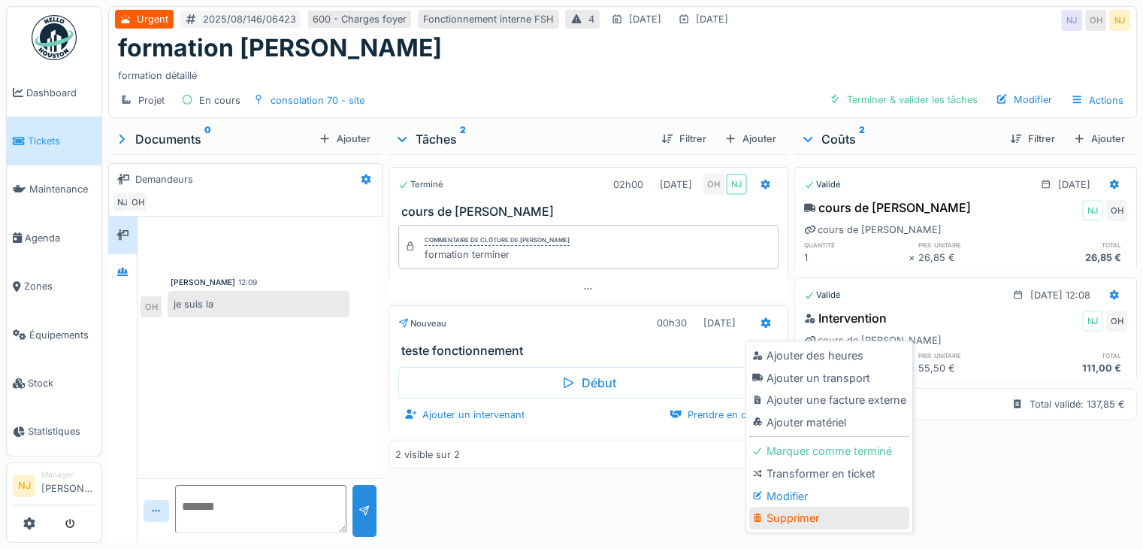
click at [810, 511] on div "Supprimer" at bounding box center [829, 518] width 160 height 23
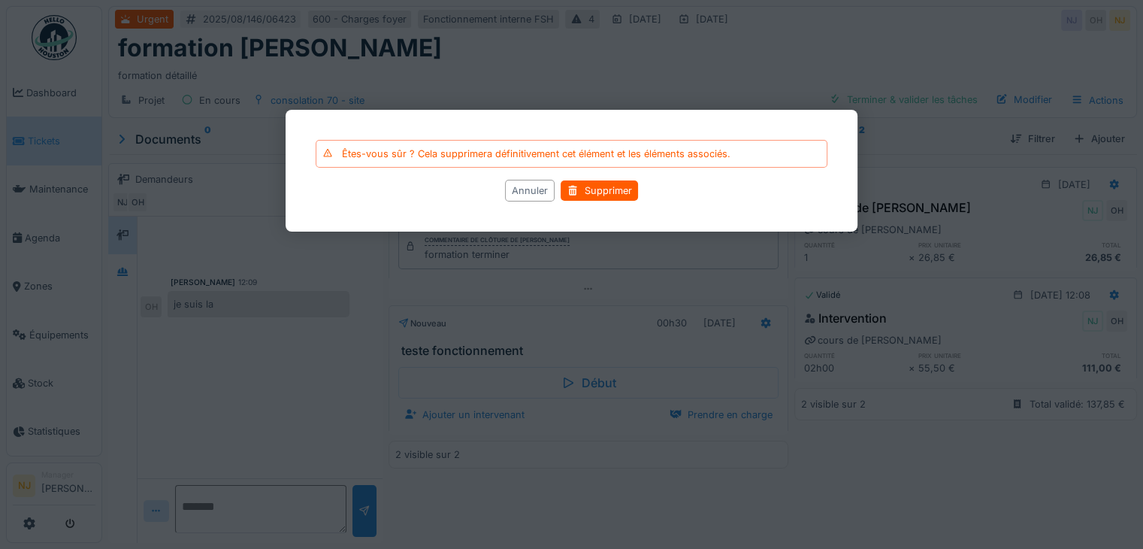
click at [537, 194] on div "Annuler" at bounding box center [530, 191] width 50 height 22
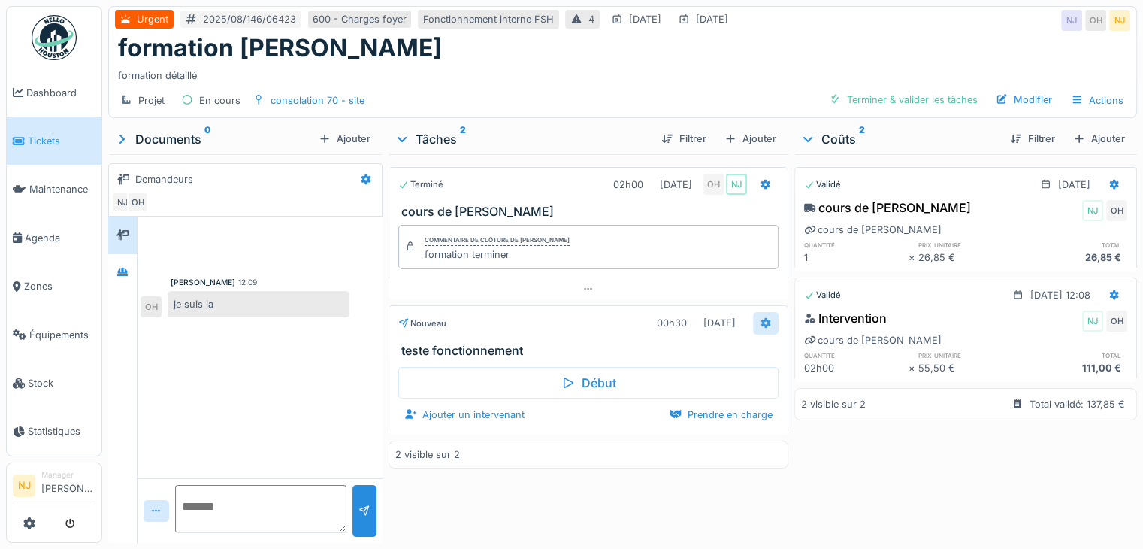
click at [760, 322] on icon at bounding box center [766, 323] width 12 height 10
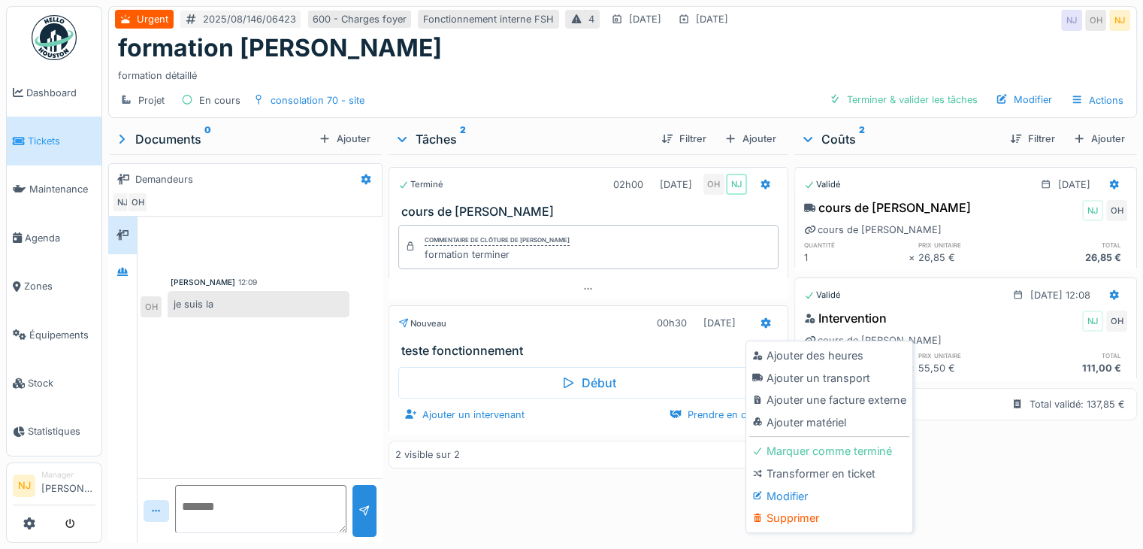
click at [805, 517] on div "Supprimer" at bounding box center [829, 518] width 160 height 23
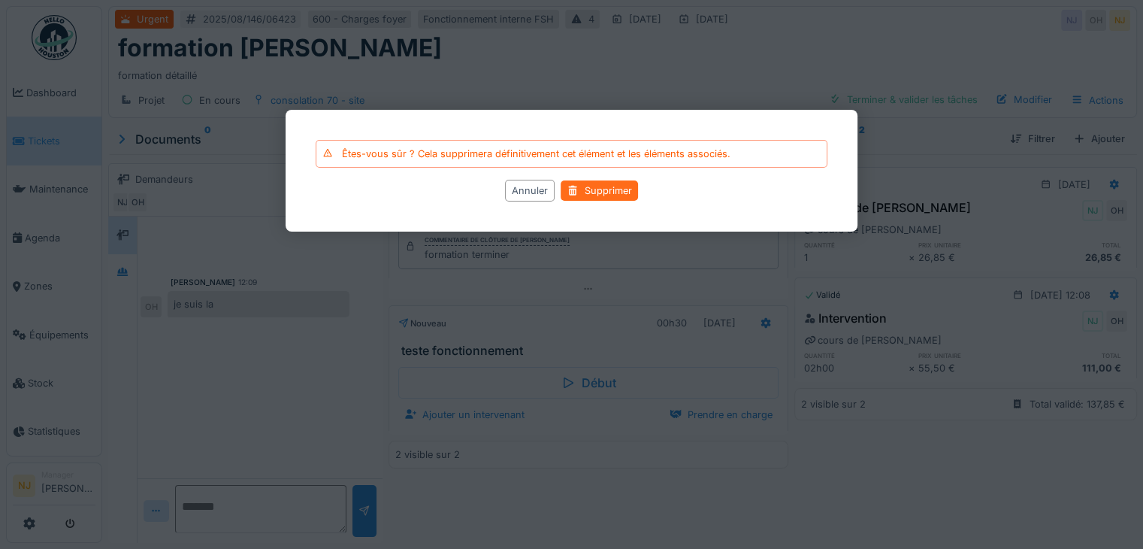
click at [593, 188] on div "Supprimer" at bounding box center [599, 190] width 77 height 20
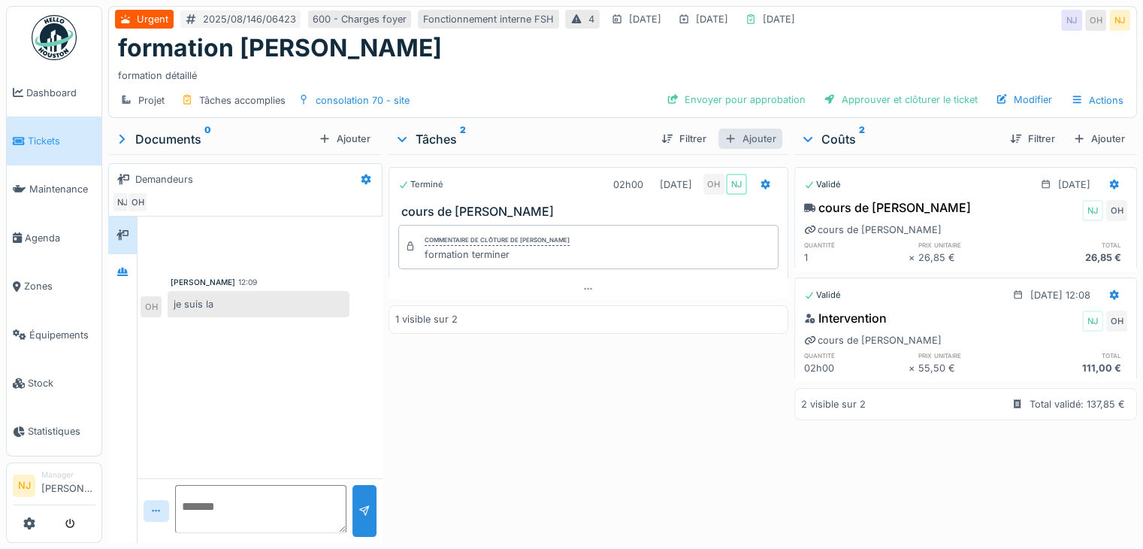
click at [751, 141] on div "Ajouter" at bounding box center [750, 139] width 64 height 20
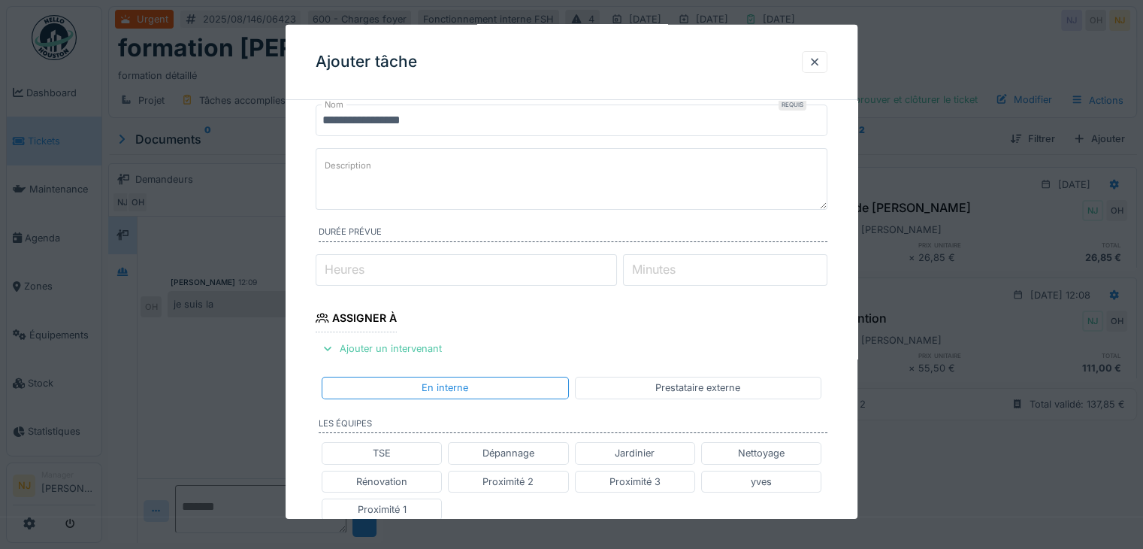
scroll to position [75, 0]
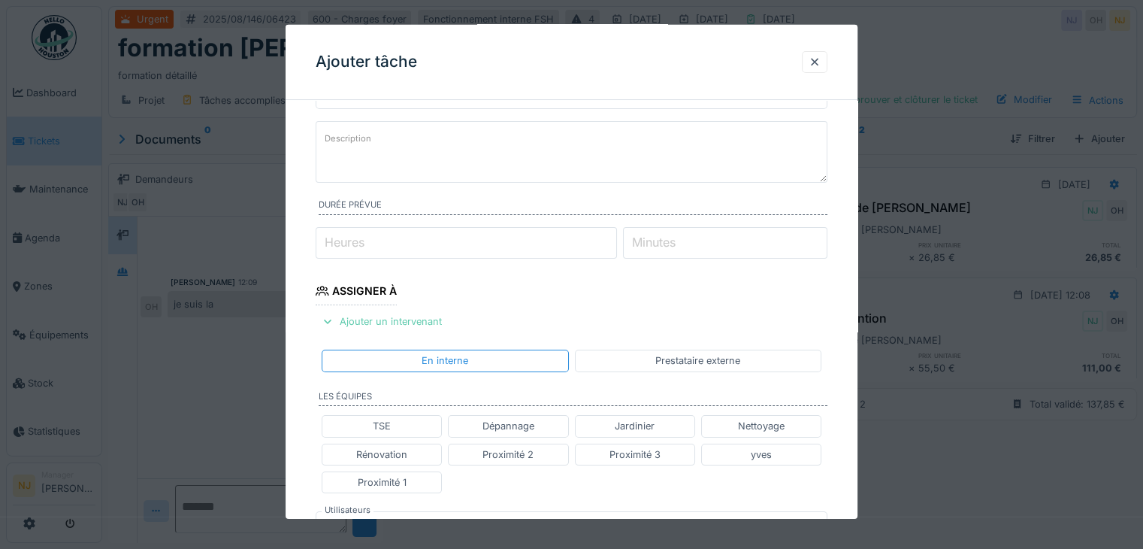
click at [328, 319] on div at bounding box center [328, 321] width 12 height 14
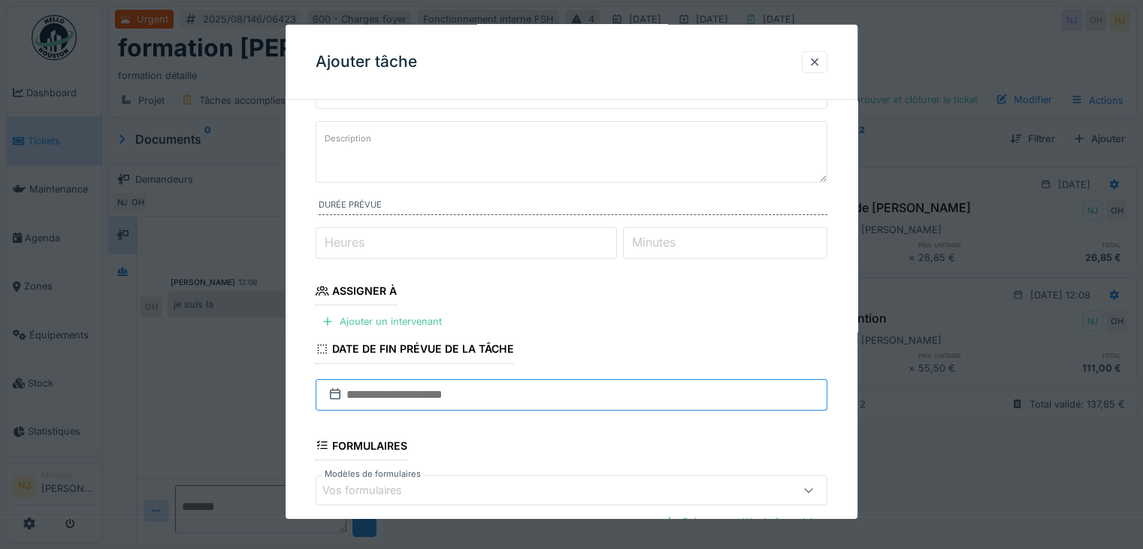
click at [386, 395] on input "text" at bounding box center [572, 394] width 512 height 32
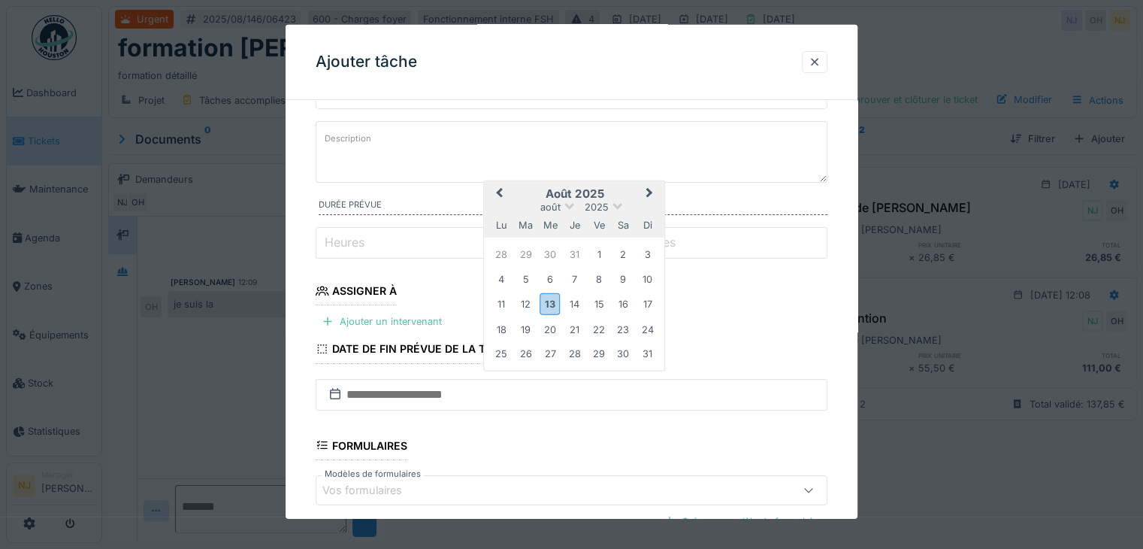
click at [299, 412] on div "**********" at bounding box center [572, 365] width 572 height 657
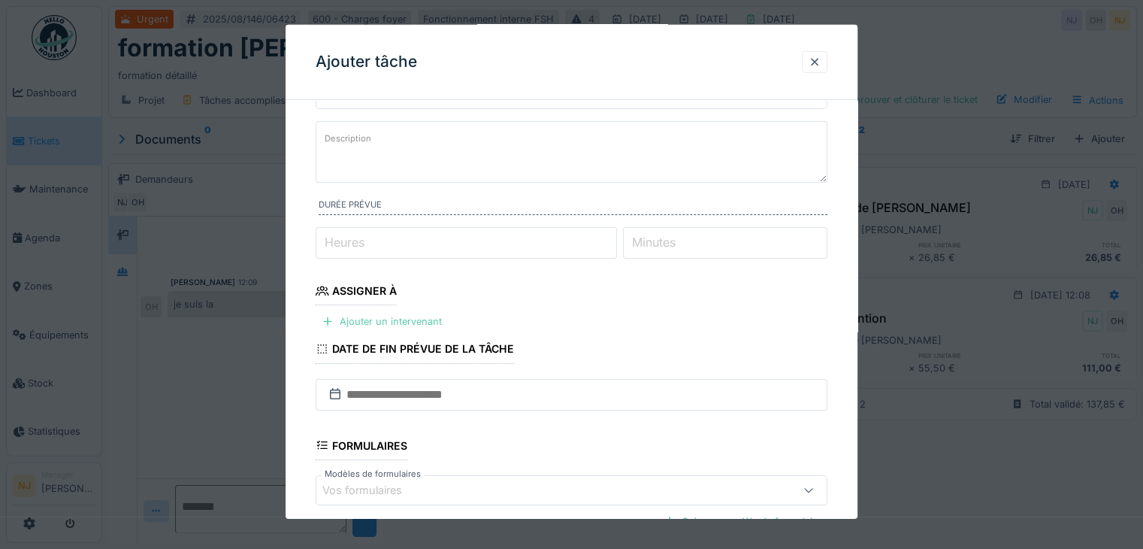
click at [403, 316] on div "Ajouter un intervenant" at bounding box center [382, 321] width 132 height 20
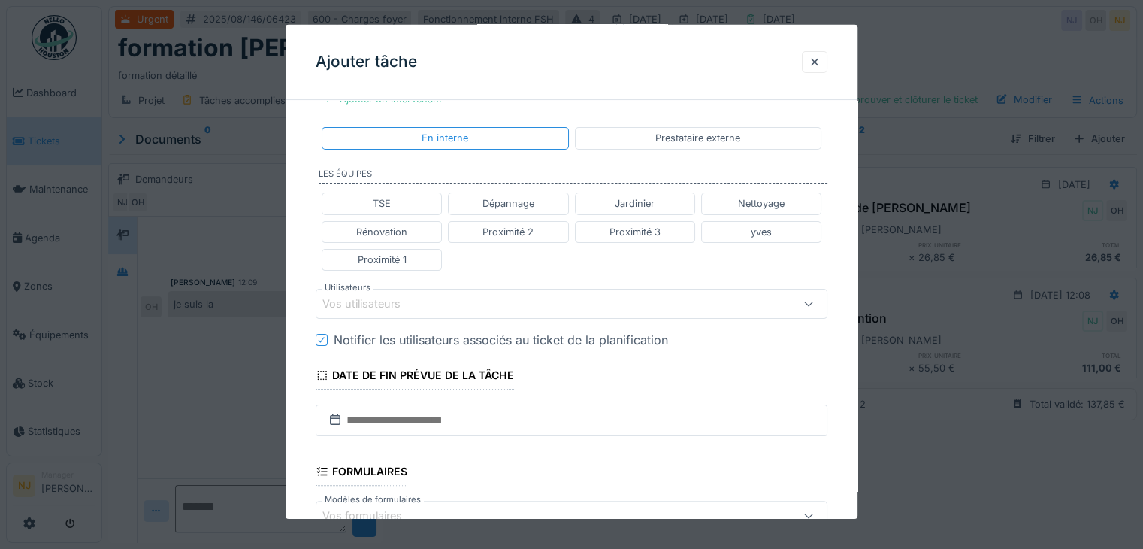
scroll to position [301, 0]
click at [370, 297] on div "Vos utilisateurs" at bounding box center [371, 300] width 99 height 17
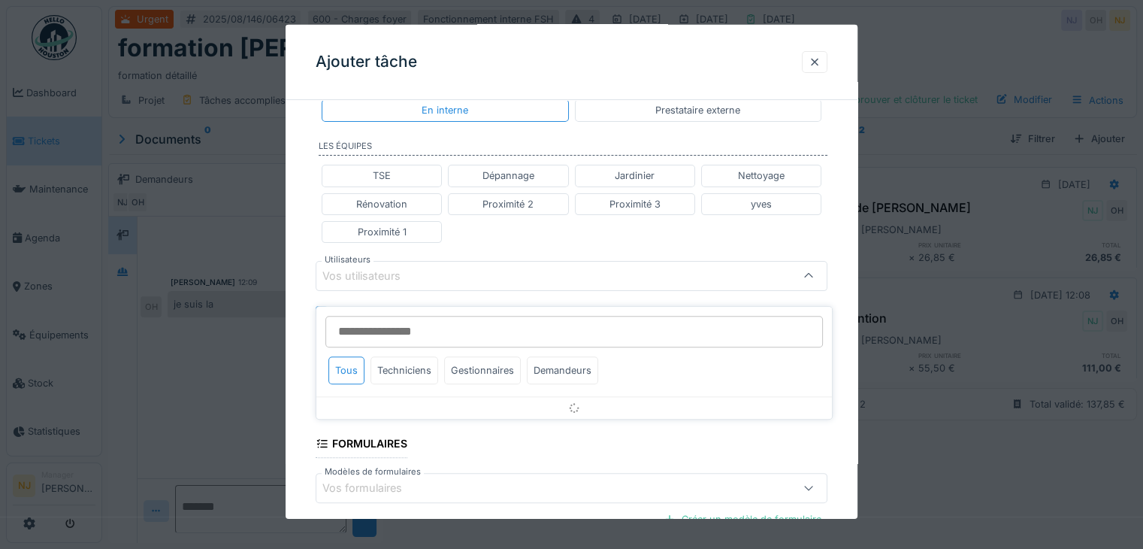
scroll to position [326, 0]
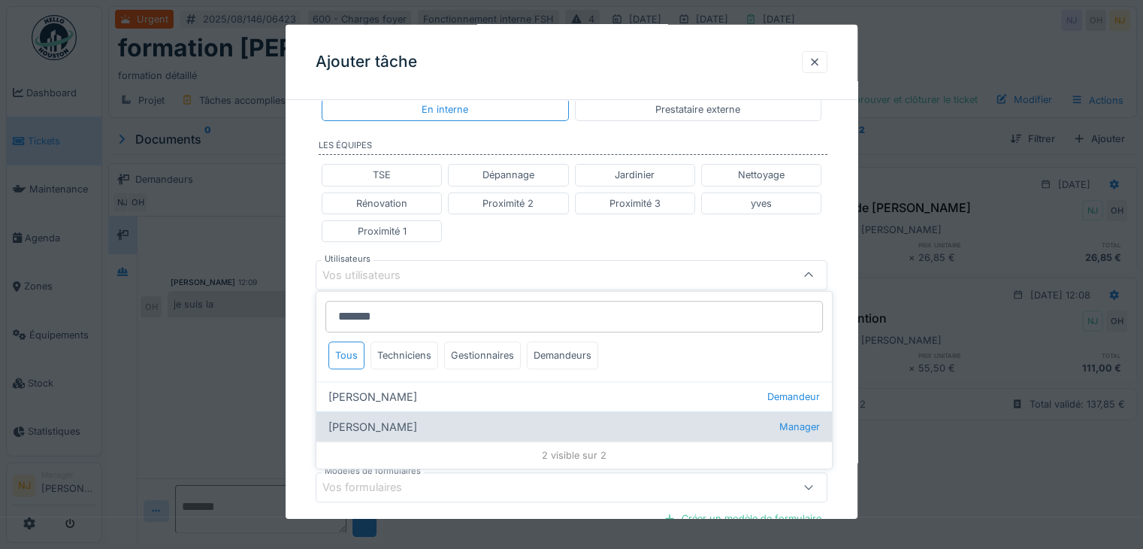
type input "*******"
click at [399, 428] on div "[PERSON_NAME] Manager" at bounding box center [574, 426] width 516 height 30
type input "*****"
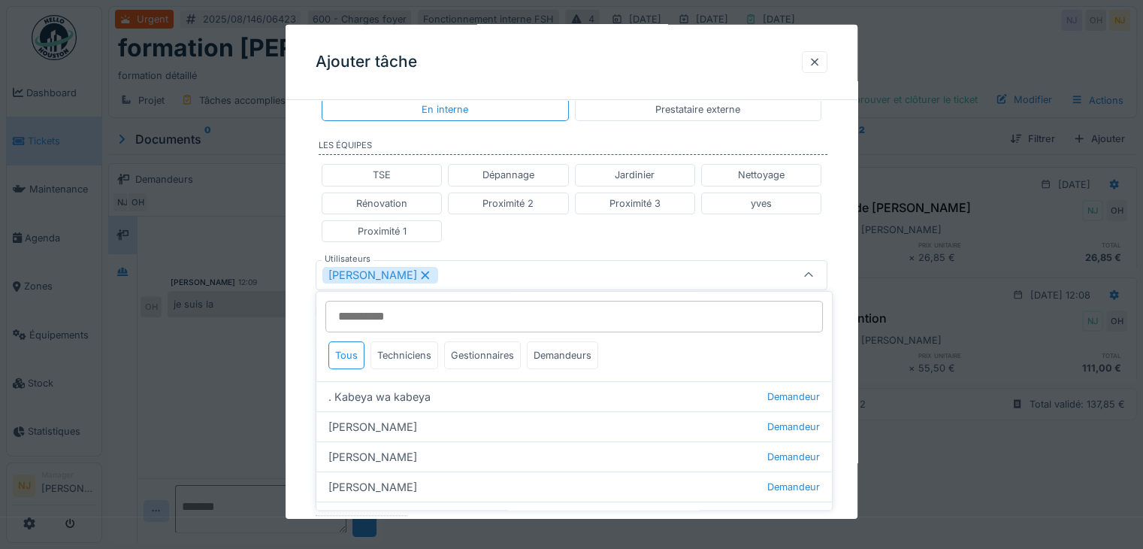
click at [291, 431] on div "**********" at bounding box center [572, 267] width 572 height 963
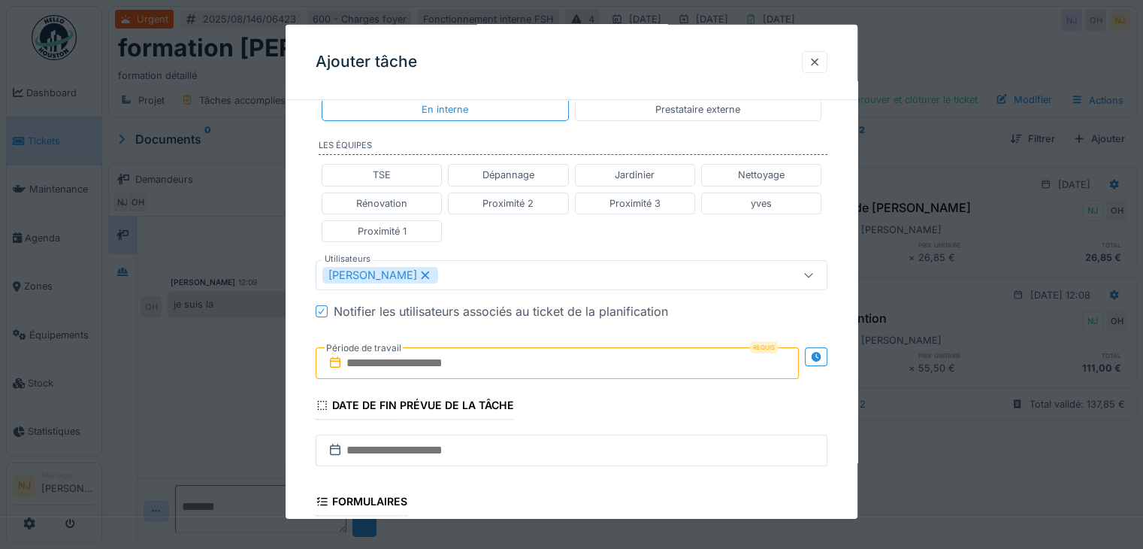
click at [473, 357] on input "text" at bounding box center [557, 363] width 483 height 32
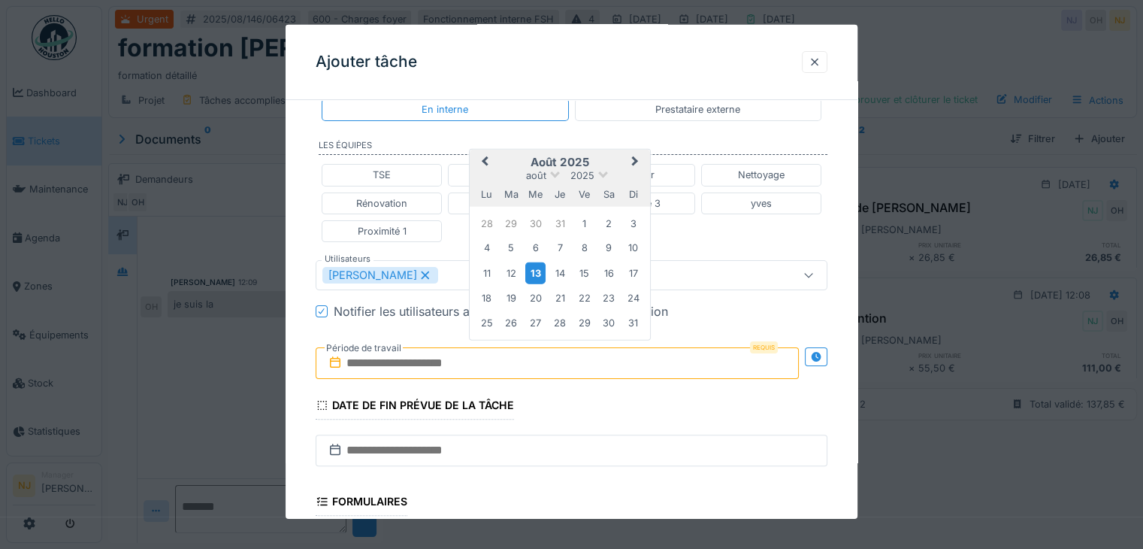
click at [530, 273] on div "13" at bounding box center [535, 273] width 20 height 22
click at [532, 268] on div "13" at bounding box center [535, 273] width 20 height 22
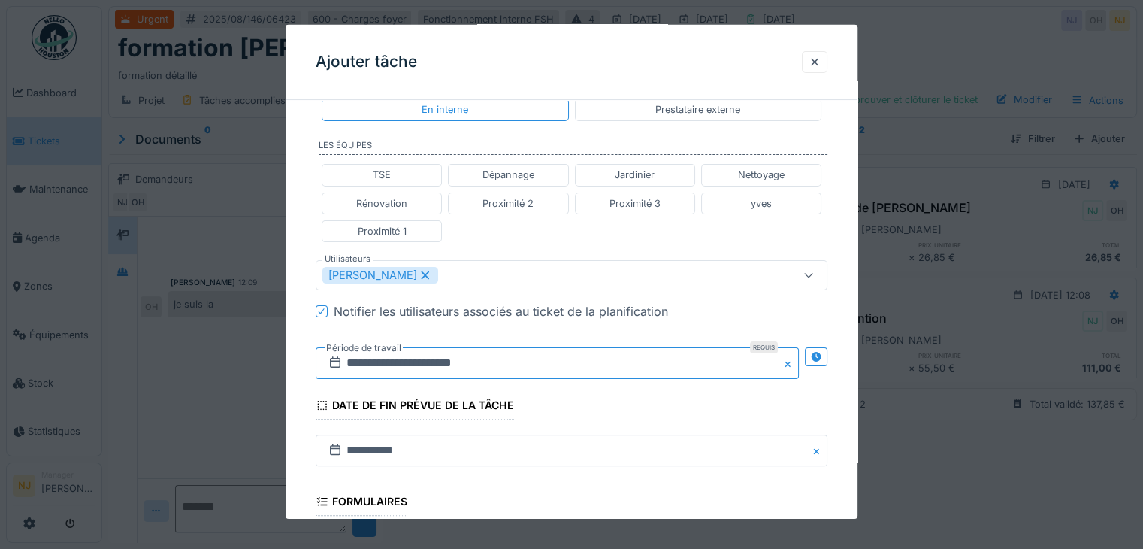
click at [467, 355] on input "**********" at bounding box center [557, 363] width 483 height 32
click at [564, 361] on input "**********" at bounding box center [557, 363] width 483 height 32
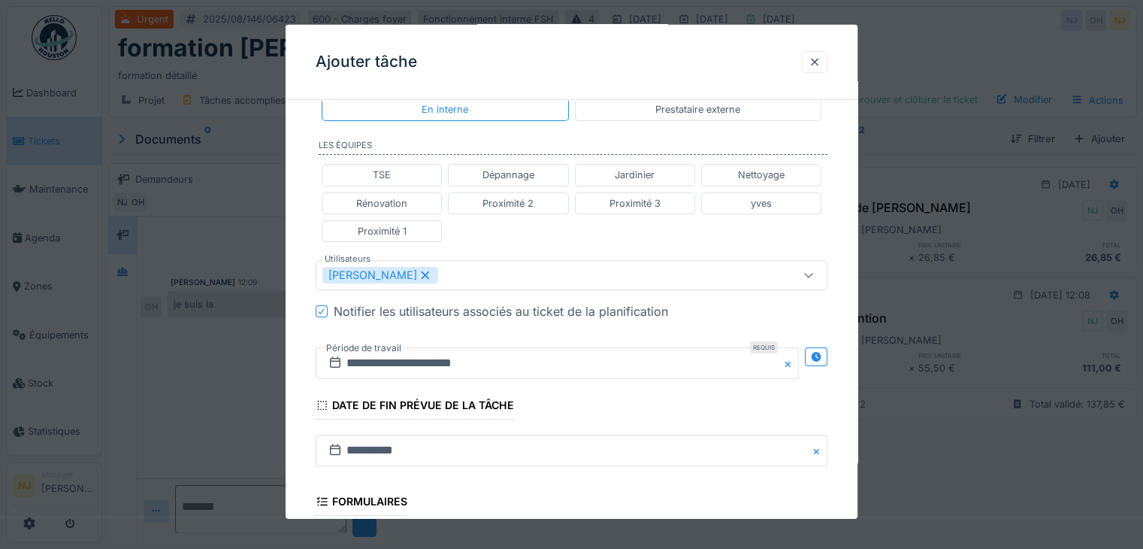
click at [589, 407] on fieldset "**********" at bounding box center [572, 252] width 512 height 933
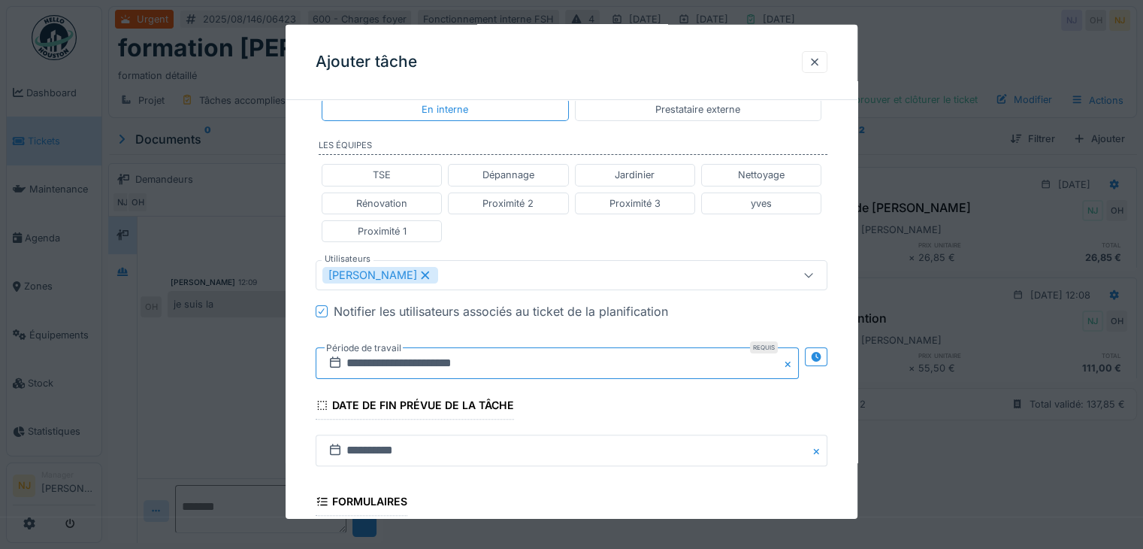
click at [392, 355] on input "**********" at bounding box center [557, 363] width 483 height 32
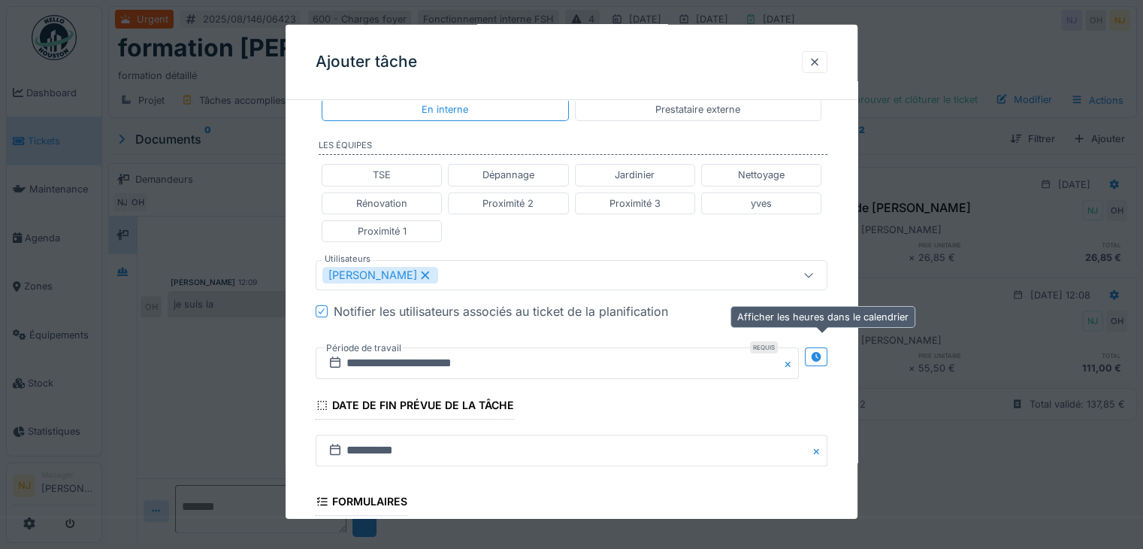
click at [819, 352] on icon at bounding box center [816, 357] width 12 height 10
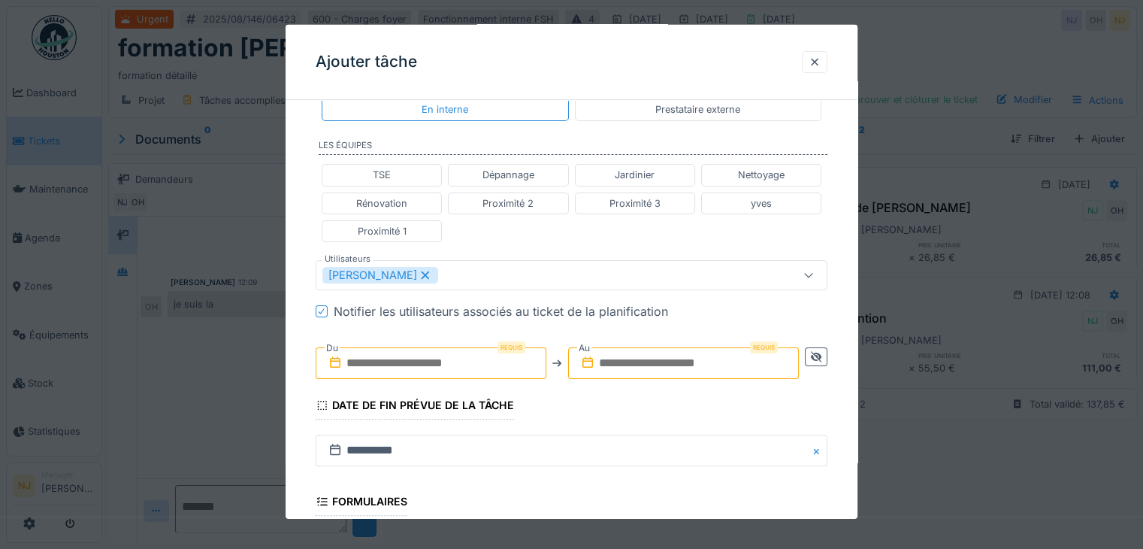
click at [421, 363] on input "text" at bounding box center [431, 363] width 231 height 32
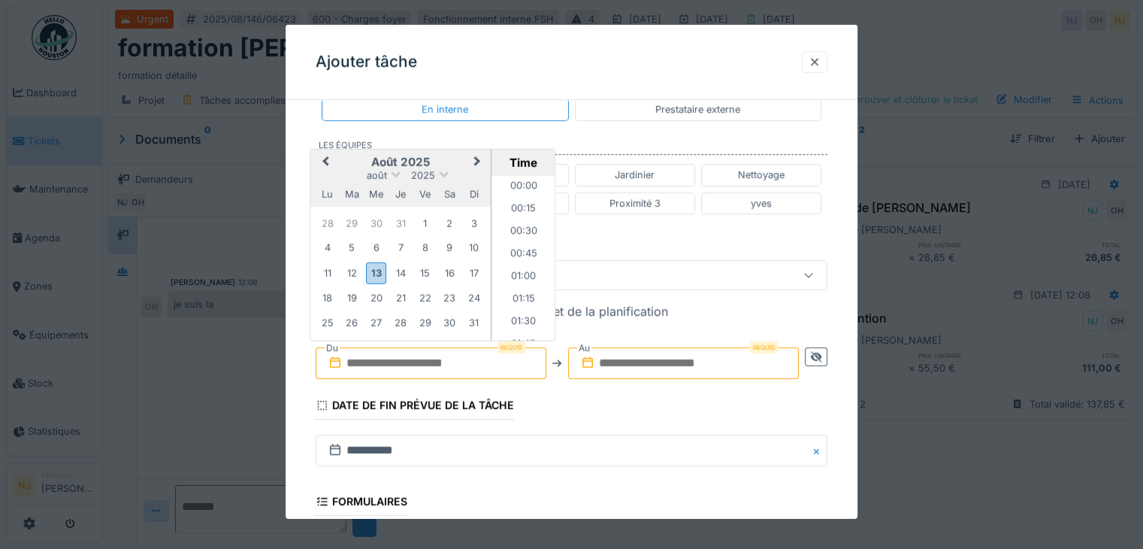
scroll to position [1033, 0]
click at [374, 271] on div "13" at bounding box center [376, 273] width 20 height 22
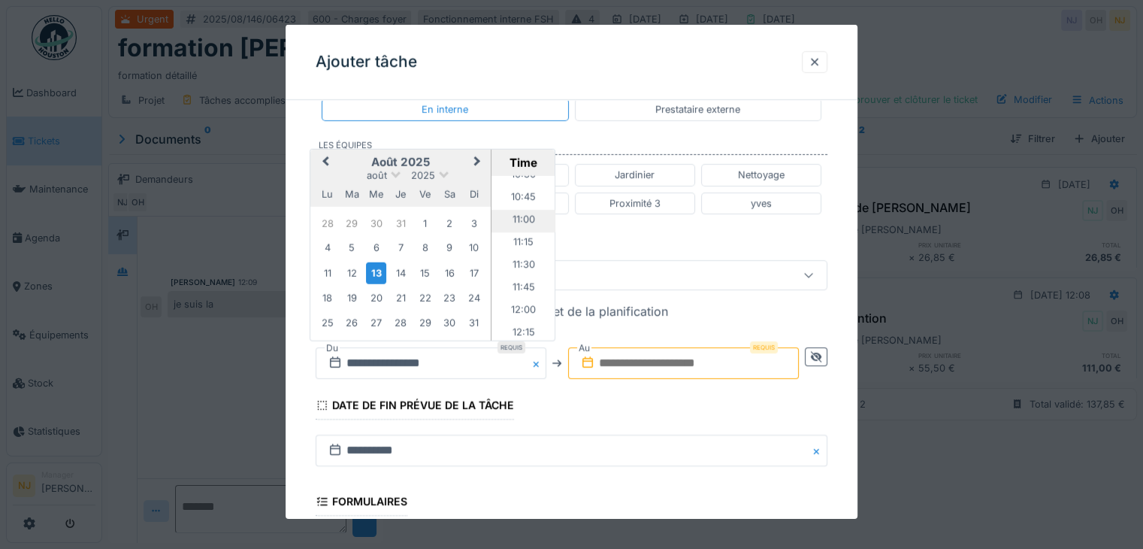
scroll to position [883, 0]
click at [516, 200] on li "10:00" at bounding box center [523, 205] width 64 height 23
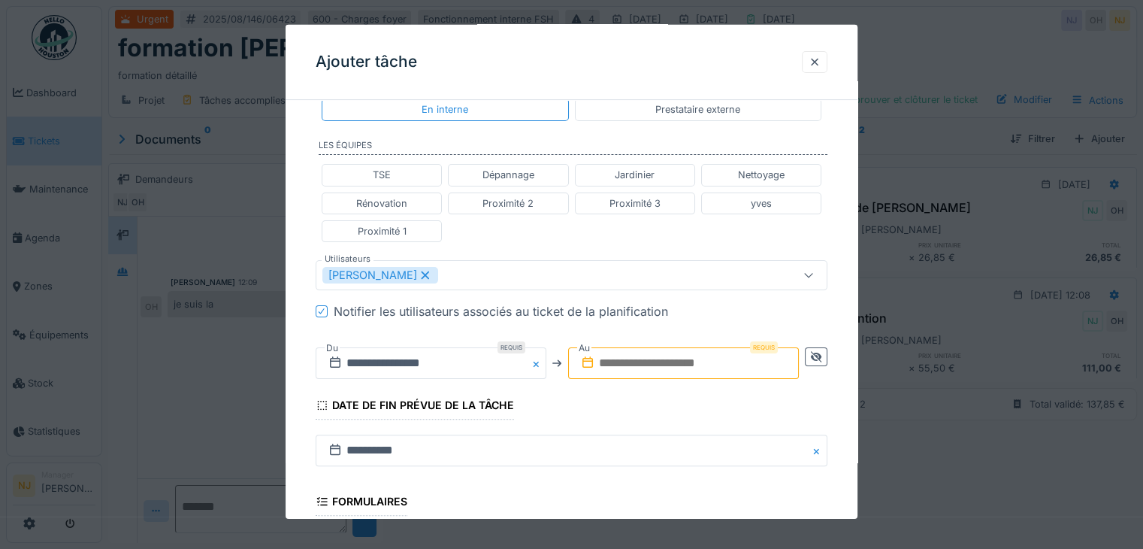
click at [632, 352] on input "text" at bounding box center [683, 363] width 231 height 32
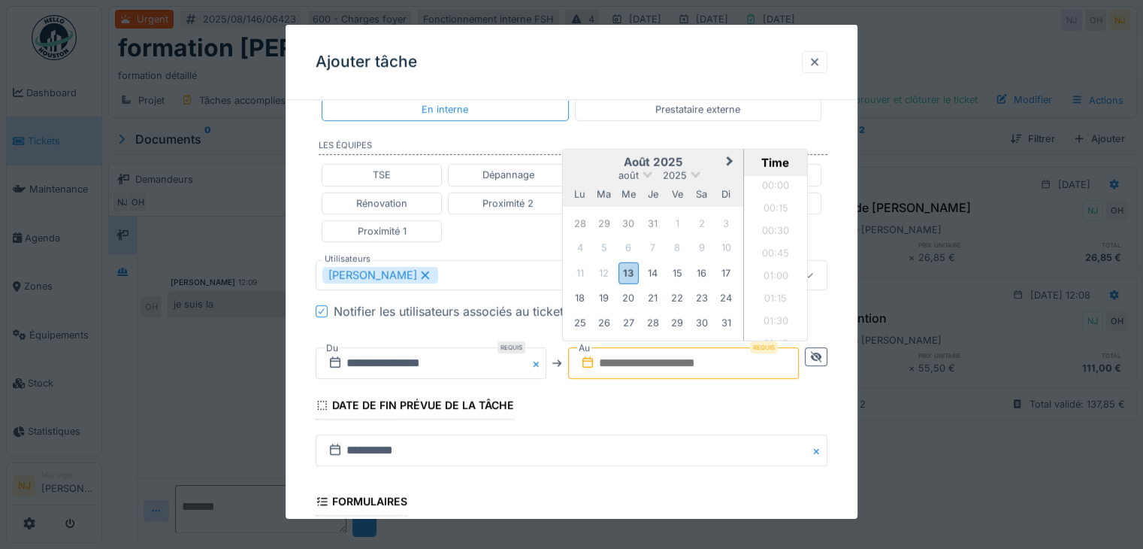
scroll to position [1033, 0]
click at [772, 227] on li "12:00" at bounding box center [776, 235] width 64 height 23
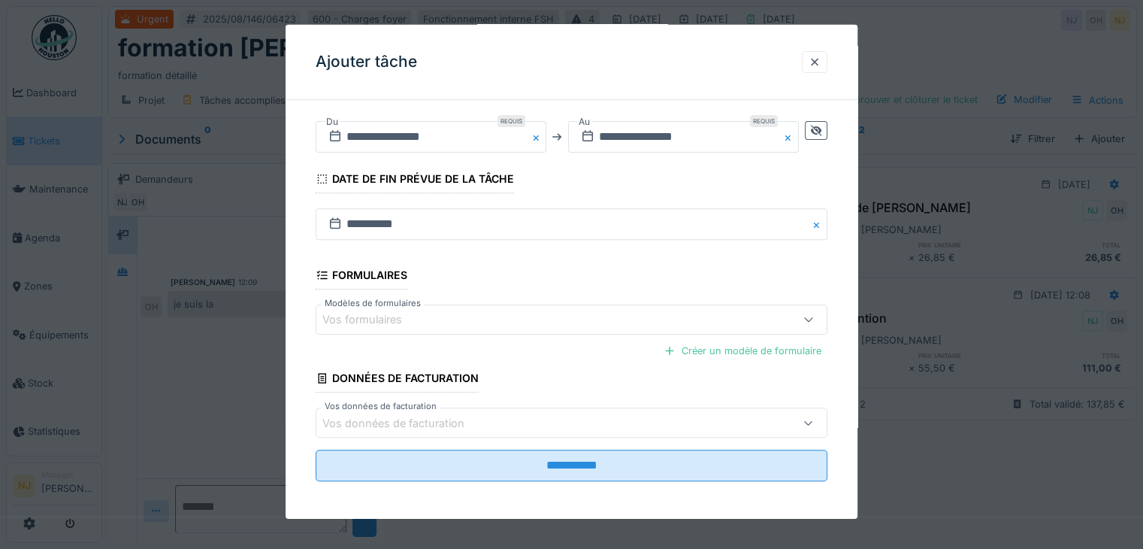
scroll to position [553, 0]
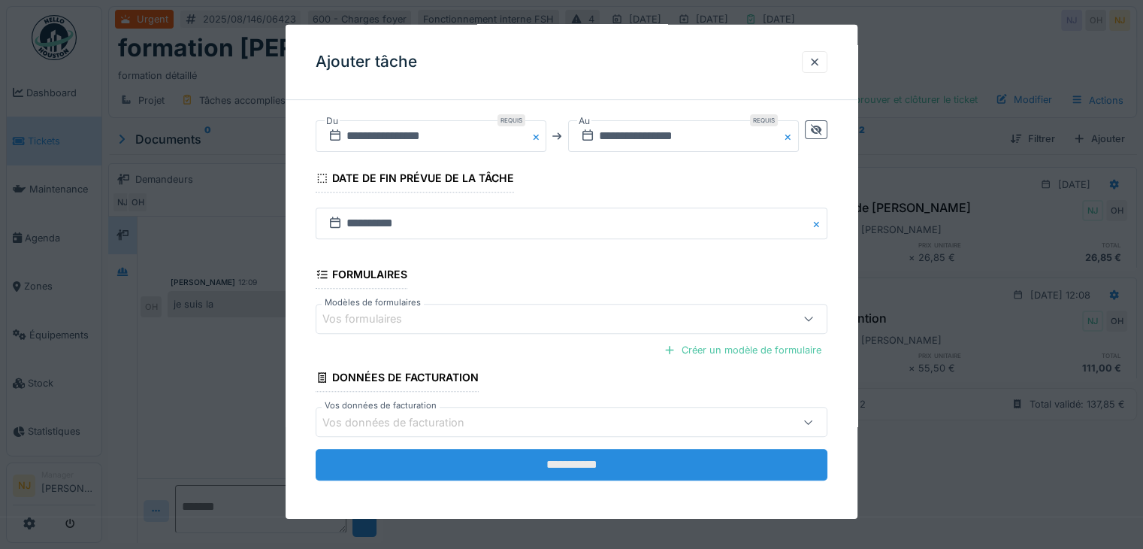
click at [576, 461] on input "**********" at bounding box center [572, 465] width 512 height 32
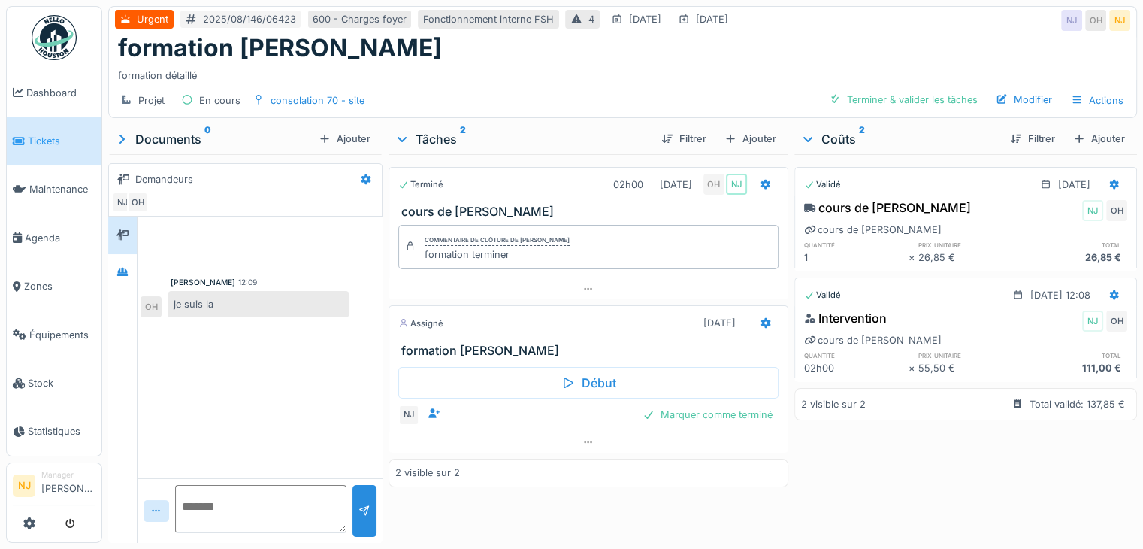
scroll to position [11, 0]
click at [705, 404] on div "Marquer comme terminé" at bounding box center [708, 414] width 142 height 20
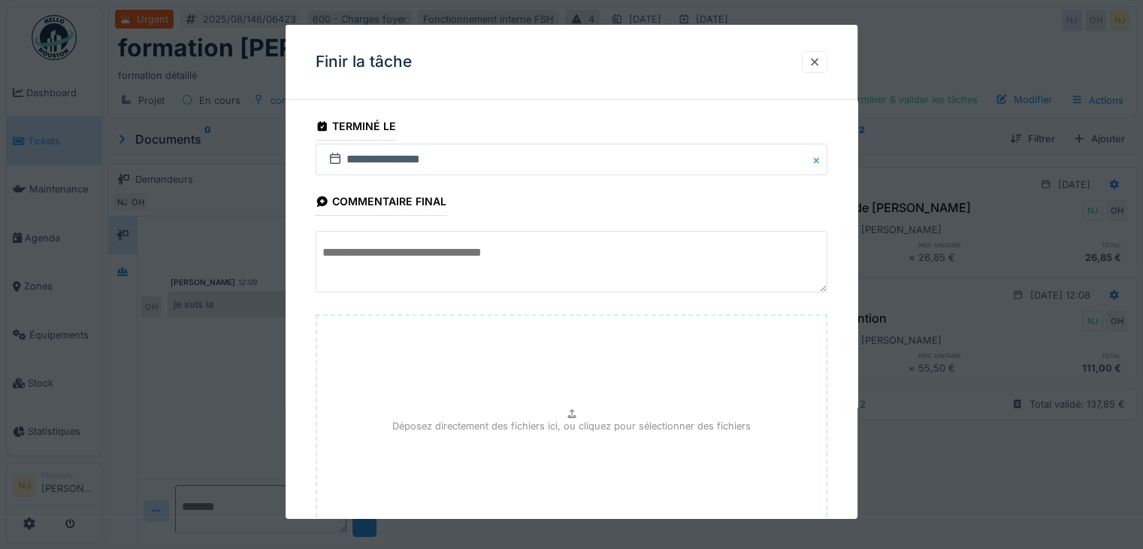
click at [386, 250] on textarea at bounding box center [572, 262] width 512 height 62
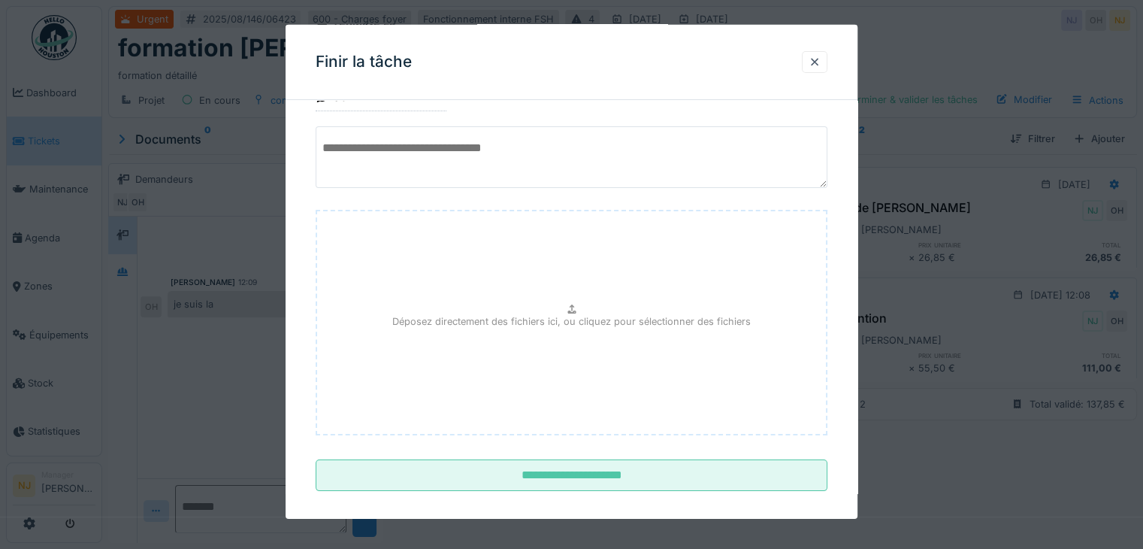
scroll to position [117, 0]
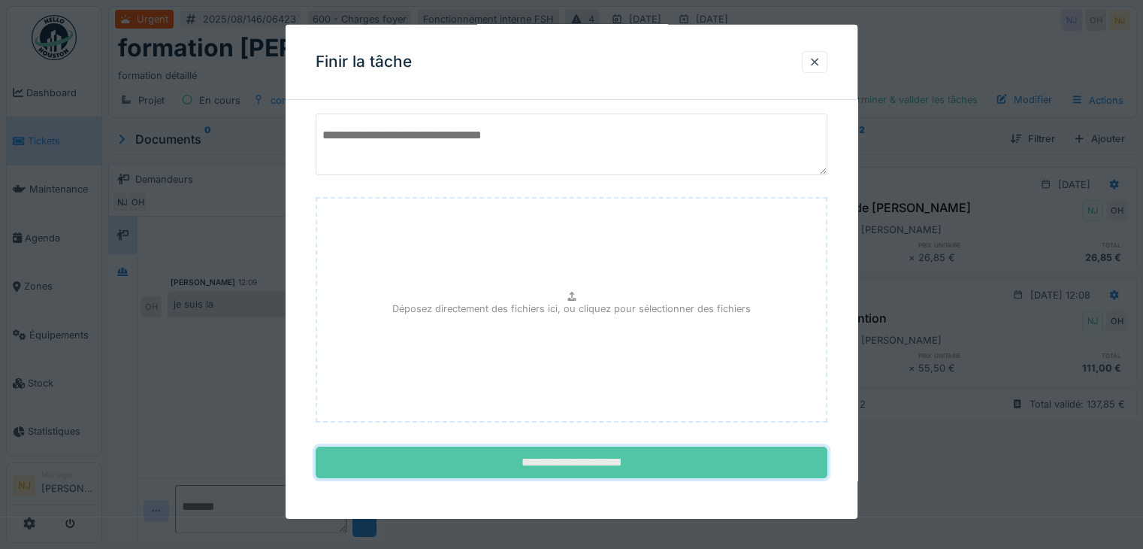
click at [540, 458] on input "**********" at bounding box center [572, 462] width 512 height 32
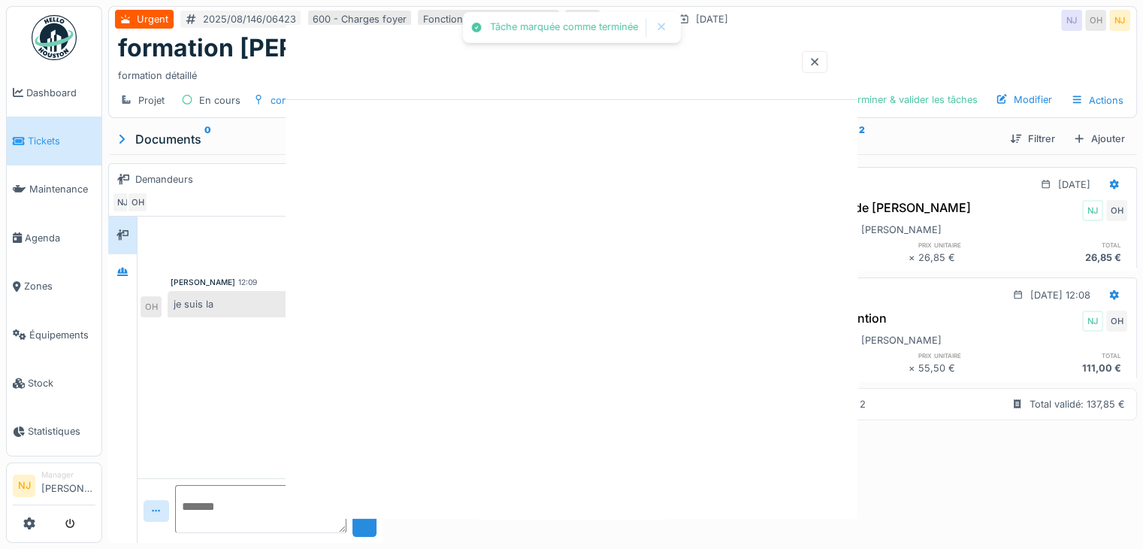
scroll to position [0, 0]
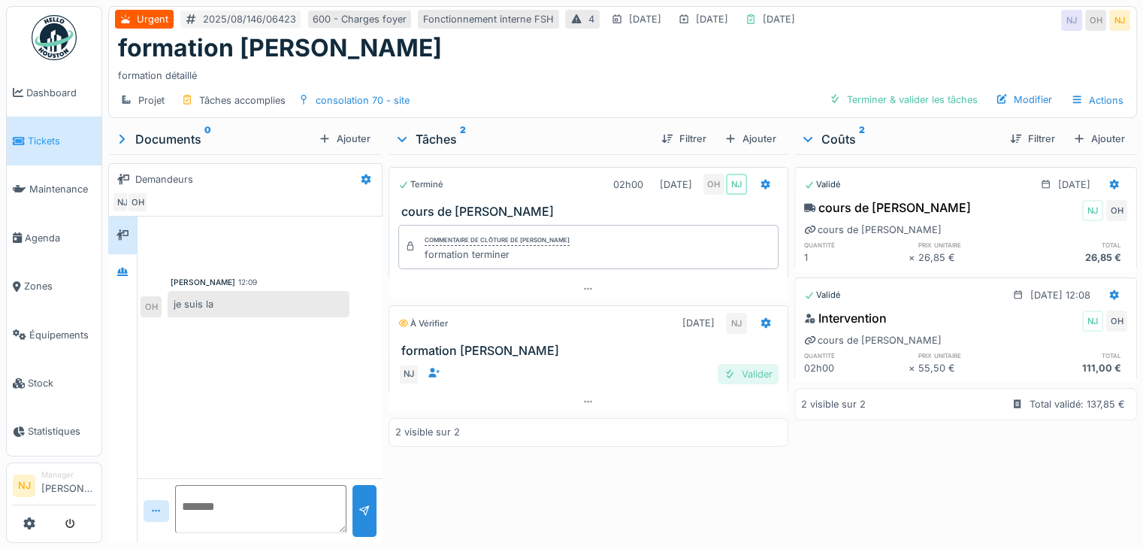
click at [747, 364] on div "Valider" at bounding box center [748, 374] width 61 height 20
click at [761, 325] on icon at bounding box center [766, 323] width 10 height 11
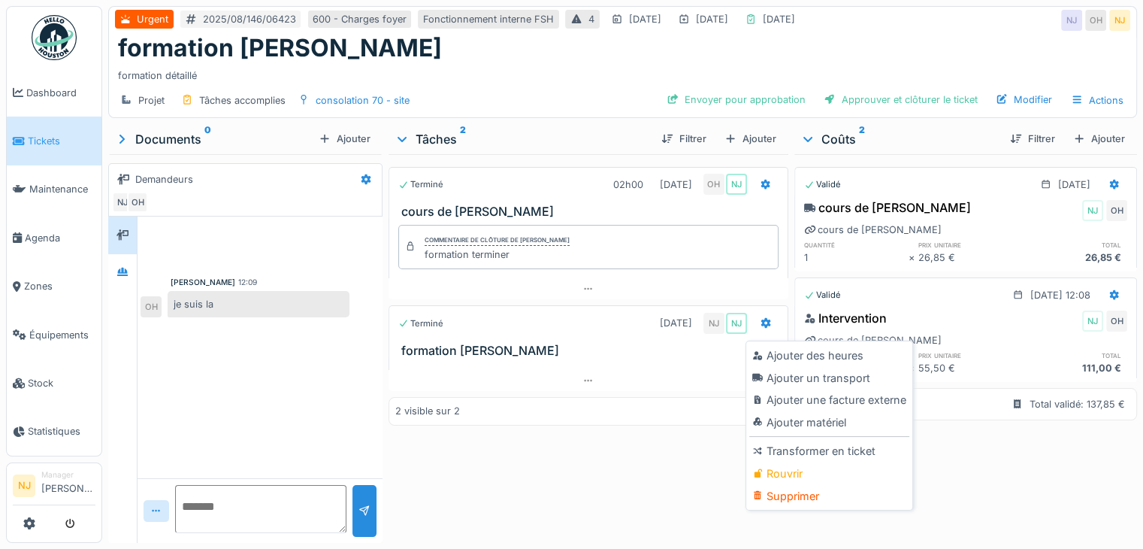
click at [634, 482] on div "Terminé 02h00 [DATE] OH NJ cours de Olivier Commentaire de clôture de [PERSON_N…" at bounding box center [589, 345] width 400 height 383
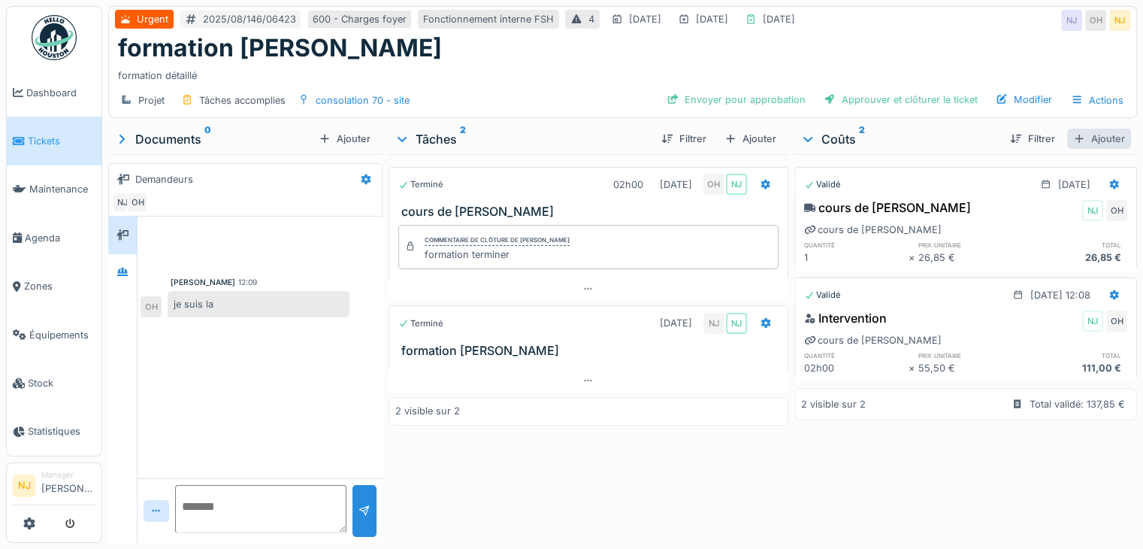
click at [1078, 136] on div "Ajouter" at bounding box center [1099, 139] width 64 height 20
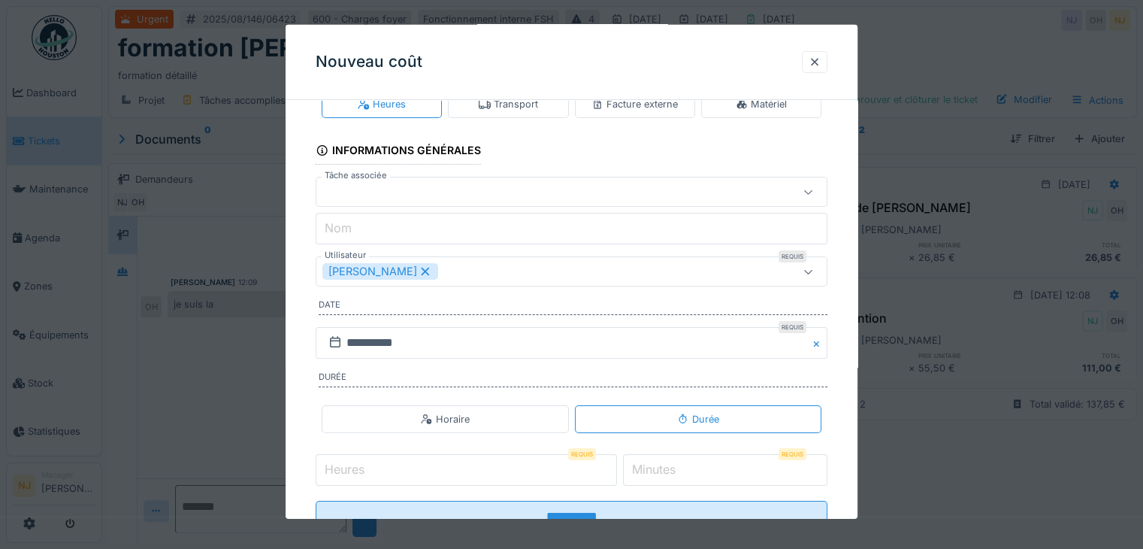
scroll to position [75, 0]
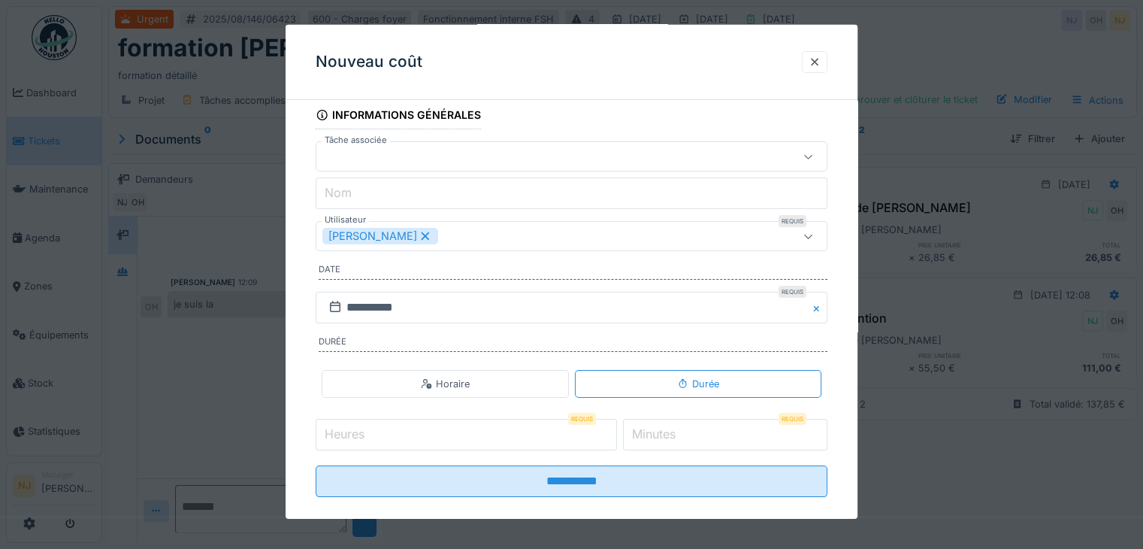
click at [812, 154] on icon at bounding box center [809, 156] width 12 height 10
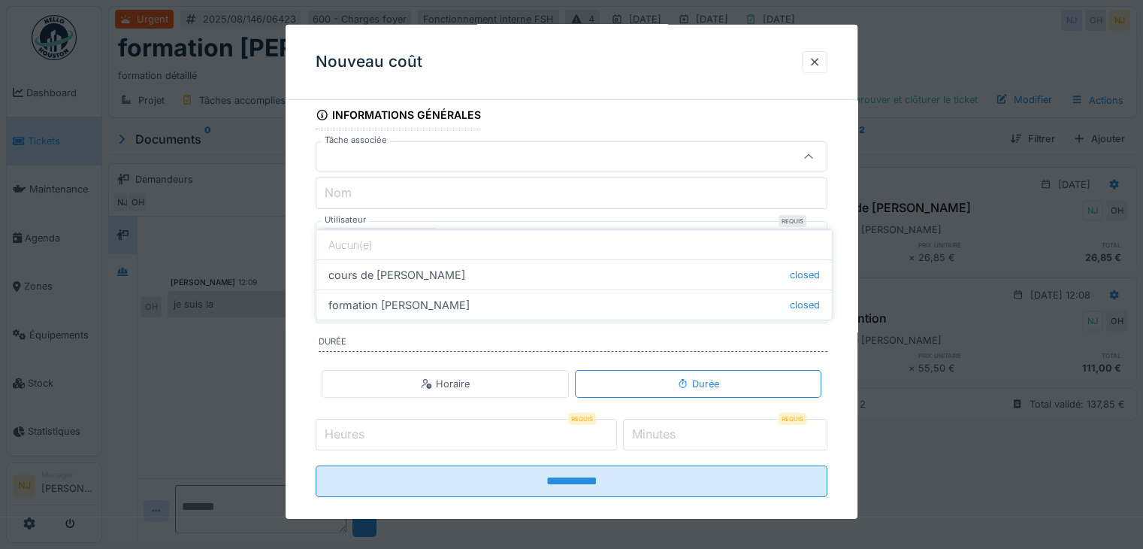
scroll to position [0, 0]
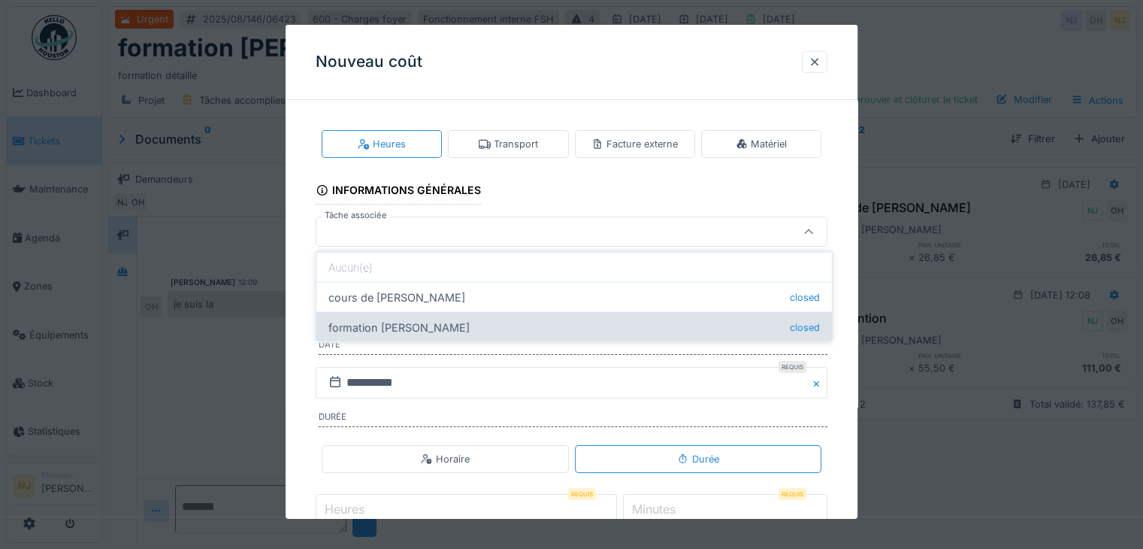
click at [398, 328] on div "formation [PERSON_NAME] closed" at bounding box center [574, 327] width 516 height 30
type input "******"
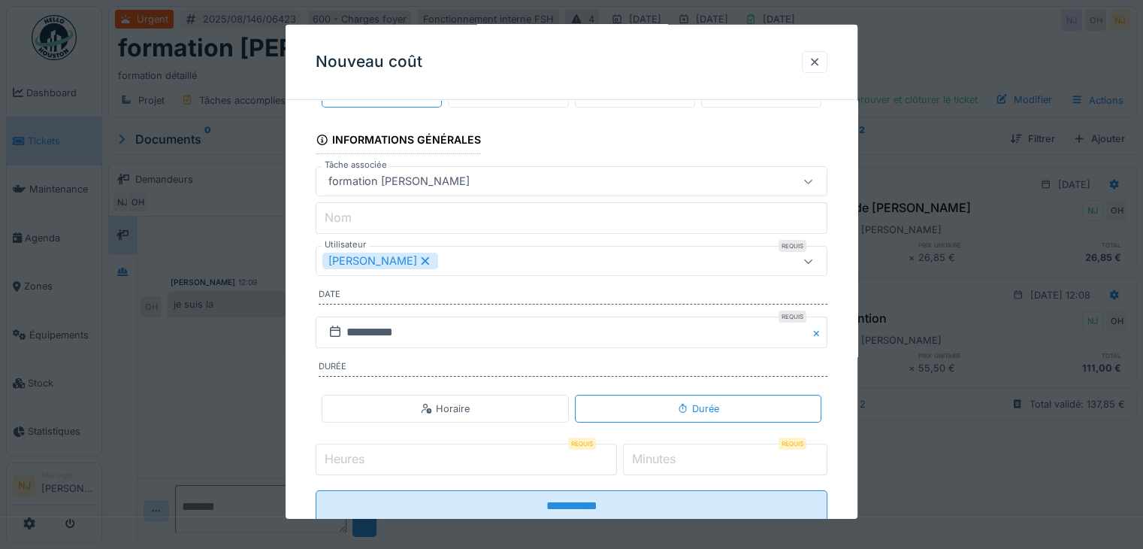
scroll to position [75, 0]
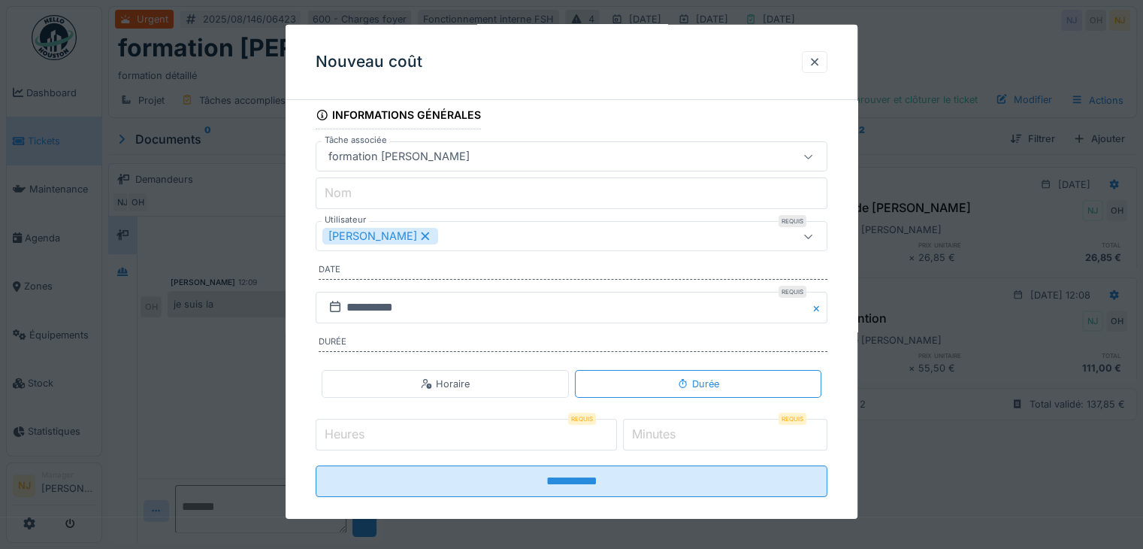
click at [367, 193] on input "Nom" at bounding box center [572, 193] width 512 height 32
click at [298, 319] on div "**********" at bounding box center [572, 288] width 572 height 502
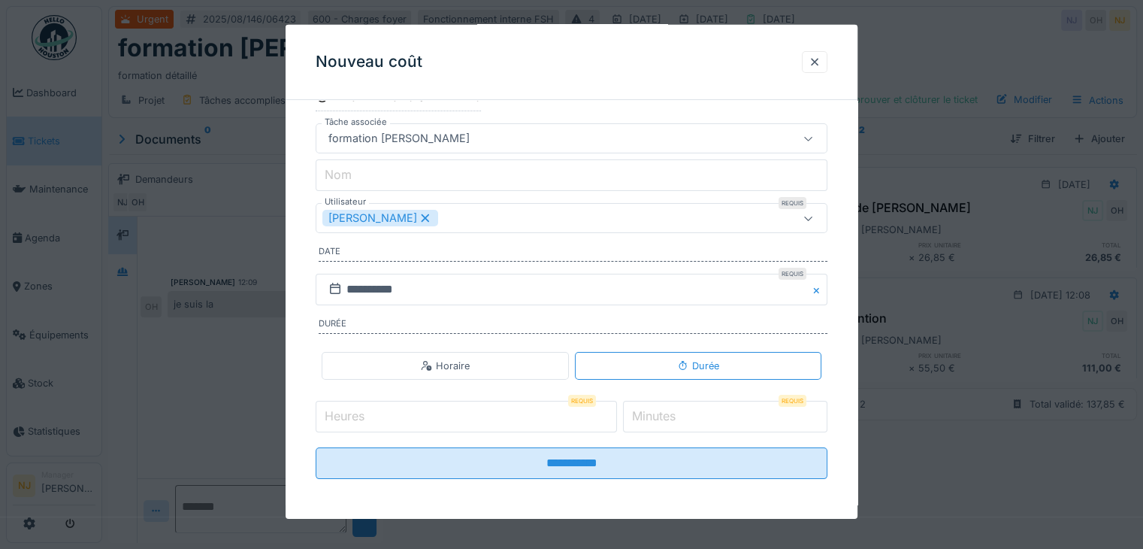
click at [491, 419] on input "Heures" at bounding box center [466, 417] width 301 height 32
type input "*"
click at [652, 431] on div "Heures Requis * Minutes Requis *" at bounding box center [572, 417] width 512 height 38
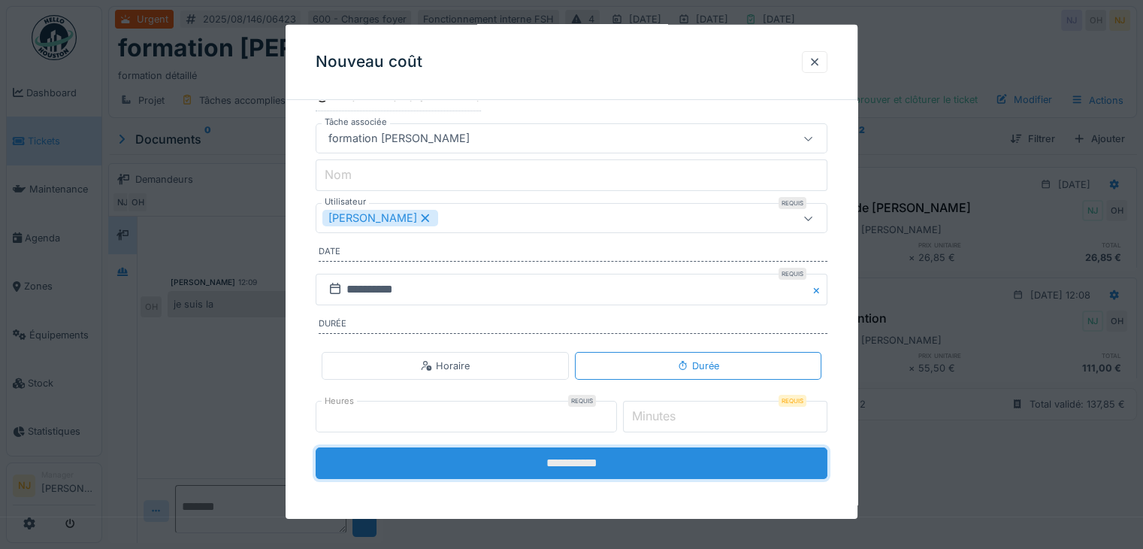
click at [575, 463] on input "**********" at bounding box center [572, 463] width 512 height 32
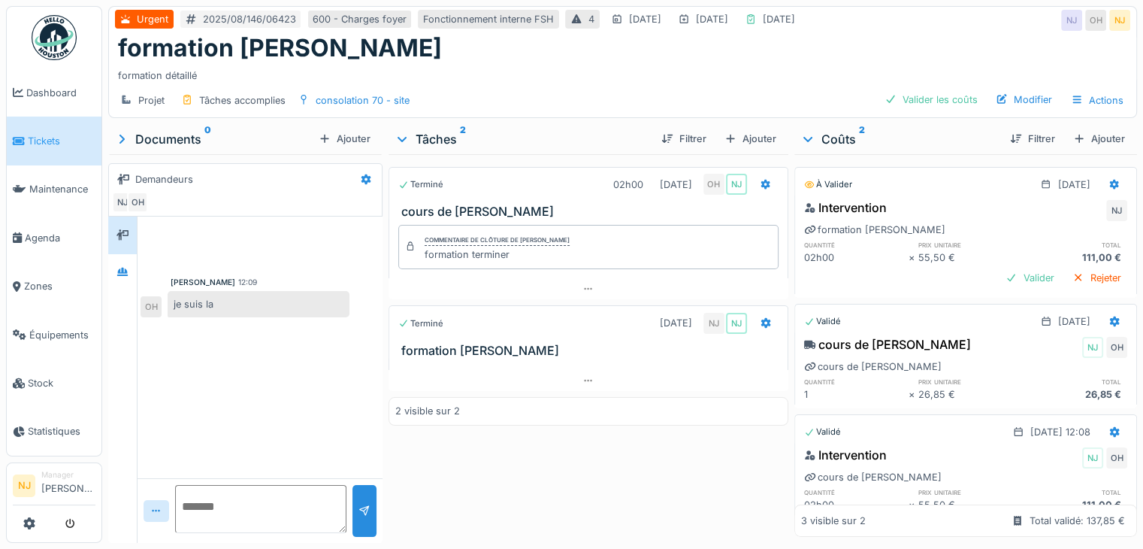
scroll to position [40, 0]
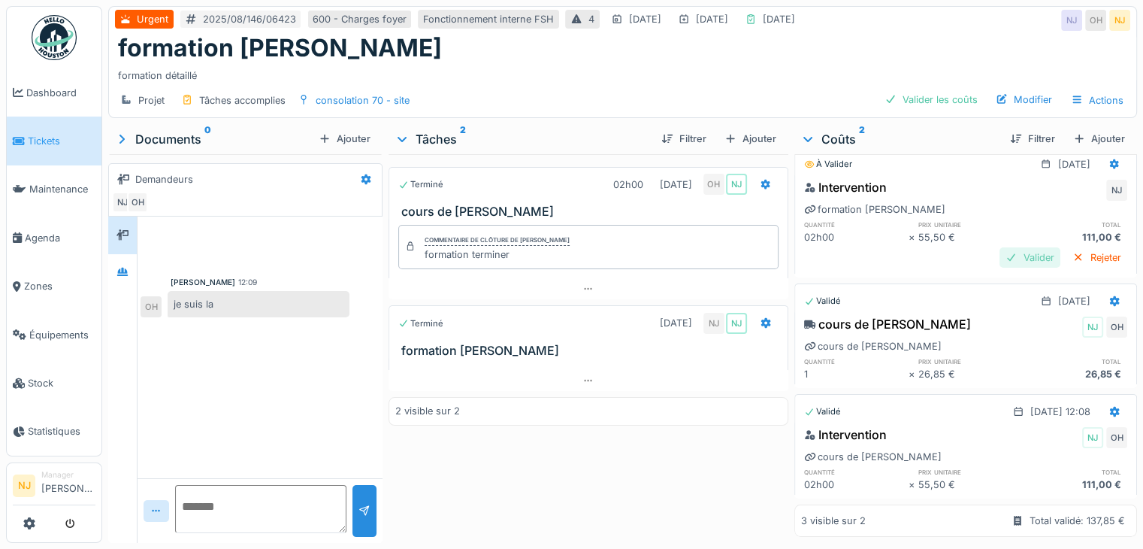
click at [1000, 247] on div "Valider" at bounding box center [1030, 257] width 61 height 20
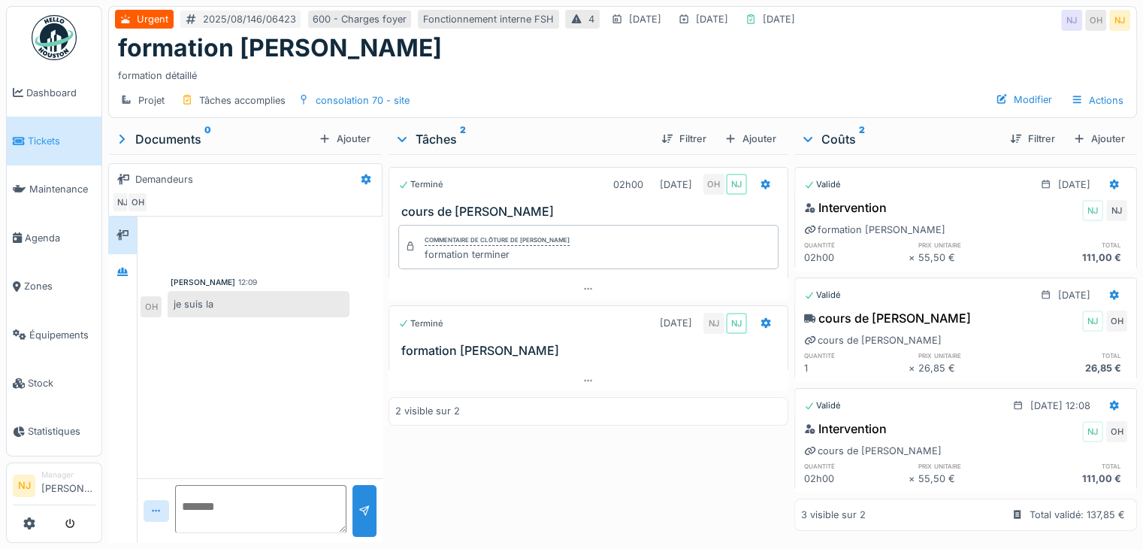
scroll to position [14, 0]
click at [909, 99] on div "Approuver et clôturer le ticket" at bounding box center [901, 99] width 166 height 20
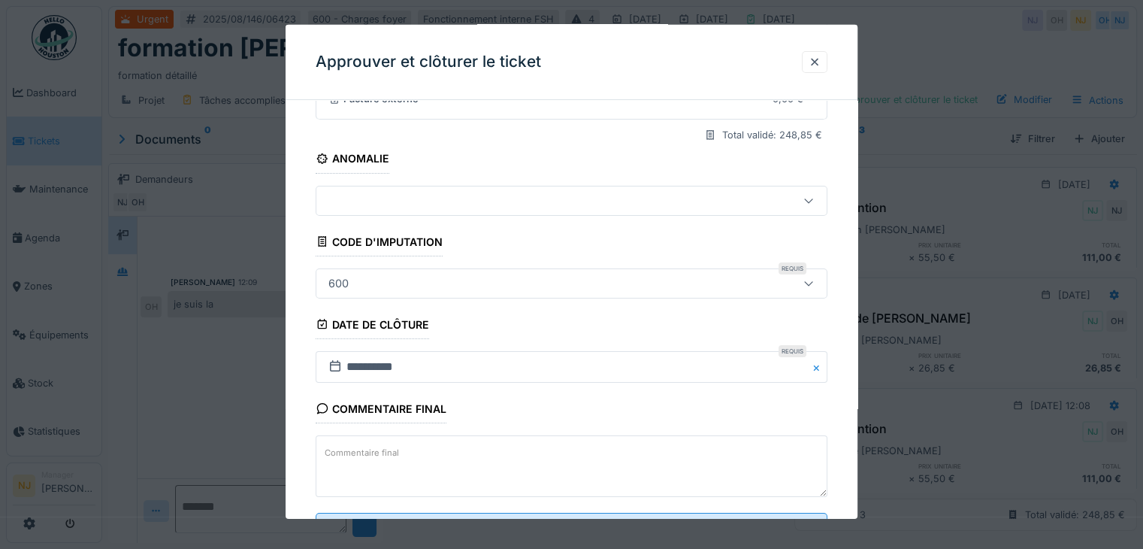
scroll to position [225, 0]
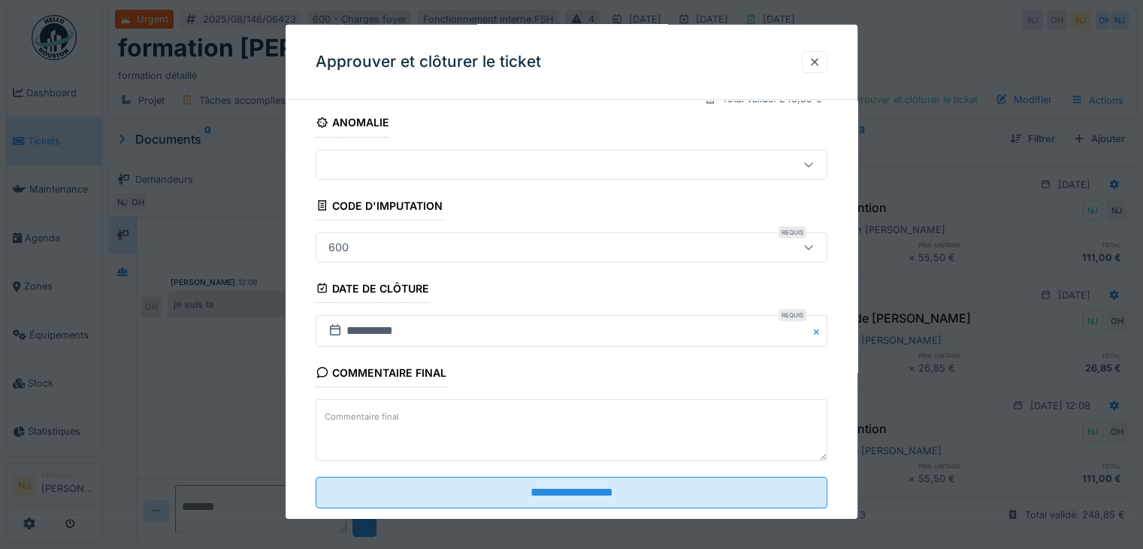
click at [810, 242] on icon at bounding box center [809, 247] width 12 height 10
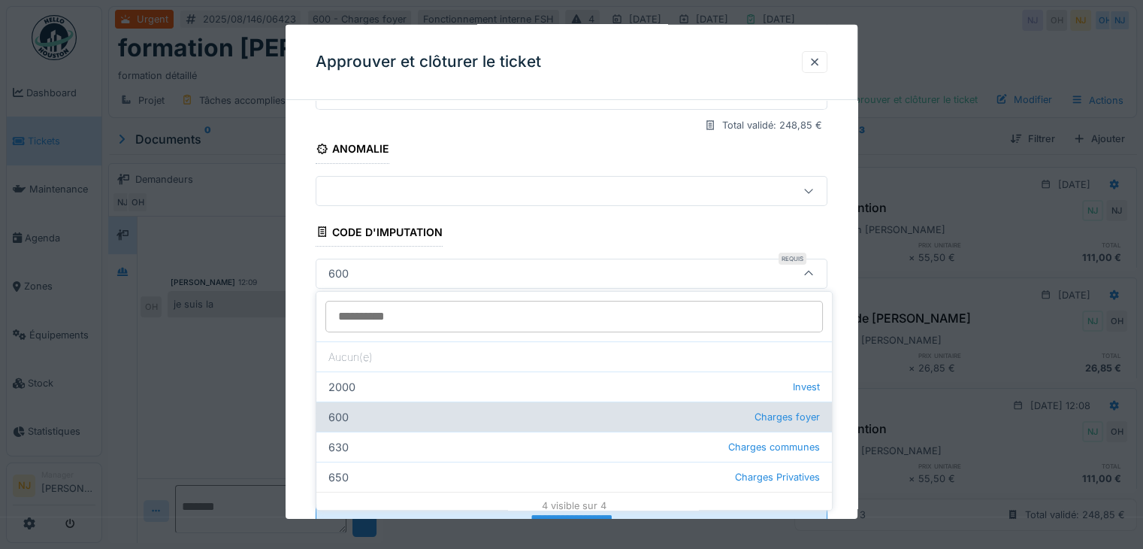
click at [780, 416] on span "Charges foyer" at bounding box center [787, 417] width 65 height 14
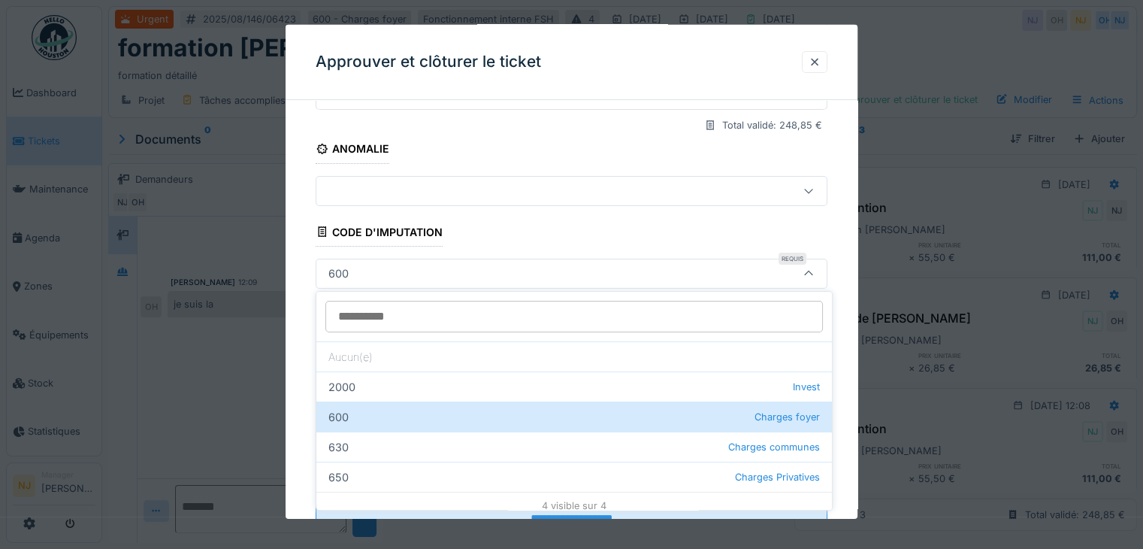
click at [857, 385] on div "**********" at bounding box center [572, 245] width 572 height 664
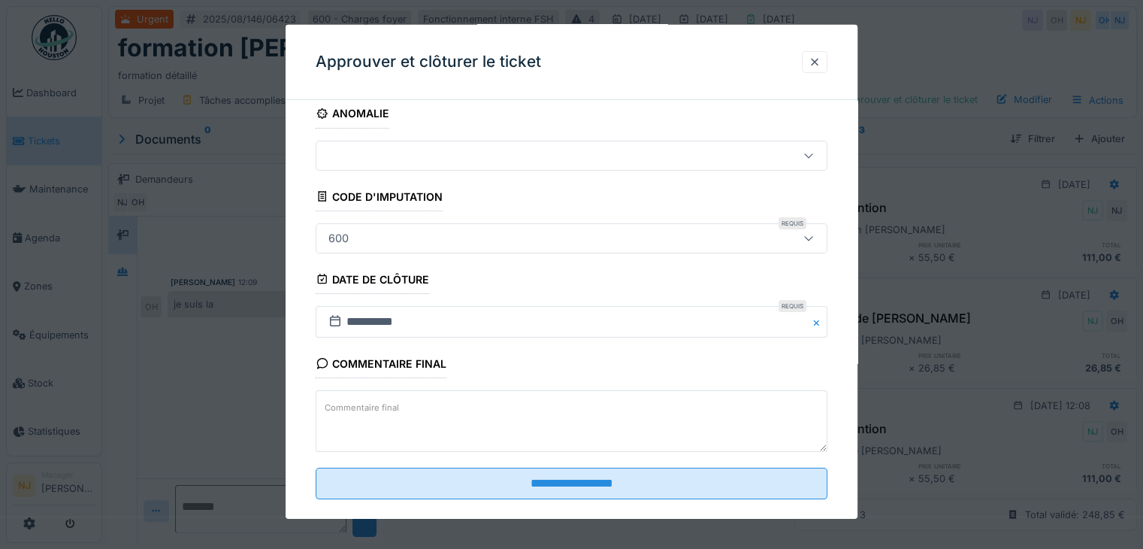
scroll to position [254, 0]
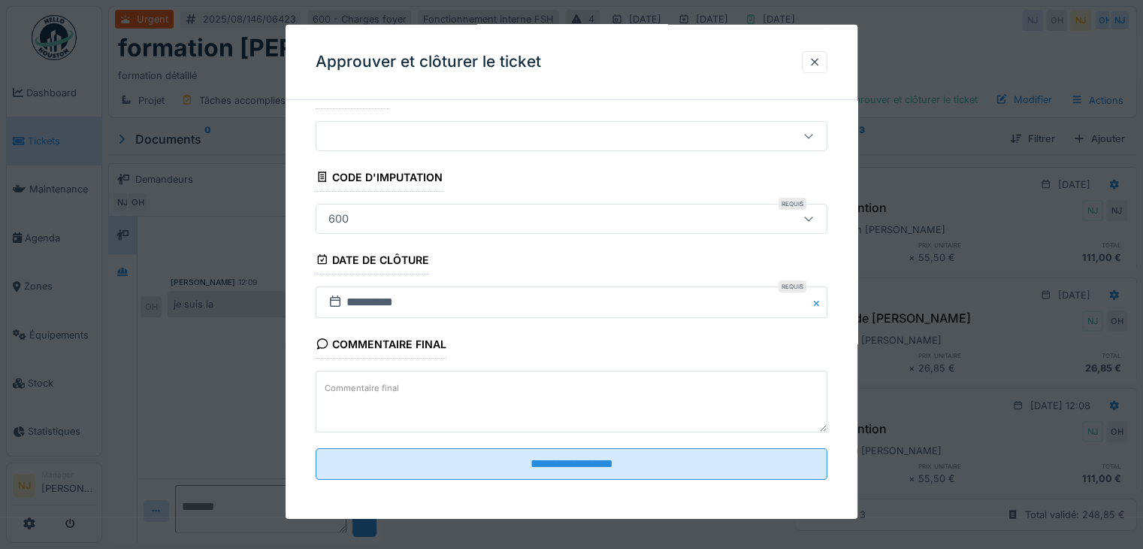
click at [398, 390] on label "Commentaire final" at bounding box center [362, 388] width 80 height 19
click at [398, 390] on textarea "Commentaire final" at bounding box center [572, 401] width 512 height 62
type textarea "*"
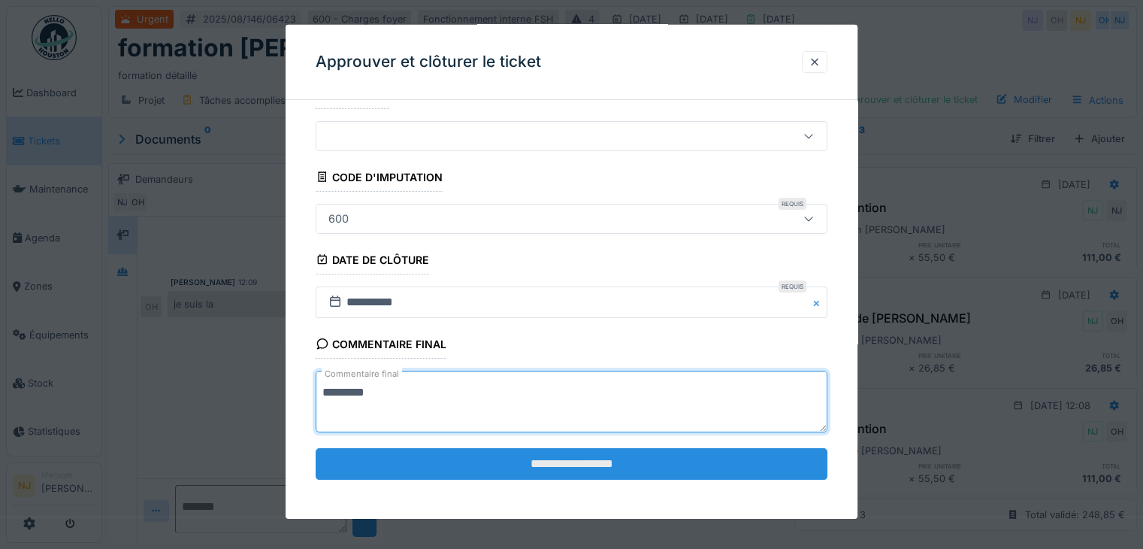
type textarea "*********"
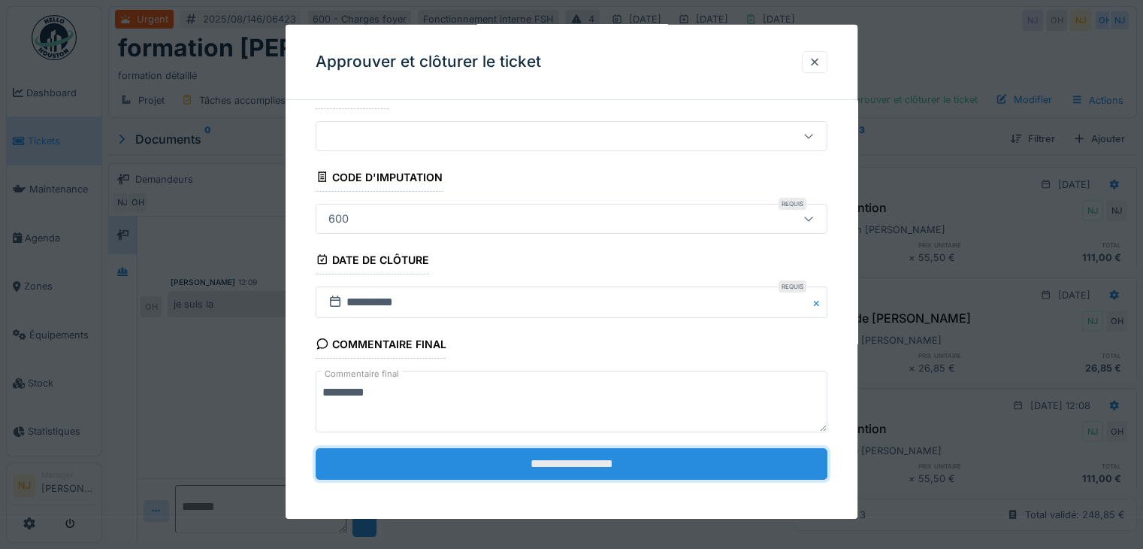
click at [598, 458] on input "**********" at bounding box center [572, 464] width 512 height 32
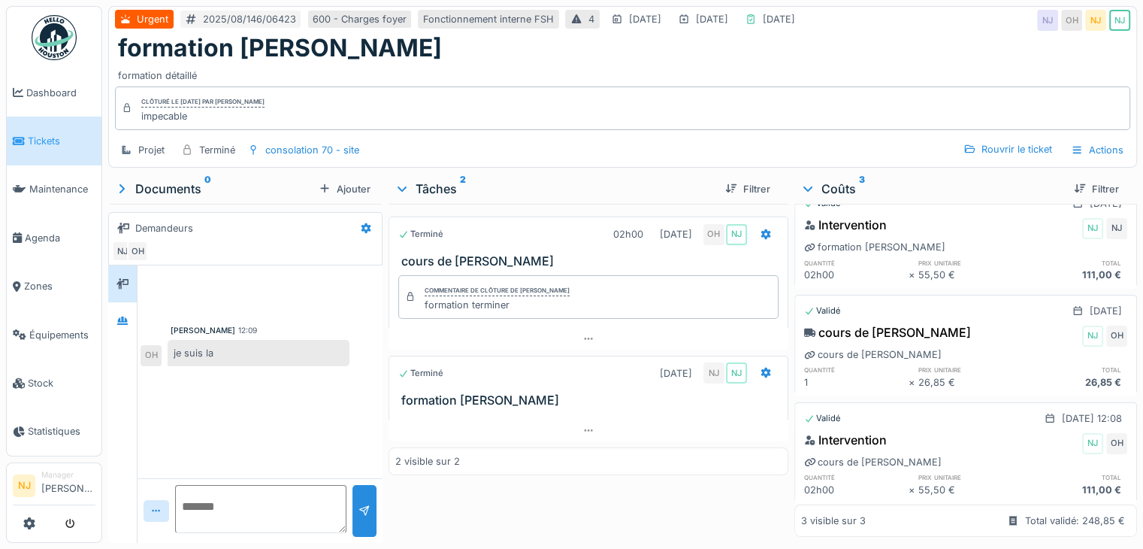
scroll to position [54, 0]
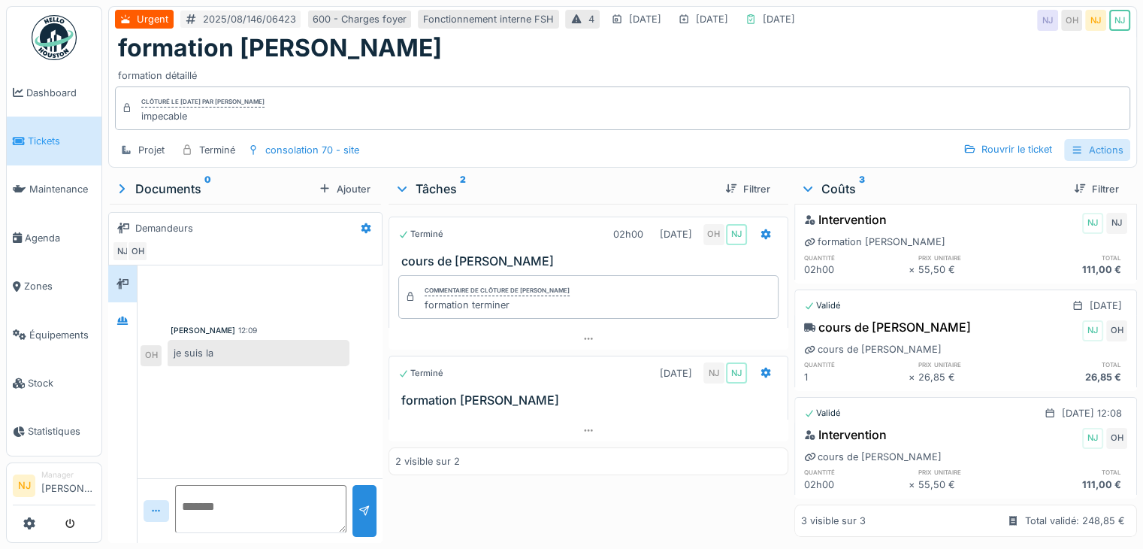
click at [1107, 139] on div "Actions" at bounding box center [1097, 150] width 66 height 22
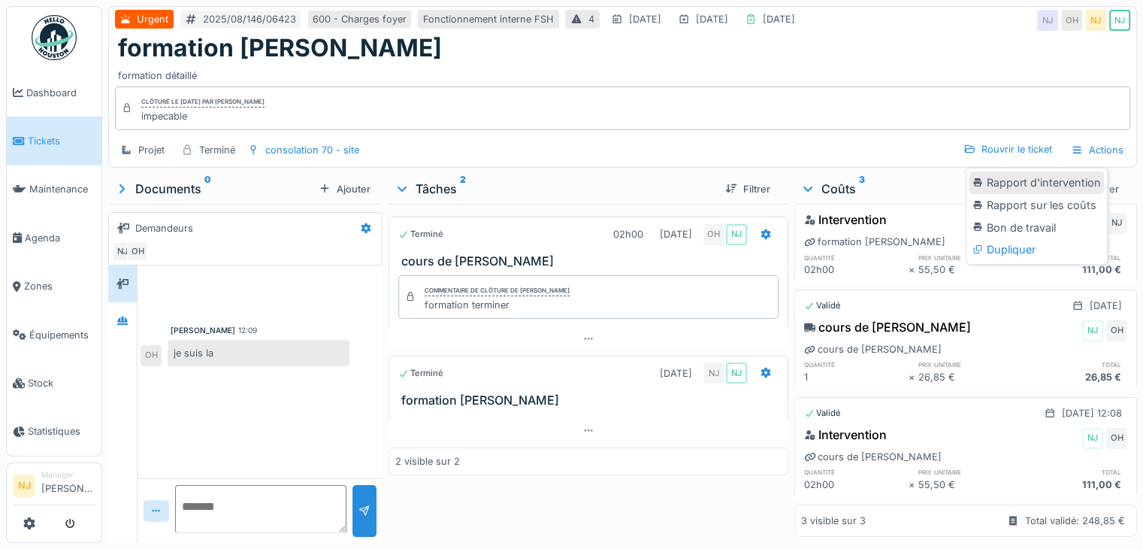
click at [1072, 171] on div "Rapport d'intervention" at bounding box center [1036, 182] width 135 height 23
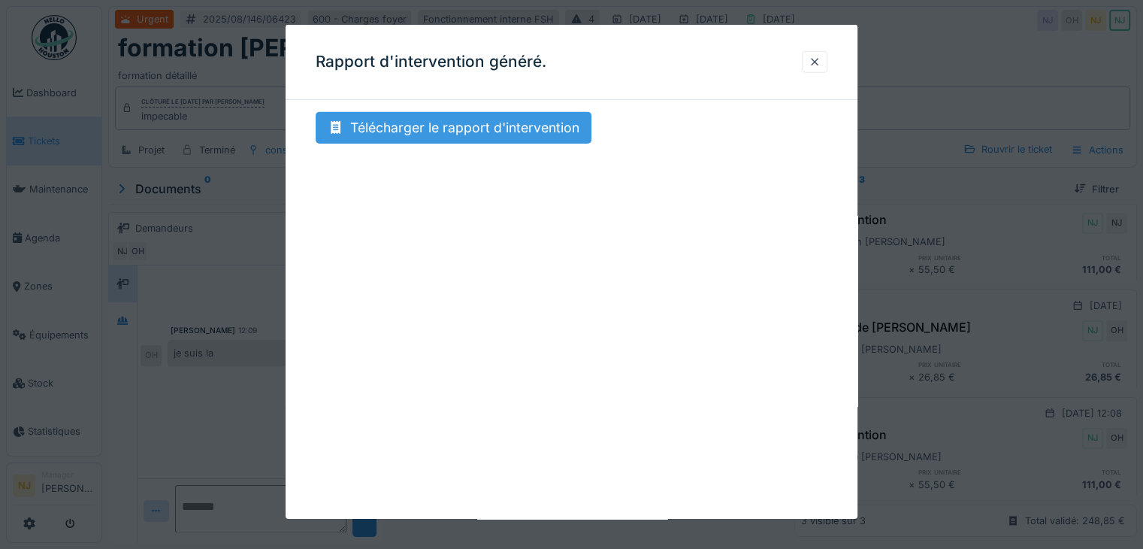
click at [482, 116] on div "Télécharger le rapport d'intervention" at bounding box center [454, 128] width 276 height 32
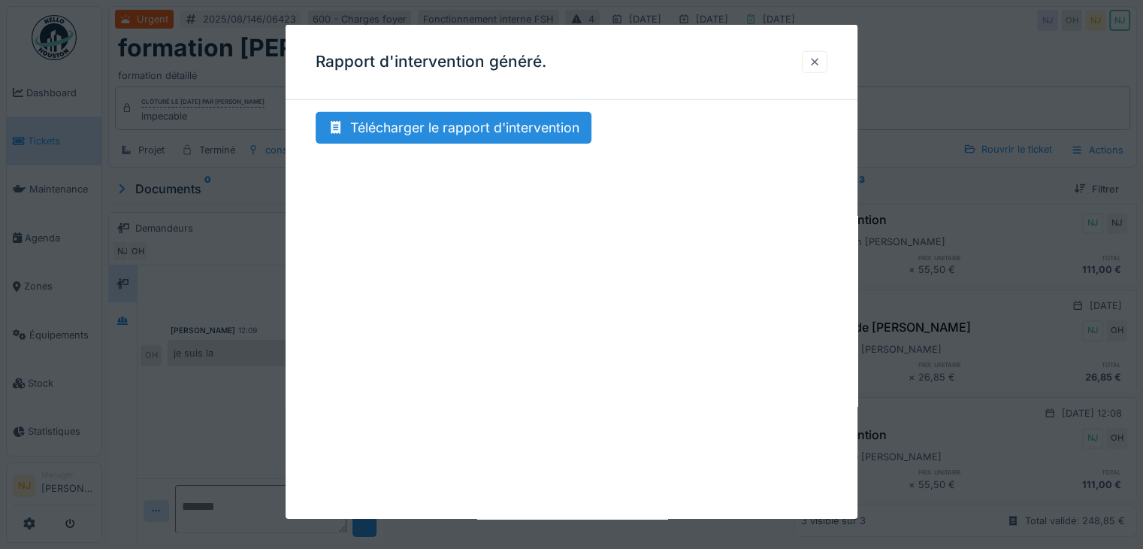
click at [818, 63] on div at bounding box center [815, 62] width 12 height 14
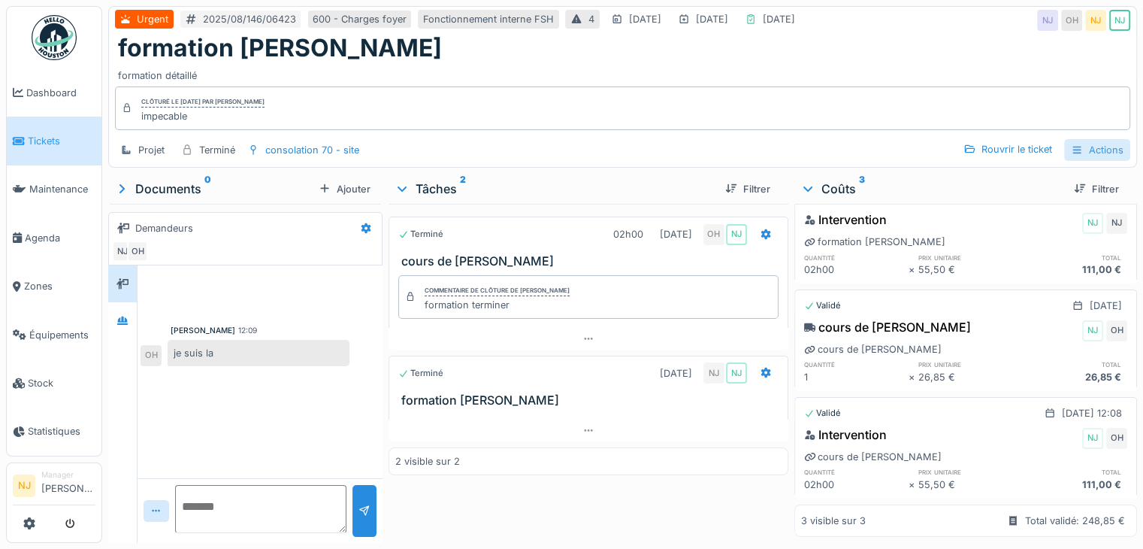
click at [1099, 139] on div "Actions" at bounding box center [1097, 150] width 66 height 22
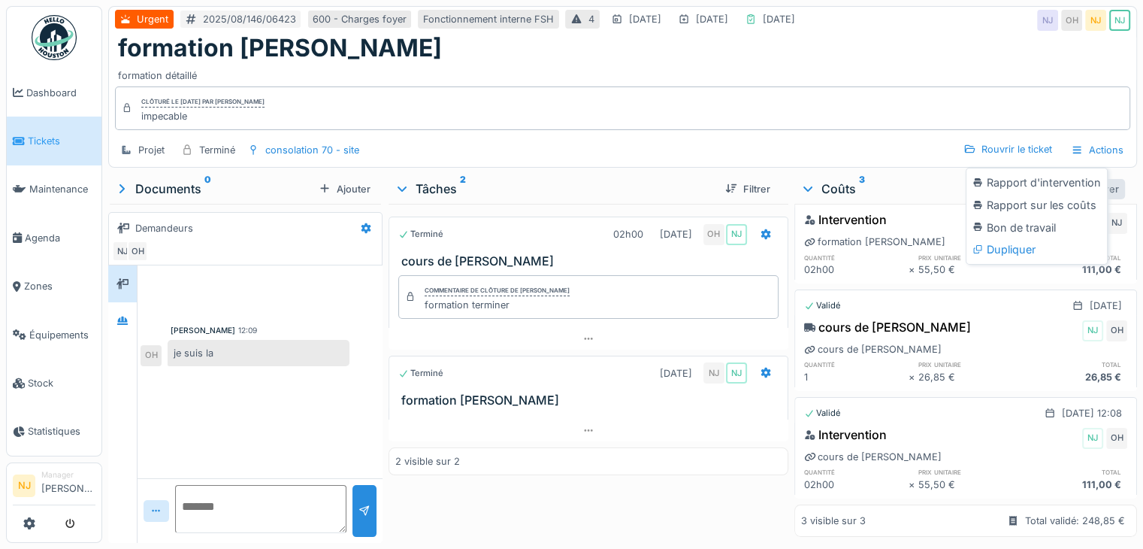
click at [1054, 194] on div "Rapport sur les coûts" at bounding box center [1036, 205] width 135 height 23
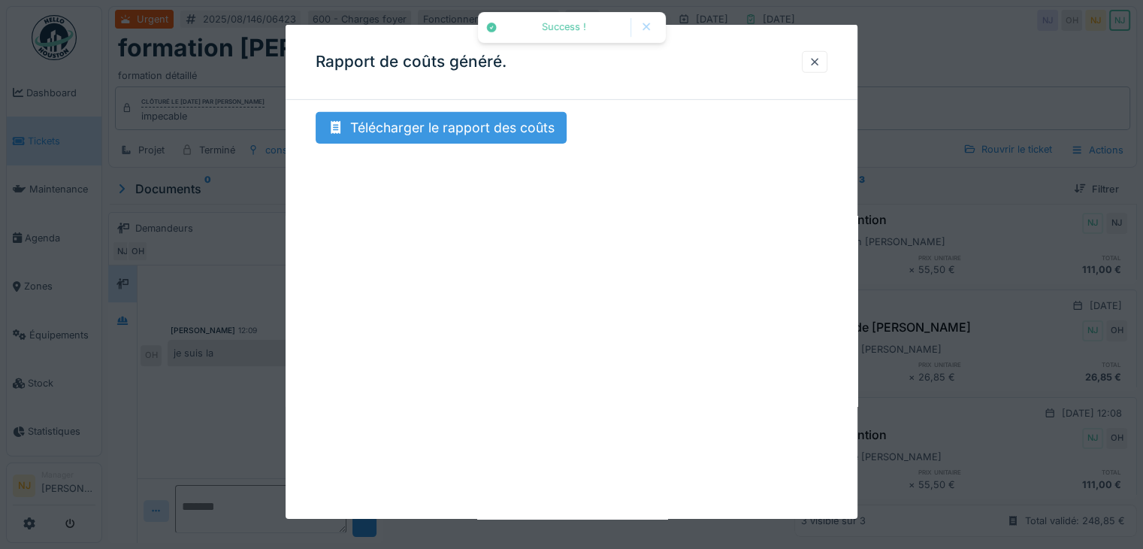
click at [537, 121] on div "Télécharger le rapport des coûts" at bounding box center [441, 128] width 251 height 32
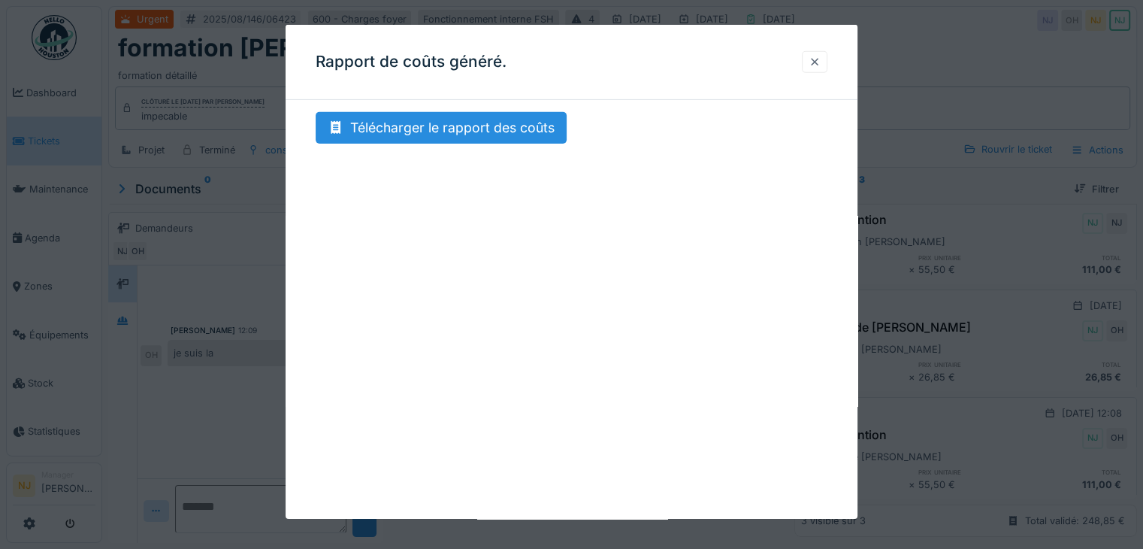
click at [821, 58] on div at bounding box center [815, 62] width 12 height 14
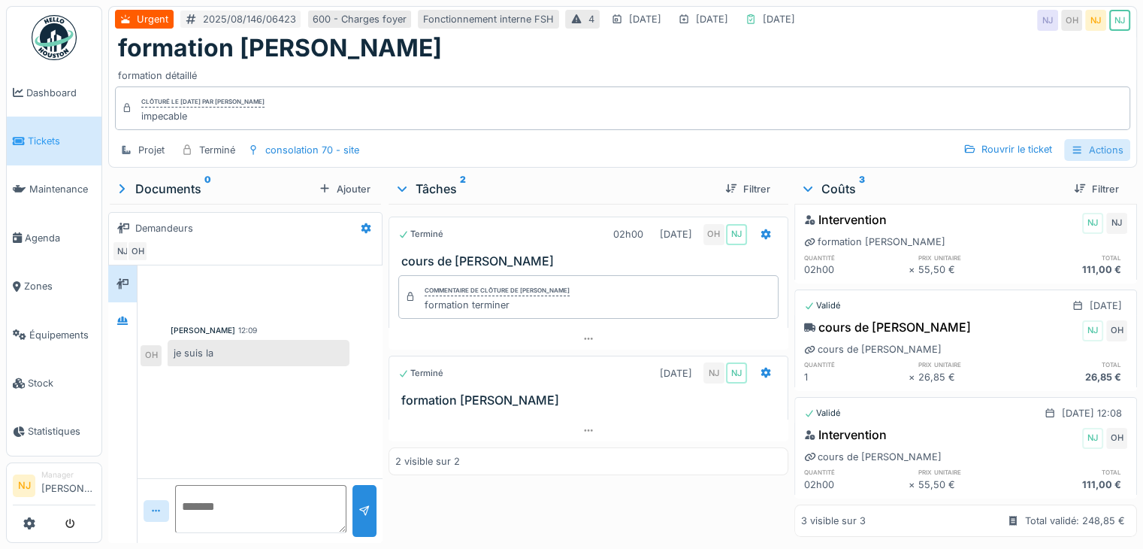
click at [1088, 139] on div "Actions" at bounding box center [1097, 150] width 66 height 22
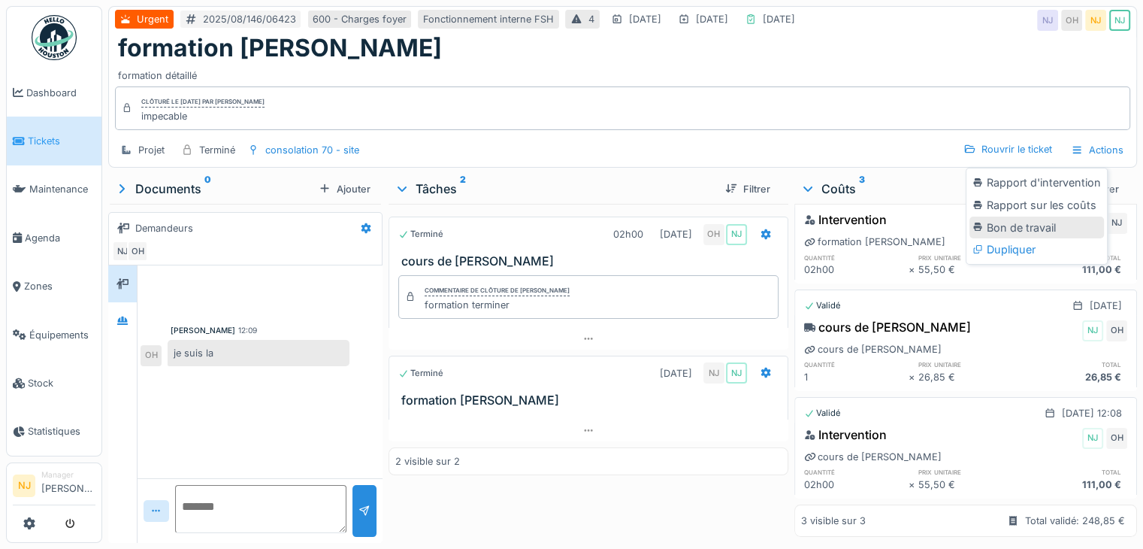
click at [1054, 216] on div "Bon de travail" at bounding box center [1036, 227] width 135 height 23
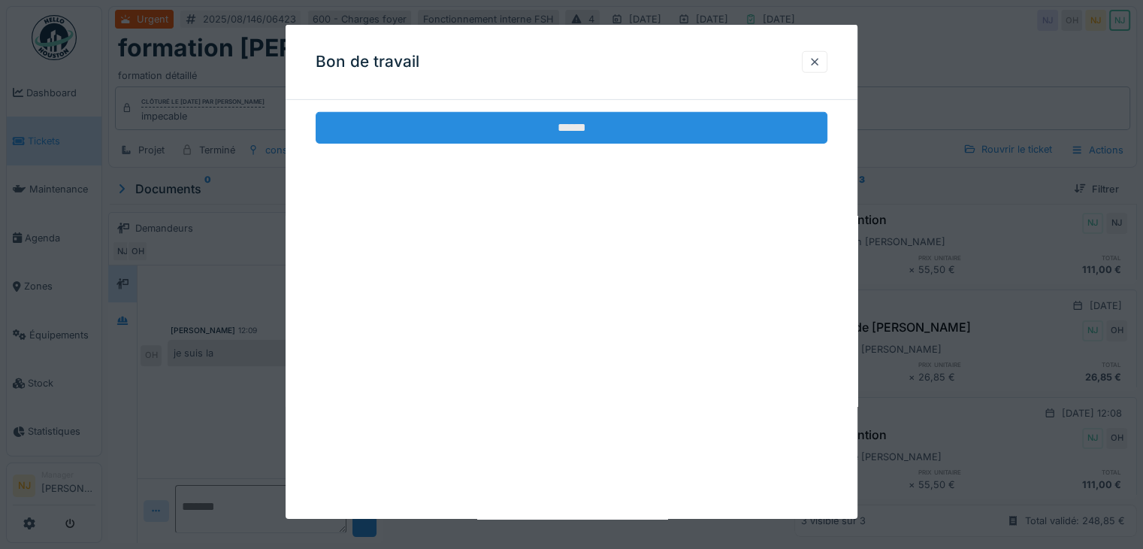
click at [560, 125] on input "******" at bounding box center [572, 128] width 512 height 32
click at [592, 129] on input "******" at bounding box center [572, 128] width 512 height 32
click at [592, 127] on input "******" at bounding box center [572, 128] width 512 height 32
click at [721, 128] on input "******" at bounding box center [572, 128] width 512 height 32
click at [715, 141] on input "******" at bounding box center [572, 128] width 512 height 32
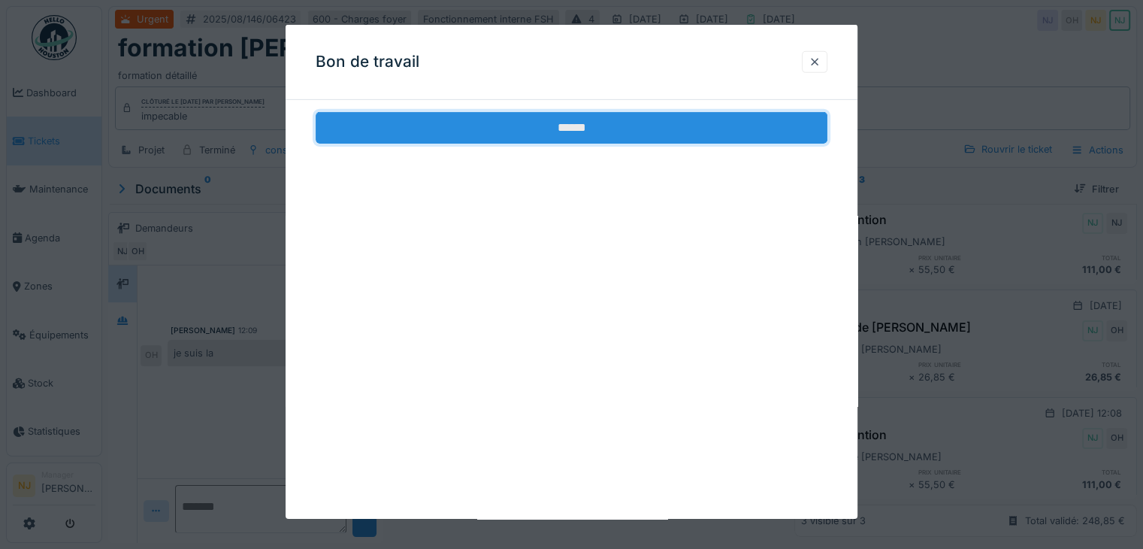
click at [718, 139] on input "******" at bounding box center [572, 128] width 512 height 32
click at [718, 138] on input "******" at bounding box center [572, 128] width 512 height 32
click at [719, 136] on input "******" at bounding box center [572, 128] width 512 height 32
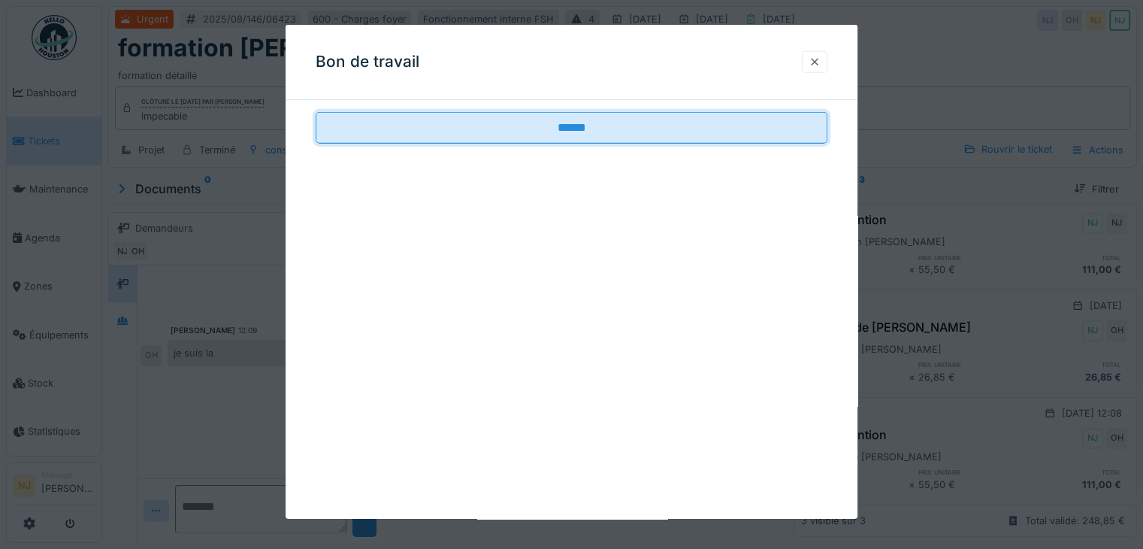
click at [821, 62] on div at bounding box center [815, 62] width 12 height 14
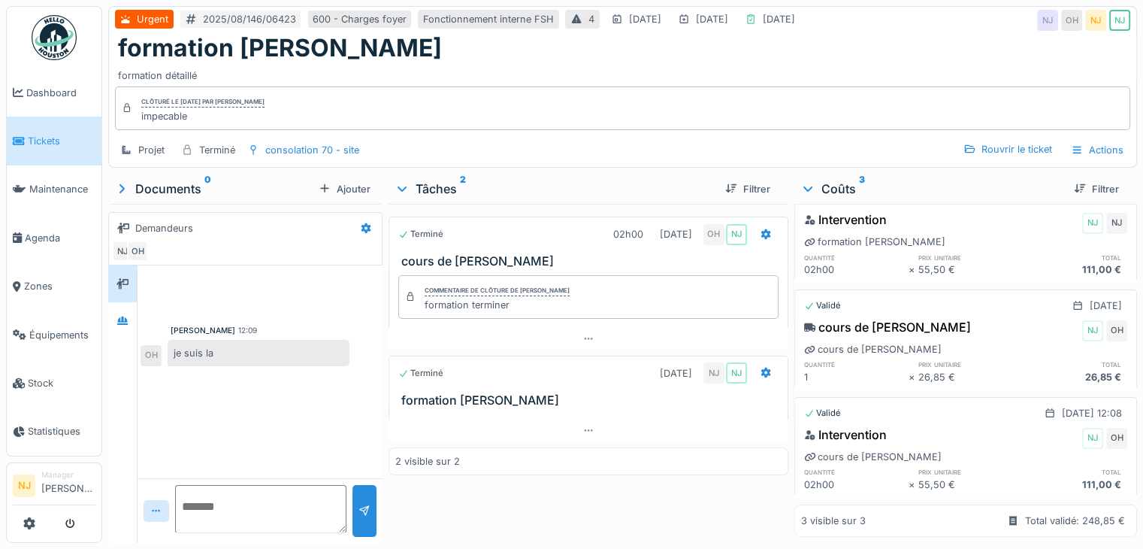
click at [709, 254] on h3 "cours de [PERSON_NAME]" at bounding box center [591, 261] width 380 height 14
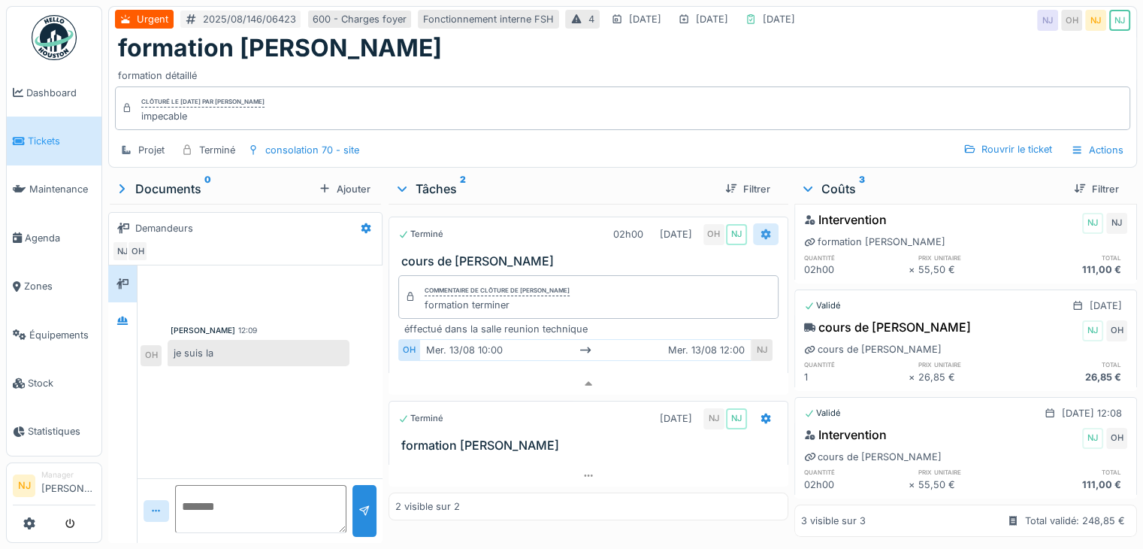
click at [762, 229] on icon at bounding box center [766, 234] width 10 height 11
click at [1091, 144] on div "Actions" at bounding box center [1097, 150] width 66 height 22
